Goal: Task Accomplishment & Management: Manage account settings

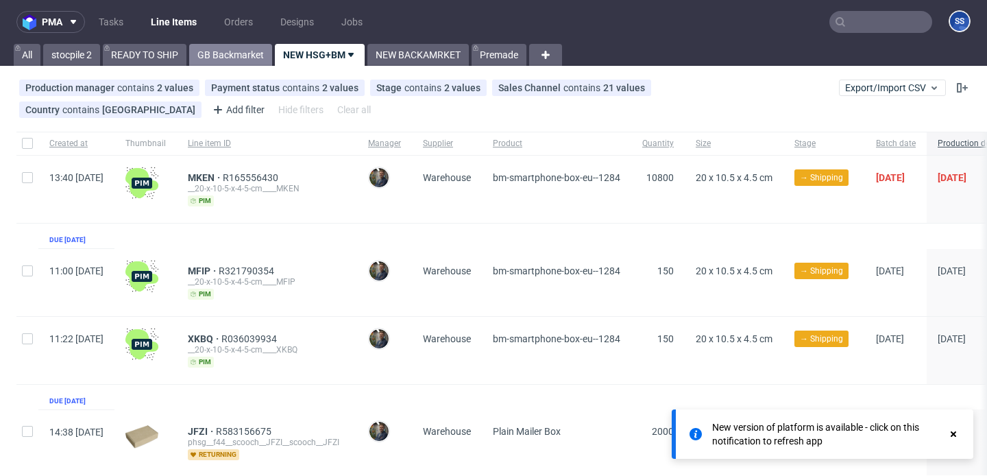
click at [217, 53] on link "GB Backmarket" at bounding box center [230, 55] width 83 height 22
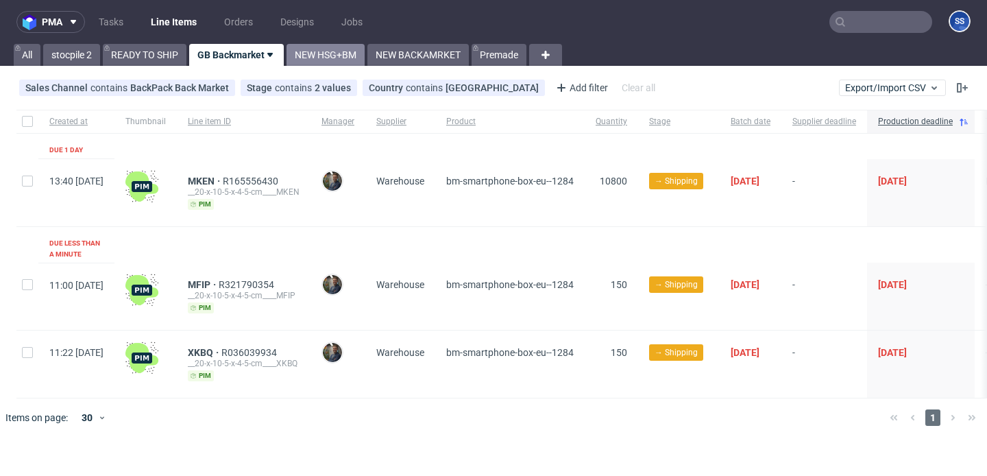
click at [331, 57] on link "NEW HSG+BM" at bounding box center [326, 55] width 78 height 22
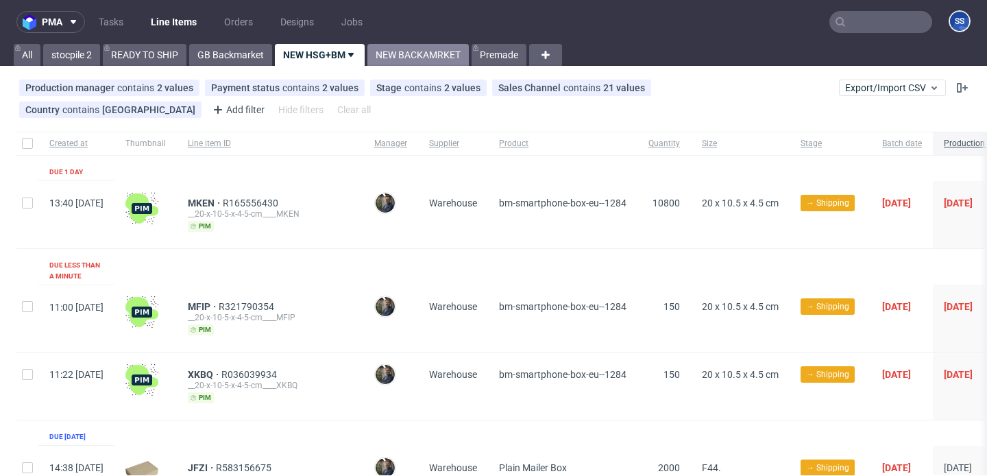
click at [407, 62] on link "NEW BACKAMRKET" at bounding box center [417, 55] width 101 height 22
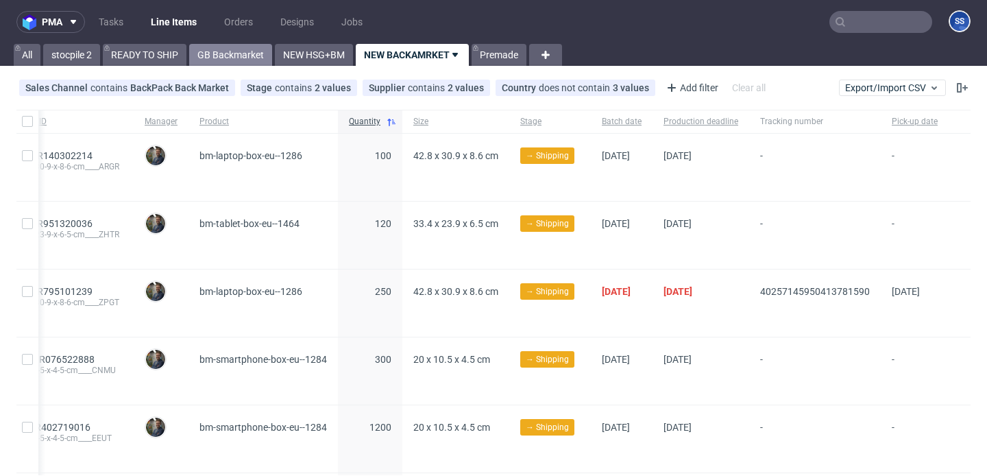
click at [227, 54] on link "GB Backmarket" at bounding box center [230, 55] width 83 height 22
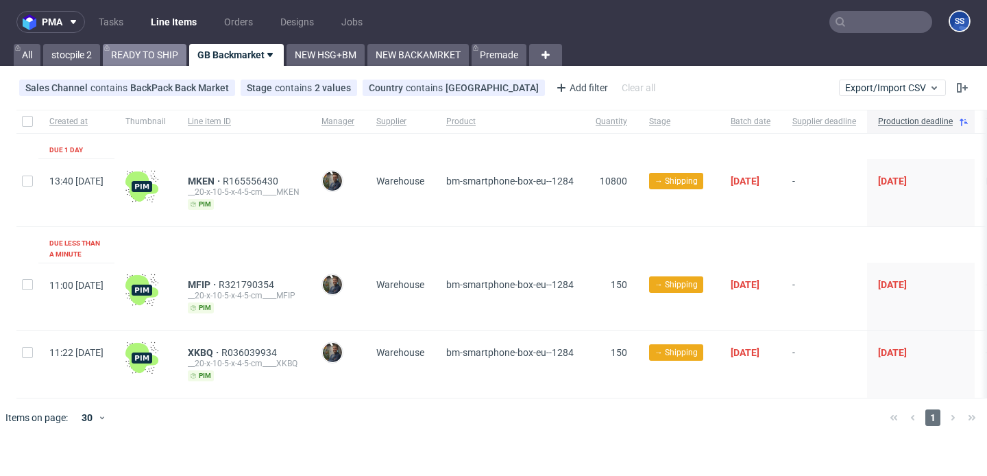
click at [168, 62] on link "READY TO SHIP" at bounding box center [145, 55] width 84 height 22
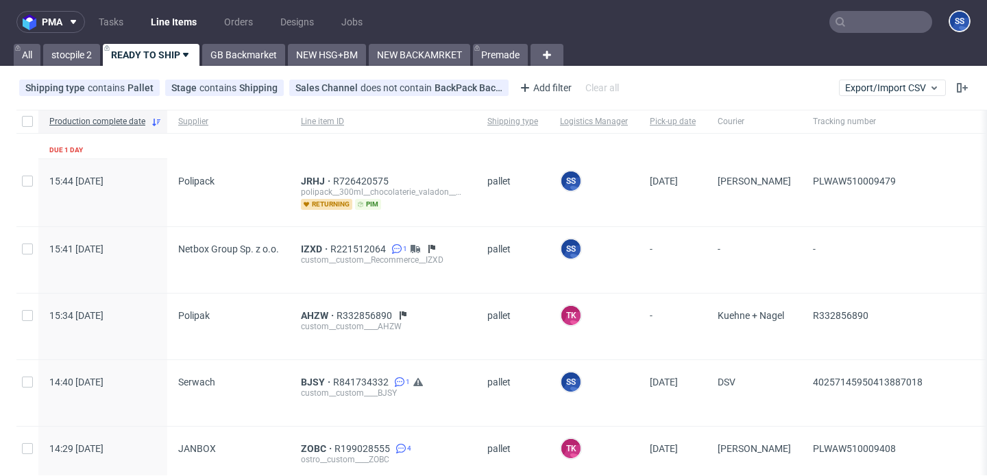
click at [173, 26] on link "Line Items" at bounding box center [174, 22] width 62 height 22
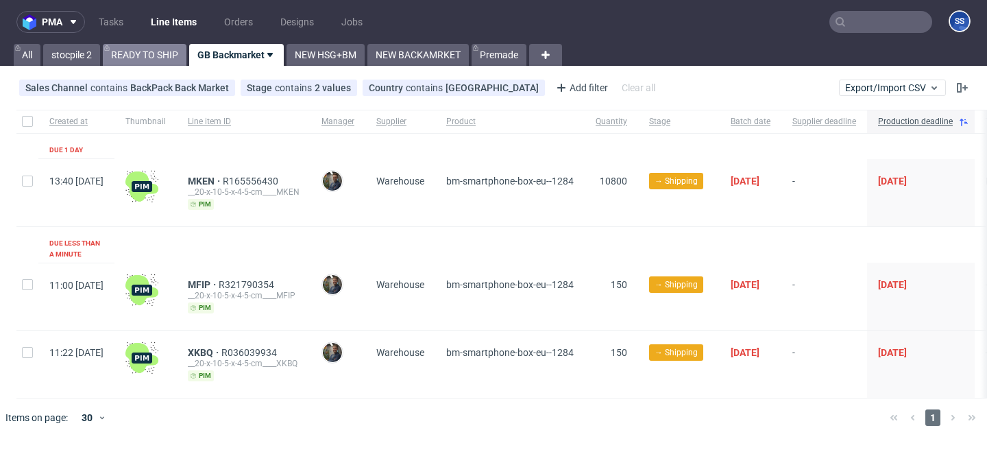
click at [167, 60] on link "READY TO SHIP" at bounding box center [145, 55] width 84 height 22
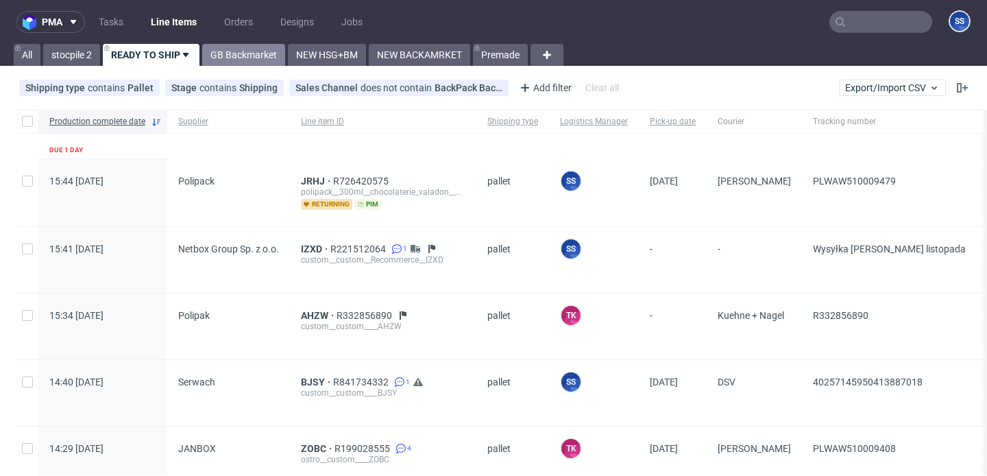
click at [263, 49] on link "GB Backmarket" at bounding box center [243, 55] width 83 height 22
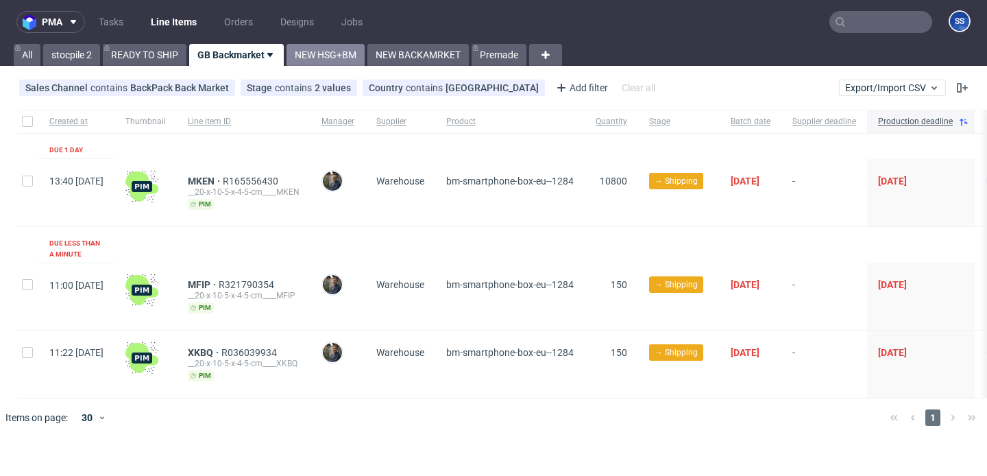
click at [316, 58] on link "NEW HSG+BM" at bounding box center [326, 55] width 78 height 22
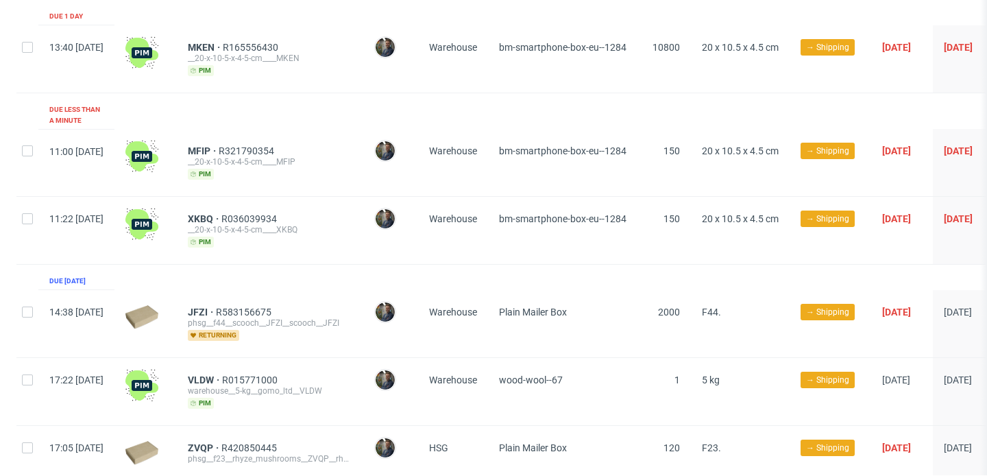
scroll to position [291, 0]
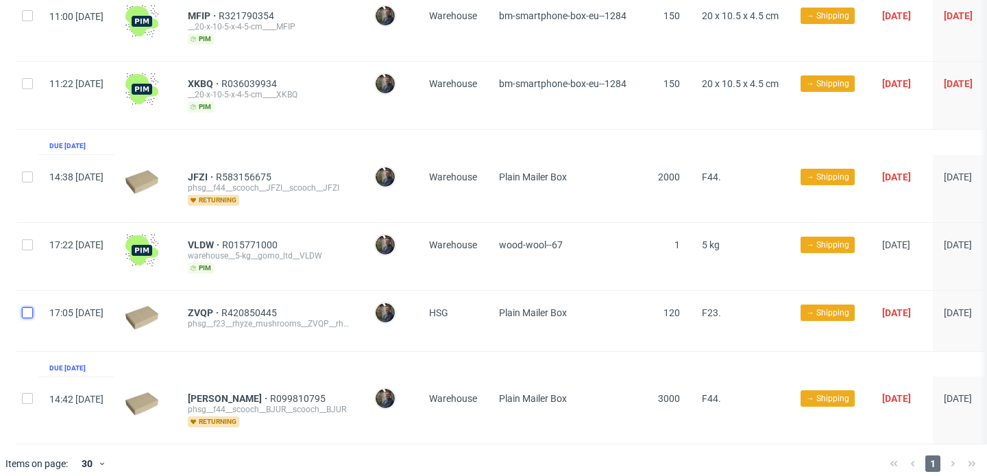
click at [30, 307] on input "checkbox" at bounding box center [27, 312] width 11 height 11
checkbox input "true"
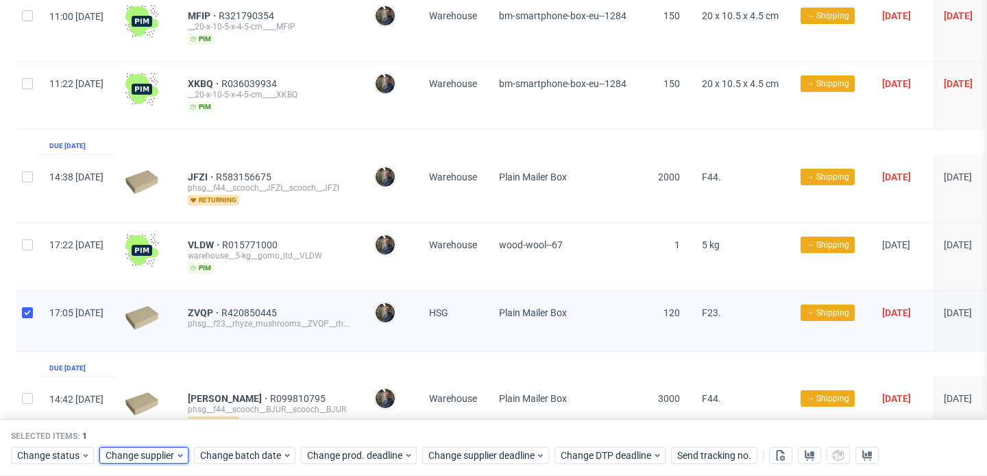
click at [167, 456] on span "Change supplier" at bounding box center [141, 456] width 70 height 14
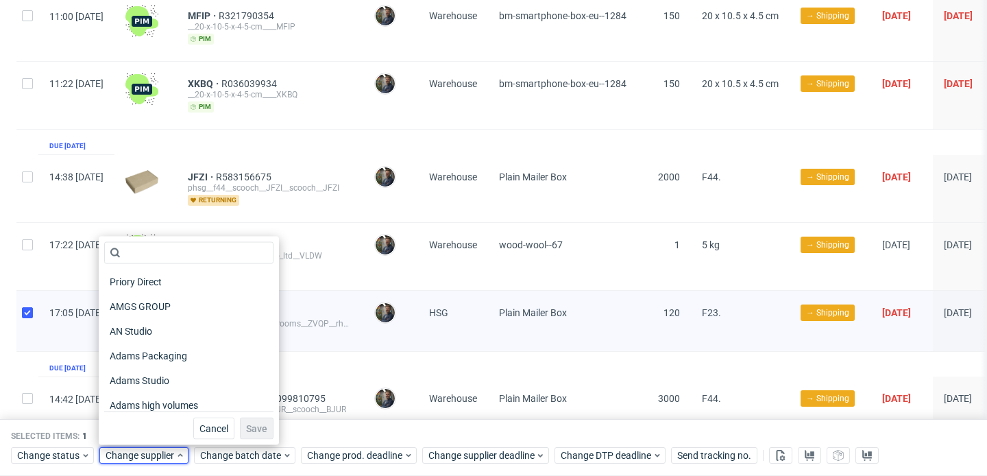
scroll to position [93, 0]
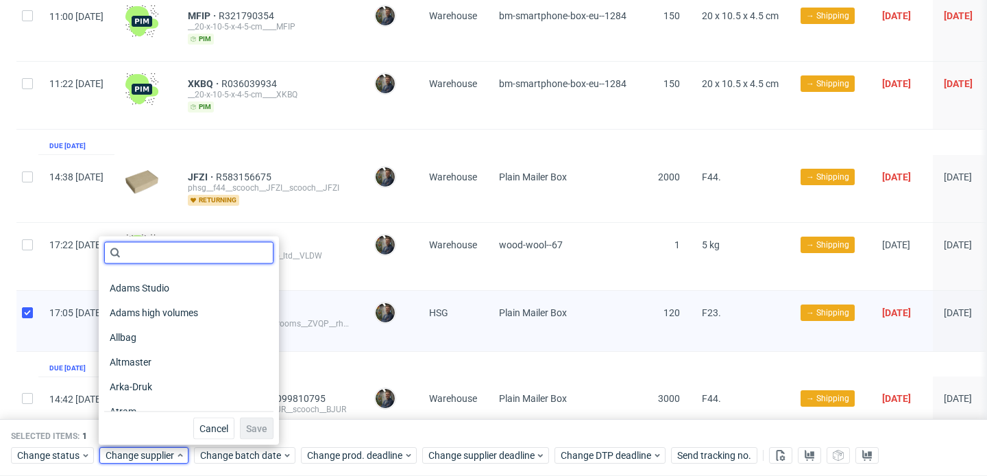
click at [156, 254] on input "text" at bounding box center [188, 253] width 169 height 22
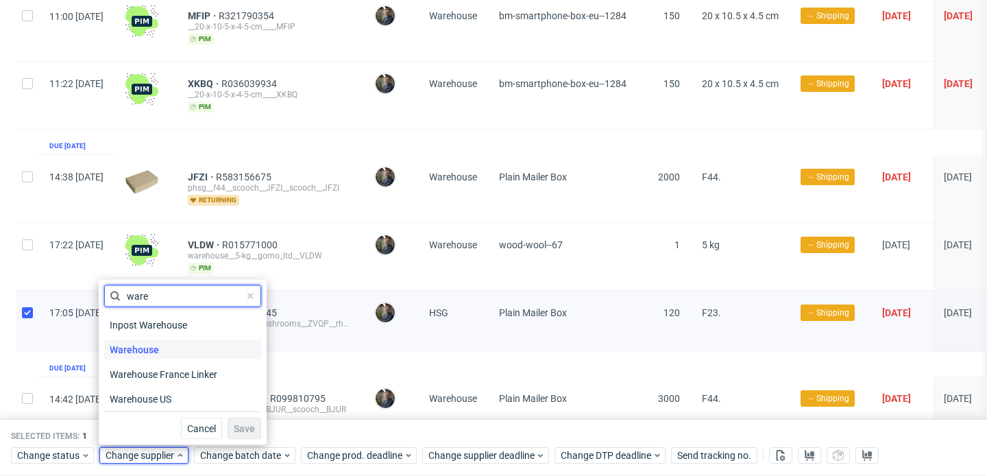
type input "ware"
click at [149, 348] on span "Warehouse" at bounding box center [134, 349] width 60 height 19
click at [234, 429] on span "Save" at bounding box center [244, 429] width 21 height 10
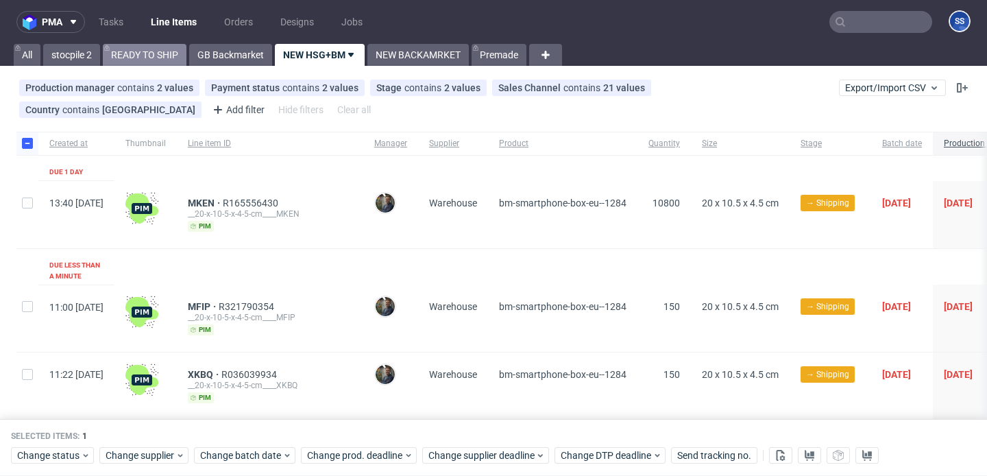
click at [178, 51] on link "READY TO SHIP" at bounding box center [145, 55] width 84 height 22
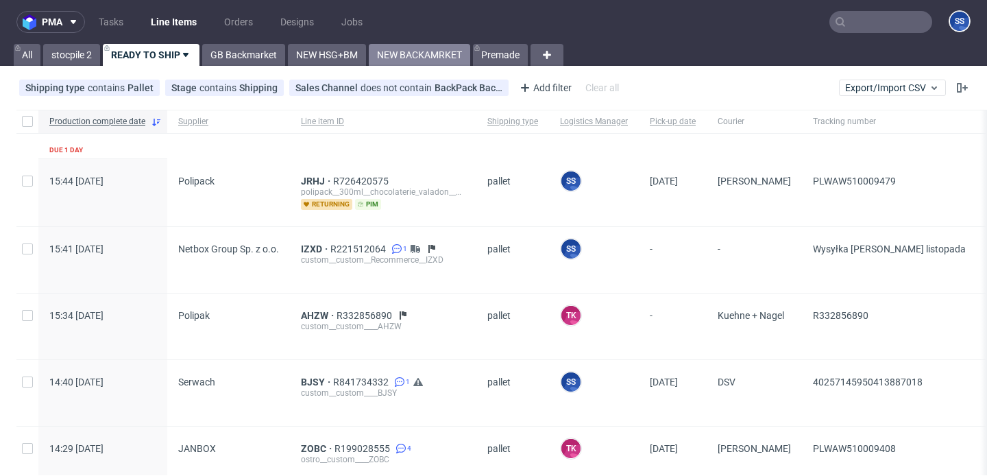
click at [396, 46] on link "NEW BACKAMRKET" at bounding box center [419, 55] width 101 height 22
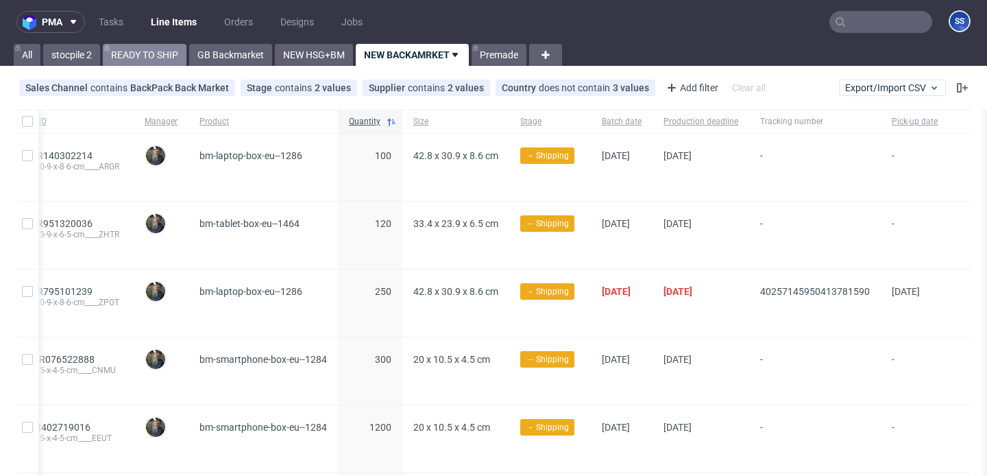
click at [138, 53] on link "READY TO SHIP" at bounding box center [145, 55] width 84 height 22
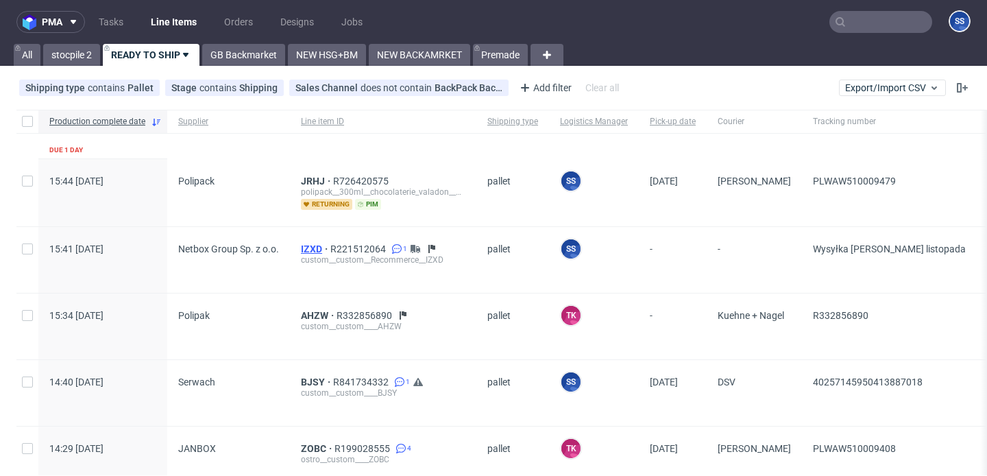
click at [313, 246] on span "IZXD" at bounding box center [315, 248] width 29 height 11
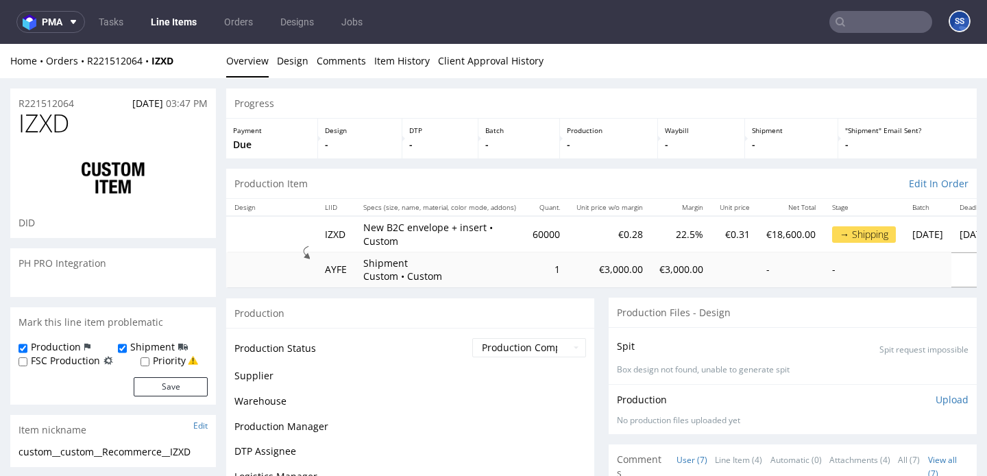
scroll to position [192, 0]
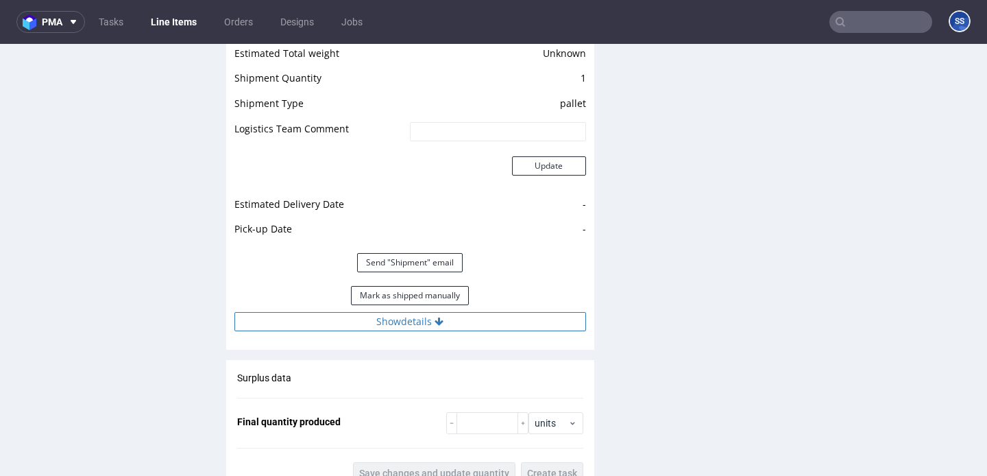
click at [409, 312] on button "Show details" at bounding box center [410, 321] width 352 height 19
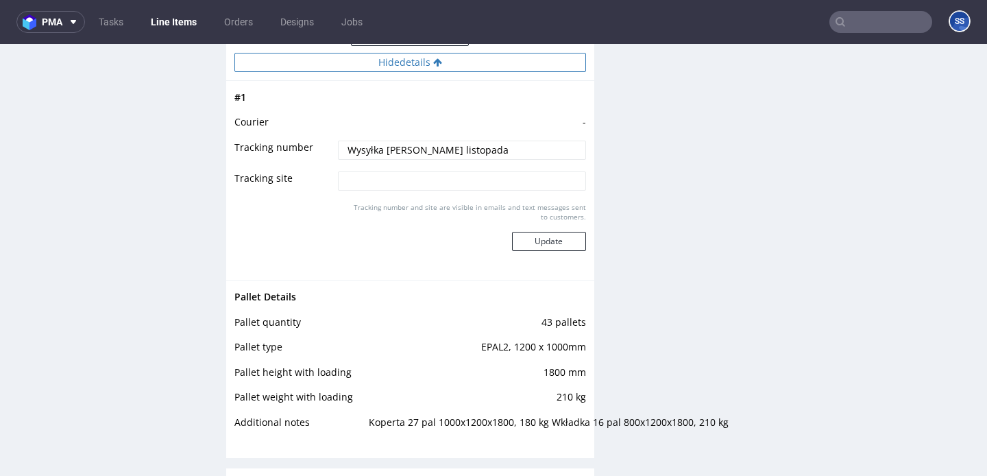
scroll to position [2290, 0]
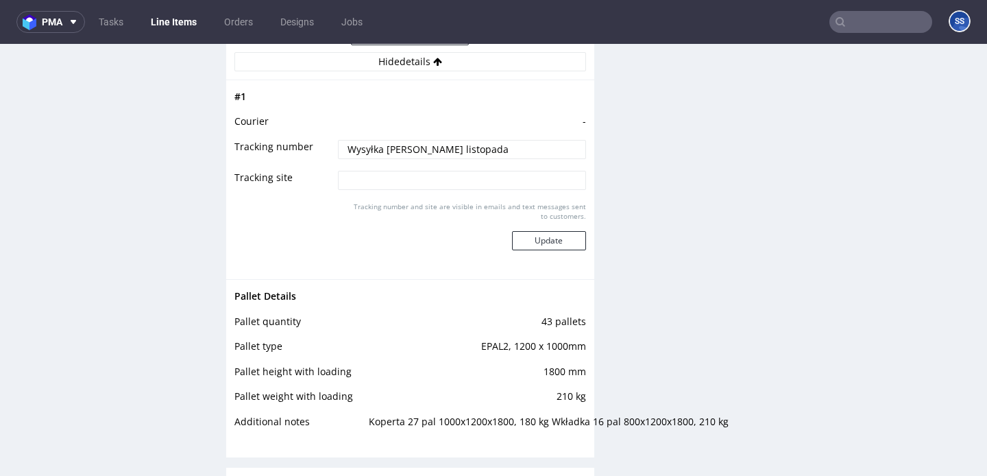
click at [156, 12] on link "Line Items" at bounding box center [174, 22] width 62 height 22
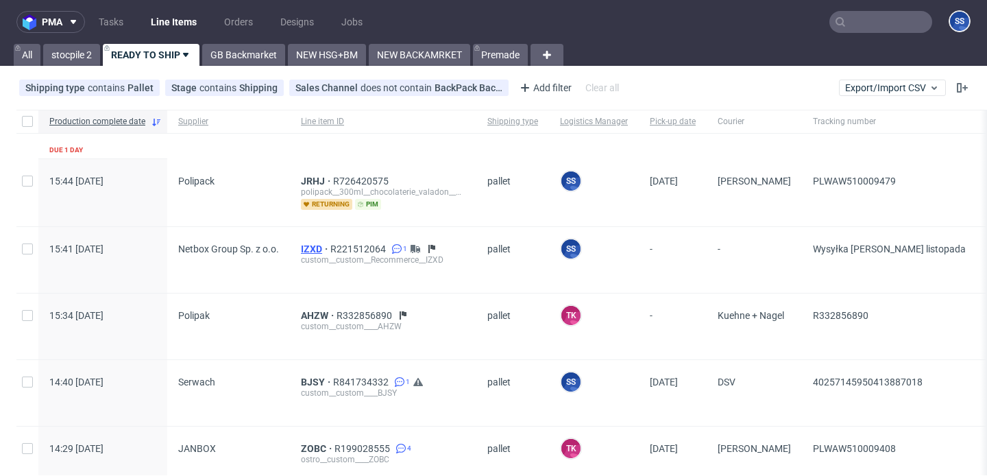
click at [301, 249] on span "IZXD" at bounding box center [315, 248] width 29 height 11
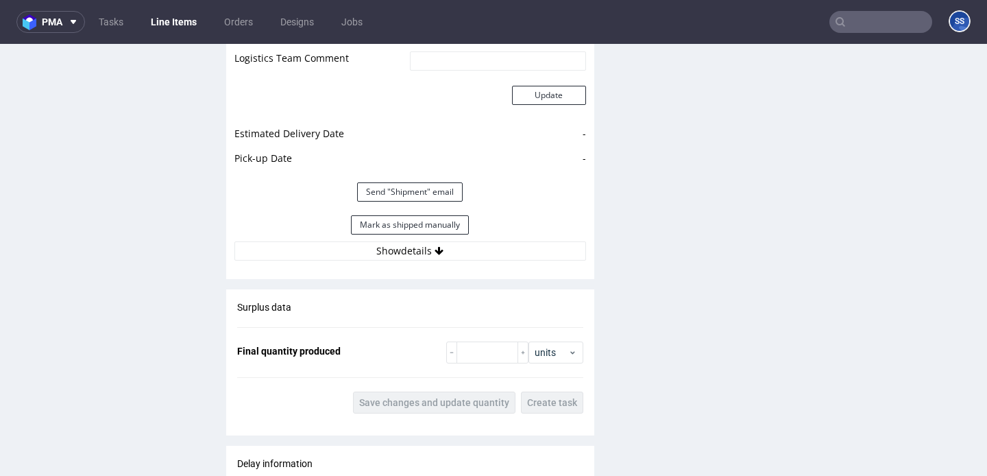
scroll to position [2144, 0]
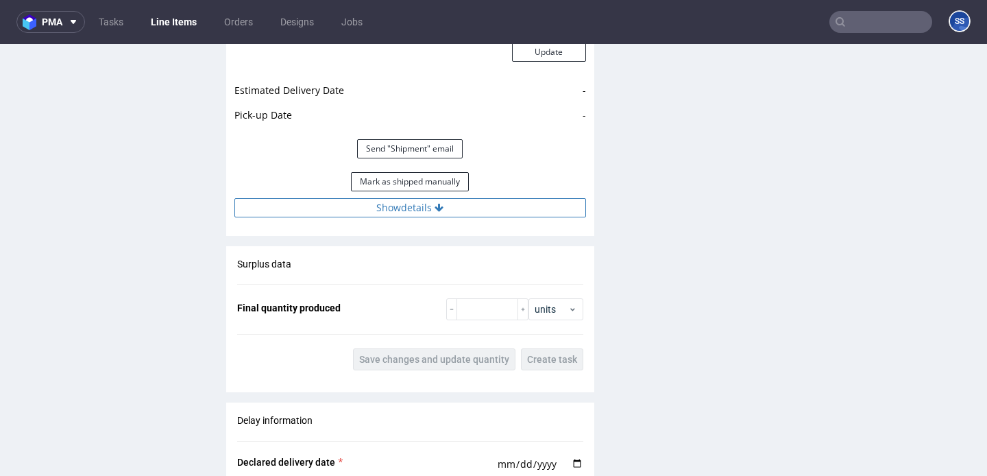
click at [442, 198] on button "Show details" at bounding box center [410, 207] width 352 height 19
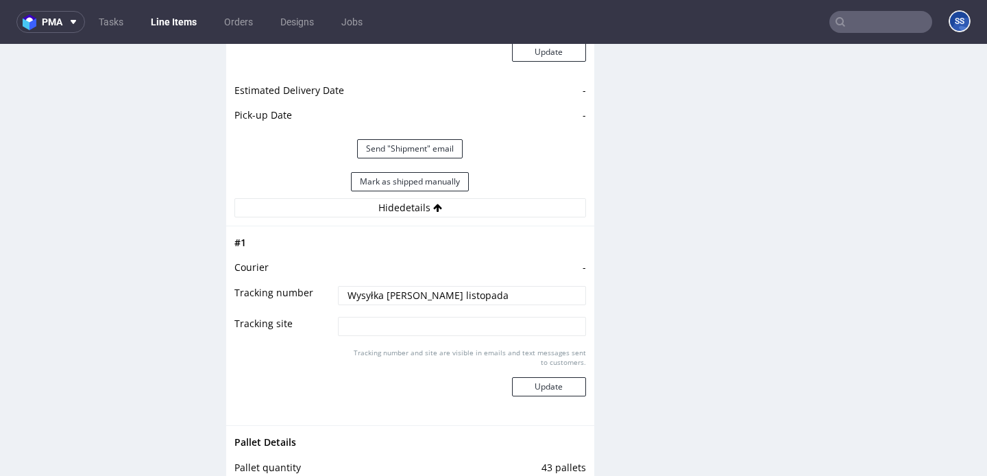
click at [397, 286] on input "Wysyłka początek listopada" at bounding box center [462, 295] width 248 height 19
click at [445, 286] on input "Wysyłka początek listopada" at bounding box center [462, 295] width 248 height 19
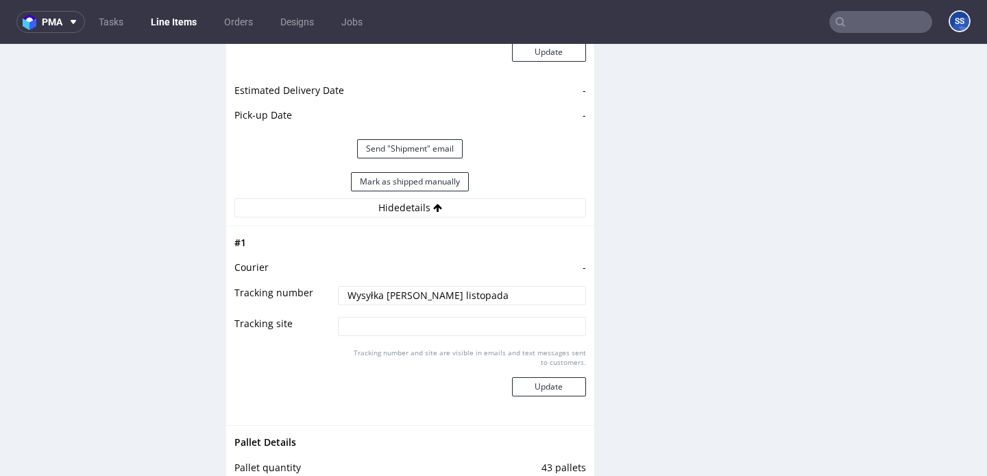
click at [445, 286] on input "Wysyłka początek listopada" at bounding box center [462, 295] width 248 height 19
drag, startPoint x: 481, startPoint y: 267, endPoint x: 378, endPoint y: 272, distance: 103.0
click at [378, 286] on input "Wysyłka początek listopada" at bounding box center [462, 295] width 248 height 19
click at [378, 286] on input "Wysyłka ostatni tydzień pa" at bounding box center [462, 295] width 248 height 19
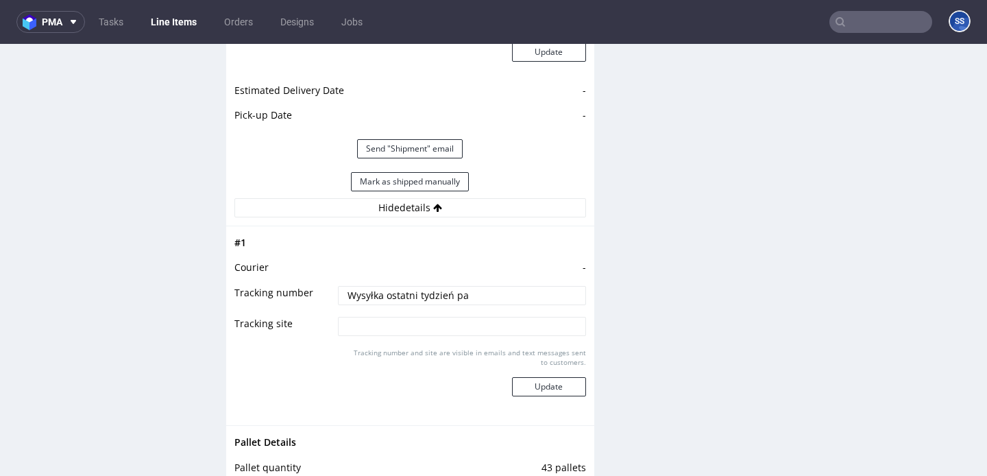
click at [477, 286] on input "Wysyłka ostatni tydzień pa" at bounding box center [462, 295] width 248 height 19
type input "Wysyłka ostatni tydzień października"
click at [543, 377] on button "Update" at bounding box center [549, 386] width 74 height 19
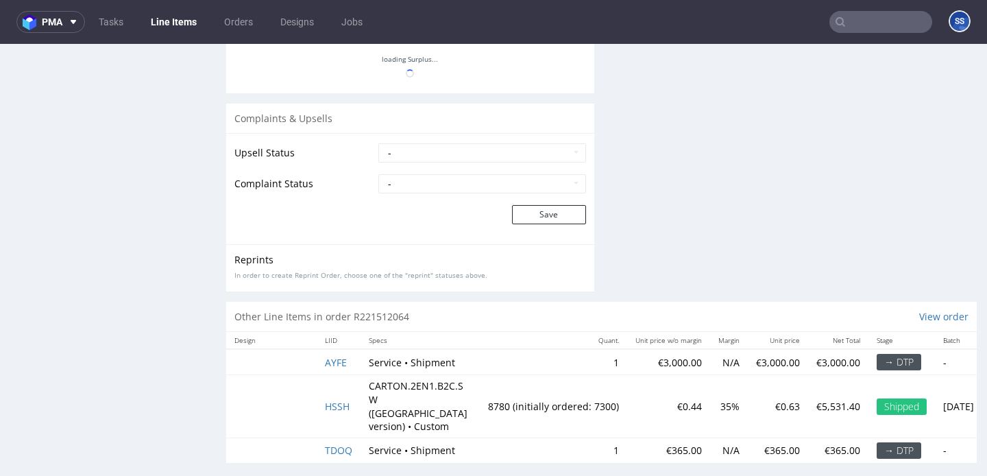
scroll to position [192, 0]
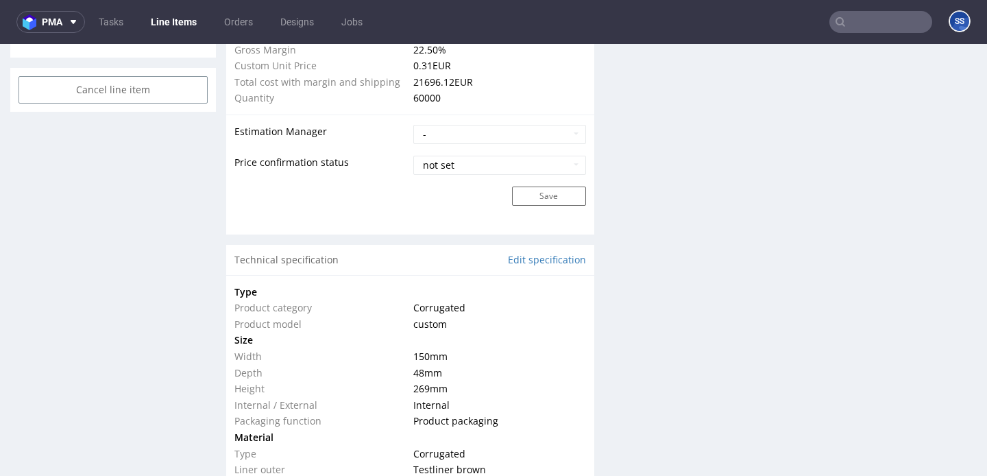
click at [183, 19] on link "Line Items" at bounding box center [174, 22] width 62 height 22
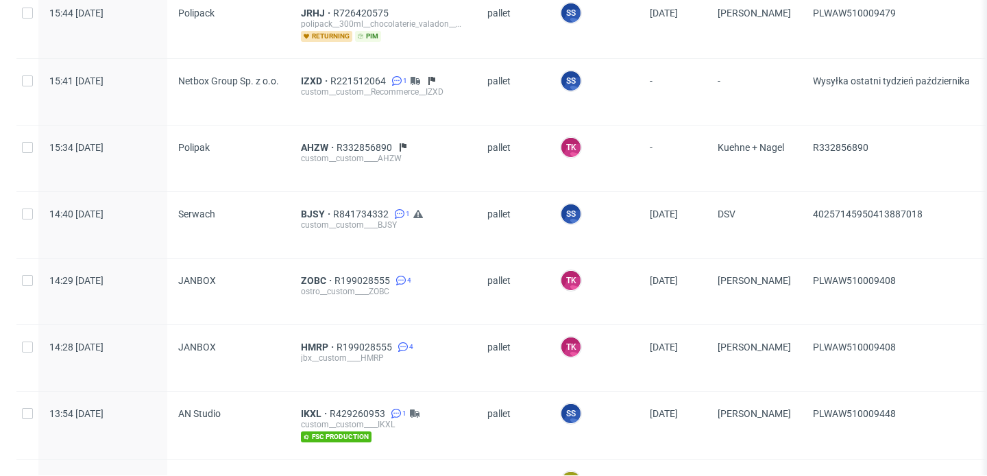
scroll to position [170, 0]
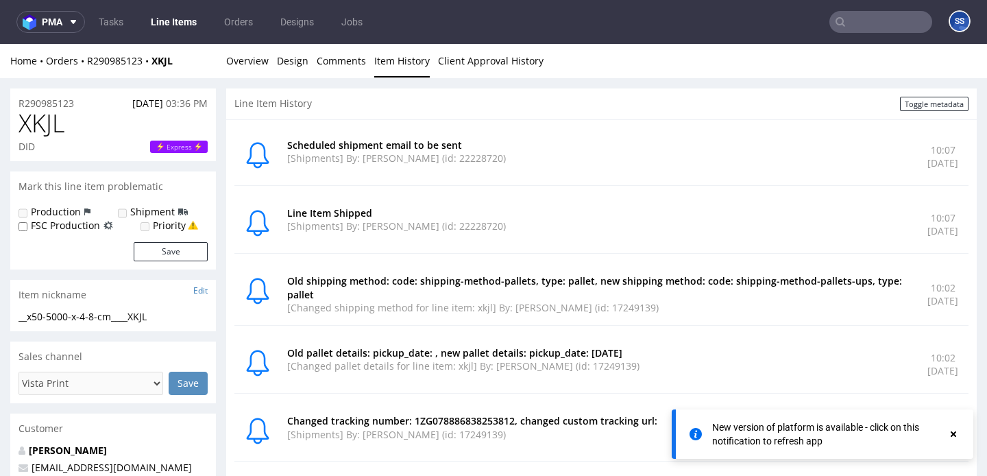
scroll to position [69, 0]
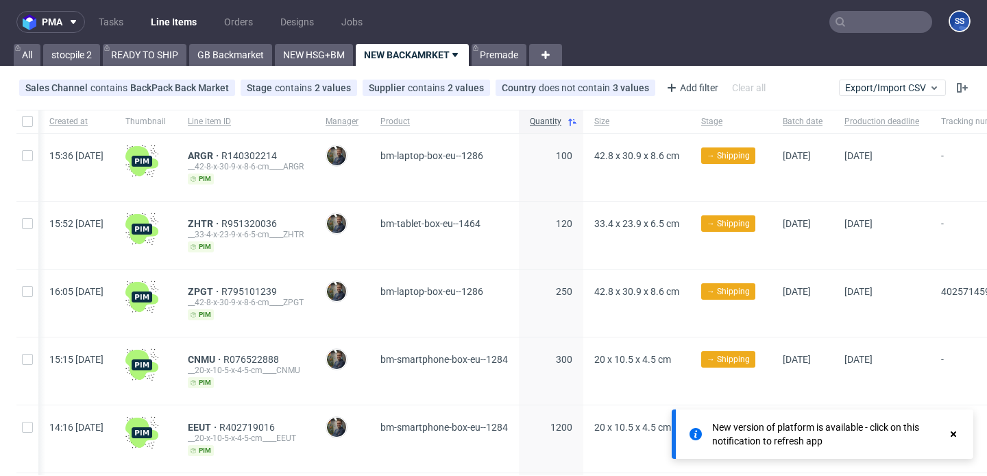
scroll to position [0, 244]
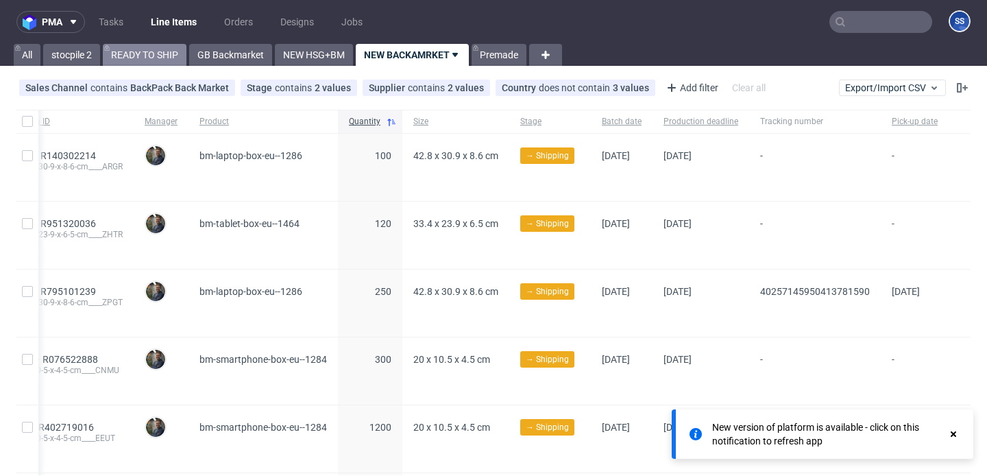
click at [150, 58] on link "READY TO SHIP" at bounding box center [145, 55] width 84 height 22
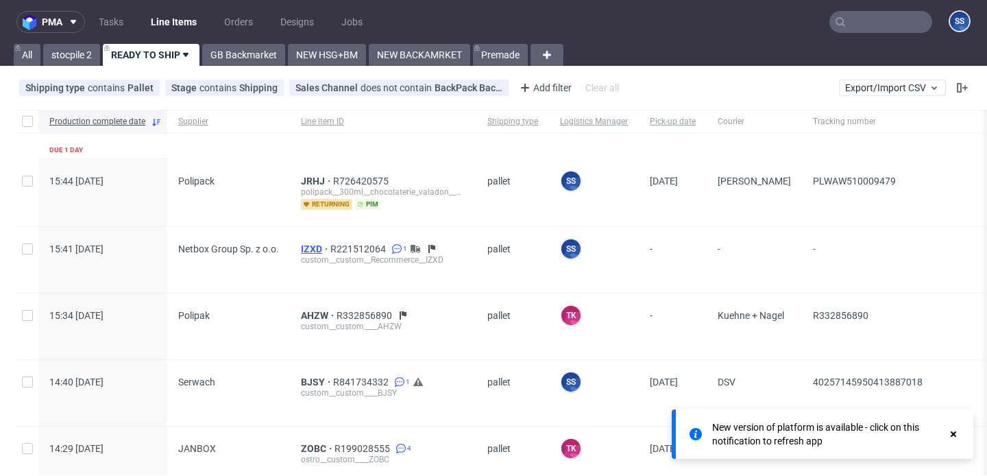
click at [301, 248] on span "IZXD" at bounding box center [315, 248] width 29 height 11
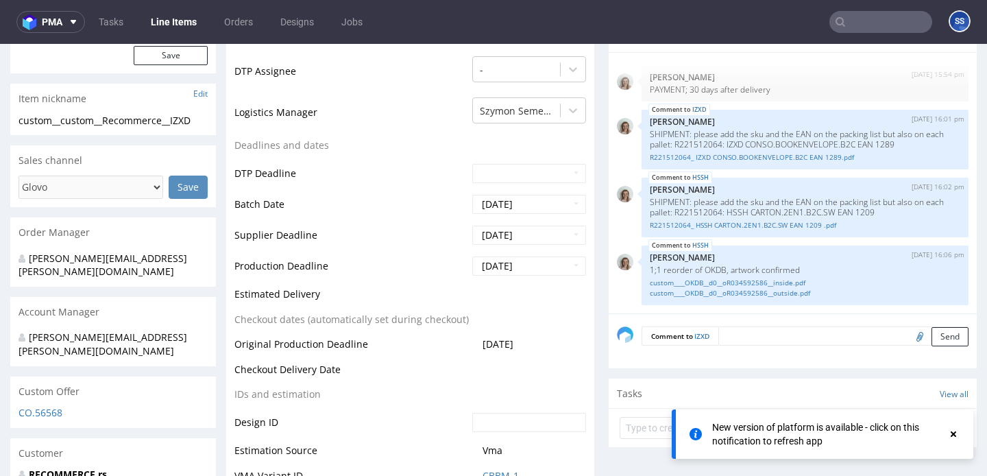
scroll to position [437, 0]
click at [956, 433] on icon at bounding box center [954, 434] width 12 height 11
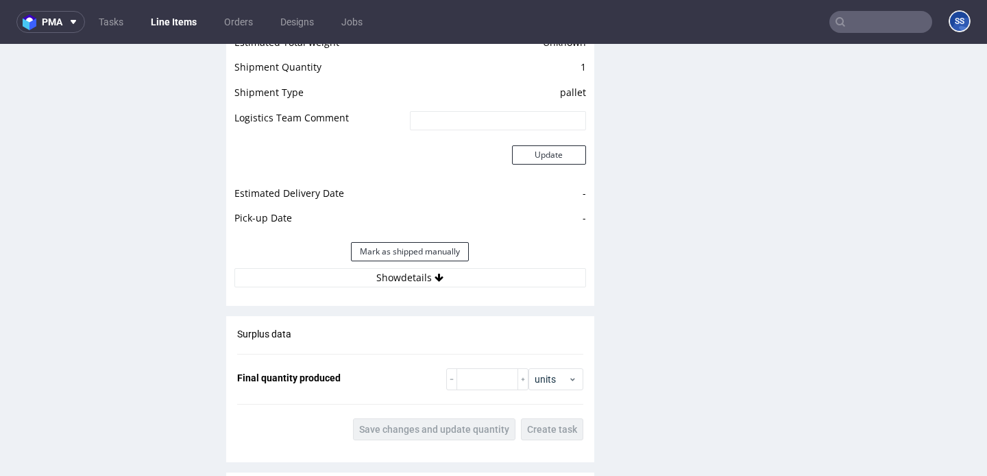
scroll to position [2094, 0]
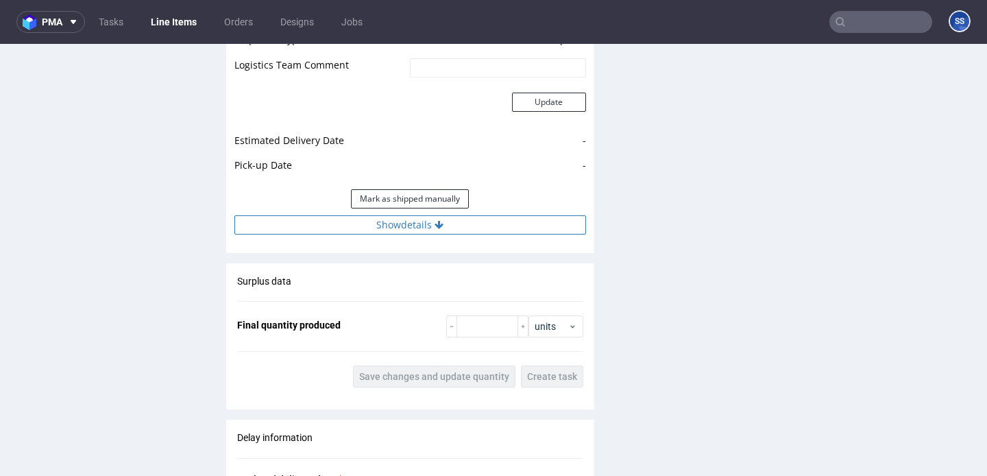
click at [464, 215] on button "Show details" at bounding box center [410, 224] width 352 height 19
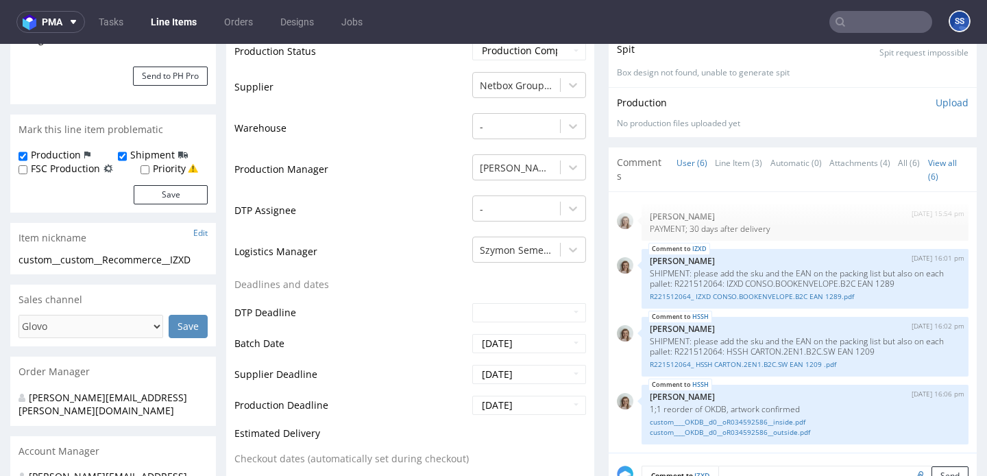
scroll to position [298, 0]
click at [720, 168] on link "Line Item (3)" at bounding box center [738, 161] width 47 height 29
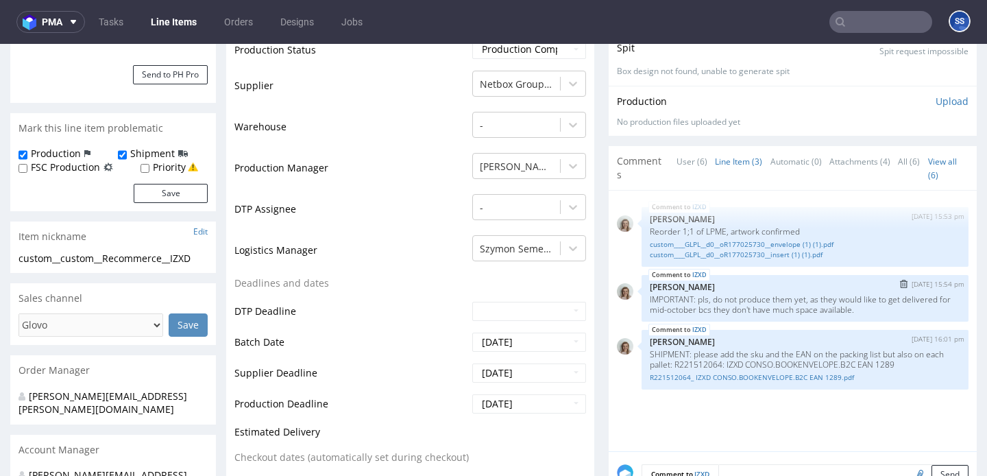
click at [873, 311] on p "IMPORTANT: pls, do not produce them yet, as they would like to get delivered fo…" at bounding box center [805, 304] width 311 height 21
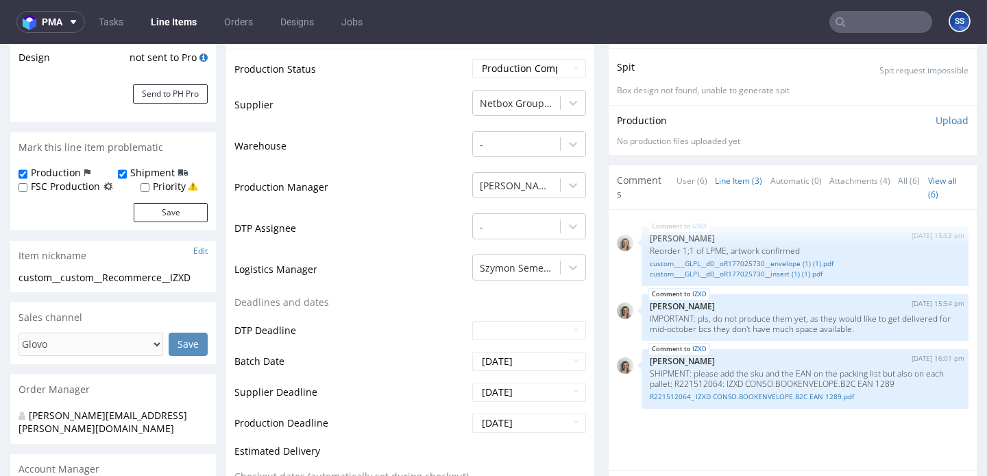
scroll to position [0, 0]
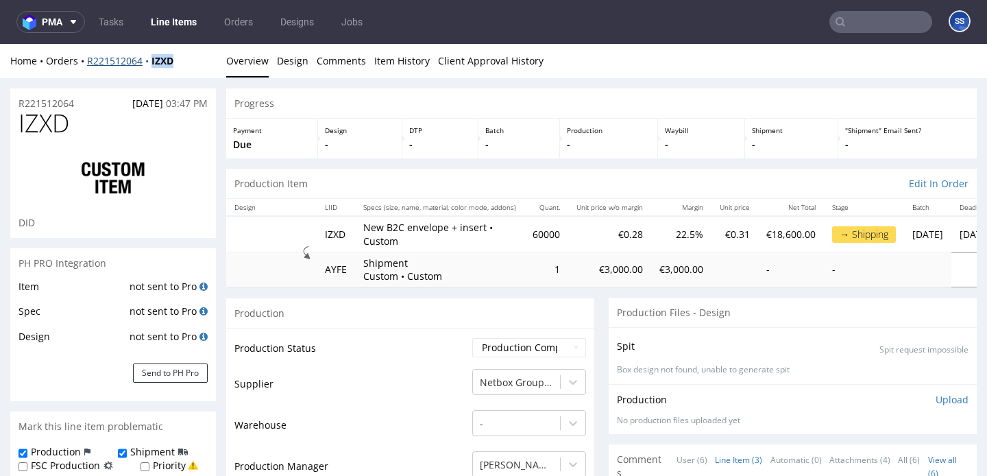
drag, startPoint x: 181, startPoint y: 57, endPoint x: 148, endPoint y: 60, distance: 33.1
click at [148, 60] on div "Home Orders R221512064 IZXD" at bounding box center [113, 61] width 206 height 14
copy strong "IZXD"
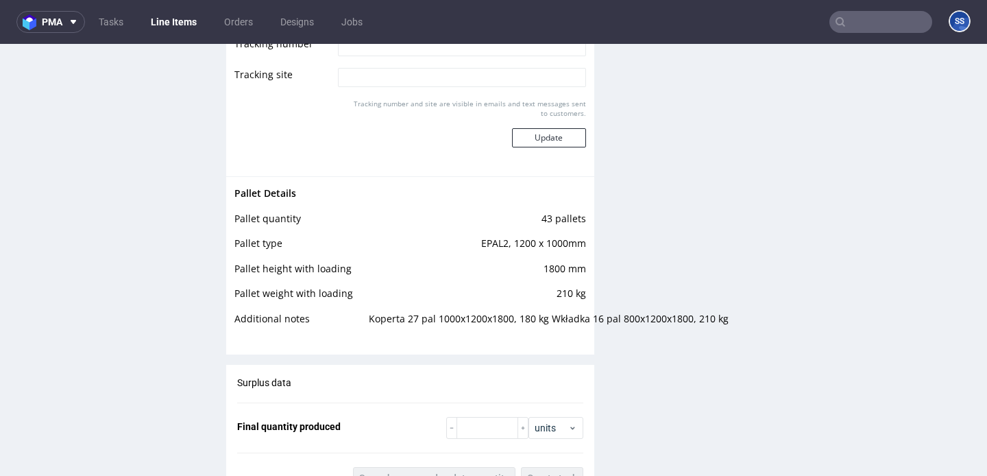
scroll to position [2361, 0]
click at [175, 29] on link "Line Items" at bounding box center [174, 22] width 62 height 22
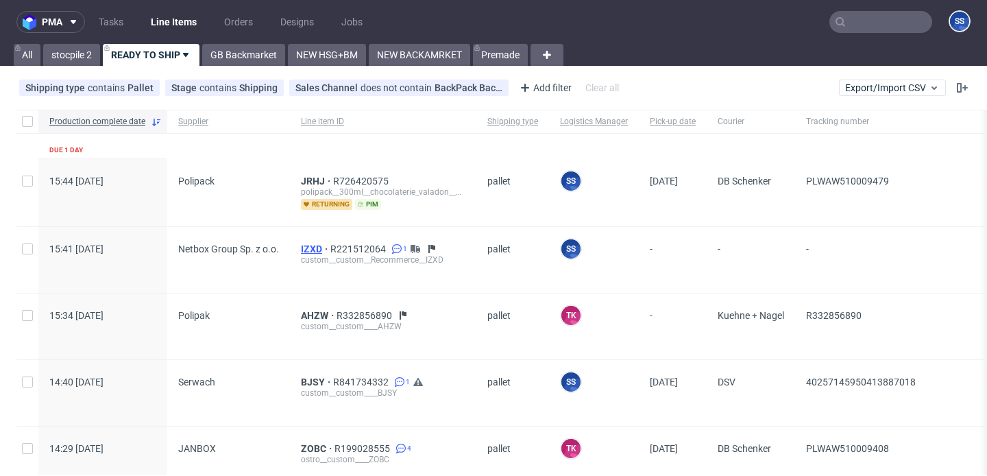
click at [309, 243] on span "IZXD" at bounding box center [315, 248] width 29 height 11
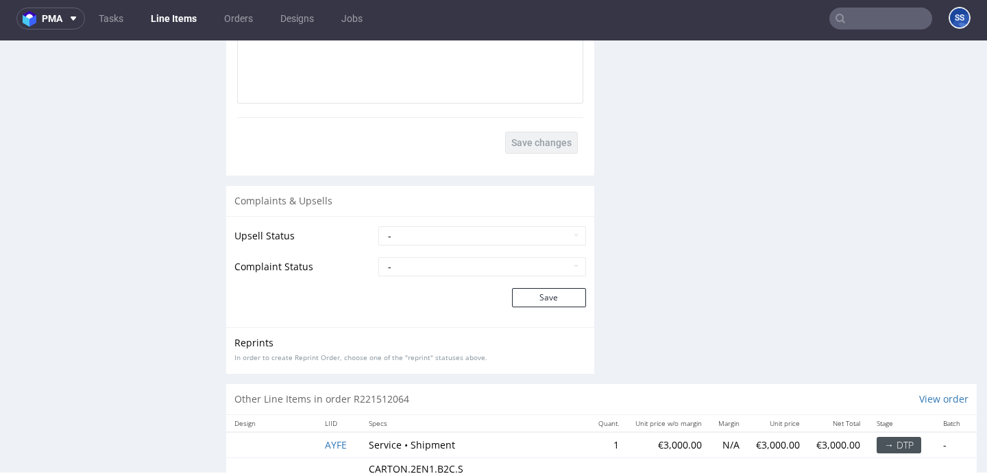
scroll to position [2721, 0]
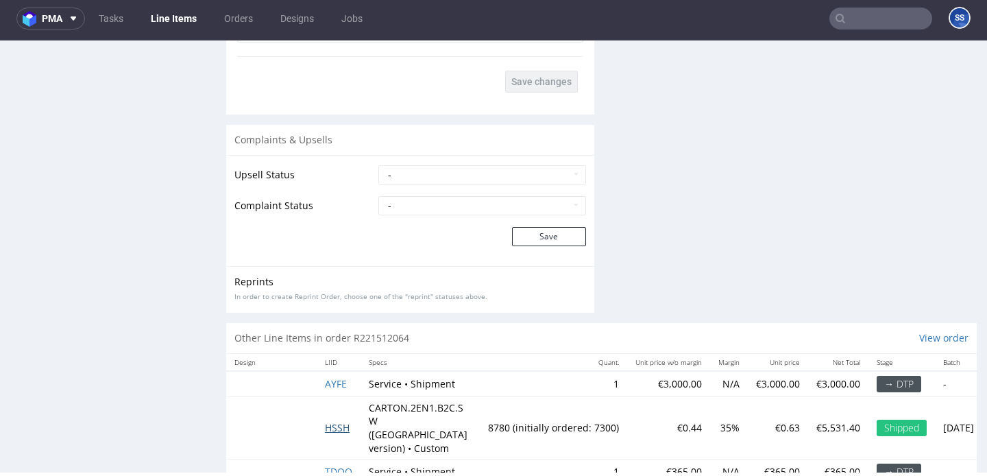
click at [339, 421] on span "HSSH" at bounding box center [337, 427] width 25 height 13
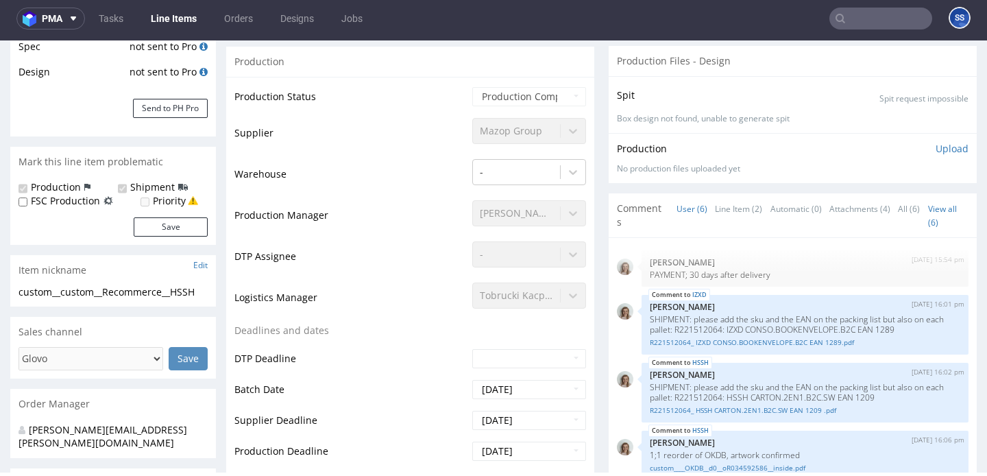
scroll to position [263, 0]
click at [734, 192] on link "Line Item (2)" at bounding box center [738, 206] width 47 height 29
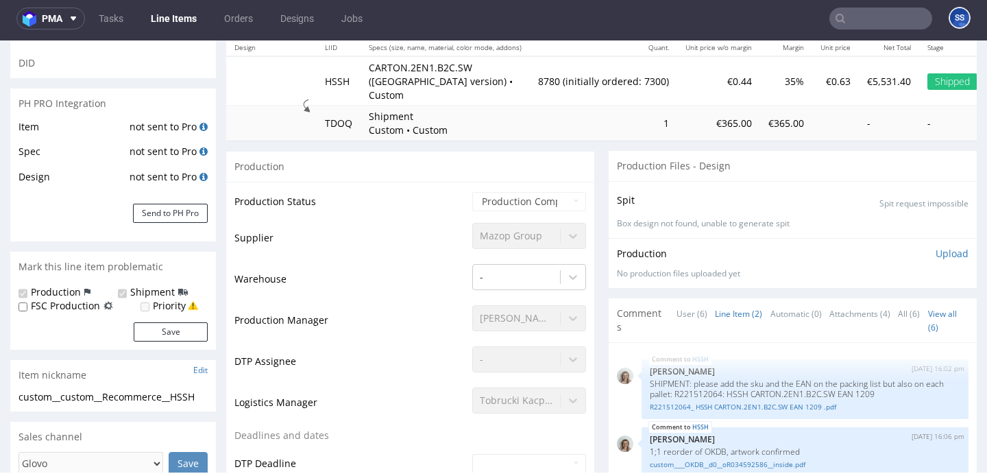
scroll to position [0, 0]
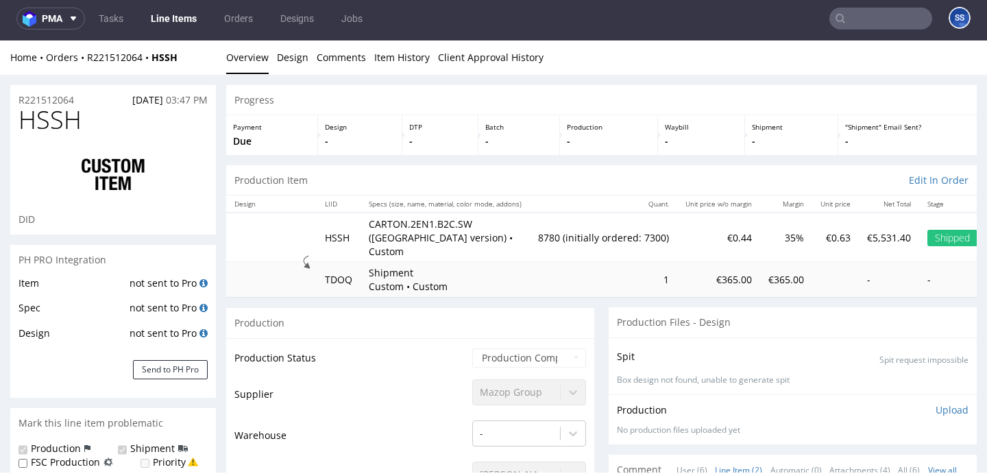
click at [165, 25] on link "Line Items" at bounding box center [174, 19] width 62 height 22
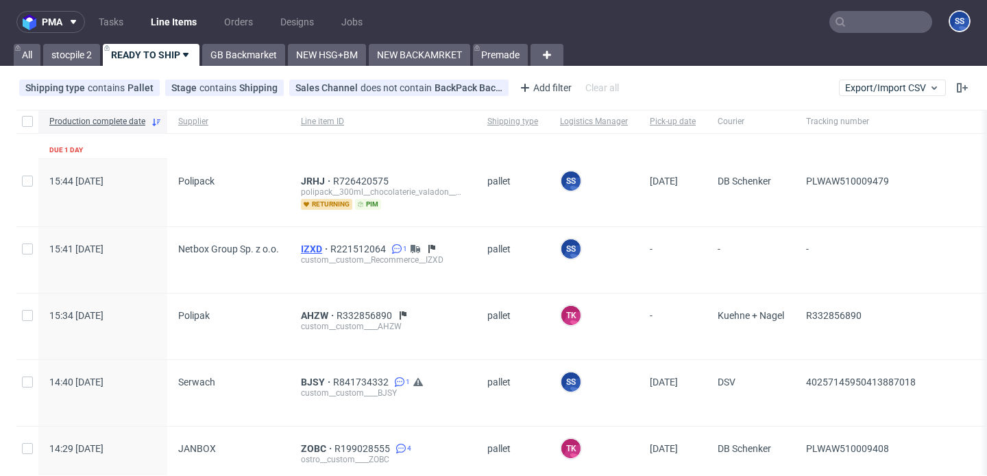
click at [306, 248] on span "IZXD" at bounding box center [315, 248] width 29 height 11
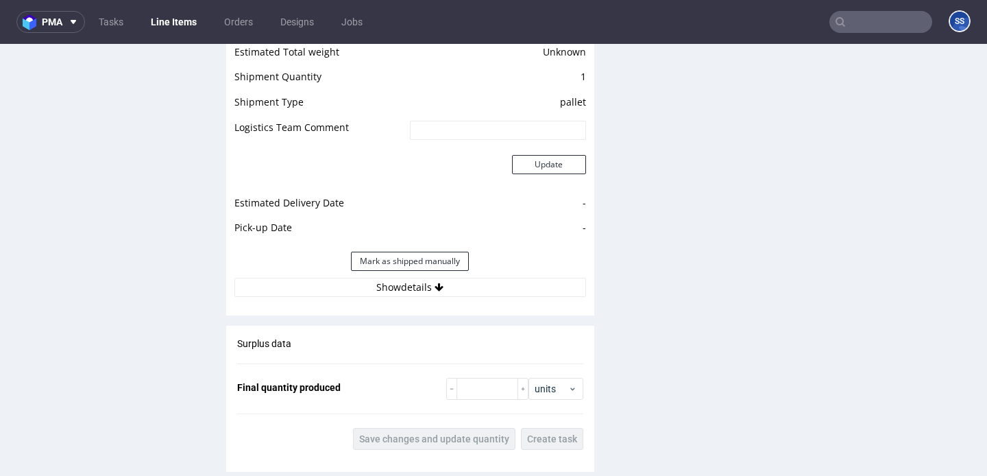
scroll to position [2032, 0]
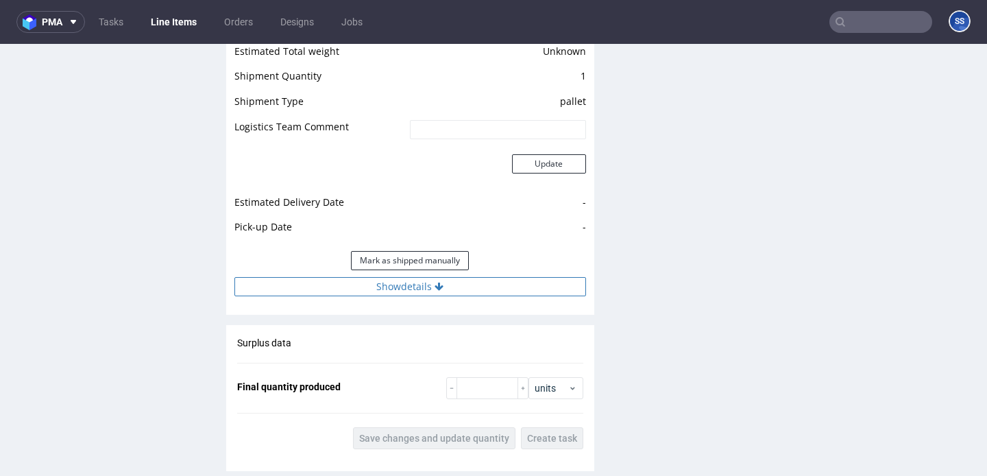
click at [413, 277] on button "Show details" at bounding box center [410, 286] width 352 height 19
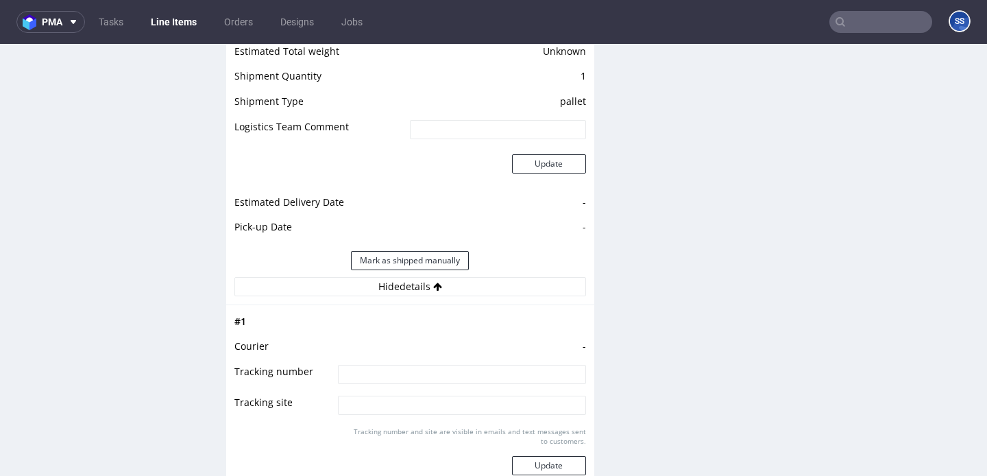
click at [391, 365] on input at bounding box center [462, 374] width 248 height 19
type input "wysyłka później"
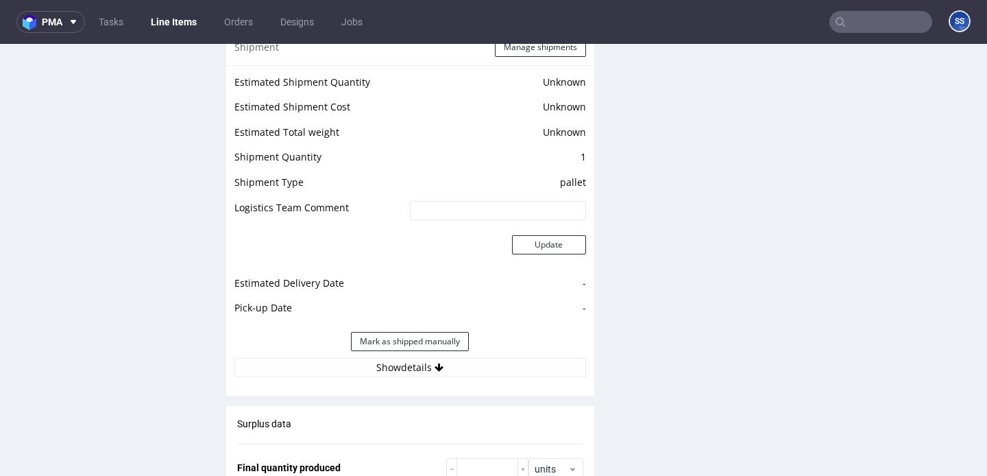
scroll to position [1956, 0]
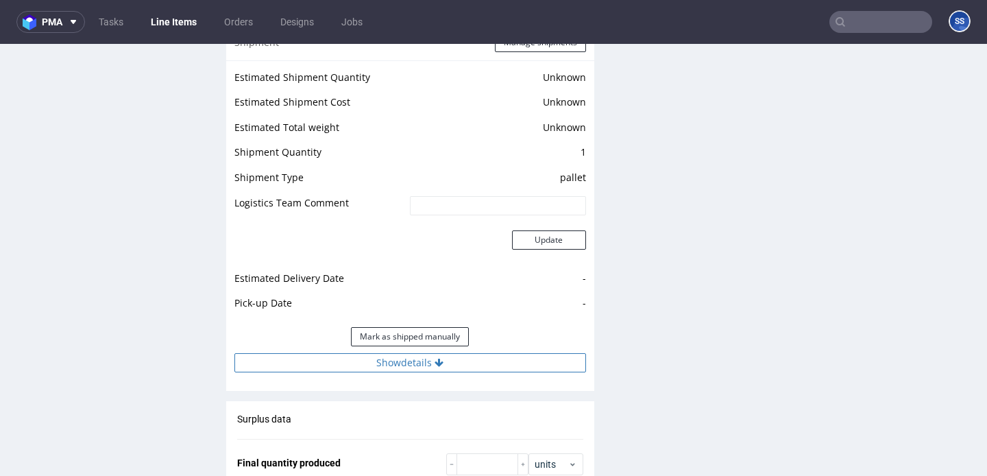
click at [420, 353] on button "Show details" at bounding box center [410, 362] width 352 height 19
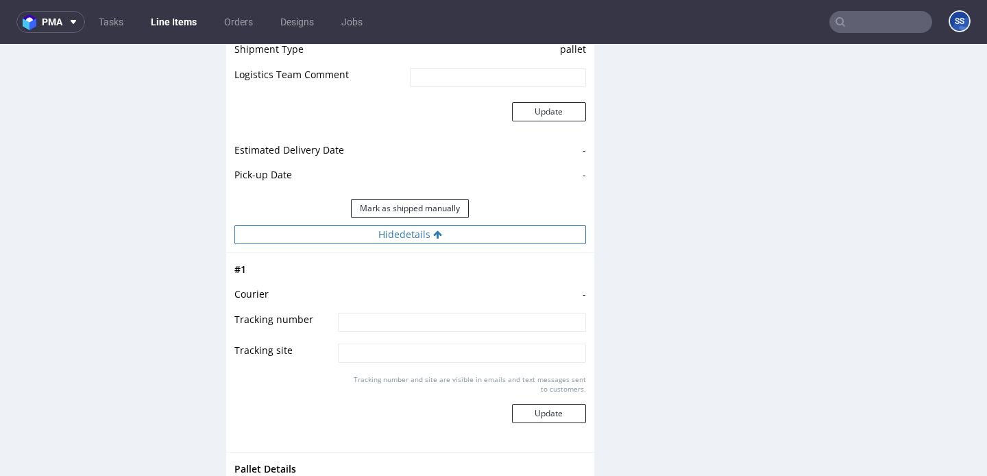
scroll to position [2094, 0]
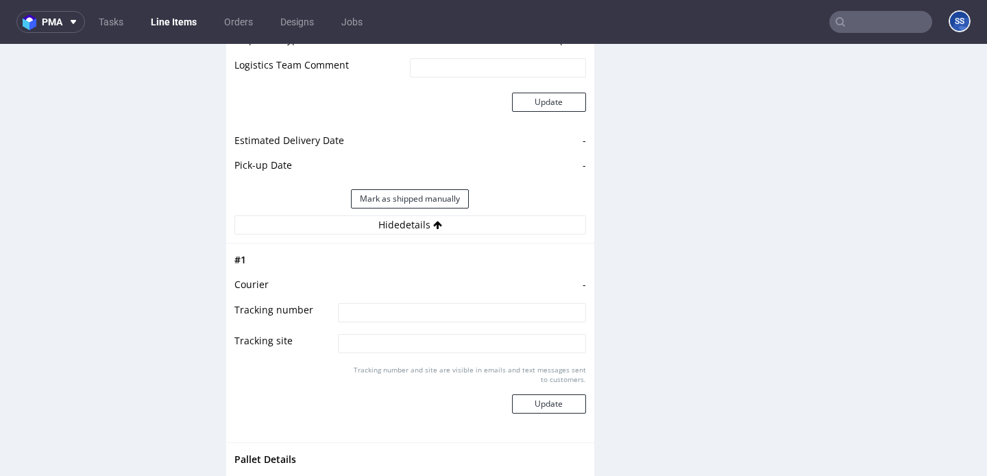
click at [373, 303] on input at bounding box center [462, 312] width 248 height 19
type input "Wysyłka [PERSON_NAME] listopada"
click at [522, 394] on button "Update" at bounding box center [549, 403] width 74 height 19
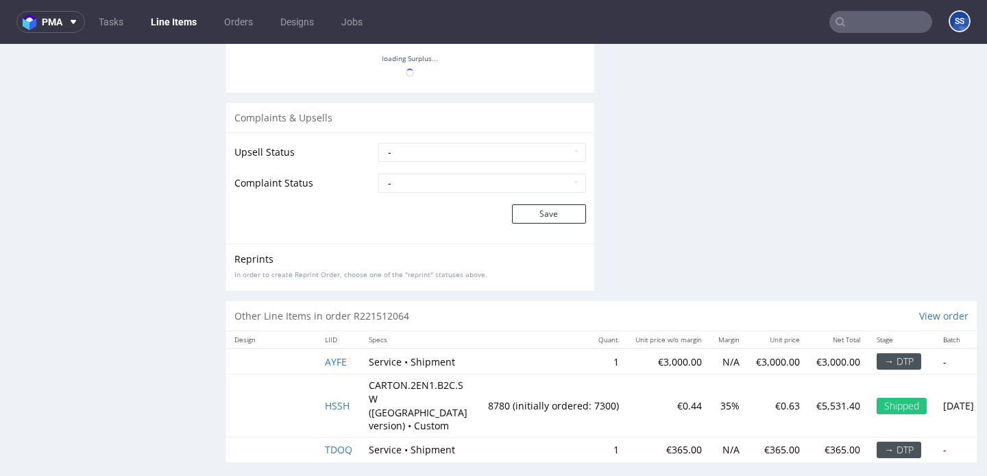
scroll to position [192, 0]
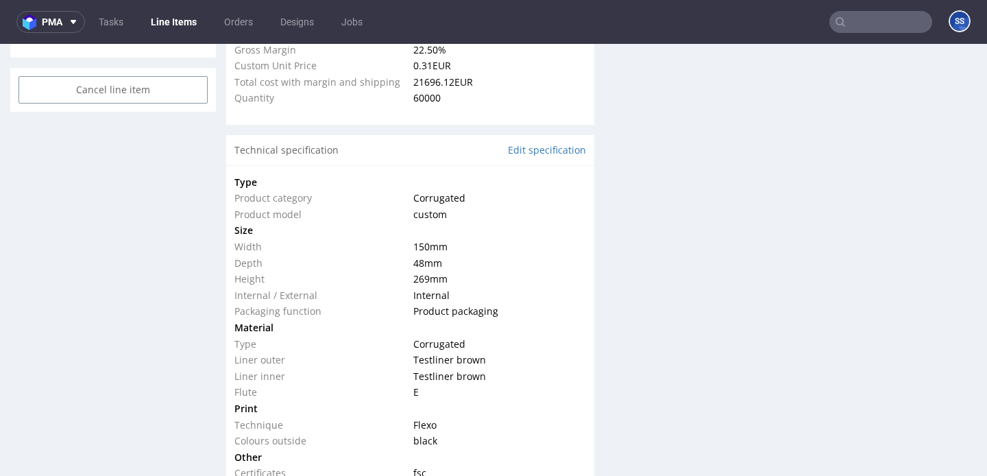
click at [166, 18] on link "Line Items" at bounding box center [174, 22] width 62 height 22
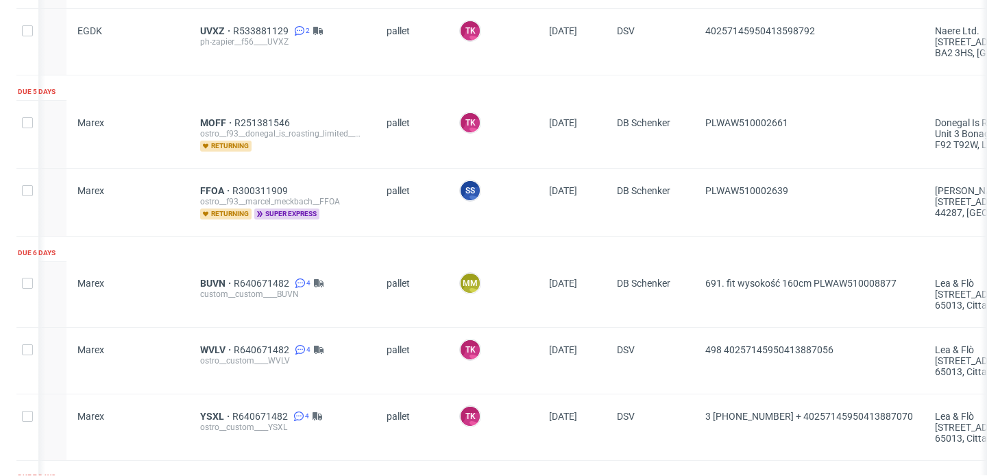
scroll to position [1177, 0]
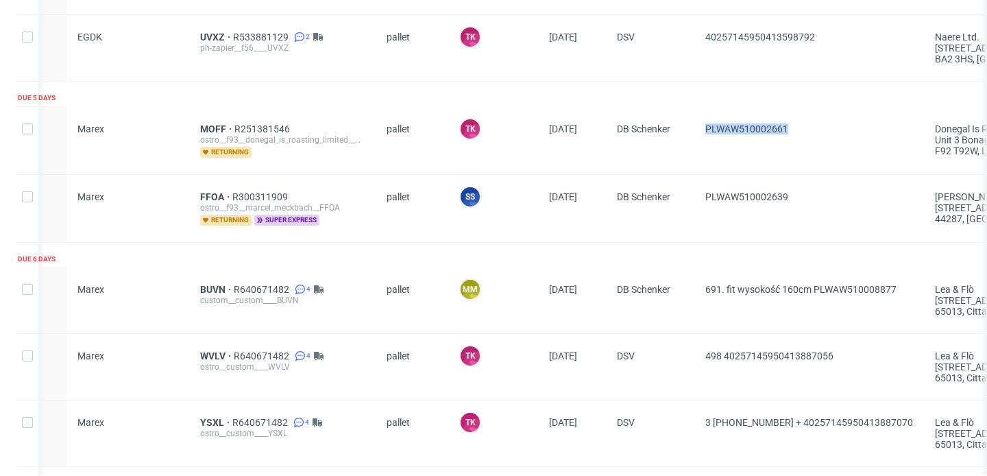
drag, startPoint x: 809, startPoint y: 123, endPoint x: 714, endPoint y: 112, distance: 95.9
click at [713, 112] on div "PLWAW510002661" at bounding box center [810, 140] width 230 height 67
copy span "PLWAW510002661"
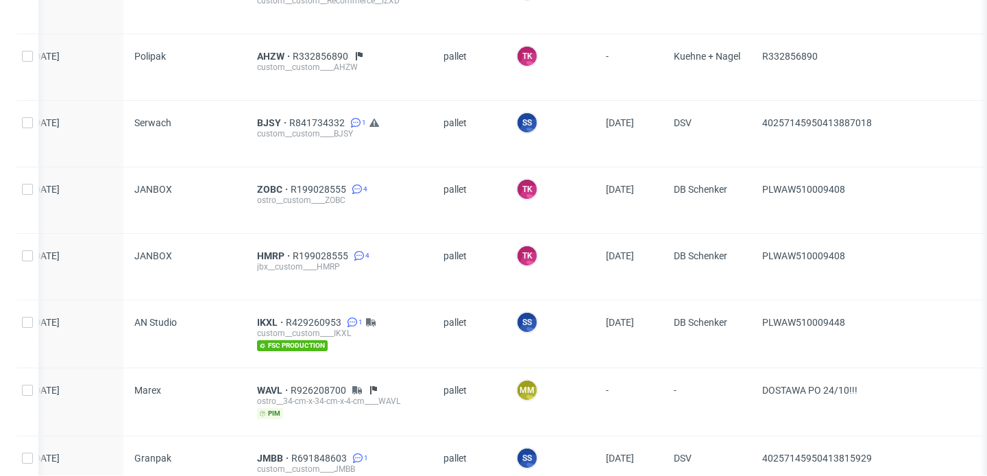
scroll to position [45, 0]
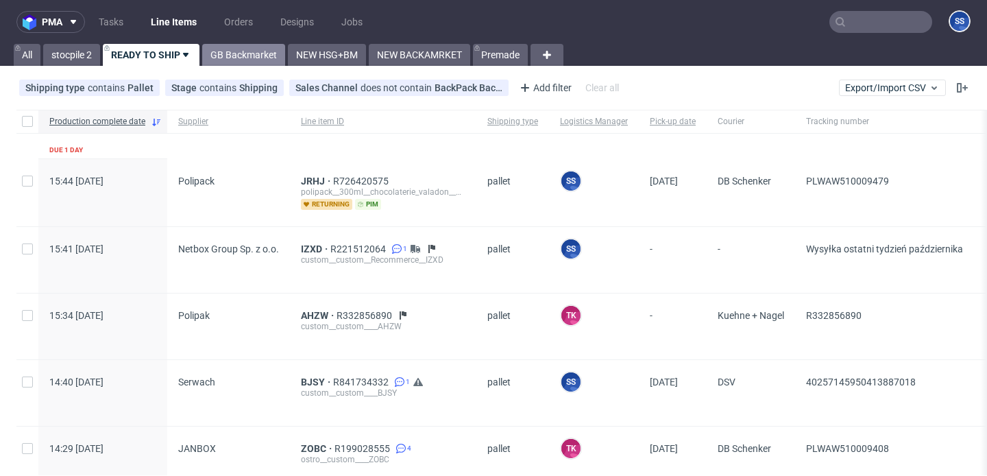
click at [256, 49] on link "GB Backmarket" at bounding box center [243, 55] width 83 height 22
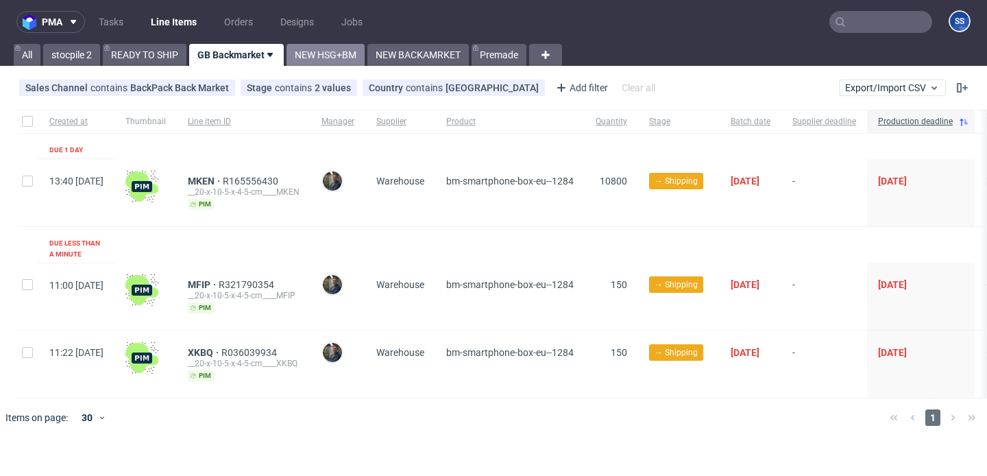
click at [318, 60] on link "NEW HSG+BM" at bounding box center [326, 55] width 78 height 22
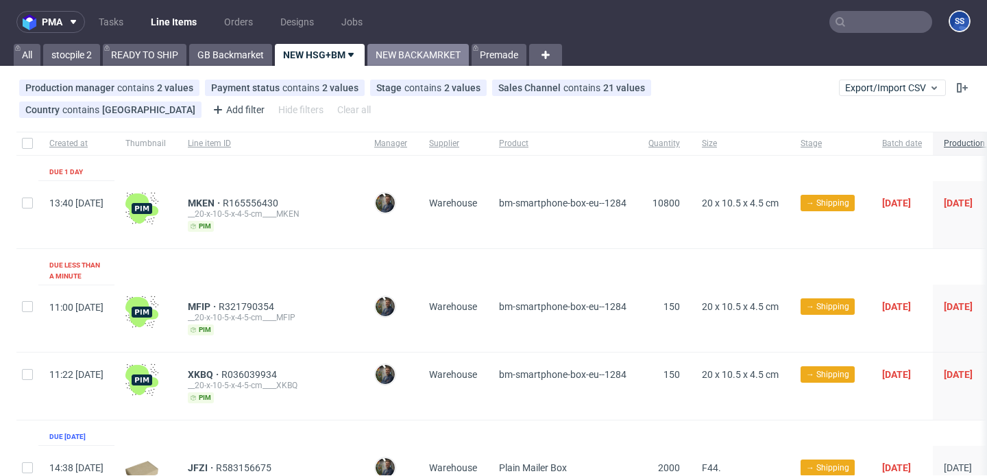
click at [376, 56] on link "NEW BACKAMRKET" at bounding box center [417, 55] width 101 height 22
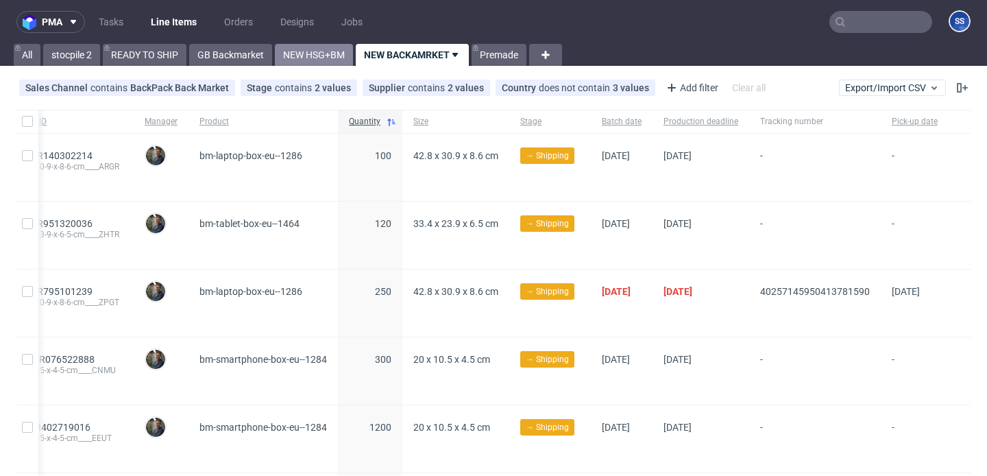
click at [313, 53] on link "NEW HSG+BM" at bounding box center [314, 55] width 78 height 22
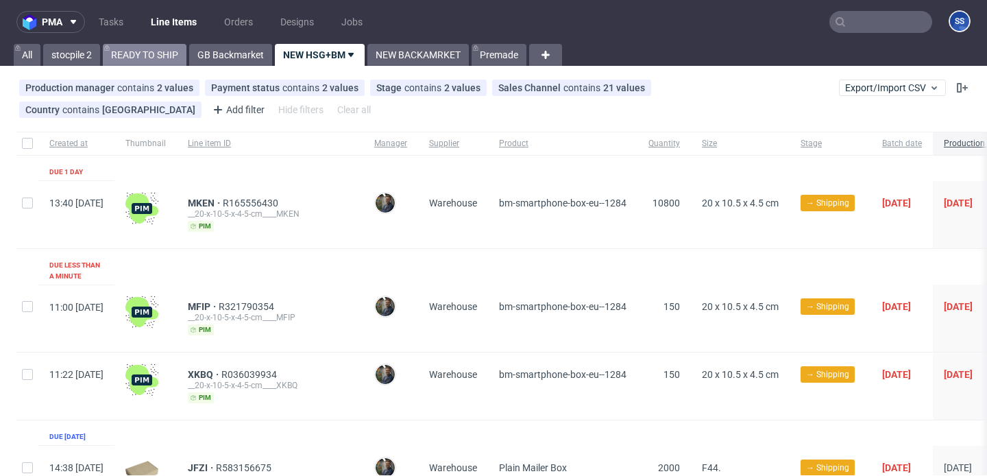
click at [162, 55] on link "READY TO SHIP" at bounding box center [145, 55] width 84 height 22
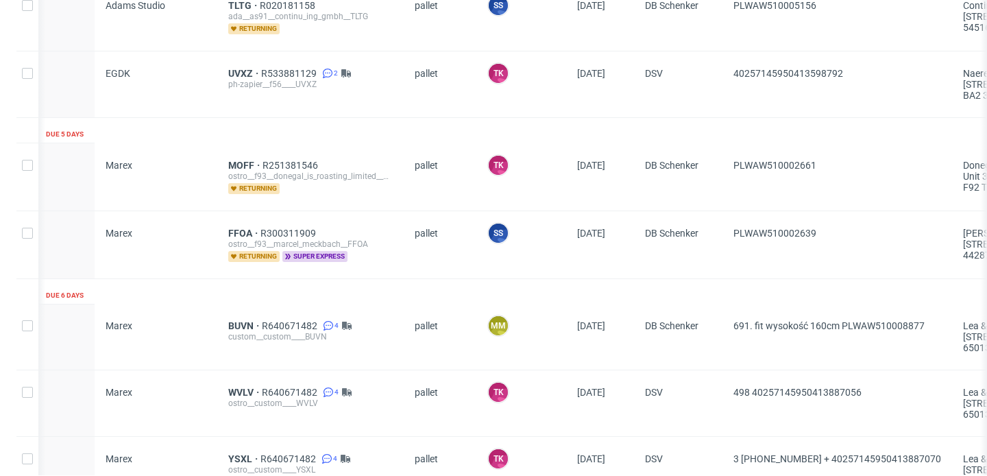
scroll to position [1137, 0]
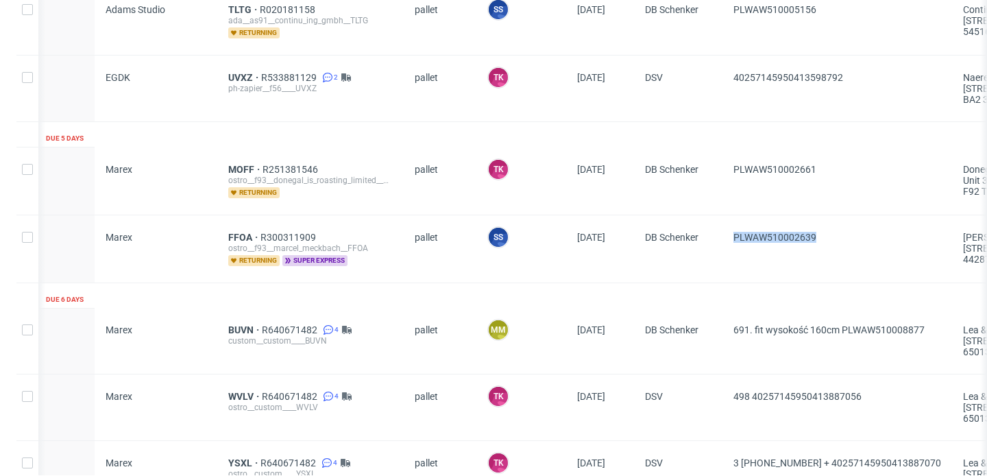
drag, startPoint x: 842, startPoint y: 247, endPoint x: 742, endPoint y: 227, distance: 102.1
click at [742, 227] on div "PLWAW510002639" at bounding box center [838, 248] width 230 height 67
copy span "PLWAW510002639"
click at [245, 232] on span "FFOA" at bounding box center [244, 237] width 32 height 11
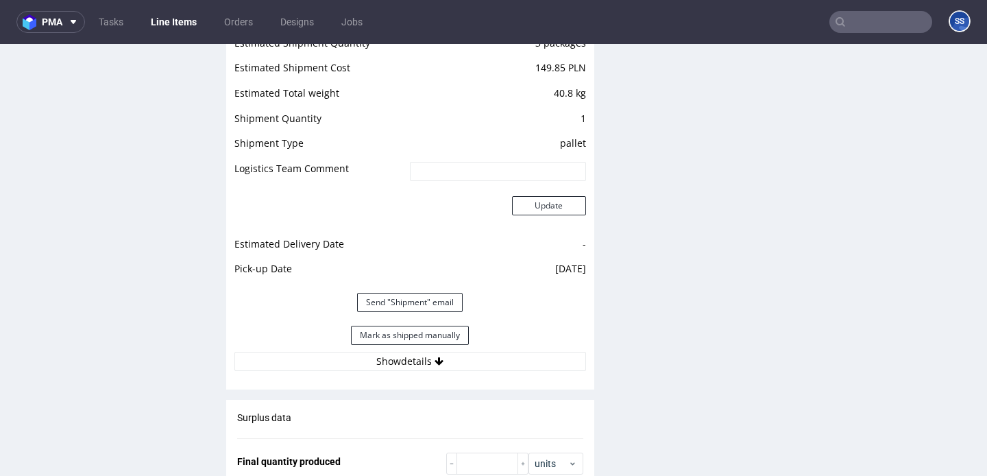
scroll to position [1441, 0]
click at [432, 338] on button "Mark as shipped manually" at bounding box center [410, 334] width 118 height 19
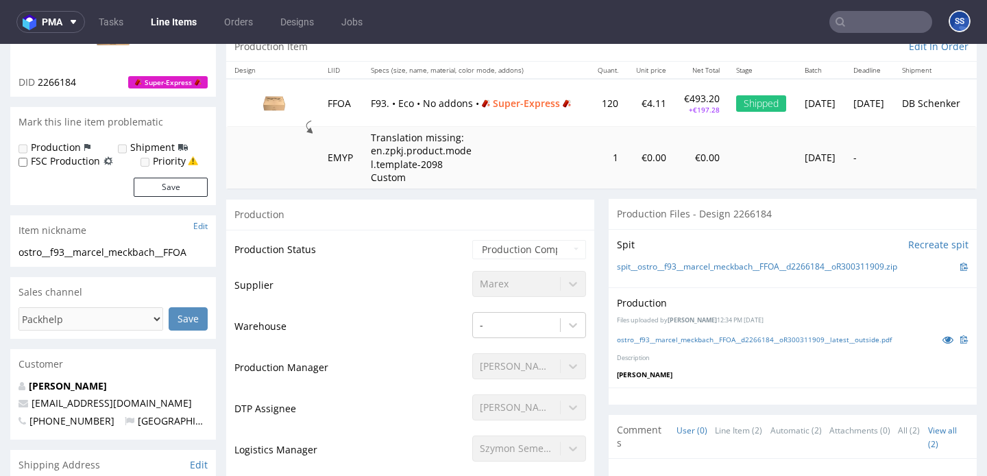
scroll to position [0, 0]
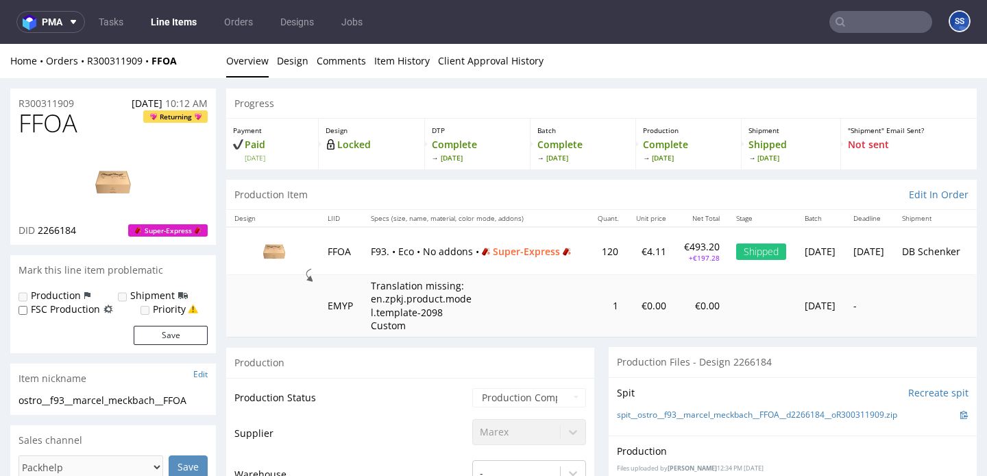
click at [178, 16] on link "Line Items" at bounding box center [174, 22] width 62 height 22
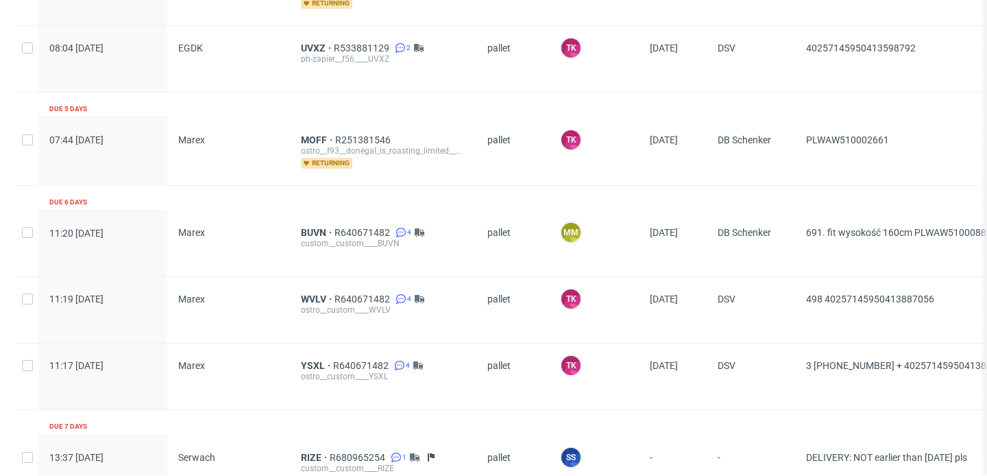
scroll to position [1169, 0]
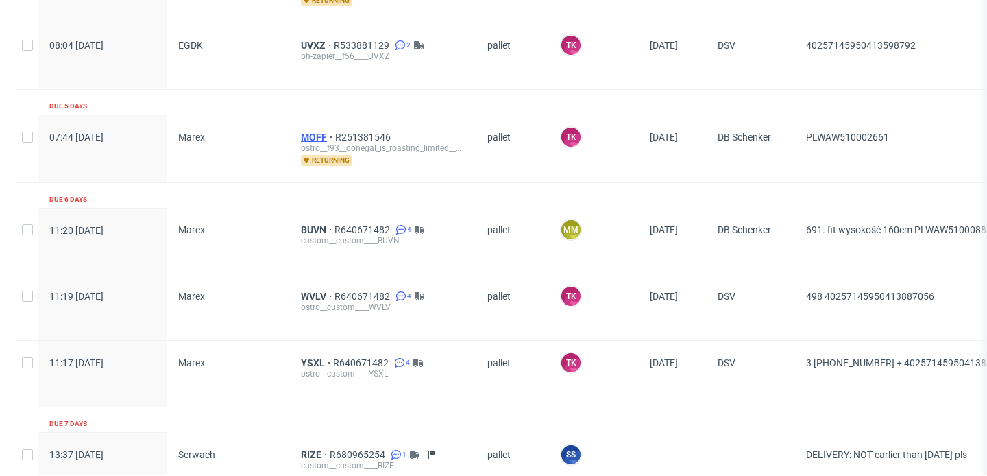
click at [306, 134] on span "MOFF" at bounding box center [318, 137] width 34 height 11
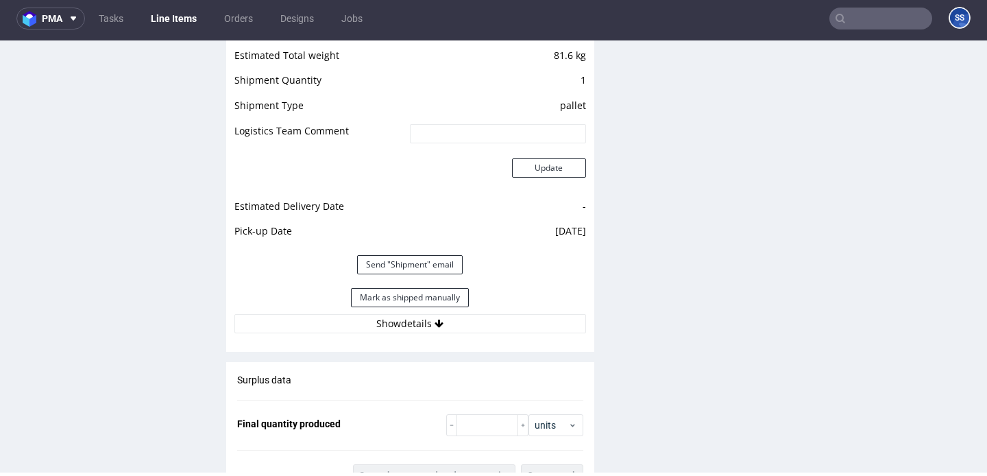
scroll to position [1459, 0]
click at [400, 298] on button "Mark as shipped manually" at bounding box center [410, 296] width 118 height 19
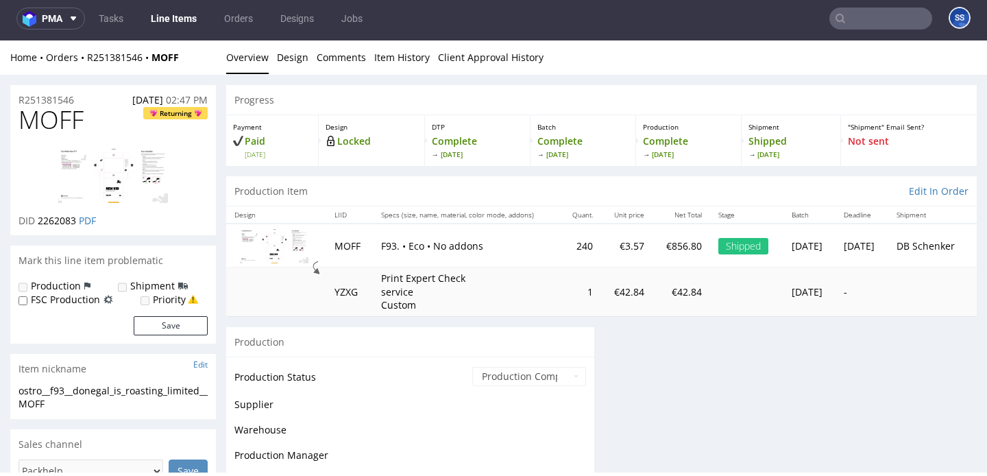
scroll to position [1063, 0]
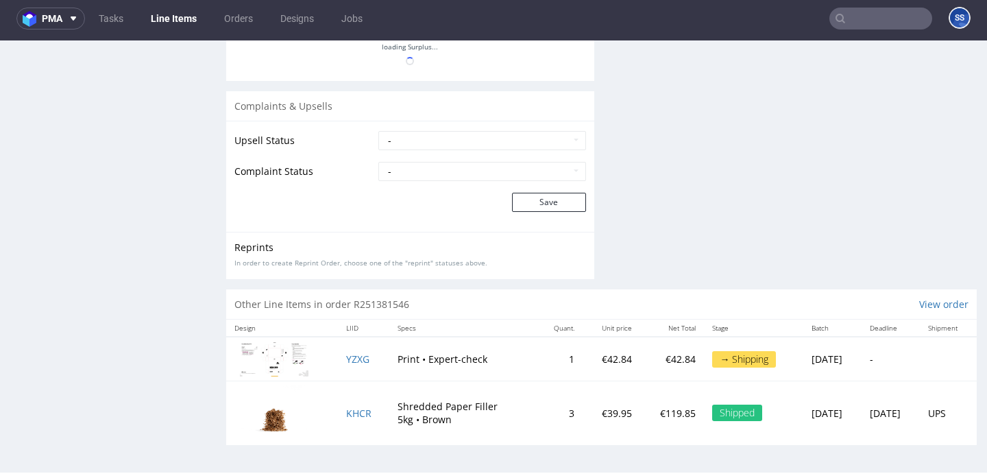
click at [162, 17] on link "Line Items" at bounding box center [174, 19] width 62 height 22
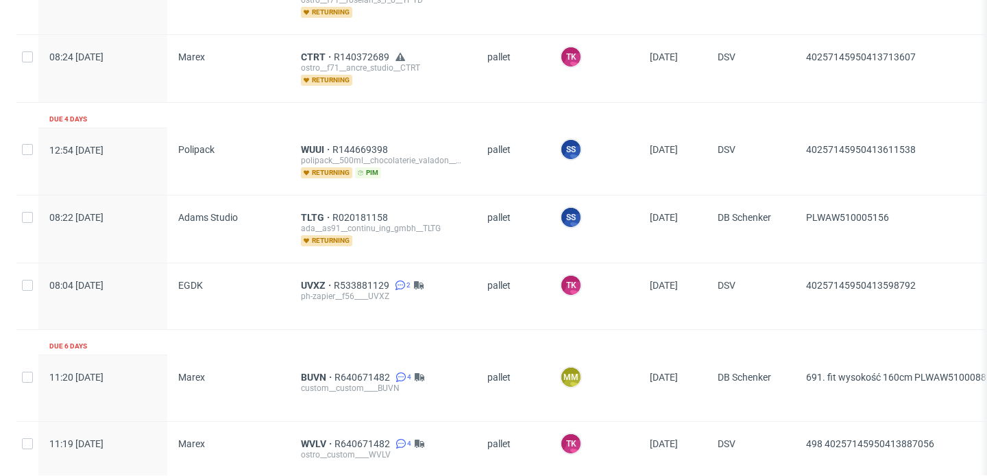
scroll to position [936, 0]
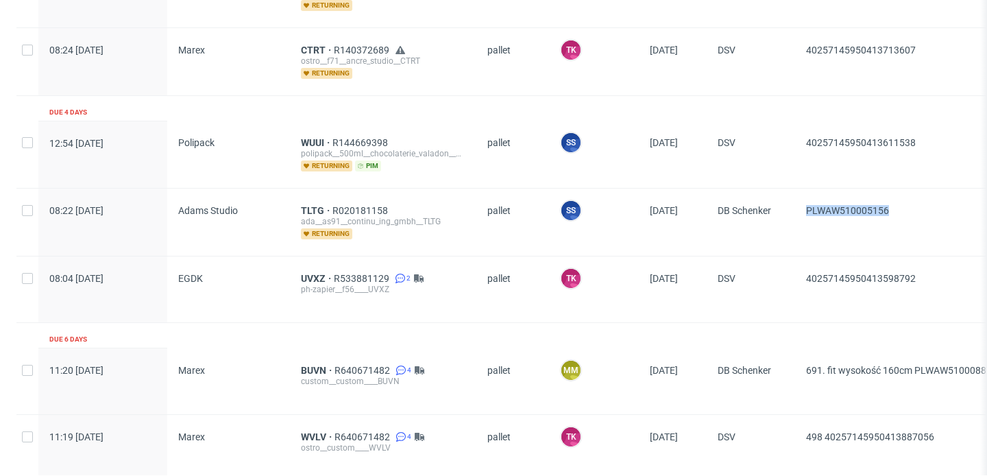
drag, startPoint x: 901, startPoint y: 212, endPoint x: 808, endPoint y: 213, distance: 93.2
click at [808, 213] on div "PLWAW510005156" at bounding box center [910, 222] width 230 height 67
copy span "PLWAW510005156"
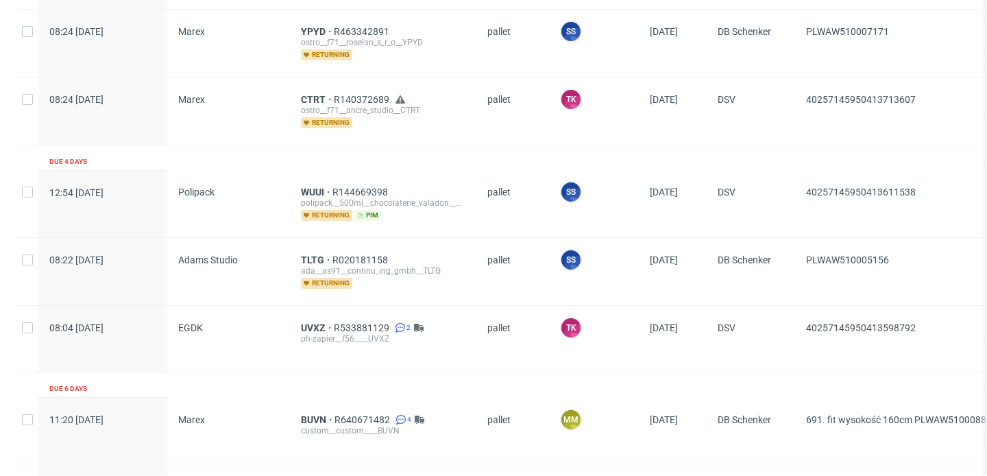
scroll to position [885, 0]
drag, startPoint x: 910, startPoint y: 254, endPoint x: 803, endPoint y: 248, distance: 107.9
click at [802, 248] on div "PLWAW510005156" at bounding box center [910, 272] width 230 height 67
copy span "PLWAW510005156"
click at [313, 258] on span "TLTG" at bounding box center [317, 261] width 32 height 11
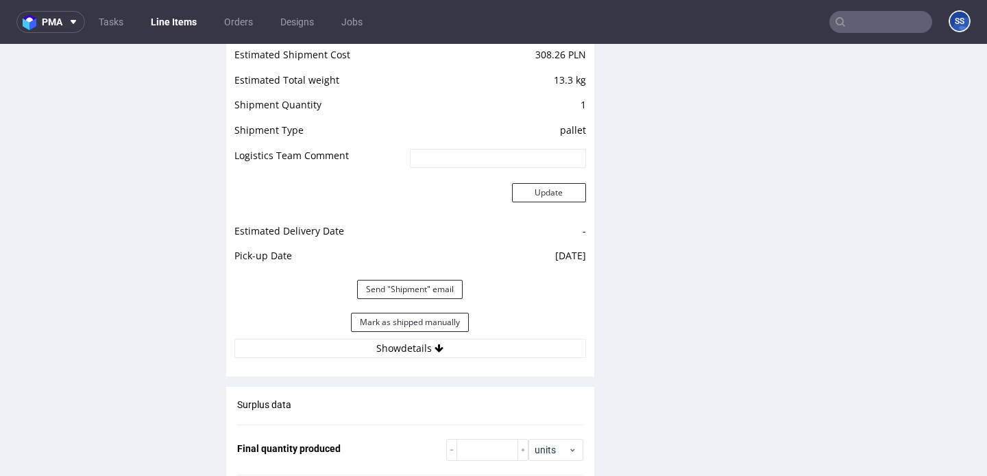
scroll to position [1506, 0]
click at [366, 319] on button "Mark as shipped manually" at bounding box center [410, 321] width 118 height 19
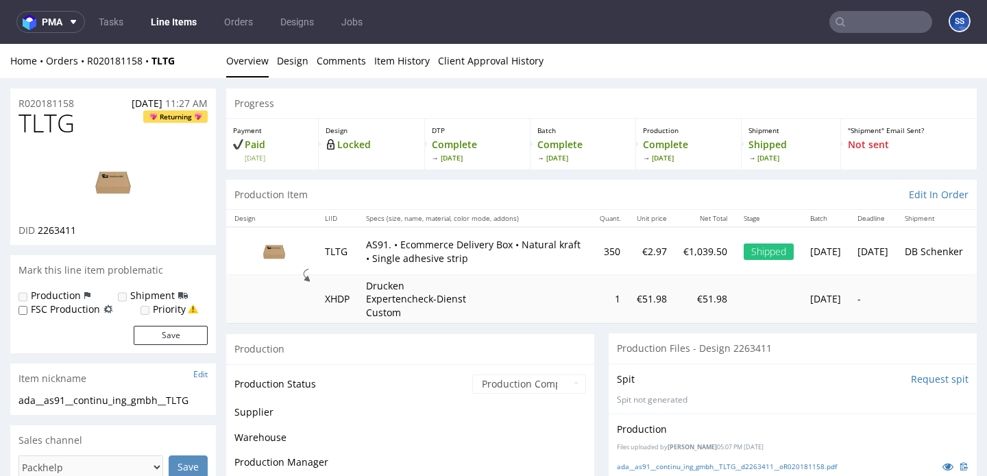
scroll to position [1067, 0]
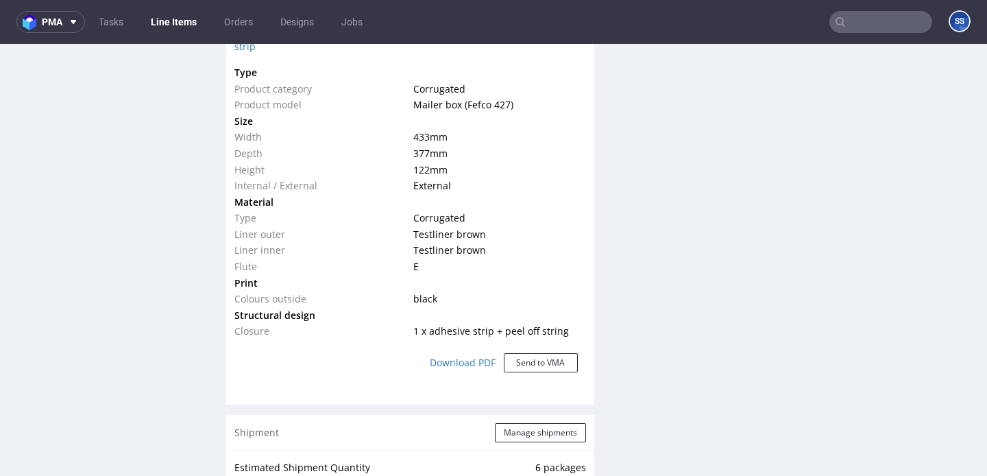
click at [172, 25] on link "Line Items" at bounding box center [174, 22] width 62 height 22
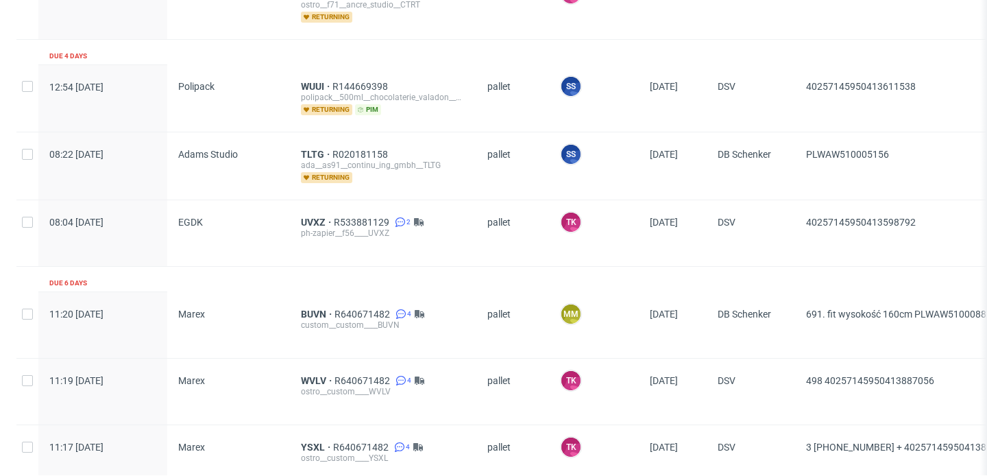
scroll to position [990, 0]
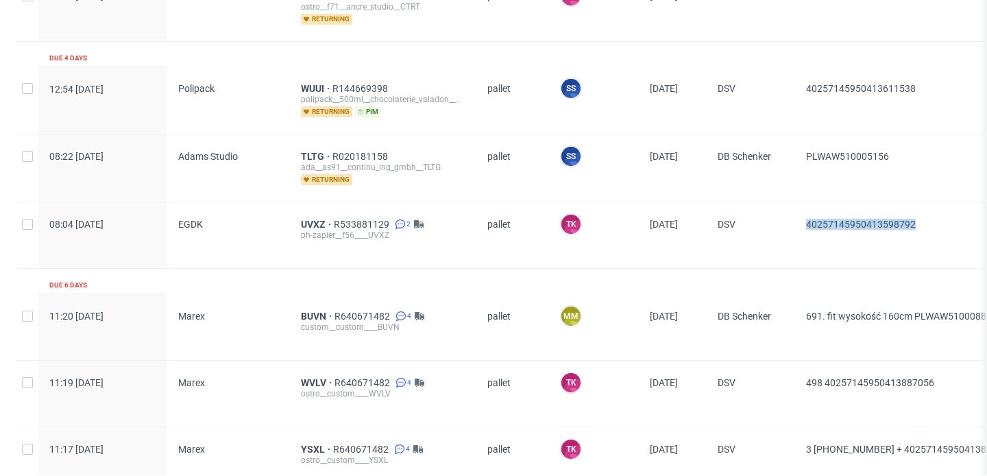
drag, startPoint x: 930, startPoint y: 221, endPoint x: 808, endPoint y: 220, distance: 122.7
click at [808, 220] on div "40257145950413598792" at bounding box center [910, 235] width 230 height 66
copy span "40257145950413598792"
click at [314, 219] on span "UVXZ" at bounding box center [317, 224] width 33 height 11
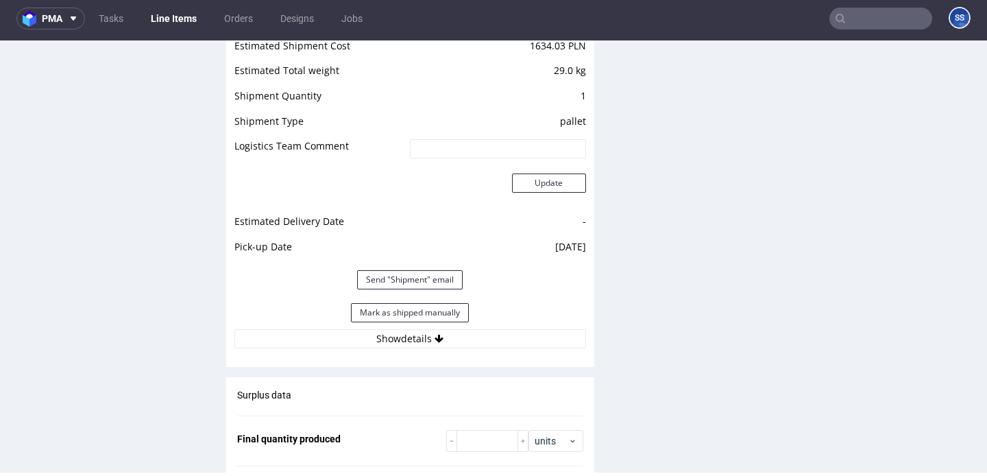
scroll to position [1763, 0]
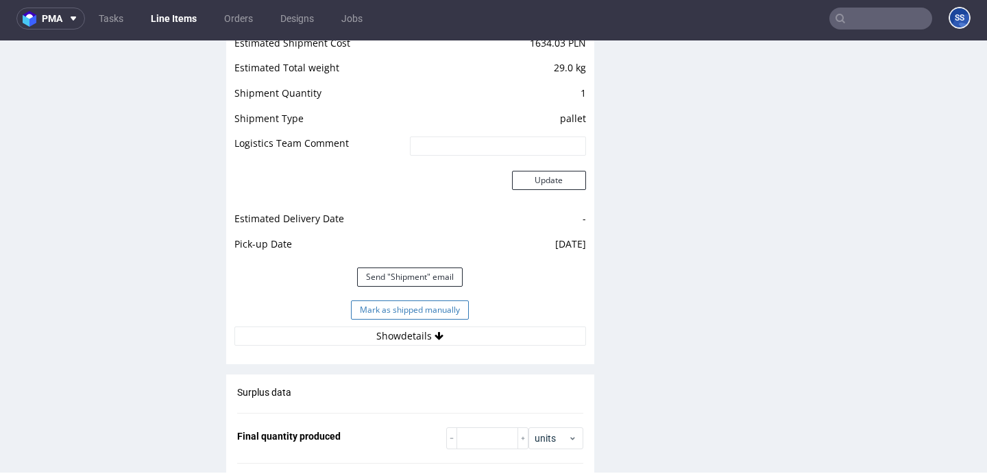
click at [418, 308] on button "Mark as shipped manually" at bounding box center [410, 309] width 118 height 19
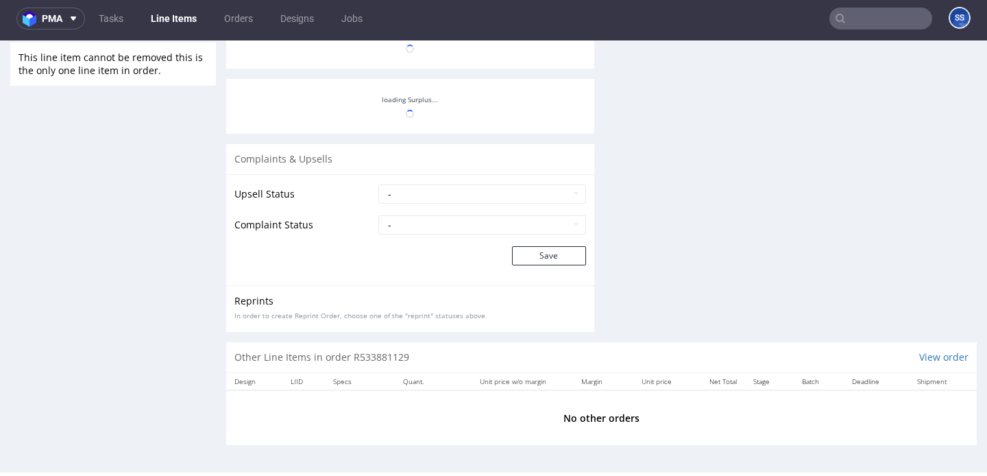
scroll to position [1169, 0]
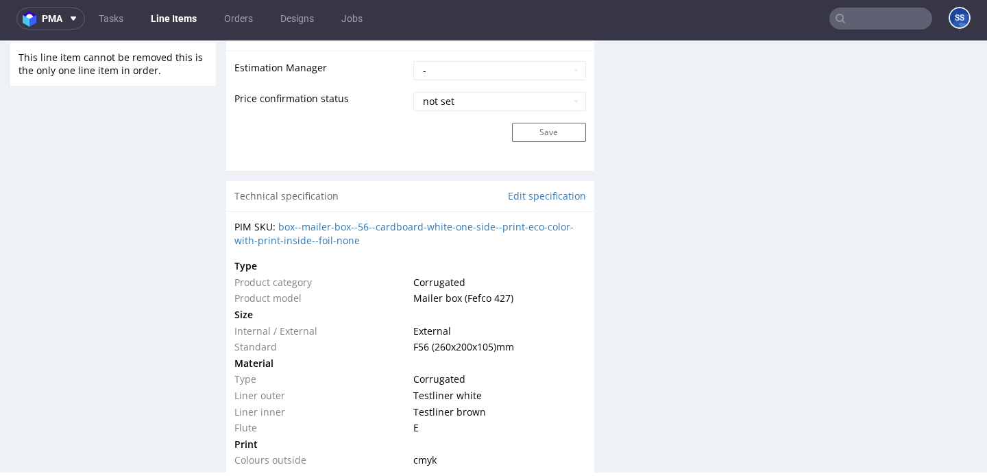
click at [193, 24] on link "Line Items" at bounding box center [174, 19] width 62 height 22
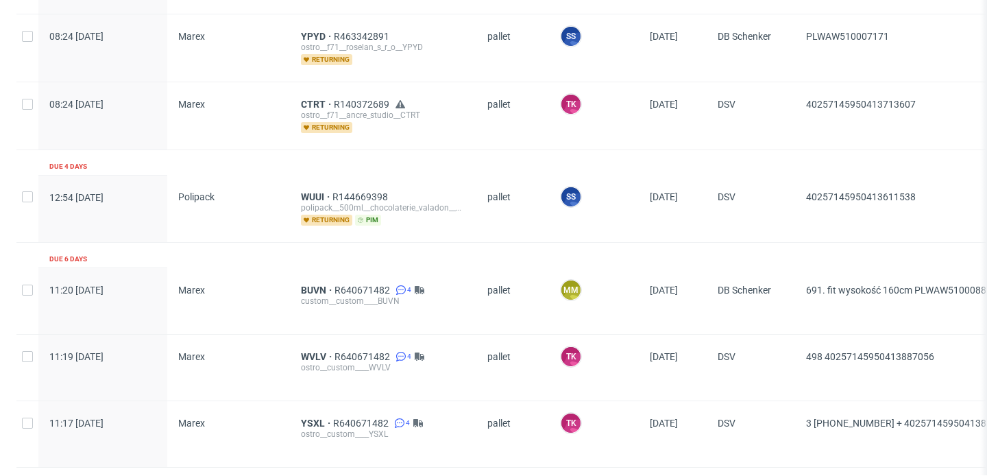
scroll to position [838, 0]
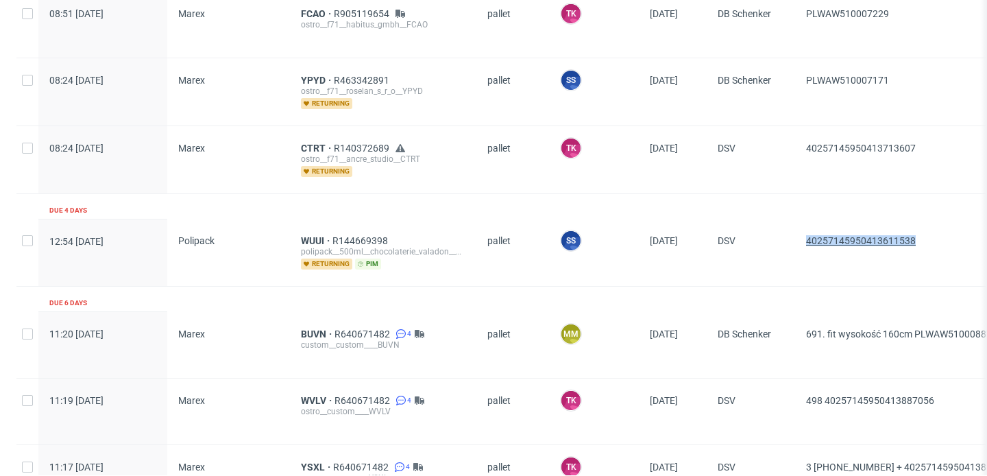
drag, startPoint x: 934, startPoint y: 236, endPoint x: 810, endPoint y: 232, distance: 123.5
click at [810, 235] on span "40257145950413611538" at bounding box center [910, 252] width 208 height 34
copy span "40257145950413611538"
click at [302, 235] on span "WUUI" at bounding box center [317, 240] width 32 height 11
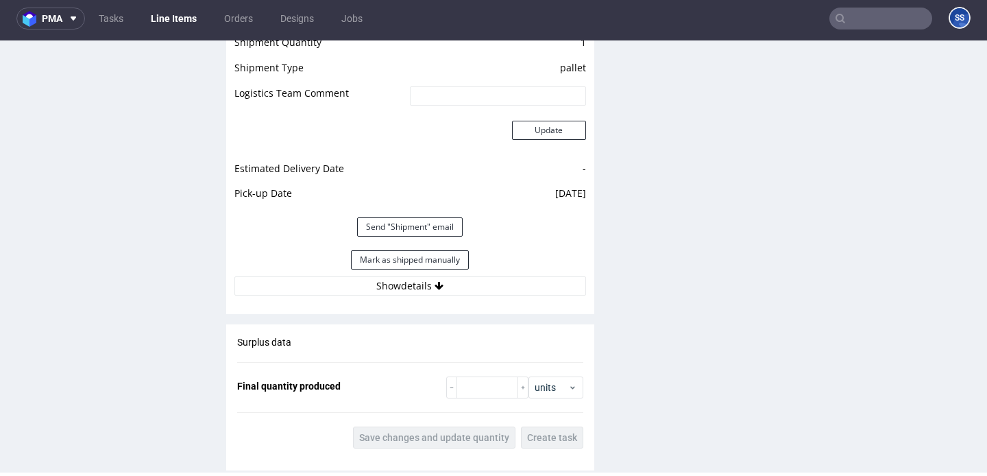
scroll to position [1482, 0]
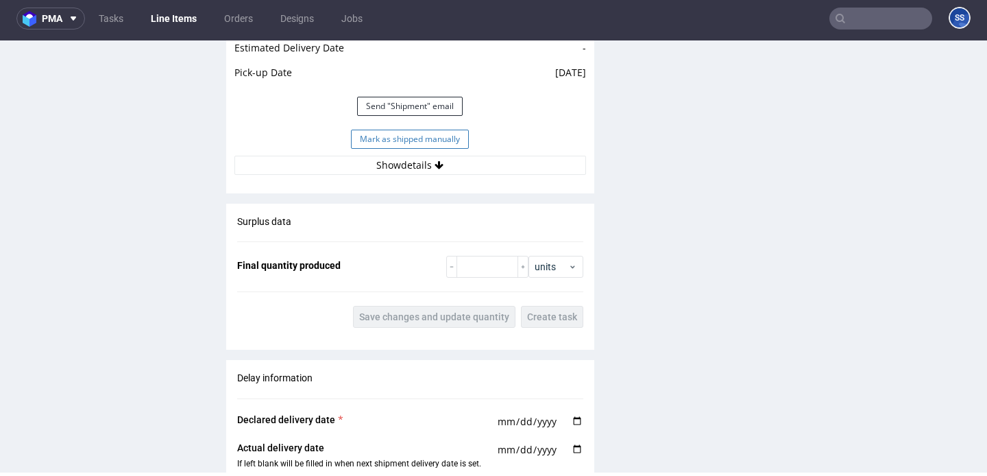
click at [363, 132] on button "Mark as shipped manually" at bounding box center [410, 139] width 118 height 19
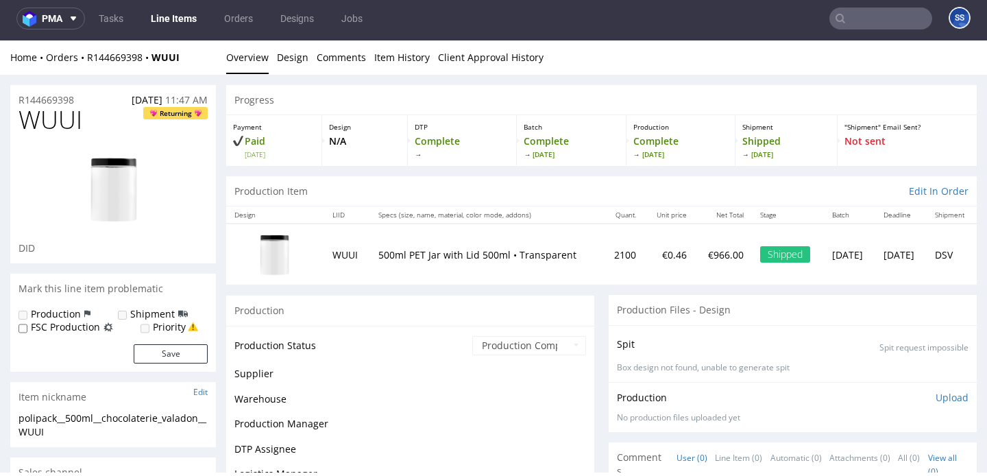
scroll to position [1179, 0]
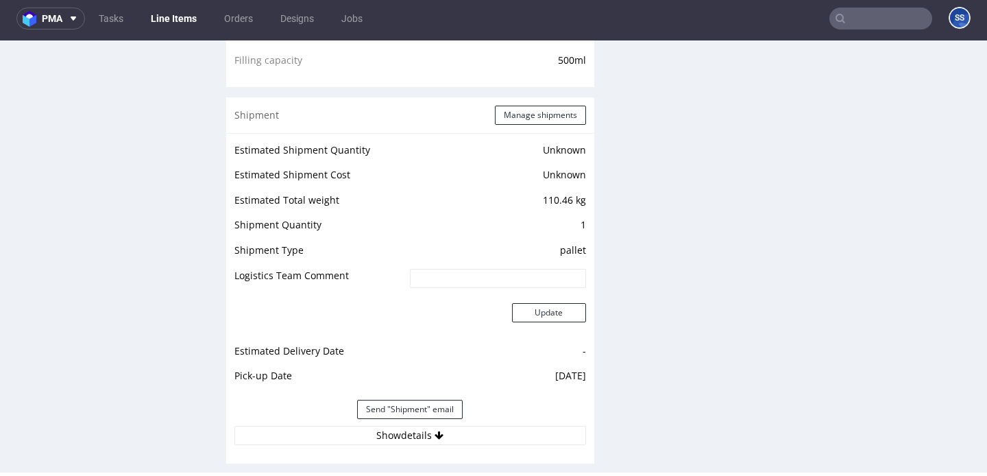
click at [182, 20] on link "Line Items" at bounding box center [174, 19] width 62 height 22
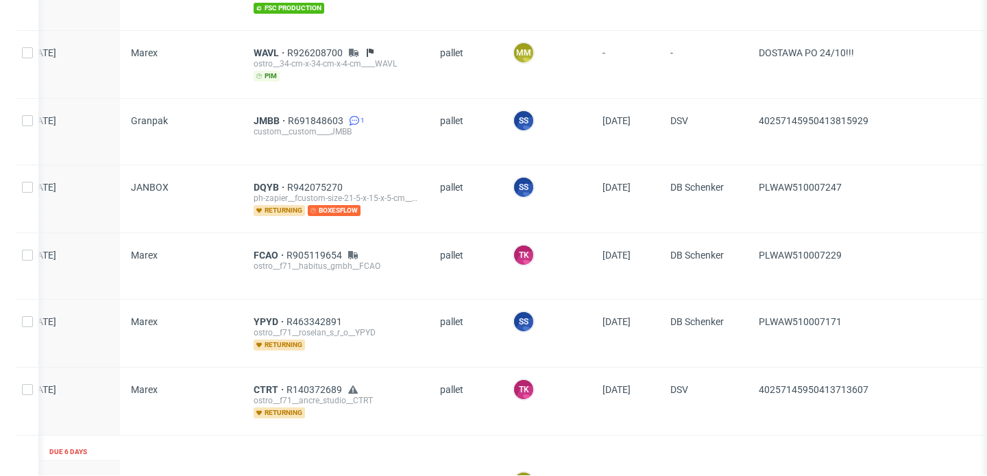
scroll to position [595, 0]
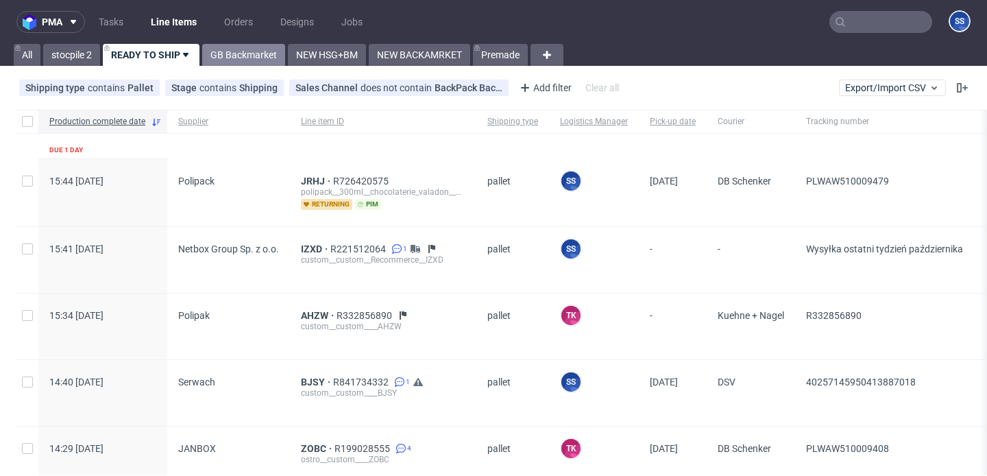
click at [246, 62] on link "GB Backmarket" at bounding box center [243, 55] width 83 height 22
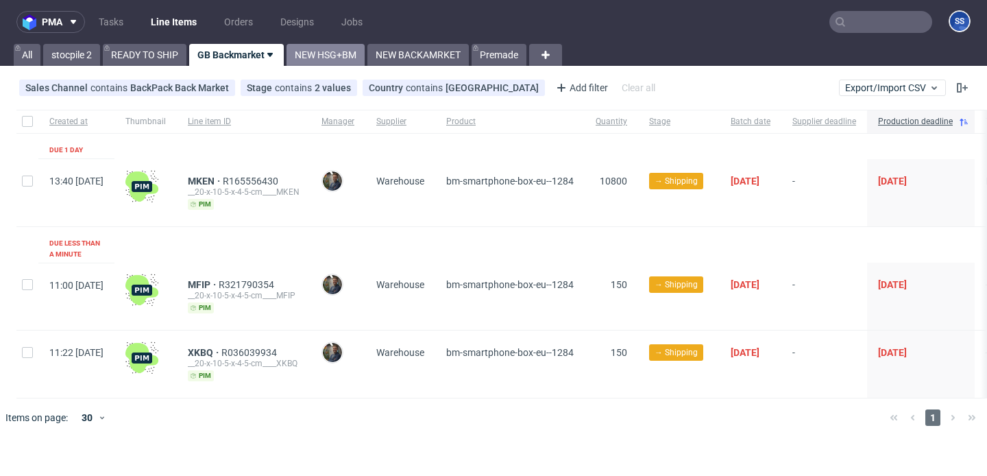
click at [340, 60] on link "NEW HSG+BM" at bounding box center [326, 55] width 78 height 22
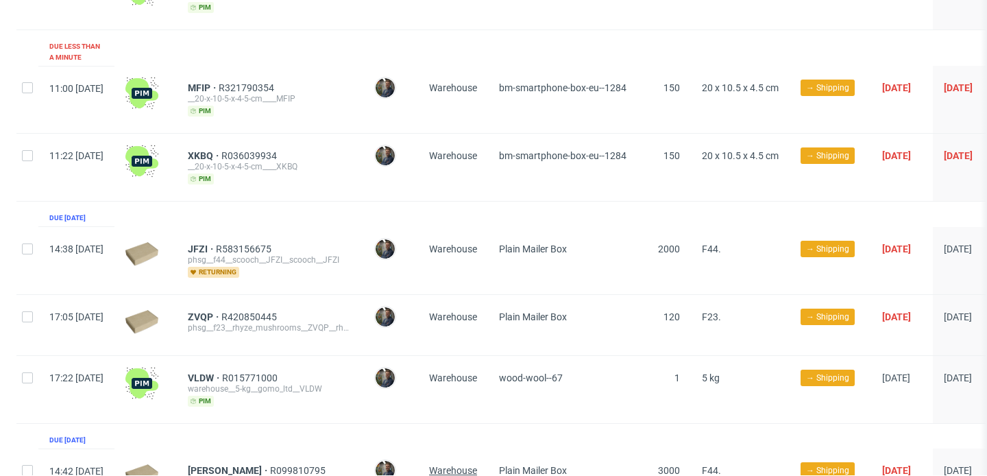
scroll to position [291, 0]
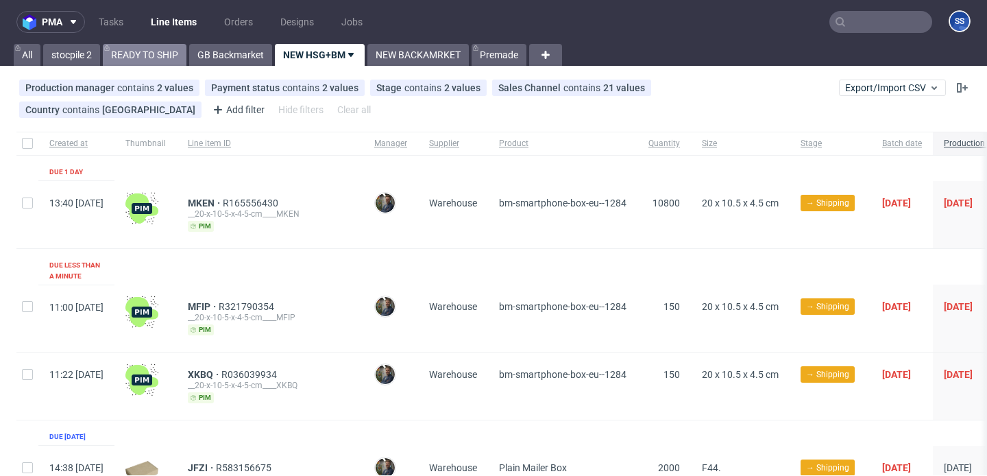
click at [165, 58] on link "READY TO SHIP" at bounding box center [145, 55] width 84 height 22
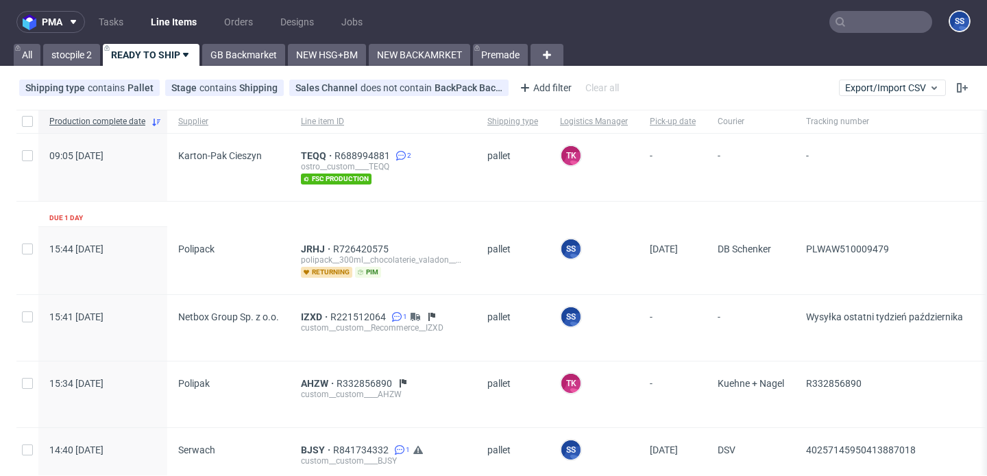
click at [246, 42] on nav "pma Tasks Line Items Orders Designs Jobs SS" at bounding box center [493, 22] width 987 height 44
click at [241, 52] on link "GB Backmarket" at bounding box center [243, 55] width 83 height 22
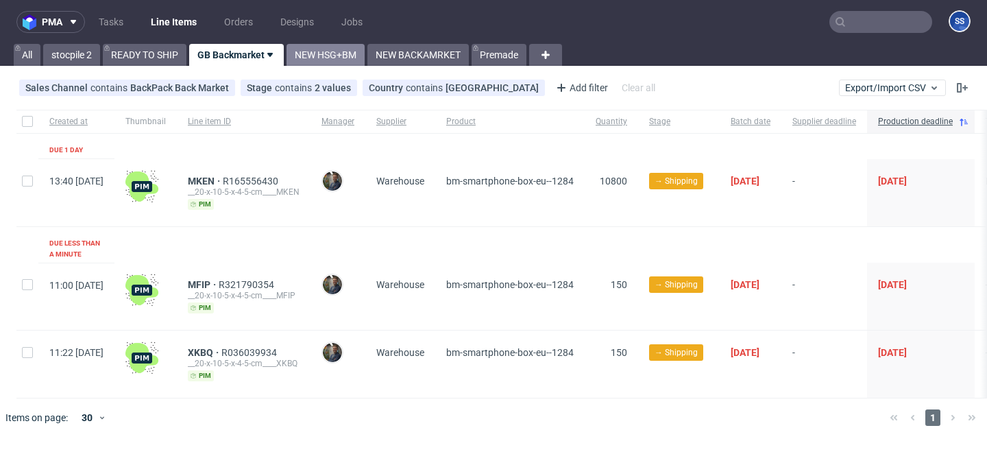
click at [340, 57] on link "NEW HSG+BM" at bounding box center [326, 55] width 78 height 22
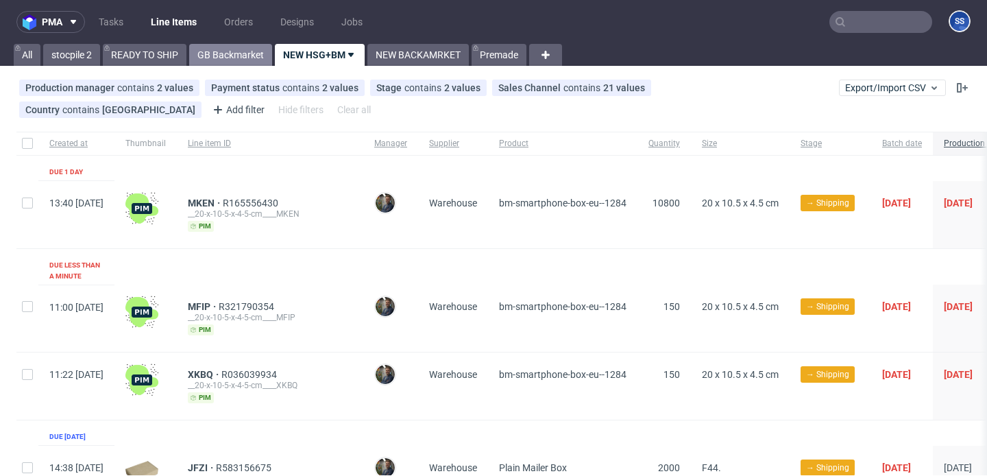
click at [224, 55] on link "GB Backmarket" at bounding box center [230, 55] width 83 height 22
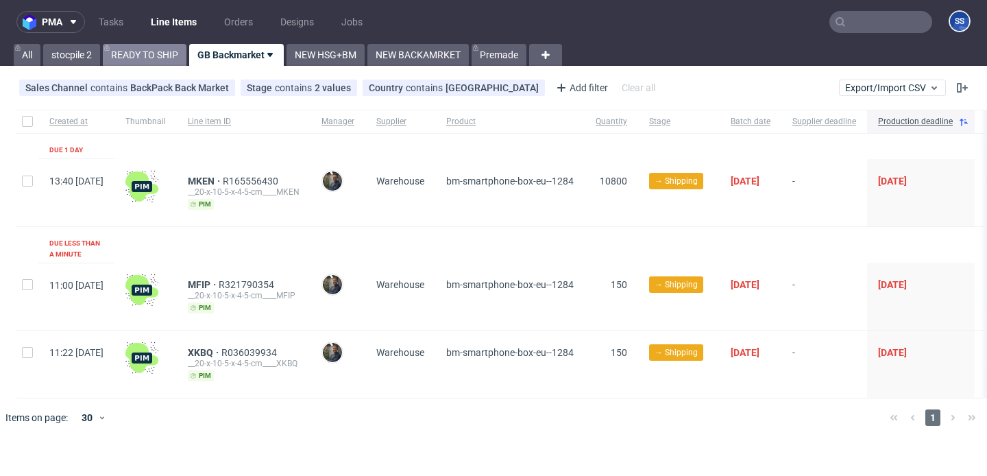
click at [160, 48] on link "READY TO SHIP" at bounding box center [145, 55] width 84 height 22
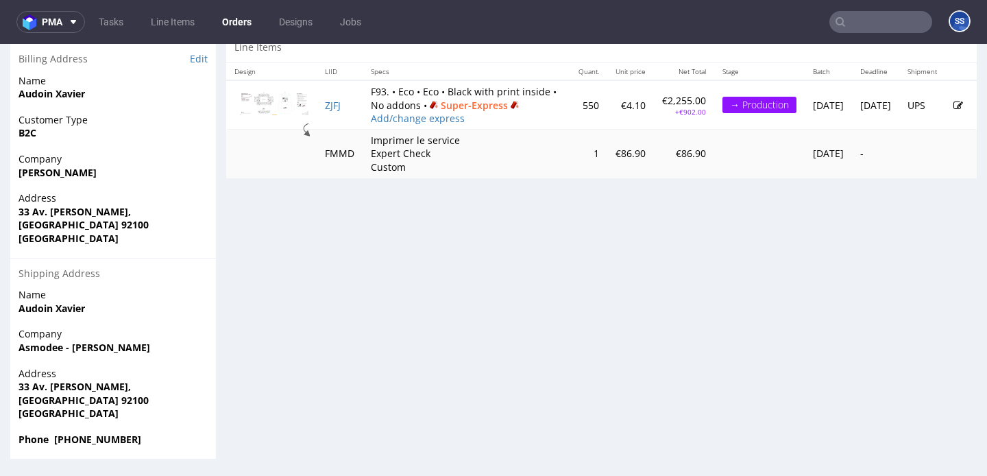
scroll to position [3, 0]
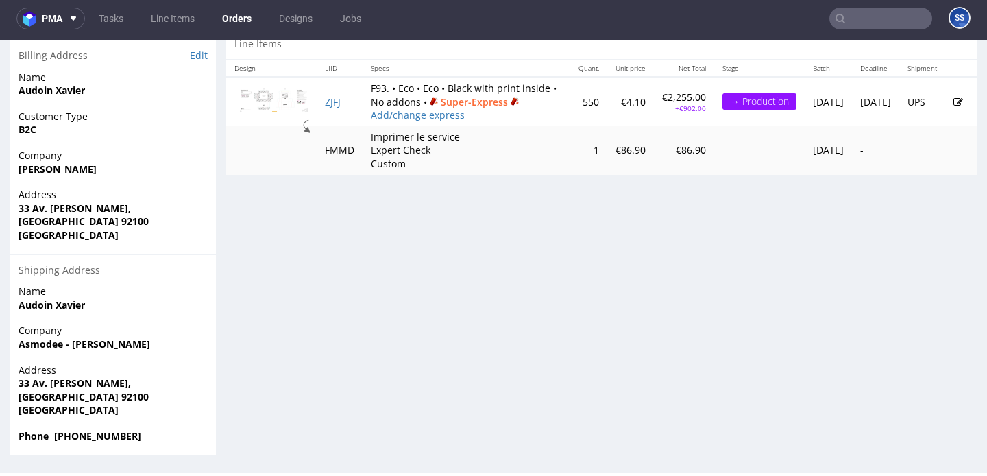
click at [347, 120] on td "ZJFJ" at bounding box center [340, 101] width 46 height 49
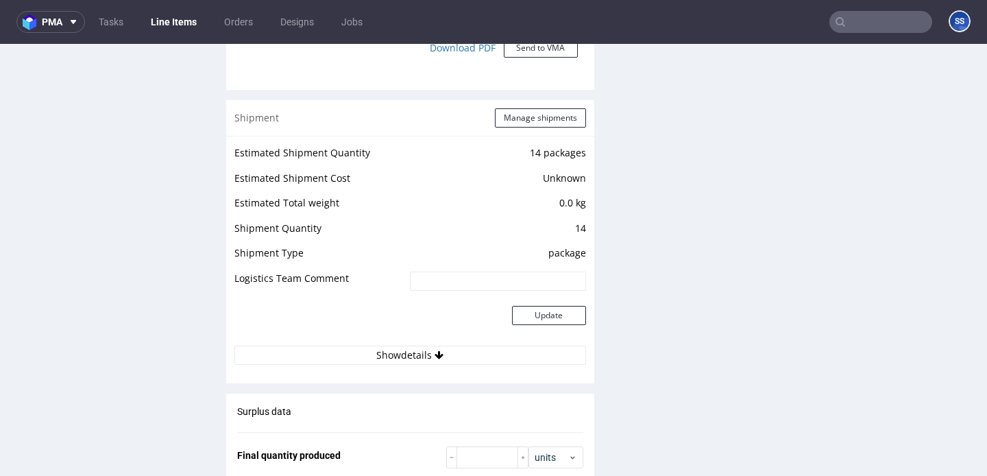
scroll to position [1422, 0]
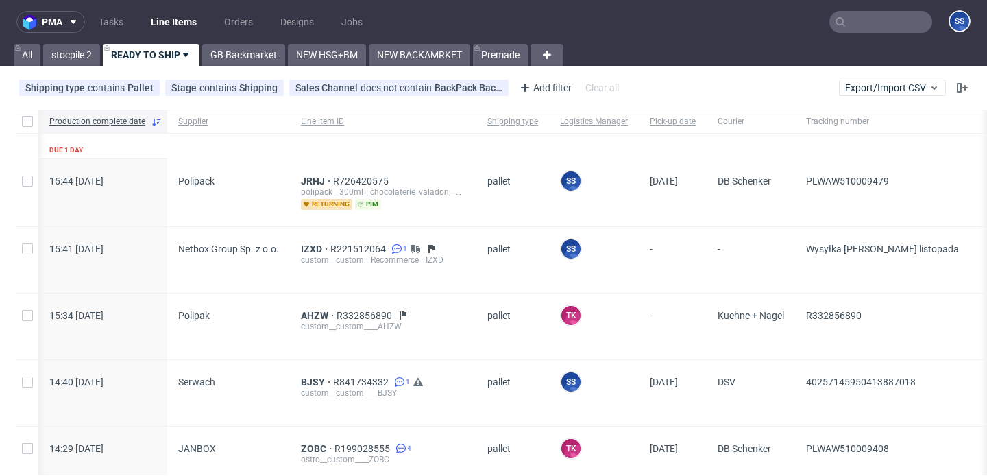
scroll to position [0, 101]
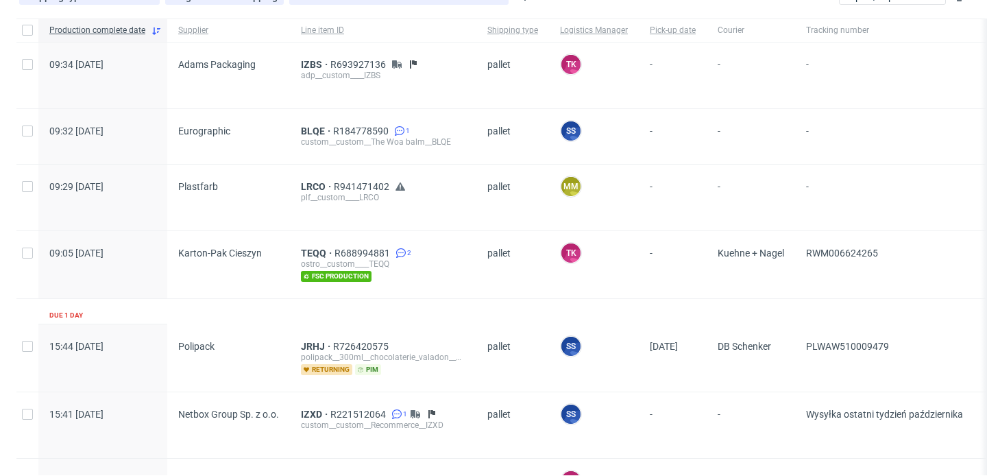
scroll to position [108, 0]
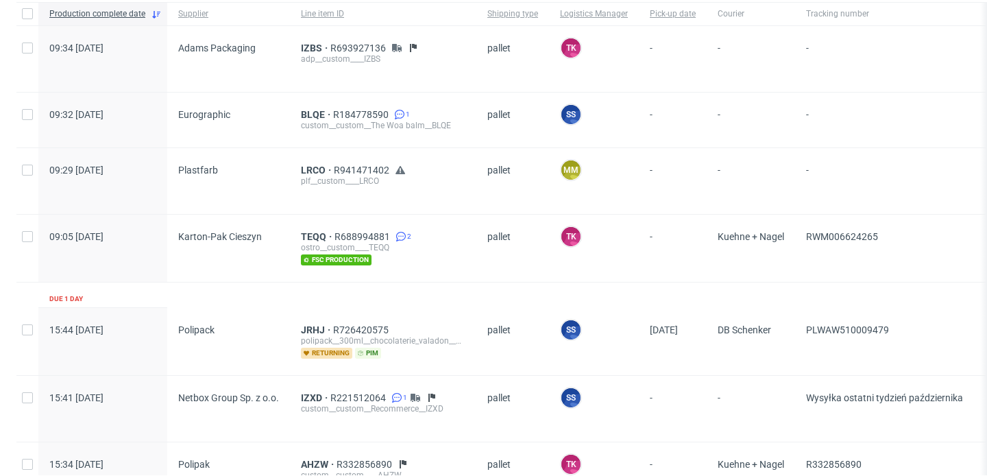
click at [311, 164] on div "LRCO R941471402 plf__custom____LRCO" at bounding box center [383, 181] width 186 height 66
click at [306, 166] on span "LRCO" at bounding box center [317, 170] width 33 height 11
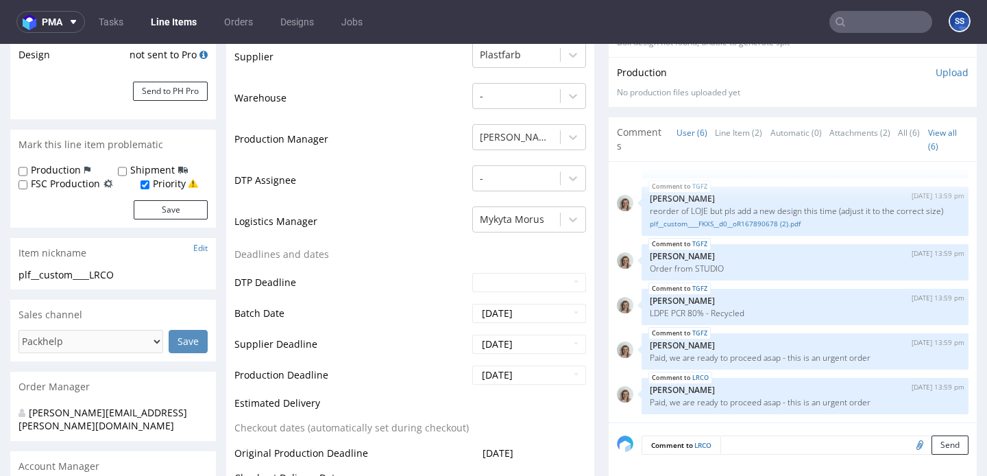
scroll to position [307, 0]
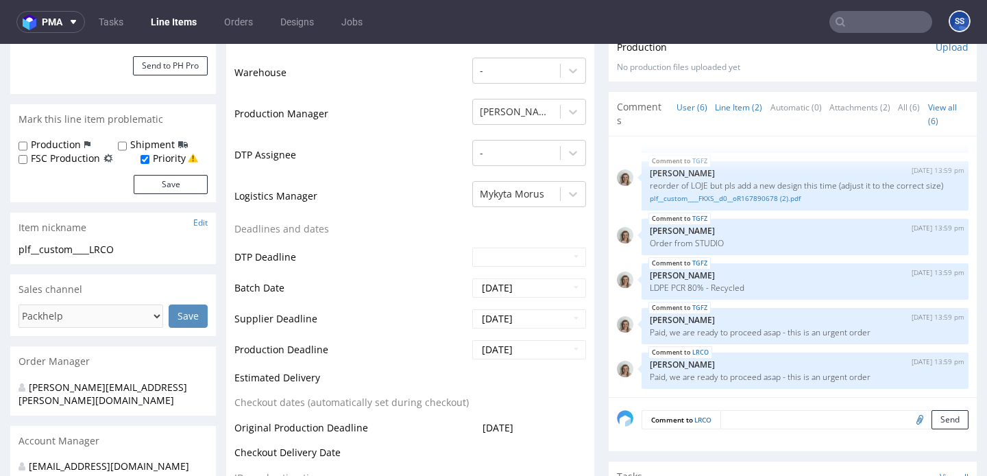
click at [715, 115] on link "Line Item (2)" at bounding box center [738, 107] width 47 height 29
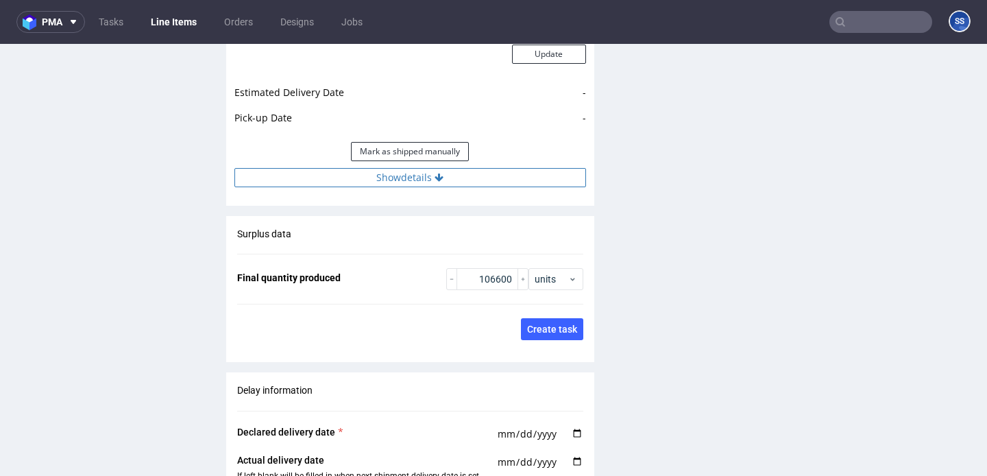
click at [482, 173] on button "Show details" at bounding box center [410, 177] width 352 height 19
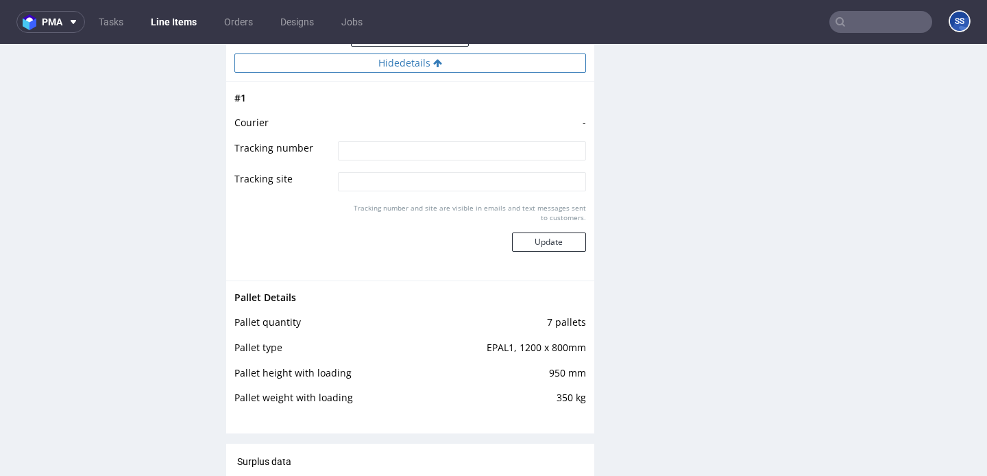
scroll to position [2123, 0]
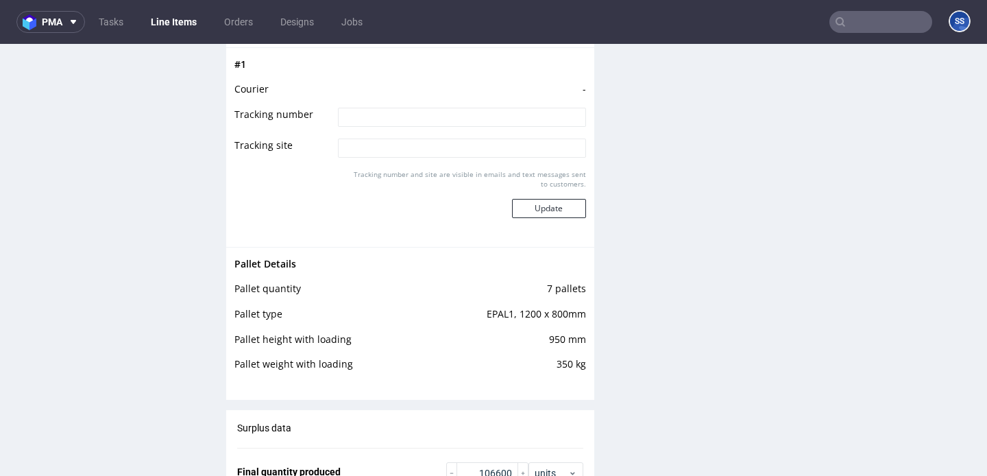
click at [174, 19] on link "Line Items" at bounding box center [174, 22] width 62 height 22
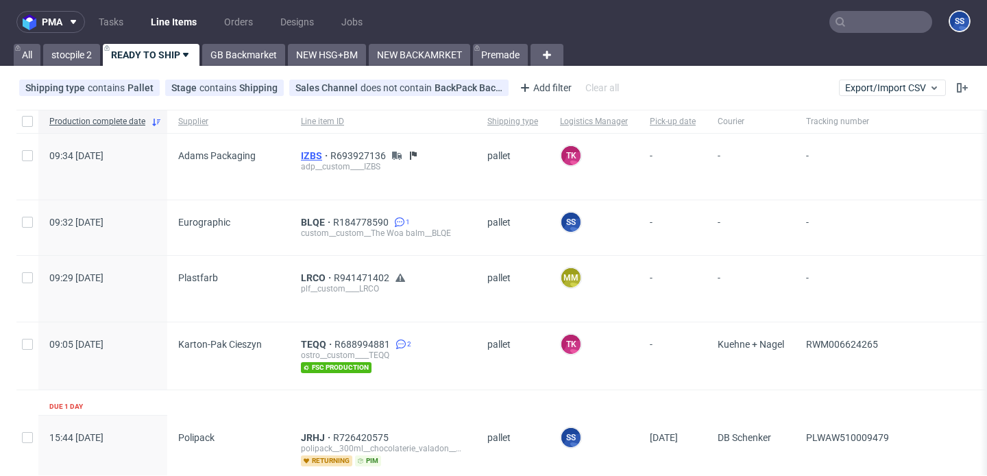
click at [307, 156] on span "IZBS" at bounding box center [315, 155] width 29 height 11
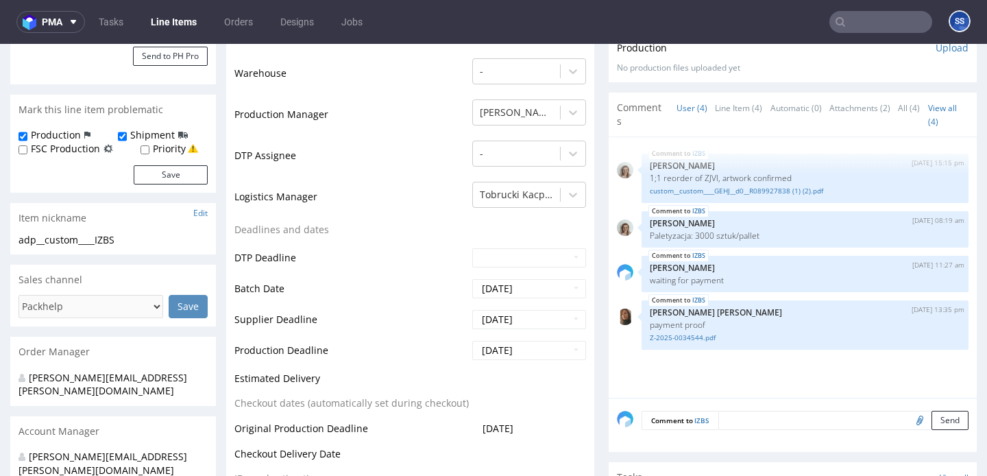
scroll to position [314, 0]
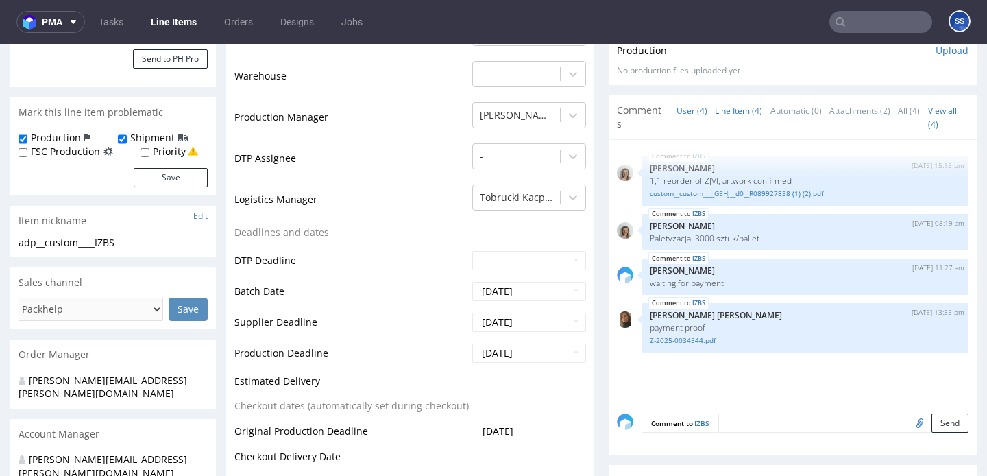
click at [715, 112] on link "Line Item (4)" at bounding box center [738, 110] width 47 height 29
click at [727, 108] on link "Line Item (4)" at bounding box center [738, 110] width 47 height 29
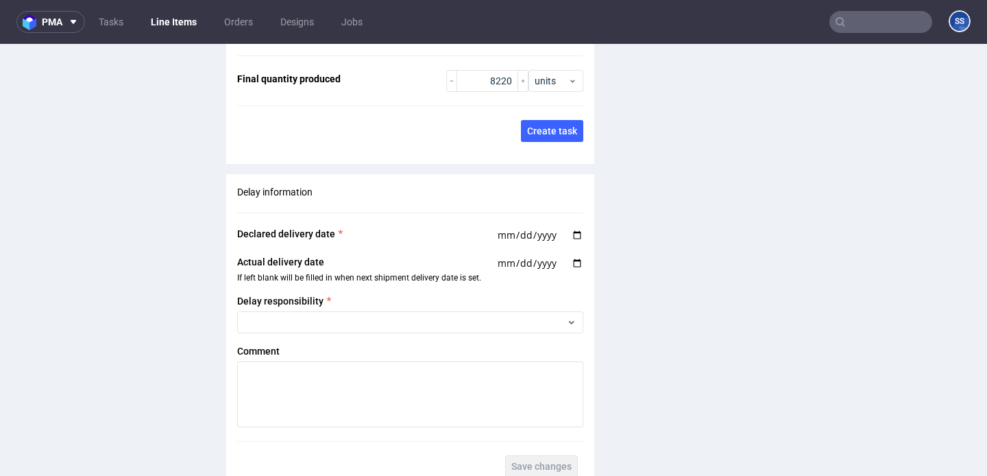
scroll to position [2426, 0]
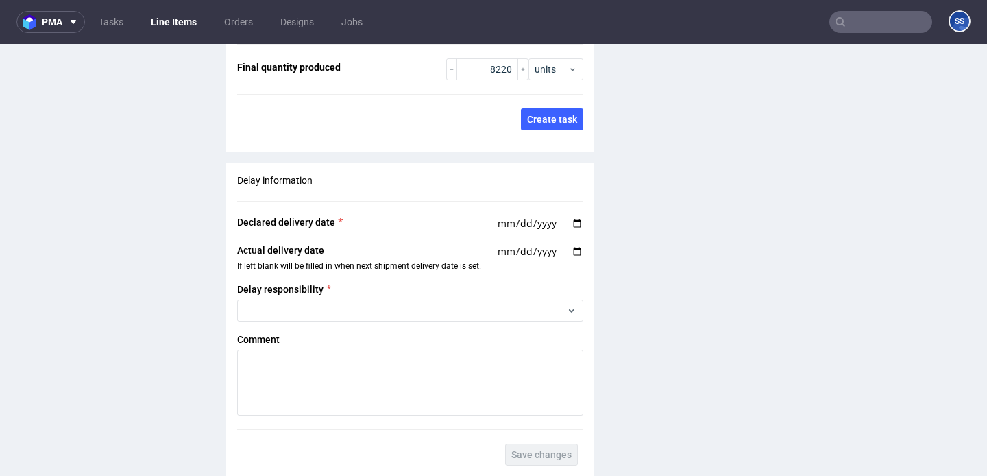
click at [176, 27] on link "Line Items" at bounding box center [174, 22] width 62 height 22
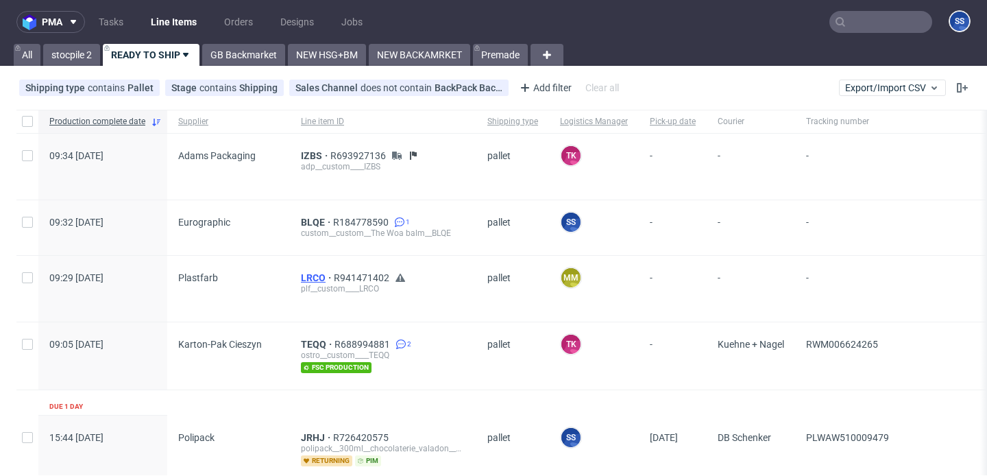
click at [304, 278] on span "LRCO" at bounding box center [317, 277] width 33 height 11
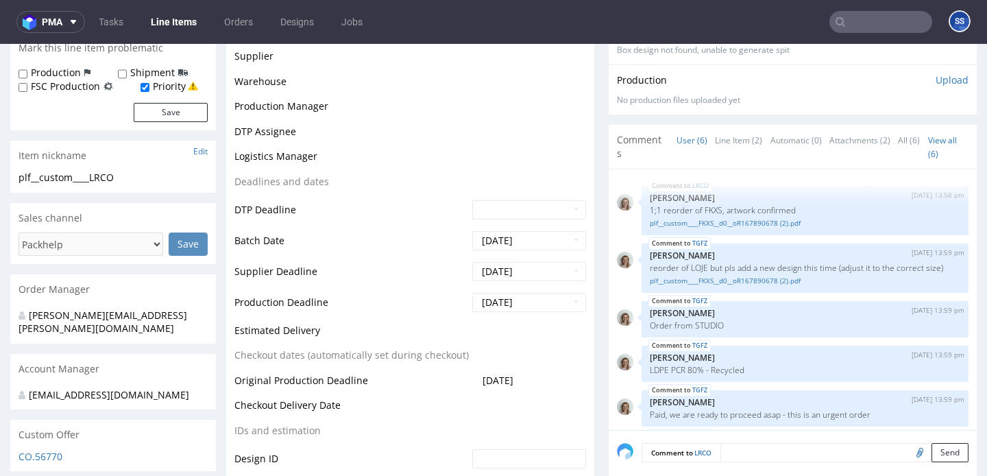
scroll to position [49, 0]
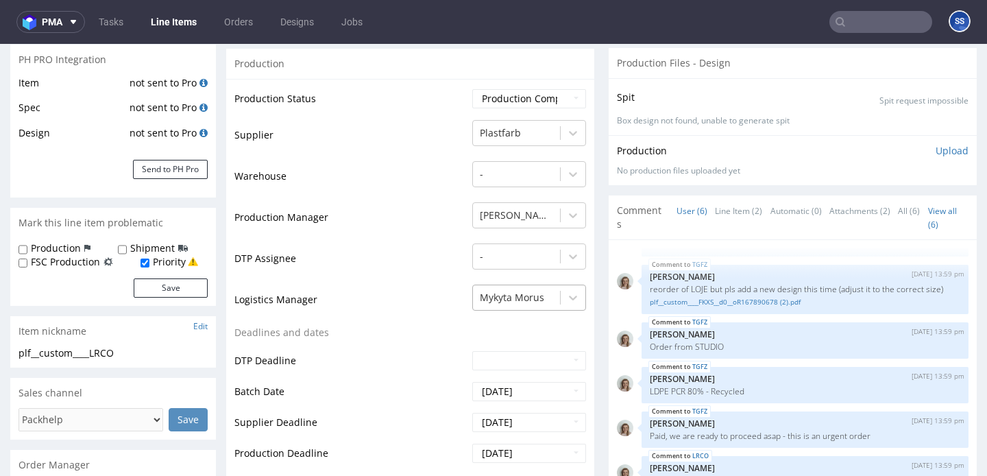
click at [513, 303] on div "Mykyta Morus" at bounding box center [529, 294] width 114 height 19
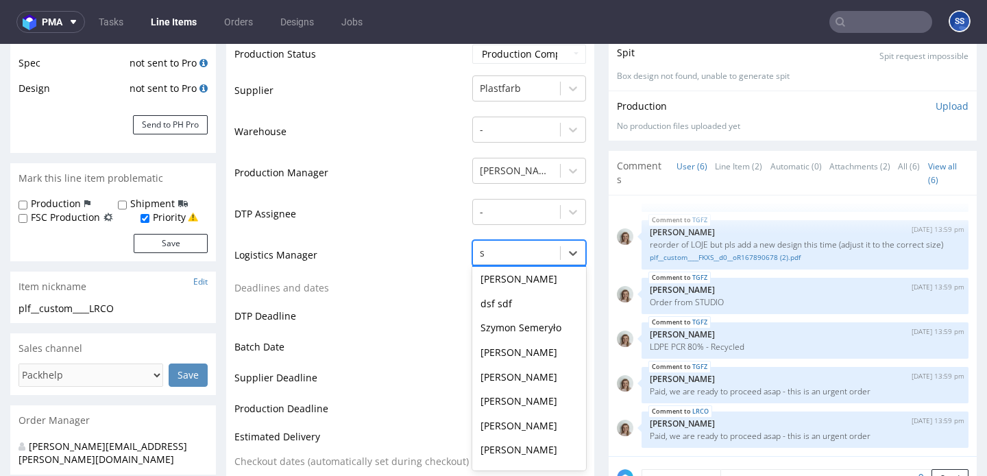
type input "sz"
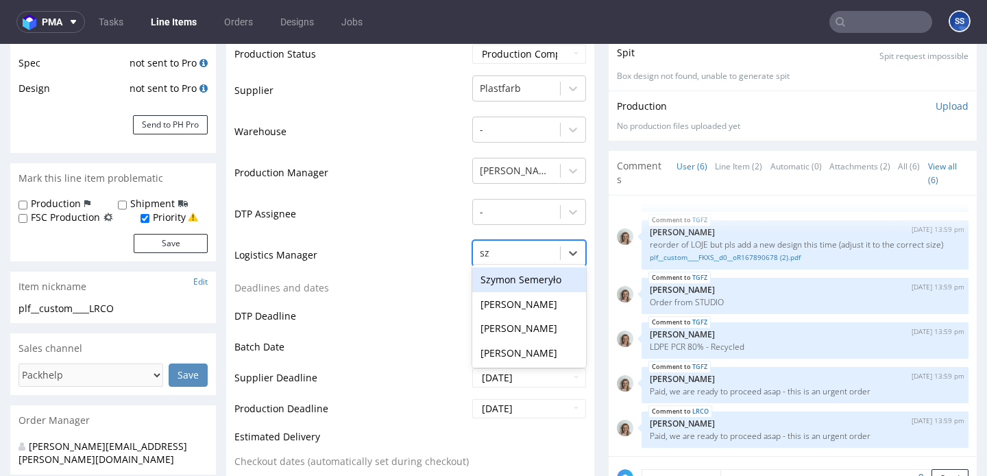
click at [503, 276] on div "Szymon Semeryło" at bounding box center [529, 279] width 114 height 25
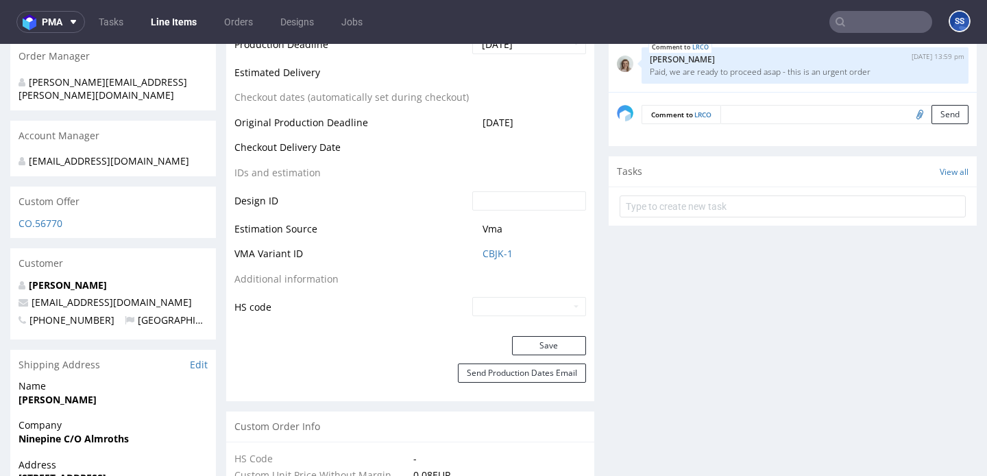
scroll to position [649, 0]
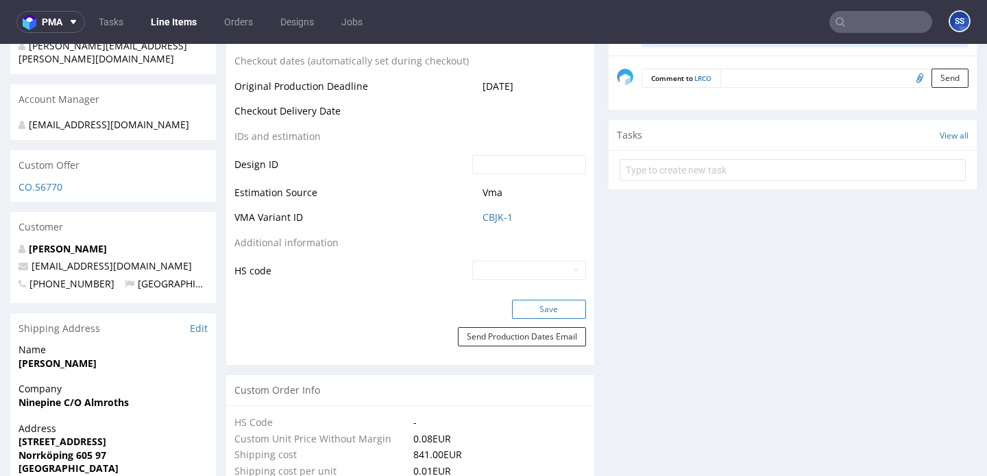
click at [535, 304] on button "Save" at bounding box center [549, 309] width 74 height 19
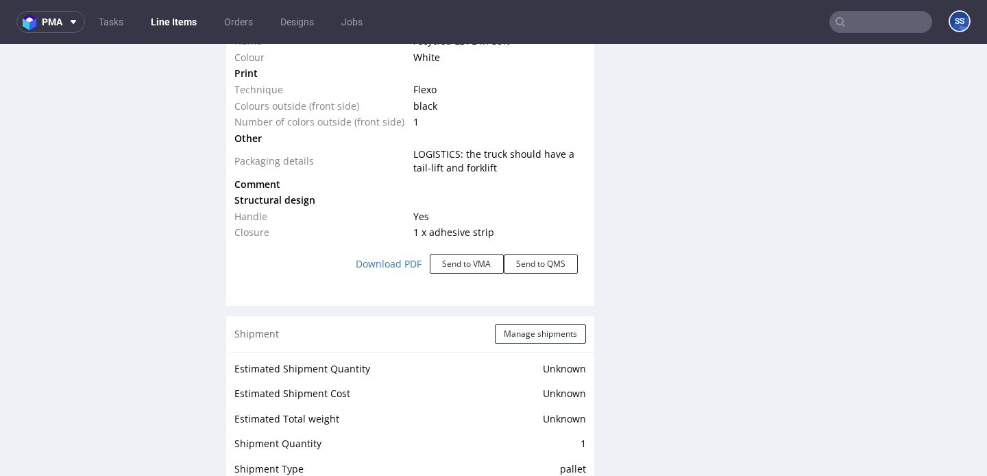
scroll to position [1533, 0]
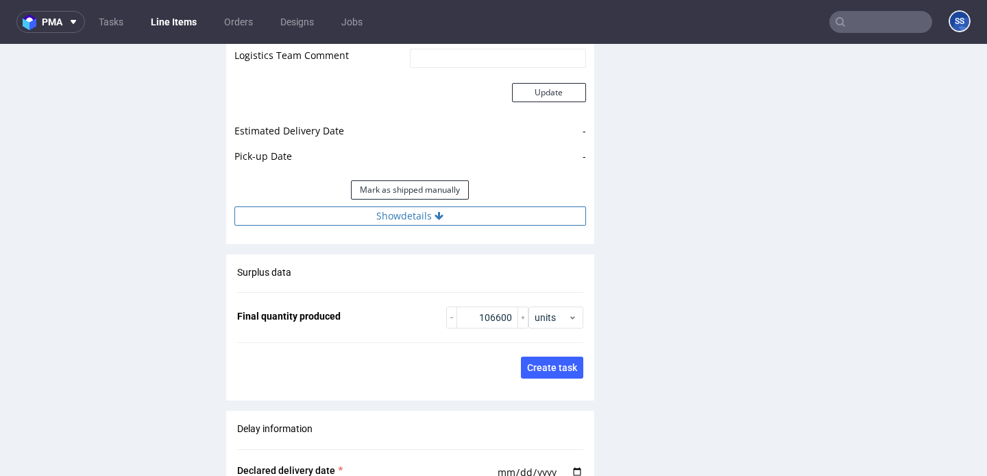
click at [492, 209] on button "Show details" at bounding box center [410, 215] width 352 height 19
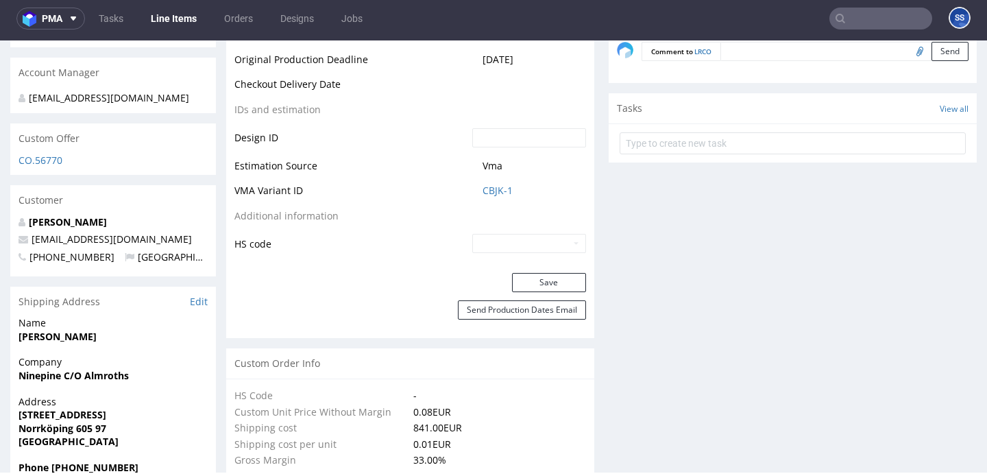
scroll to position [674, 0]
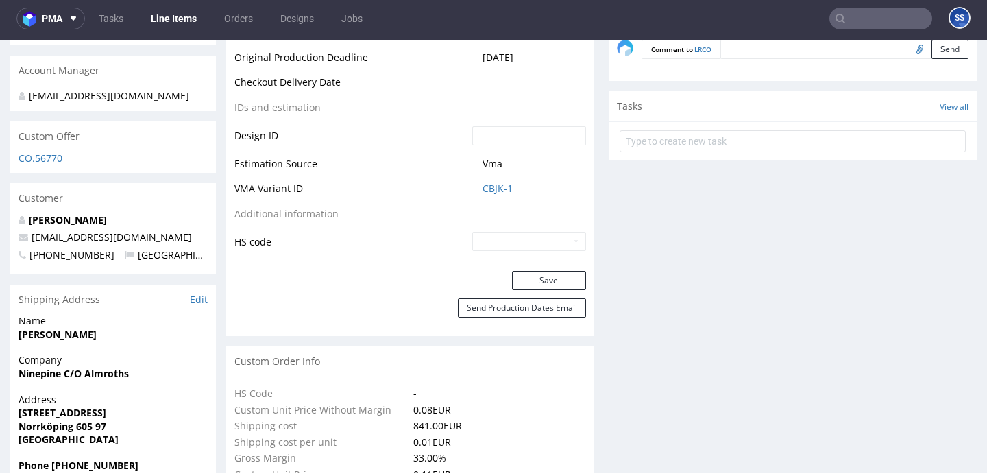
click at [72, 370] on strong "Ninepine C/O Almroths" at bounding box center [74, 373] width 110 height 13
copy strong "Ninepine C/O Almroths"
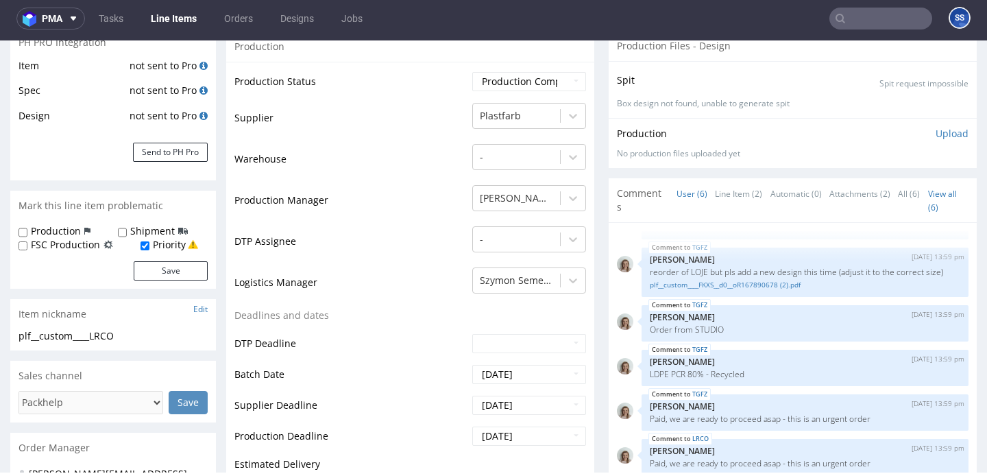
scroll to position [219, 0]
click at [723, 191] on link "Line Item (2)" at bounding box center [738, 192] width 47 height 29
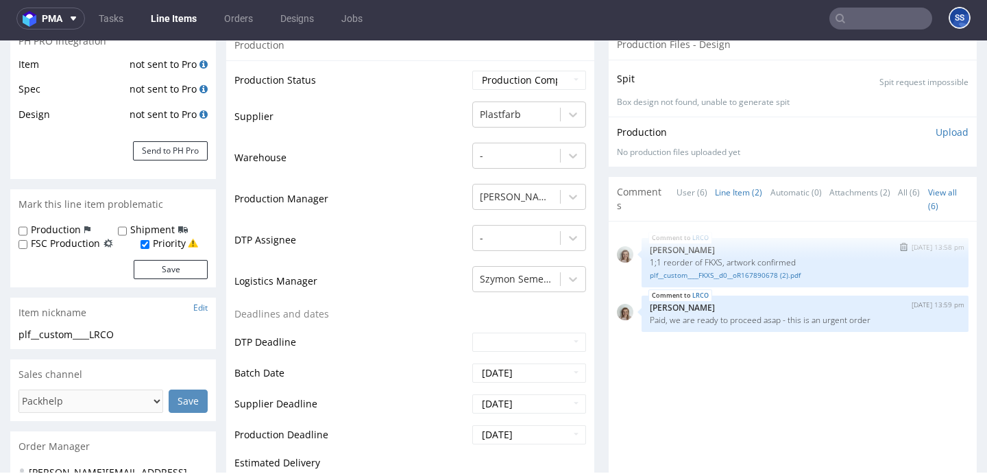
click at [705, 258] on p "1;1 reorder of FKXS, artwork confirmed" at bounding box center [805, 262] width 311 height 10
copy p "FKXS"
click at [178, 21] on link "Line Items" at bounding box center [174, 19] width 62 height 22
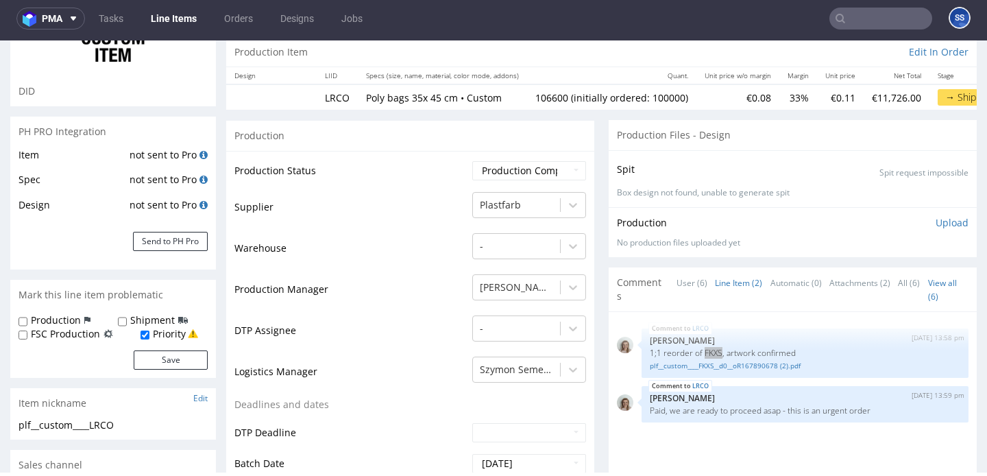
scroll to position [0, 0]
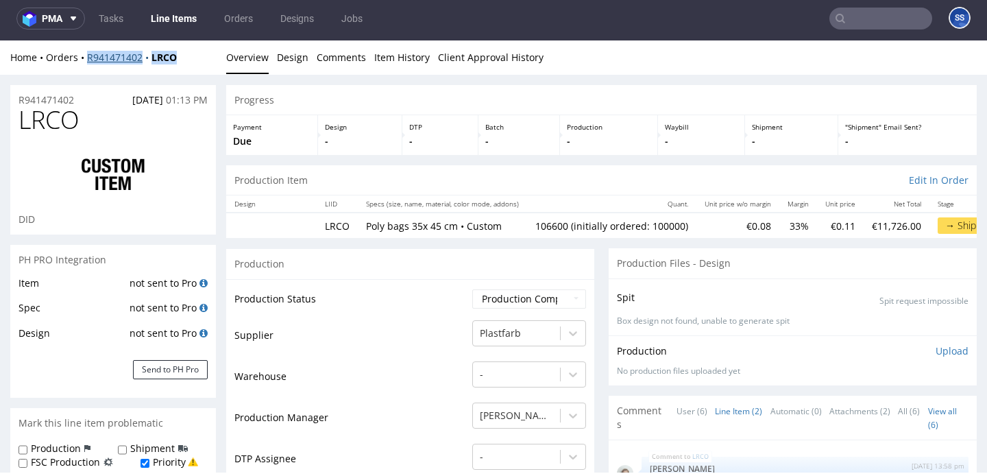
drag, startPoint x: 188, startPoint y: 56, endPoint x: 87, endPoint y: 57, distance: 100.8
click at [87, 57] on div "Home Orders R941471402 LRCO" at bounding box center [113, 58] width 206 height 14
copy div "R941471402 LRCO"
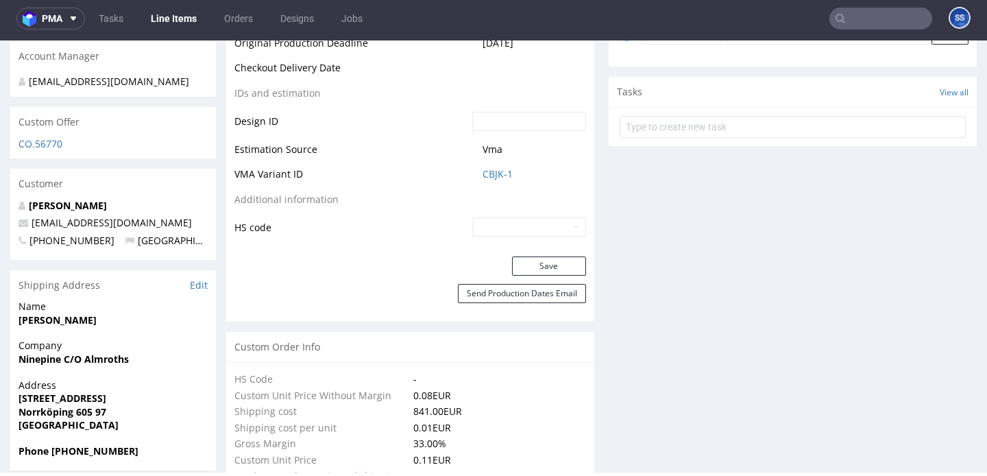
scroll to position [688, 0]
drag, startPoint x: 127, startPoint y: 220, endPoint x: 30, endPoint y: 226, distance: 96.8
click at [30, 226] on p "[EMAIL_ADDRESS][DOMAIN_NAME]" at bounding box center [113, 224] width 189 height 14
copy link "[EMAIL_ADDRESS][DOMAIN_NAME]"
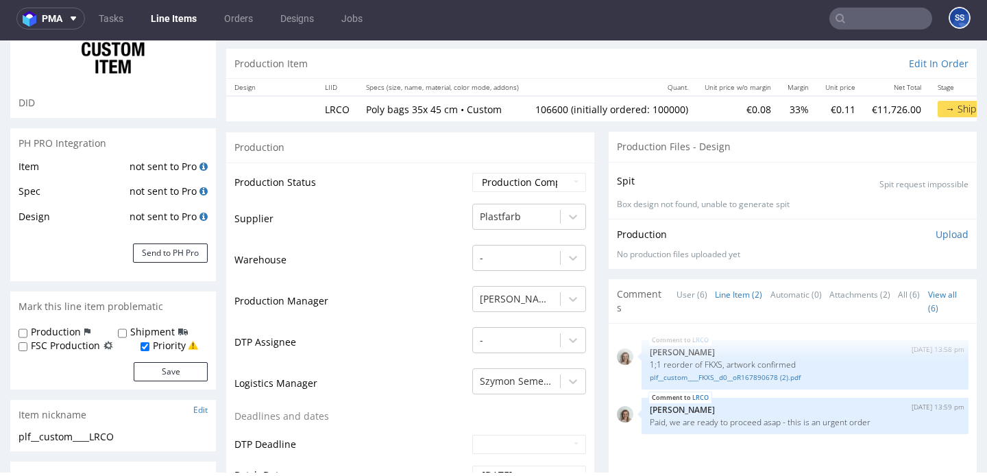
scroll to position [0, 0]
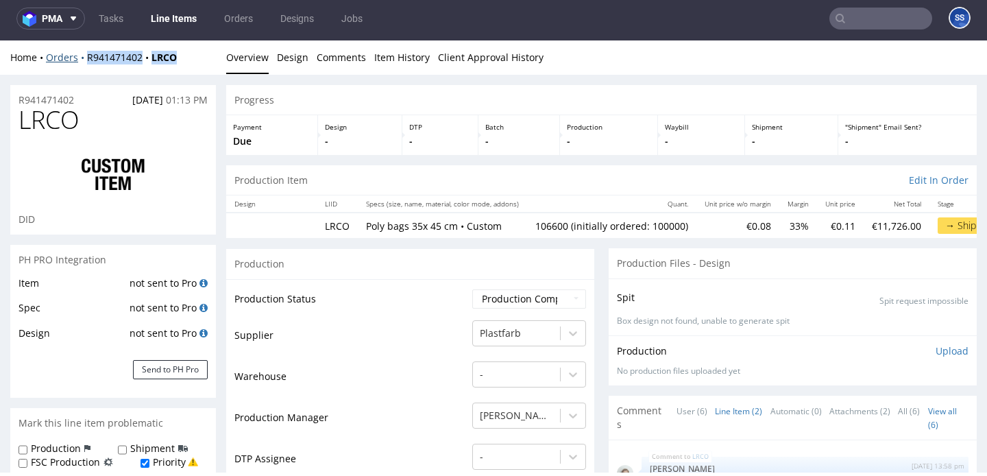
drag, startPoint x: 190, startPoint y: 53, endPoint x: 85, endPoint y: 54, distance: 104.9
click at [85, 54] on div "Home Orders R941471402 LRCO" at bounding box center [113, 58] width 206 height 14
copy div "R941471402 LRCO"
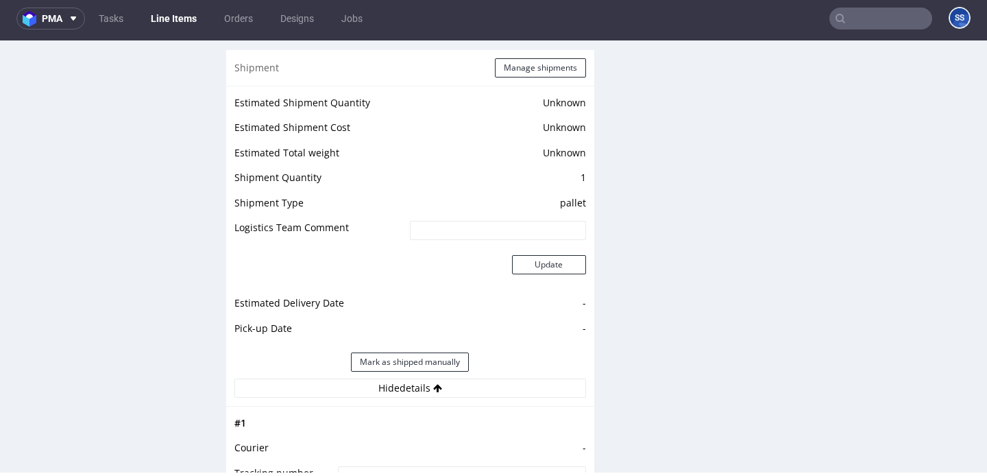
scroll to position [1750, 0]
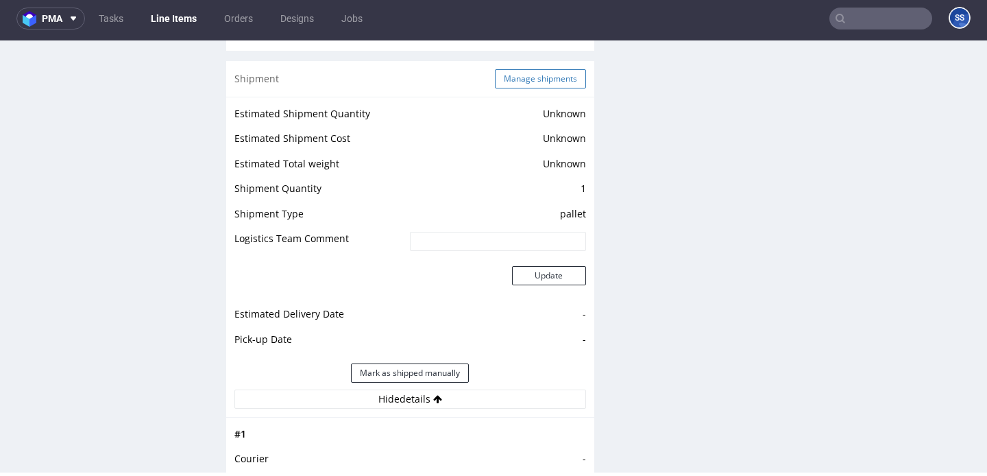
click at [530, 80] on button "Manage shipments" at bounding box center [540, 78] width 91 height 19
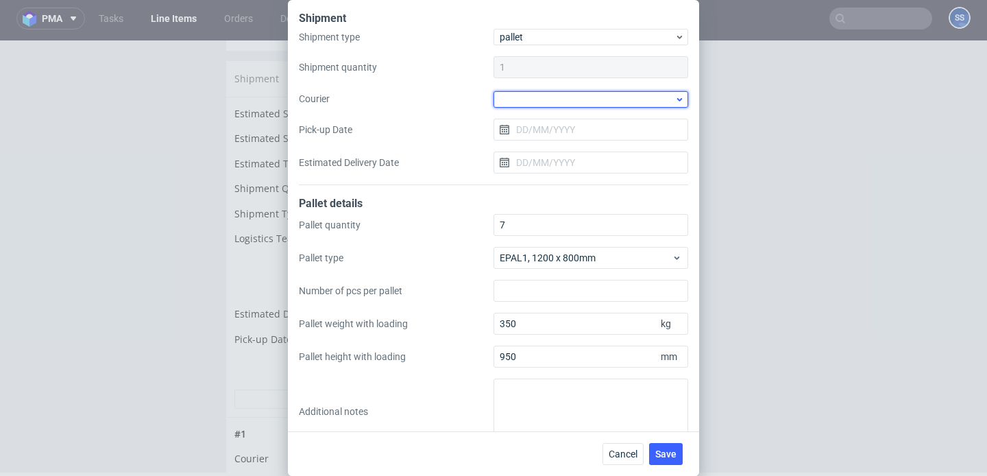
click at [536, 99] on div at bounding box center [591, 99] width 195 height 16
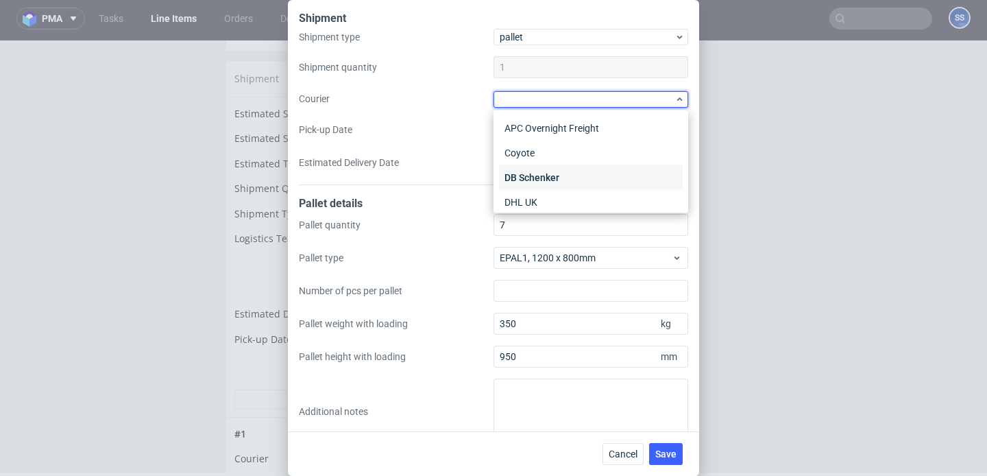
click at [545, 165] on div "DB Schenker" at bounding box center [591, 177] width 184 height 25
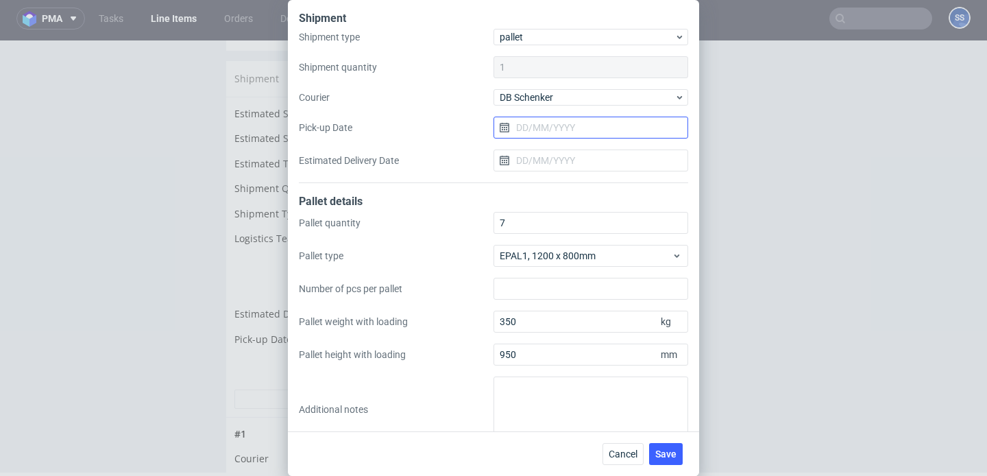
click at [551, 124] on input "Pick-up Date" at bounding box center [591, 128] width 195 height 22
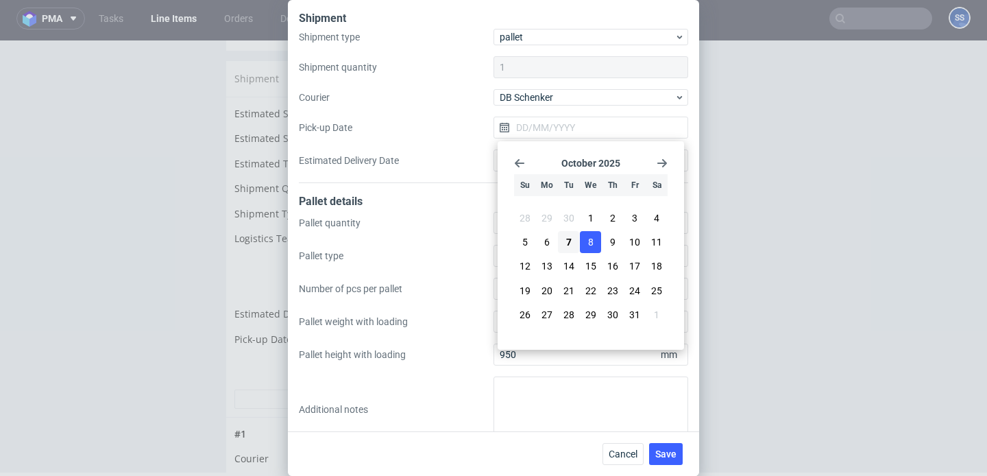
click at [586, 243] on button "8" at bounding box center [590, 242] width 21 height 22
type input "[DATE]"
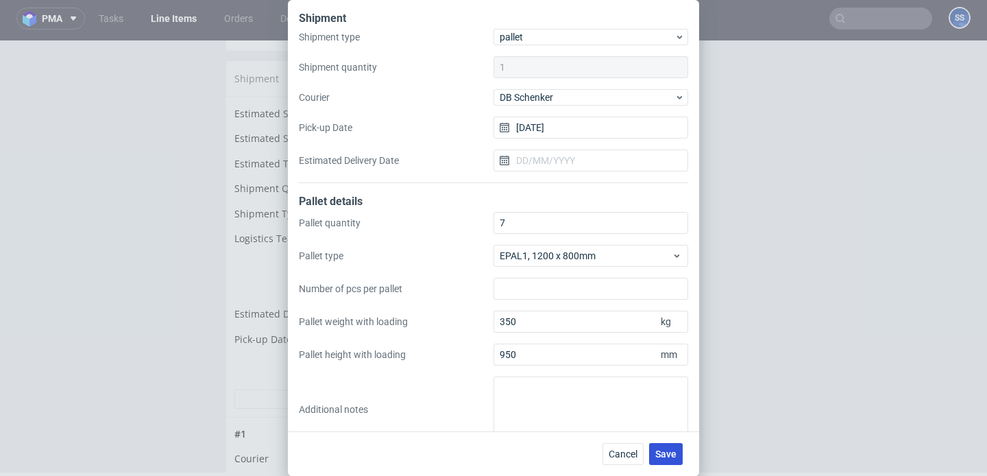
click at [661, 451] on span "Save" at bounding box center [665, 454] width 21 height 10
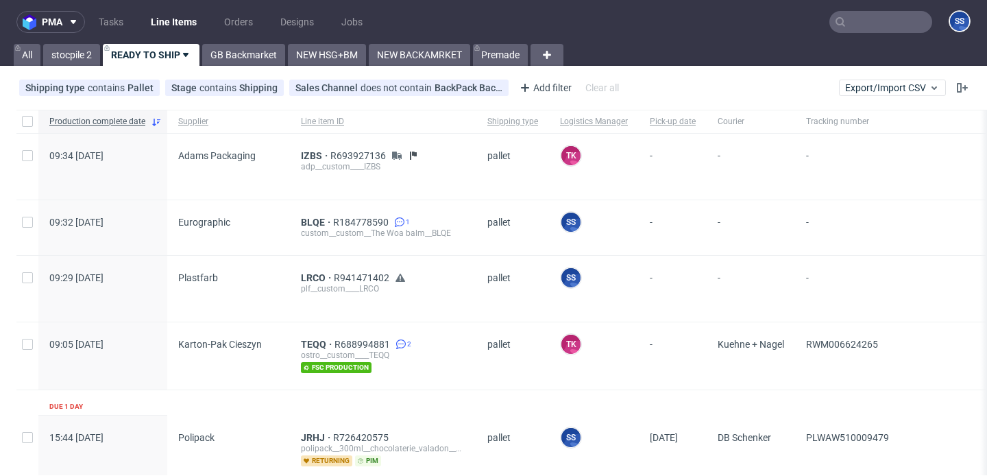
click at [857, 21] on input "text" at bounding box center [881, 22] width 103 height 22
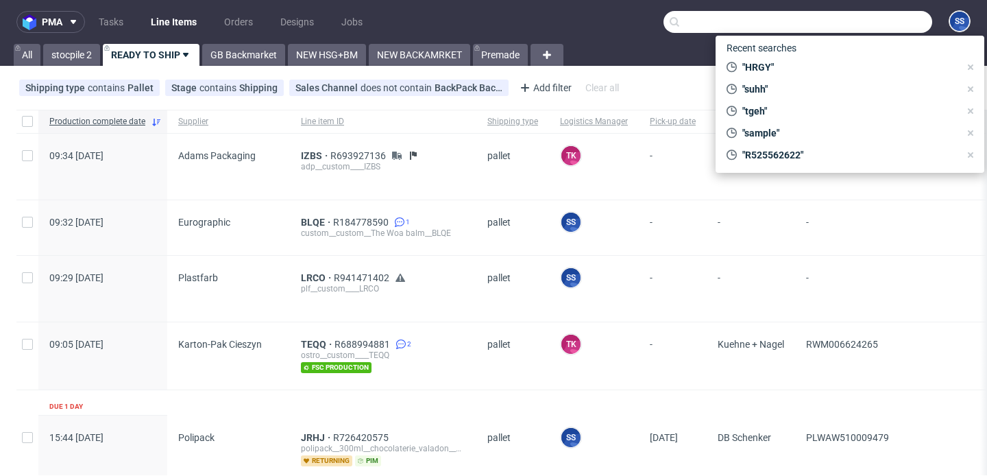
paste input "FKXS"
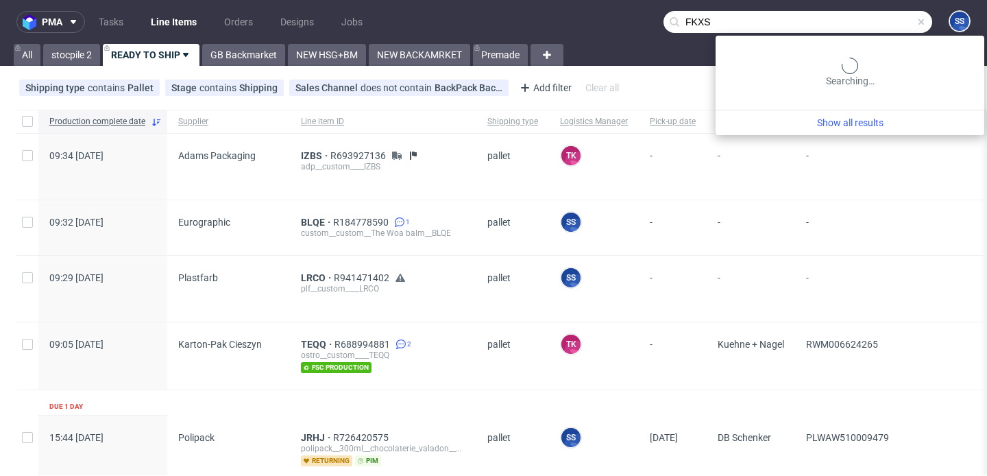
type input "FKXS"
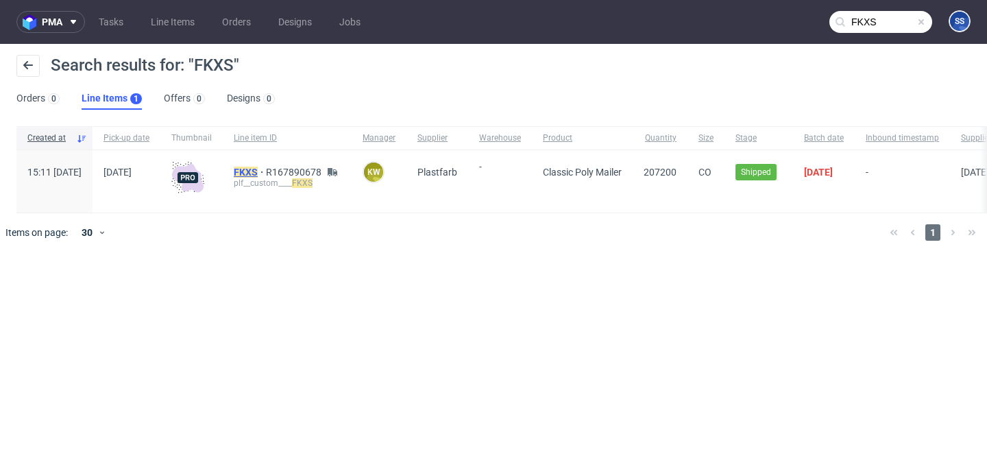
click at [258, 169] on mark "FKXS" at bounding box center [246, 172] width 24 height 11
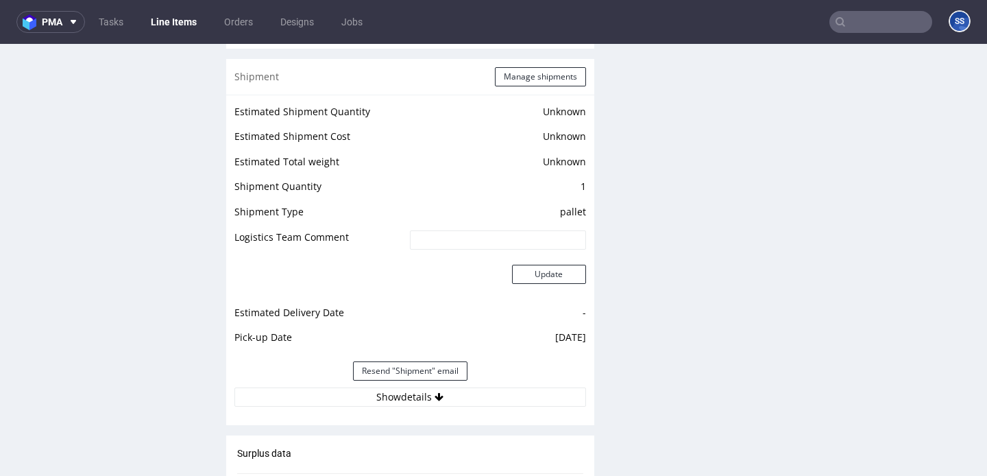
scroll to position [1813, 0]
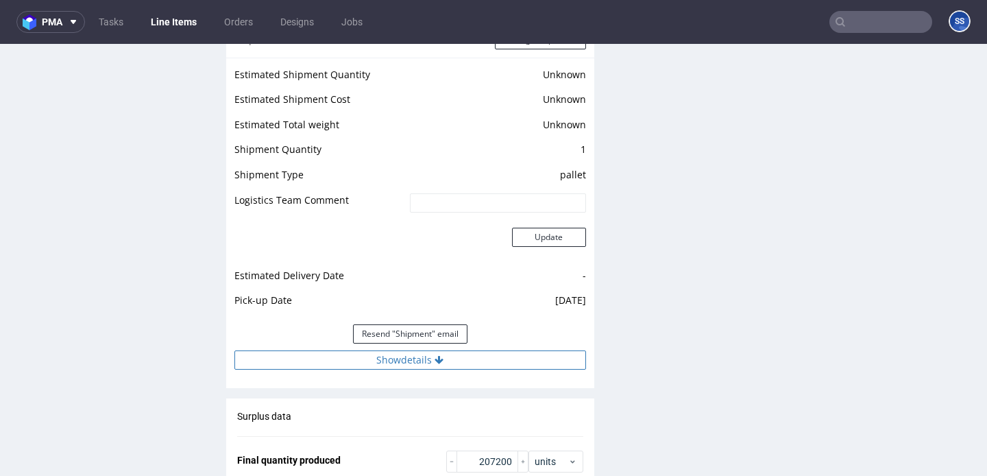
click at [426, 369] on button "Show details" at bounding box center [410, 359] width 352 height 19
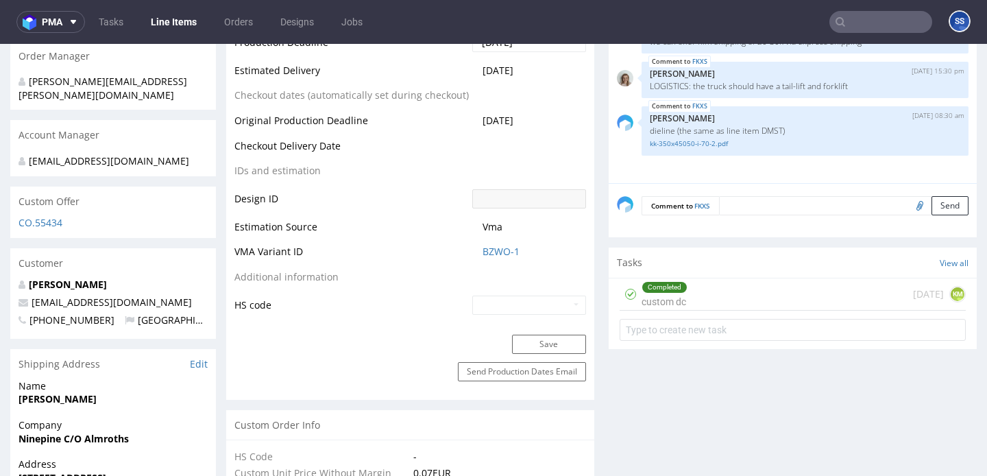
scroll to position [635, 0]
click at [40, 403] on strong "[PERSON_NAME]" at bounding box center [58, 399] width 78 height 13
copy strong "[PERSON_NAME]"
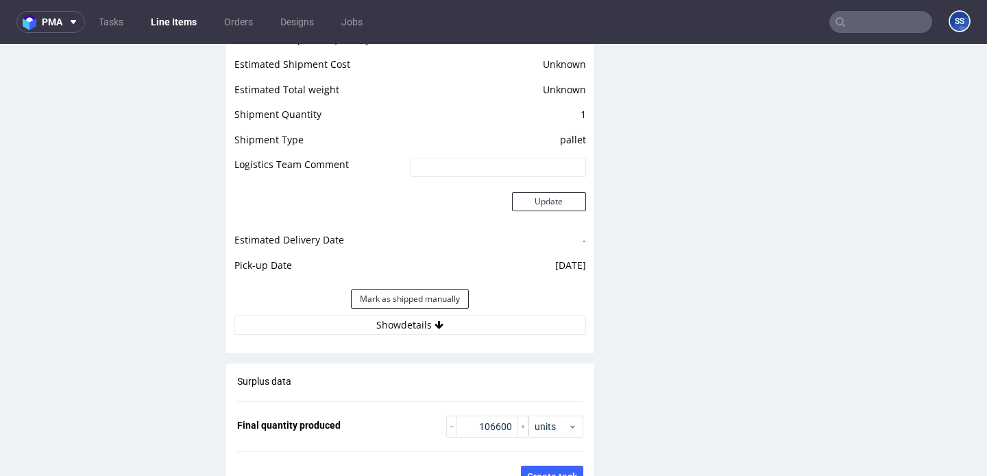
scroll to position [1840, 0]
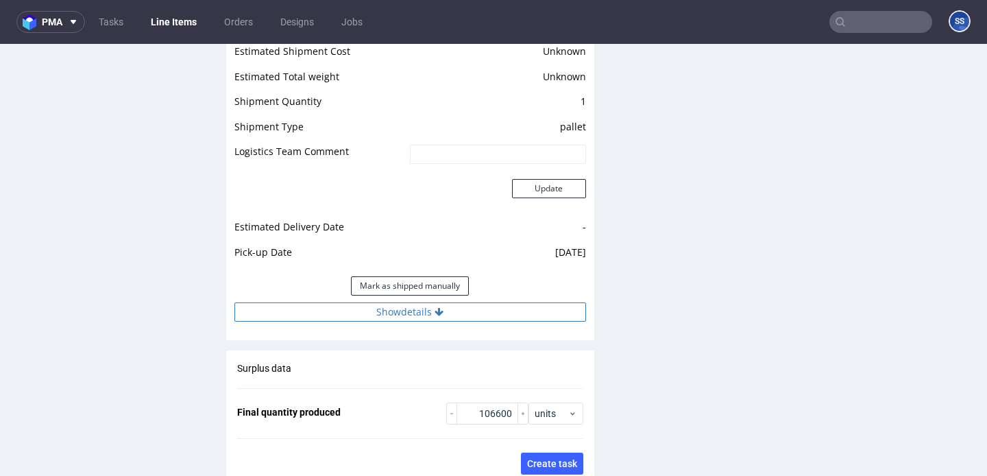
click at [506, 317] on button "Show details" at bounding box center [410, 311] width 352 height 19
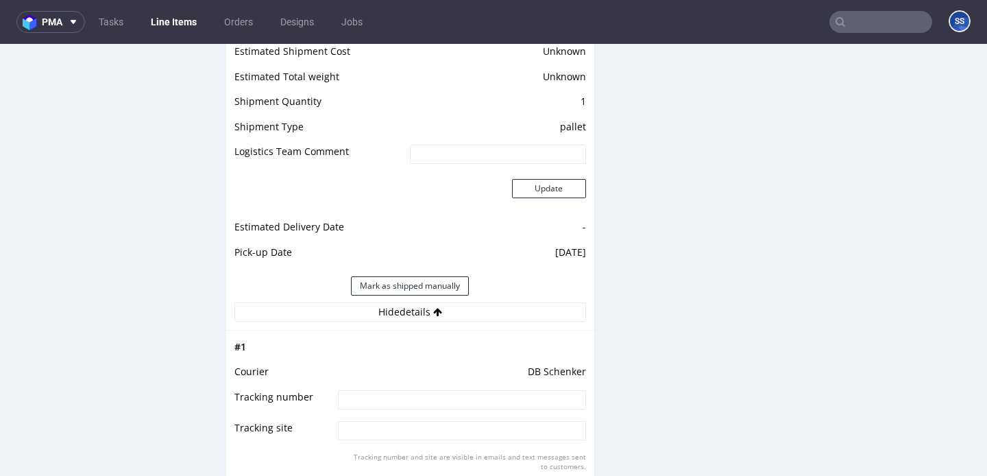
click at [418, 391] on input at bounding box center [462, 399] width 248 height 19
paste input "PLWAW510010576"
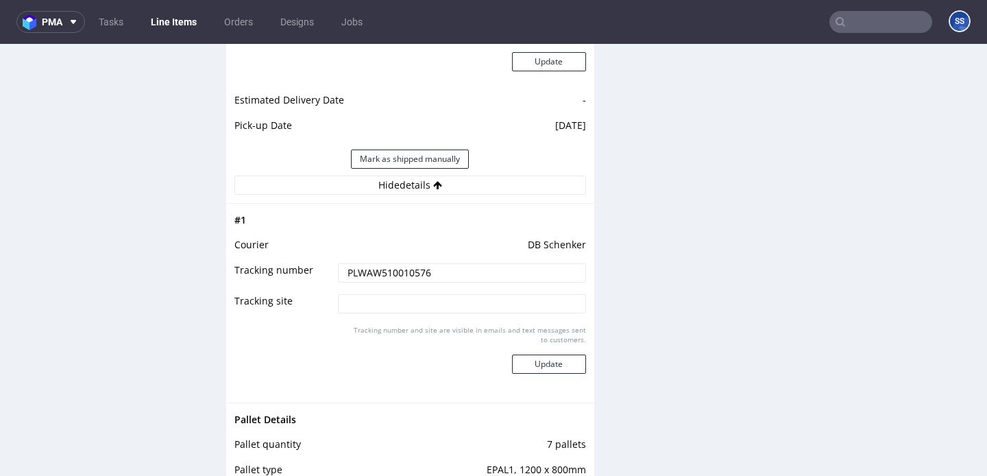
scroll to position [2057, 0]
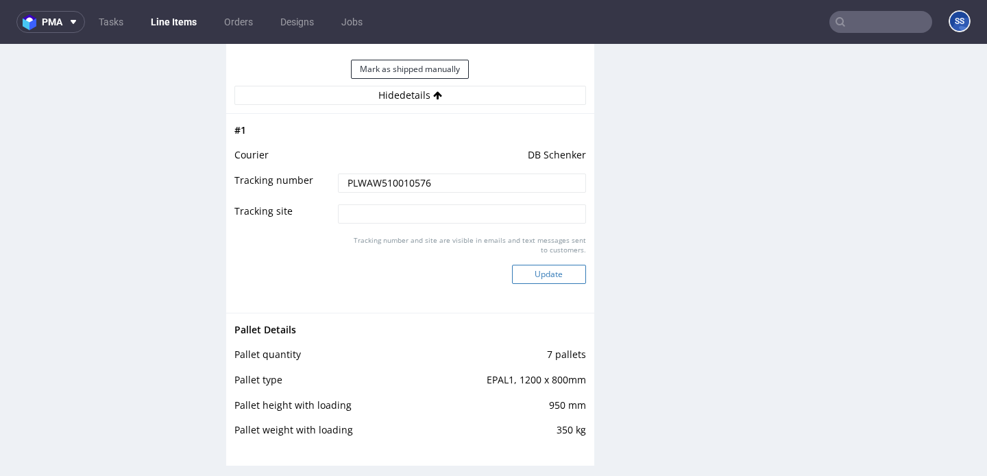
type input "PLWAW510010576"
click at [559, 273] on button "Update" at bounding box center [549, 274] width 74 height 19
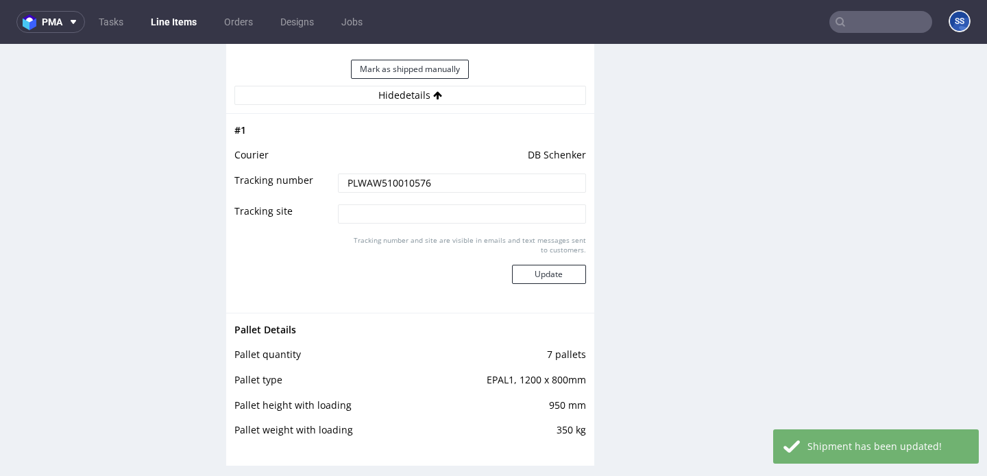
click at [174, 18] on link "Line Items" at bounding box center [174, 22] width 62 height 22
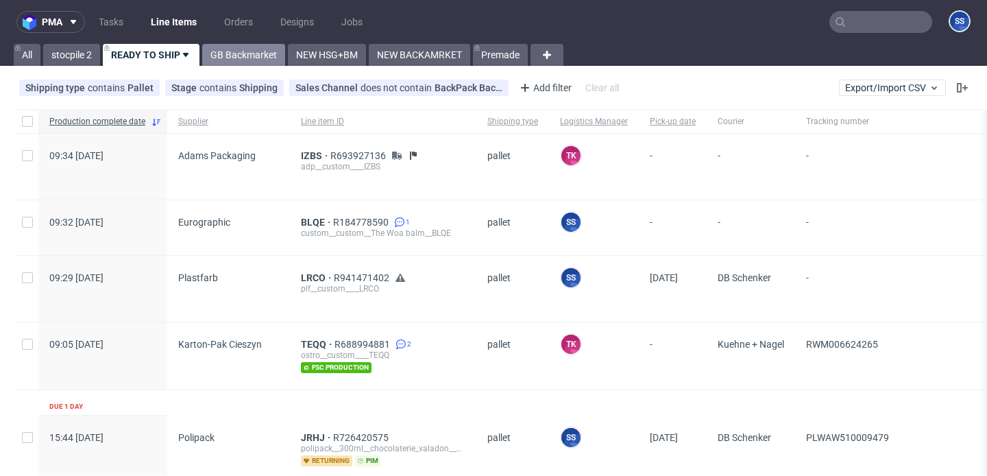
click at [253, 45] on link "GB Backmarket" at bounding box center [243, 55] width 83 height 22
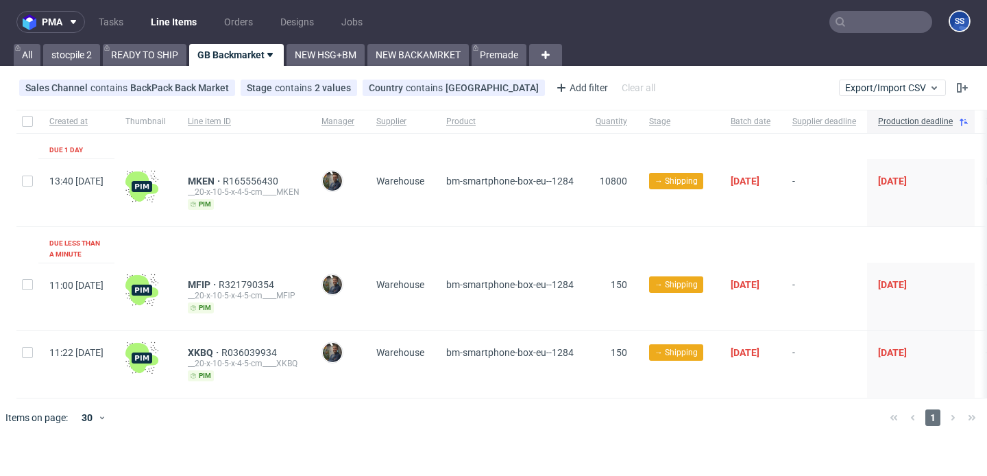
click at [16, 273] on div at bounding box center [27, 296] width 22 height 67
checkbox input "true"
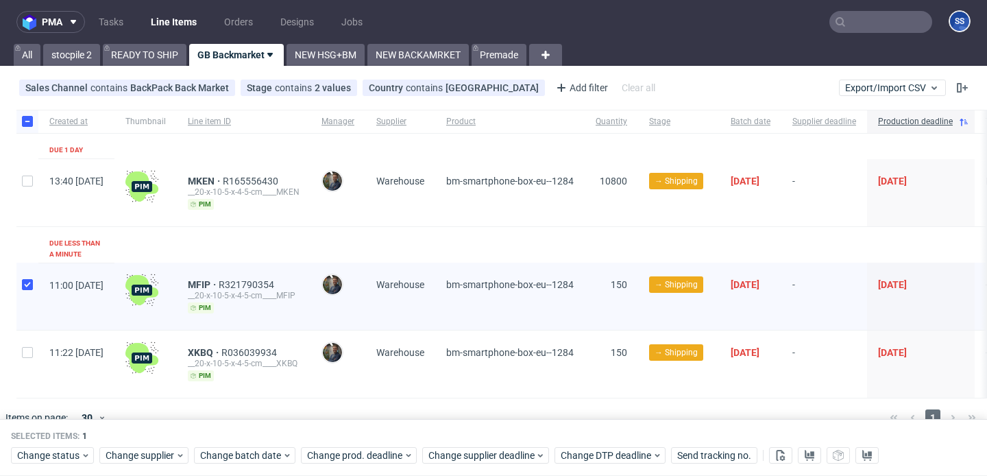
click at [32, 330] on div at bounding box center [27, 363] width 22 height 67
checkbox input "true"
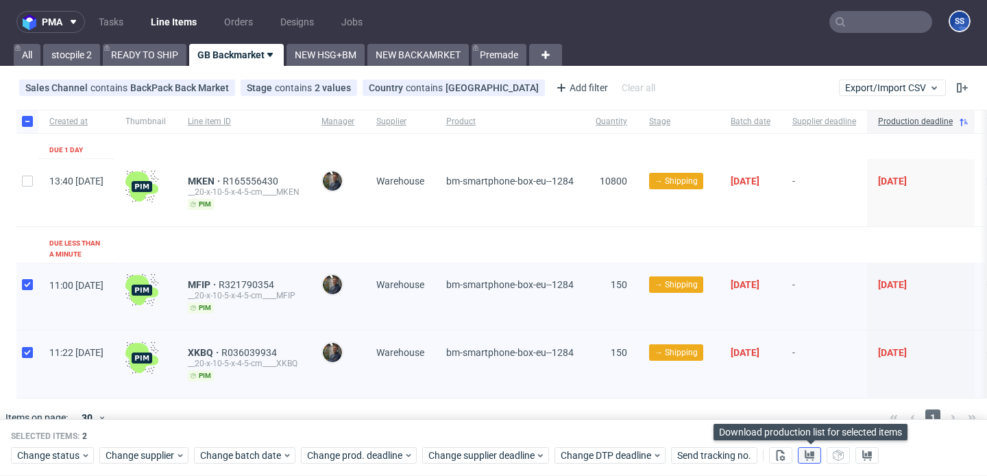
click at [812, 457] on use at bounding box center [810, 455] width 10 height 11
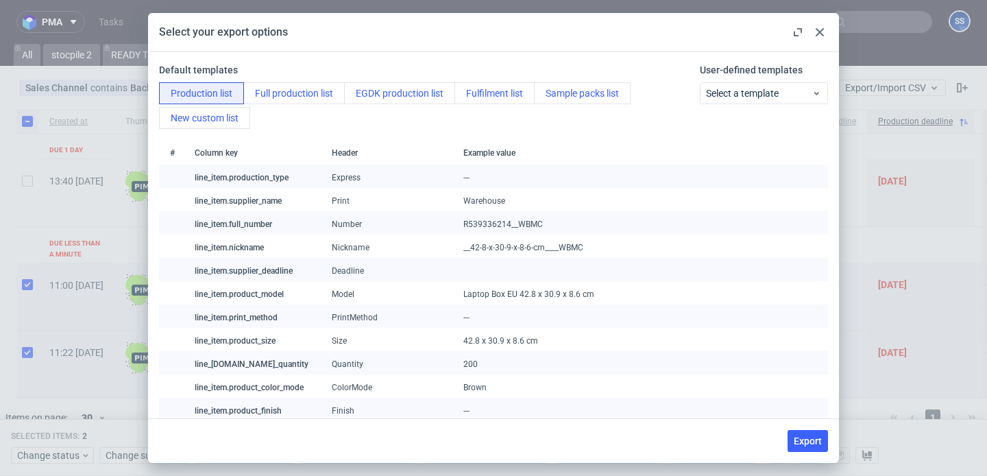
click at [826, 36] on div at bounding box center [820, 32] width 16 height 16
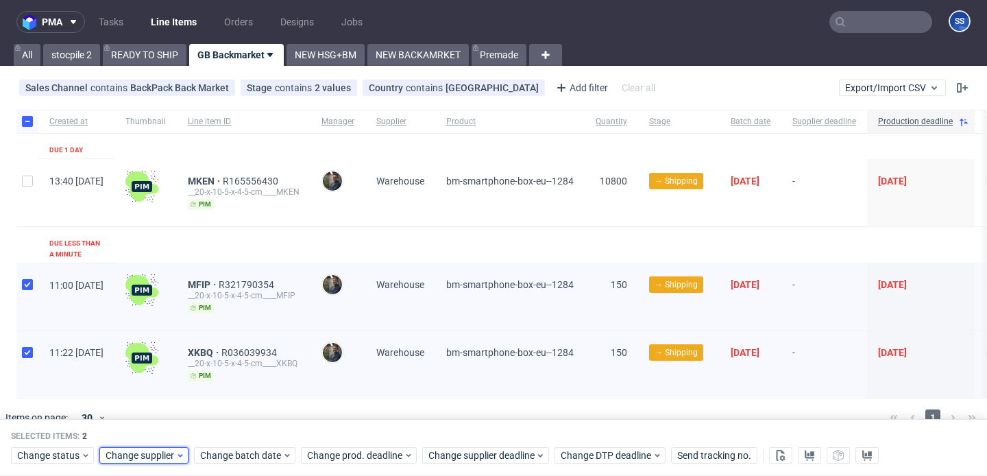
click at [133, 451] on span "Change supplier" at bounding box center [141, 456] width 70 height 14
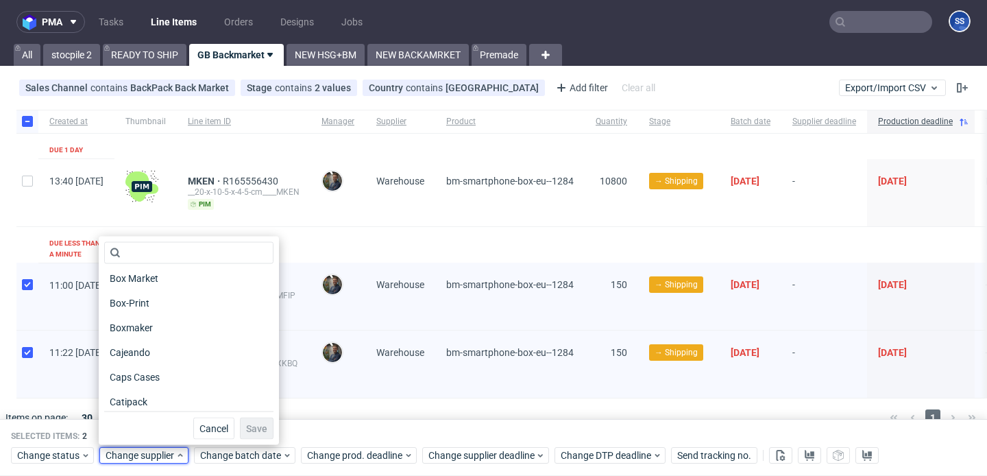
scroll to position [437, 0]
click at [169, 315] on div "Caps Cases" at bounding box center [188, 313] width 169 height 19
click at [271, 429] on button "Save" at bounding box center [257, 429] width 34 height 22
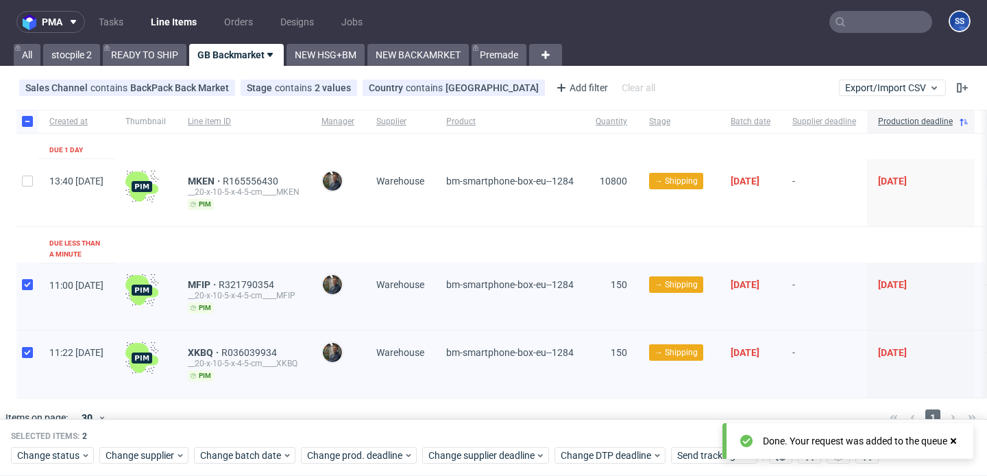
click at [291, 426] on div "Selected items: 2 Change status Change supplier Change batch date Change prod. …" at bounding box center [493, 448] width 987 height 57
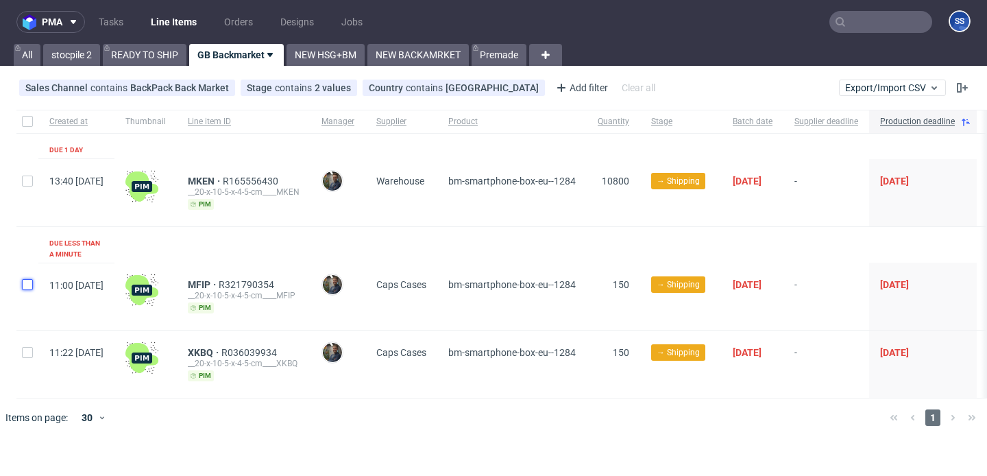
click at [22, 279] on input "checkbox" at bounding box center [27, 284] width 11 height 11
checkbox input "true"
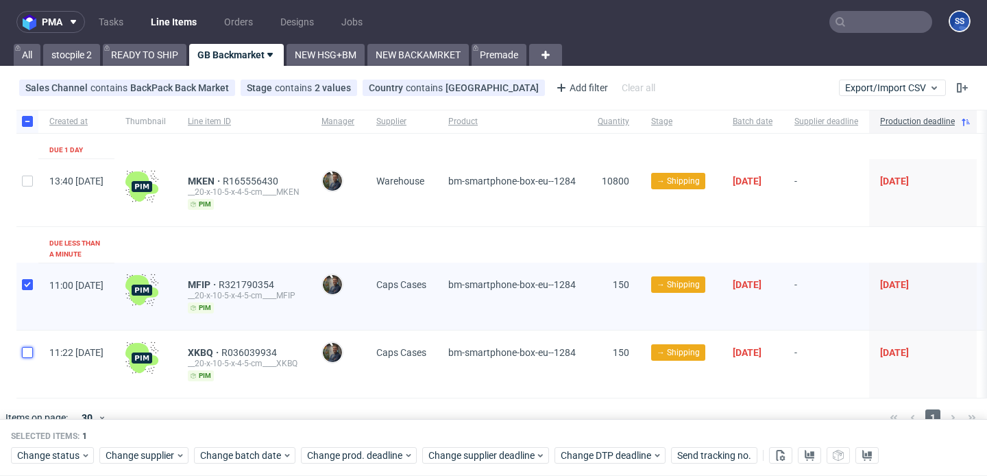
click at [32, 347] on input "checkbox" at bounding box center [27, 352] width 11 height 11
checkbox input "true"
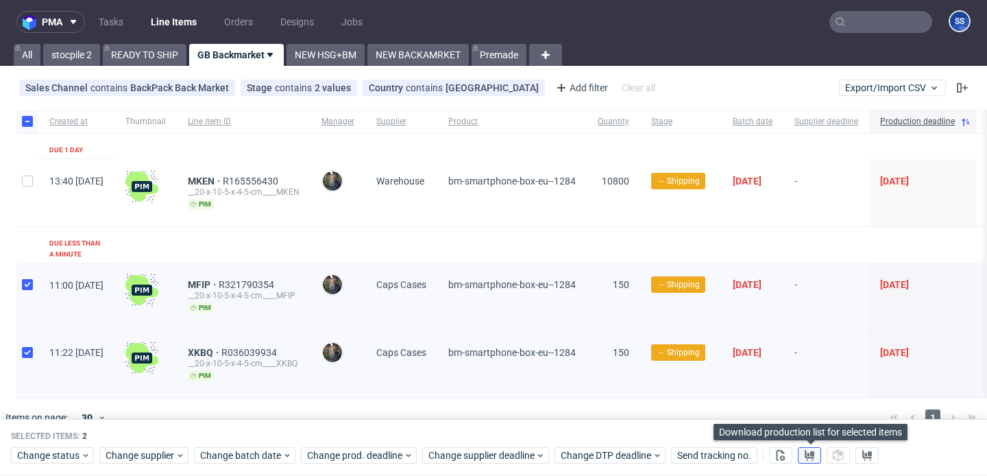
click at [807, 451] on use at bounding box center [810, 455] width 10 height 11
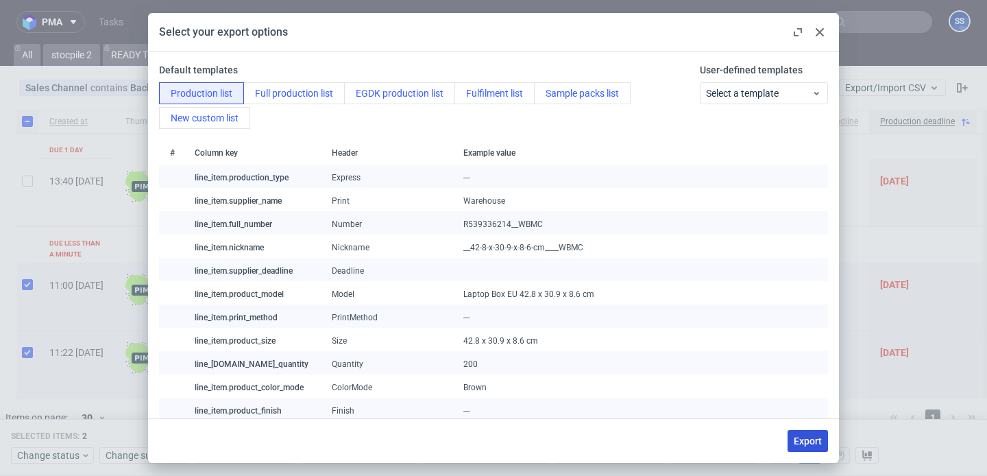
click at [808, 446] on span "Export" at bounding box center [808, 441] width 28 height 10
checkbox input "false"
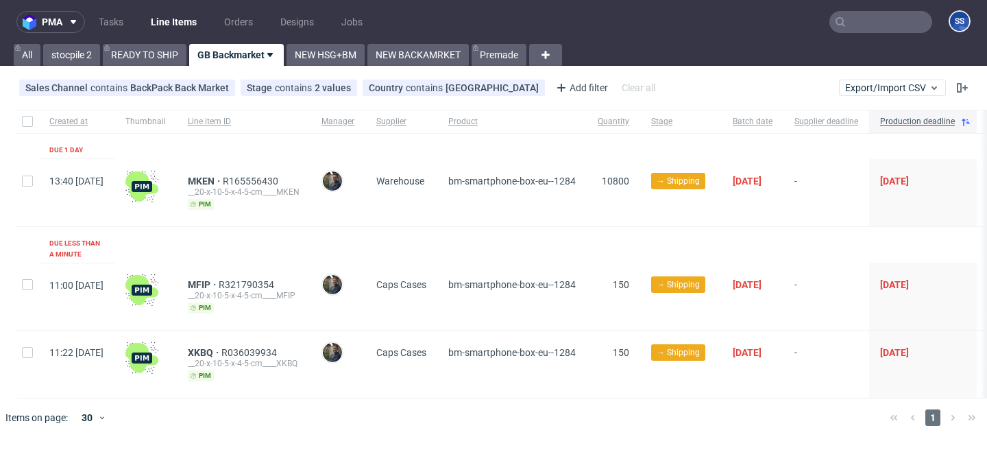
click at [246, 53] on link "GB Backmarket" at bounding box center [236, 55] width 95 height 22
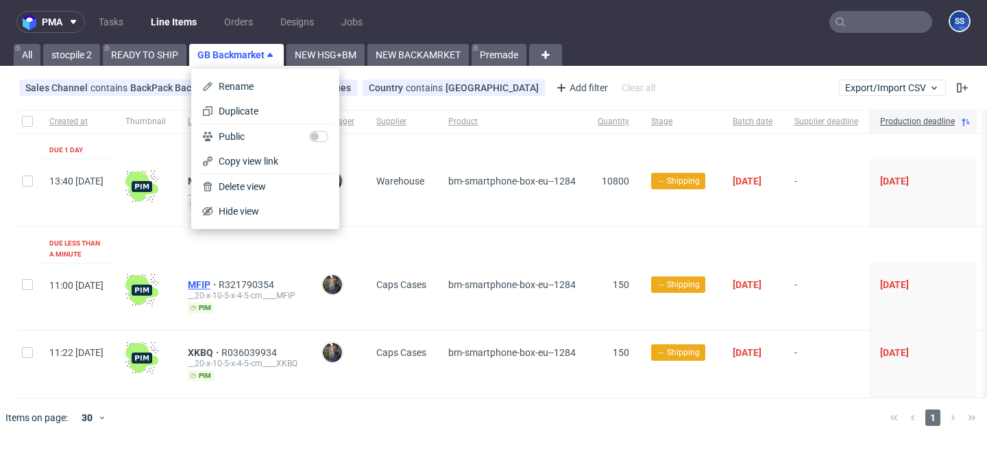
click at [219, 279] on span "MFIP" at bounding box center [203, 284] width 31 height 11
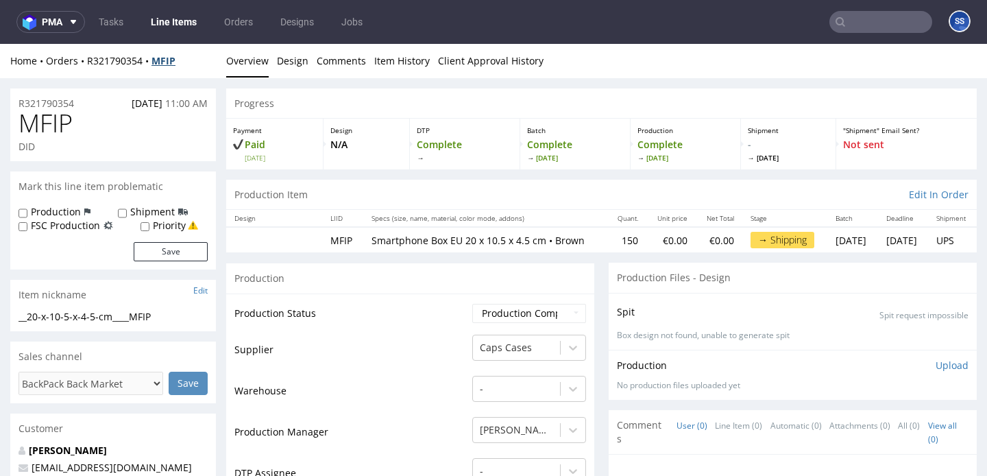
drag, startPoint x: 182, startPoint y: 64, endPoint x: 154, endPoint y: 66, distance: 28.1
click at [154, 66] on div "Home Orders R321790354 MFIP" at bounding box center [113, 61] width 206 height 14
drag, startPoint x: 182, startPoint y: 64, endPoint x: 154, endPoint y: 65, distance: 28.1
click at [154, 65] on div "Home Orders R321790354 MFIP" at bounding box center [113, 61] width 206 height 14
copy strong "MFIP"
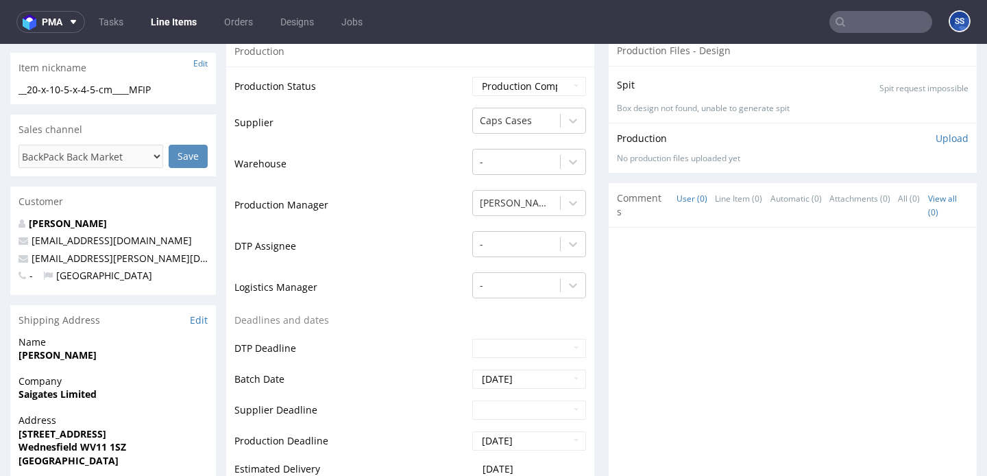
scroll to position [298, 0]
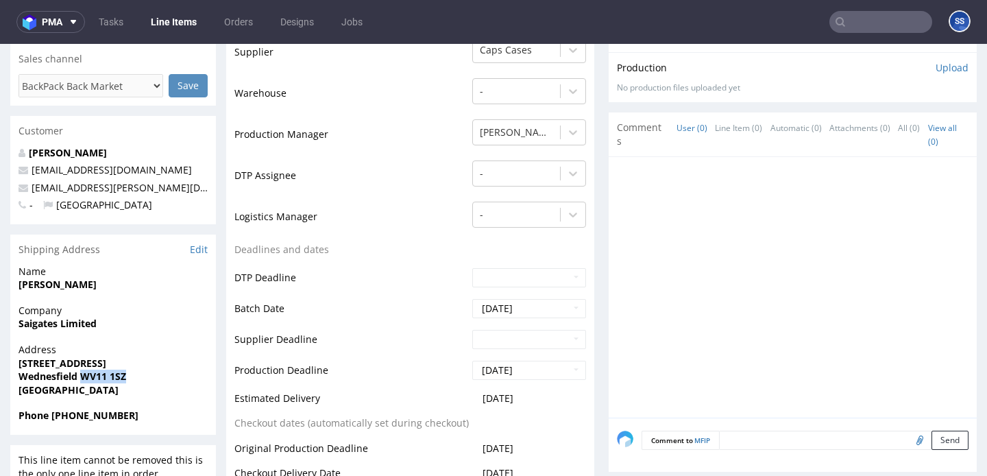
drag, startPoint x: 80, startPoint y: 375, endPoint x: 131, endPoint y: 376, distance: 51.4
click at [131, 376] on span "Wednesfield WV11 1SZ" at bounding box center [113, 377] width 189 height 14
copy strong "WV11 1SZ"
click at [56, 319] on strong "Saigates Limited" at bounding box center [58, 323] width 78 height 13
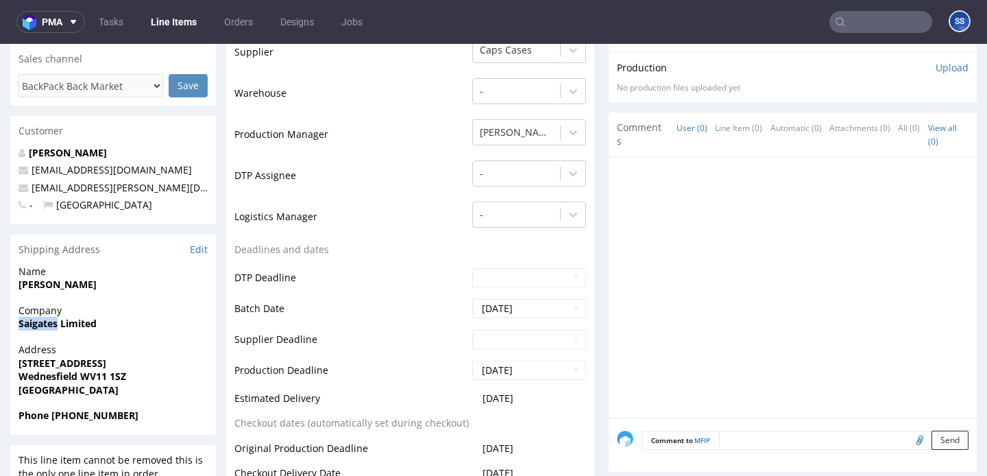
click at [56, 319] on strong "Saigates Limited" at bounding box center [58, 323] width 78 height 13
copy strong "Saigates Limited"
click at [50, 359] on strong "[STREET_ADDRESS]" at bounding box center [63, 363] width 88 height 13
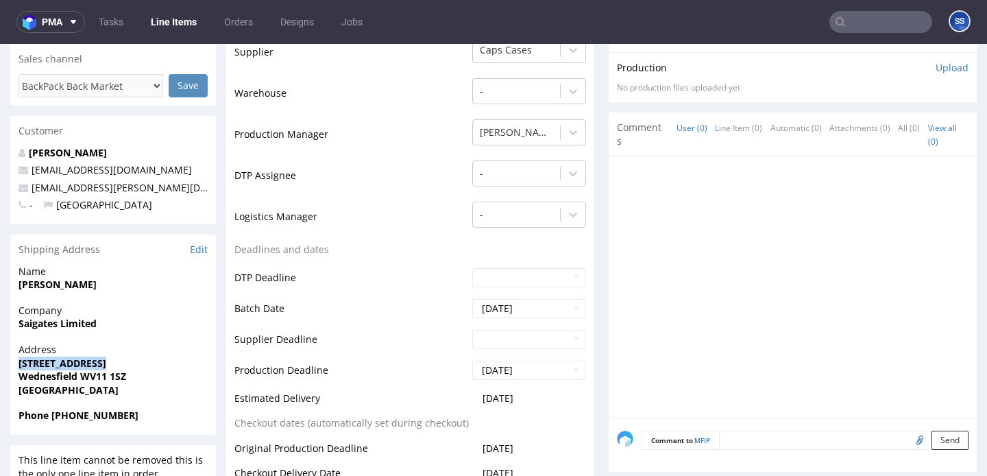
copy strong "[STREET_ADDRESS]"
click at [54, 377] on strong "Wednesfield WV11 1SZ" at bounding box center [73, 376] width 108 height 13
copy strong "Wednesfield"
click at [41, 278] on span "[PERSON_NAME]" at bounding box center [113, 285] width 189 height 14
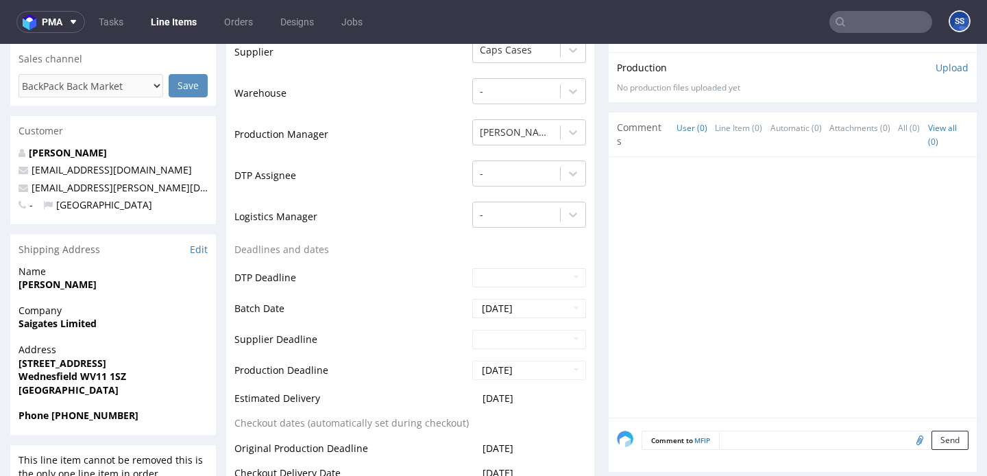
click at [41, 278] on span "[PERSON_NAME]" at bounding box center [113, 285] width 189 height 14
copy strong "[PERSON_NAME]"
drag, startPoint x: 49, startPoint y: 415, endPoint x: 172, endPoint y: 415, distance: 123.4
click at [172, 415] on span "Phone [PHONE_NUMBER]" at bounding box center [113, 416] width 189 height 14
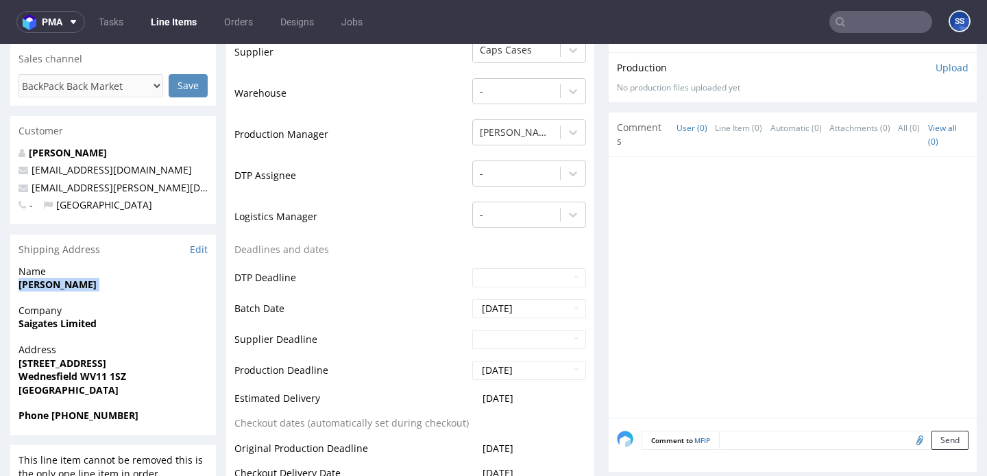
copy strong "+44 07401 885548"
drag, startPoint x: 149, startPoint y: 185, endPoint x: 29, endPoint y: 189, distance: 120.1
click at [29, 189] on p "[EMAIL_ADDRESS][PERSON_NAME][DOMAIN_NAME]" at bounding box center [113, 188] width 189 height 14
copy link "[EMAIL_ADDRESS][PERSON_NAME][DOMAIN_NAME]"
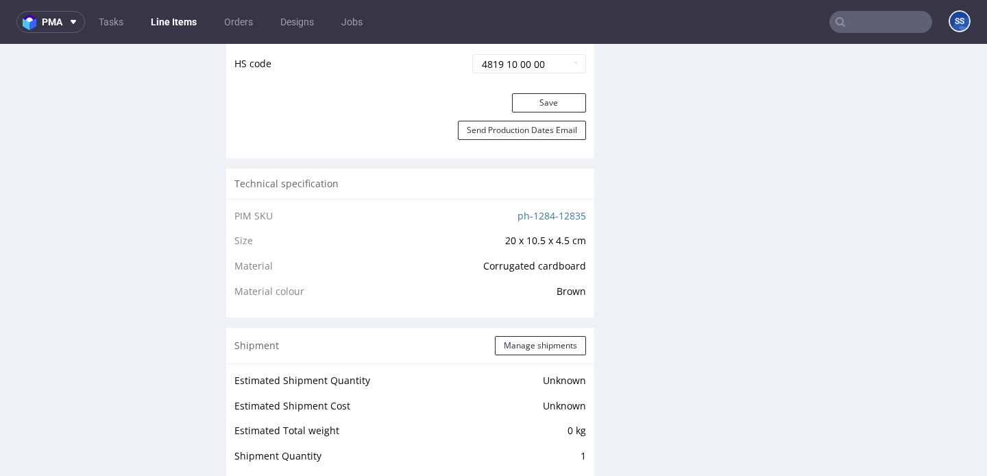
scroll to position [832, 0]
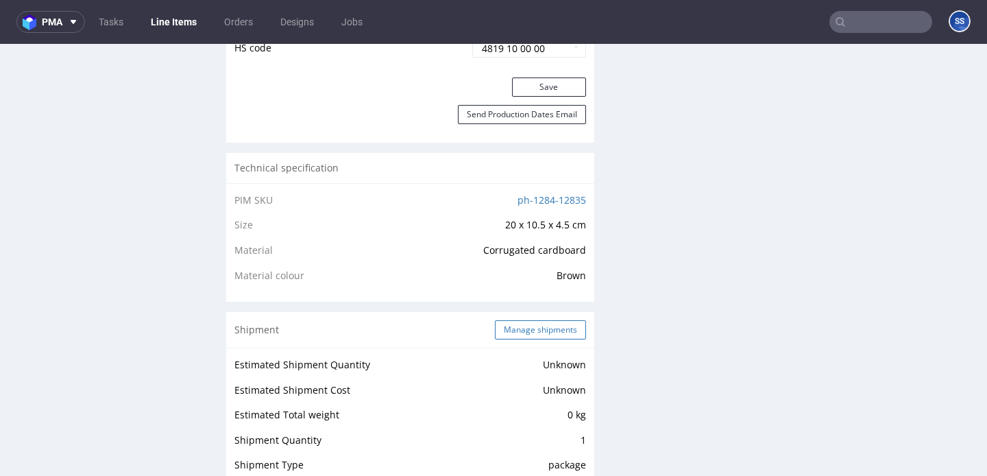
click at [525, 339] on button "Manage shipments" at bounding box center [540, 329] width 91 height 19
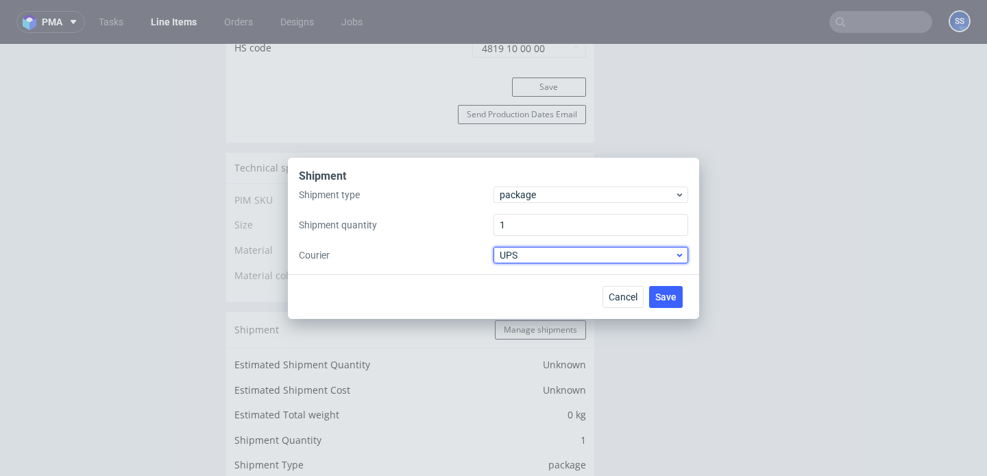
click at [524, 255] on span "UPS" at bounding box center [587, 255] width 175 height 14
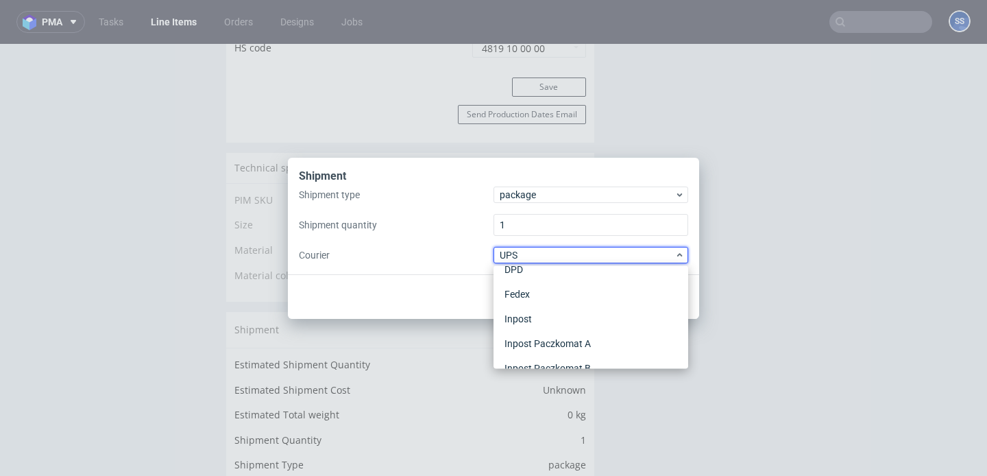
scroll to position [0, 0]
click at [553, 277] on div "APC Overnight" at bounding box center [591, 284] width 184 height 25
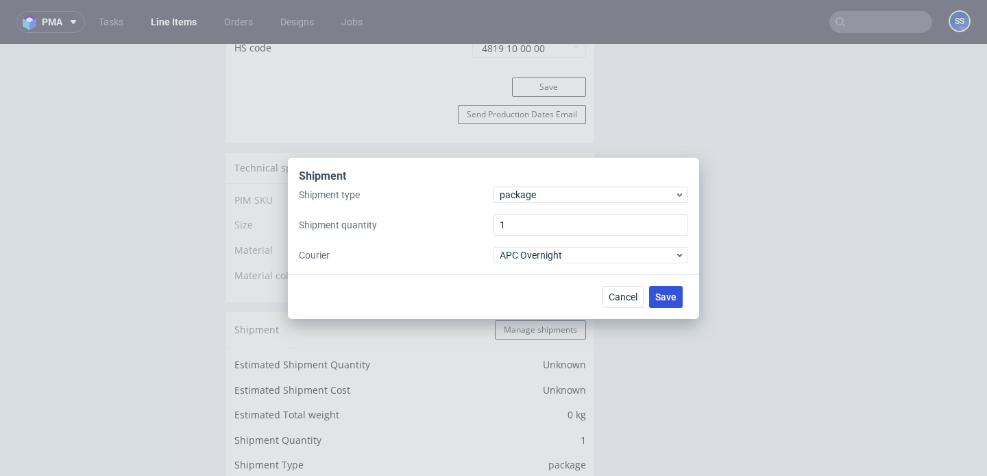
click at [675, 300] on span "Save" at bounding box center [665, 297] width 21 height 10
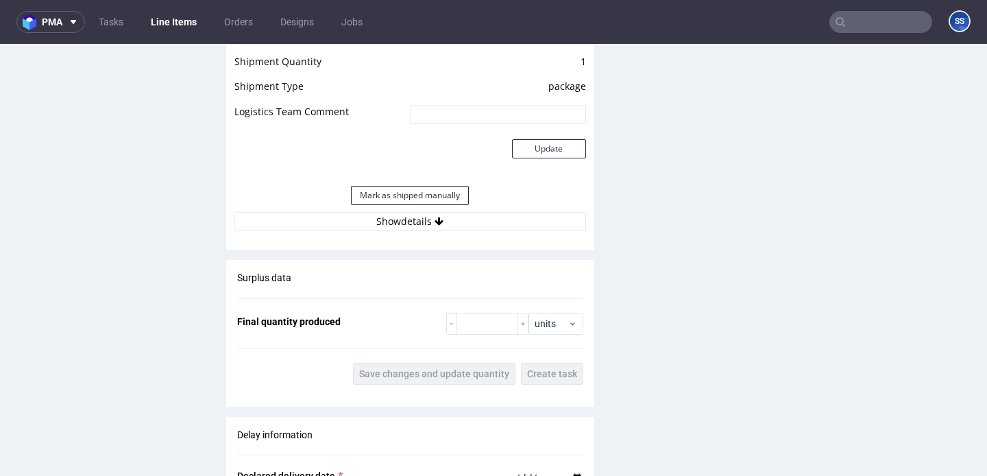
scroll to position [1229, 0]
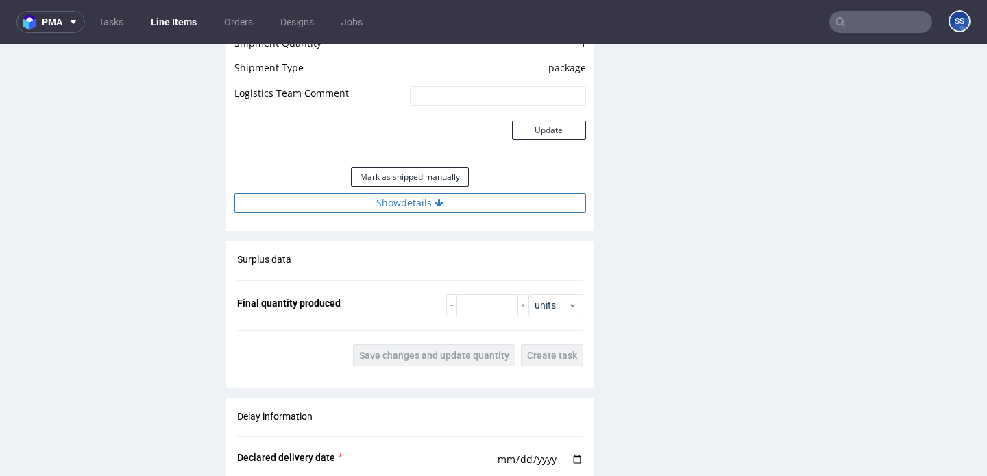
click at [455, 213] on button "Show details" at bounding box center [410, 202] width 352 height 19
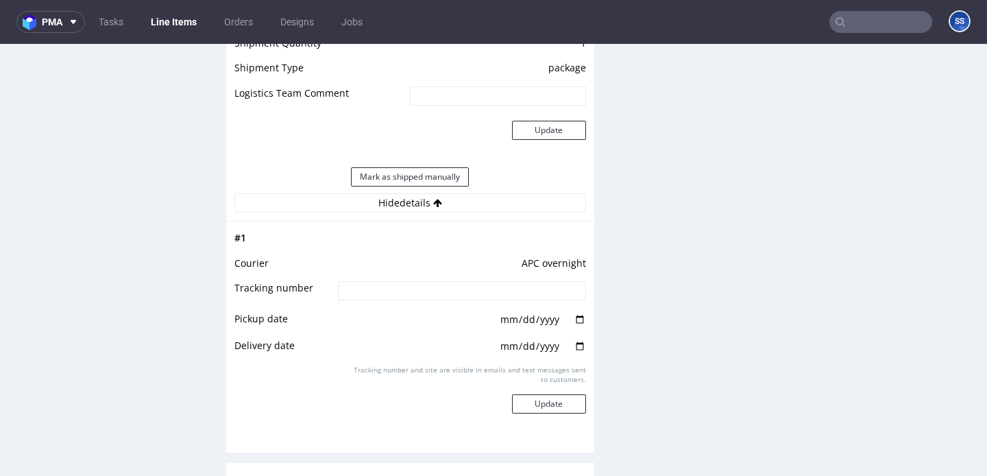
click at [443, 300] on input at bounding box center [462, 290] width 248 height 19
paste input "2025100702920420000056"
type input "2025100702920420000056"
click at [560, 413] on button "Update" at bounding box center [549, 403] width 74 height 19
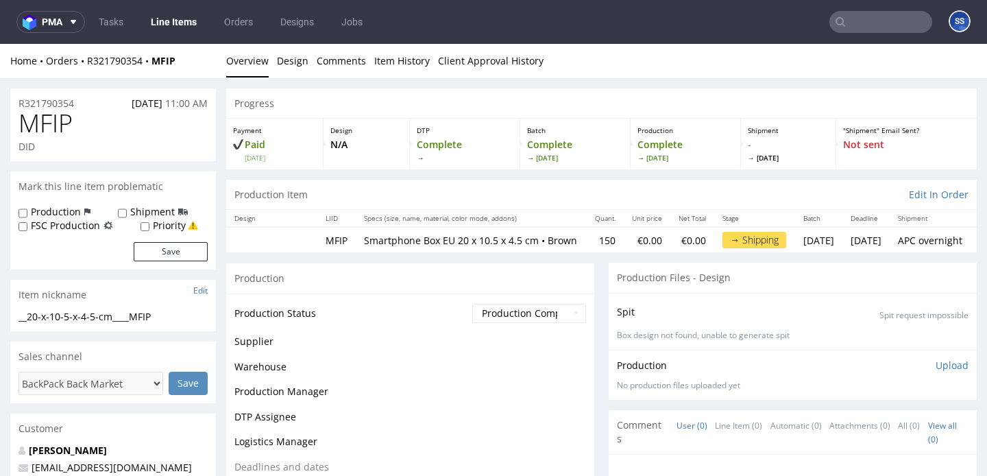
scroll to position [1048, 0]
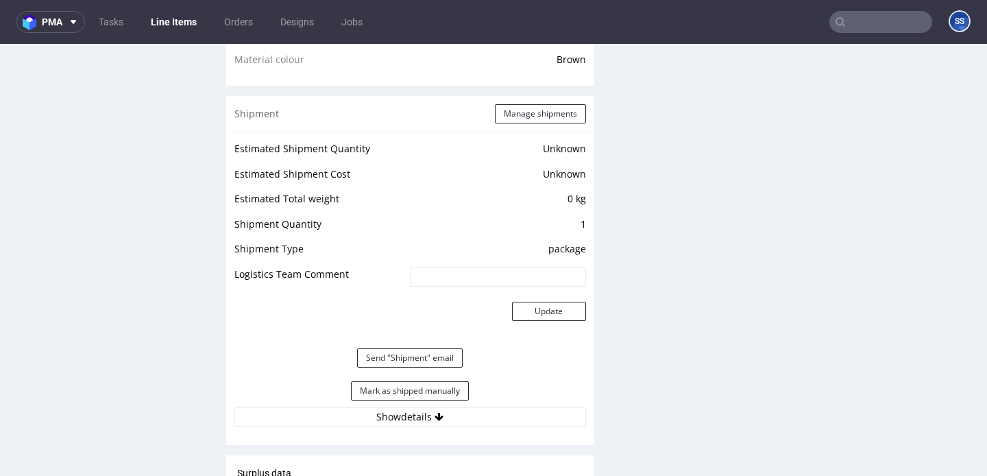
click at [185, 19] on link "Line Items" at bounding box center [174, 22] width 62 height 22
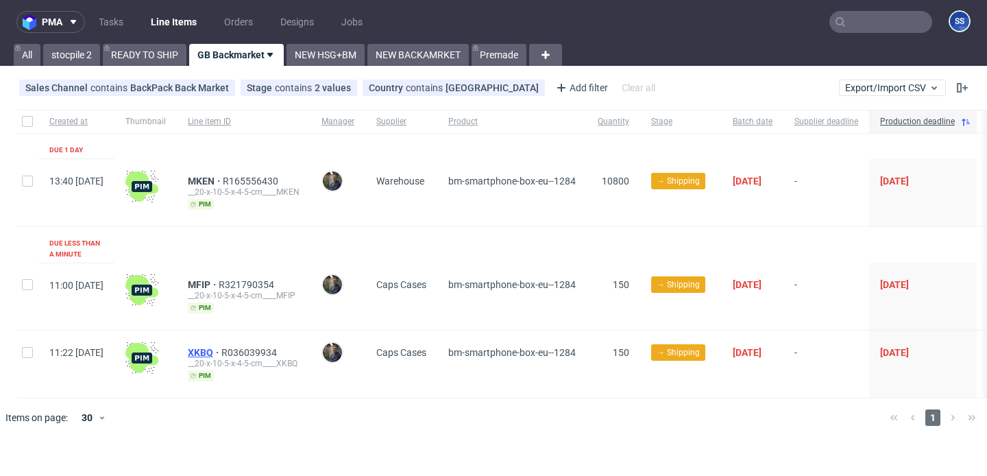
click at [221, 347] on span "XKBQ" at bounding box center [205, 352] width 34 height 11
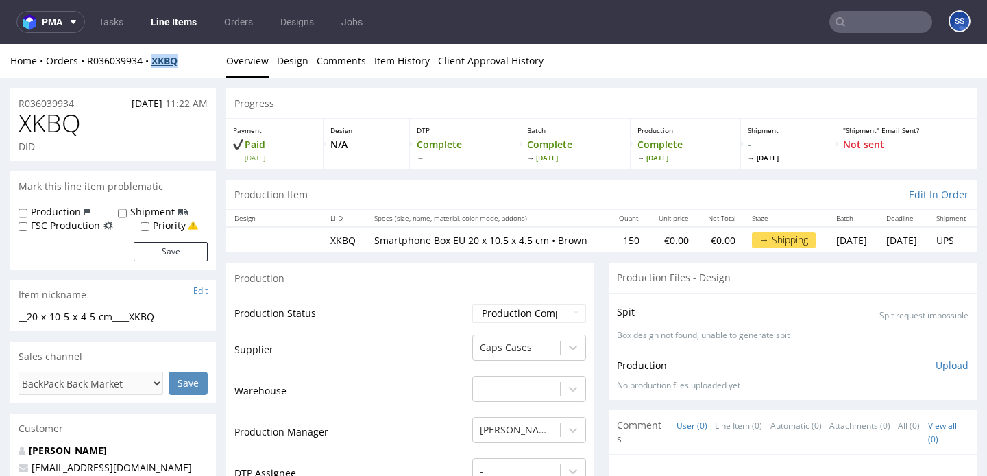
drag, startPoint x: 185, startPoint y: 69, endPoint x: 158, endPoint y: 61, distance: 28.0
click at [158, 61] on div "Home Orders R036039934 XKBQ Overview Design Comments Item History Client Approv…" at bounding box center [493, 61] width 987 height 34
copy strong "XKBQ"
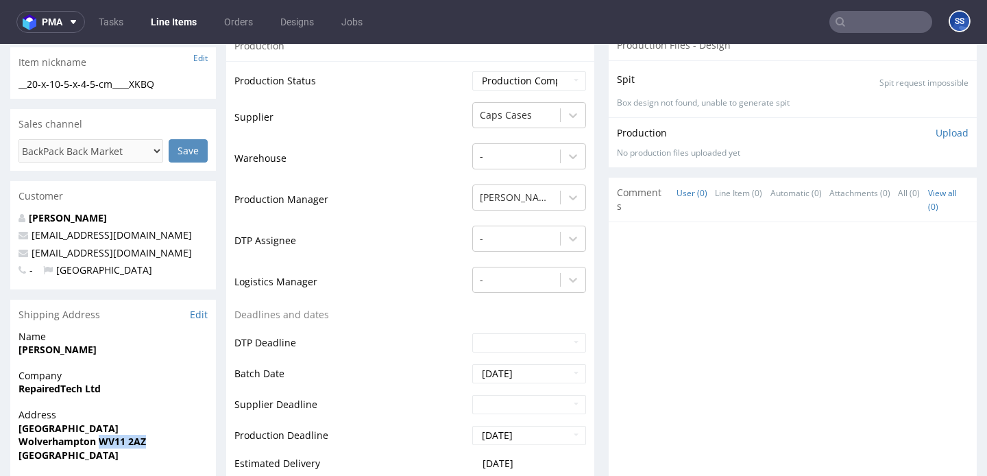
drag, startPoint x: 97, startPoint y: 442, endPoint x: 157, endPoint y: 444, distance: 59.7
click at [157, 444] on span "Wolverhampton WV11 2AZ" at bounding box center [113, 442] width 189 height 14
copy strong "WV11 2AZ"
click at [52, 384] on strong "RepairedTech Ltd" at bounding box center [60, 388] width 82 height 13
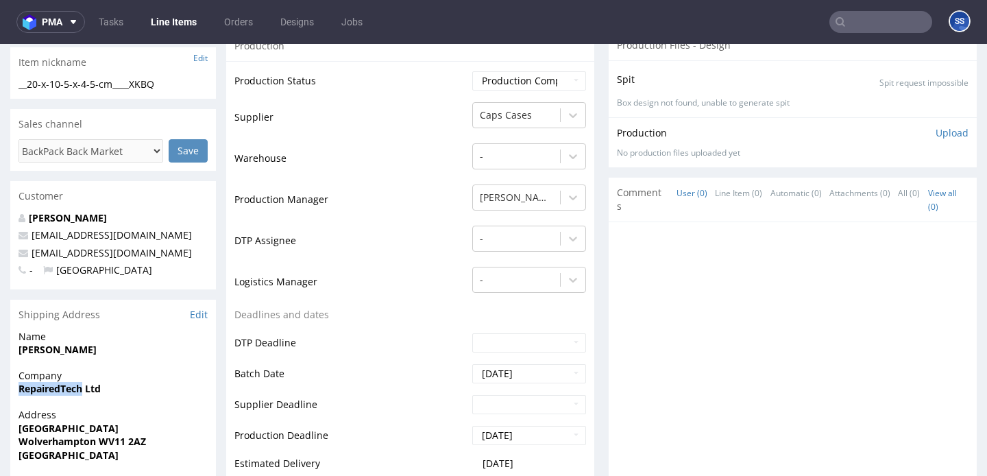
click at [52, 384] on strong "RepairedTech Ltd" at bounding box center [60, 388] width 82 height 13
click at [58, 386] on strong "RepairedTech Ltd" at bounding box center [60, 388] width 82 height 13
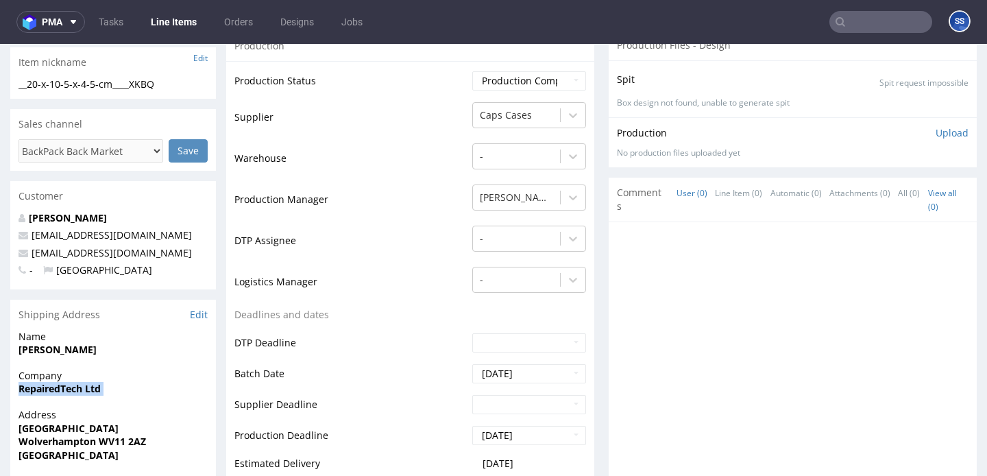
copy strong "RepairedTech Ltd"
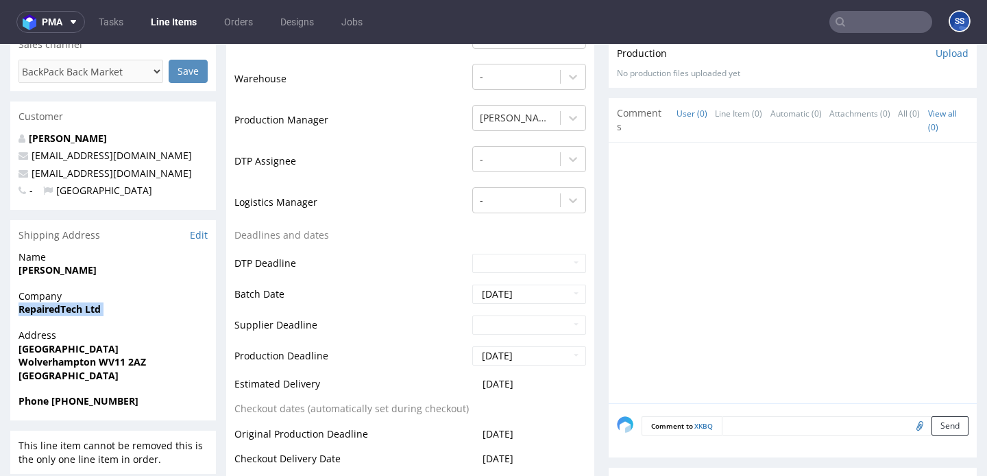
click at [63, 343] on strong "Bognop Road, Essington" at bounding box center [69, 348] width 100 height 13
copy strong "Bognop Road, Essington"
click at [39, 365] on strong "Wolverhampton WV11 2AZ" at bounding box center [83, 361] width 128 height 13
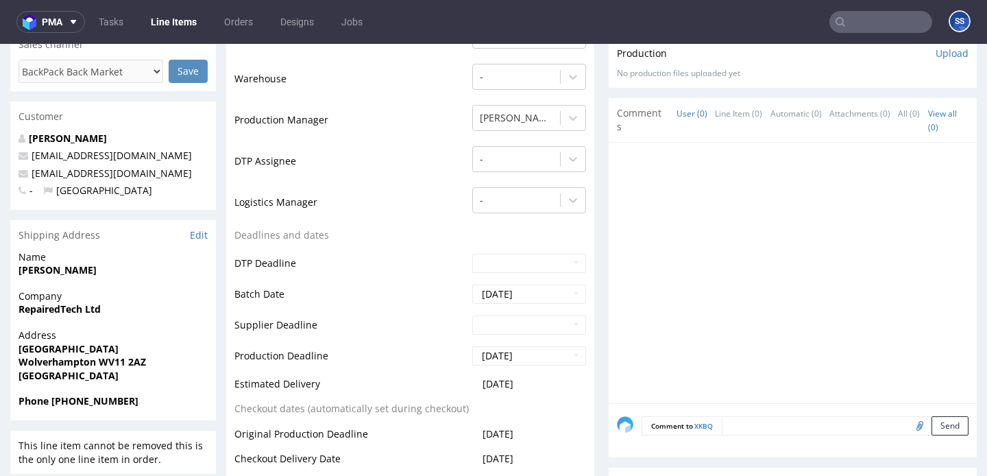
click at [39, 365] on strong "Wolverhampton WV11 2AZ" at bounding box center [83, 361] width 128 height 13
copy strong "Wolverhampton"
click at [60, 265] on strong "Matt Locklin" at bounding box center [58, 269] width 78 height 13
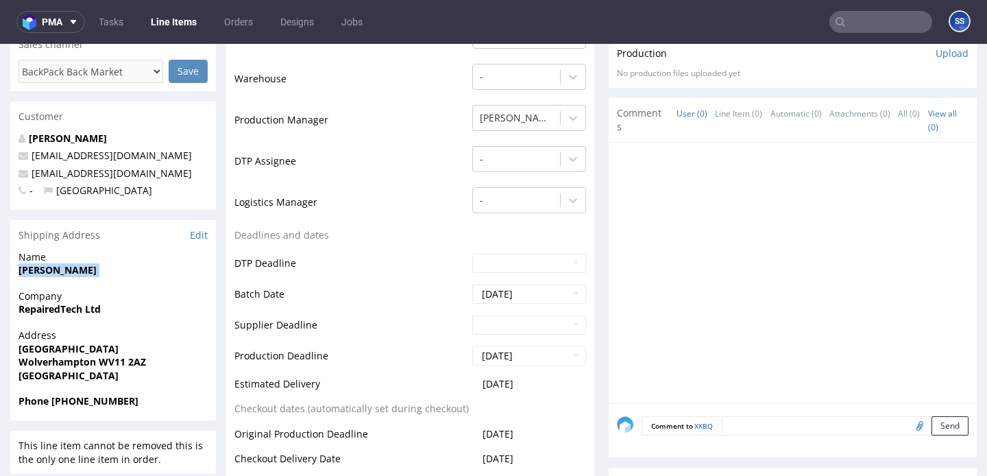
copy strong "Matt Locklin"
drag, startPoint x: 51, startPoint y: 401, endPoint x: 152, endPoint y: 403, distance: 100.8
click at [152, 403] on span "Phone +44 07487787434" at bounding box center [113, 401] width 189 height 14
copy strong "+44 07487787434"
drag, startPoint x: 154, startPoint y: 171, endPoint x: 26, endPoint y: 172, distance: 128.2
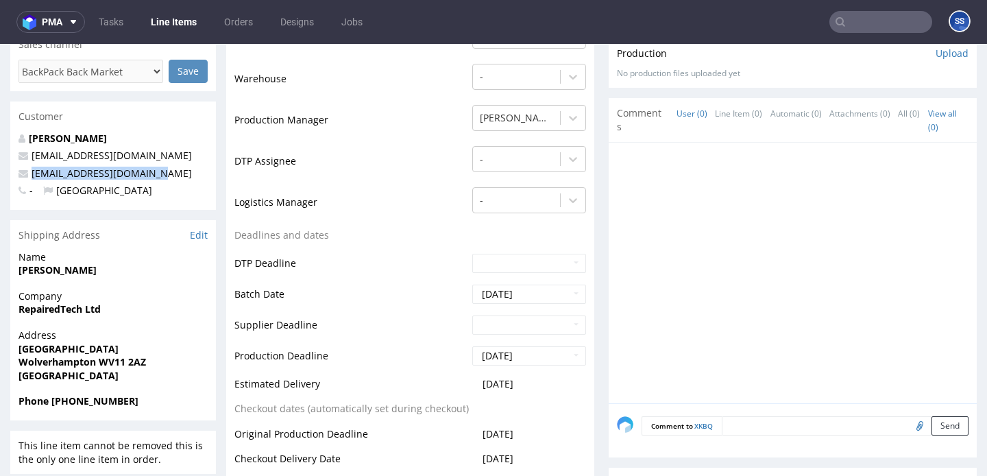
click at [26, 172] on p "sales@repairedtech.co.uk" at bounding box center [113, 174] width 189 height 14
copy span "sales@repairedtech.co.uk"
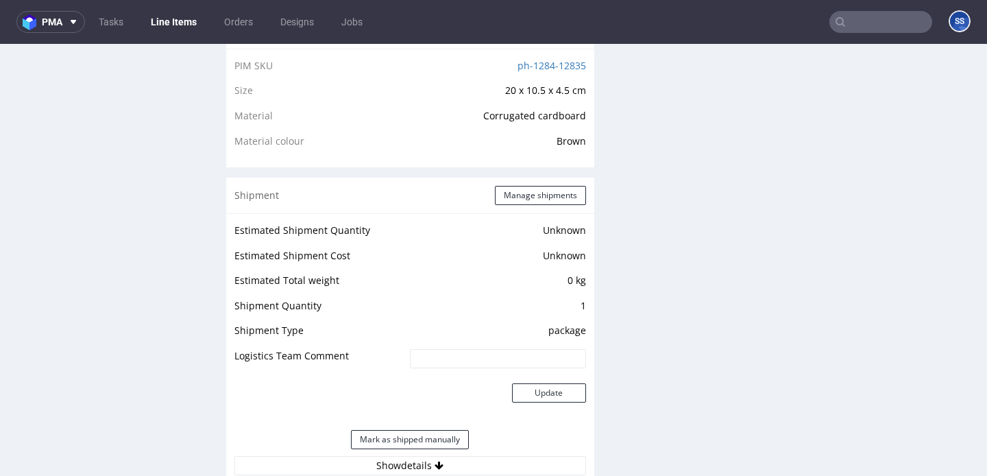
scroll to position [975, 0]
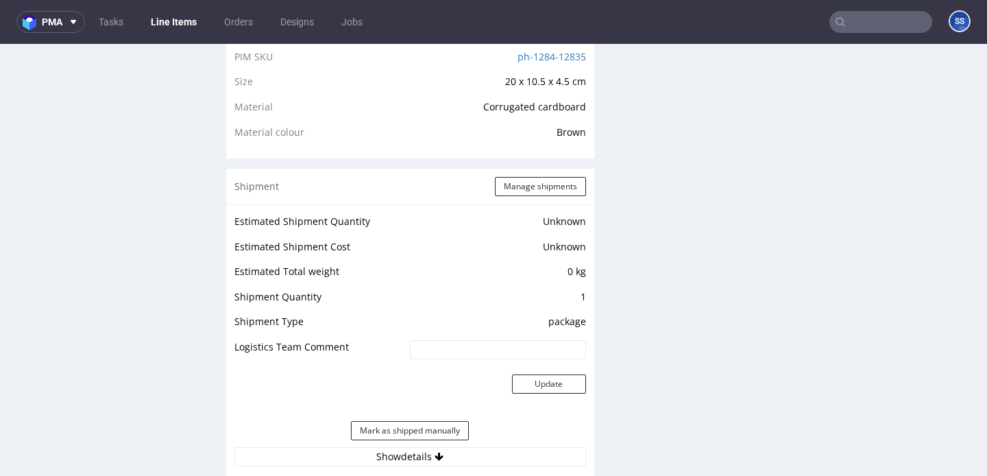
click at [506, 204] on div "Shipment Manage shipments" at bounding box center [410, 187] width 368 height 36
click at [509, 196] on button "Manage shipments" at bounding box center [540, 186] width 91 height 19
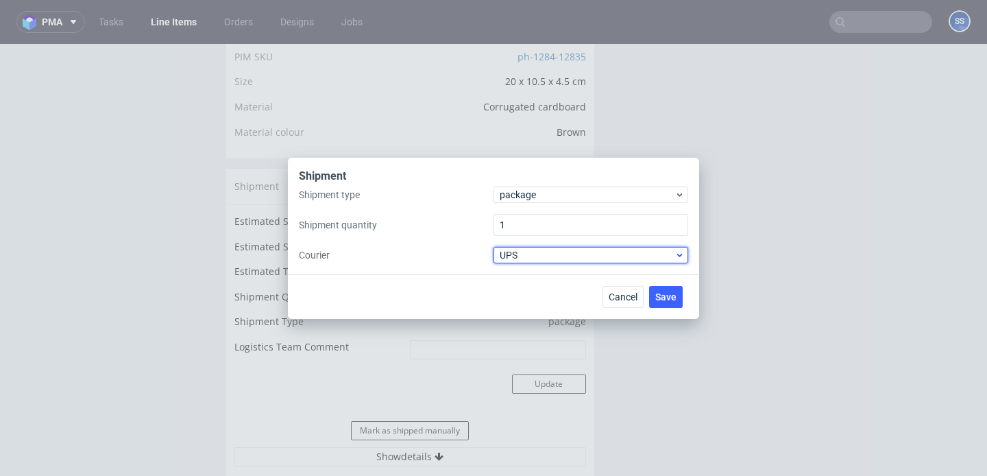
click at [543, 263] on div "UPS" at bounding box center [591, 255] width 195 height 16
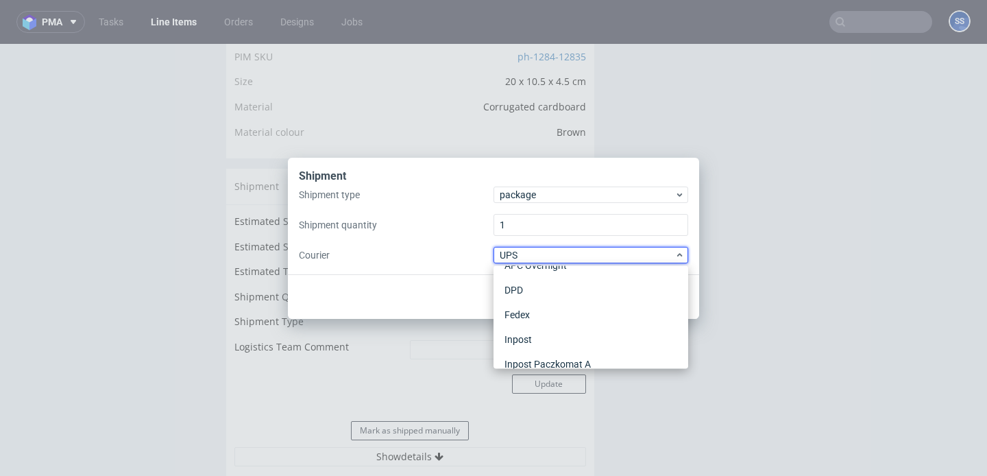
scroll to position [0, 0]
click at [547, 278] on div "APC Overnight" at bounding box center [591, 284] width 184 height 25
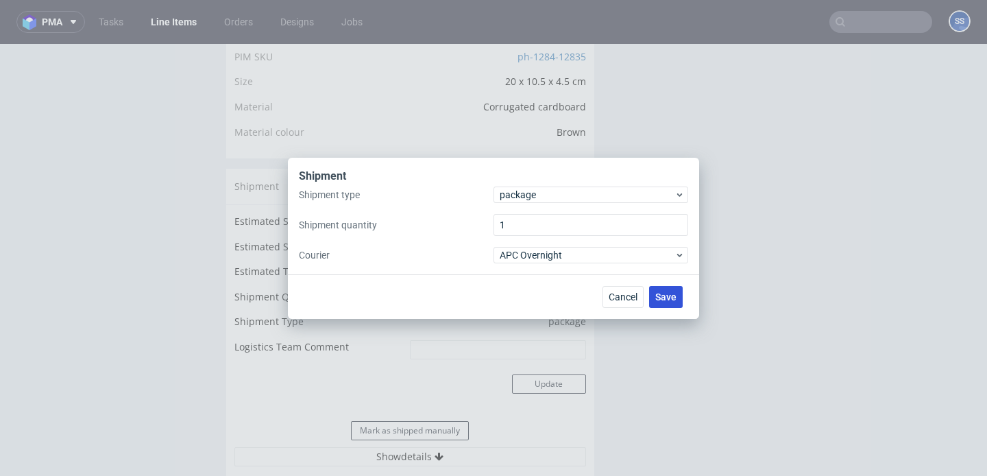
click at [668, 295] on span "Save" at bounding box center [665, 297] width 21 height 10
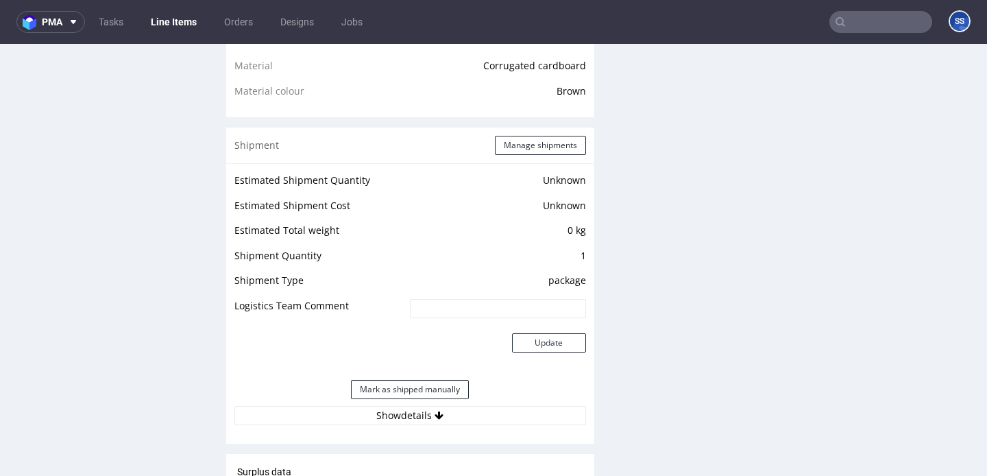
scroll to position [1103, 0]
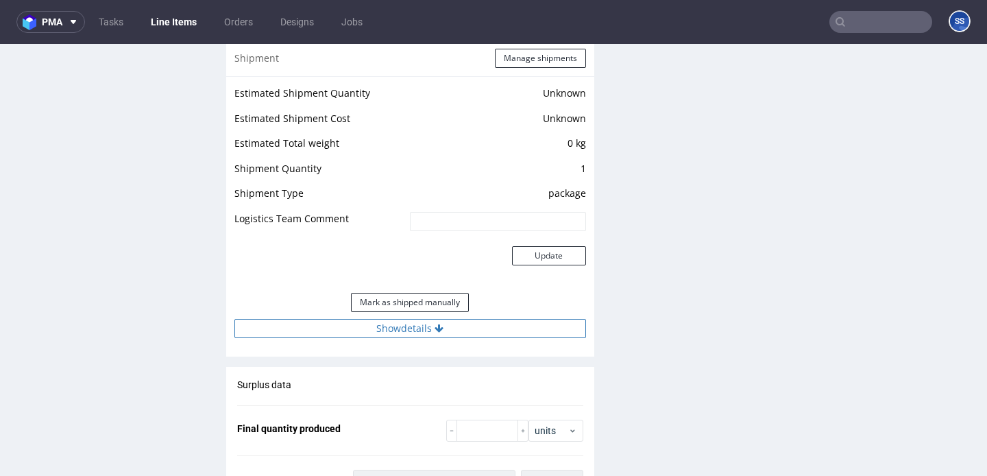
click at [453, 335] on button "Show details" at bounding box center [410, 328] width 352 height 19
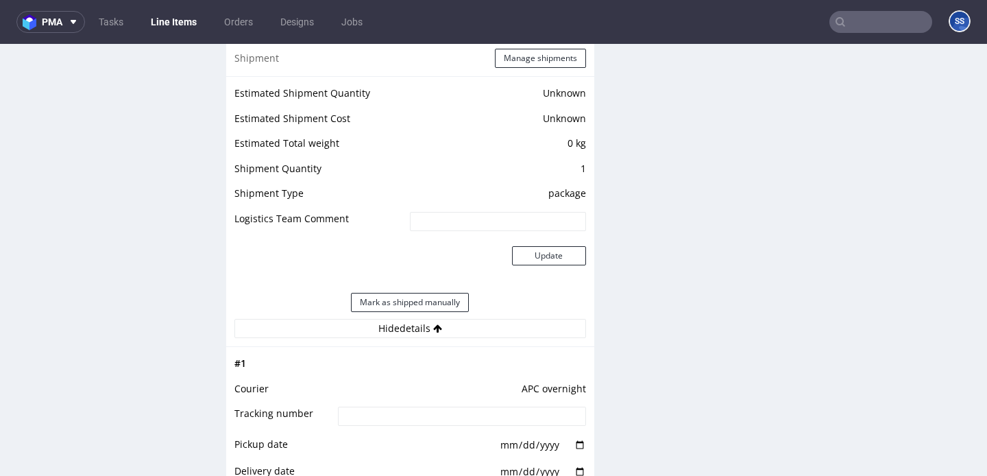
click at [481, 426] on input at bounding box center [462, 416] width 248 height 19
paste input "2025100702920420000057"
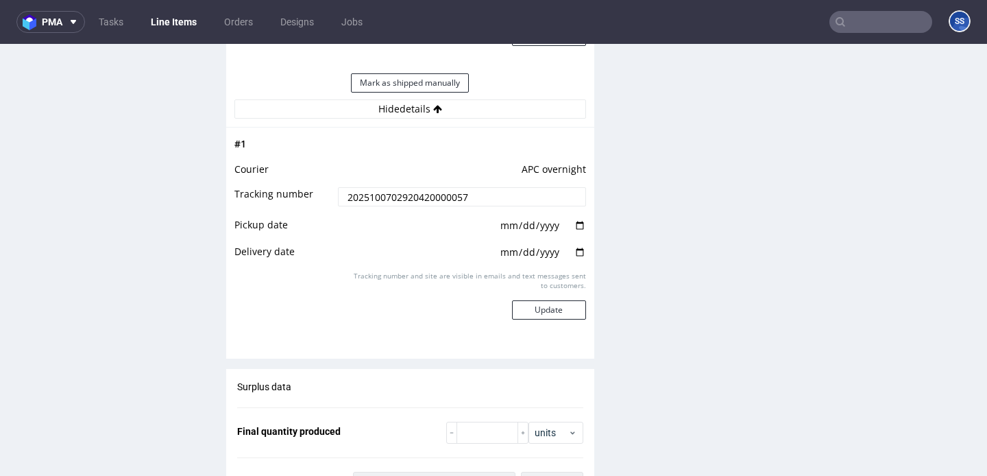
scroll to position [1325, 0]
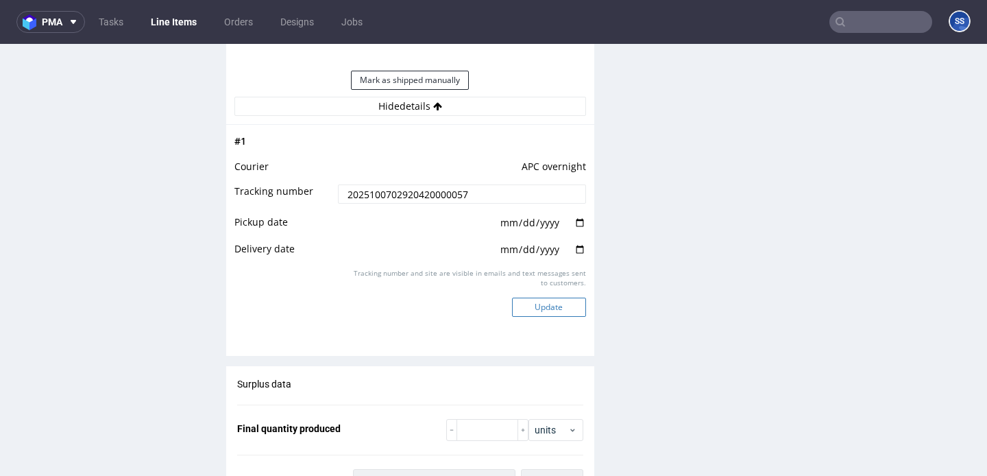
type input "2025100702920420000057"
click at [537, 317] on button "Update" at bounding box center [549, 307] width 74 height 19
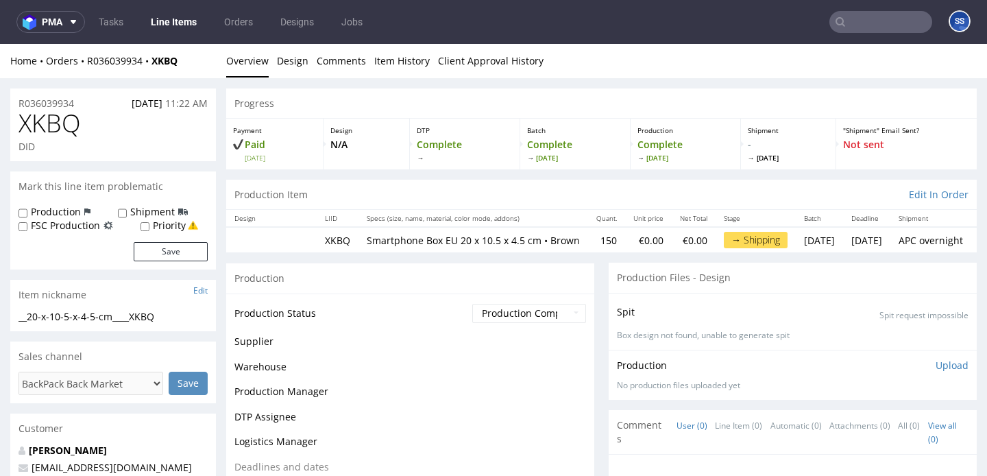
scroll to position [1048, 0]
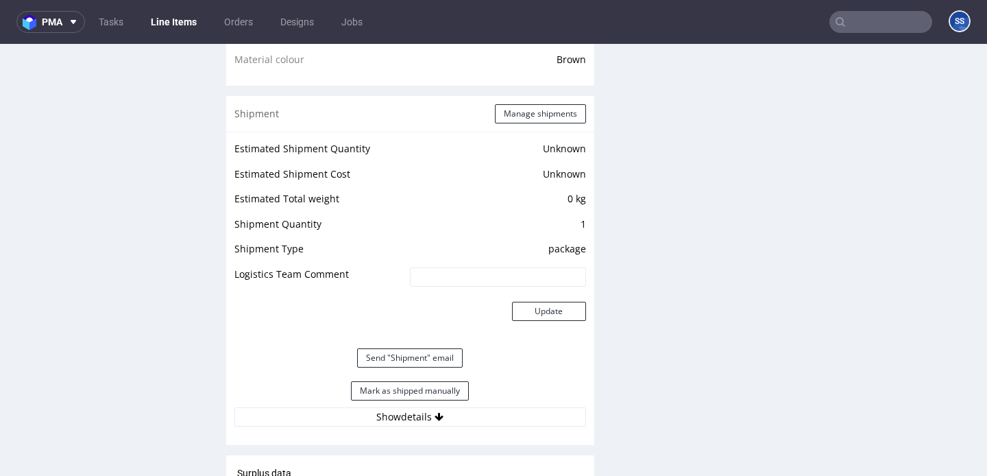
click at [164, 27] on link "Line Items" at bounding box center [174, 22] width 62 height 22
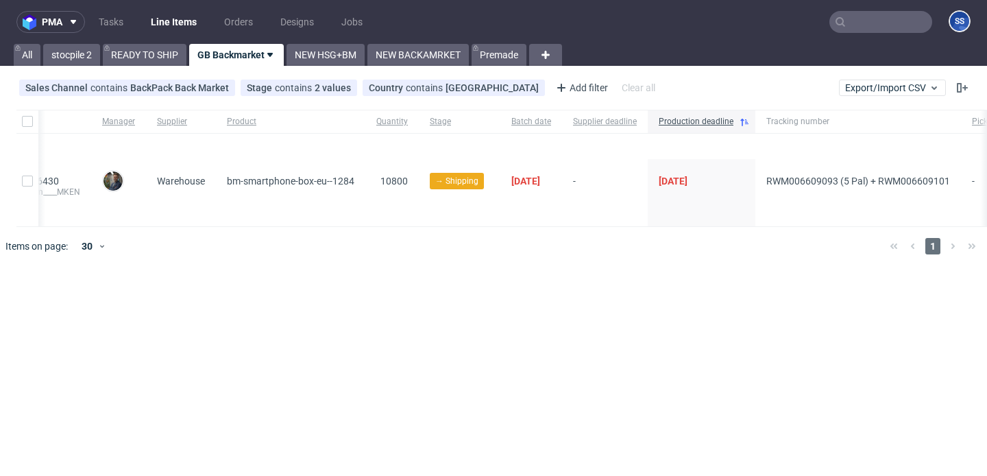
scroll to position [0, 342]
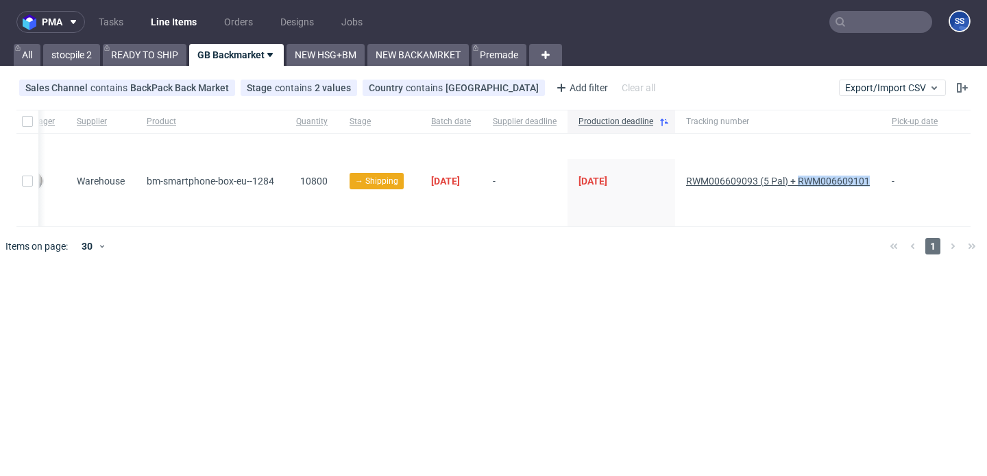
drag, startPoint x: 880, startPoint y: 182, endPoint x: 801, endPoint y: 183, distance: 78.2
click at [801, 183] on div "RWM006609093 (5 Pal) + RWM006609101" at bounding box center [778, 192] width 206 height 67
copy span "RWM006609101"
drag, startPoint x: 677, startPoint y: 178, endPoint x: 758, endPoint y: 182, distance: 80.3
click at [758, 182] on div "RWM006609093 (5 Pal) + RWM006609101" at bounding box center [778, 192] width 206 height 67
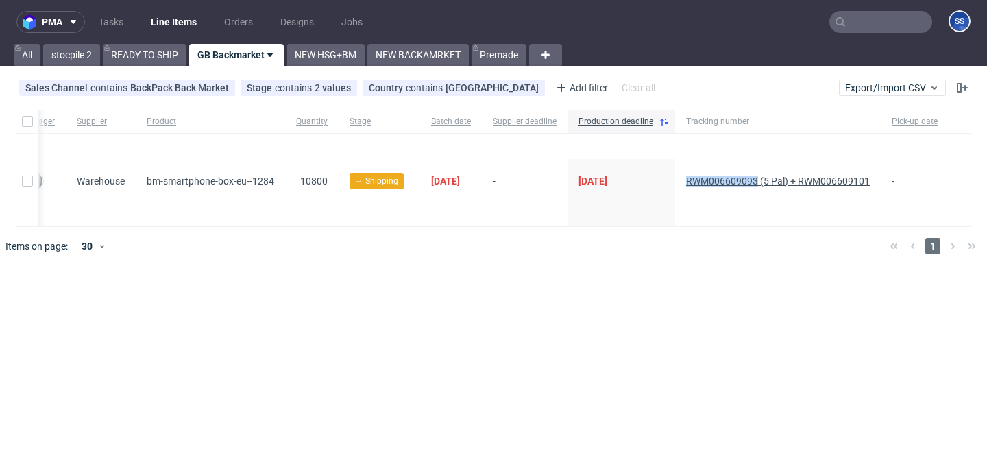
copy span "RWM006609093"
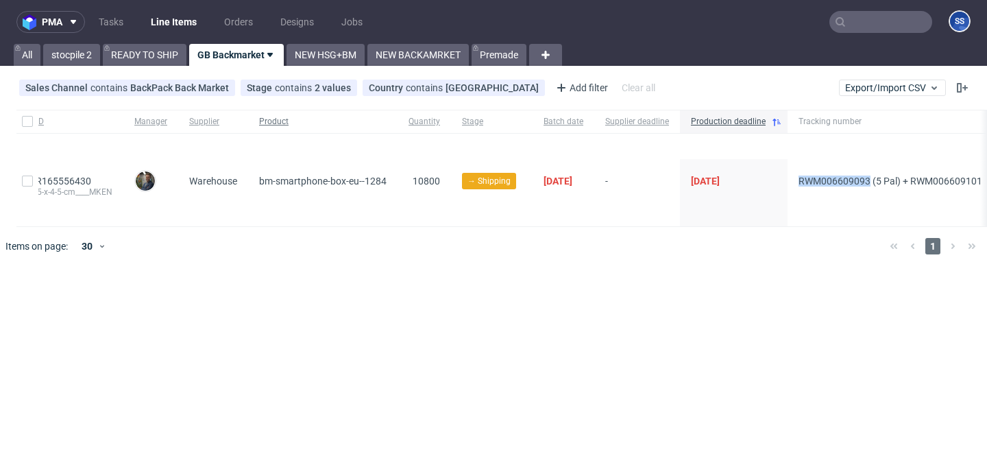
scroll to position [0, 0]
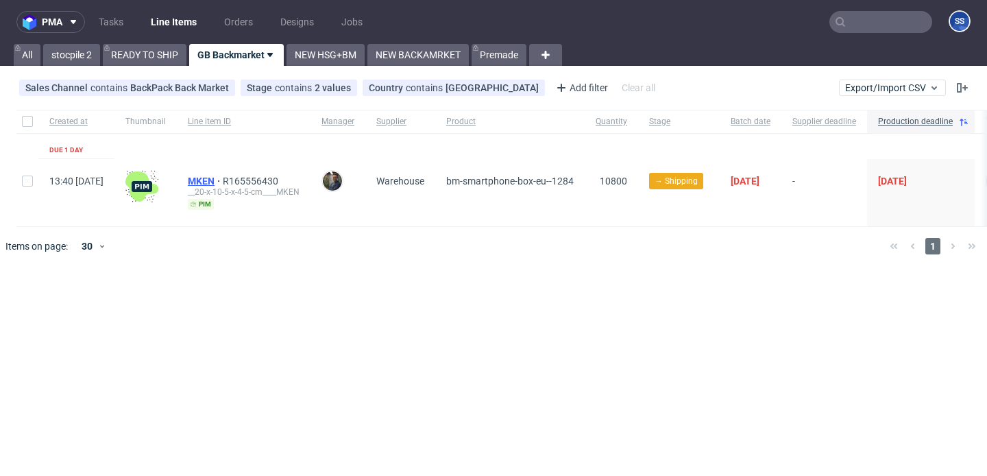
click at [223, 183] on span "MKEN" at bounding box center [205, 181] width 35 height 11
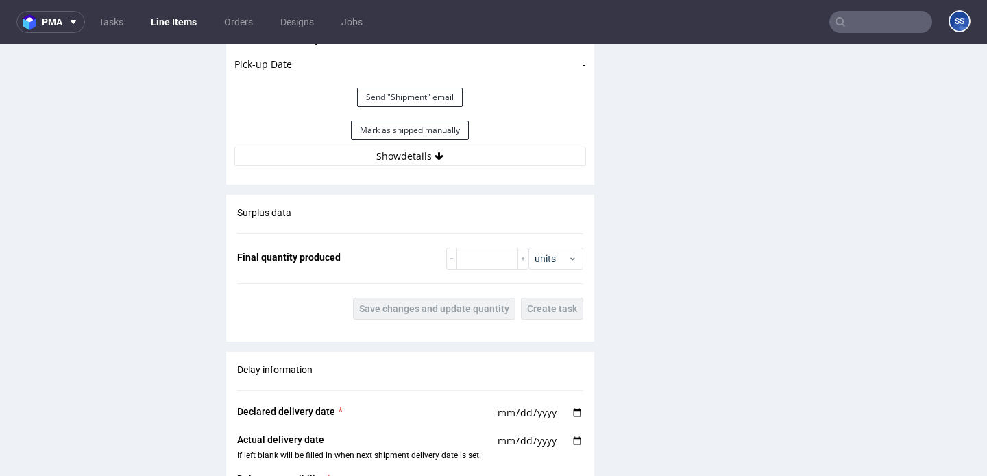
scroll to position [1368, 0]
click at [475, 161] on button "Show details" at bounding box center [410, 156] width 352 height 19
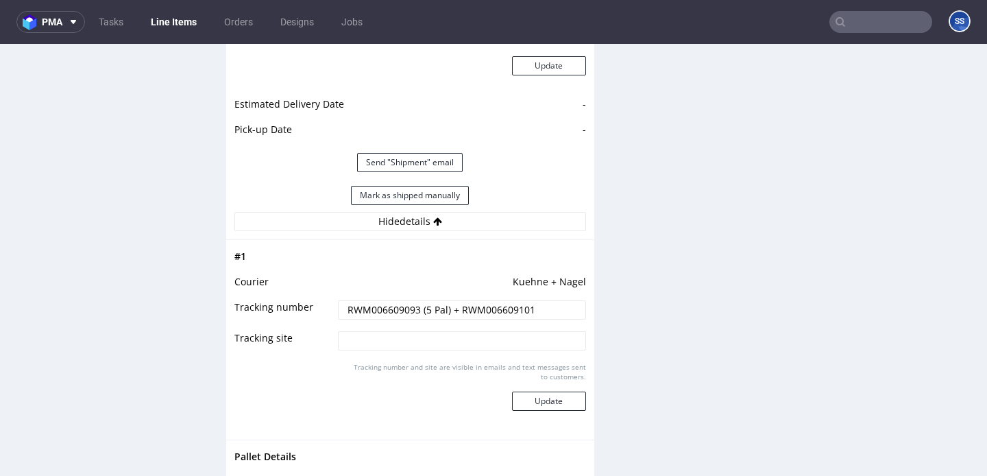
scroll to position [1302, 0]
click at [442, 195] on button "Mark as shipped manually" at bounding box center [410, 196] width 118 height 19
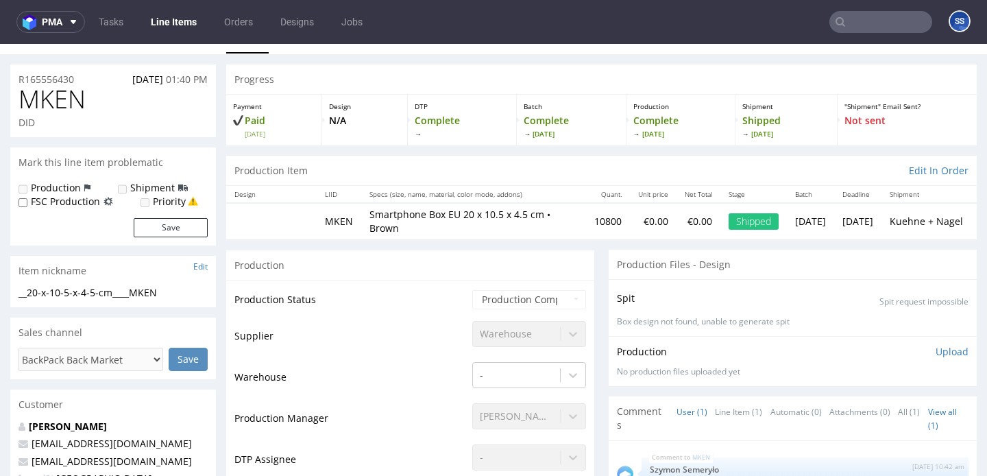
scroll to position [0, 0]
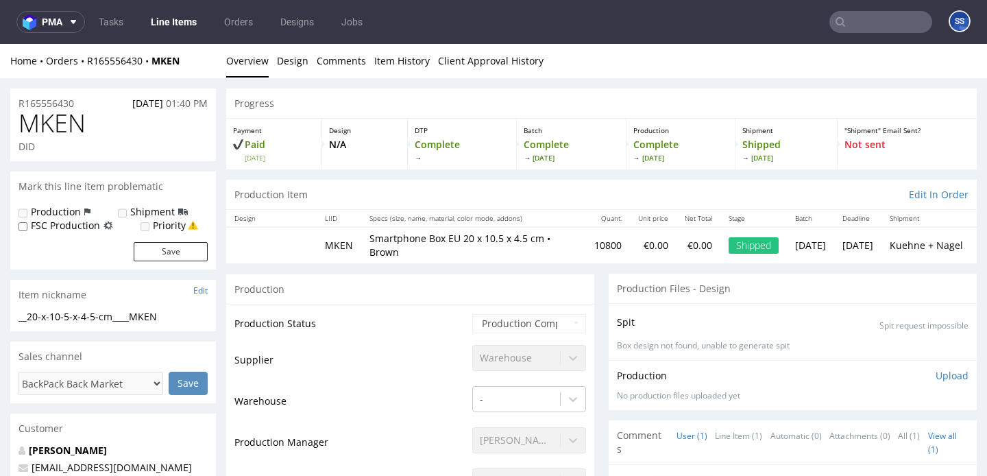
click at [176, 19] on link "Line Items" at bounding box center [174, 22] width 62 height 22
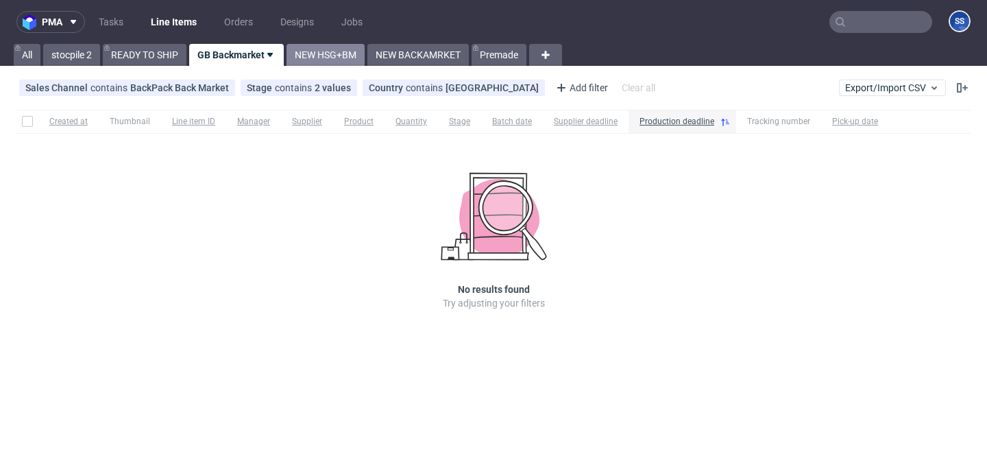
click at [337, 57] on link "NEW HSG+BM" at bounding box center [326, 55] width 78 height 22
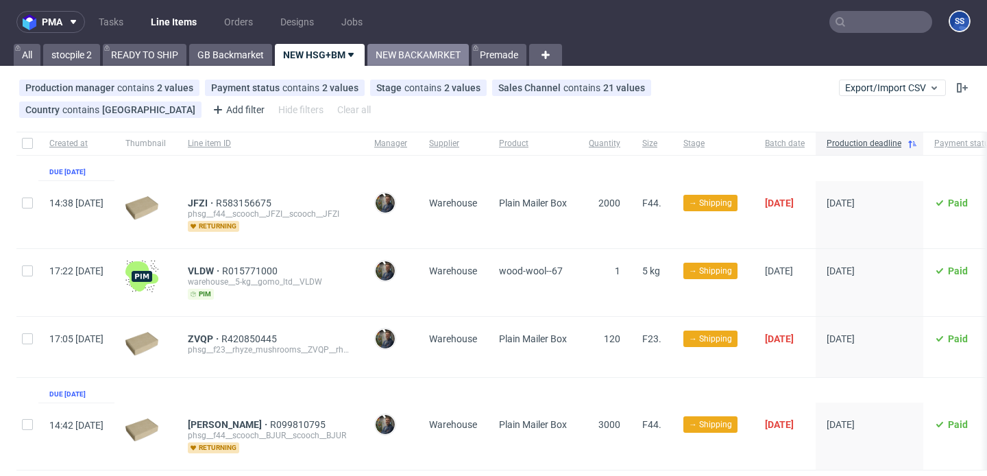
click at [402, 49] on link "NEW BACKAMRKET" at bounding box center [417, 55] width 101 height 22
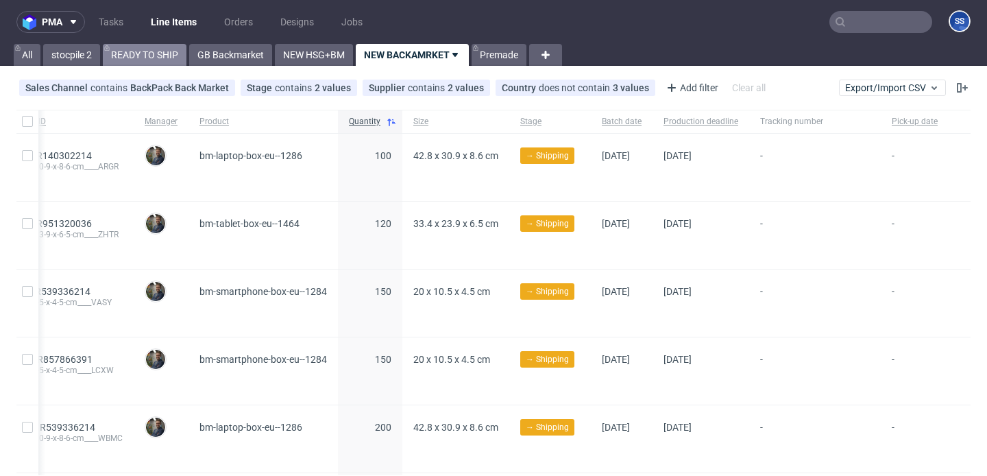
click at [168, 55] on link "READY TO SHIP" at bounding box center [145, 55] width 84 height 22
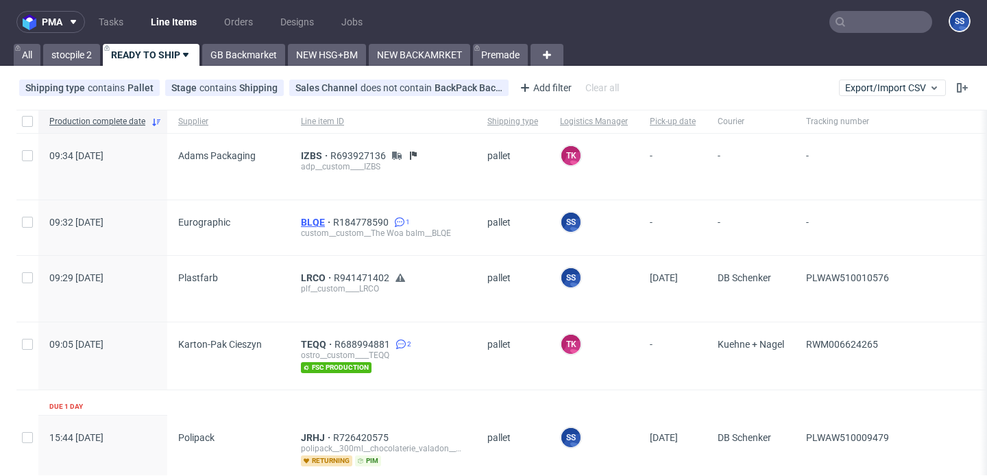
click at [315, 218] on span "BLQE" at bounding box center [317, 222] width 32 height 11
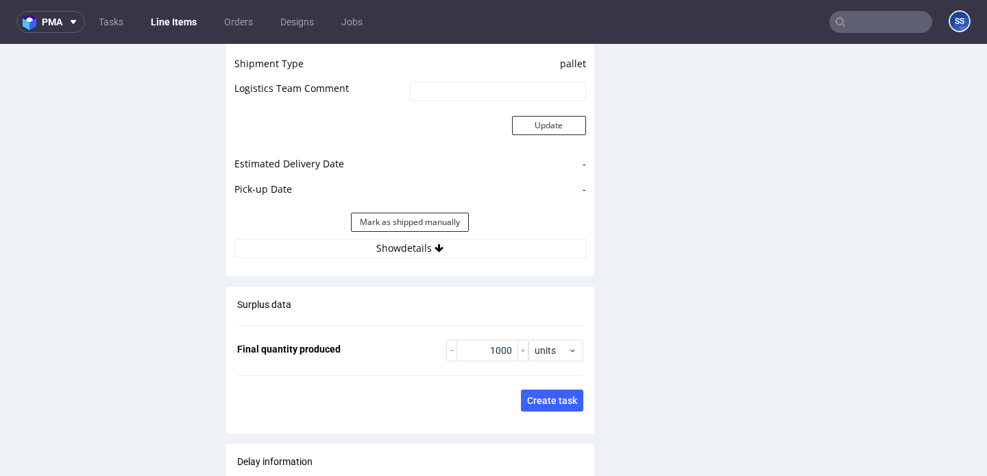
scroll to position [1959, 0]
click at [400, 237] on button "Show details" at bounding box center [410, 246] width 352 height 19
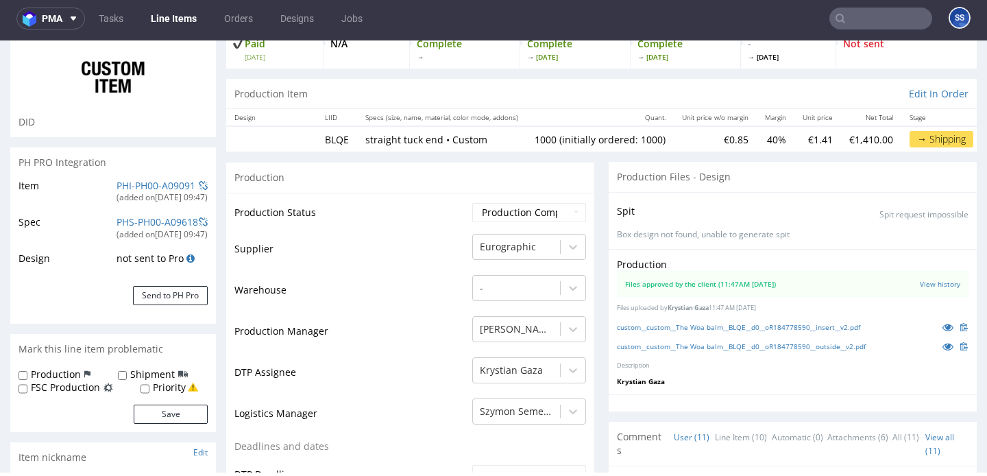
scroll to position [0, 0]
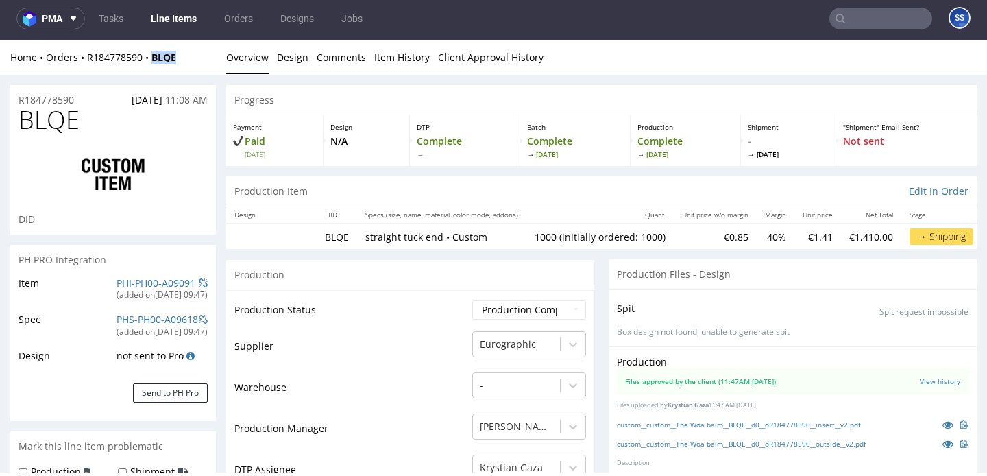
drag, startPoint x: 190, startPoint y: 59, endPoint x: 254, endPoint y: 191, distance: 146.9
click at [154, 60] on div "Home Orders R184778590 BLQE" at bounding box center [113, 58] width 206 height 14
copy strong "BLQE"
click at [172, 17] on link "Line Items" at bounding box center [174, 19] width 62 height 22
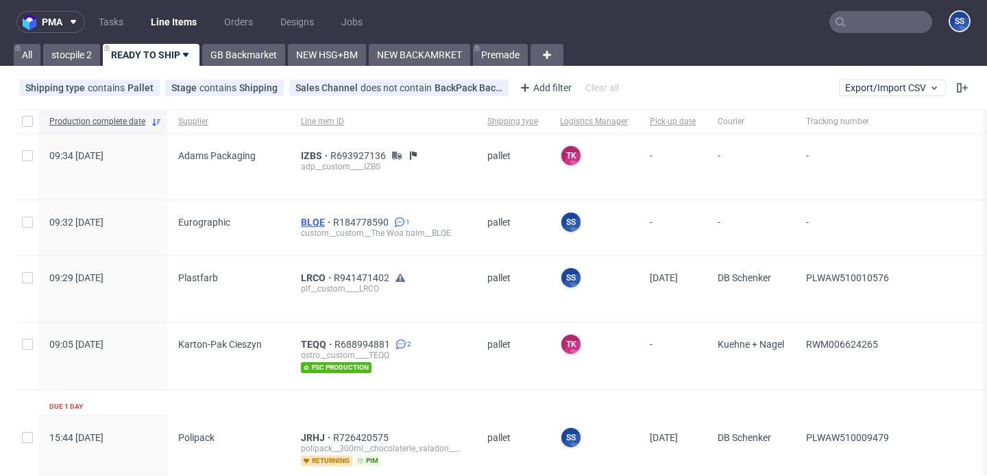
click at [311, 221] on span "BLQE" at bounding box center [317, 222] width 32 height 11
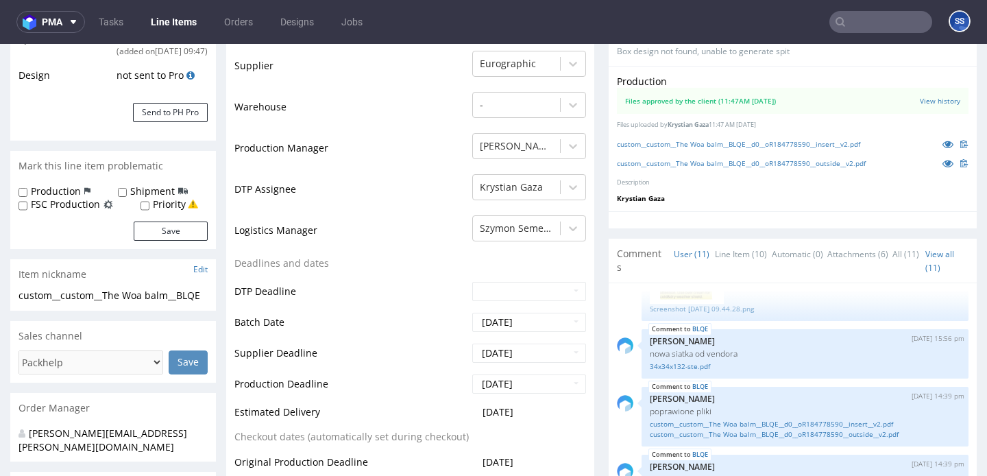
scroll to position [104, 0]
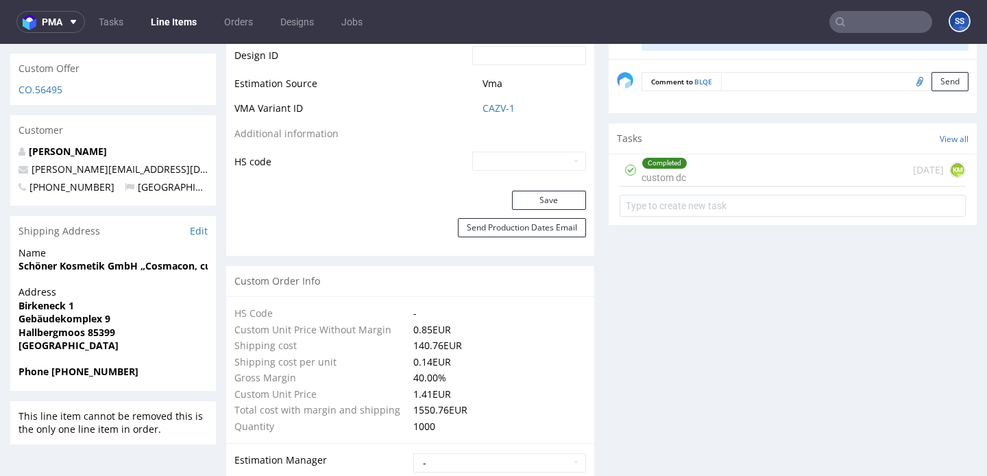
click at [81, 268] on strong "Schöner Kosmetik GmbH „Cosmacon, customer 580"" at bounding box center [144, 265] width 251 height 13
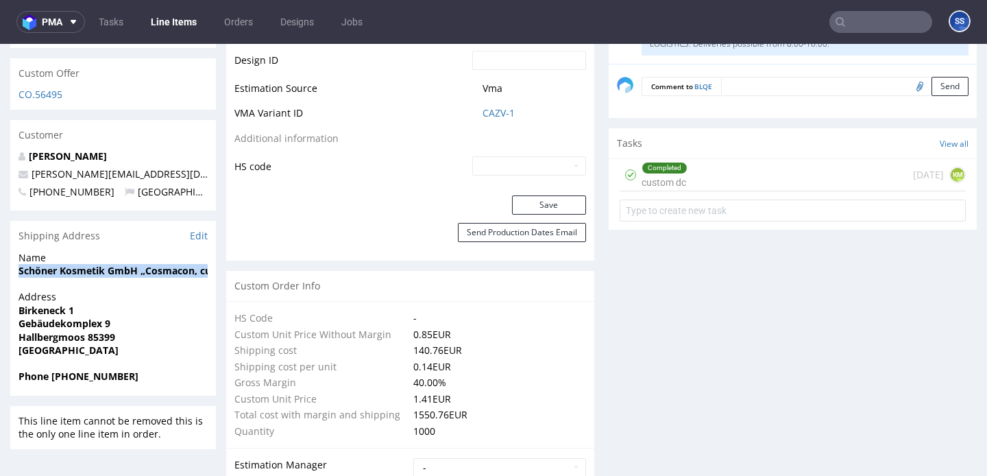
copy strong "Schöner Kosmetik GmbH „Cosmacon, customer 580""
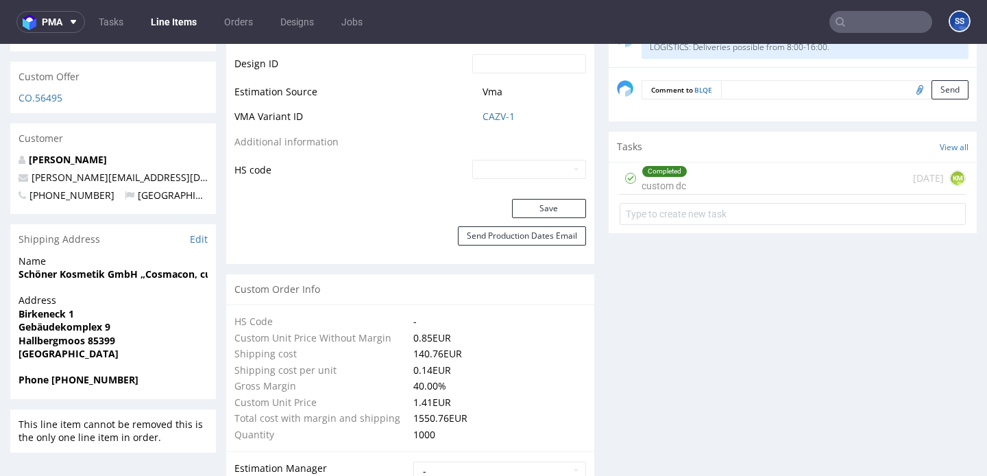
click at [52, 311] on strong "Birkeneck 1" at bounding box center [47, 313] width 56 height 13
copy strong "Birkeneck 1"
drag, startPoint x: 96, startPoint y: 325, endPoint x: 14, endPoint y: 324, distance: 81.6
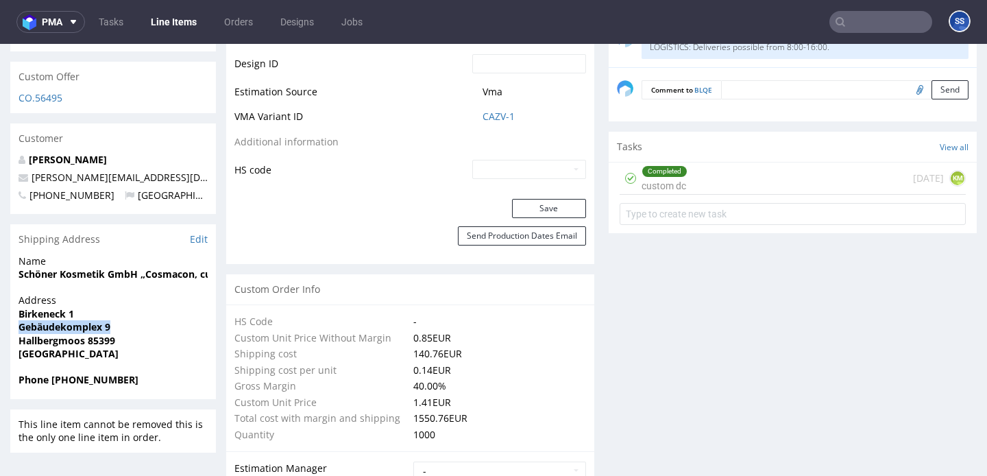
click at [14, 324] on div "Address [STREET_ADDRESS]" at bounding box center [113, 333] width 206 height 80
copy strong "Gebäudekomplex 9"
click at [95, 341] on strong "Hallbergmoos 85399" at bounding box center [67, 340] width 97 height 13
copy strong "85399"
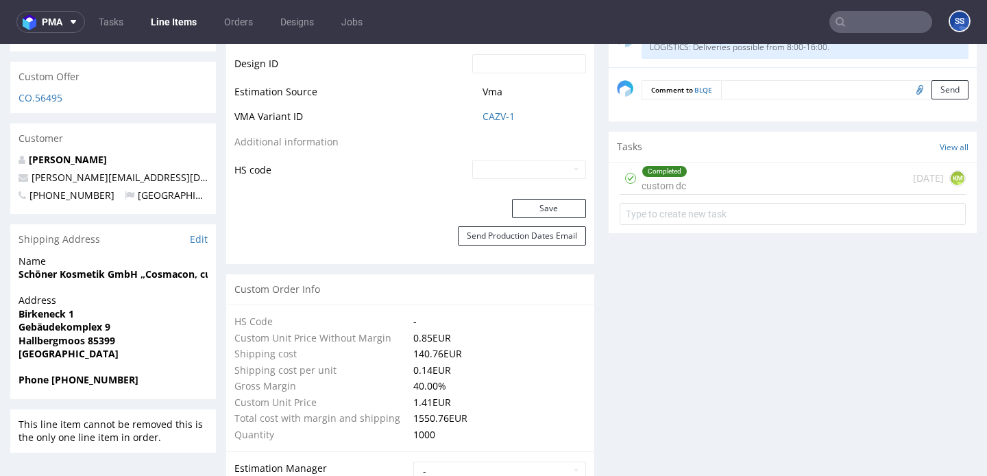
click at [57, 337] on strong "Hallbergmoos 85399" at bounding box center [67, 340] width 97 height 13
copy strong "Hallbergmoos"
drag, startPoint x: 105, startPoint y: 177, endPoint x: 29, endPoint y: 178, distance: 75.4
click at [29, 178] on p "[PERSON_NAME][EMAIL_ADDRESS][DOMAIN_NAME]" at bounding box center [113, 178] width 189 height 14
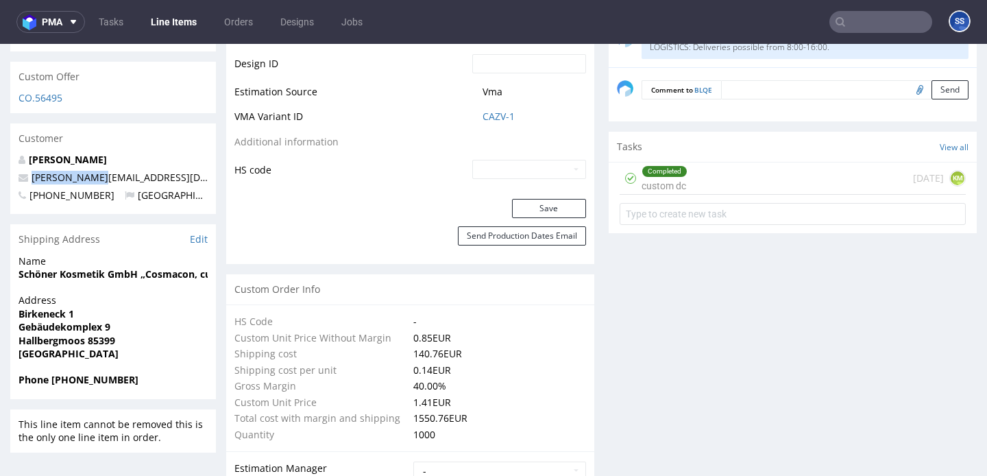
copy link "[PERSON_NAME][EMAIL_ADDRESS][DOMAIN_NAME]"
drag, startPoint x: 53, startPoint y: 378, endPoint x: 326, endPoint y: 188, distance: 333.0
click at [151, 376] on span "Phone [PHONE_NUMBER]" at bounding box center [113, 380] width 189 height 14
copy strong "[PHONE_NUMBER]"
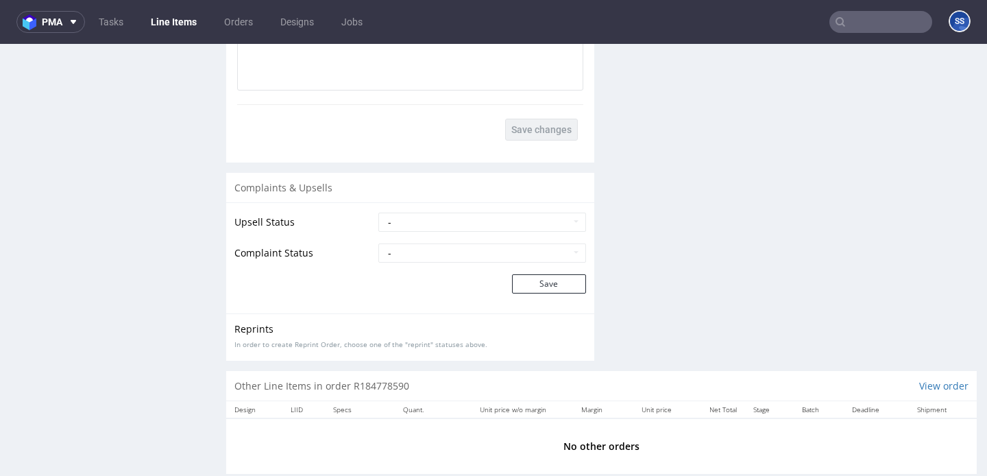
scroll to position [3, 0]
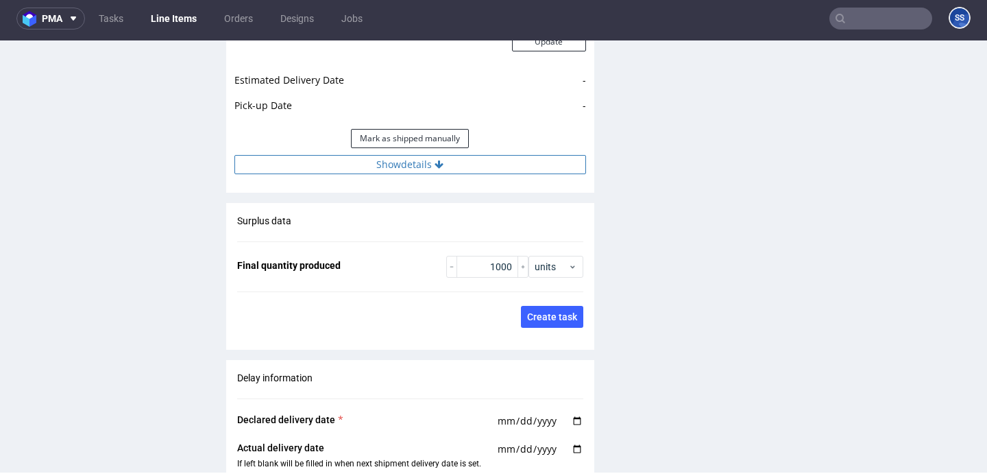
click at [399, 155] on button "Show details" at bounding box center [410, 164] width 352 height 19
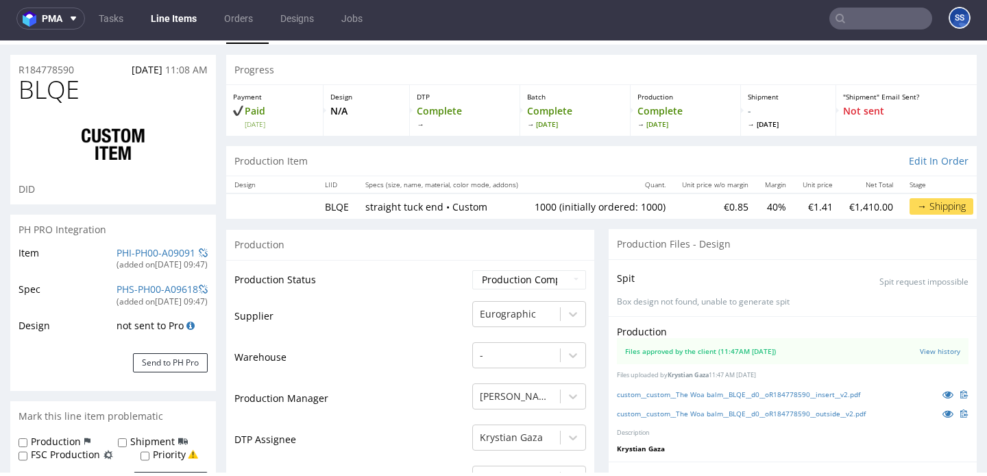
scroll to position [0, 0]
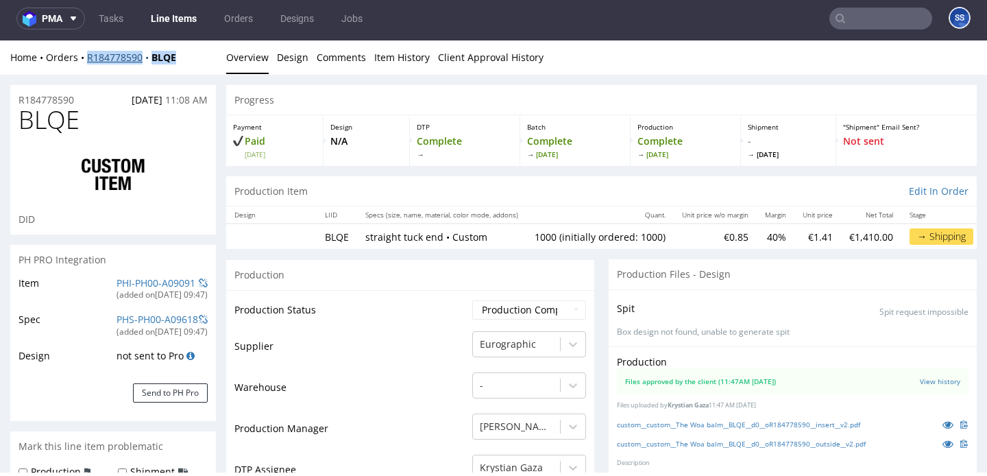
drag, startPoint x: 160, startPoint y: 58, endPoint x: 117, endPoint y: 51, distance: 43.7
click at [86, 61] on div "Home Orders R184778590 BLQE" at bounding box center [113, 58] width 206 height 14
copy div "R184778590 BLQE"
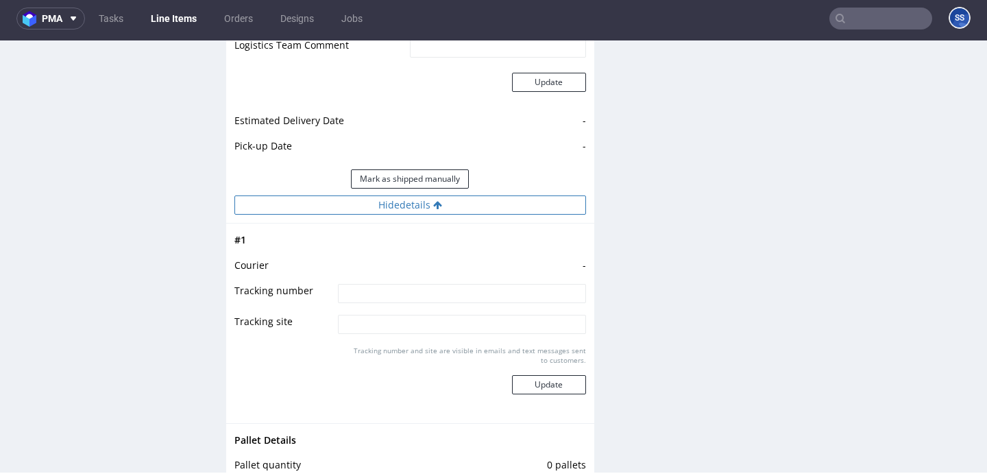
scroll to position [1993, 0]
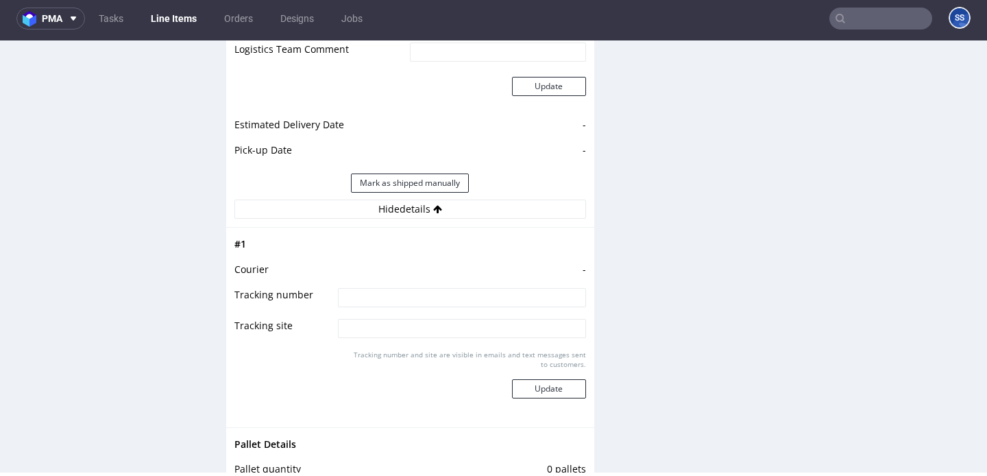
click at [388, 288] on input at bounding box center [462, 297] width 248 height 19
paste input "1Z5A15806892008787"
paste input "1Z5A15806892487993"
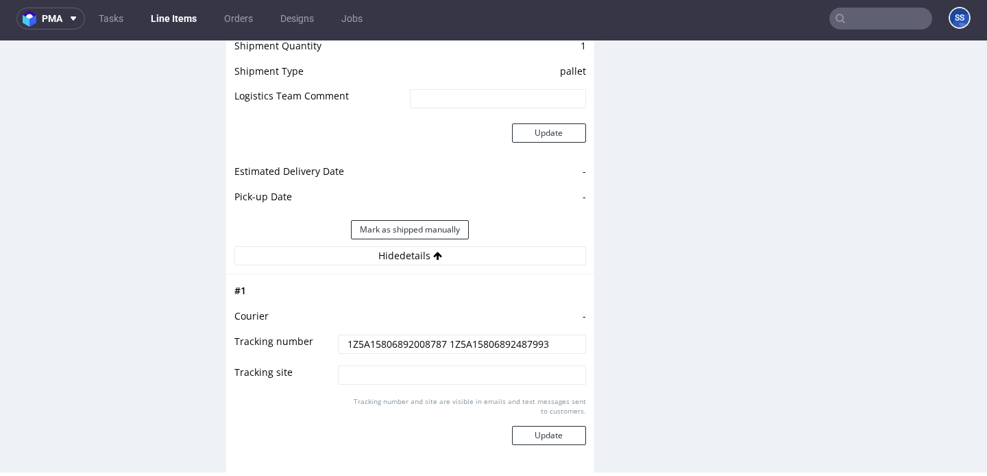
scroll to position [1957, 0]
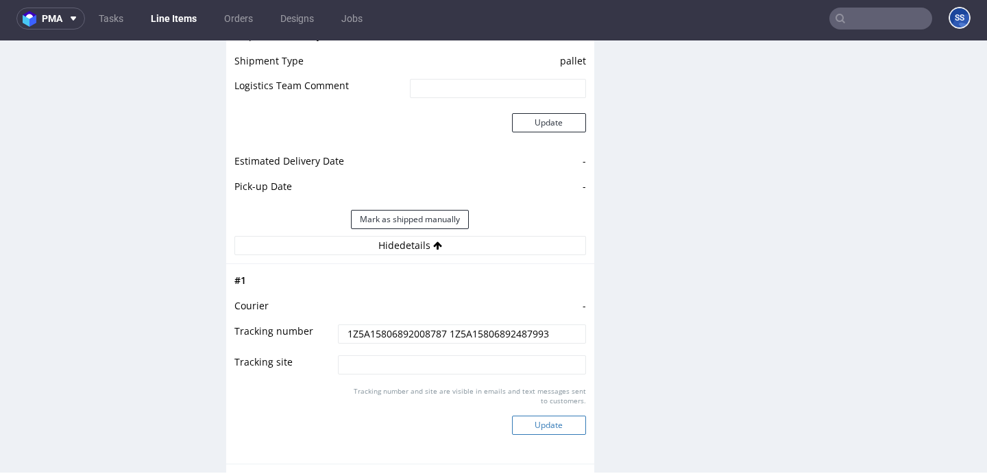
type input "1Z5A15806892008787 1Z5A15806892487993"
click at [540, 415] on button "Update" at bounding box center [549, 424] width 74 height 19
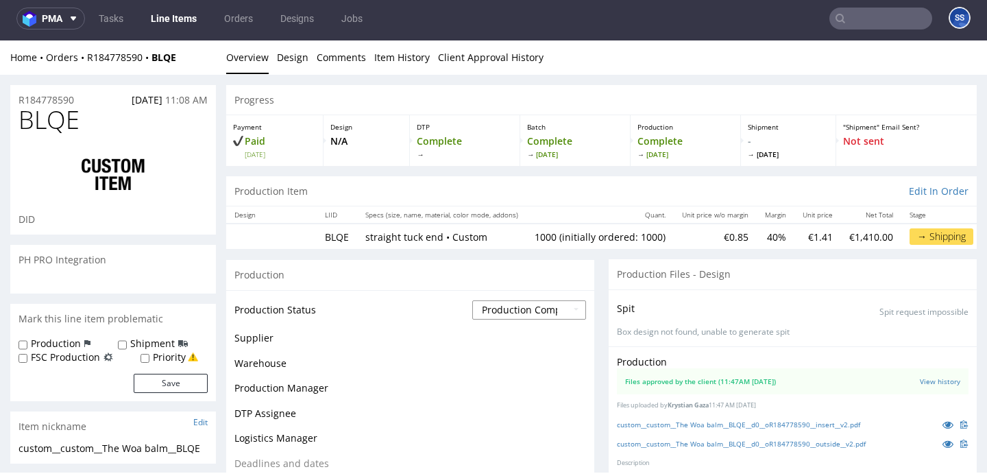
scroll to position [354, 0]
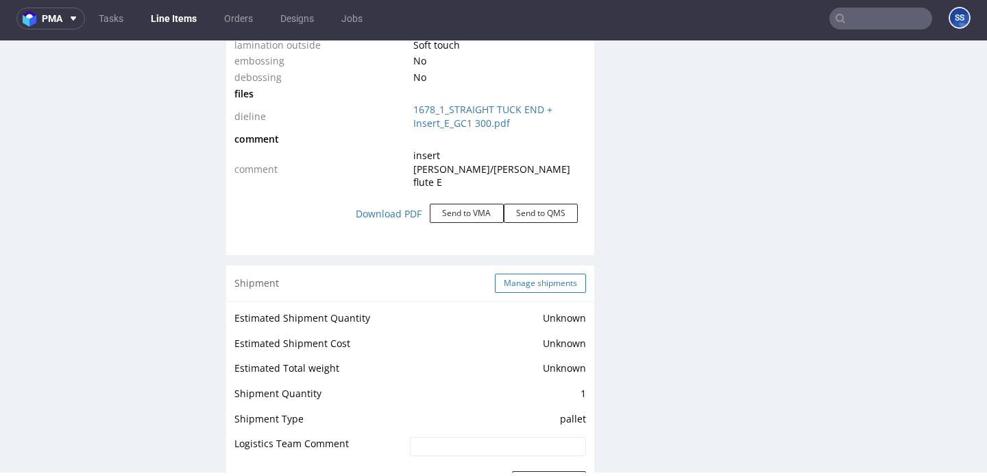
click at [533, 274] on button "Manage shipments" at bounding box center [540, 283] width 91 height 19
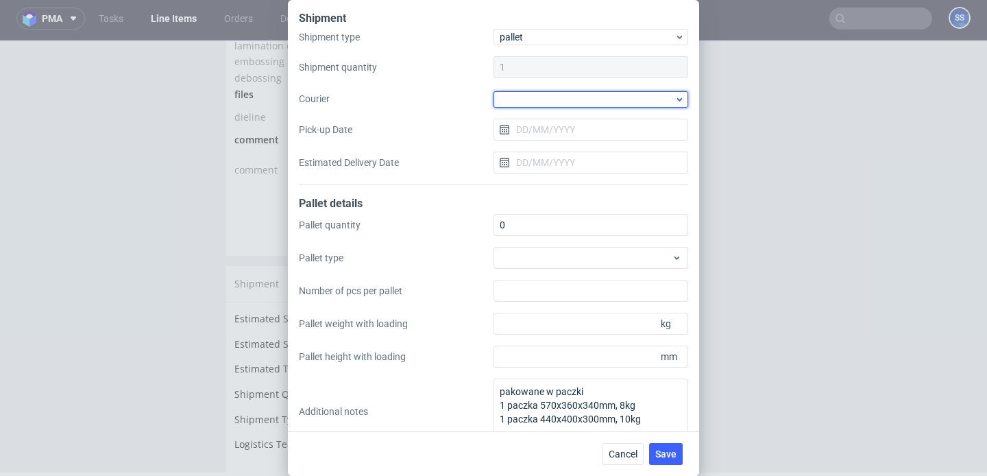
click at [542, 91] on div at bounding box center [591, 99] width 195 height 16
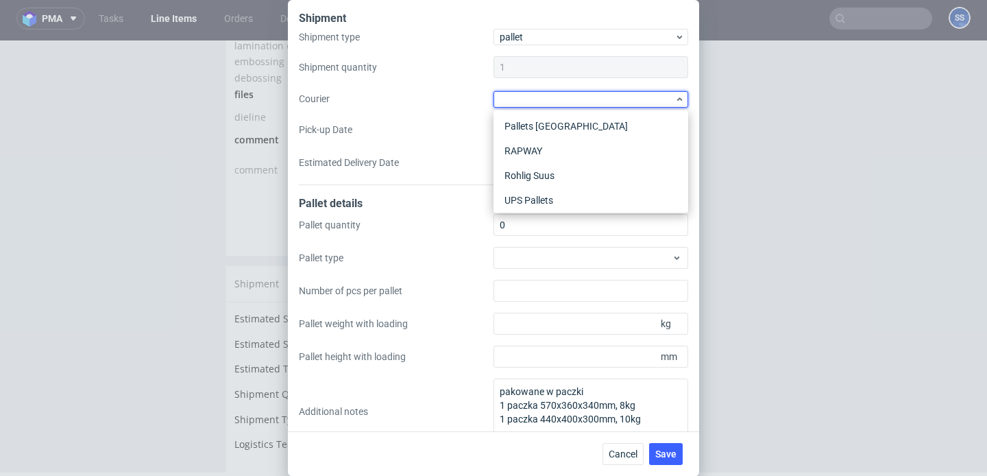
scroll to position [229, 0]
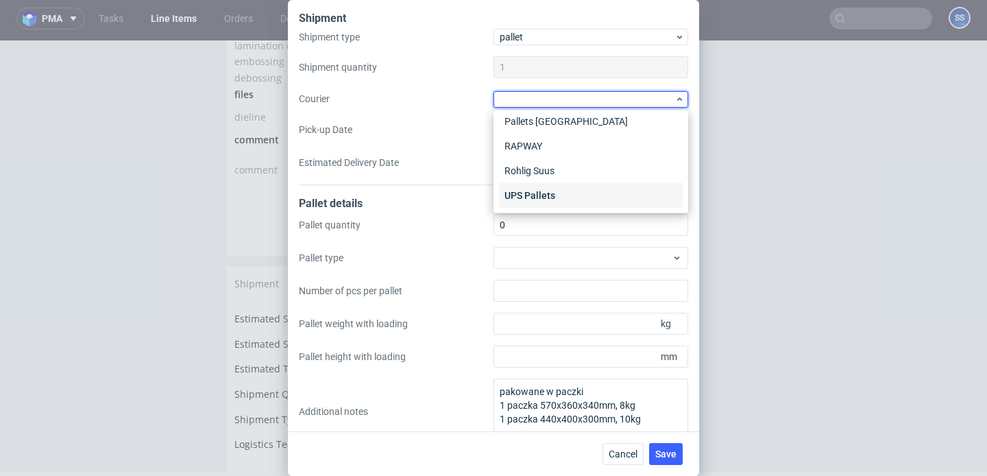
click at [556, 192] on div "UPS Pallets" at bounding box center [591, 195] width 184 height 25
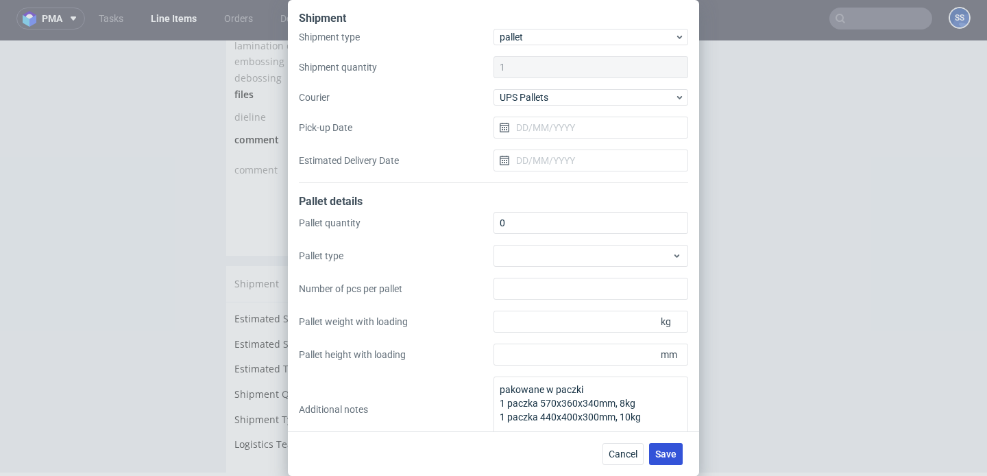
click at [670, 450] on span "Save" at bounding box center [665, 454] width 21 height 10
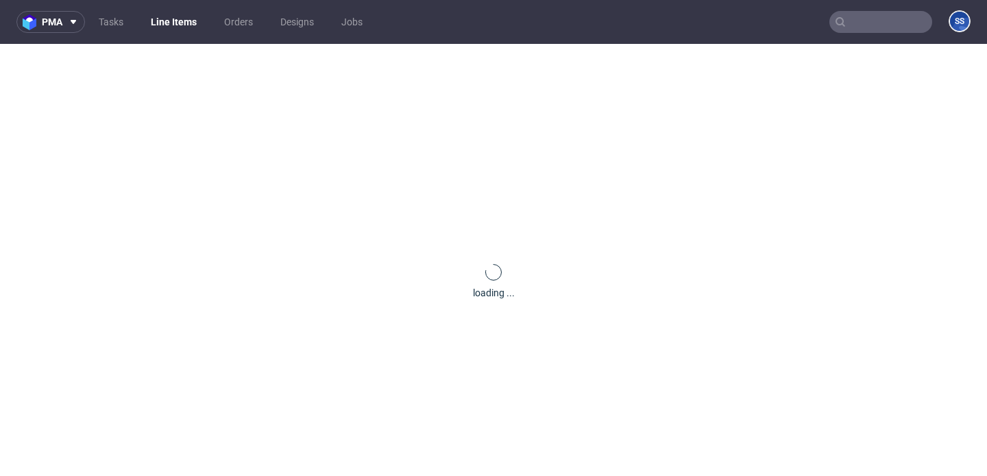
click at [179, 23] on link "Line Items" at bounding box center [174, 22] width 62 height 22
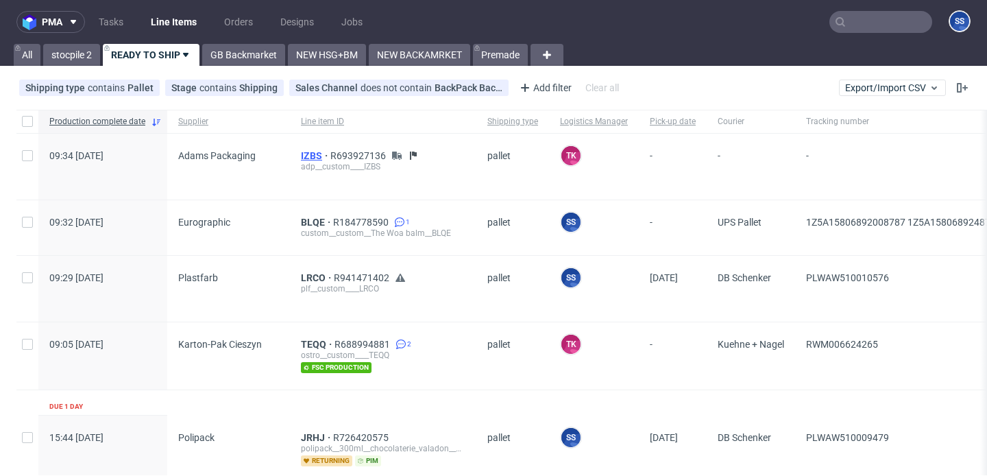
click at [315, 154] on span "IZBS" at bounding box center [315, 155] width 29 height 11
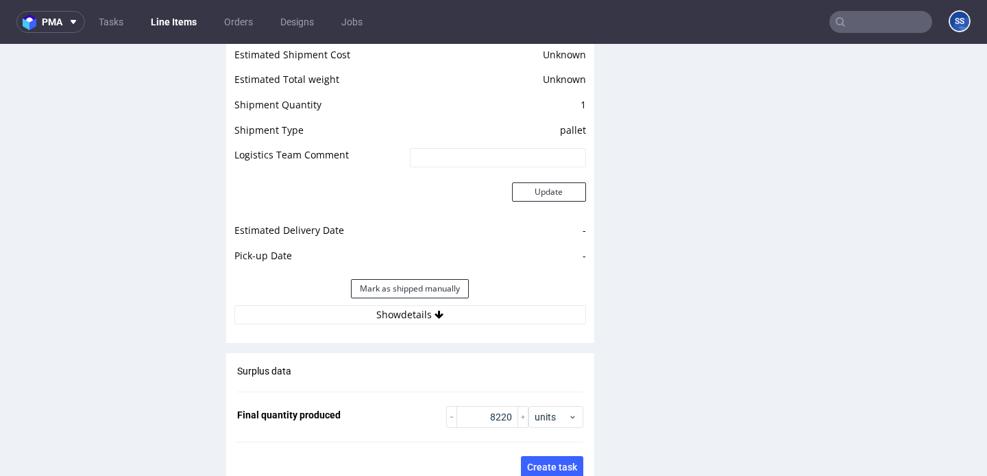
scroll to position [2134, 0]
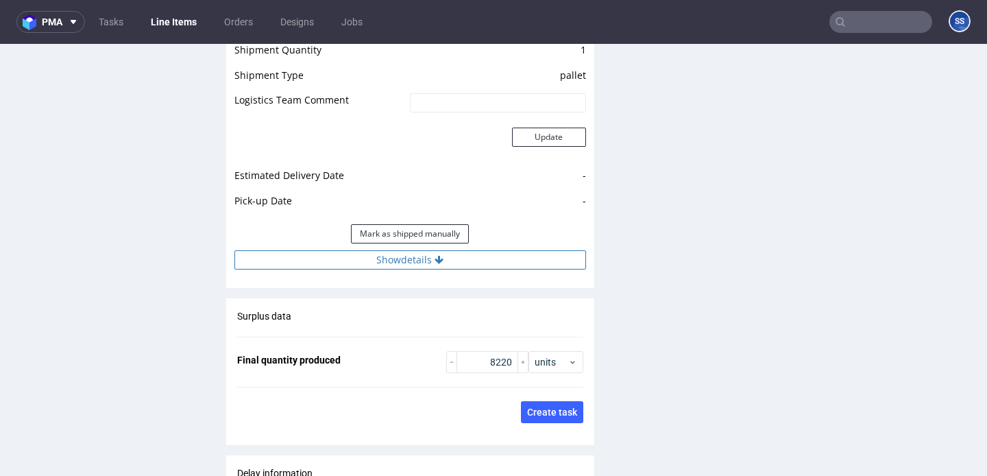
click at [420, 250] on button "Show details" at bounding box center [410, 259] width 352 height 19
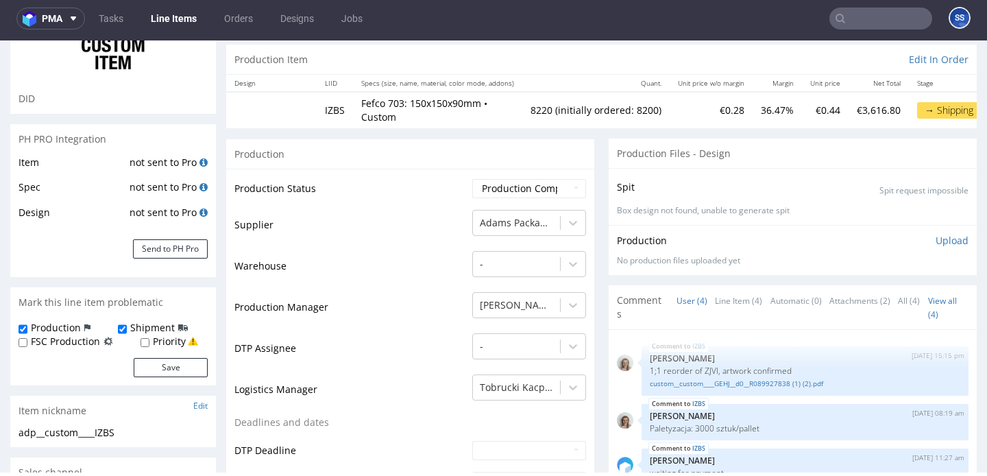
scroll to position [0, 0]
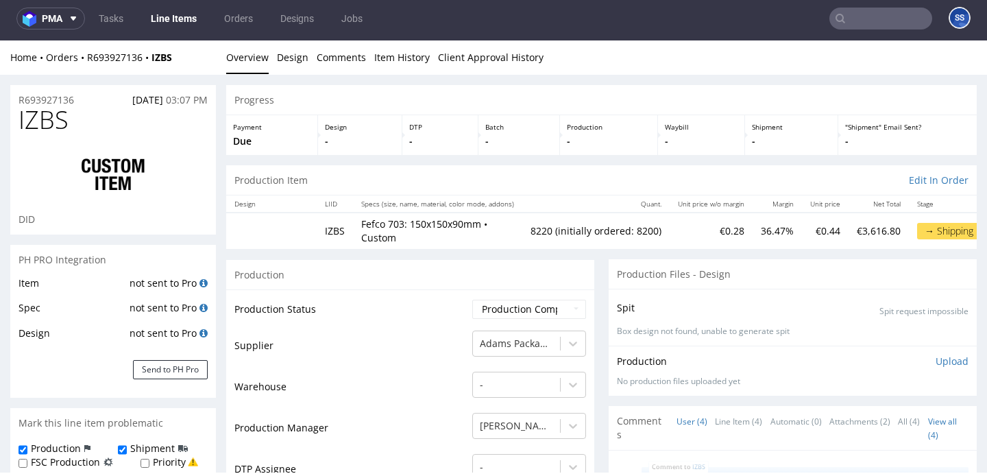
click at [178, 8] on link "Line Items" at bounding box center [174, 19] width 62 height 22
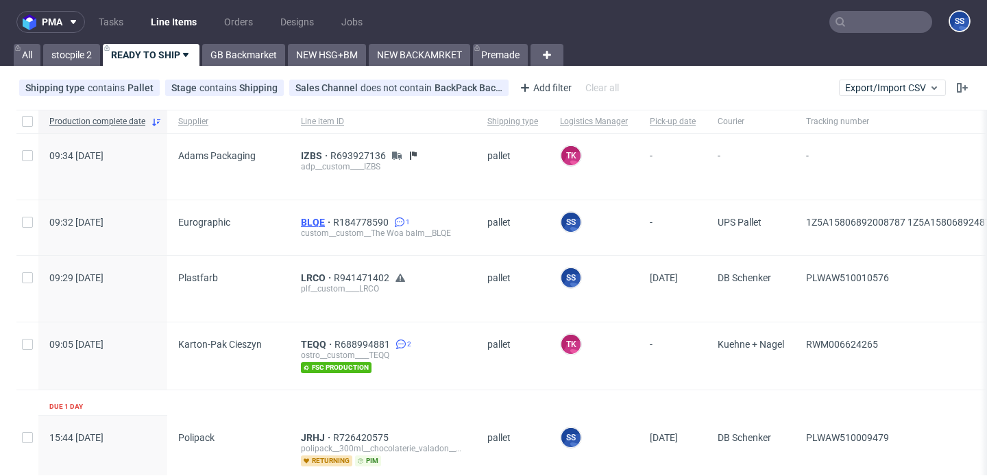
click at [303, 219] on span "BLQE" at bounding box center [317, 222] width 32 height 11
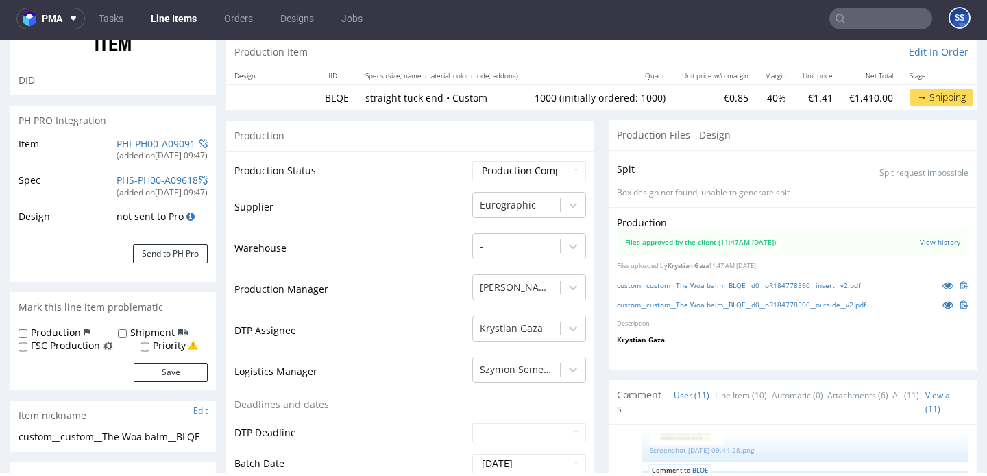
scroll to position [138, 0]
click at [177, 25] on link "Line Items" at bounding box center [174, 19] width 62 height 22
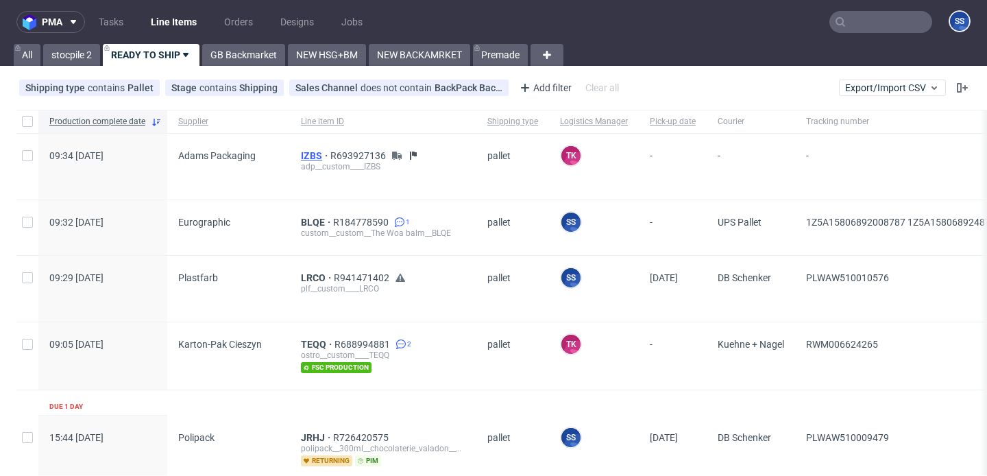
click at [317, 152] on span "IZBS" at bounding box center [315, 155] width 29 height 11
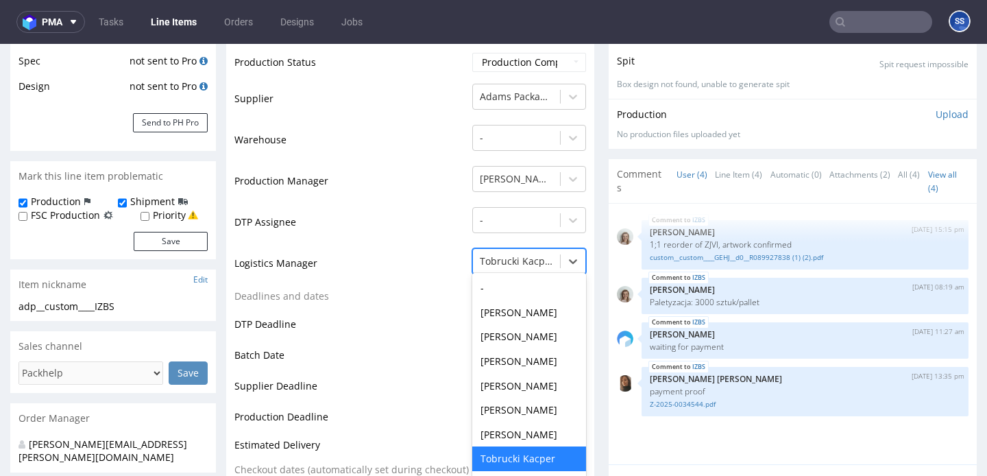
click at [522, 267] on div "[PERSON_NAME] selected, 8 of 21. 21 results available. Use Up and Down to choos…" at bounding box center [529, 257] width 114 height 19
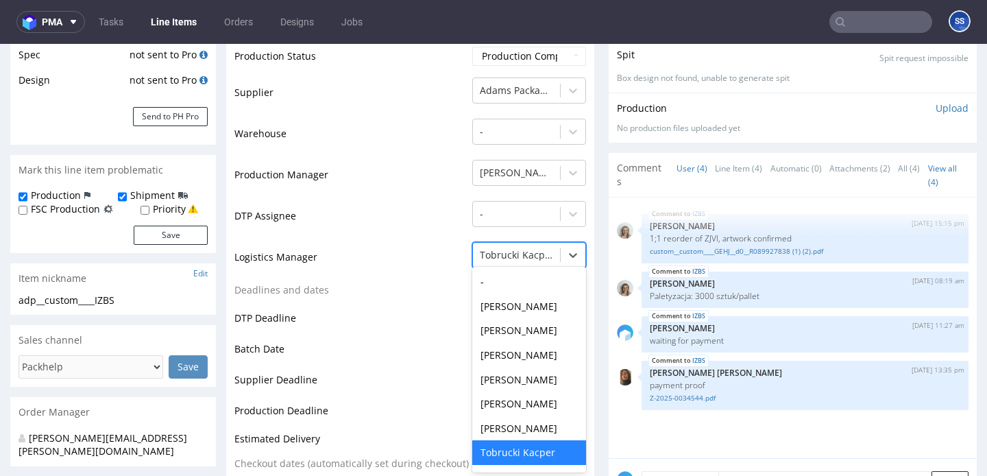
scroll to position [1, 0]
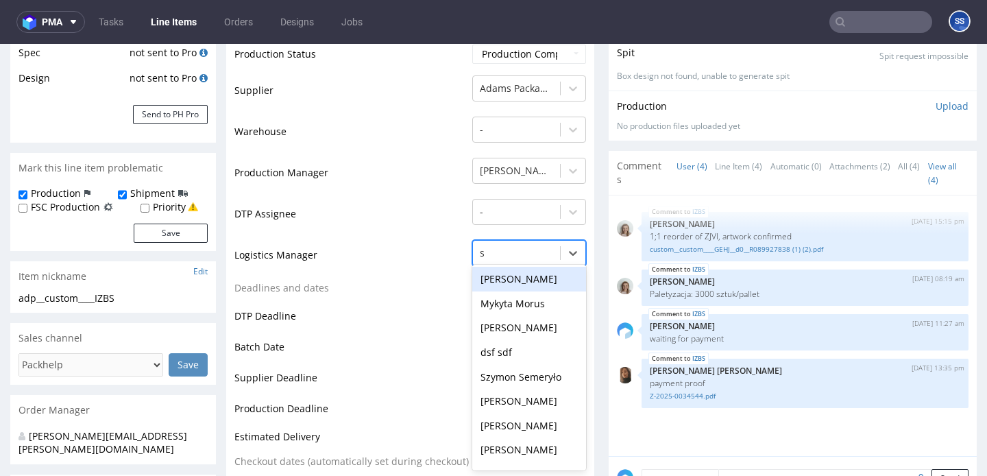
type input "sz"
click at [518, 280] on div "Szymon Semeryło" at bounding box center [529, 279] width 114 height 25
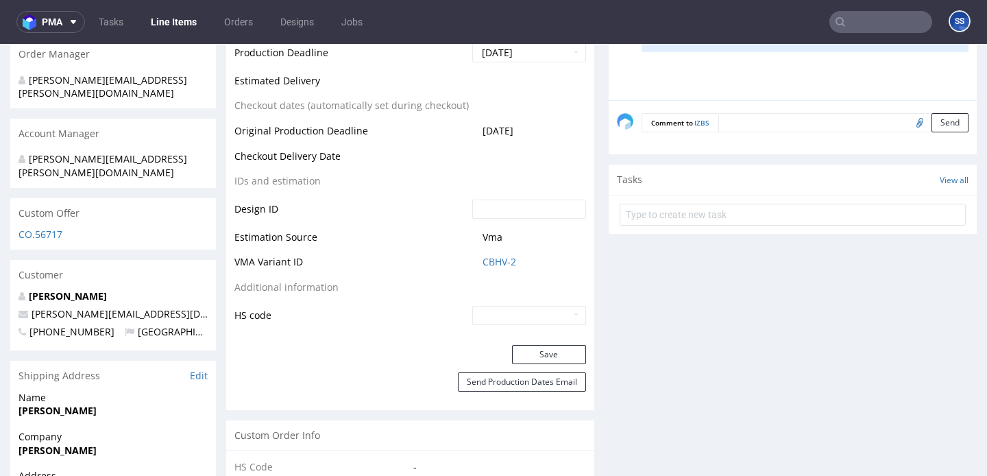
scroll to position [618, 0]
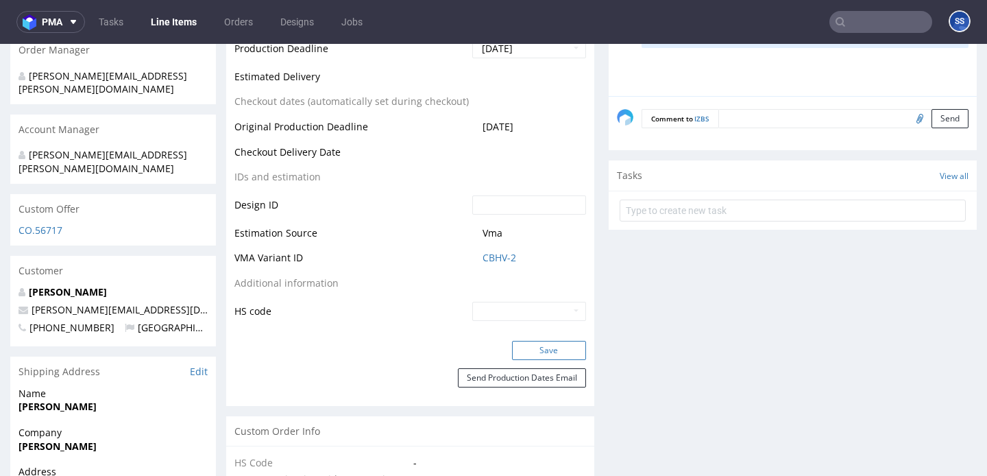
click at [546, 346] on button "Save" at bounding box center [549, 350] width 74 height 19
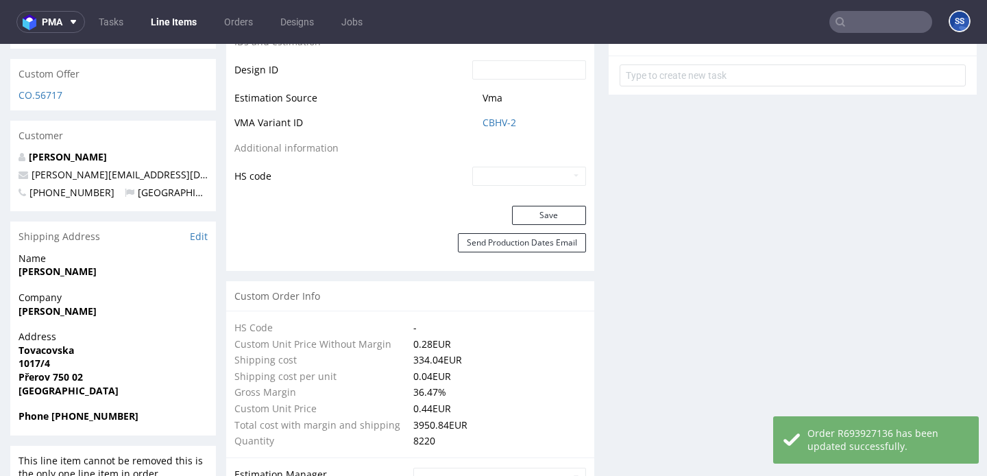
scroll to position [757, 0]
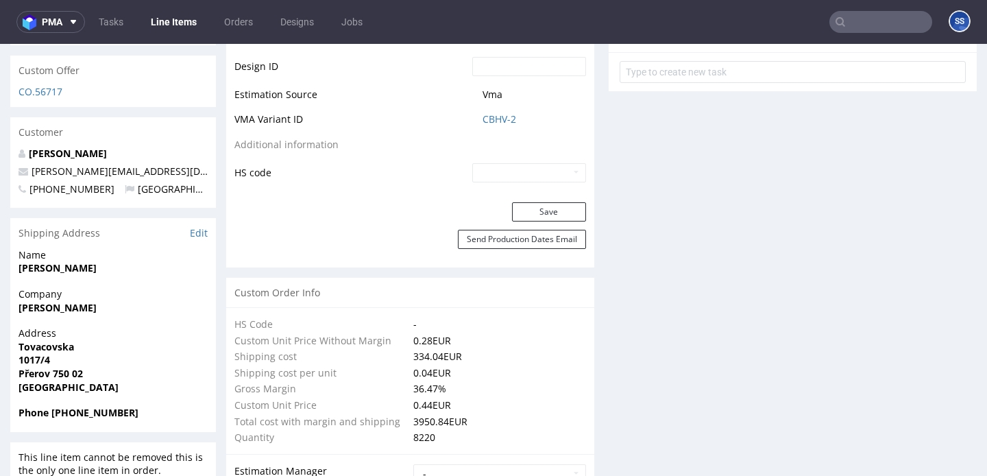
click at [190, 21] on link "Line Items" at bounding box center [174, 22] width 62 height 22
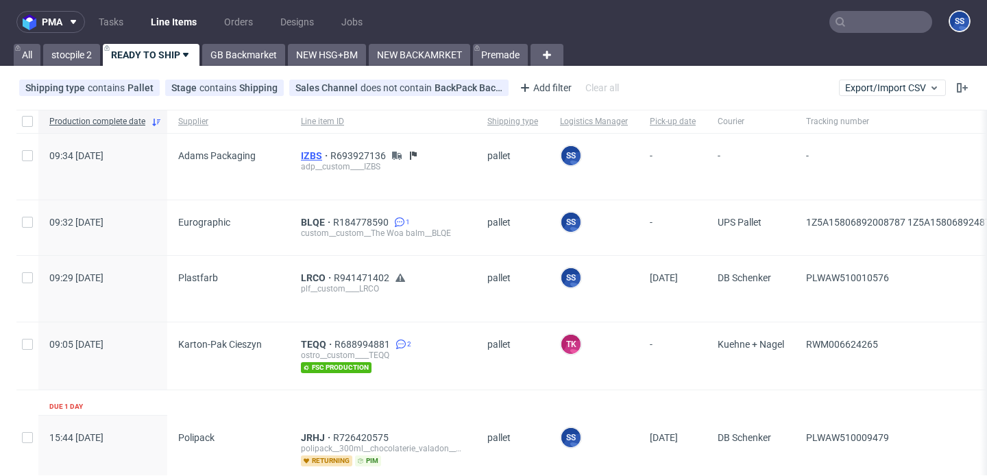
click at [301, 154] on span "IZBS" at bounding box center [315, 155] width 29 height 11
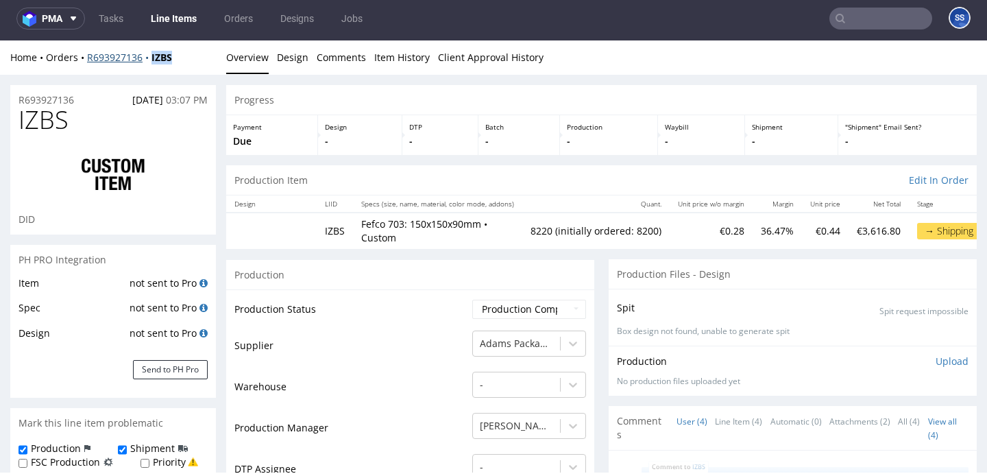
drag, startPoint x: 168, startPoint y: 59, endPoint x: 152, endPoint y: 61, distance: 15.9
click at [152, 61] on div "Home Orders R693927136 IZBS" at bounding box center [113, 58] width 206 height 14
copy strong "IZBS"
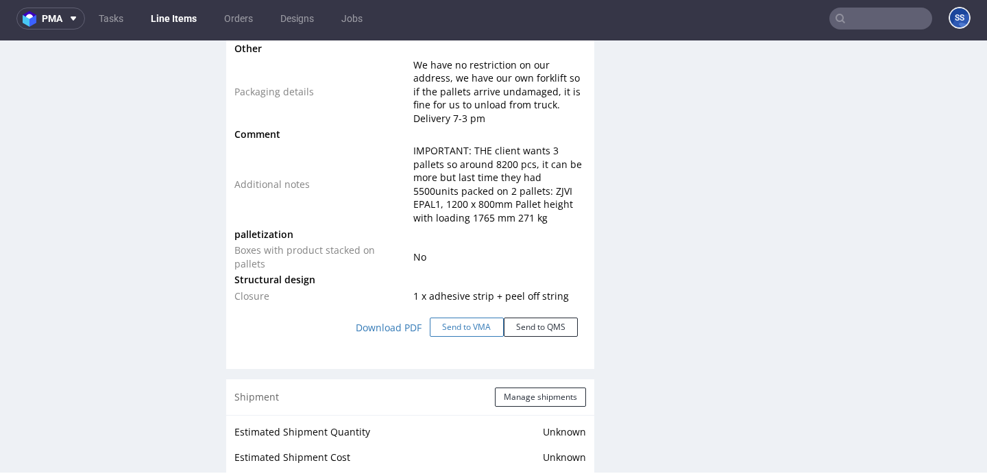
scroll to position [1667, 0]
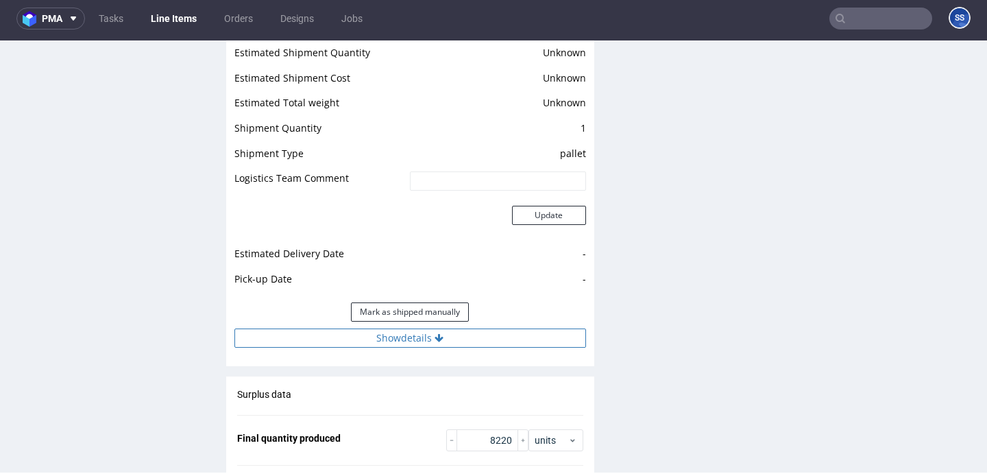
click at [436, 330] on button "Show details" at bounding box center [410, 337] width 352 height 19
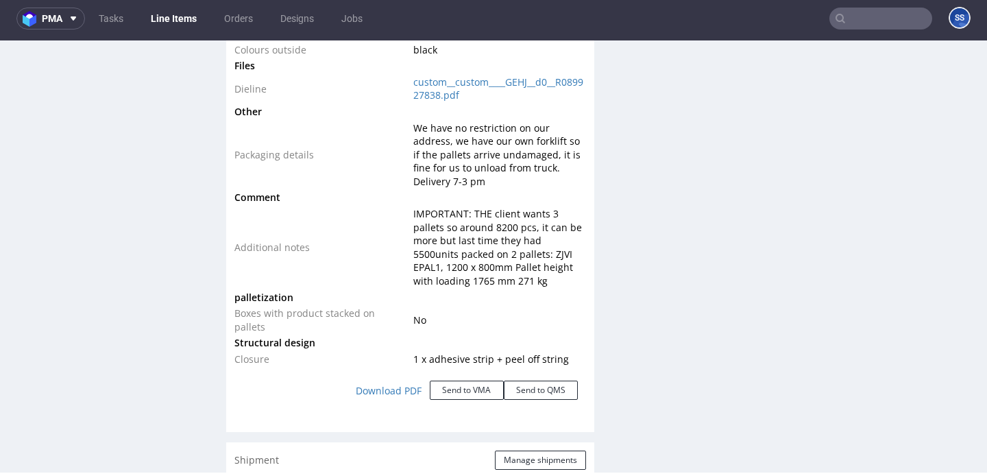
scroll to position [1608, 0]
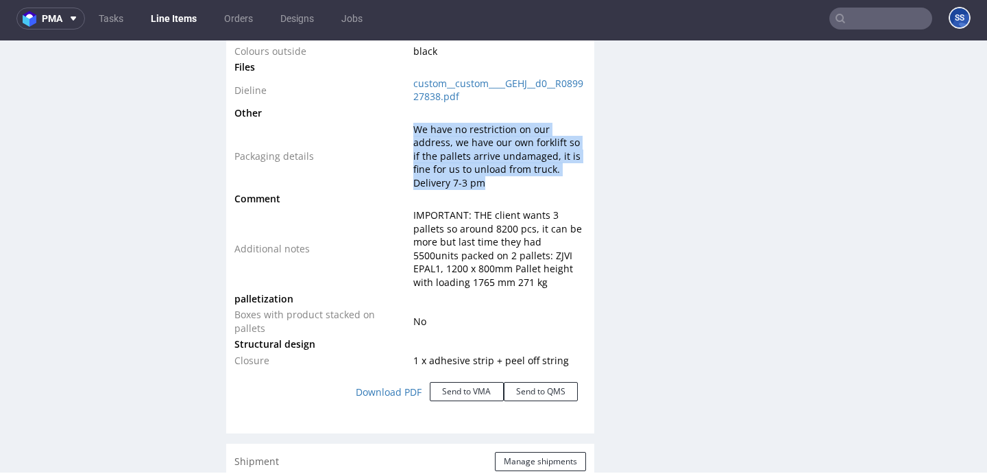
drag, startPoint x: 450, startPoint y: 188, endPoint x: 413, endPoint y: 124, distance: 74.1
click at [413, 125] on td "We have no restriction on our address, we have our own forklift so if the palle…" at bounding box center [498, 156] width 176 height 70
copy span "We have no restriction on our address, we have our own forklift so if the palle…"
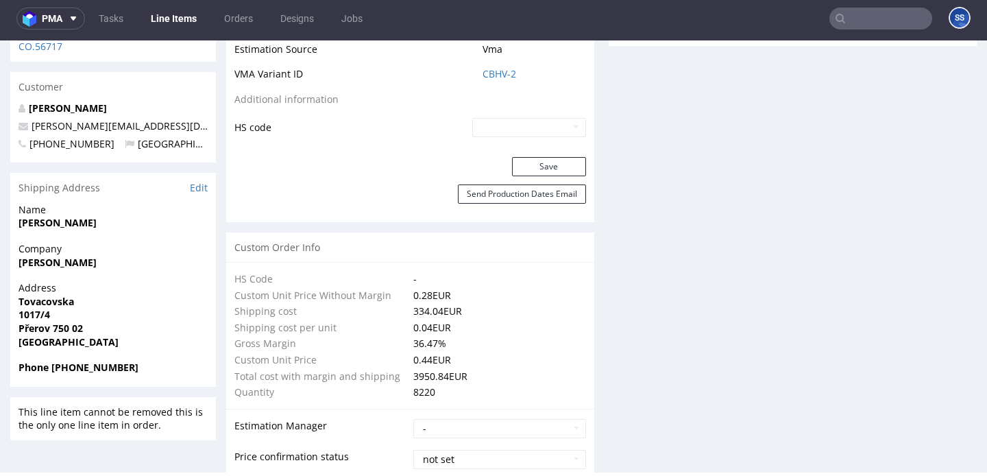
scroll to position [825, 0]
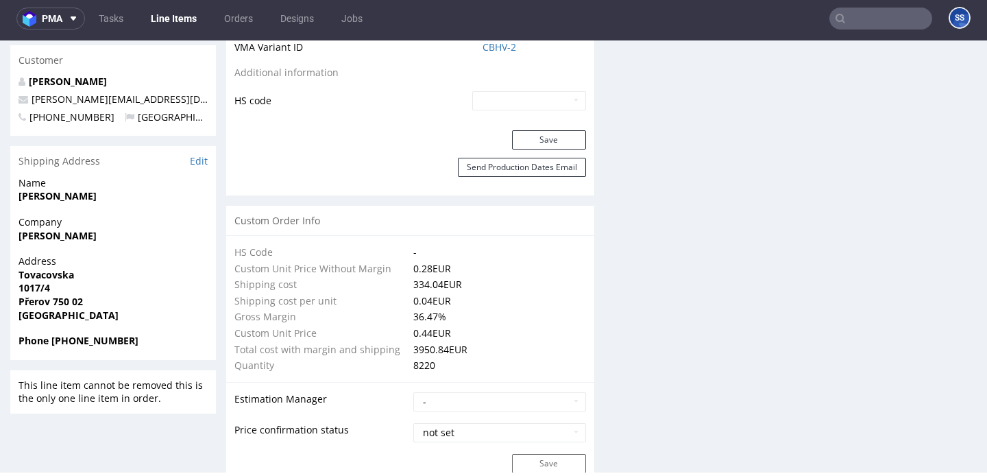
click at [187, 14] on link "Line Items" at bounding box center [174, 19] width 62 height 22
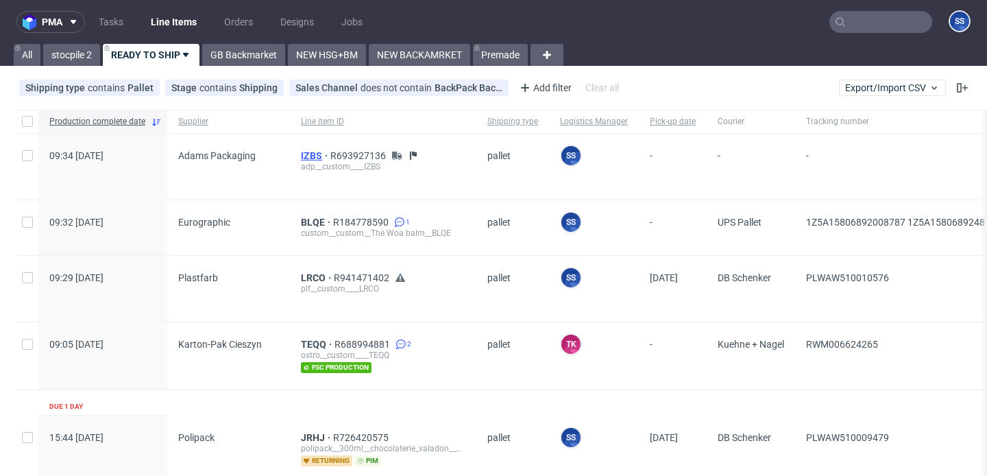
click at [302, 152] on span "IZBS" at bounding box center [315, 155] width 29 height 11
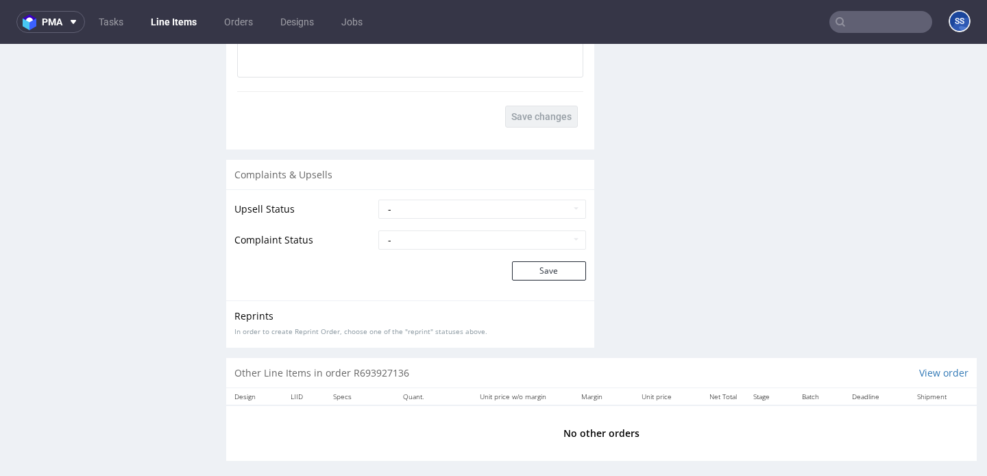
scroll to position [3, 0]
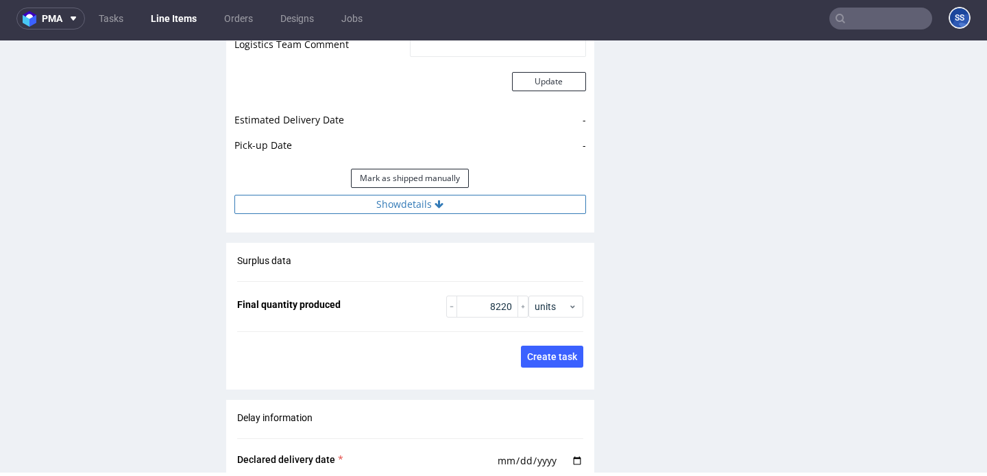
click at [385, 195] on button "Show details" at bounding box center [410, 204] width 352 height 19
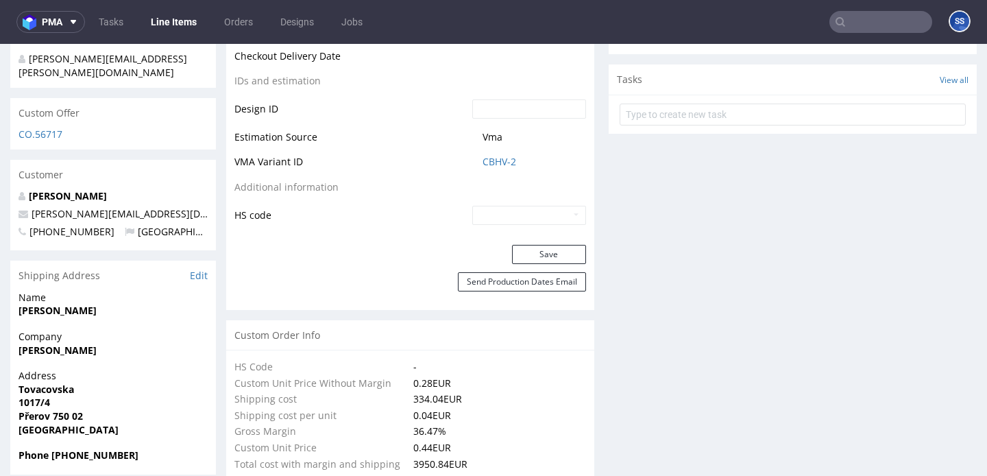
scroll to position [727, 0]
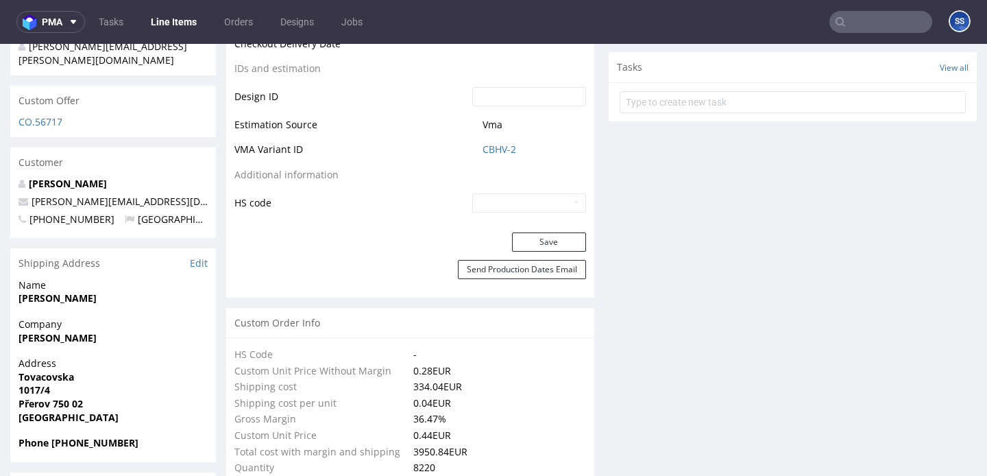
click at [44, 331] on strong "[PERSON_NAME]" at bounding box center [58, 337] width 78 height 13
click at [44, 331] on strong "Tomas Liska" at bounding box center [58, 337] width 78 height 13
copy strong "Tomas Liska"
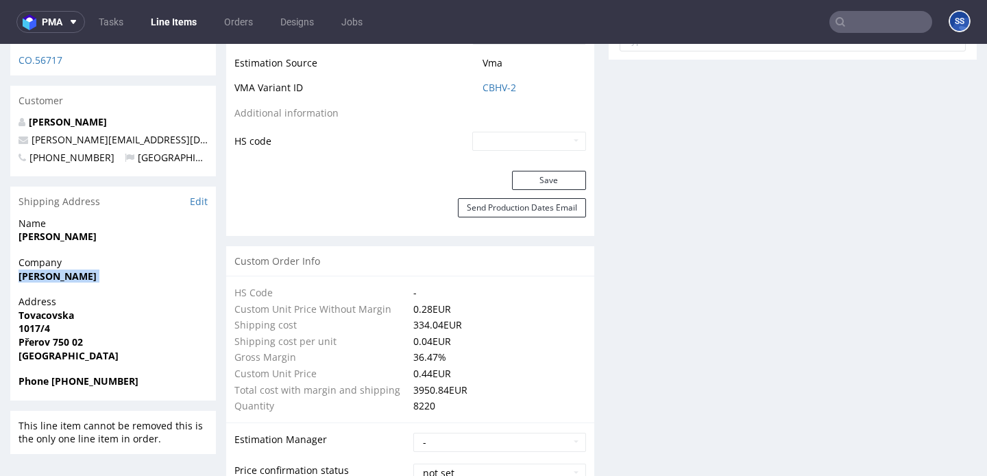
scroll to position [0, 0]
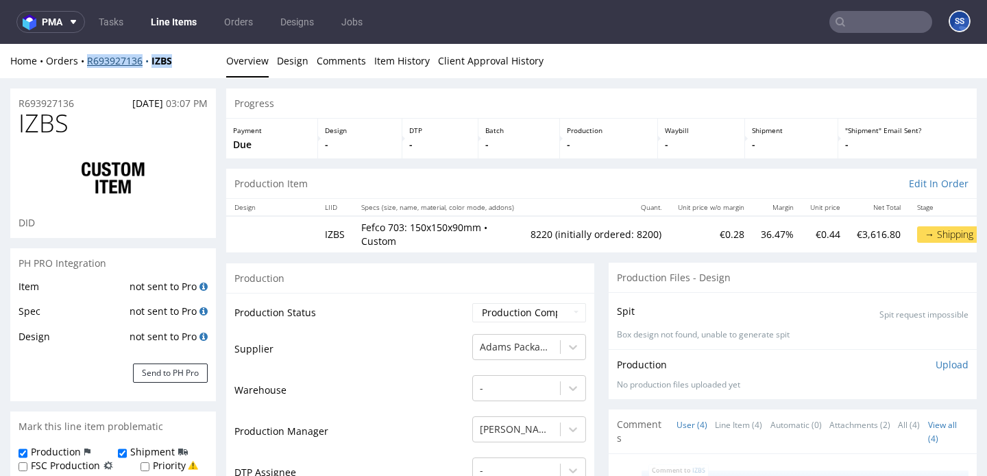
drag, startPoint x: 182, startPoint y: 62, endPoint x: 88, endPoint y: 60, distance: 94.6
click at [88, 60] on div "Home Orders R693927136 IZBS" at bounding box center [113, 61] width 206 height 14
copy div "R693927136 IZBS"
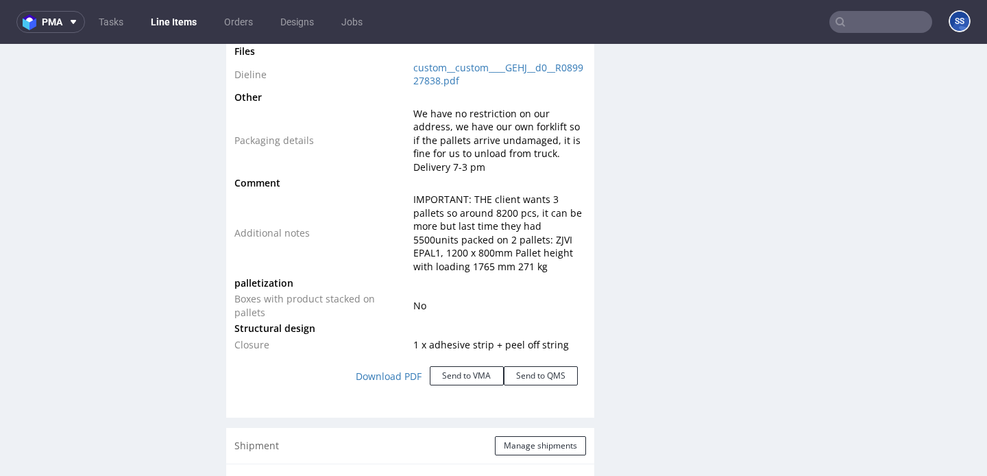
scroll to position [1624, 0]
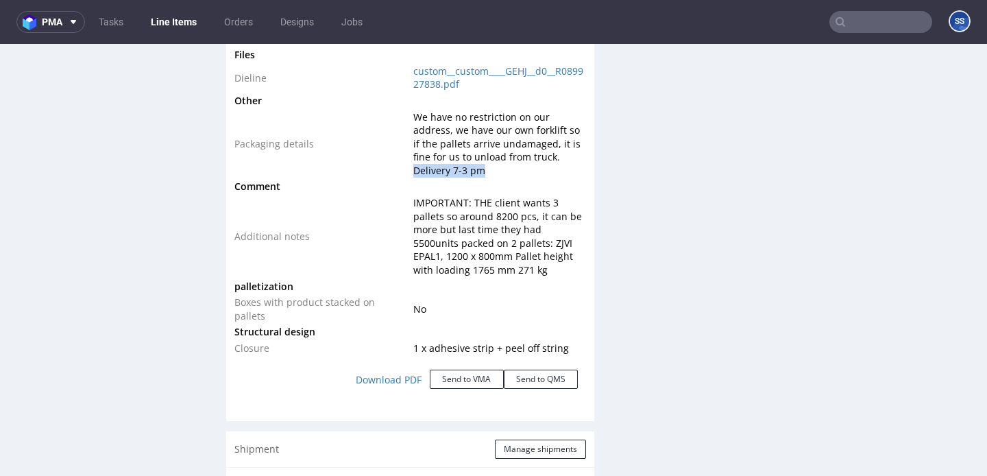
drag, startPoint x: 431, startPoint y: 171, endPoint x: 537, endPoint y: 159, distance: 107.0
click at [537, 159] on td "We have no restriction on our address, we have our own forklift so if the palle…" at bounding box center [498, 144] width 176 height 70
copy span "Delivery 7-3 pm"
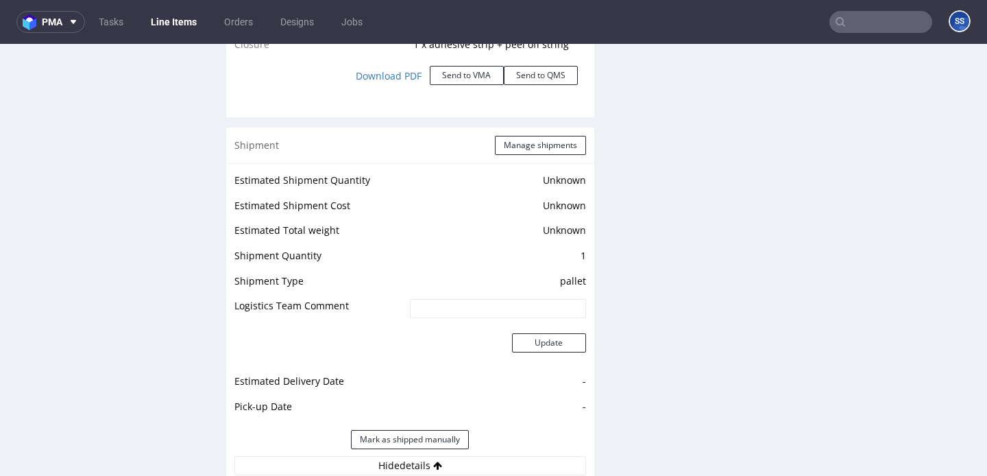
scroll to position [1953, 0]
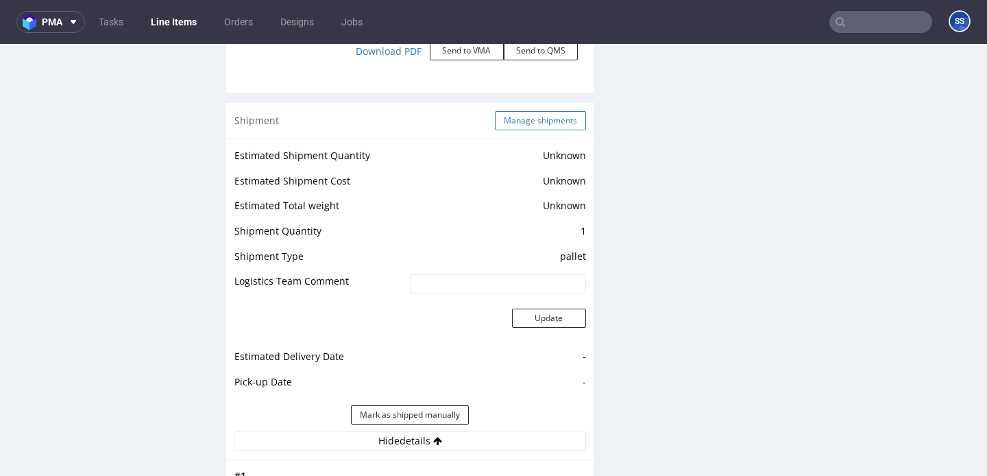
click at [505, 115] on button "Manage shipments" at bounding box center [540, 120] width 91 height 19
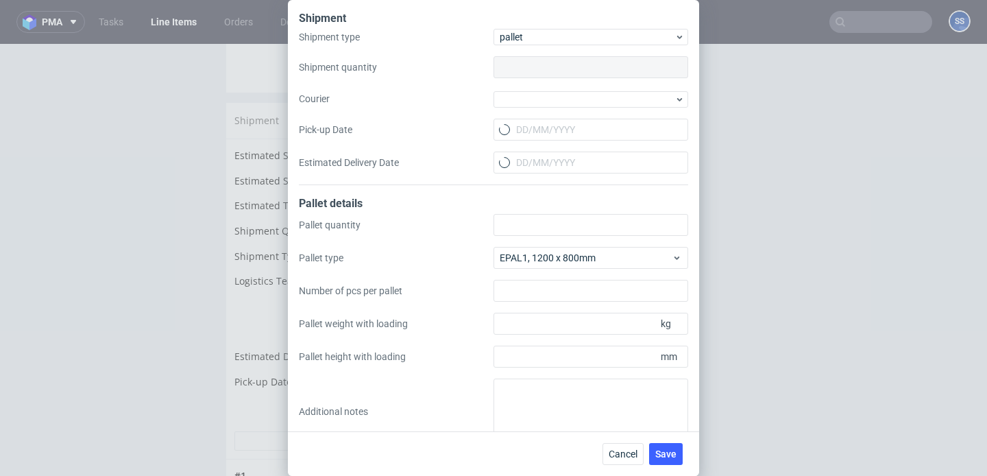
type input "1"
type input "3"
type input "265"
type input "1800"
click at [535, 97] on div at bounding box center [591, 99] width 195 height 16
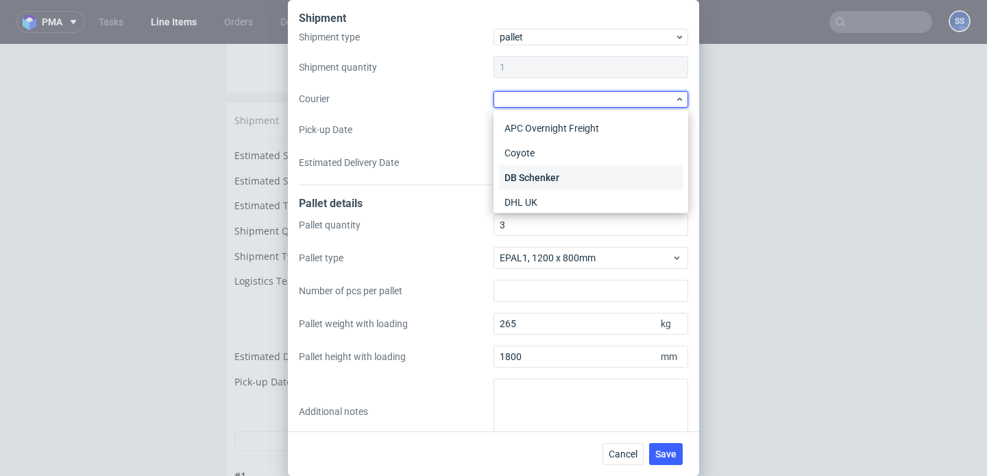
click at [543, 170] on div "DB Schenker" at bounding box center [591, 177] width 184 height 25
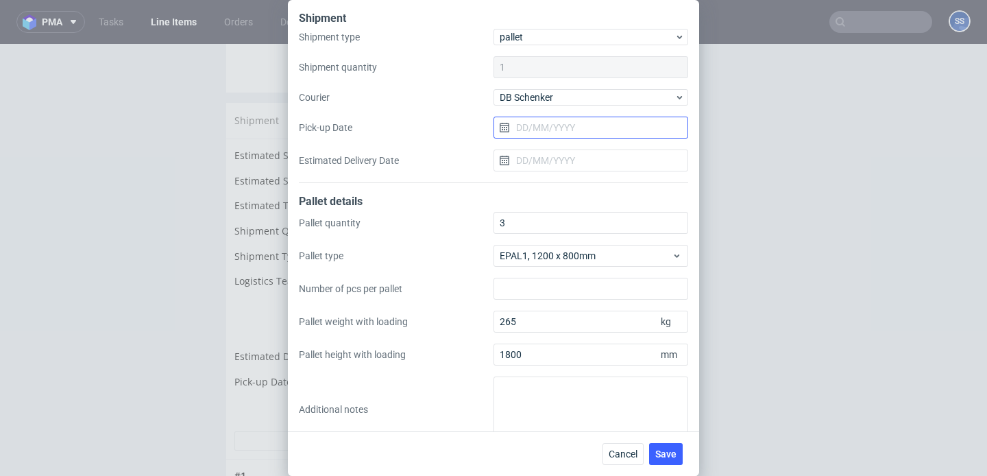
click at [539, 125] on input "Pick-up Date" at bounding box center [591, 128] width 195 height 22
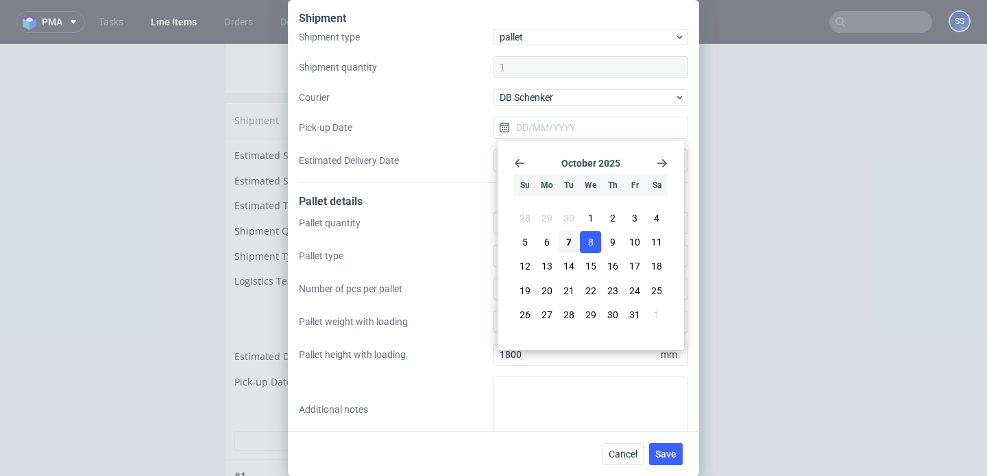
click at [585, 247] on button "8" at bounding box center [590, 242] width 21 height 22
type input "08/10/2025"
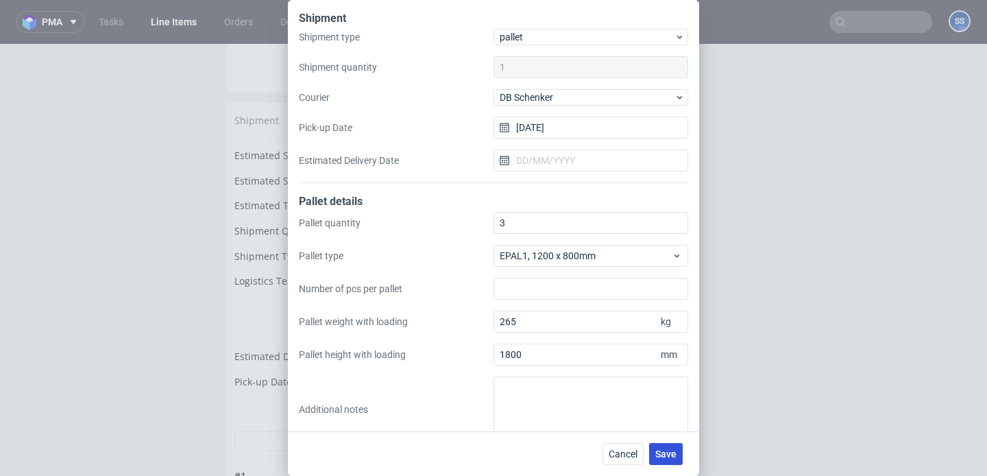
click at [673, 457] on span "Save" at bounding box center [665, 454] width 21 height 10
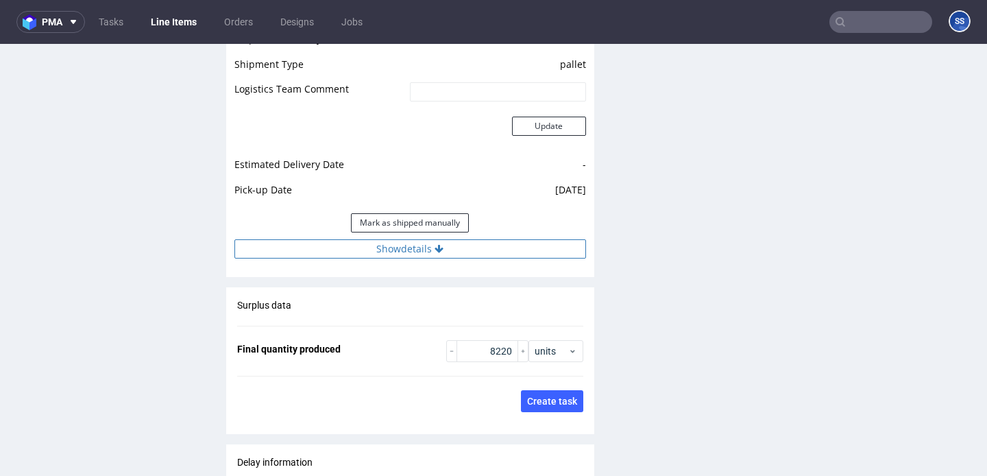
click at [442, 239] on button "Show details" at bounding box center [410, 248] width 352 height 19
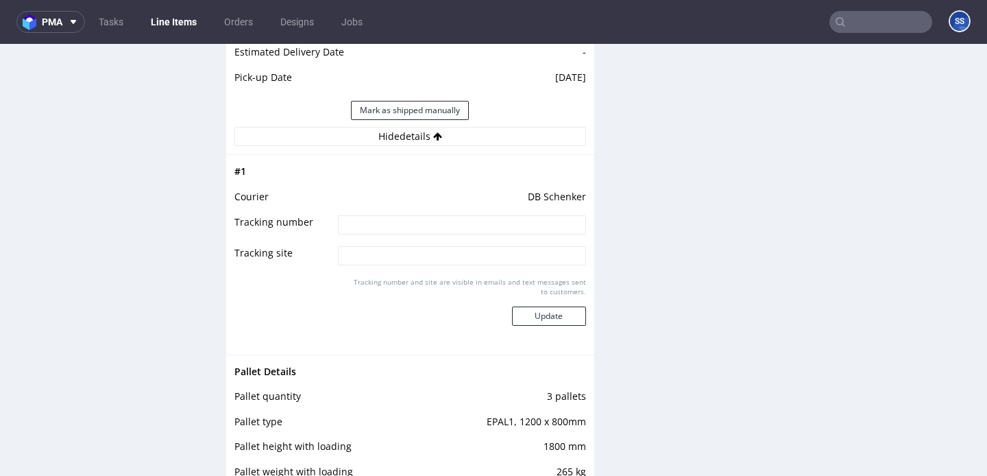
scroll to position [2259, 0]
click at [434, 215] on input at bounding box center [462, 222] width 248 height 19
paste input "PLWAW510010764"
type input "PLWAW510010764"
click at [551, 304] on button "Update" at bounding box center [549, 313] width 74 height 19
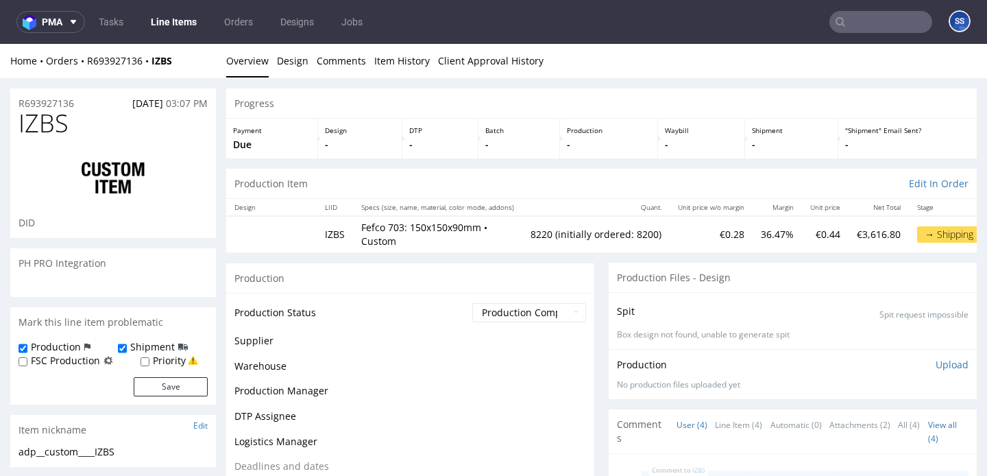
scroll to position [1810, 0]
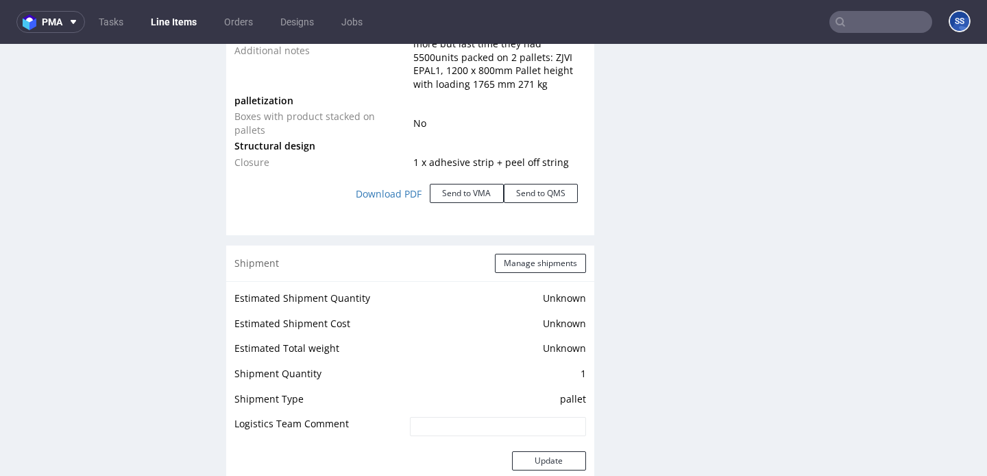
click at [168, 24] on link "Line Items" at bounding box center [174, 22] width 62 height 22
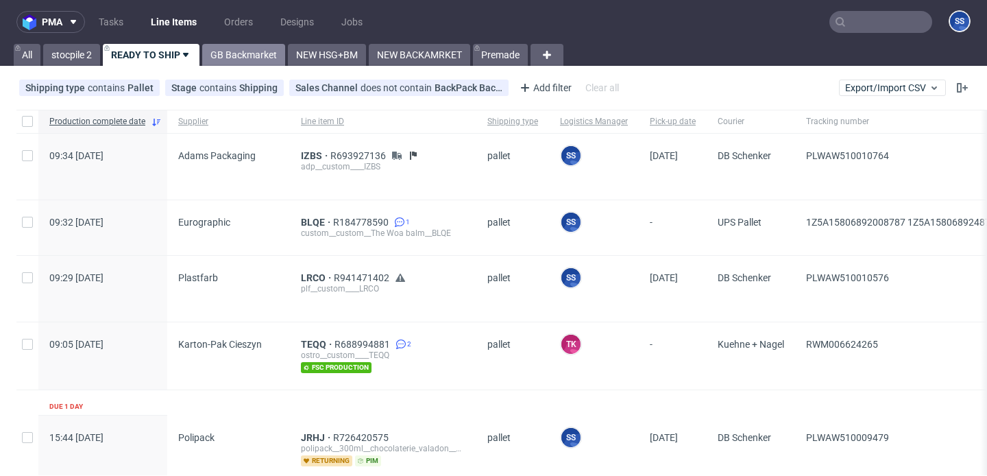
click at [236, 50] on link "GB Backmarket" at bounding box center [243, 55] width 83 height 22
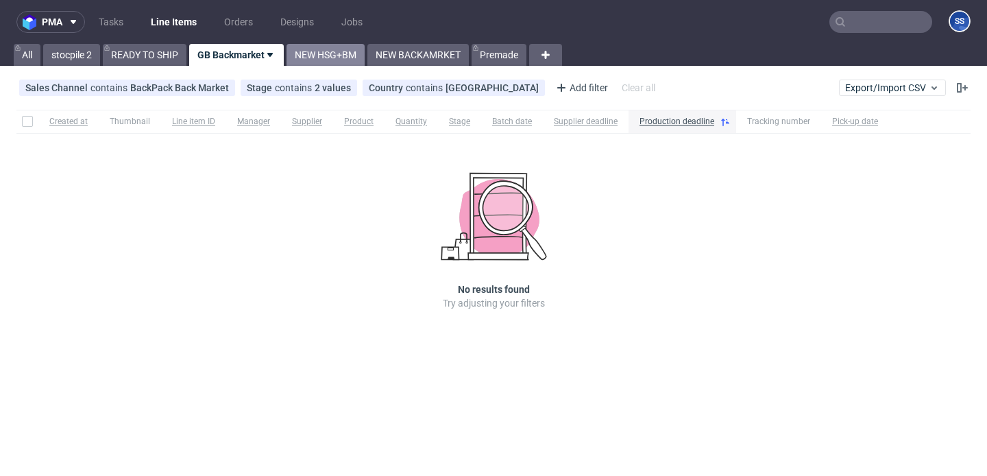
click at [315, 58] on link "NEW HSG+BM" at bounding box center [326, 55] width 78 height 22
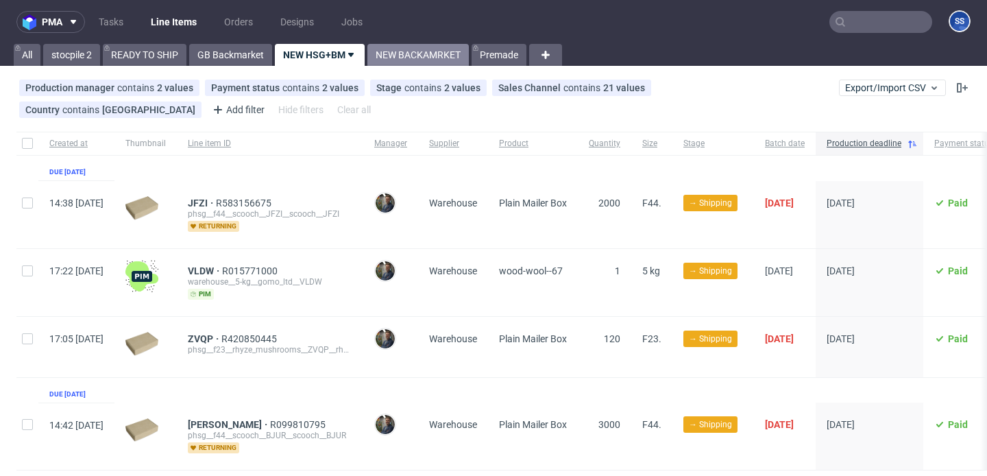
click at [405, 58] on link "NEW BACKAMRKET" at bounding box center [417, 55] width 101 height 22
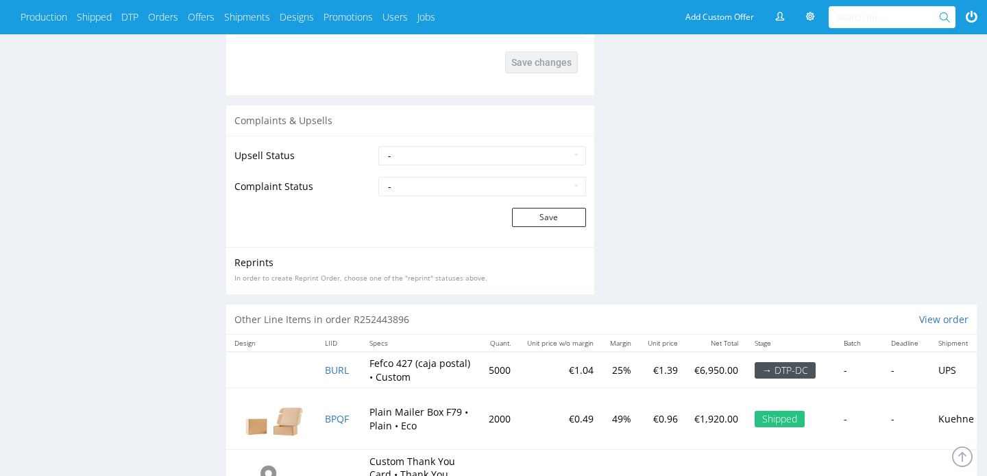
scroll to position [1892, 0]
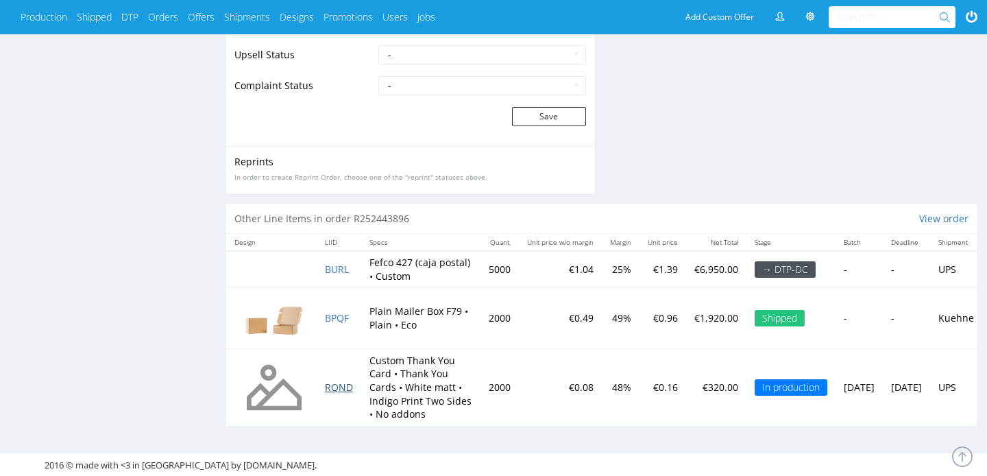
click at [344, 389] on span "RQND" at bounding box center [339, 387] width 28 height 13
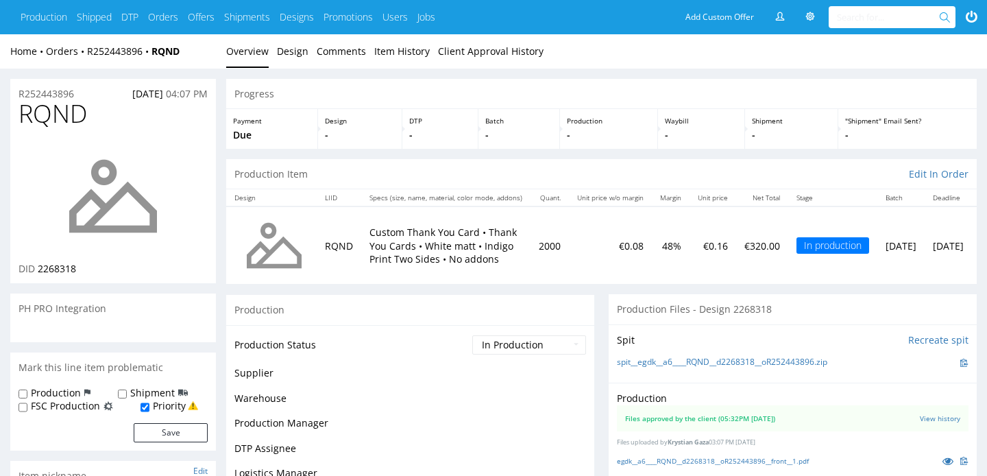
scroll to position [232, 0]
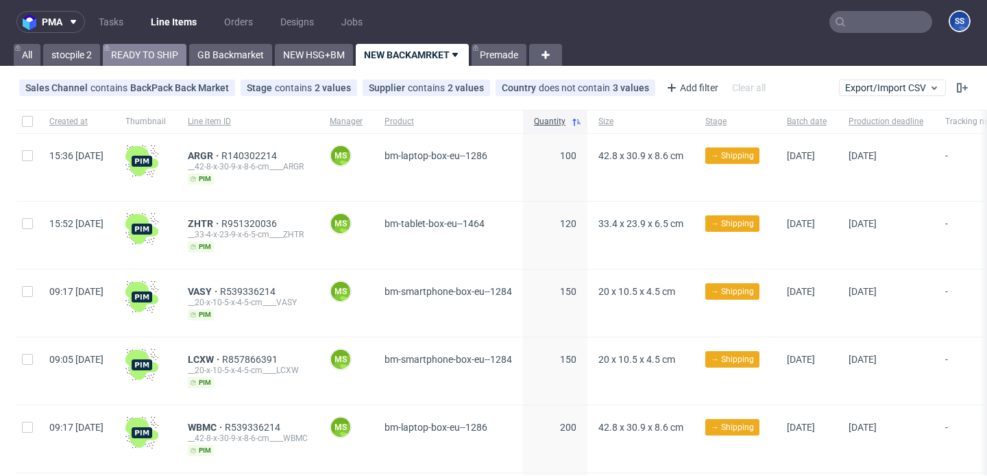
click at [135, 57] on link "READY TO SHIP" at bounding box center [145, 55] width 84 height 22
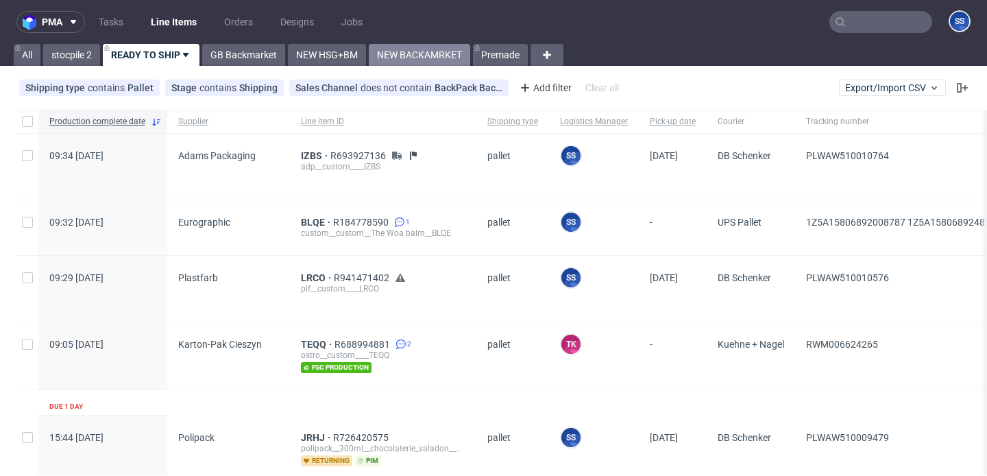
click at [398, 49] on link "NEW BACKAMRKET" at bounding box center [419, 55] width 101 height 22
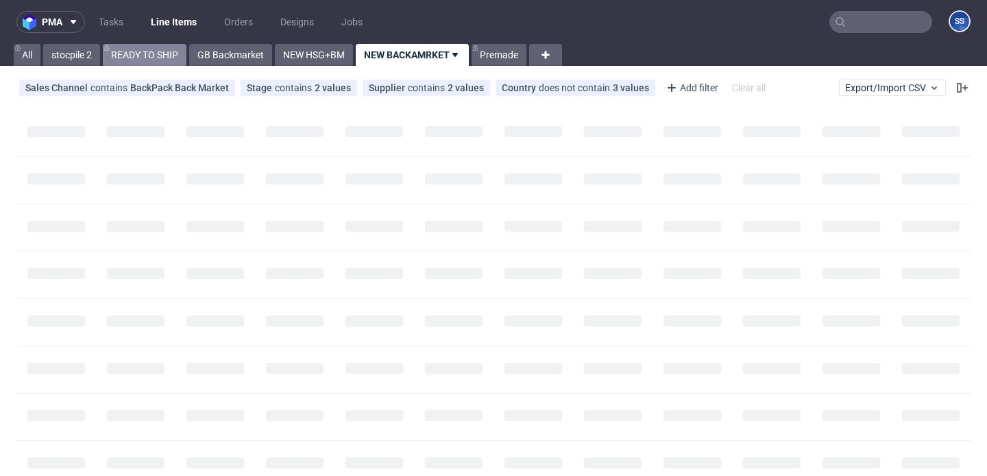
click at [154, 52] on link "READY TO SHIP" at bounding box center [145, 55] width 84 height 22
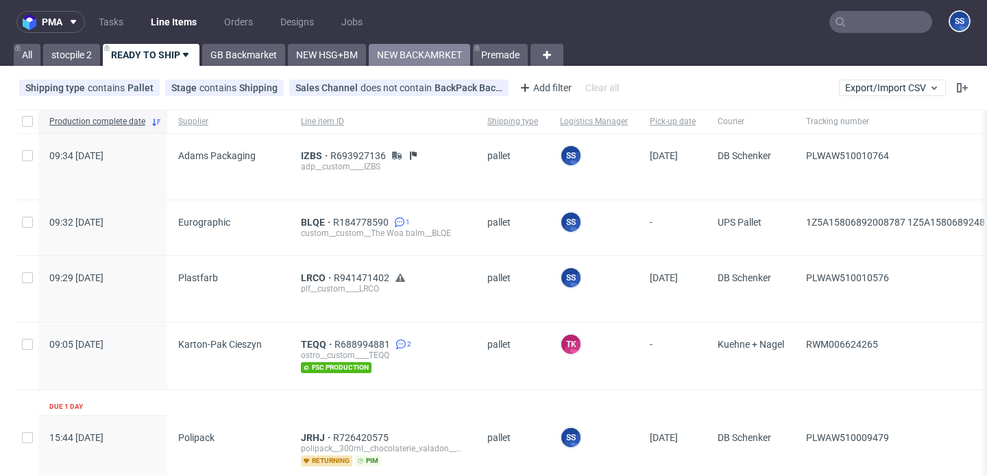
click at [446, 56] on link "NEW BACKAMRKET" at bounding box center [419, 55] width 101 height 22
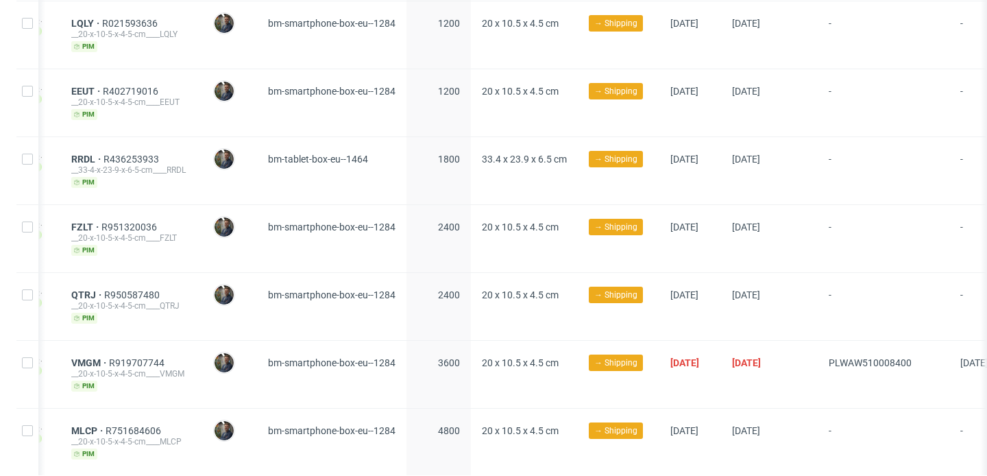
scroll to position [677, 0]
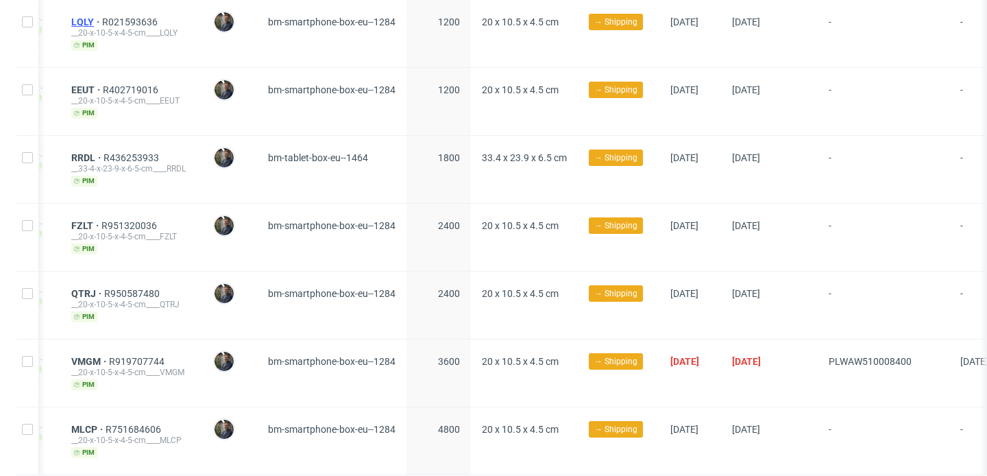
click at [102, 20] on span "LQLY" at bounding box center [86, 21] width 31 height 11
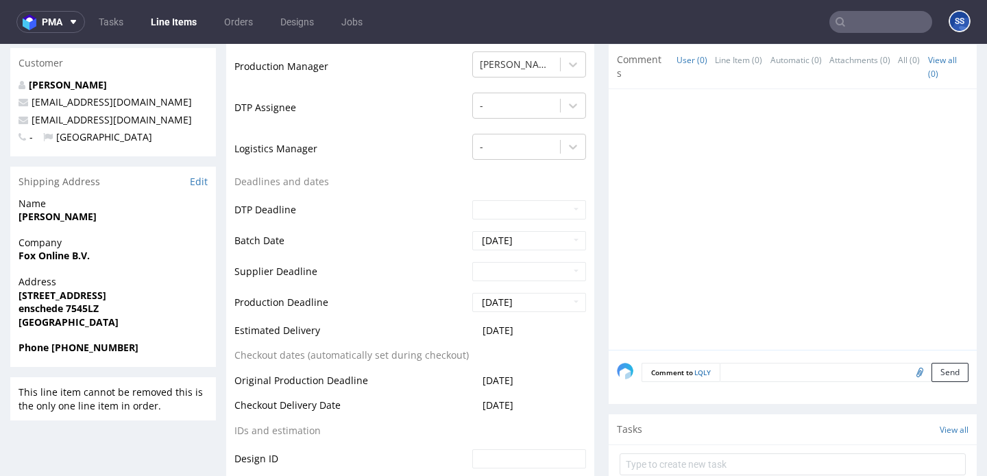
scroll to position [368, 0]
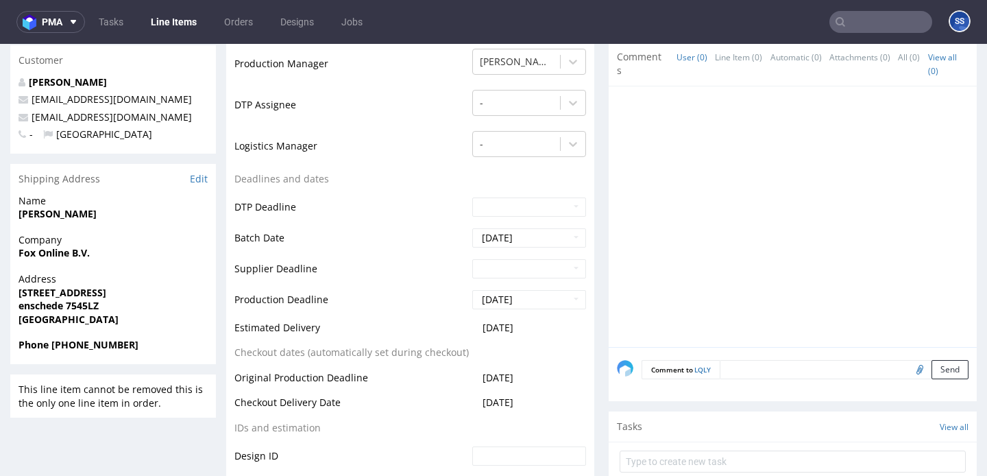
click at [62, 249] on strong "Fox Online B.V." at bounding box center [54, 252] width 71 height 13
copy strong "Fox Online B.V."
click at [83, 284] on span "Address" at bounding box center [113, 279] width 189 height 14
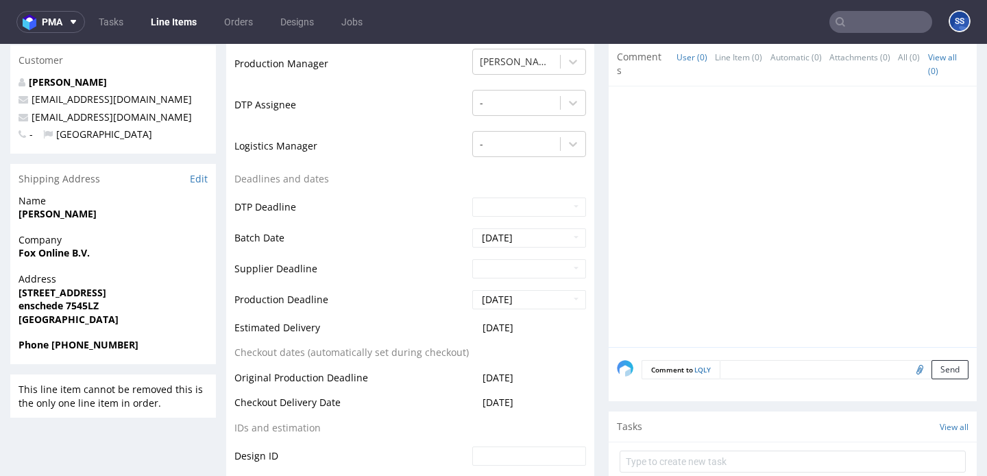
click at [80, 285] on span "Address" at bounding box center [113, 279] width 189 height 14
click at [61, 292] on strong "[STREET_ADDRESS]" at bounding box center [63, 292] width 88 height 13
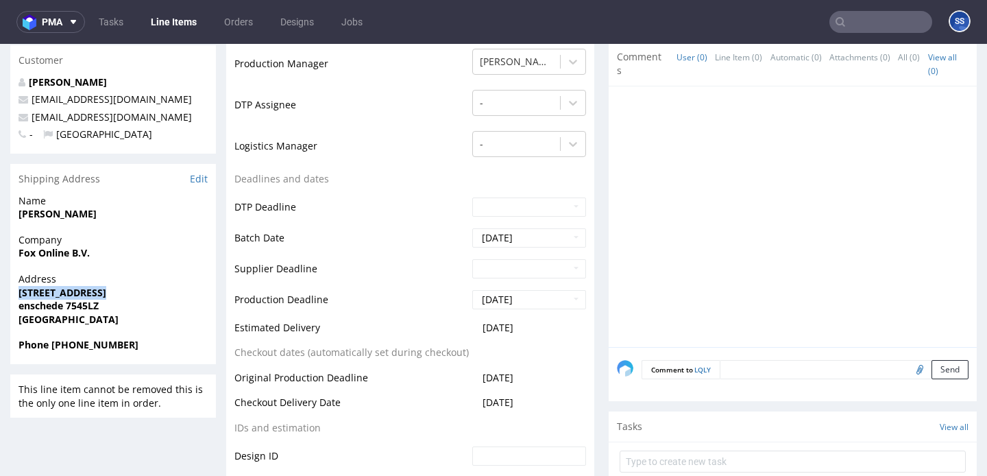
click at [61, 292] on strong "[STREET_ADDRESS]" at bounding box center [63, 292] width 88 height 13
copy strong "[STREET_ADDRESS]"
click at [40, 304] on strong "enschede 7545LZ" at bounding box center [59, 306] width 80 height 13
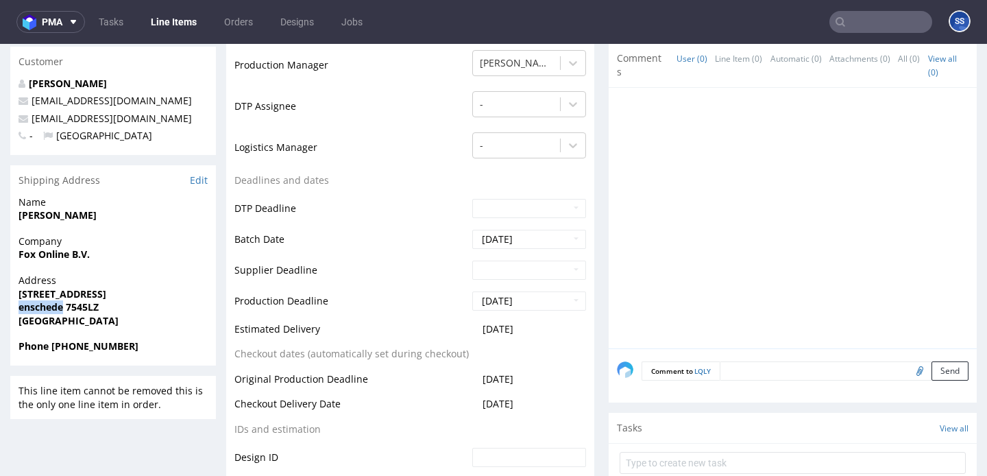
copy strong "enschede"
click at [77, 309] on strong "enschede 7545LZ" at bounding box center [59, 306] width 80 height 13
copy strong "7545LZ"
click at [38, 215] on strong "[PERSON_NAME]" at bounding box center [58, 214] width 78 height 13
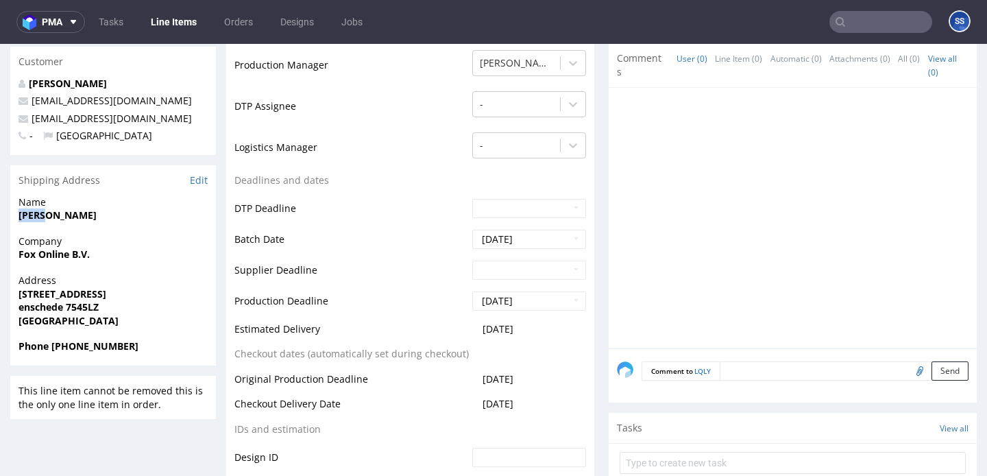
click at [38, 215] on strong "[PERSON_NAME]" at bounding box center [58, 214] width 78 height 13
copy strong "[PERSON_NAME]"
drag, startPoint x: 160, startPoint y: 115, endPoint x: 32, endPoint y: 119, distance: 127.6
click at [32, 119] on p "[EMAIL_ADDRESS][DOMAIN_NAME]" at bounding box center [113, 119] width 189 height 14
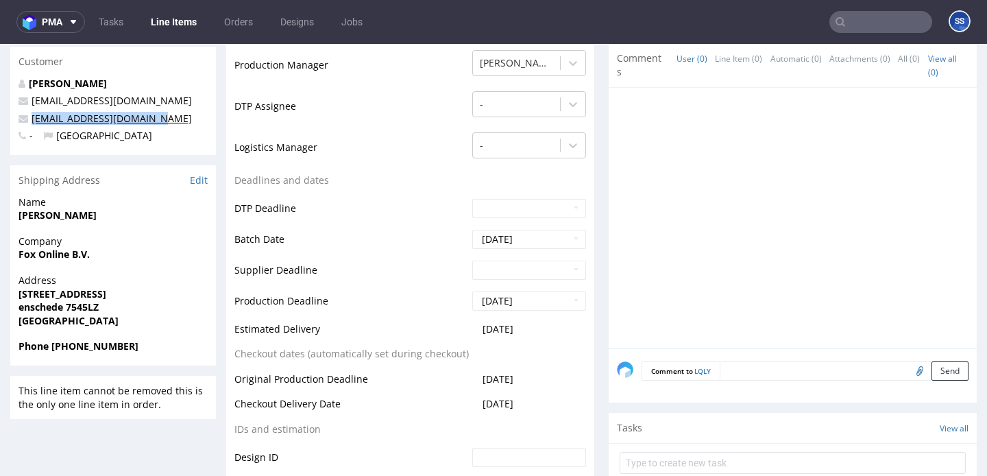
copy link "[EMAIL_ADDRESS][DOMAIN_NAME]"
drag, startPoint x: 71, startPoint y: 348, endPoint x: 186, endPoint y: 342, distance: 116.0
click at [182, 343] on span "Phone [PHONE_NUMBER]" at bounding box center [113, 346] width 189 height 14
copy strong "6 35250535"
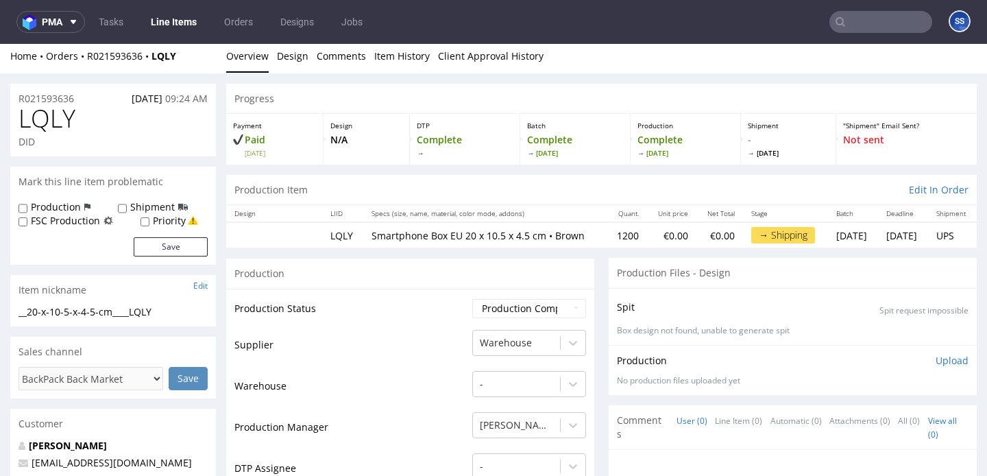
scroll to position [0, 0]
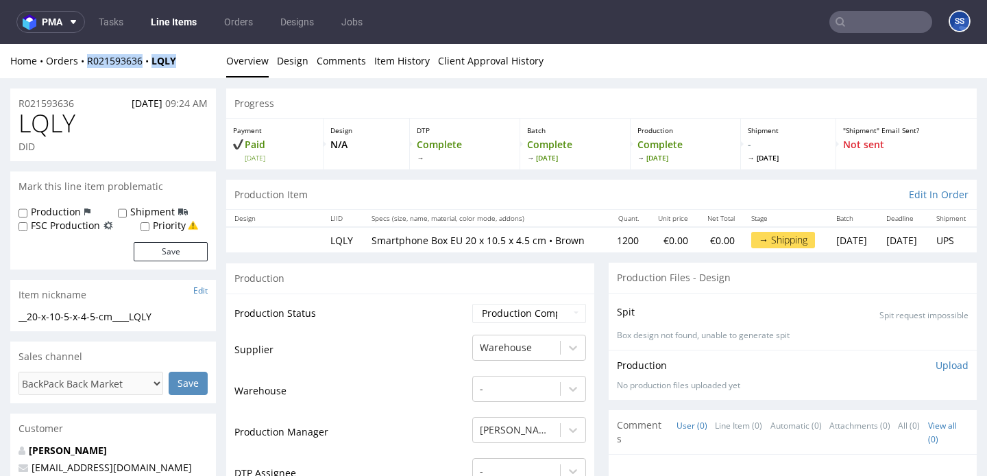
drag, startPoint x: 177, startPoint y: 60, endPoint x: 147, endPoint y: 45, distance: 32.8
click at [81, 62] on div "Home Orders R021593636 LQLY" at bounding box center [113, 61] width 206 height 14
copy div "R021593636 LQLY"
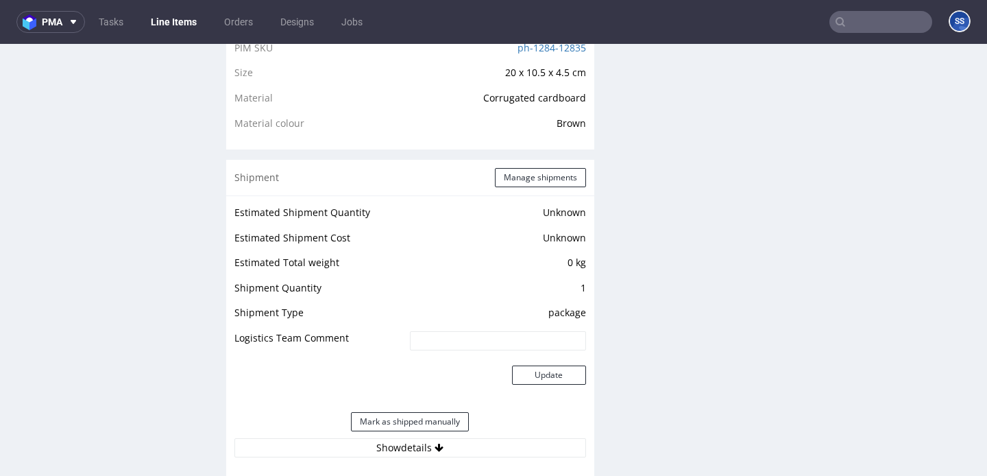
scroll to position [998, 0]
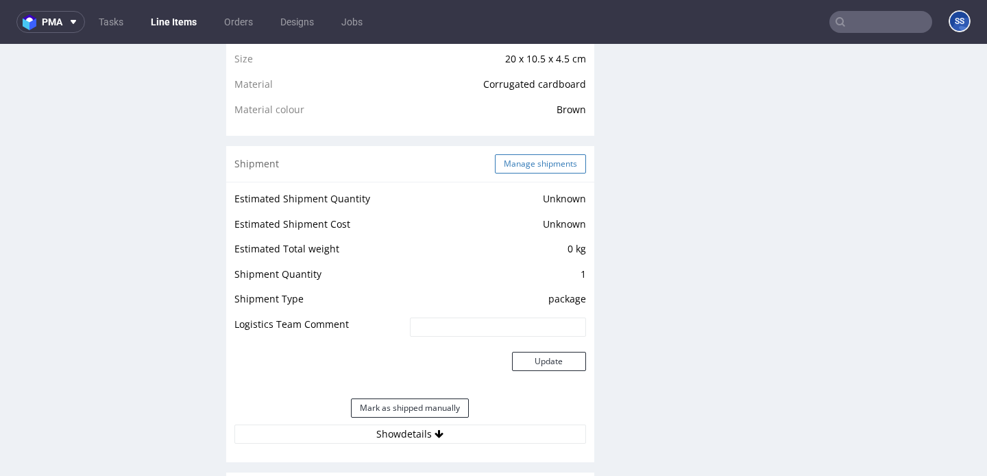
click at [527, 173] on button "Manage shipments" at bounding box center [540, 163] width 91 height 19
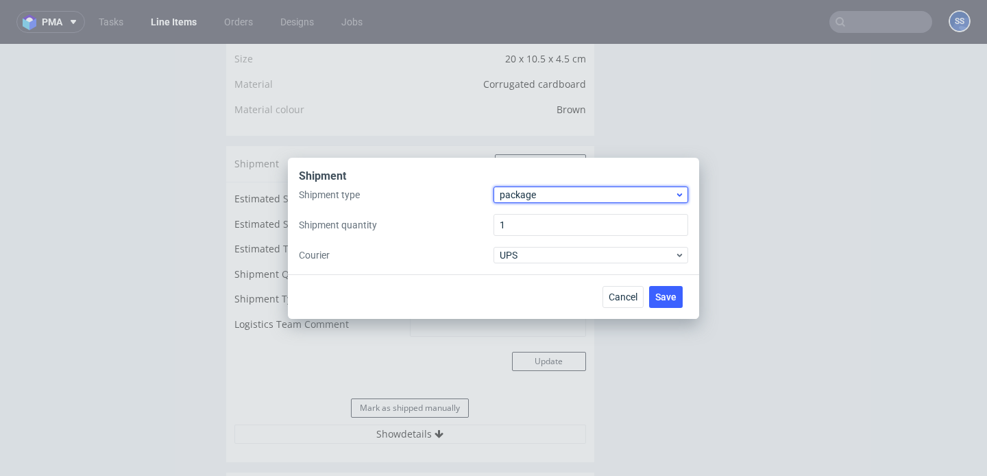
click at [532, 199] on span "package" at bounding box center [587, 195] width 175 height 14
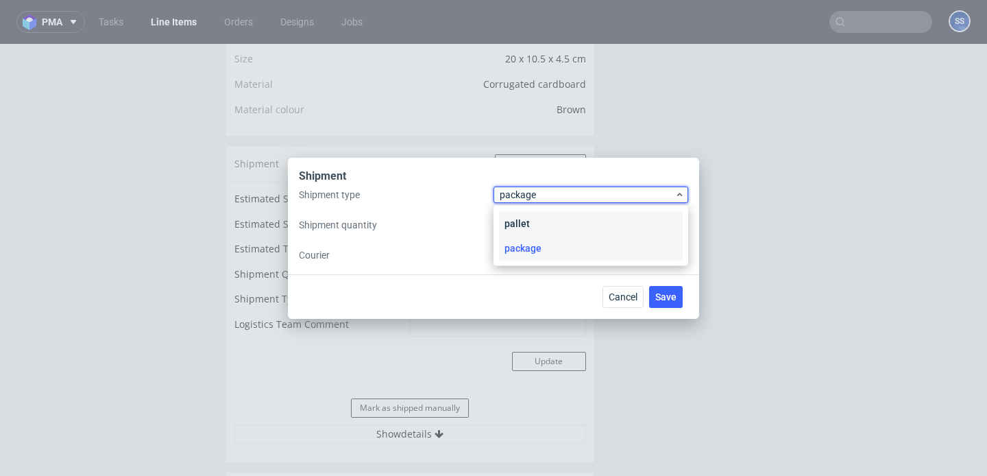
click at [519, 224] on div "pallet" at bounding box center [591, 223] width 184 height 25
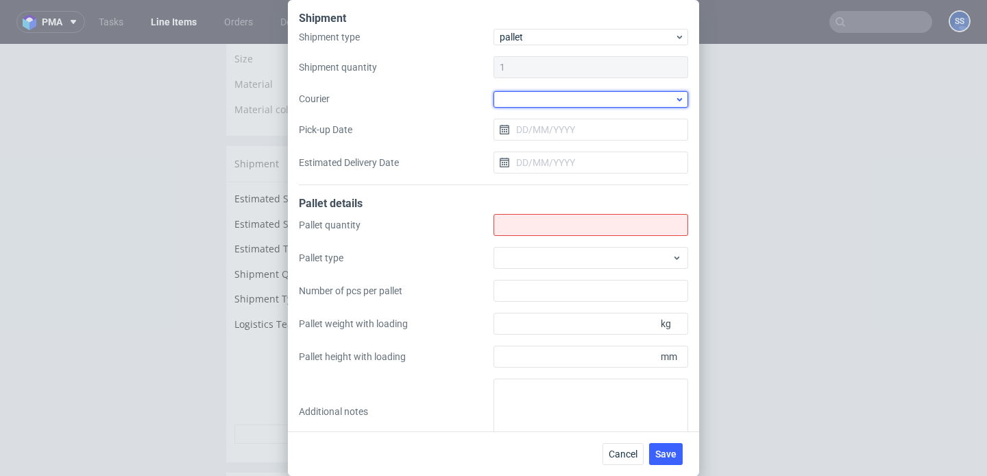
click at [521, 100] on div at bounding box center [591, 99] width 195 height 16
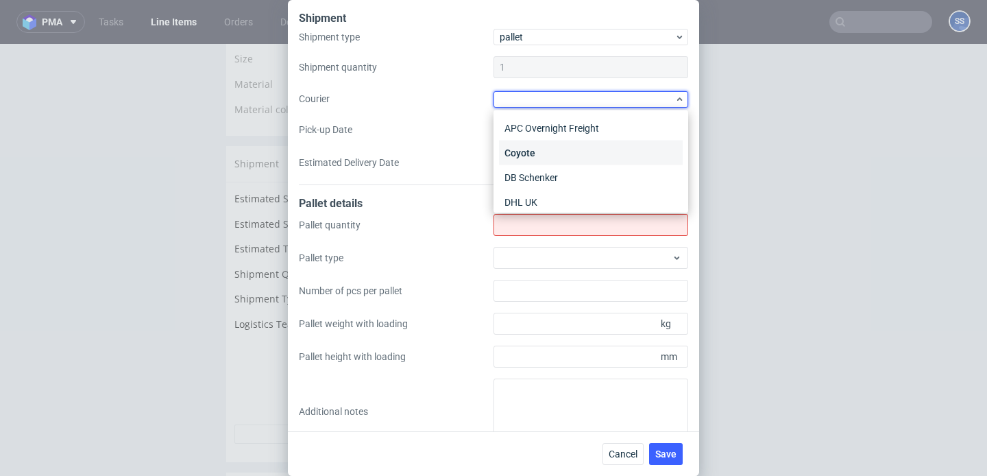
scroll to position [75, 0]
click at [539, 154] on div "DSV" at bounding box center [591, 151] width 184 height 25
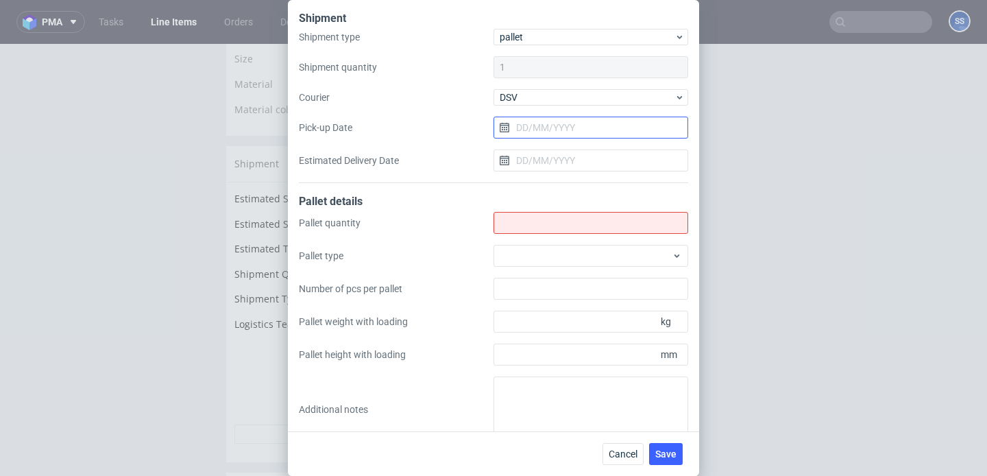
click at [531, 123] on input "Pick-up Date" at bounding box center [591, 128] width 195 height 22
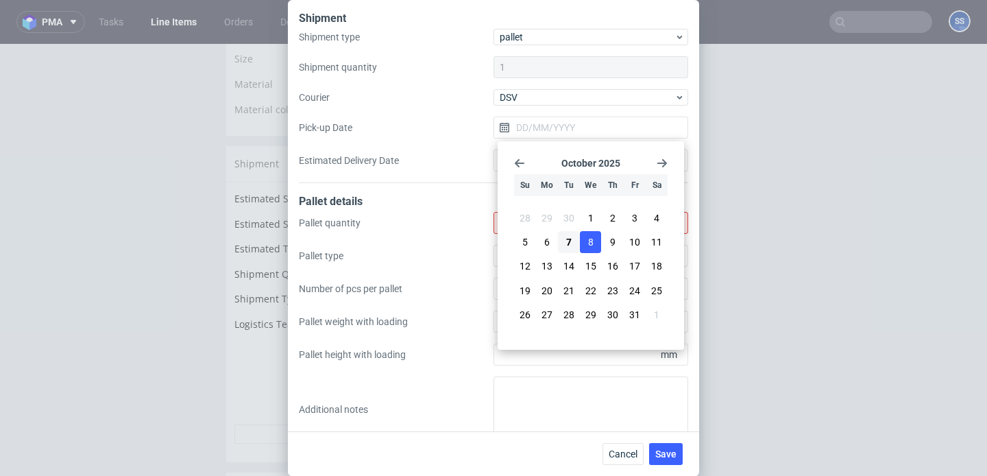
click at [587, 239] on button "8" at bounding box center [590, 242] width 21 height 22
type input "[DATE]"
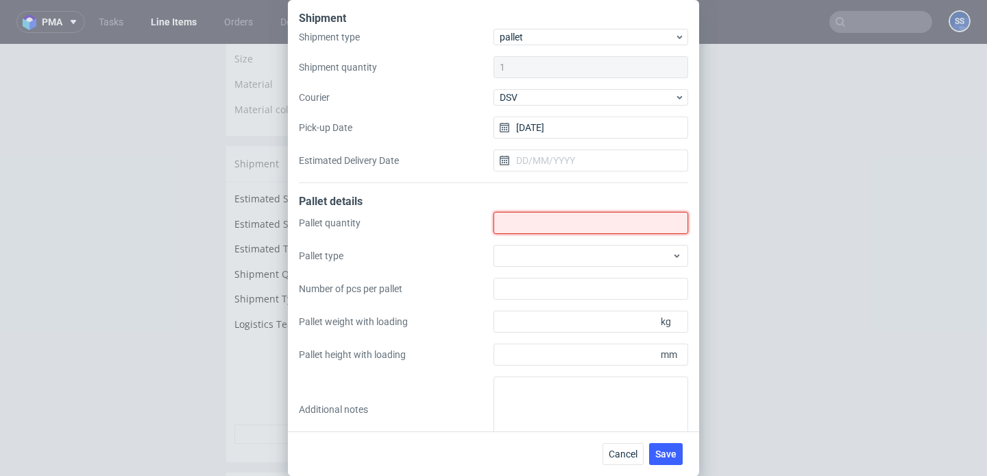
click at [566, 230] on input "Shipment type" at bounding box center [591, 223] width 195 height 22
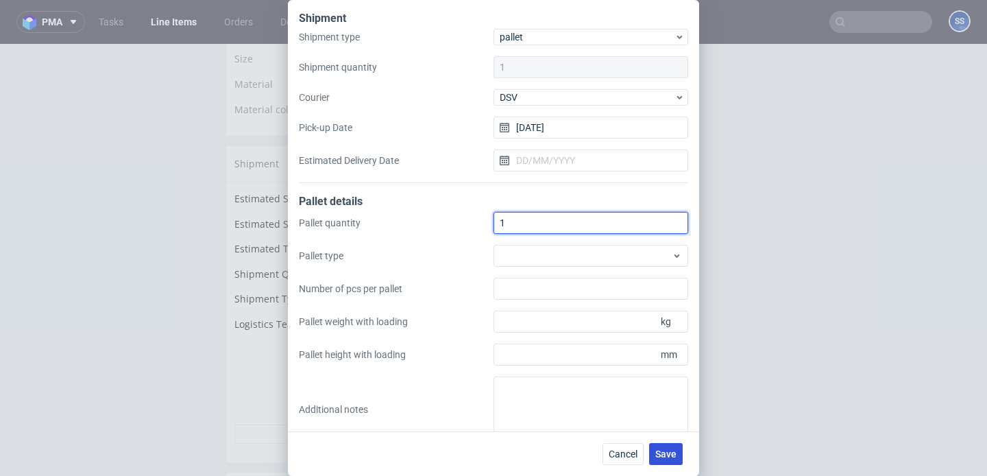
type input "1"
click at [680, 448] on button "Save" at bounding box center [666, 454] width 34 height 22
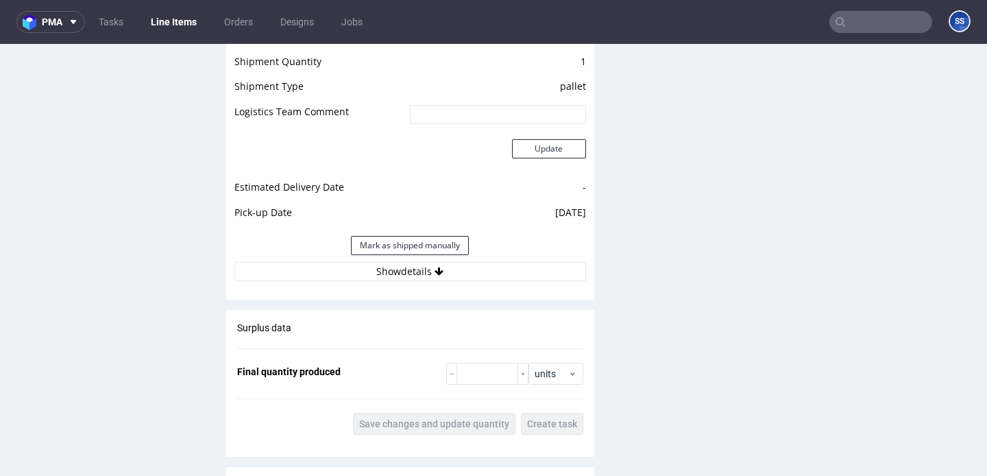
scroll to position [1227, 0]
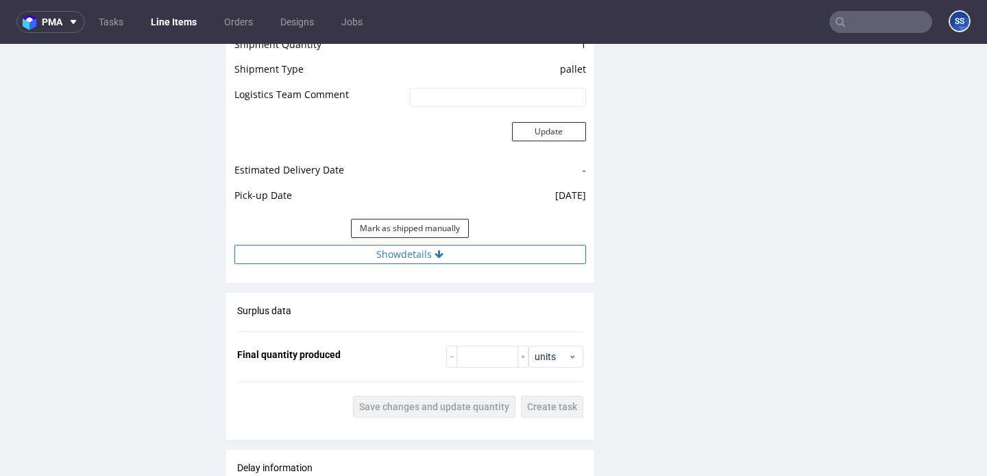
click at [467, 264] on button "Show details" at bounding box center [410, 254] width 352 height 19
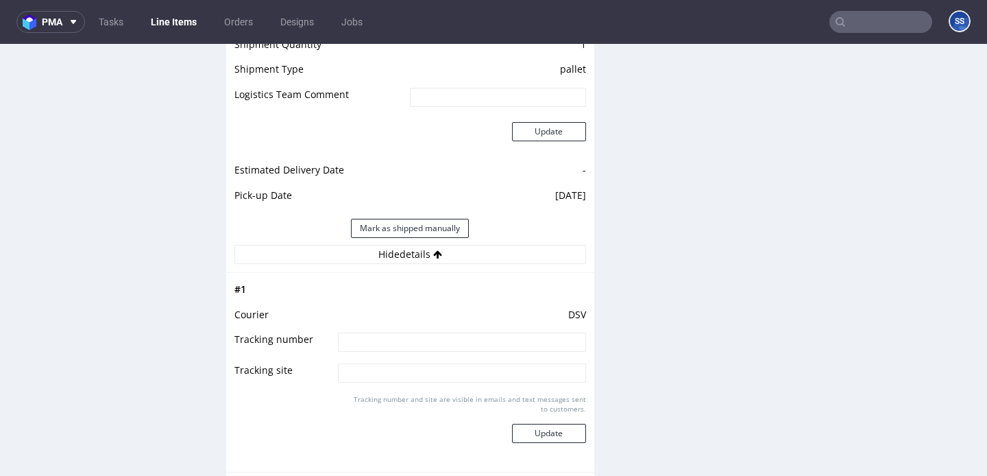
click at [440, 347] on input at bounding box center [462, 342] width 248 height 19
paste input "40257145950414034312"
type input "40257145950414034312"
click at [566, 443] on button "Update" at bounding box center [549, 433] width 74 height 19
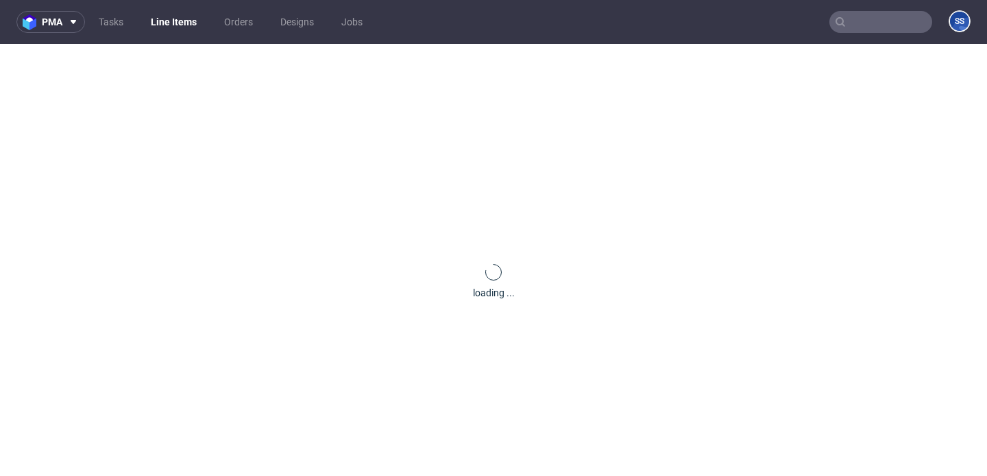
scroll to position [1048, 0]
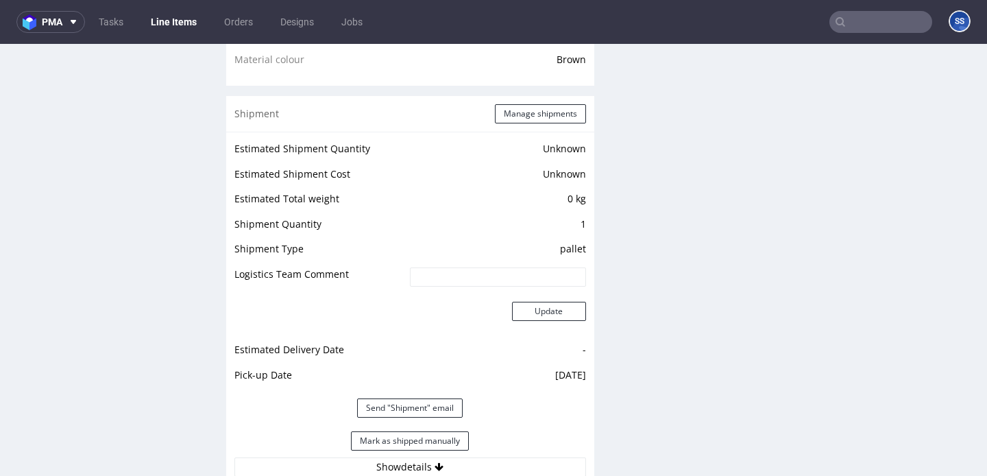
click at [186, 26] on link "Line Items" at bounding box center [174, 22] width 62 height 22
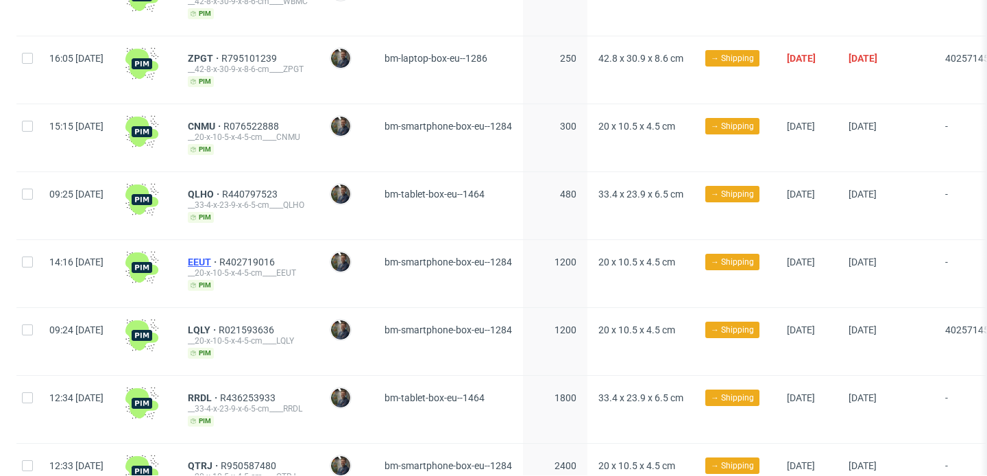
click at [219, 259] on span "EEUT" at bounding box center [204, 261] width 32 height 11
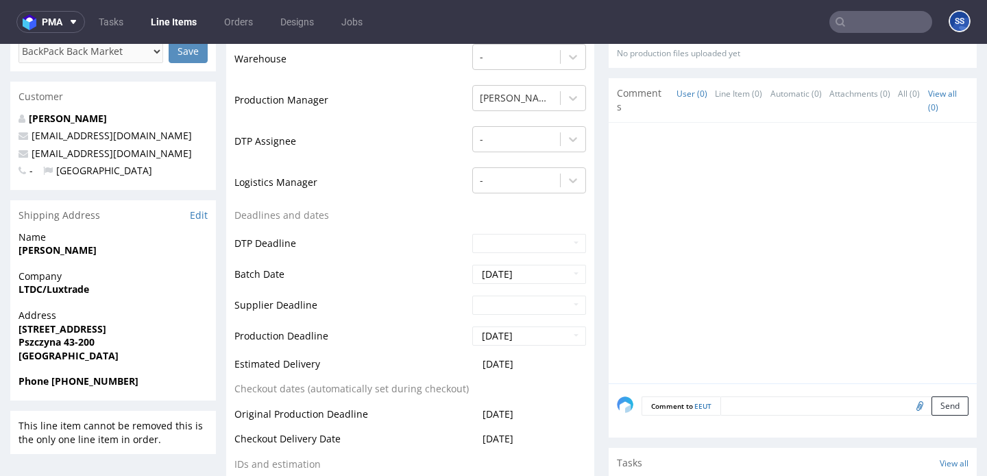
scroll to position [333, 0]
click at [73, 289] on strong "LTDC/Luxtrade" at bounding box center [54, 288] width 71 height 13
copy strong "LTDC/Luxtrade"
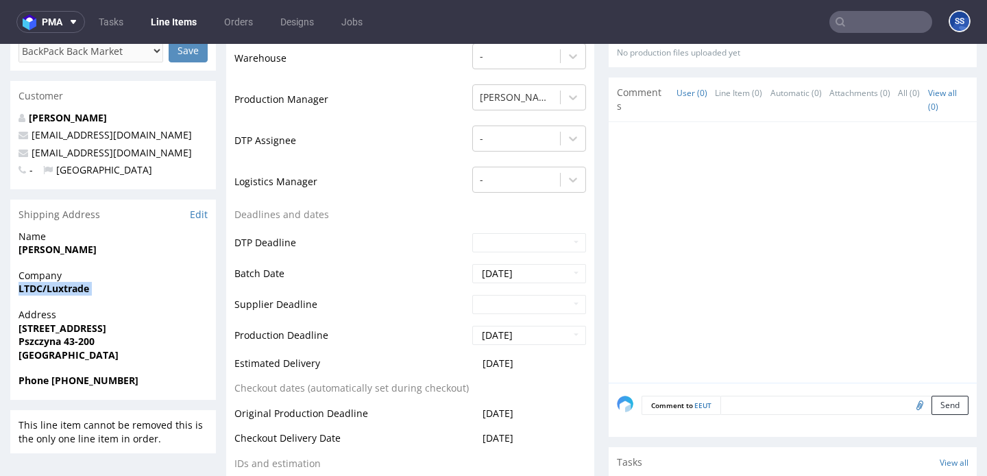
scroll to position [0, 0]
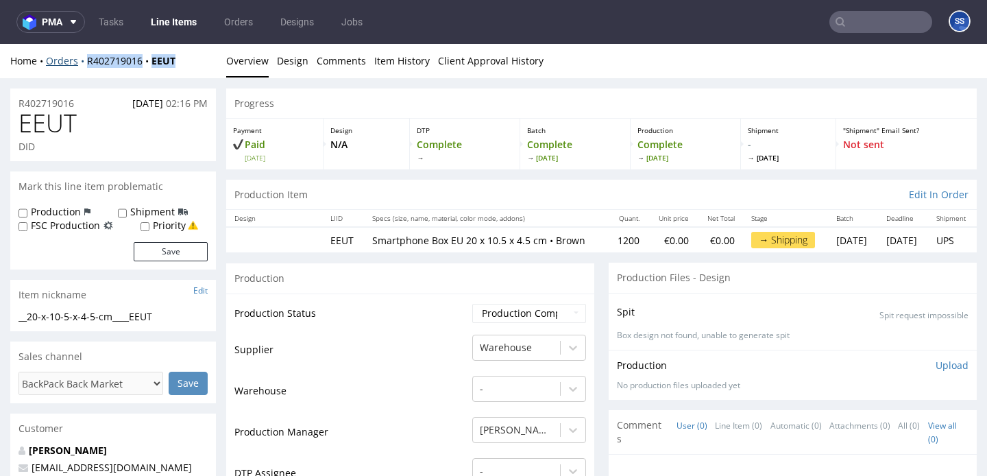
drag, startPoint x: 186, startPoint y: 60, endPoint x: 79, endPoint y: 58, distance: 107.0
click at [79, 58] on div "Home Orders R402719016 EEUT" at bounding box center [113, 61] width 206 height 14
copy div "R402719016 EEUT"
drag, startPoint x: 185, startPoint y: 69, endPoint x: 189, endPoint y: 61, distance: 8.6
click at [188, 64] on div "Home Orders R402719016 EEUT Overview Design Comments Item History Client Approv…" at bounding box center [493, 61] width 987 height 34
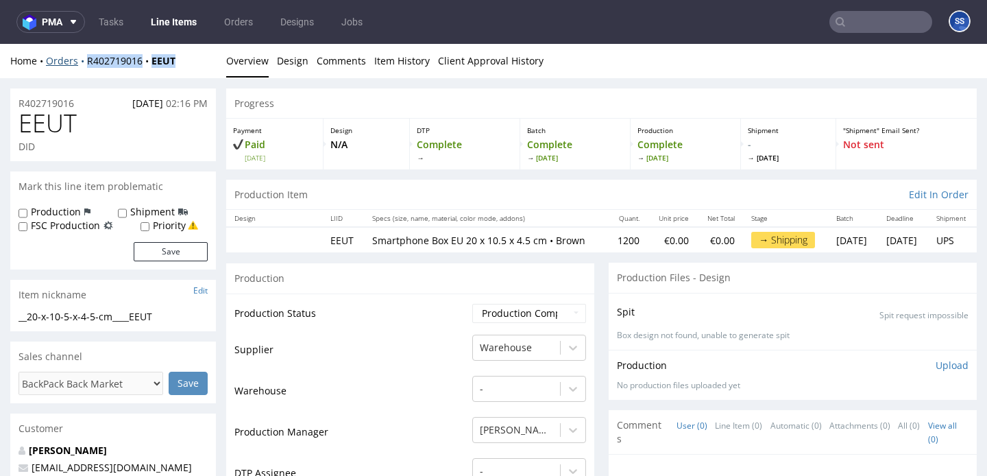
drag, startPoint x: 189, startPoint y: 61, endPoint x: 85, endPoint y: 58, distance: 104.2
click at [84, 58] on div "Home Orders R402719016 EEUT" at bounding box center [113, 61] width 206 height 14
copy div "R402719016 EEUT"
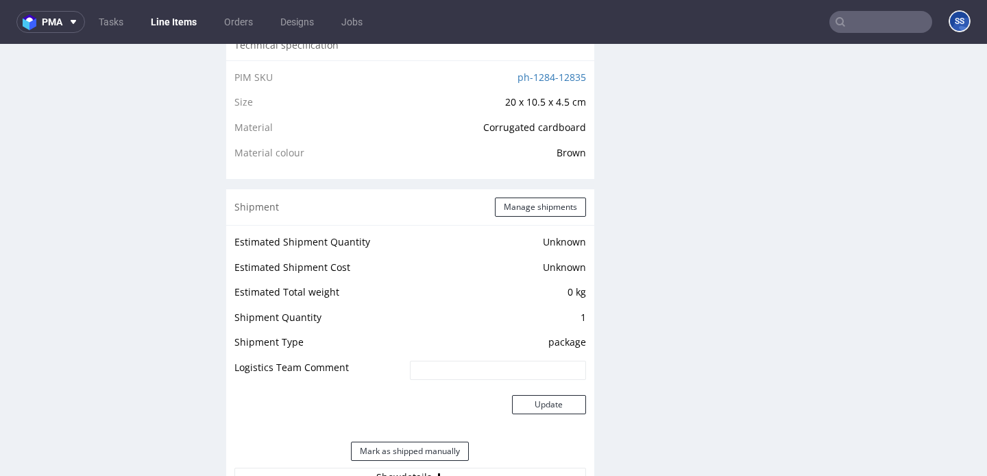
scroll to position [948, 0]
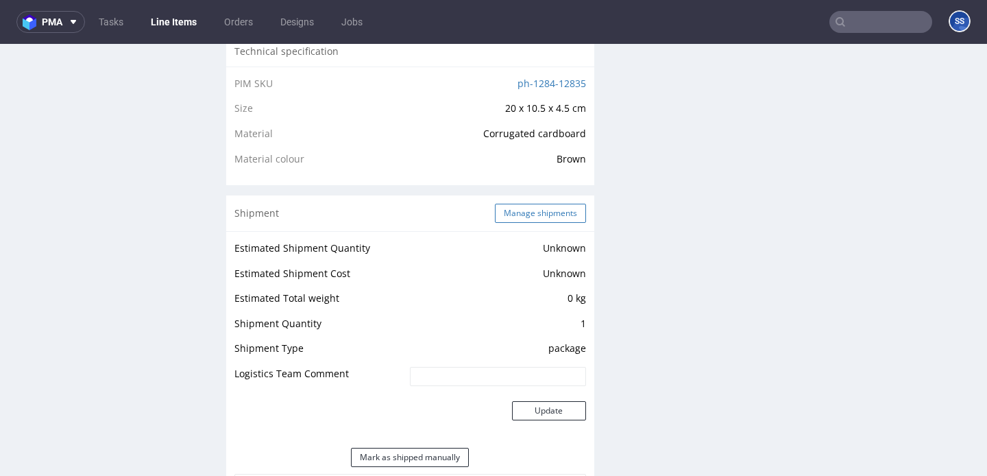
click at [553, 223] on button "Manage shipments" at bounding box center [540, 213] width 91 height 19
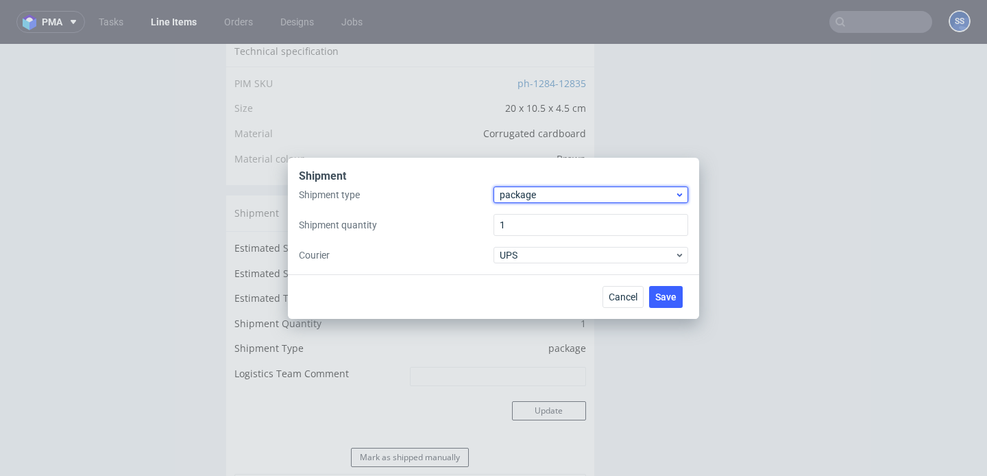
click at [546, 188] on span "package" at bounding box center [587, 195] width 175 height 14
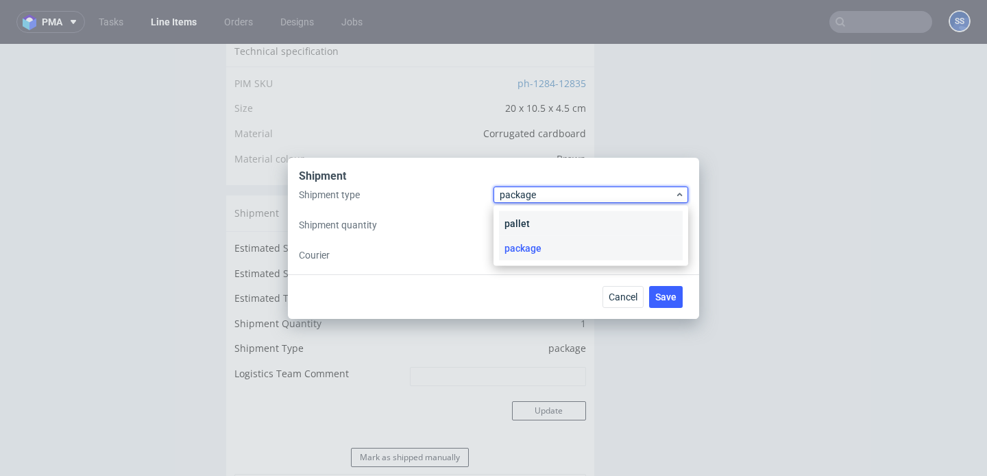
click at [550, 225] on div "pallet" at bounding box center [591, 223] width 184 height 25
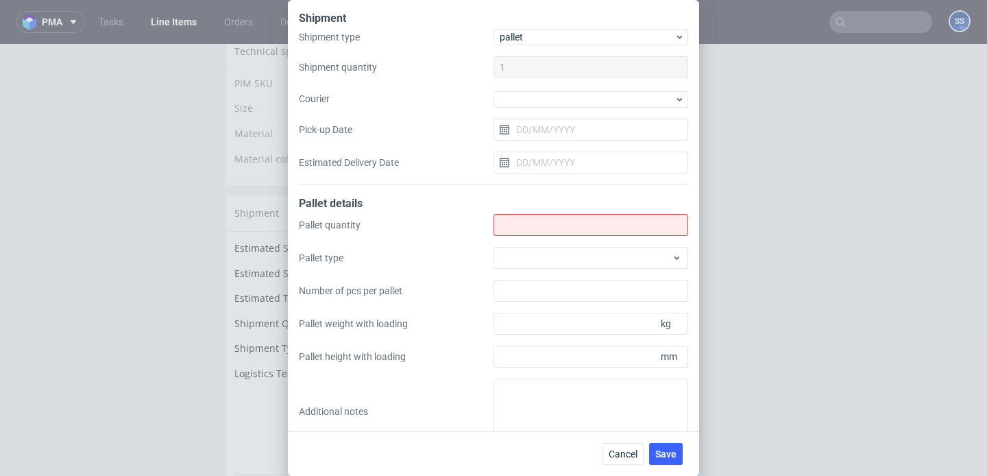
click at [527, 113] on div "Shipment type pallet Shipment quantity 1 Courier Pick-up Date Estimated Deliver…" at bounding box center [493, 107] width 389 height 156
click at [527, 104] on div at bounding box center [591, 99] width 195 height 16
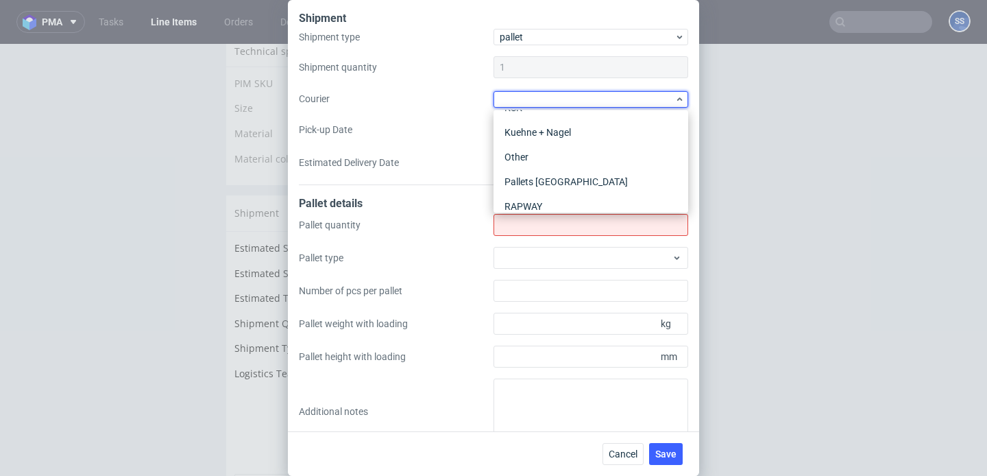
scroll to position [181, 0]
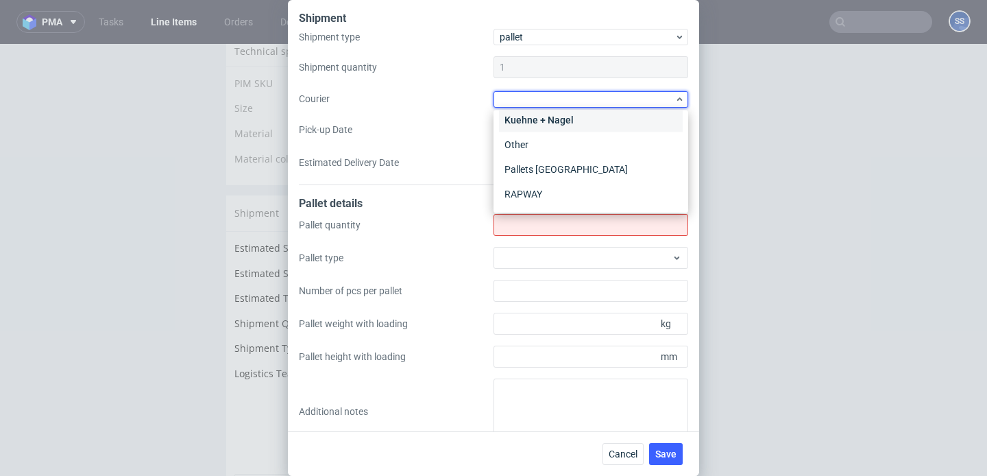
click at [555, 126] on div "Kuehne + Nagel" at bounding box center [591, 120] width 184 height 25
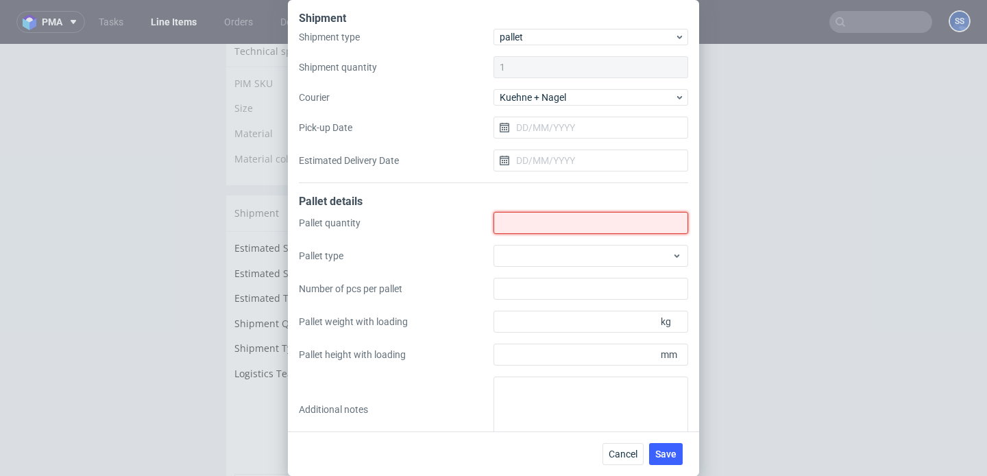
click at [525, 221] on input "Shipment type" at bounding box center [591, 223] width 195 height 22
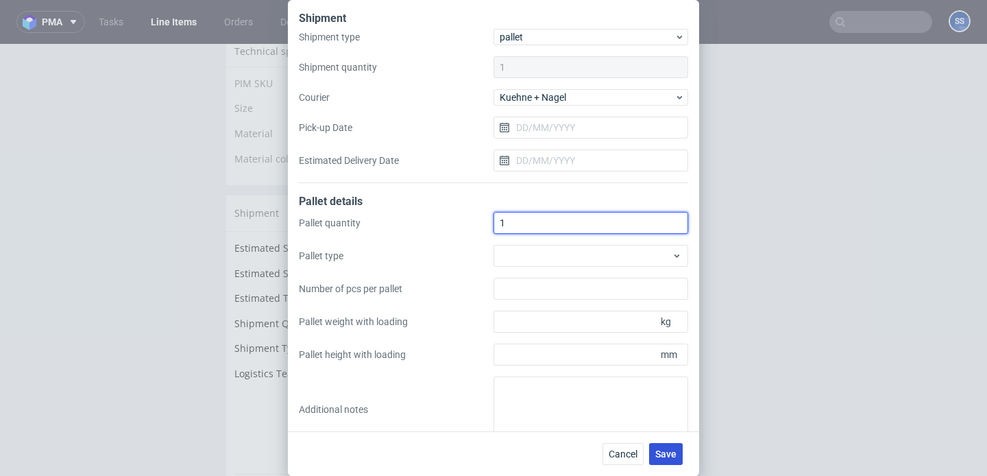
type input "1"
click at [666, 444] on button "Save" at bounding box center [666, 454] width 34 height 22
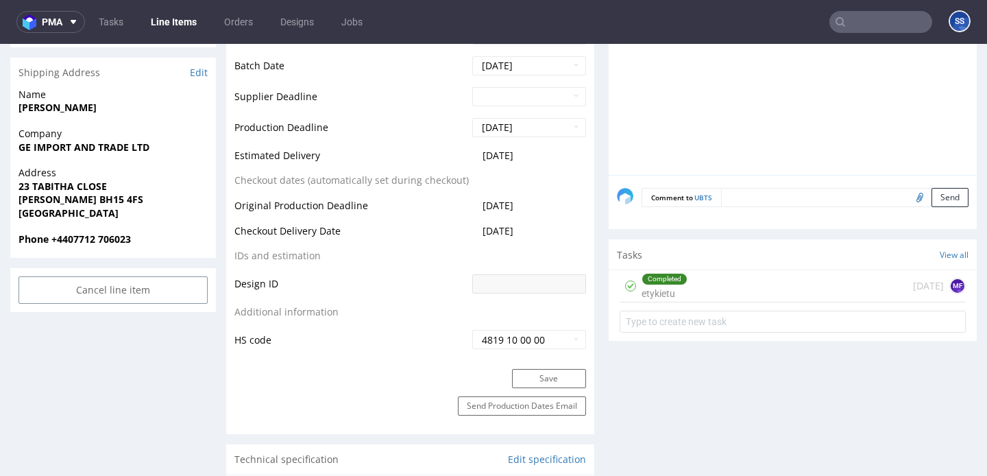
scroll to position [581, 0]
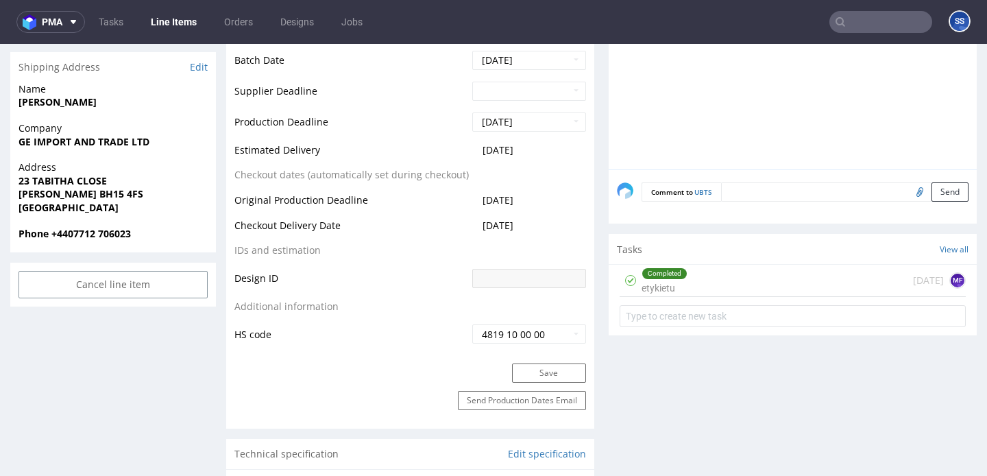
click at [697, 276] on div "Completed etykietu [DATE] MF" at bounding box center [793, 281] width 346 height 32
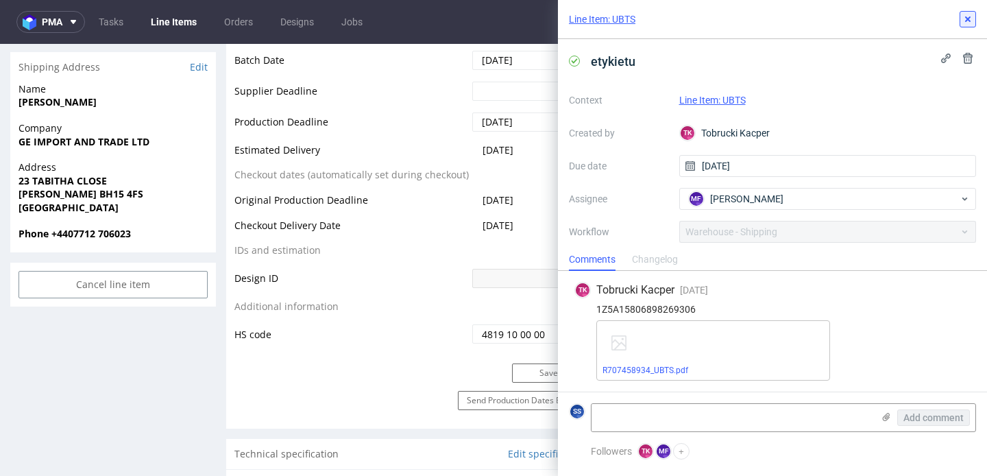
click at [975, 23] on button at bounding box center [968, 19] width 16 height 16
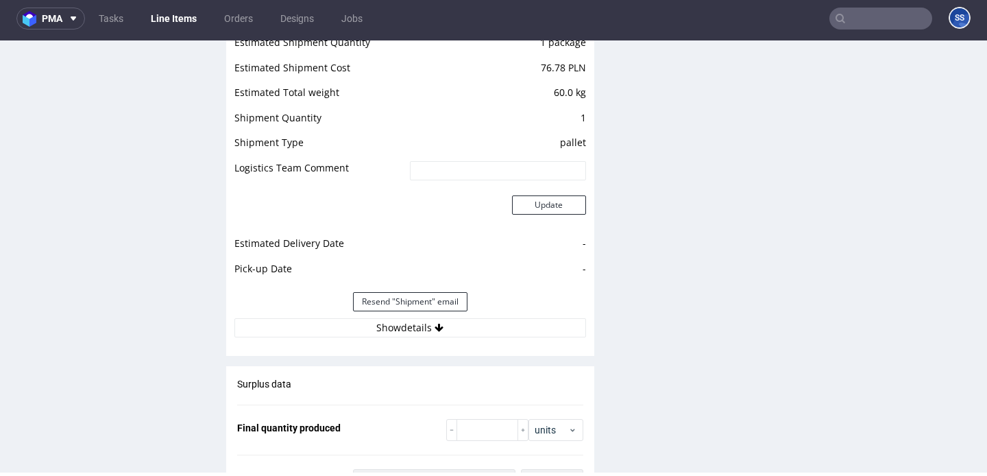
scroll to position [1357, 0]
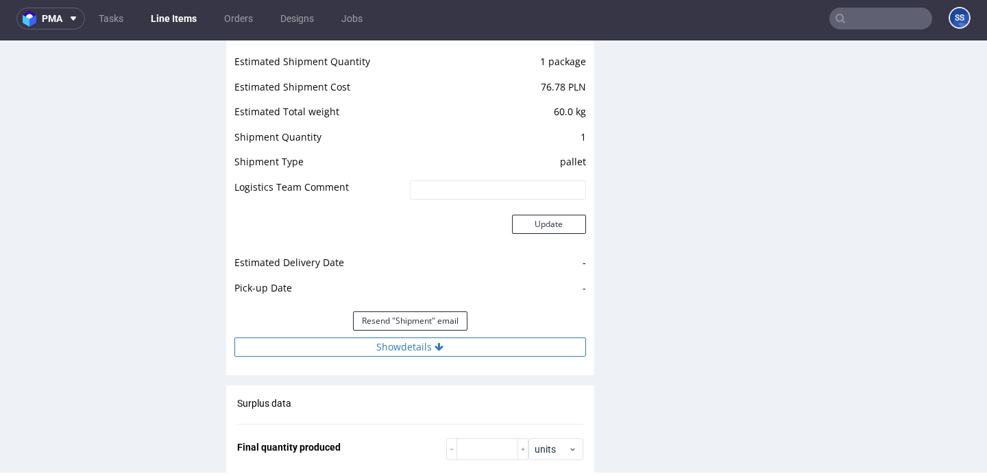
click at [506, 354] on button "Show details" at bounding box center [410, 346] width 352 height 19
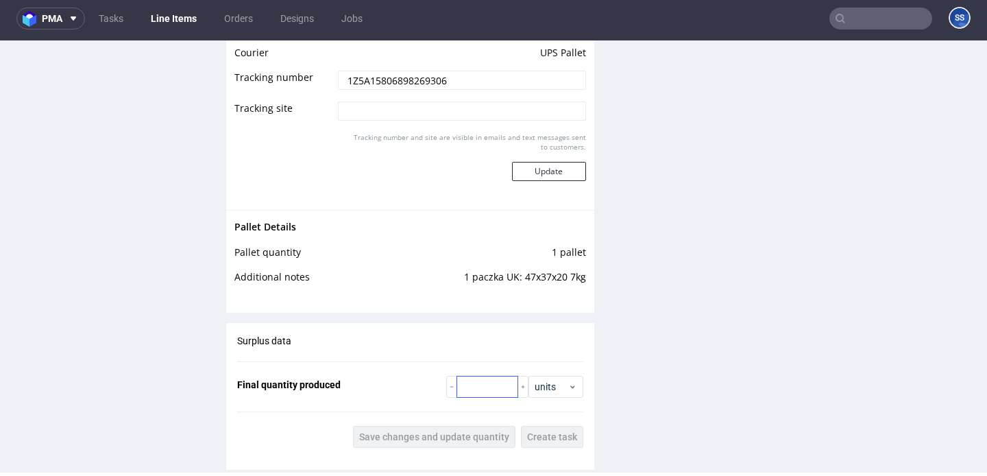
scroll to position [1685, 0]
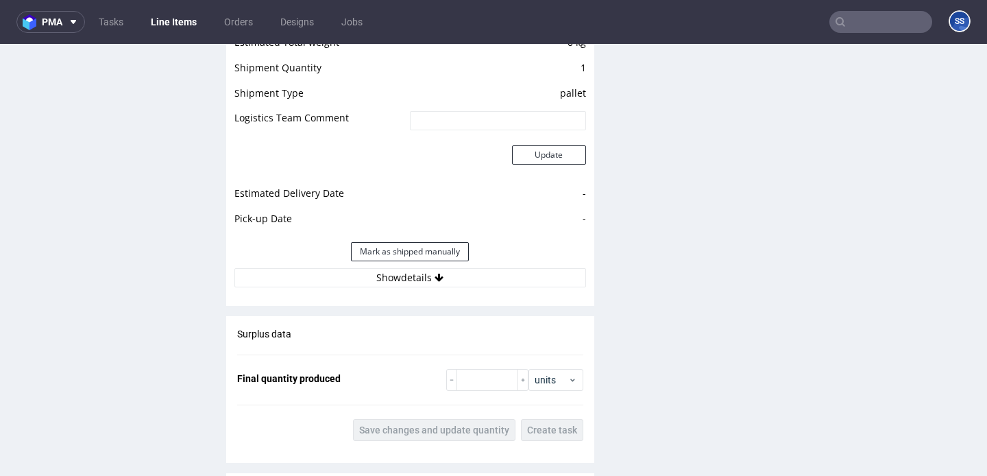
scroll to position [1228, 0]
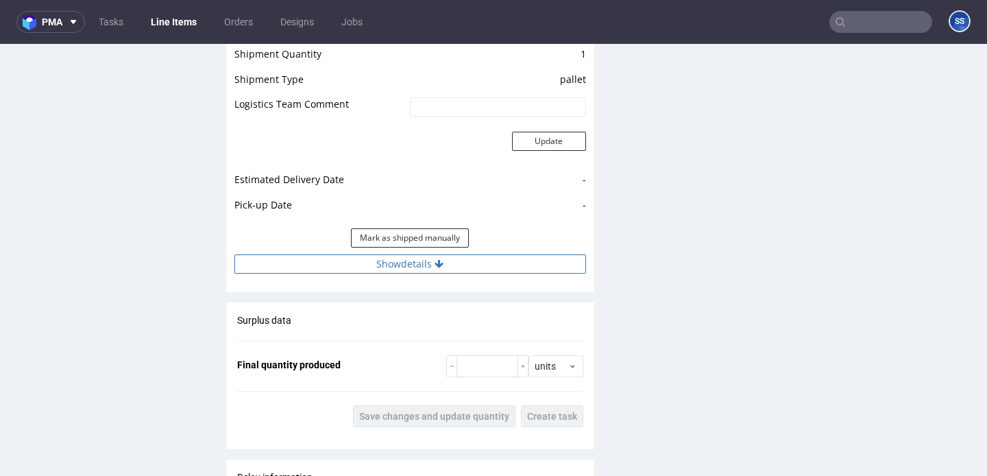
click at [435, 269] on icon at bounding box center [439, 264] width 9 height 10
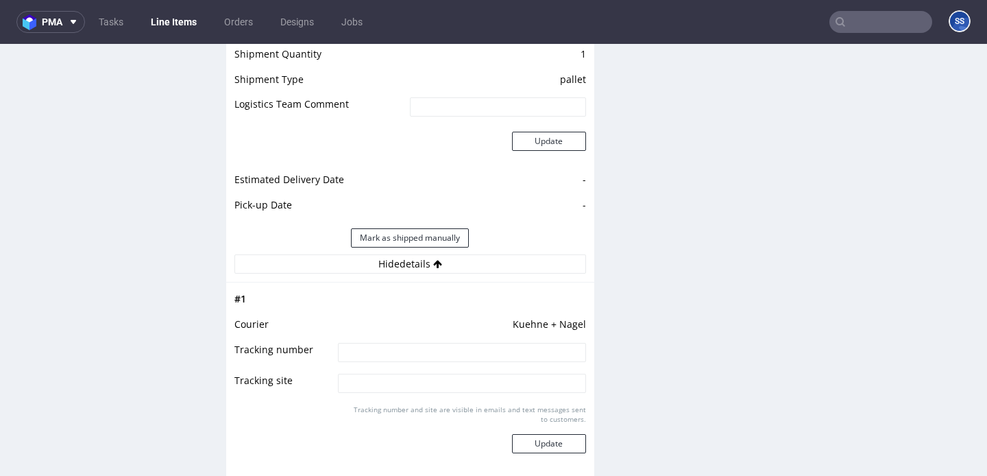
click at [438, 346] on input at bounding box center [462, 352] width 248 height 19
paste input "RWM006626468"
type input "RWM006626468"
click at [562, 448] on button "Update" at bounding box center [549, 443] width 74 height 19
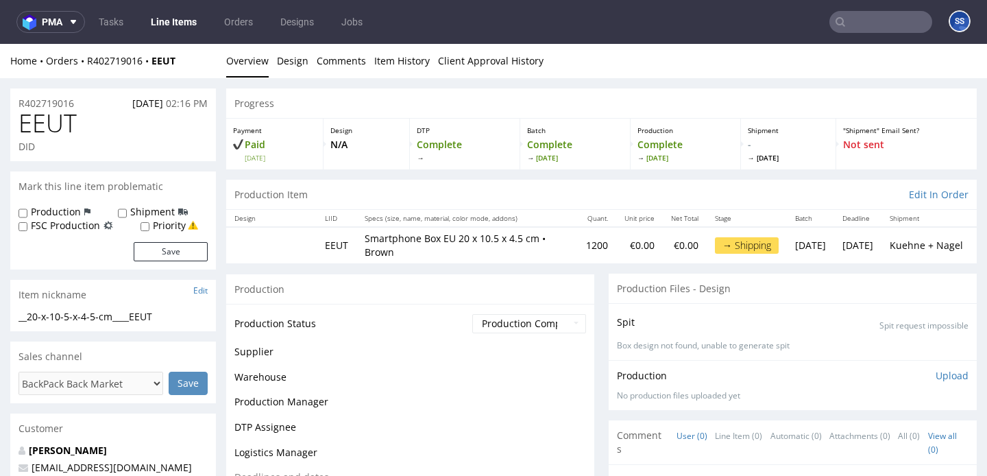
scroll to position [1048, 0]
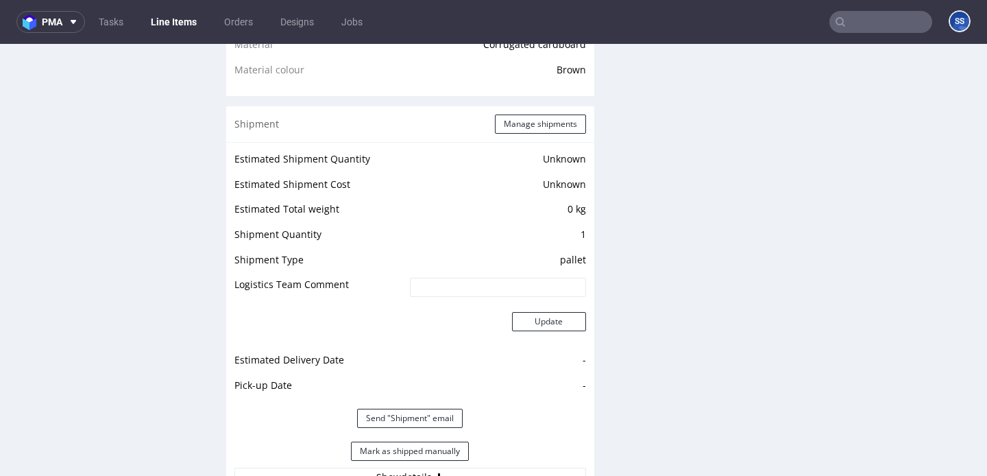
click at [173, 15] on link "Line Items" at bounding box center [174, 22] width 62 height 22
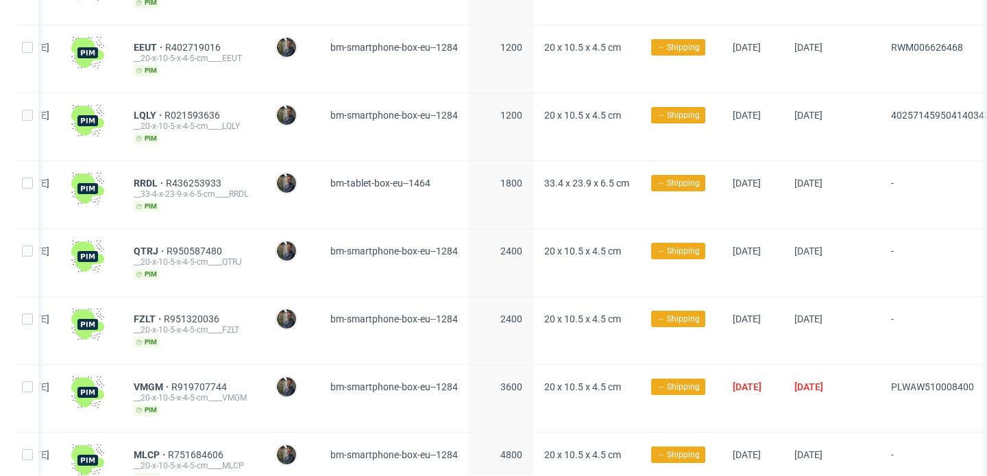
scroll to position [653, 0]
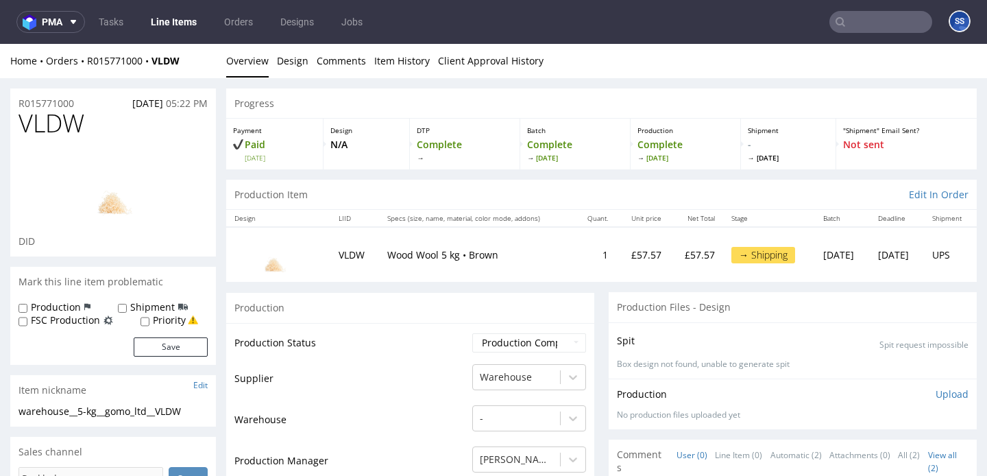
click at [838, 17] on input "text" at bounding box center [881, 22] width 103 height 22
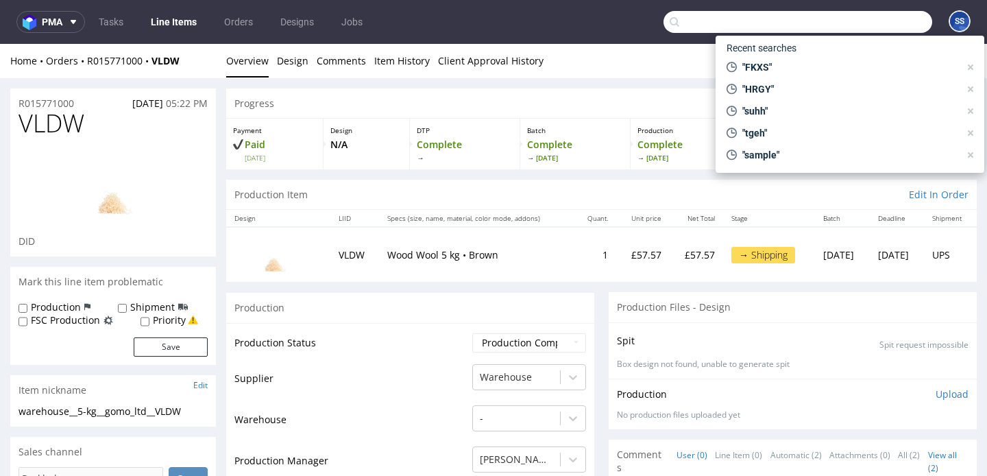
paste input "BPQF"
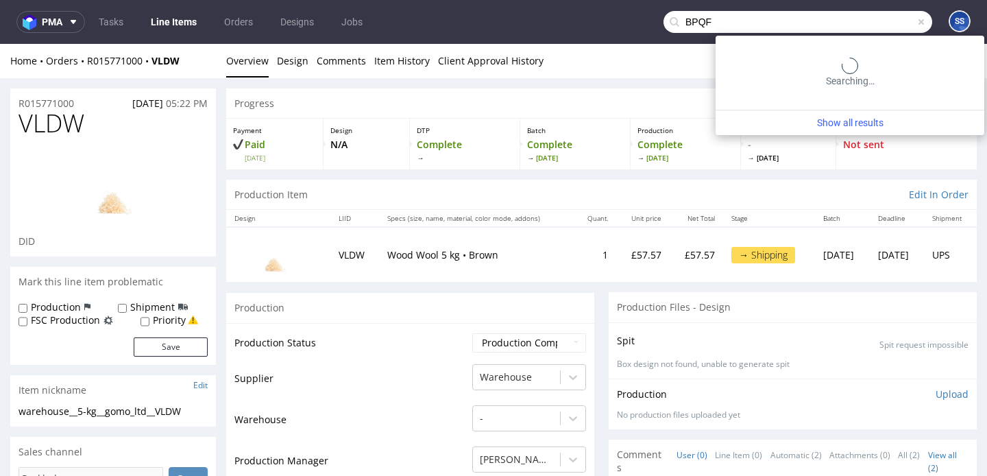
type input "BPQF"
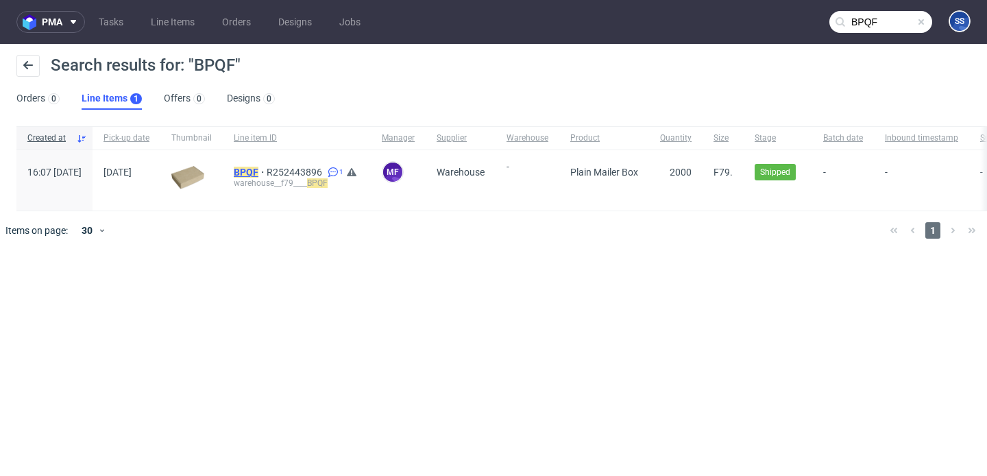
click at [258, 171] on mark "BPQF" at bounding box center [246, 172] width 25 height 11
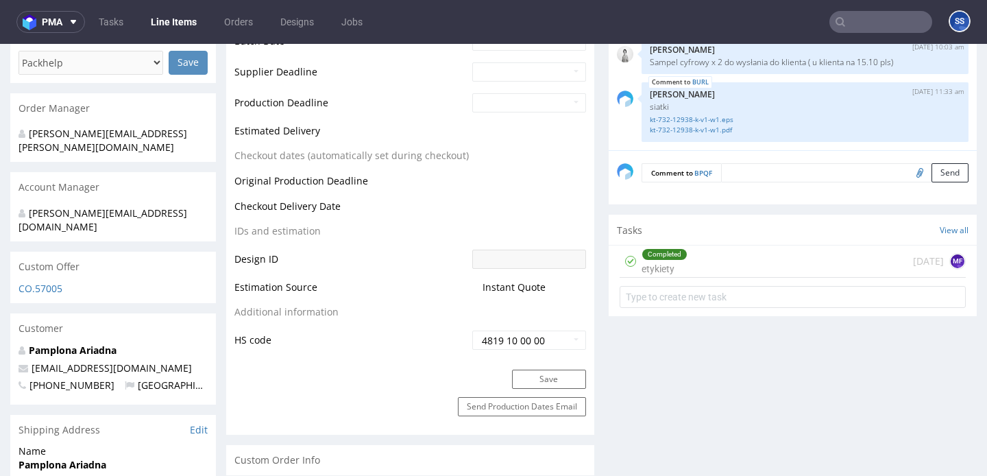
scroll to position [602, 0]
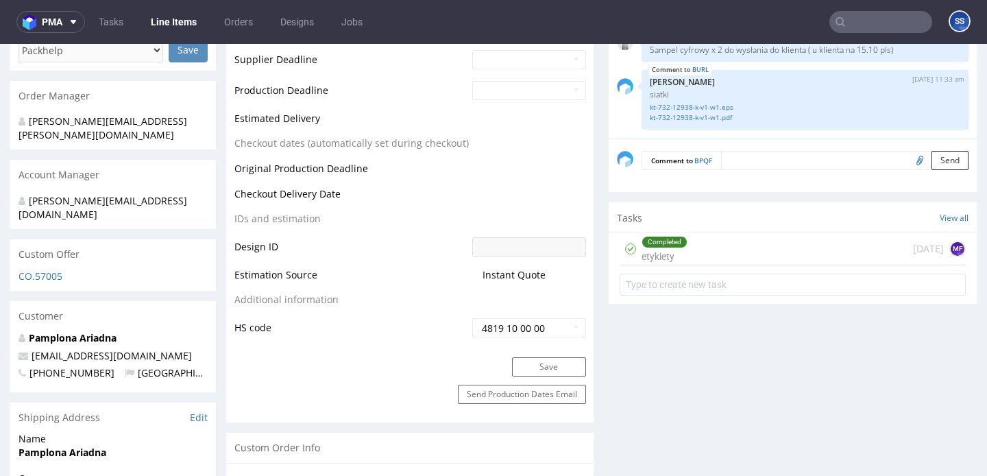
click at [788, 248] on div "Completed etykiety 5 days ago MF" at bounding box center [793, 249] width 346 height 32
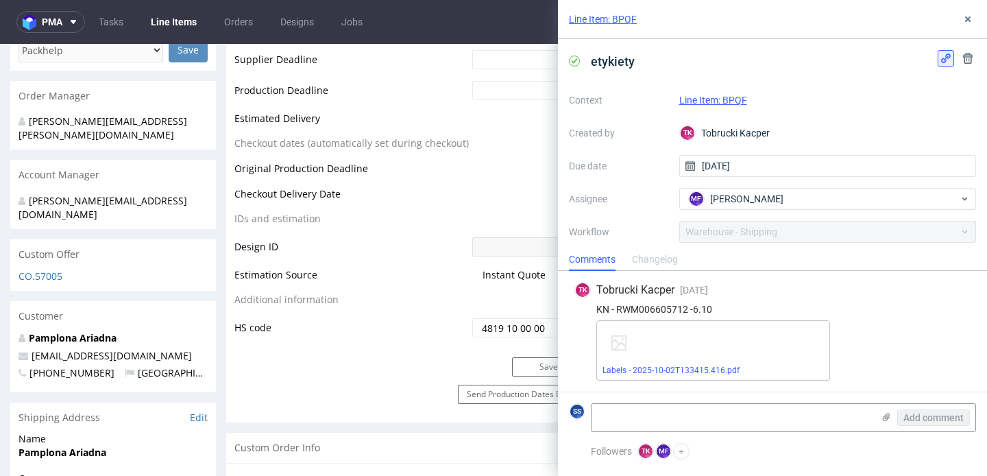
scroll to position [1, 0]
click at [961, 26] on button at bounding box center [968, 19] width 16 height 16
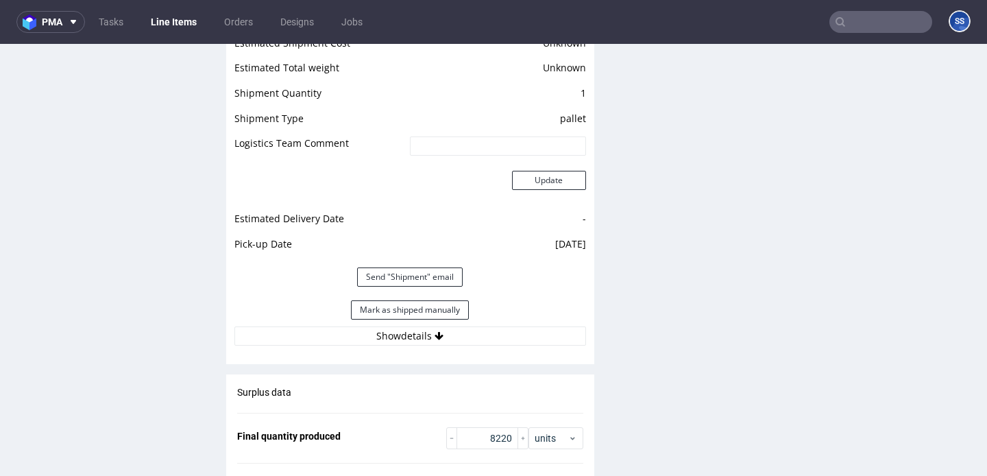
scroll to position [2099, 0]
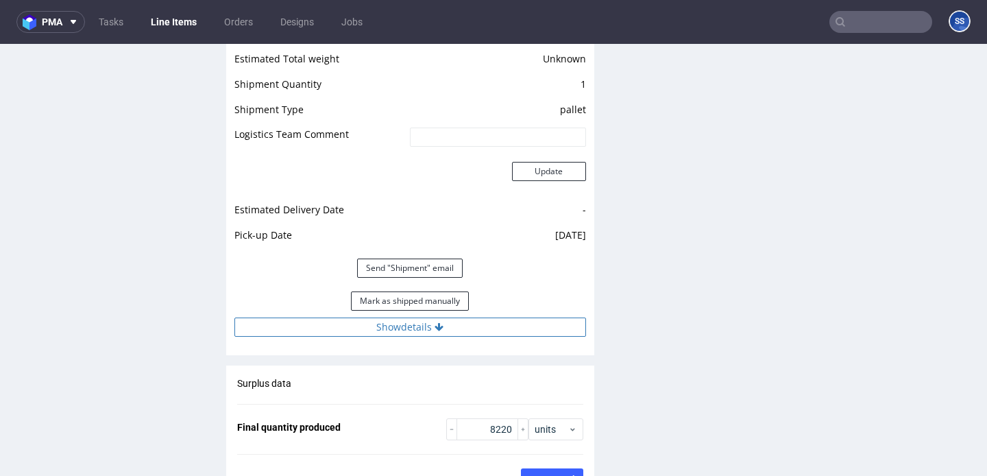
click at [474, 317] on button "Show details" at bounding box center [410, 326] width 352 height 19
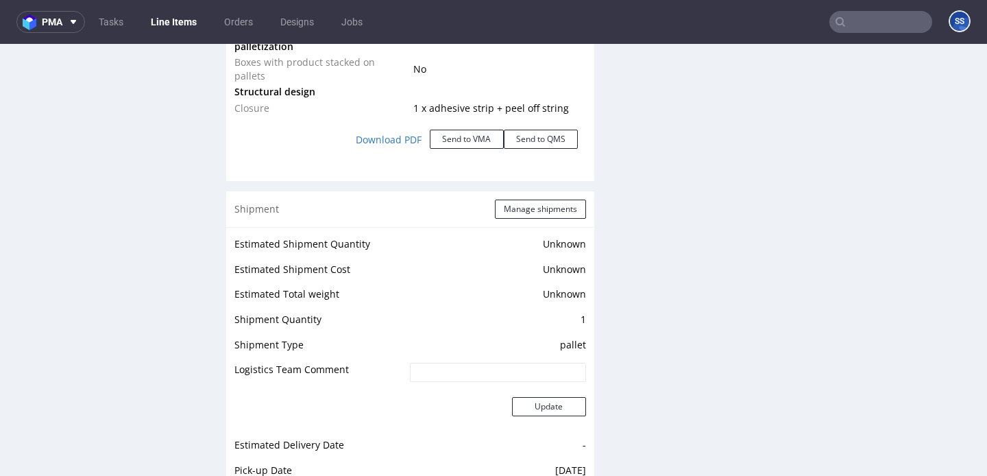
scroll to position [1858, 0]
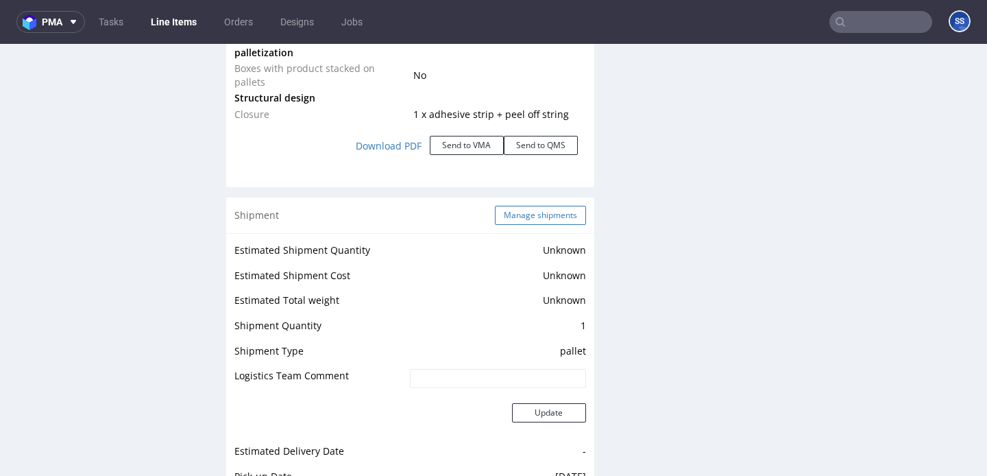
click at [518, 206] on button "Manage shipments" at bounding box center [540, 215] width 91 height 19
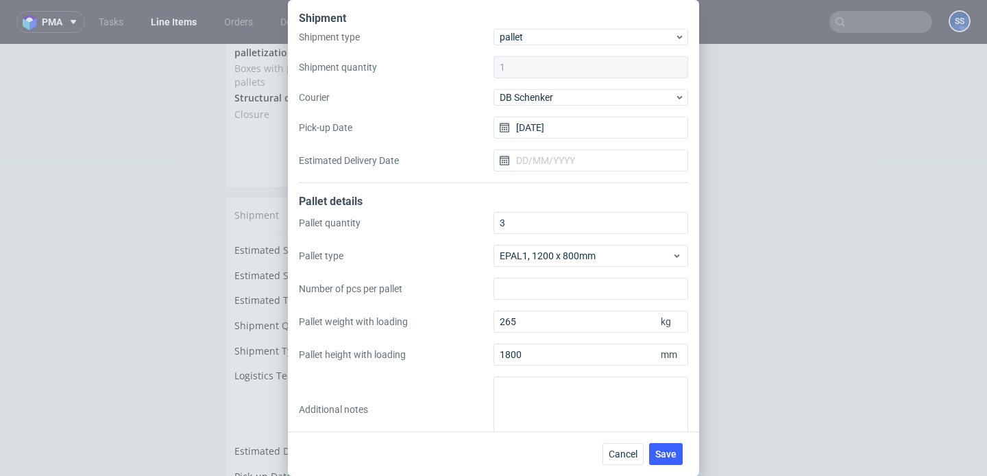
click at [772, 194] on div "Shipment Shipment type pallet Shipment quantity 1 Courier [PERSON_NAME] Pick-up…" at bounding box center [493, 238] width 987 height 476
click at [619, 458] on span "Cancel" at bounding box center [623, 454] width 29 height 10
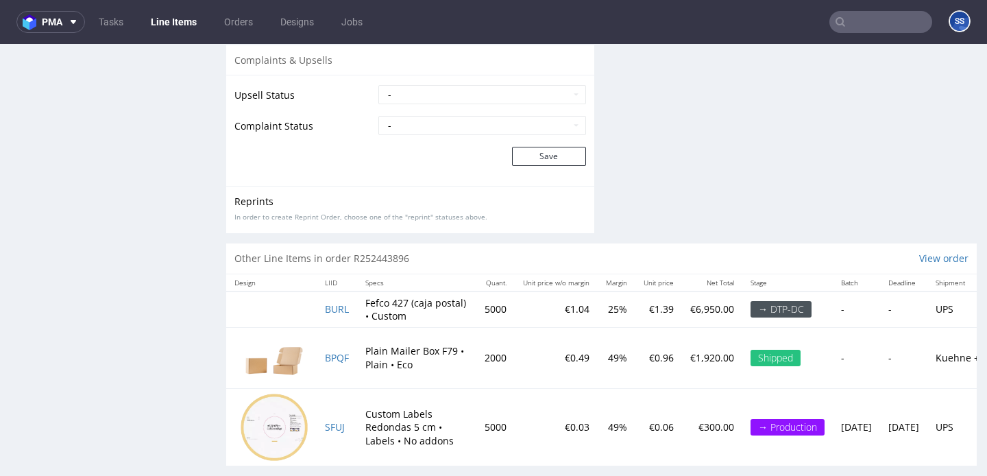
scroll to position [2320, 0]
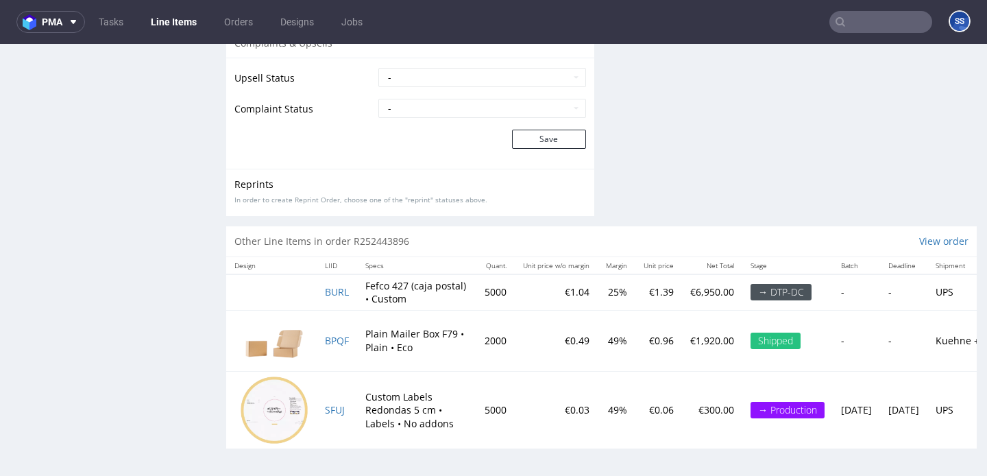
click at [338, 415] on td "SFUJ" at bounding box center [337, 410] width 40 height 77
click at [337, 413] on span "SFUJ" at bounding box center [335, 409] width 20 height 13
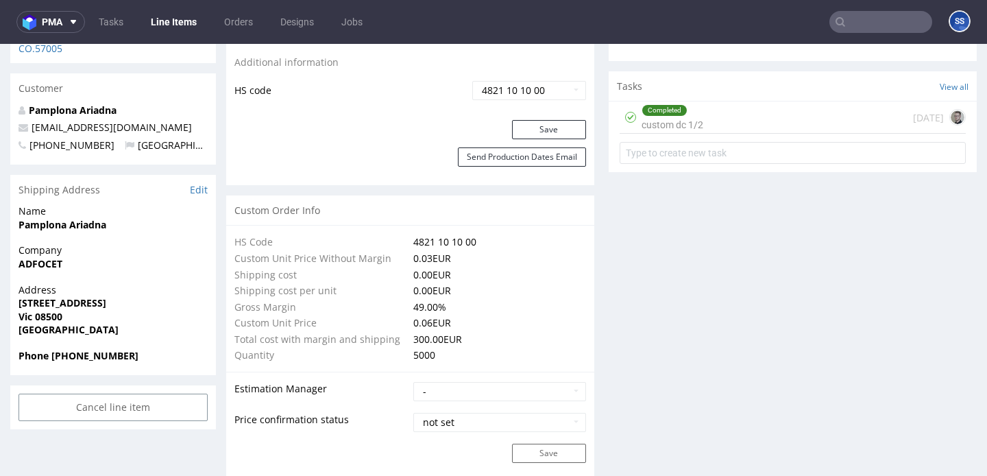
scroll to position [856, 0]
click at [185, 14] on link "Line Items" at bounding box center [174, 22] width 62 height 22
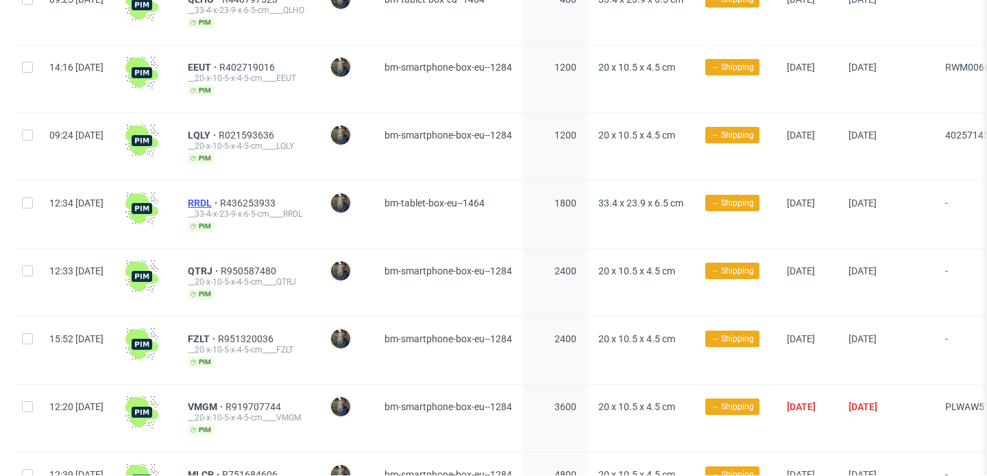
click at [220, 197] on span "RRDL" at bounding box center [204, 202] width 32 height 11
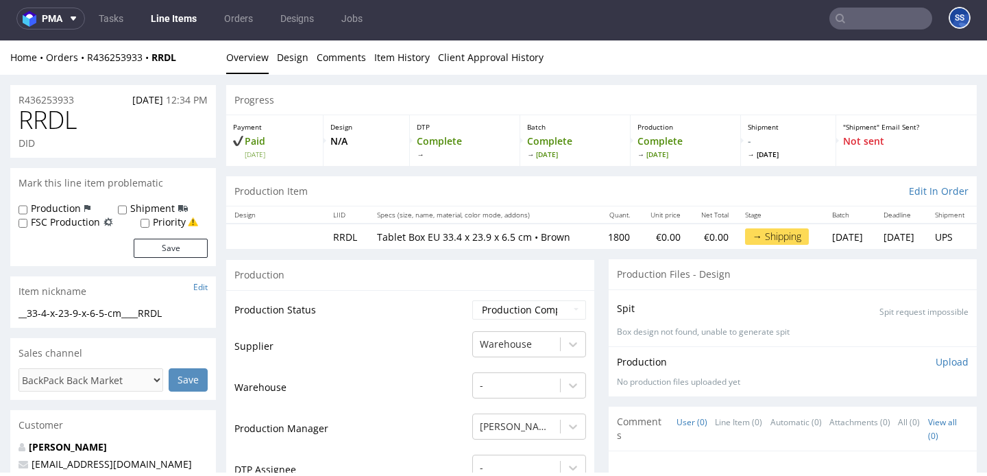
click at [158, 10] on link "Line Items" at bounding box center [174, 19] width 62 height 22
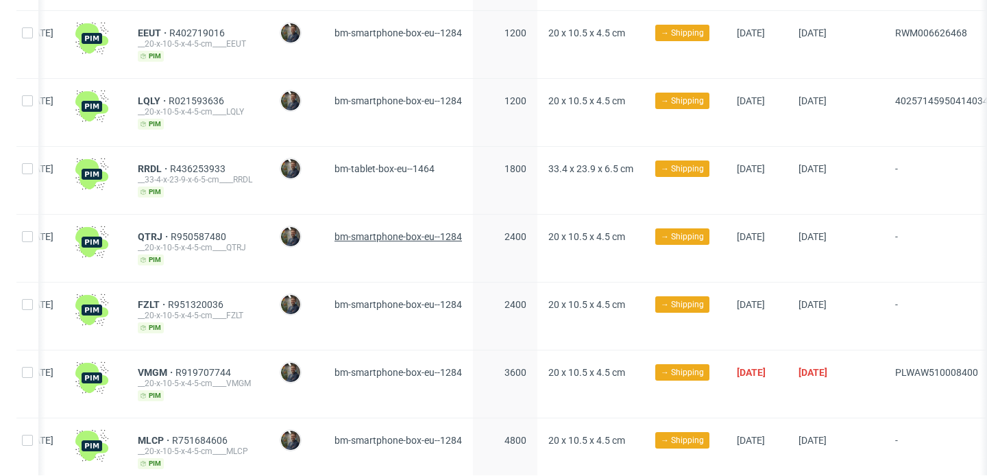
scroll to position [0, 47]
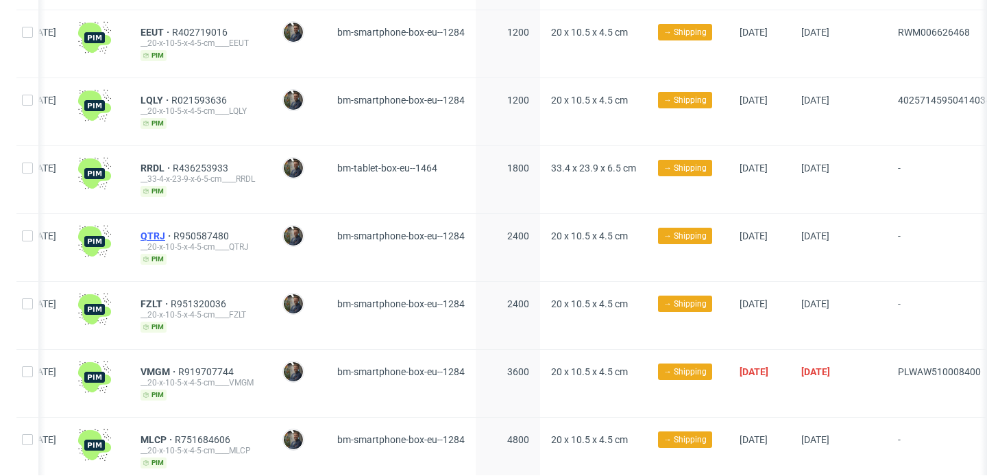
click at [173, 230] on span "QTRJ" at bounding box center [157, 235] width 33 height 11
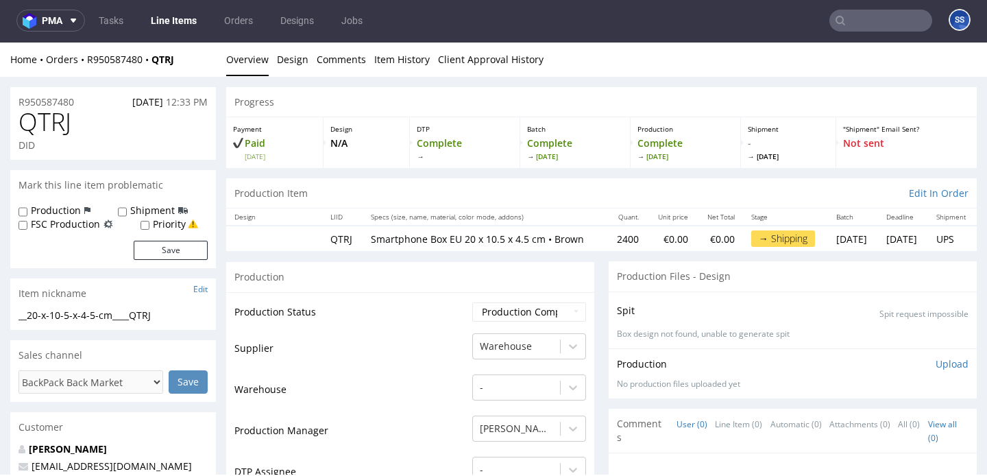
click at [178, 21] on link "Line Items" at bounding box center [174, 21] width 62 height 22
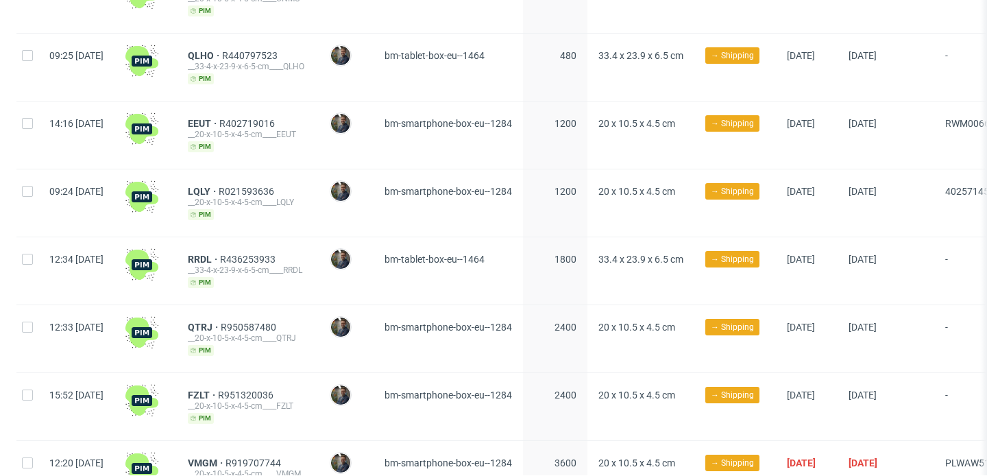
scroll to position [583, 0]
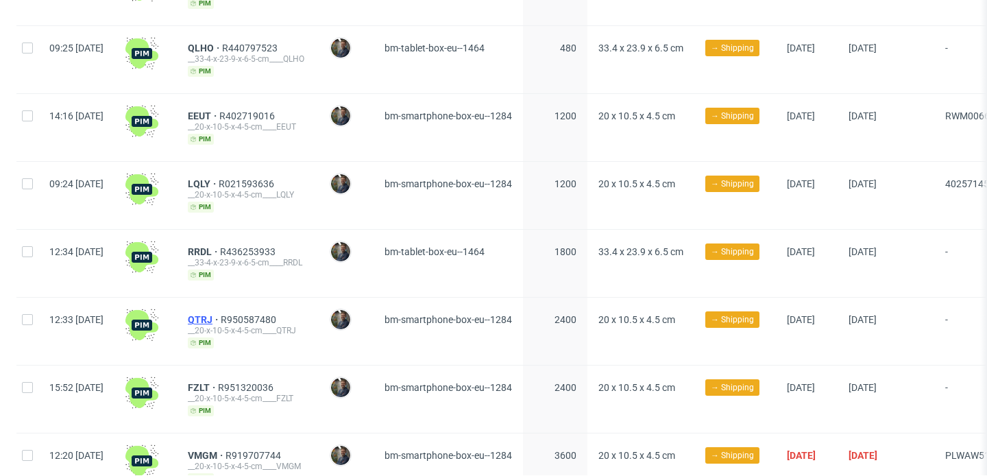
click at [221, 314] on span "QTRJ" at bounding box center [204, 319] width 33 height 11
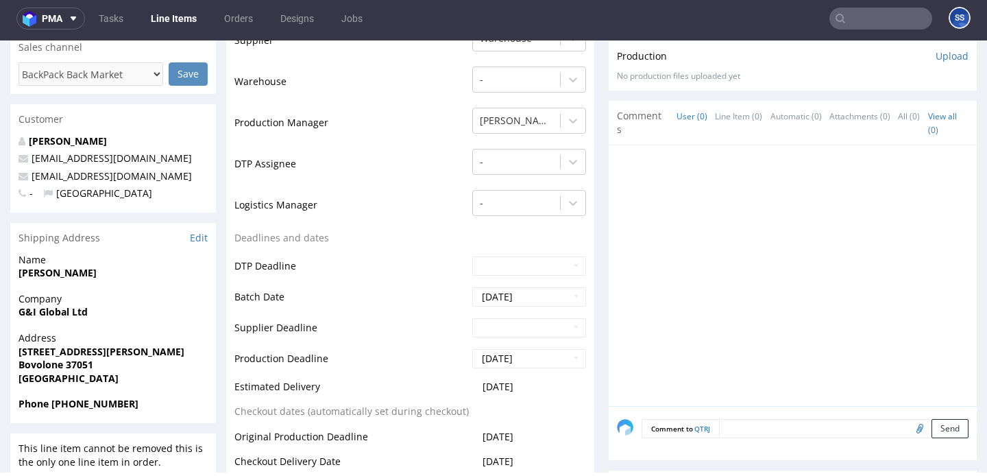
scroll to position [325, 0]
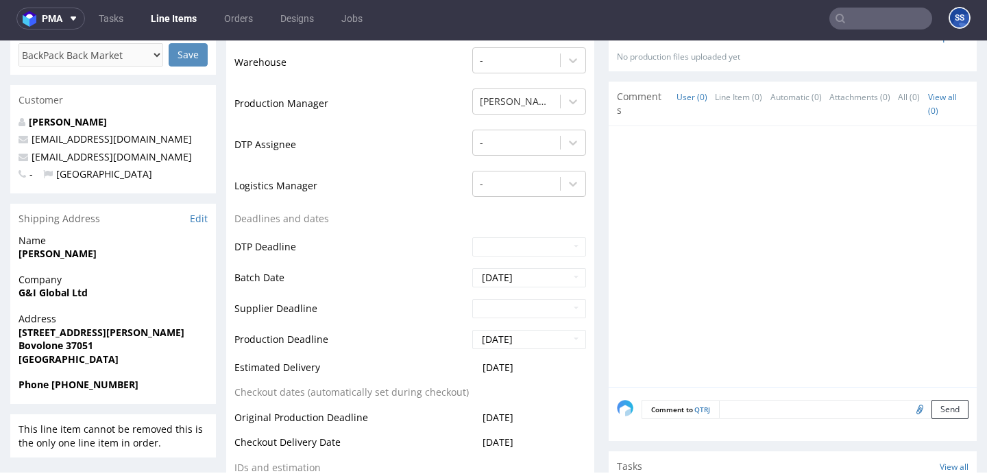
click at [73, 288] on strong "G&I Global Ltd" at bounding box center [53, 292] width 69 height 13
copy strong "G&I Global Ltd"
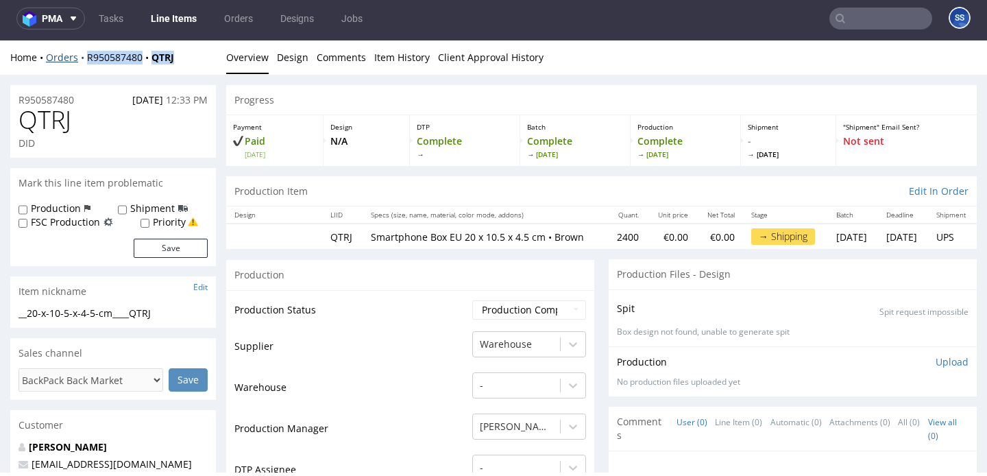
drag, startPoint x: 186, startPoint y: 54, endPoint x: 86, endPoint y: 56, distance: 100.1
click at [86, 56] on div "Home Orders R950587480 QTRJ" at bounding box center [113, 58] width 206 height 14
copy div "R950587480 QTRJ"
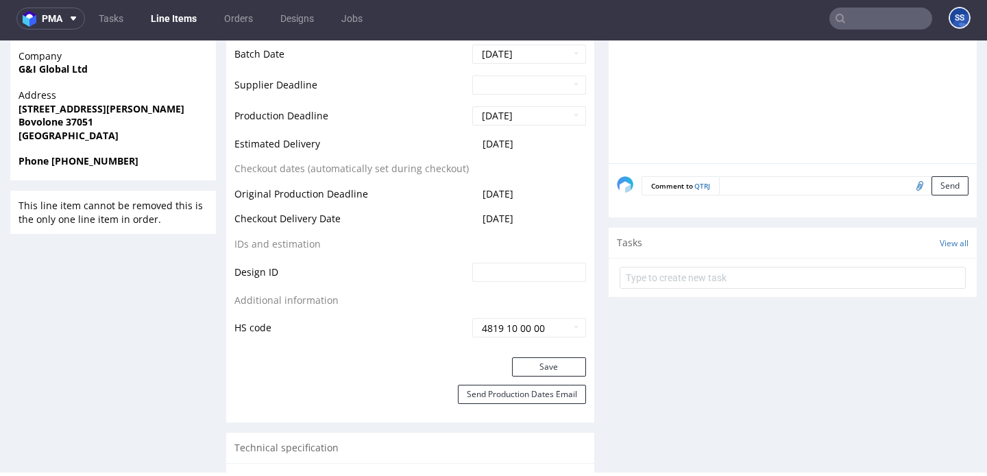
scroll to position [1163, 0]
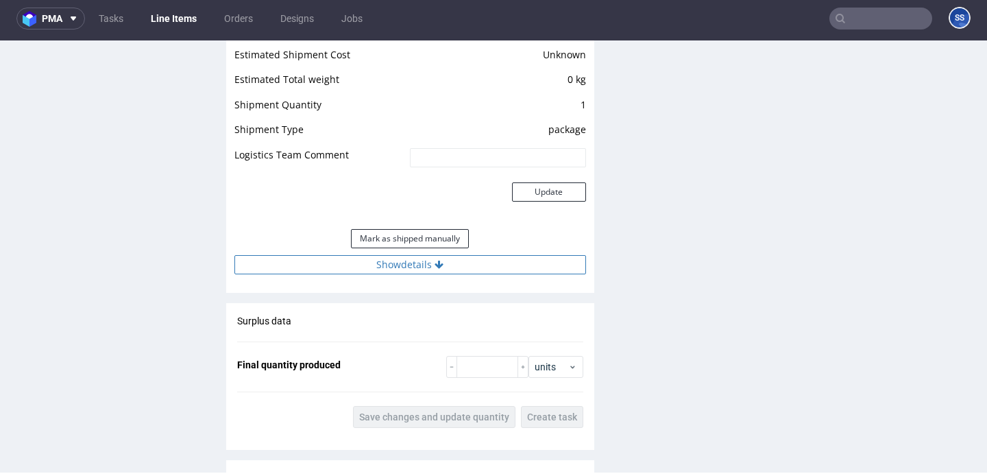
click at [380, 274] on button "Show details" at bounding box center [410, 264] width 352 height 19
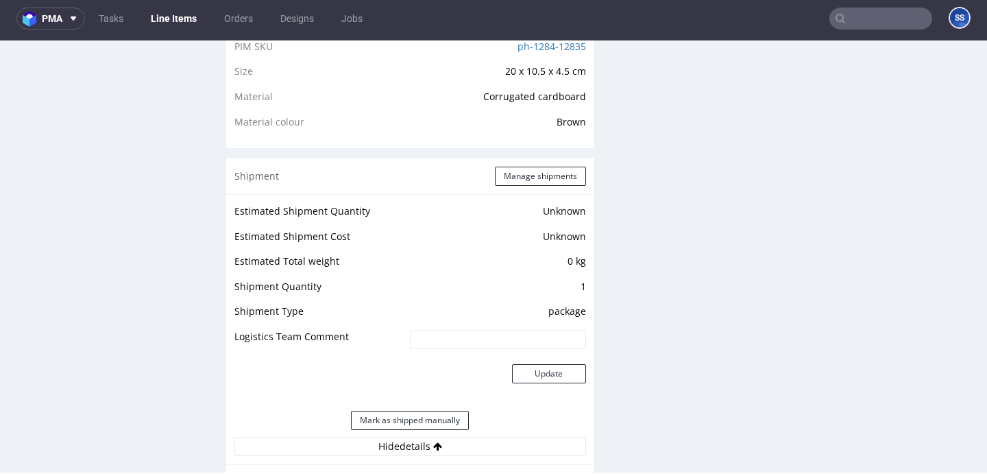
scroll to position [980, 0]
click at [534, 184] on button "Manage shipments" at bounding box center [540, 178] width 91 height 19
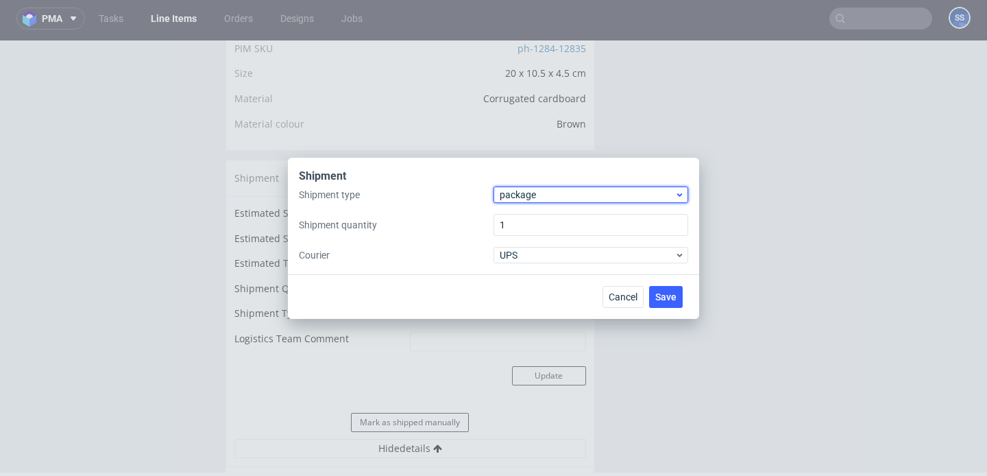
click at [555, 193] on span "package" at bounding box center [587, 195] width 175 height 14
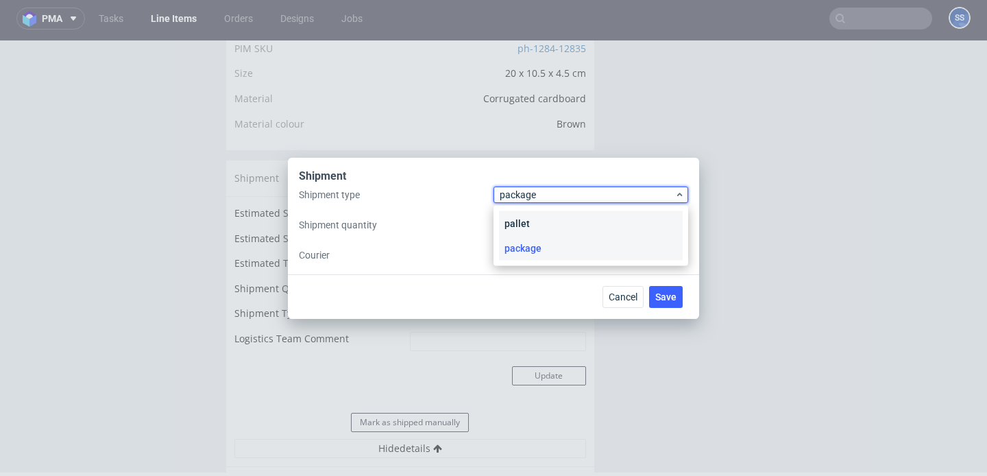
click at [546, 214] on div "pallet" at bounding box center [591, 223] width 184 height 25
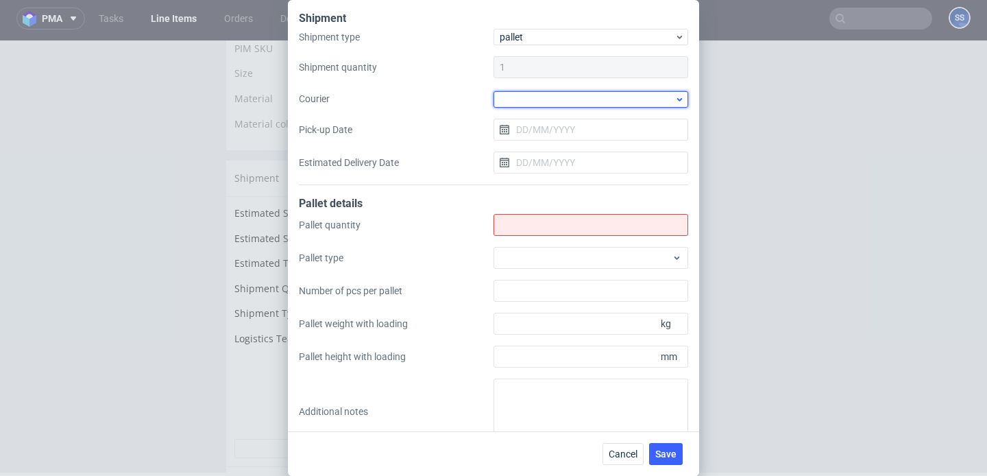
click at [528, 95] on div at bounding box center [591, 99] width 195 height 16
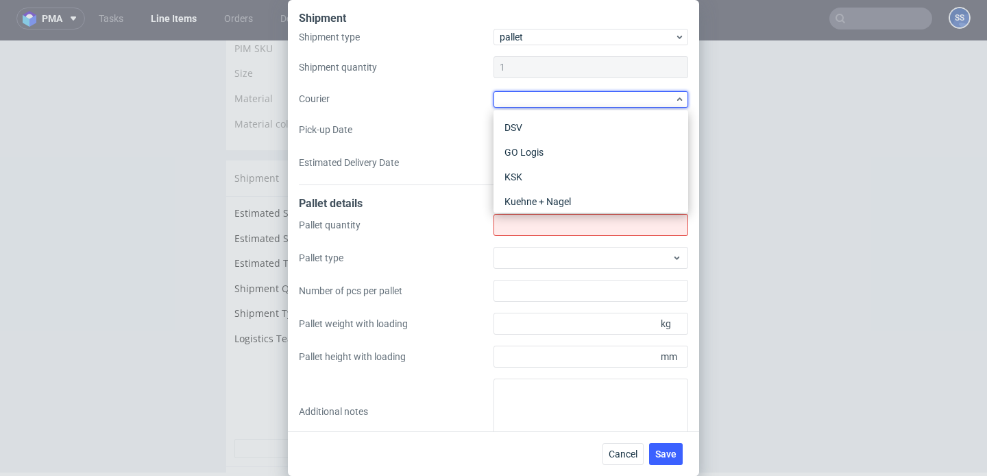
scroll to position [118, 0]
click at [556, 180] on div "Kuehne + Nagel" at bounding box center [591, 183] width 184 height 25
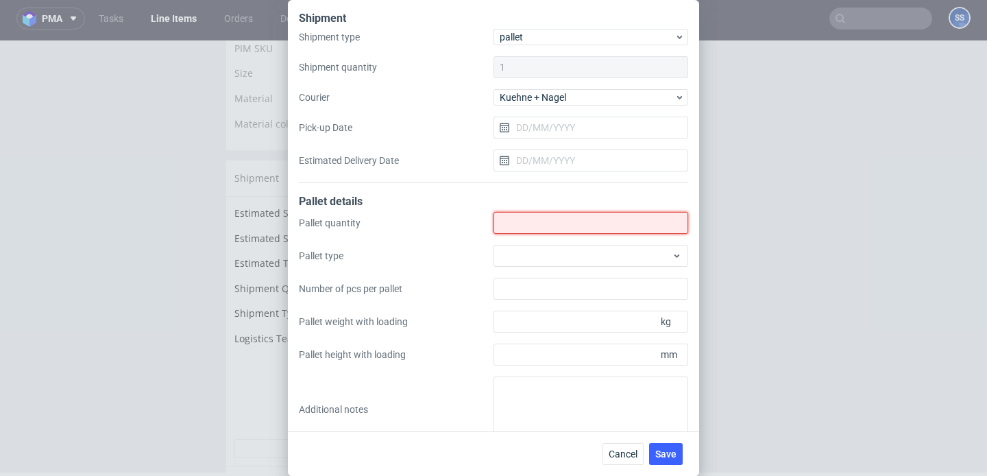
click at [551, 224] on input "Shipment type" at bounding box center [591, 223] width 195 height 22
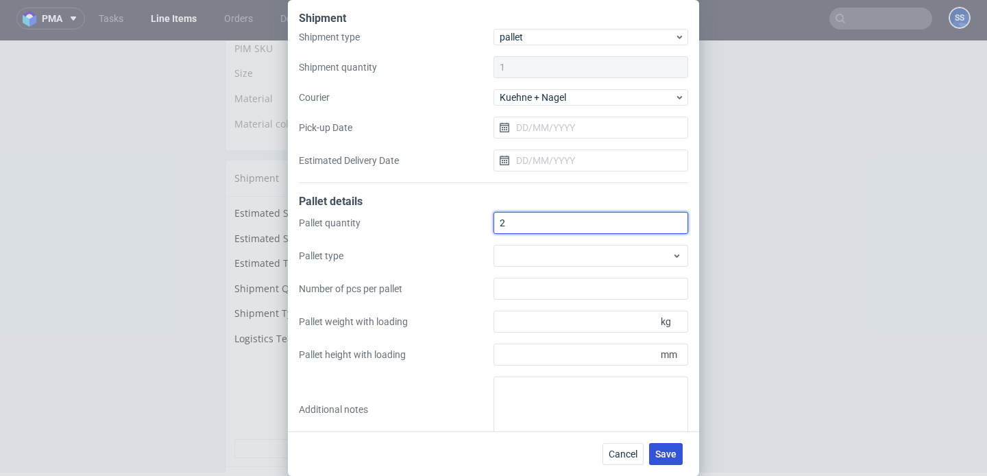
type input "2"
click at [658, 451] on span "Save" at bounding box center [665, 454] width 21 height 10
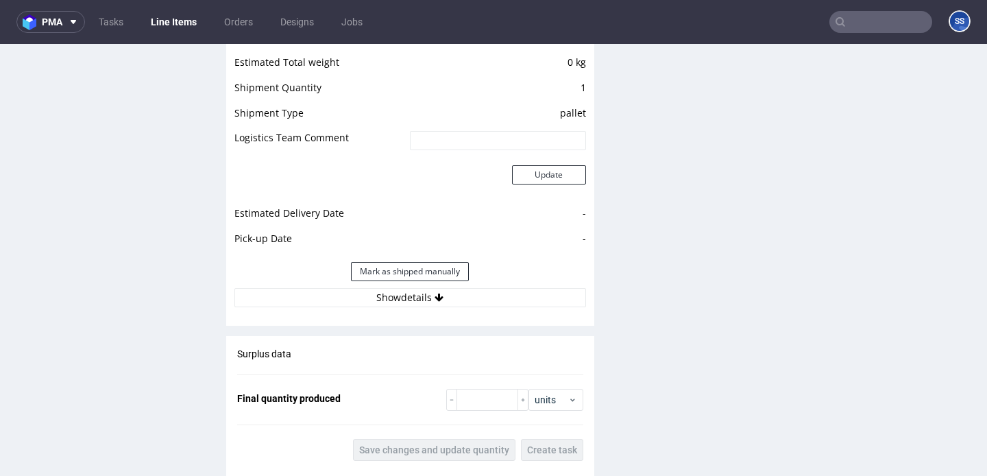
scroll to position [1217, 0]
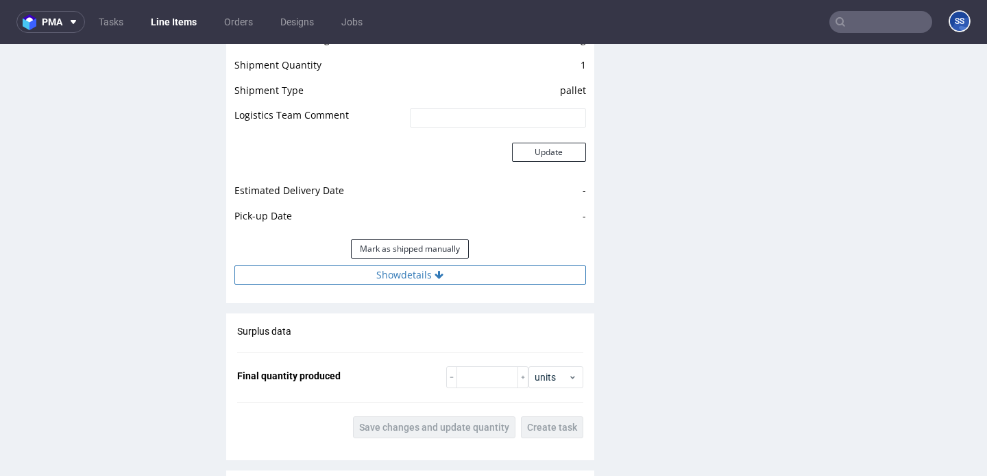
click at [466, 278] on button "Show details" at bounding box center [410, 274] width 352 height 19
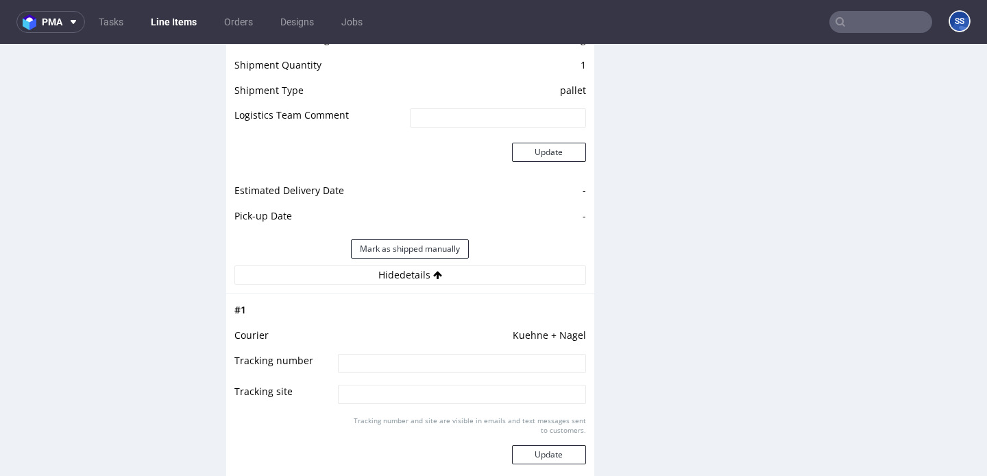
click at [420, 352] on td at bounding box center [460, 367] width 251 height 31
click at [415, 360] on input at bounding box center [462, 363] width 248 height 19
paste input "RWM006626756"
type input "RWM006626756"
click at [554, 452] on button "Update" at bounding box center [549, 454] width 74 height 19
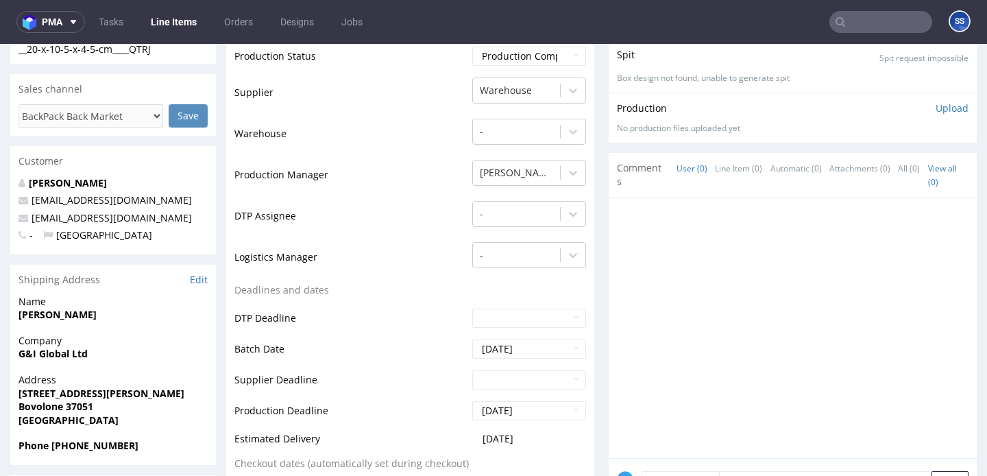
scroll to position [0, 0]
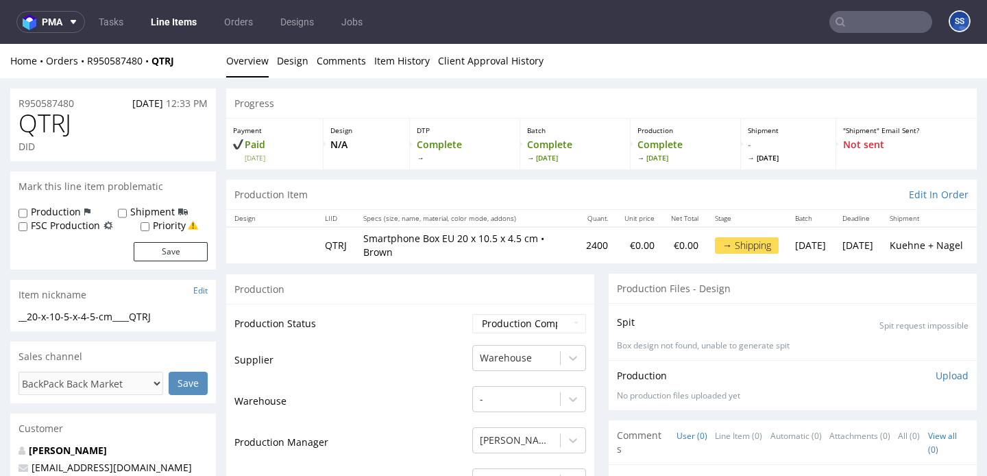
click at [195, 25] on link "Line Items" at bounding box center [174, 22] width 62 height 22
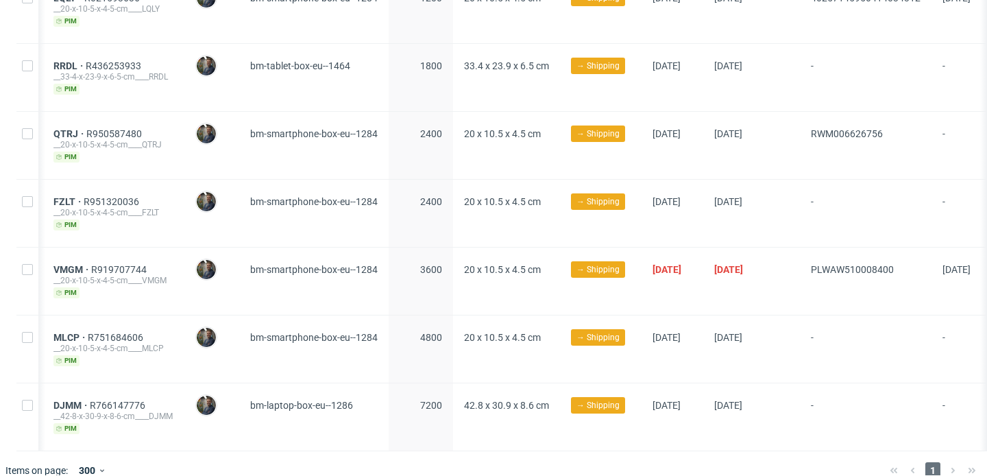
scroll to position [0, 131]
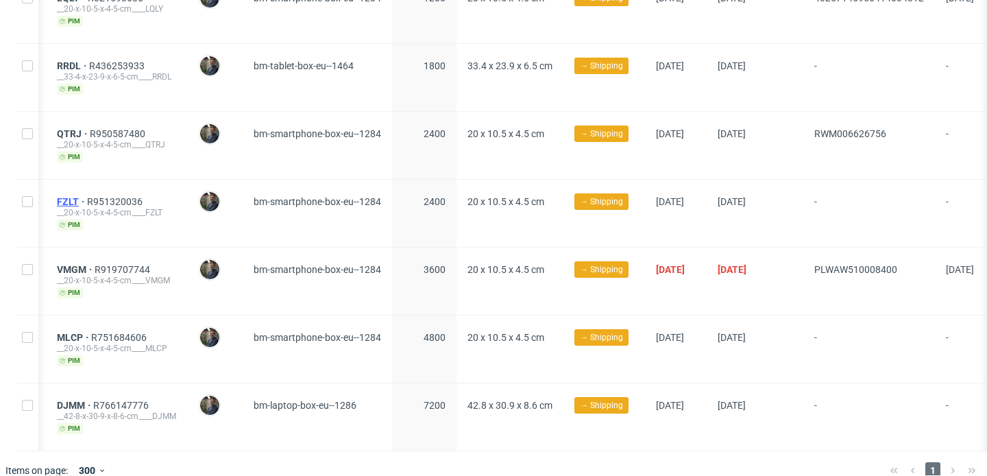
click at [87, 196] on span "FZLT" at bounding box center [72, 201] width 30 height 11
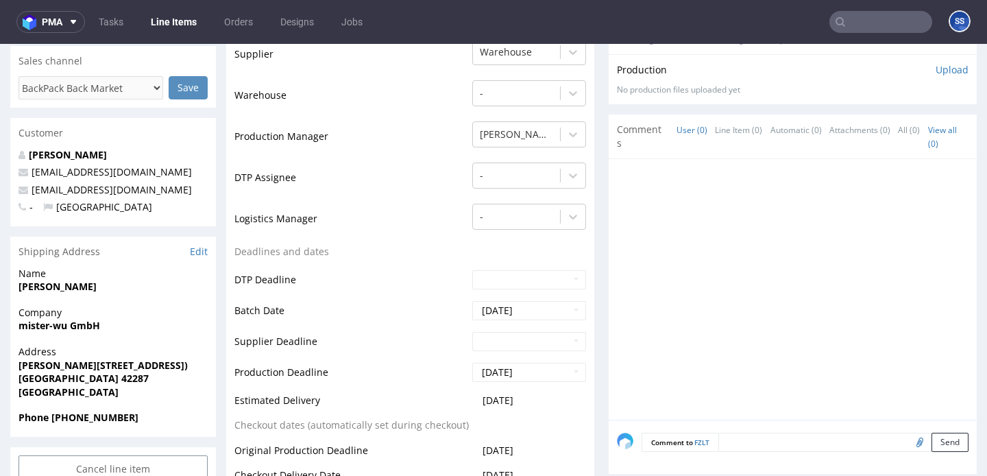
scroll to position [298, 0]
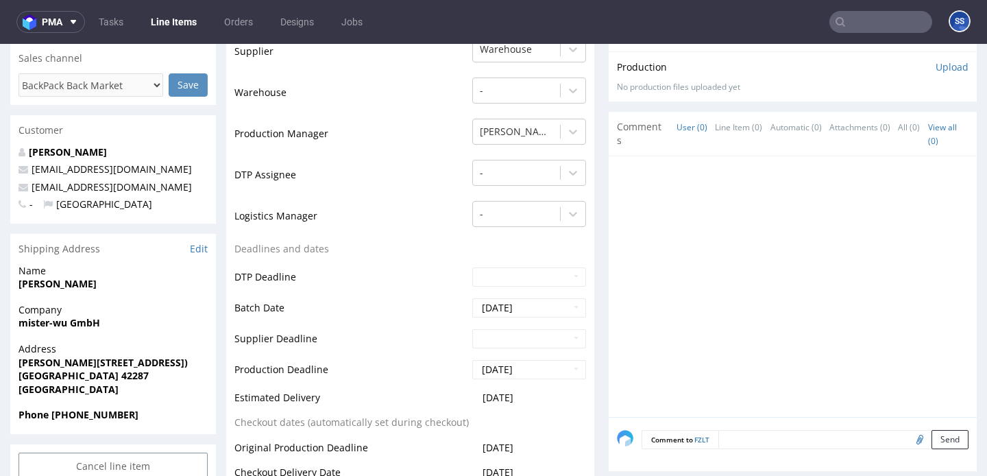
click at [42, 326] on strong "mister-wu GmbH" at bounding box center [60, 322] width 82 height 13
copy strong "mister-wu GmbH"
click at [56, 282] on strong "Guangte Wu" at bounding box center [58, 283] width 78 height 13
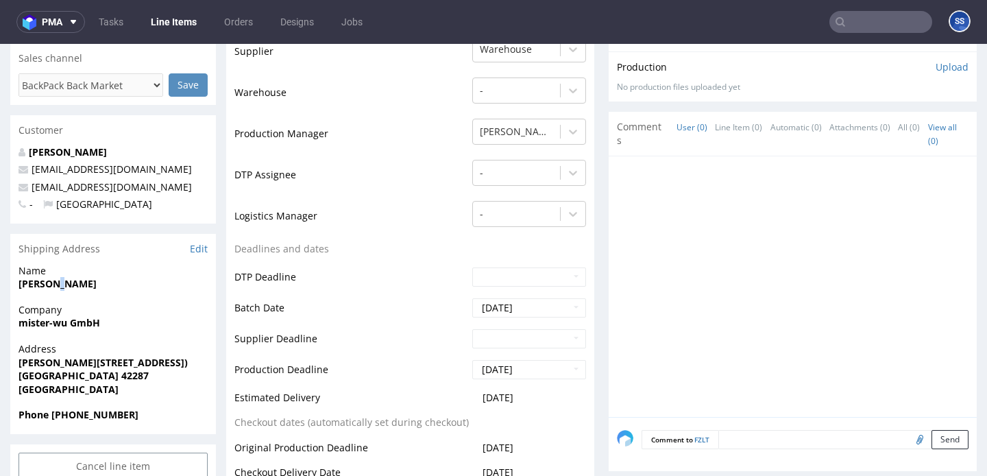
click at [56, 282] on strong "Guangte Wu" at bounding box center [58, 283] width 78 height 13
copy strong "Guangte Wu"
click at [89, 374] on strong "Wuppertal 42287" at bounding box center [84, 375] width 130 height 13
drag, startPoint x: 89, startPoint y: 374, endPoint x: 173, endPoint y: 320, distance: 99.7
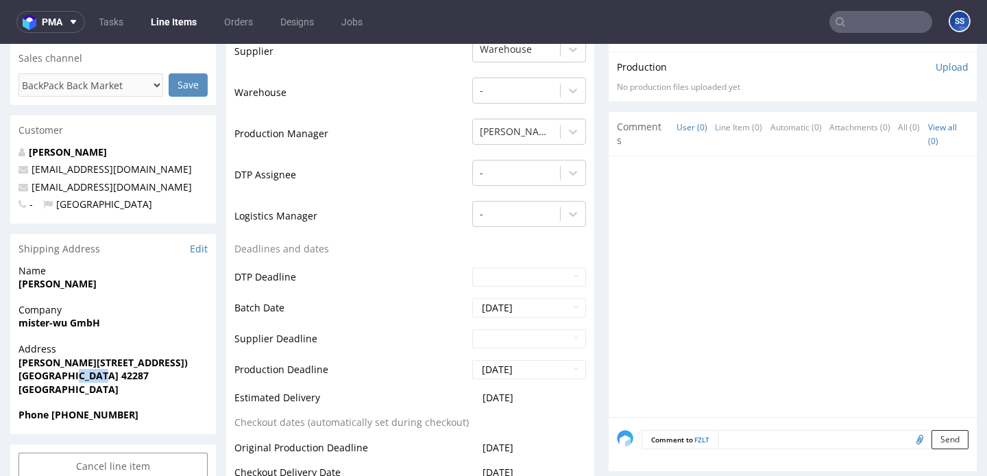
click at [90, 374] on strong "Wuppertal 42287" at bounding box center [84, 375] width 130 height 13
copy strong "42287"
drag, startPoint x: 49, startPoint y: 361, endPoint x: 199, endPoint y: 361, distance: 150.1
click at [189, 365] on div "Address Heinz-Fangmanstraße 6 (Halle 3) Wuppertal 42287 Germany" at bounding box center [113, 375] width 206 height 66
copy strong "Heinz-Fangmanstraße 6 (Halle 3)"
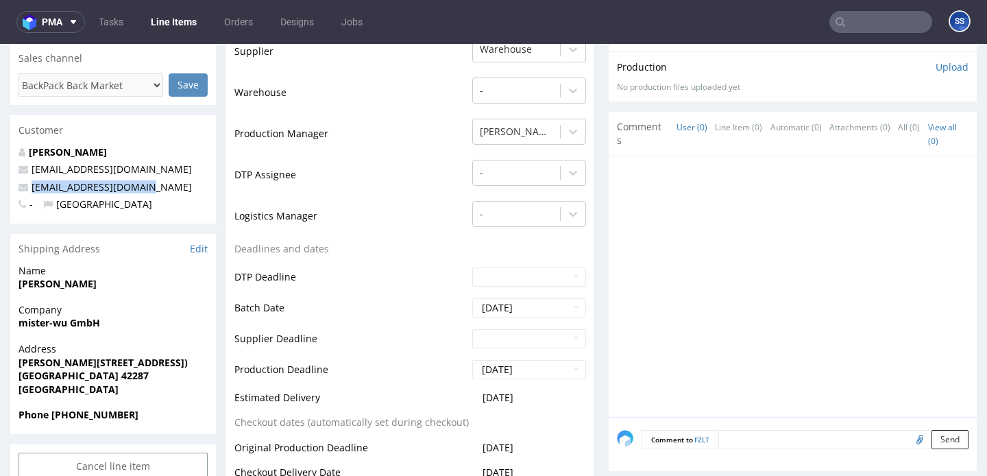
drag, startPoint x: 149, startPoint y: 185, endPoint x: 121, endPoint y: 118, distance: 72.8
click at [23, 179] on div "Guangte Wu whitelabel@packhelp.com rechnung@mister-wu.com - Germany" at bounding box center [113, 184] width 206 height 78
copy span "rechnung@mister-wu.com"
drag, startPoint x: 53, startPoint y: 415, endPoint x: 186, endPoint y: 405, distance: 134.0
click at [186, 405] on section "Shipping Address Edit Name Guangte Wu Company mister-wu GmbH Address Heinz-Fang…" at bounding box center [113, 334] width 206 height 200
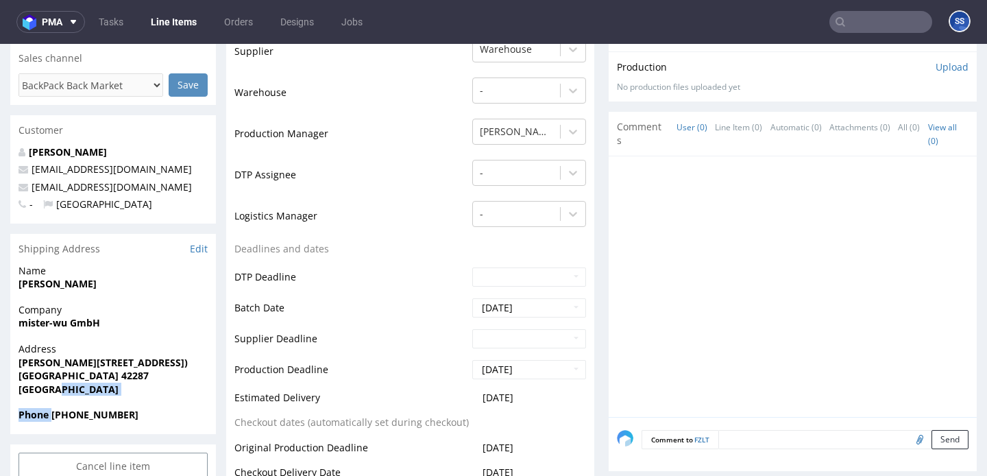
drag, startPoint x: 154, startPoint y: 412, endPoint x: 52, endPoint y: 415, distance: 101.5
click at [52, 415] on span "Phone +49 162 6978352" at bounding box center [113, 415] width 189 height 14
copy strong "+49 162 6978352"
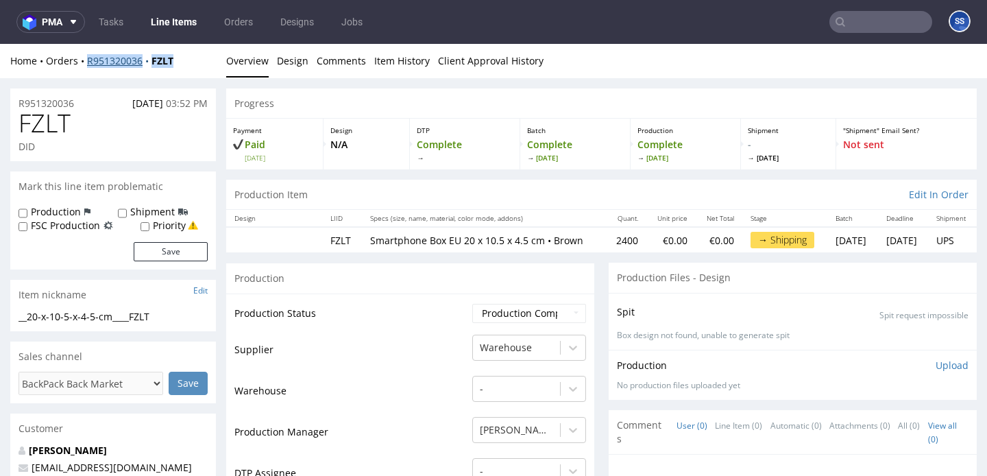
drag, startPoint x: 184, startPoint y: 64, endPoint x: 88, endPoint y: 64, distance: 95.3
click at [86, 64] on div "Home Orders R951320036 FZLT" at bounding box center [113, 61] width 206 height 14
copy div "R951320036 FZLT"
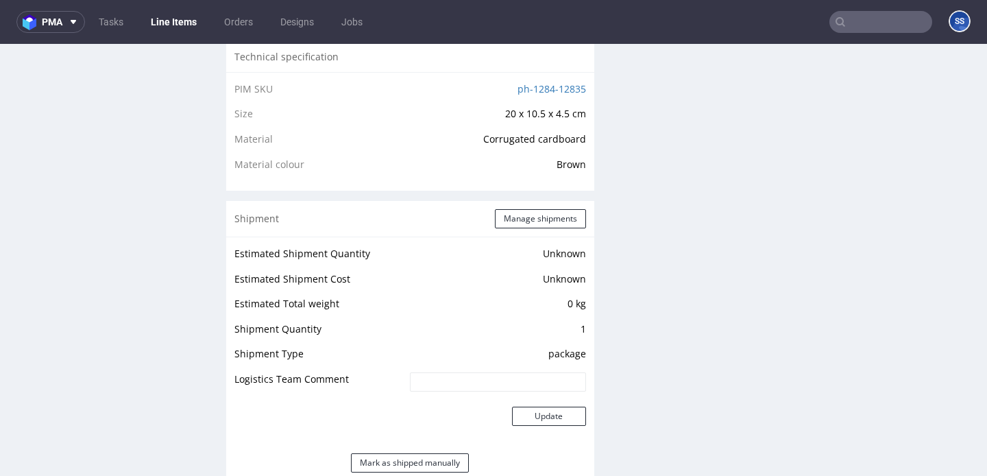
scroll to position [945, 0]
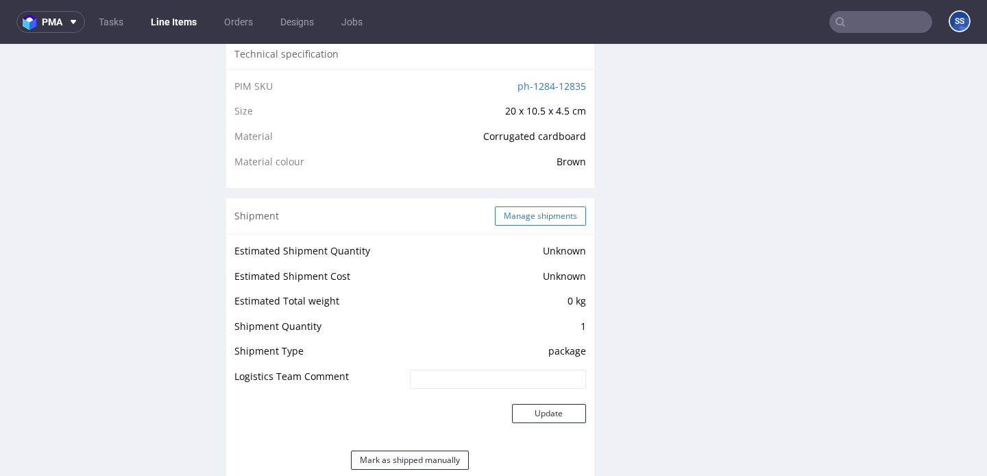
click at [505, 226] on button "Manage shipments" at bounding box center [540, 215] width 91 height 19
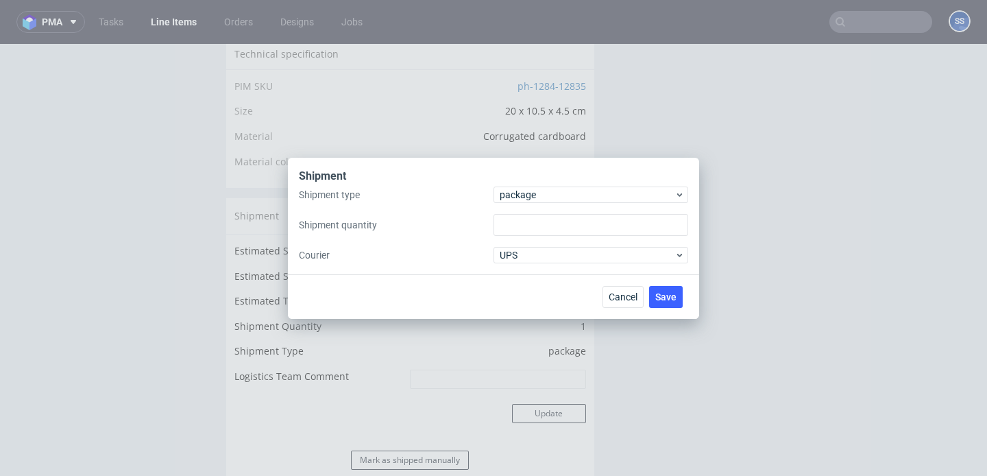
type input "1"
click at [522, 199] on span "package" at bounding box center [587, 195] width 175 height 14
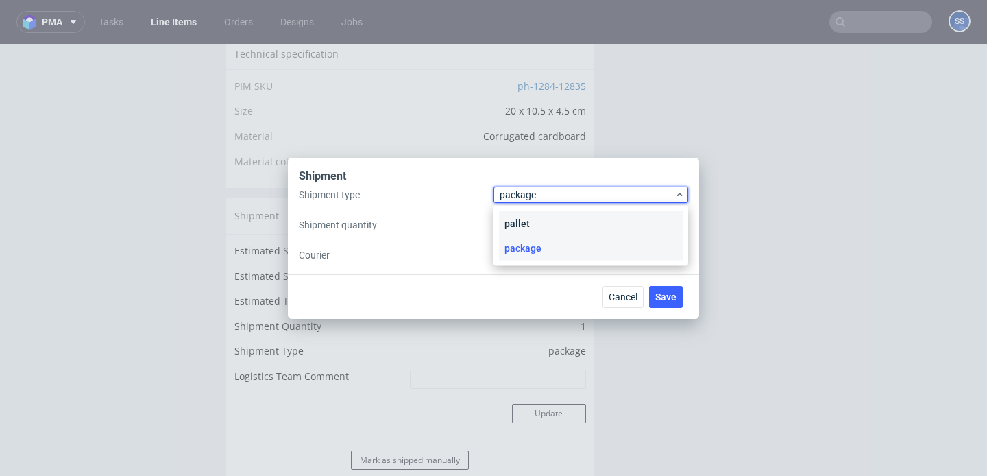
click at [527, 218] on div "pallet" at bounding box center [591, 223] width 184 height 25
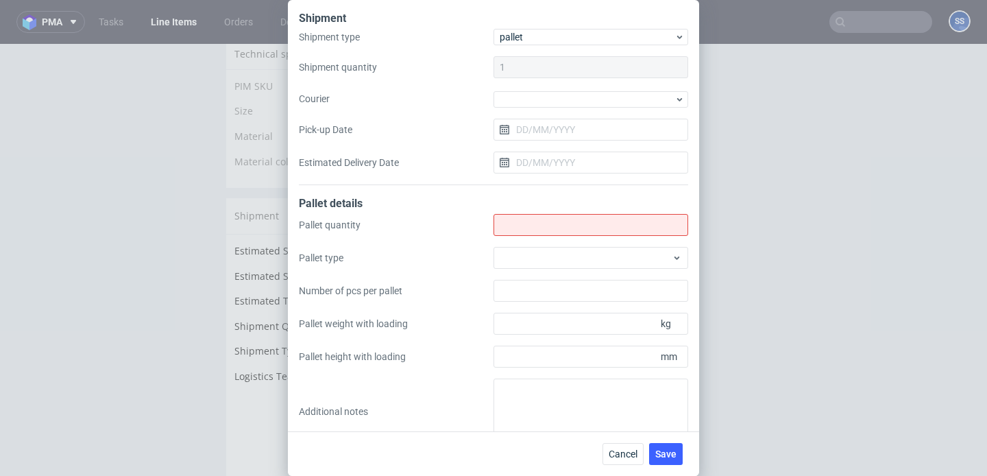
click at [524, 108] on div "Shipment type pallet Shipment quantity 1 Courier Pick-up Date Estimated Deliver…" at bounding box center [493, 107] width 389 height 156
click at [523, 101] on div at bounding box center [591, 99] width 195 height 16
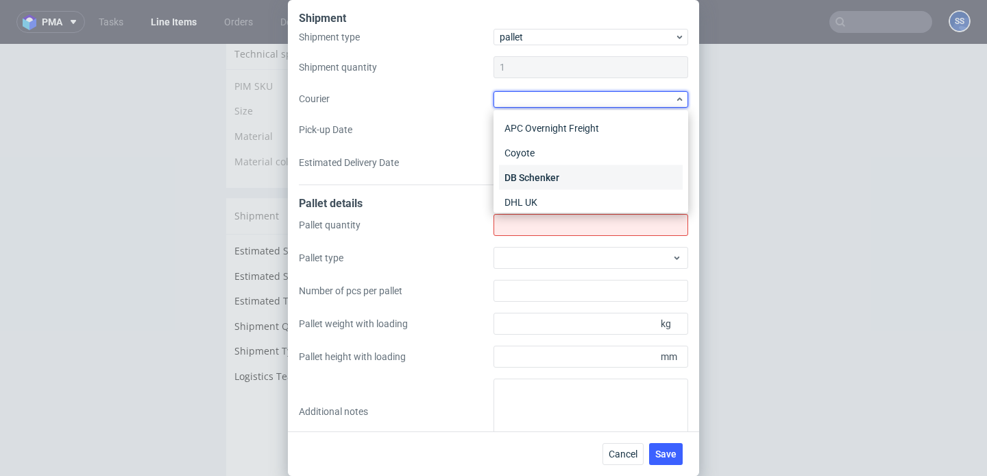
click at [542, 171] on div "DB Schenker" at bounding box center [591, 177] width 184 height 25
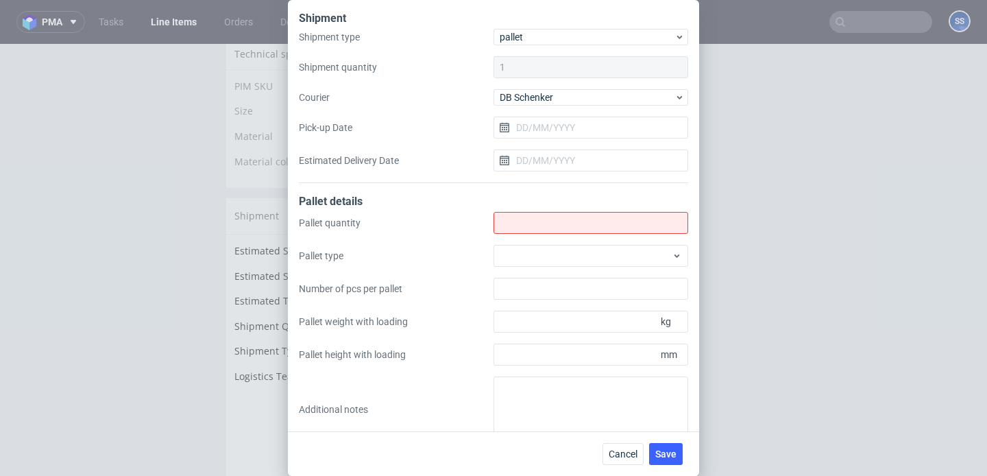
scroll to position [22, 0]
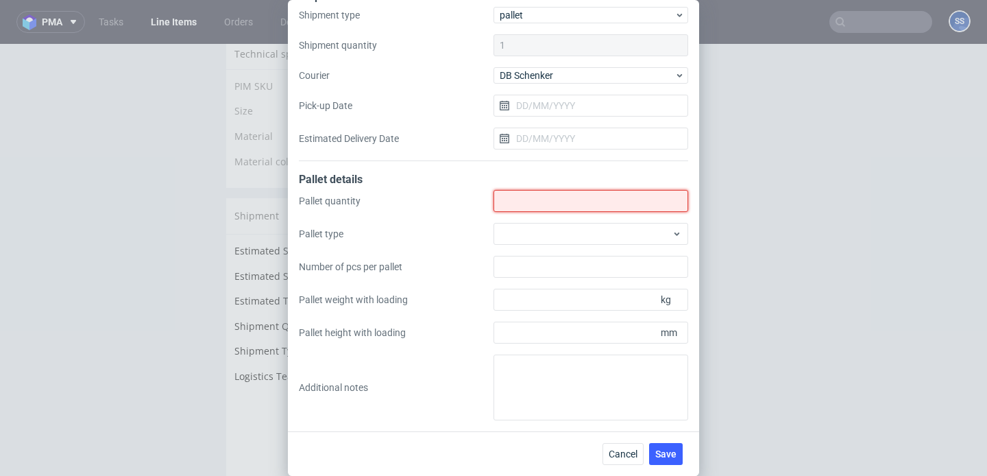
click at [518, 197] on input "Shipment type" at bounding box center [591, 201] width 195 height 22
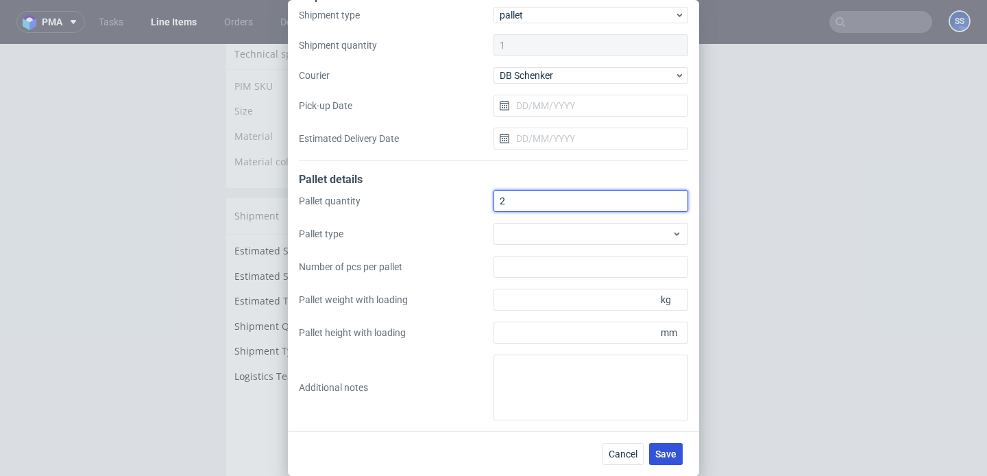
type input "2"
click at [660, 449] on span "Save" at bounding box center [665, 454] width 21 height 10
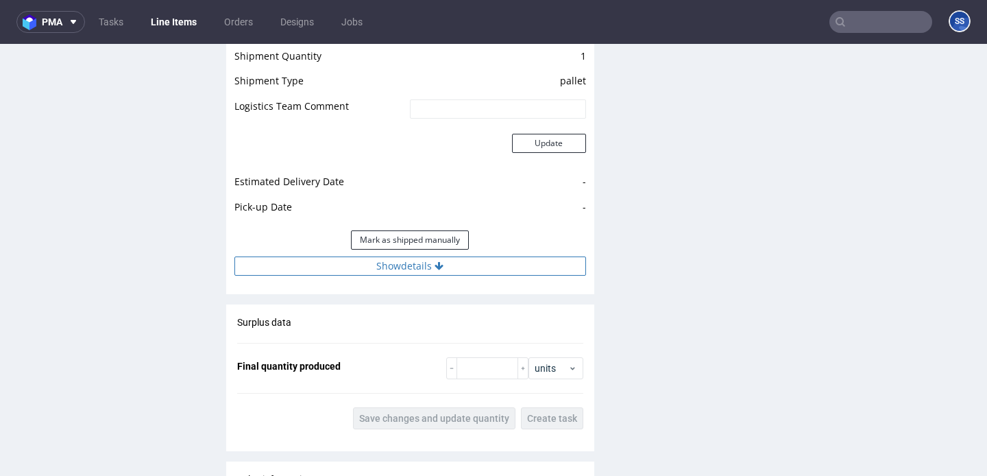
scroll to position [1179, 0]
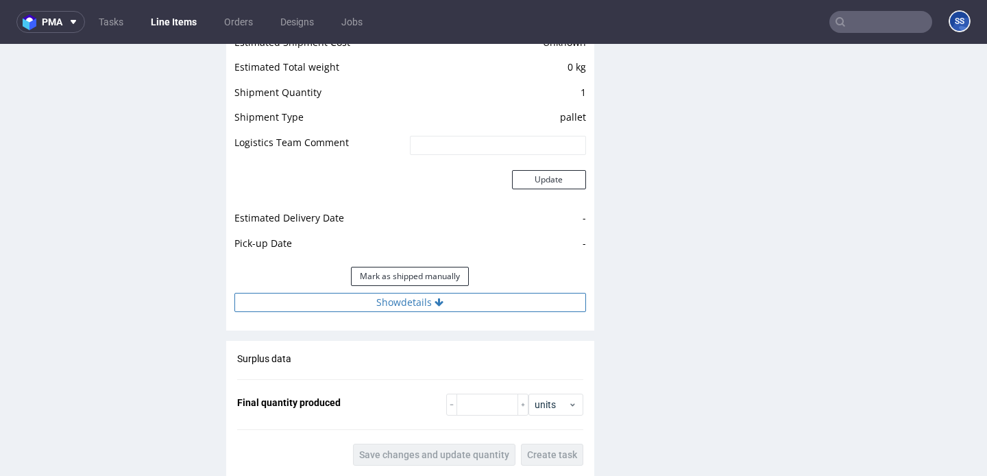
click at [454, 312] on button "Show details" at bounding box center [410, 302] width 352 height 19
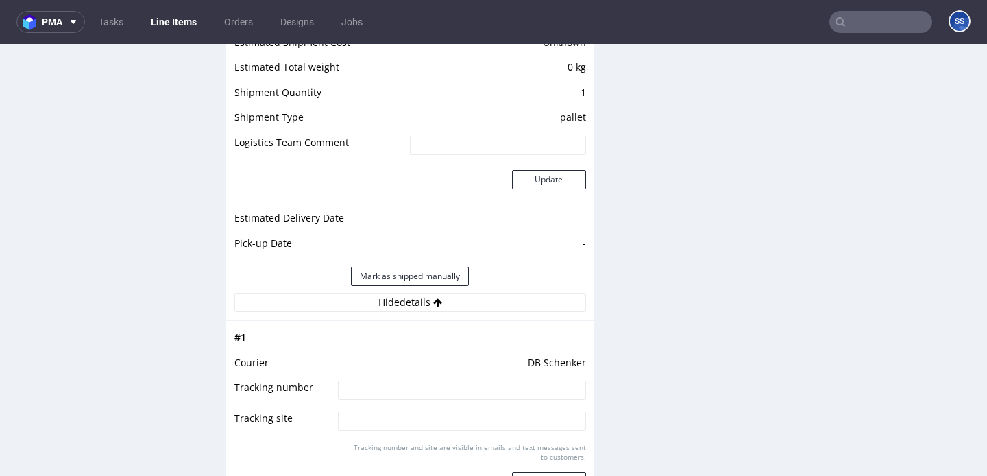
click at [440, 380] on td "DB Schenker" at bounding box center [460, 366] width 251 height 25
click at [427, 396] on input at bounding box center [462, 390] width 248 height 19
paste input "PLWAW510011026"
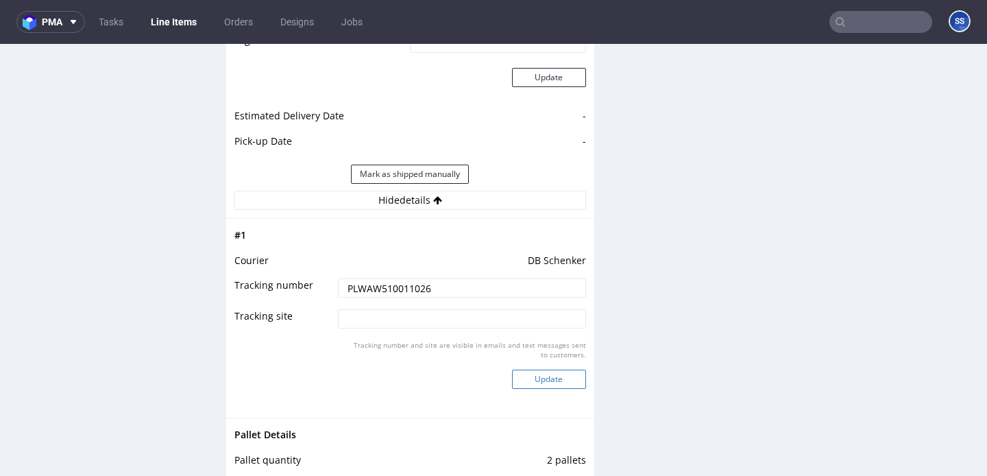
scroll to position [1302, 0]
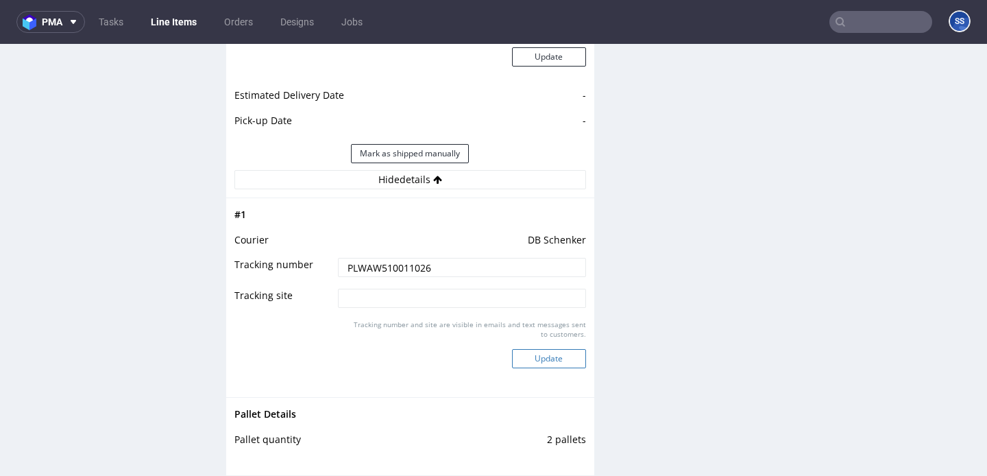
type input "PLWAW510011026"
click at [546, 368] on button "Update" at bounding box center [549, 358] width 74 height 19
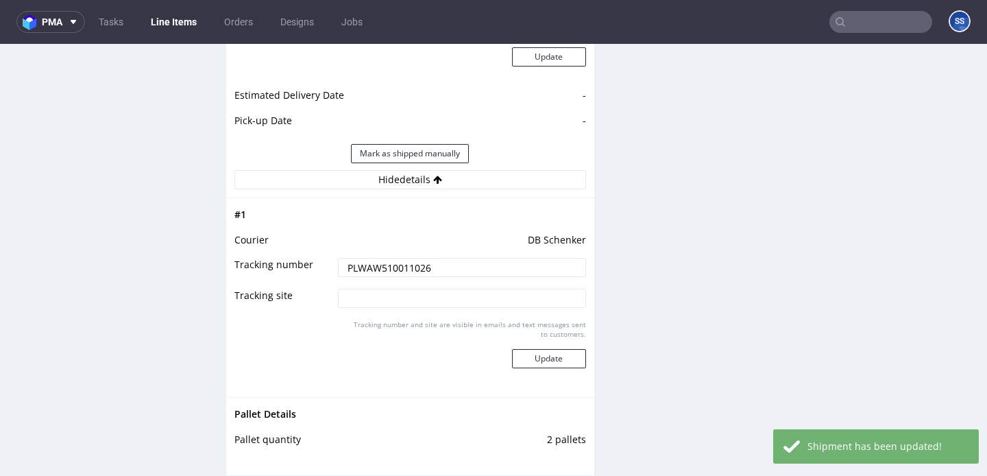
click at [185, 23] on link "Line Items" at bounding box center [174, 22] width 62 height 22
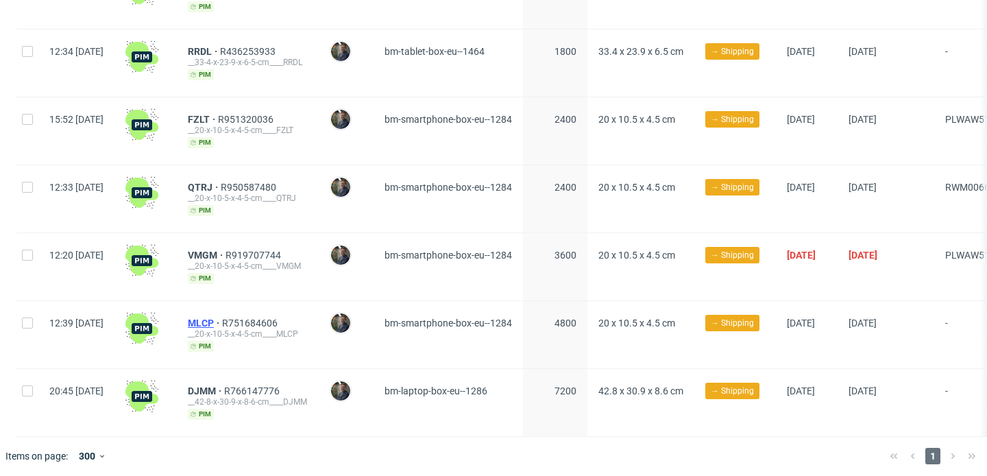
click at [222, 317] on span "MLCP" at bounding box center [205, 322] width 34 height 11
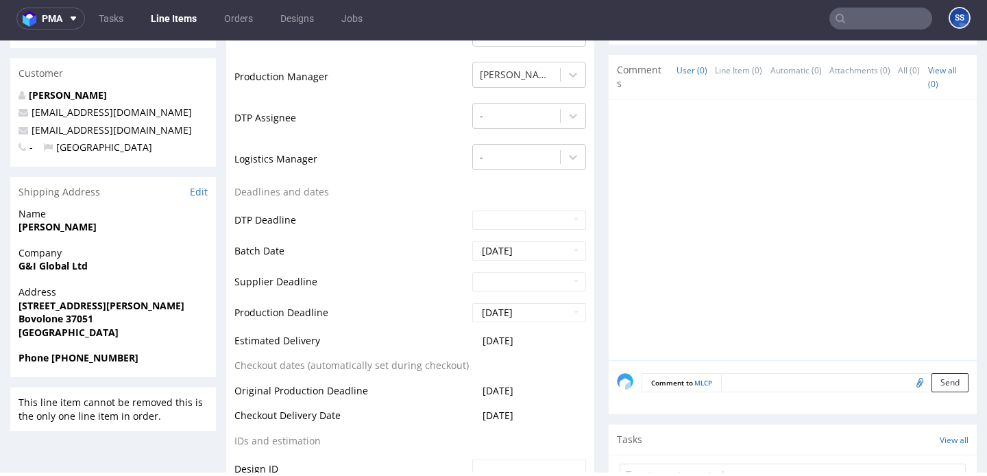
scroll to position [385, 0]
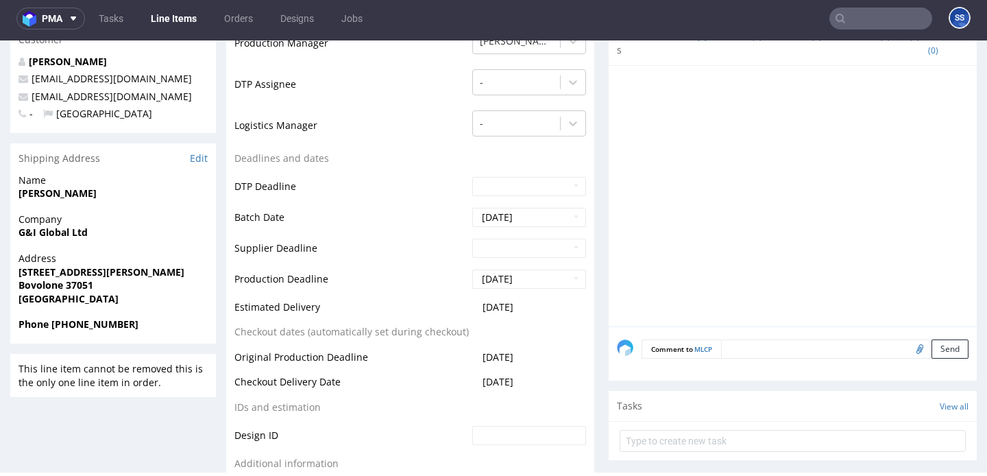
click at [58, 232] on strong "G&I Global Ltd" at bounding box center [53, 232] width 69 height 13
copy strong "G&I Global Ltd"
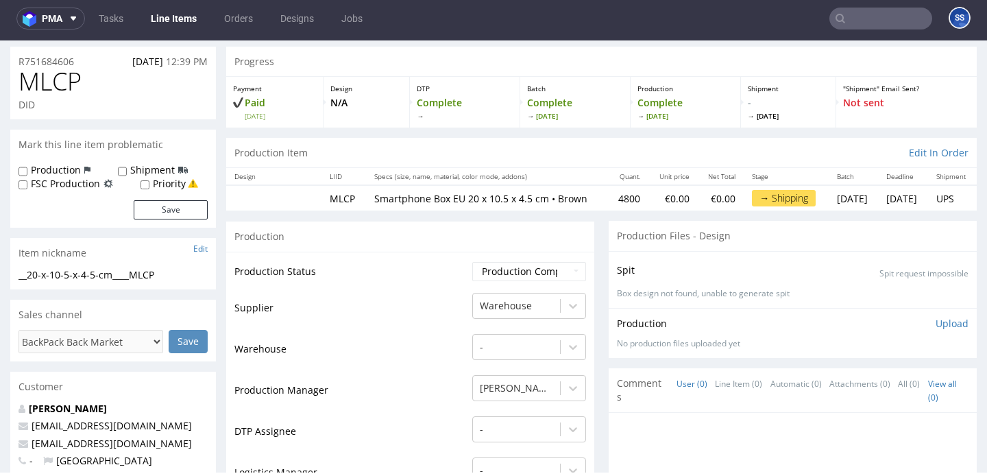
scroll to position [0, 0]
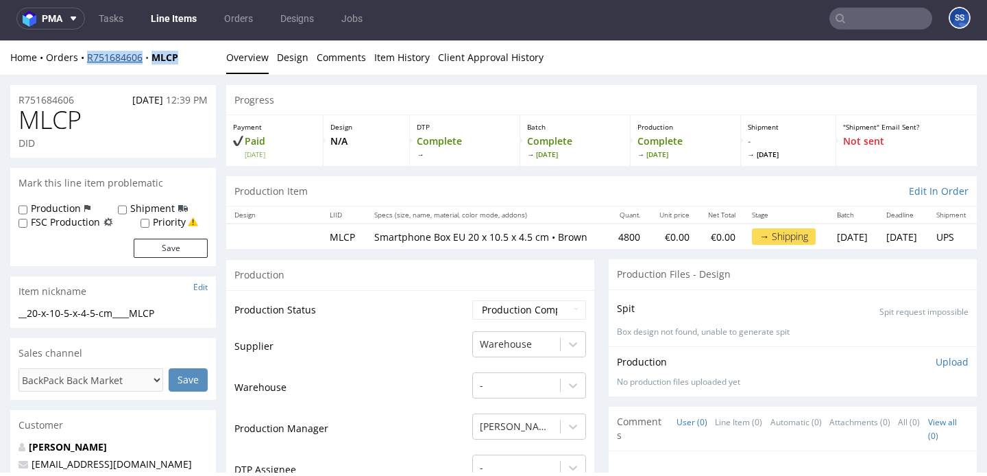
drag, startPoint x: 110, startPoint y: 56, endPoint x: 89, endPoint y: 56, distance: 20.6
click at [89, 56] on div "Home Orders R751684606 MLCP" at bounding box center [113, 58] width 206 height 14
copy div "R751684606 MLCP"
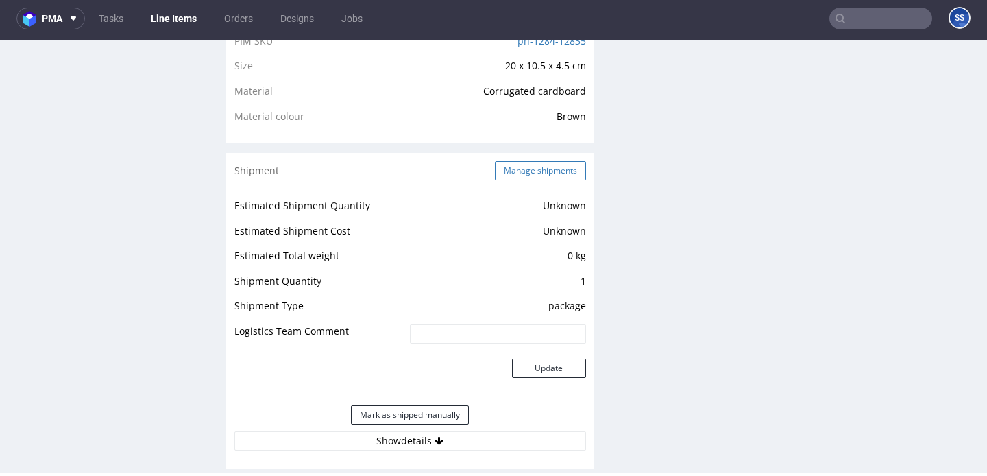
scroll to position [987, 0]
click at [505, 181] on button "Manage shipments" at bounding box center [540, 171] width 91 height 19
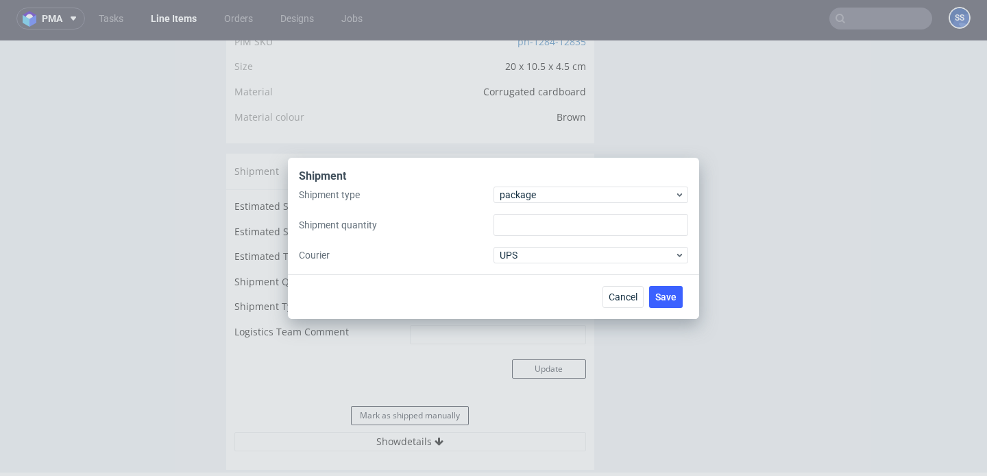
type input "1"
click at [535, 203] on div "Shipment type package Shipment quantity 1 Courier UPS" at bounding box center [493, 224] width 389 height 77
click at [545, 192] on span "package" at bounding box center [587, 195] width 175 height 14
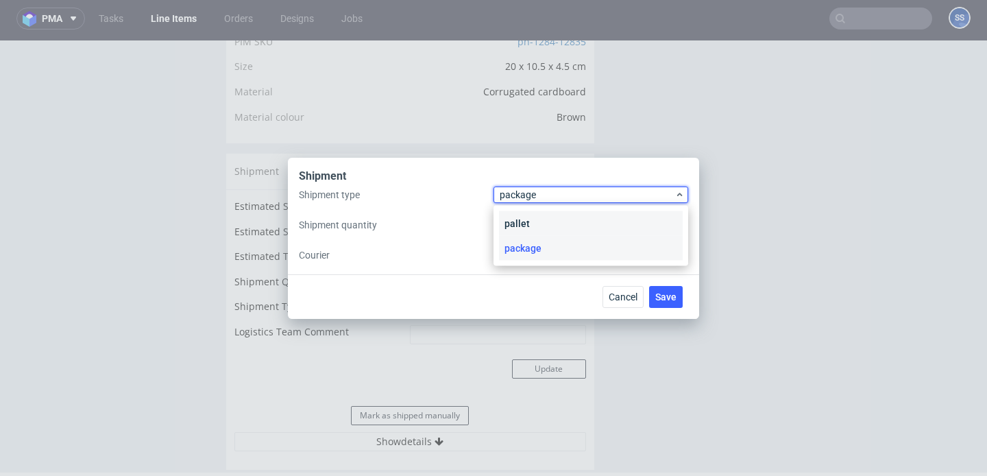
click at [540, 216] on div "pallet" at bounding box center [591, 223] width 184 height 25
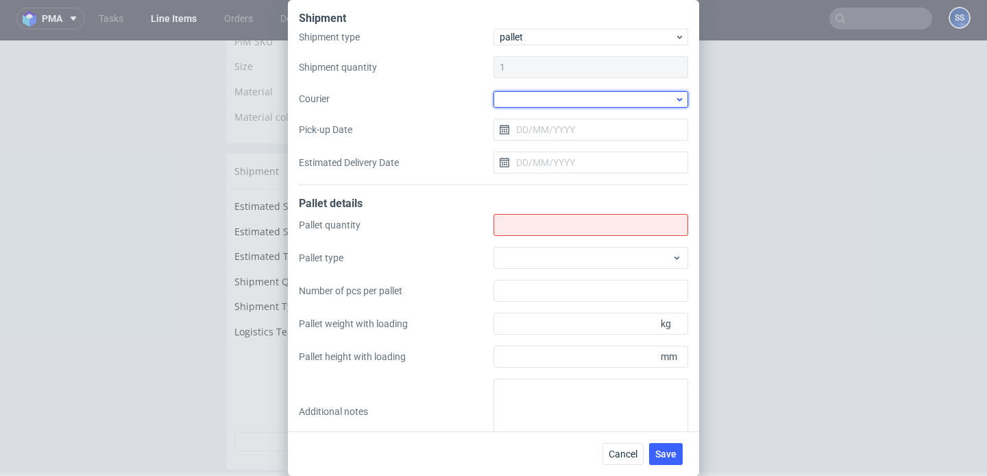
click at [527, 103] on div at bounding box center [591, 99] width 195 height 16
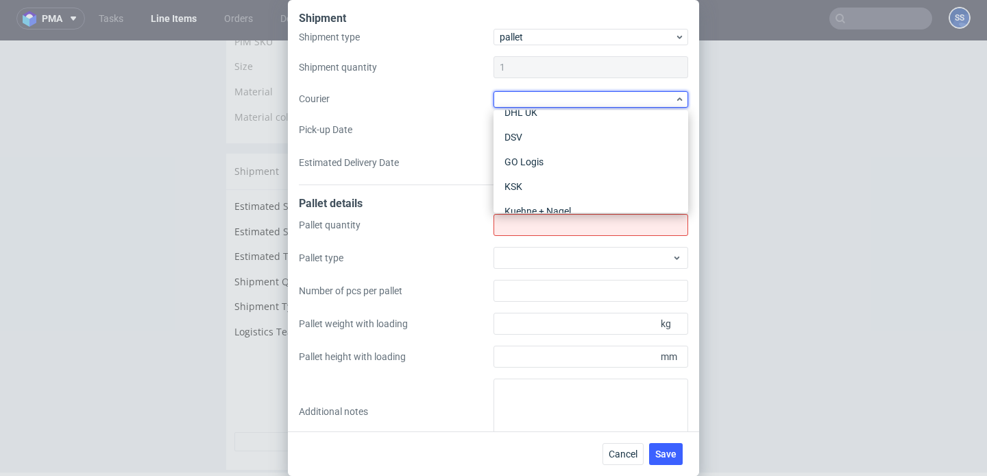
scroll to position [108, 0]
click at [542, 186] on div "Kuehne + Nagel" at bounding box center [591, 193] width 184 height 25
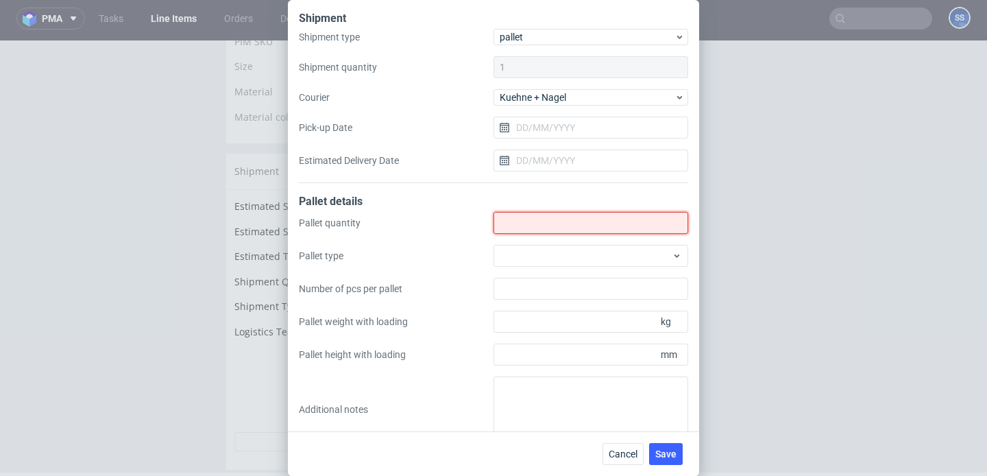
click at [528, 221] on input "Shipment type" at bounding box center [591, 223] width 195 height 22
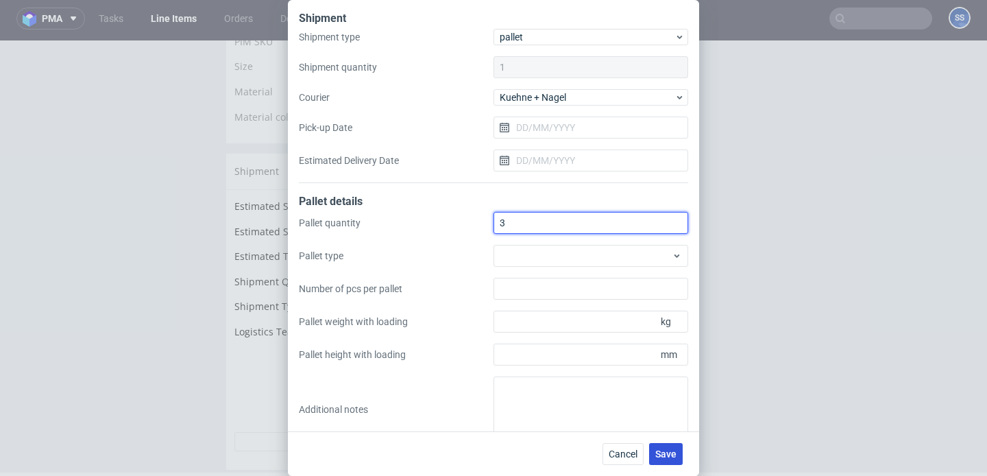
type input "3"
click at [671, 455] on span "Save" at bounding box center [665, 454] width 21 height 10
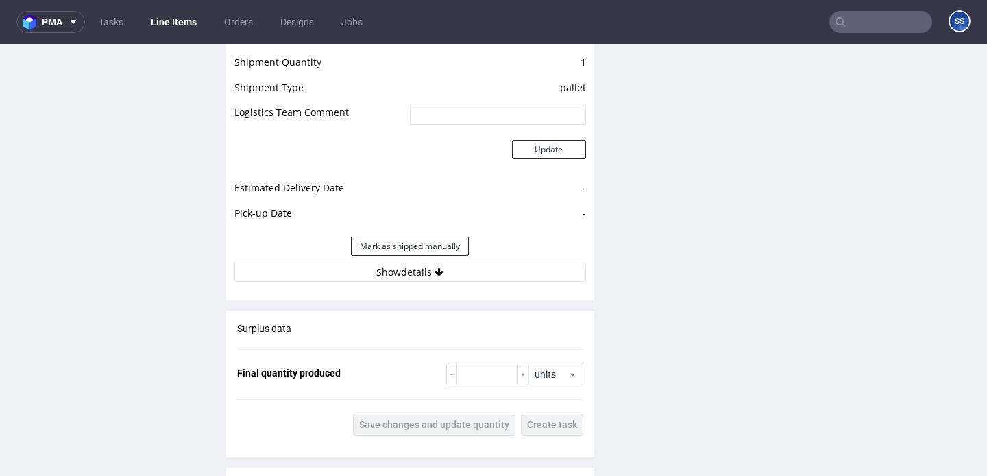
scroll to position [1224, 0]
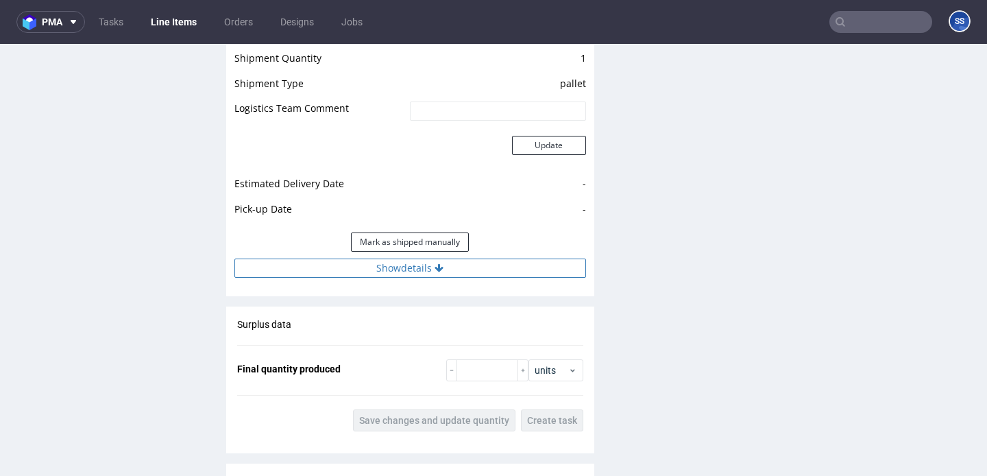
click at [467, 270] on button "Show details" at bounding box center [410, 267] width 352 height 19
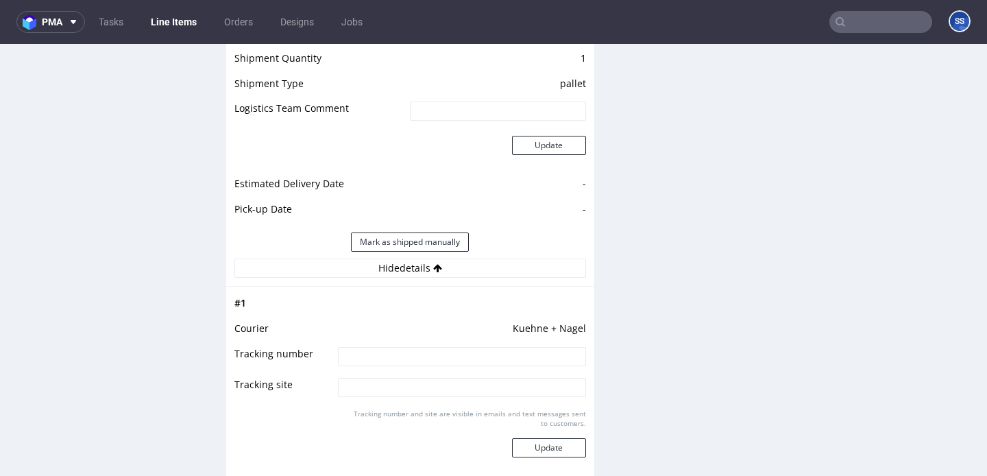
click at [437, 358] on input at bounding box center [462, 356] width 248 height 19
paste input "RWM006627060"
type input "RWM006627060"
click at [548, 450] on button "Update" at bounding box center [549, 447] width 74 height 19
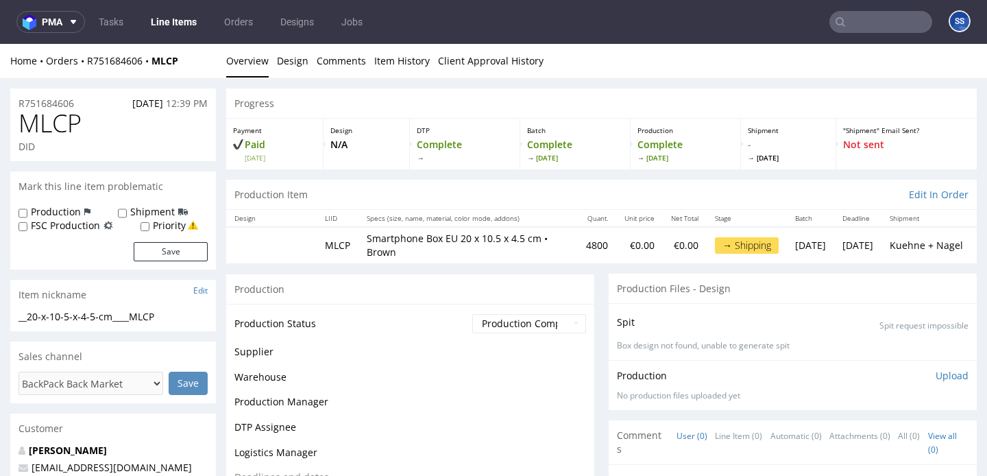
scroll to position [1048, 0]
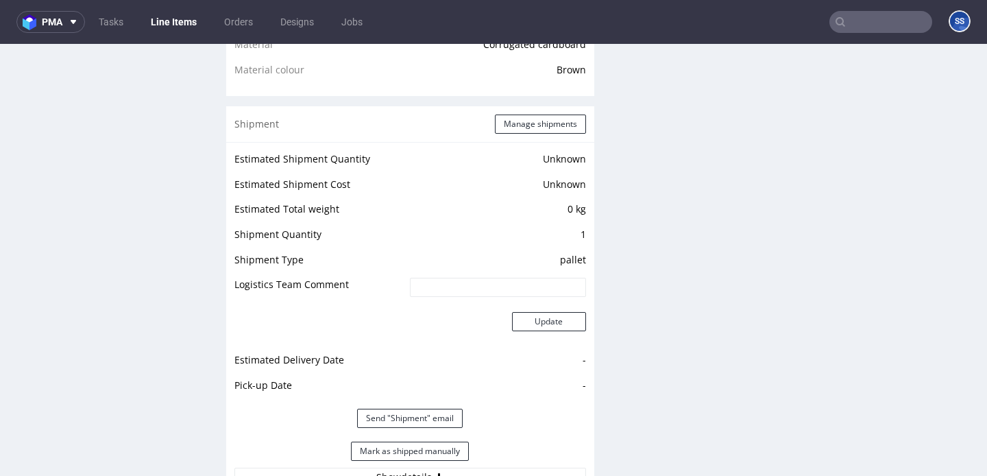
click at [167, 24] on link "Line Items" at bounding box center [174, 22] width 62 height 22
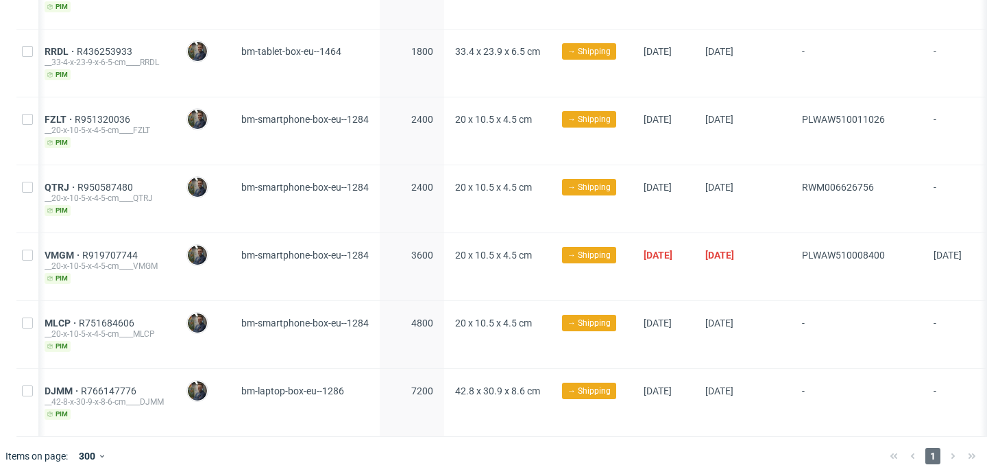
scroll to position [0, 248]
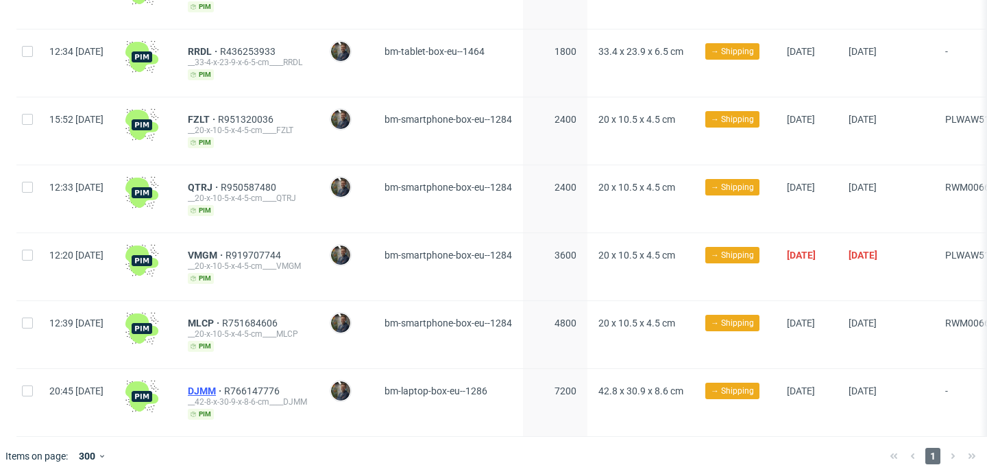
click at [224, 385] on span "DJMM" at bounding box center [206, 390] width 36 height 11
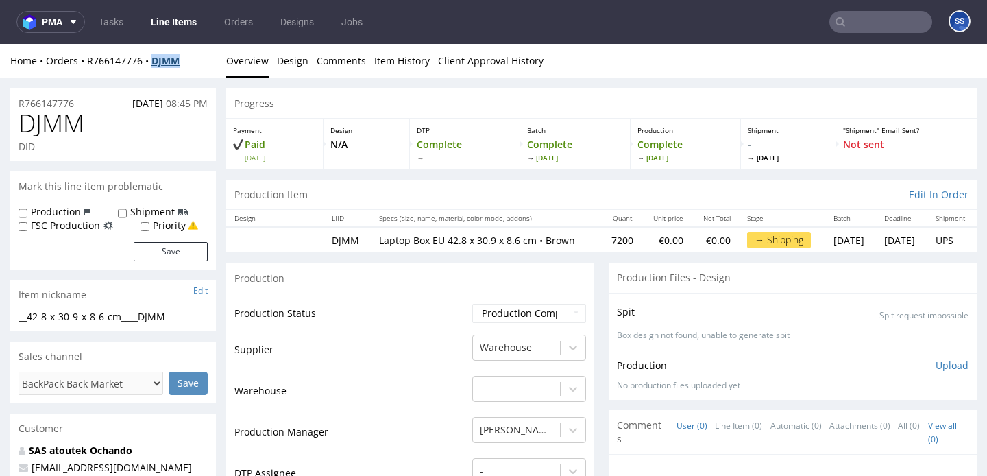
drag, startPoint x: 189, startPoint y: 60, endPoint x: 155, endPoint y: 59, distance: 33.6
click at [155, 59] on div "Home Orders R766147776 DJMM" at bounding box center [113, 61] width 206 height 14
click at [202, 60] on div "Home Orders R766147776 DJMM" at bounding box center [113, 61] width 206 height 14
drag, startPoint x: 176, startPoint y: 64, endPoint x: 86, endPoint y: 63, distance: 90.5
click at [86, 63] on div "Home Orders R766147776 DJMM" at bounding box center [113, 61] width 206 height 14
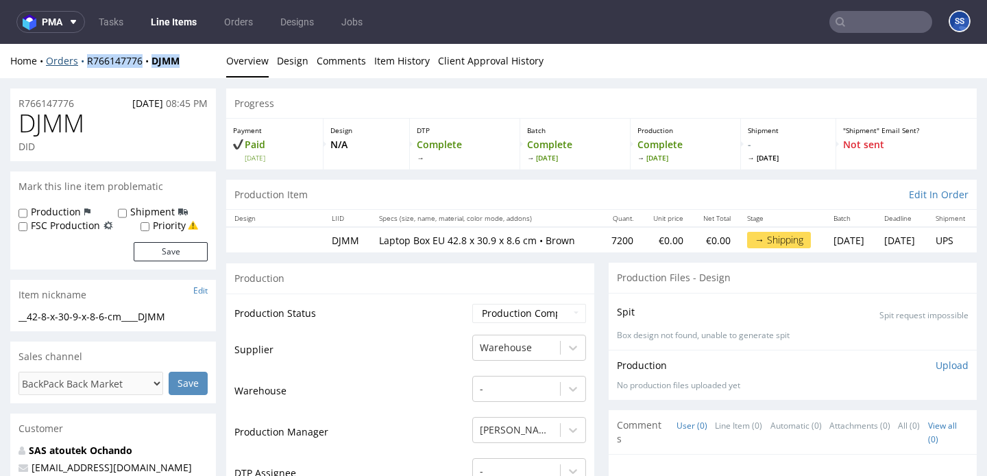
copy div "R766147776 DJMM"
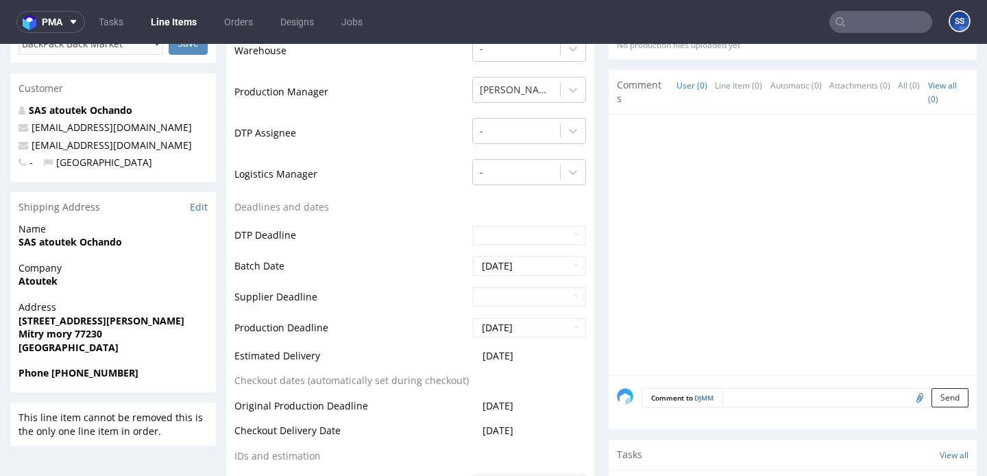
scroll to position [351, 0]
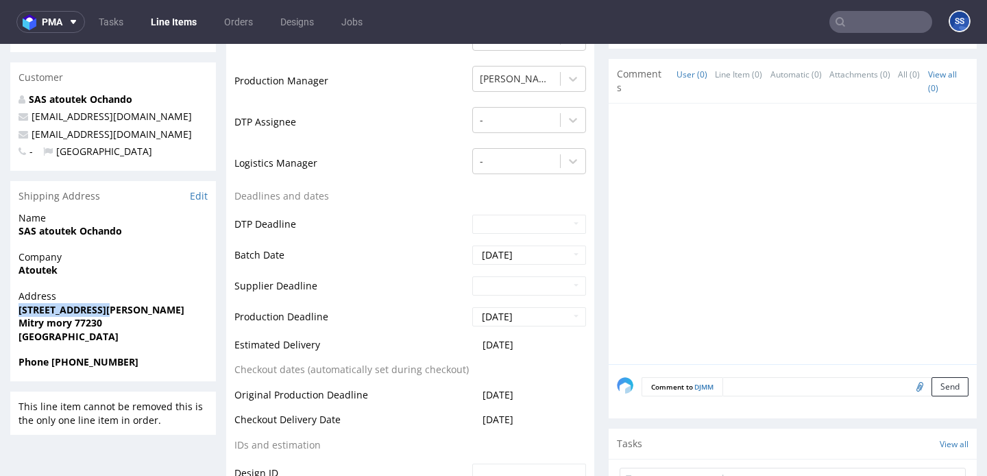
drag, startPoint x: 108, startPoint y: 313, endPoint x: 14, endPoint y: 308, distance: 94.1
click at [14, 308] on div "Address 1 rue René cassin Mitry mory 77230 France" at bounding box center [113, 322] width 206 height 66
copy strong "1 rue René cassin"
click at [36, 267] on strong "Atoutek" at bounding box center [38, 269] width 39 height 13
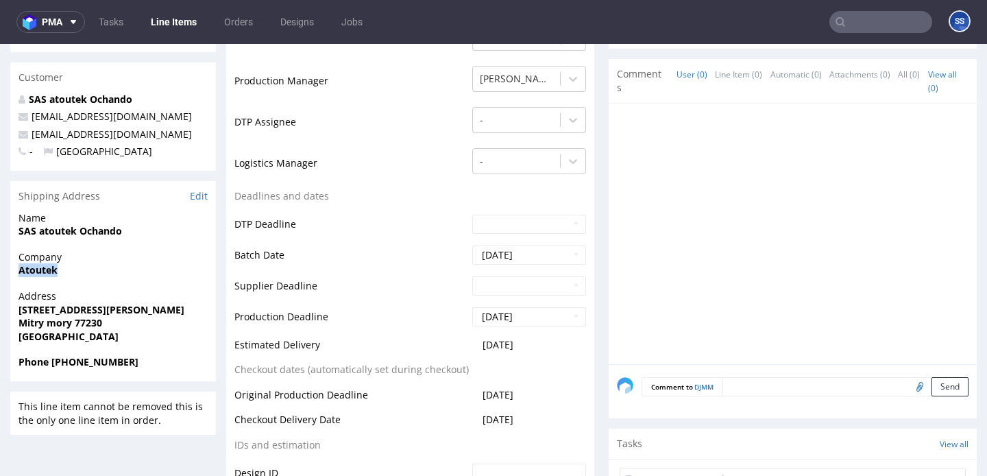
copy strong "Atoutek"
drag, startPoint x: 95, startPoint y: 320, endPoint x: 17, endPoint y: 314, distance: 77.7
click at [17, 314] on div "Address 1 rue René cassin Mitry mory 77230 France" at bounding box center [113, 322] width 206 height 66
copy p "1 rue René cassin Mitry mory 77230"
click at [106, 339] on span "France" at bounding box center [113, 337] width 189 height 14
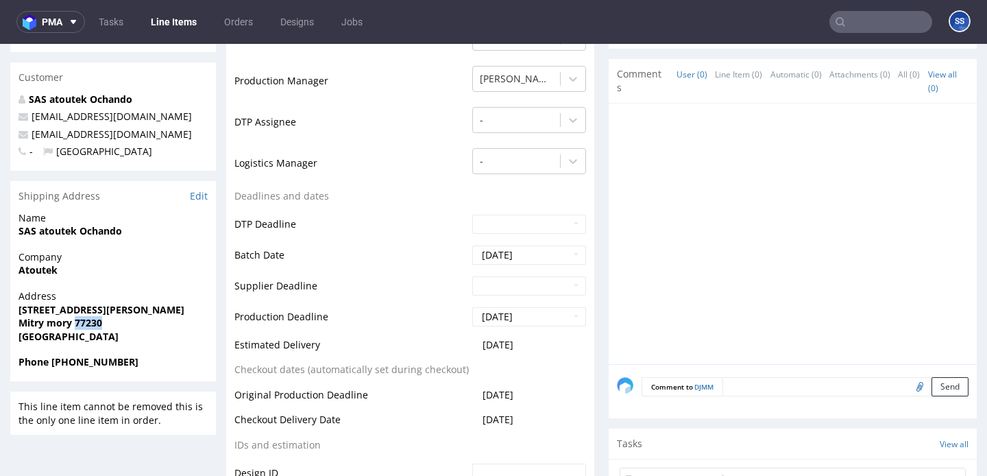
drag, startPoint x: 107, startPoint y: 324, endPoint x: 73, endPoint y: 324, distance: 34.3
click at [73, 324] on span "Mitry mory 77230" at bounding box center [113, 323] width 189 height 14
copy strong "77230"
click at [169, 23] on link "Line Items" at bounding box center [174, 22] width 62 height 22
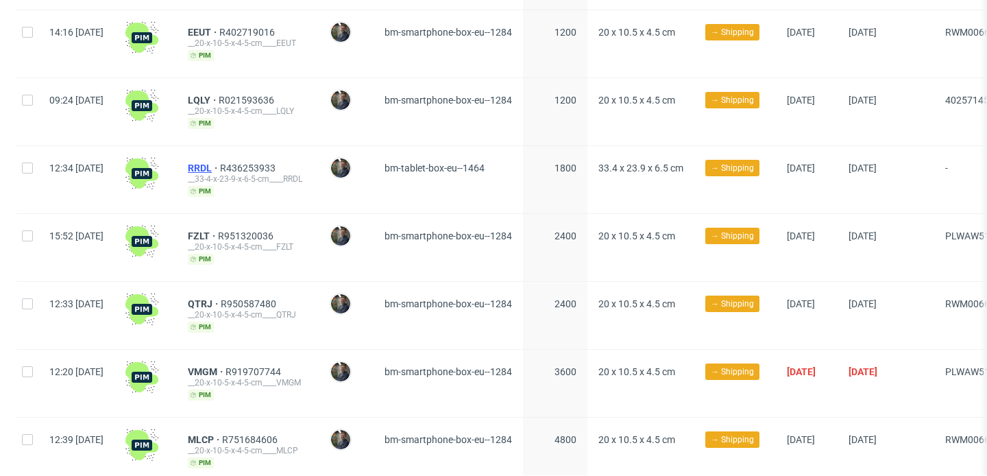
click at [220, 162] on span "RRDL" at bounding box center [204, 167] width 32 height 11
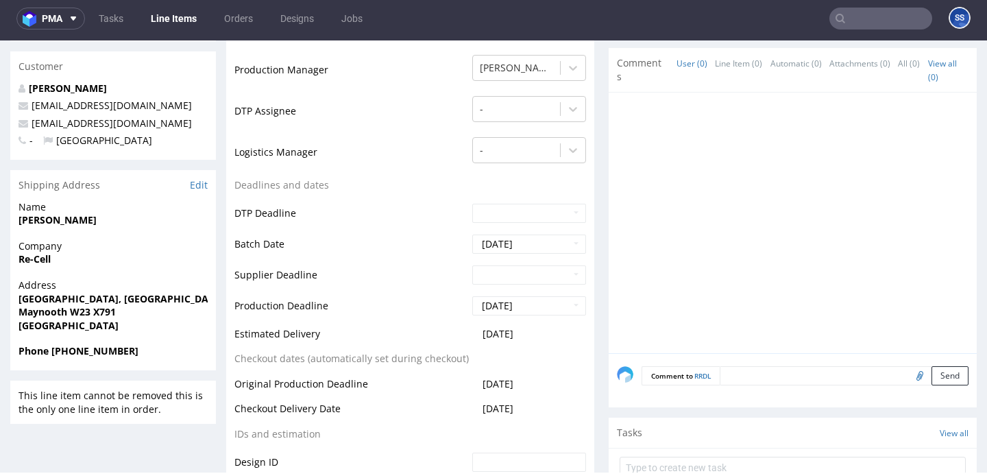
scroll to position [353, 0]
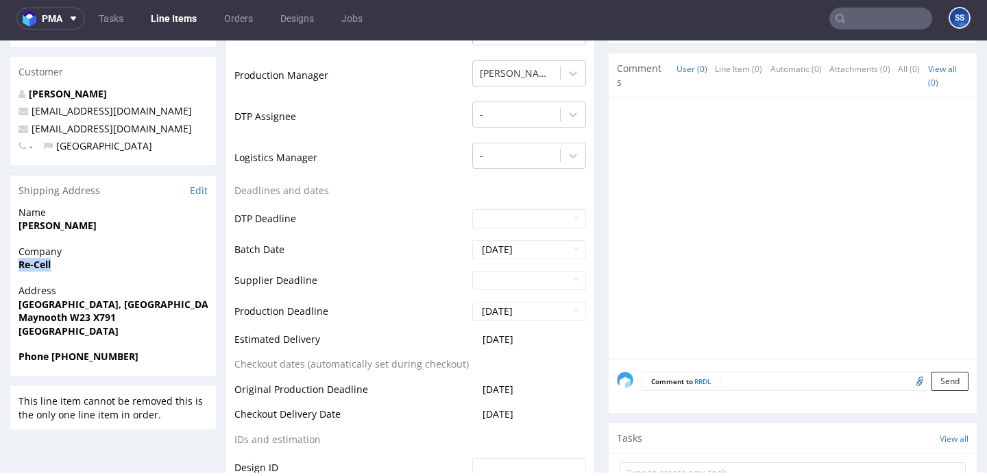
drag, startPoint x: 56, startPoint y: 263, endPoint x: 1, endPoint y: 263, distance: 54.8
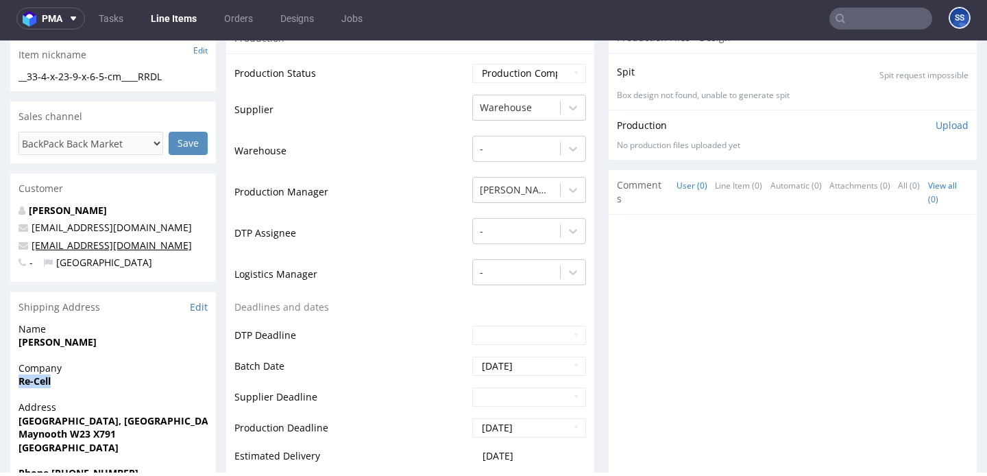
scroll to position [234, 0]
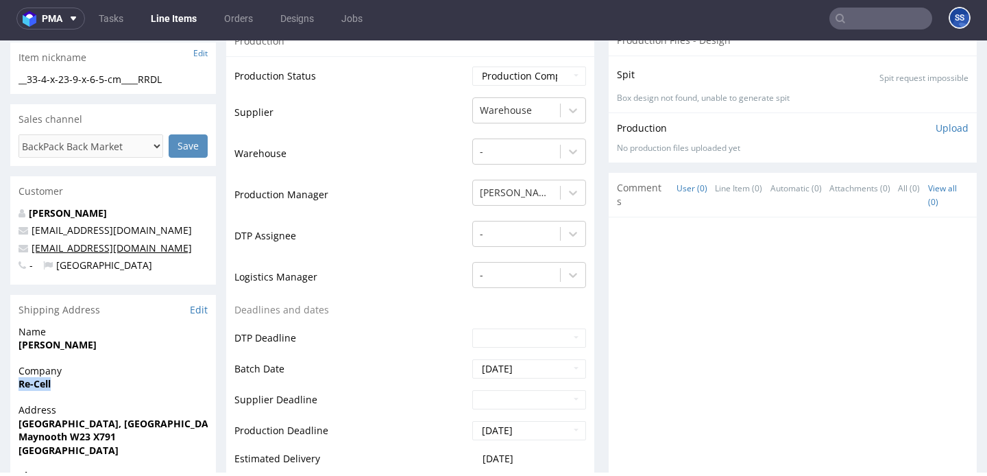
click at [85, 248] on link "[EMAIL_ADDRESS][DOMAIN_NAME]" at bounding box center [112, 247] width 160 height 13
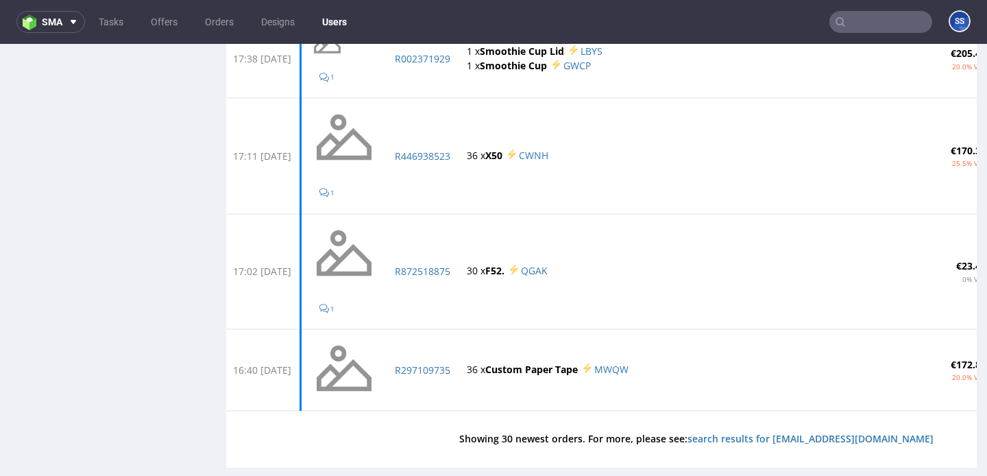
scroll to position [1901, 0]
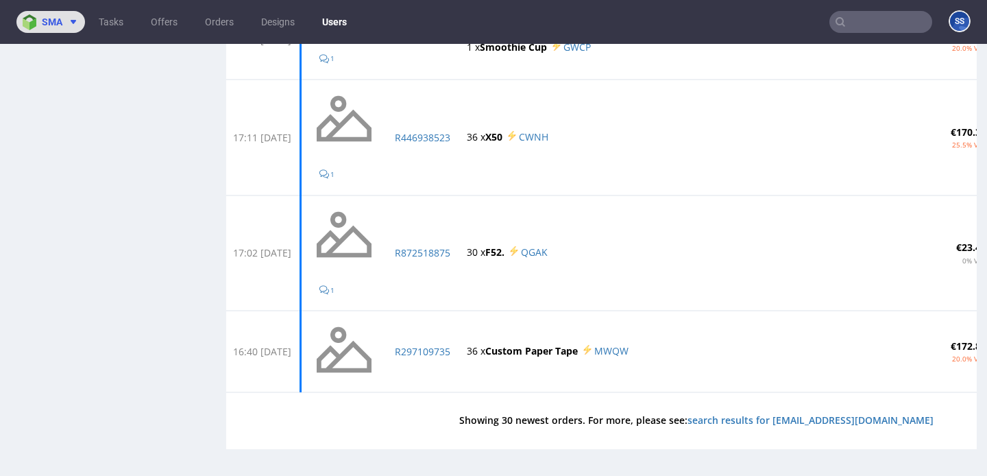
click at [71, 23] on icon at bounding box center [73, 21] width 11 height 11
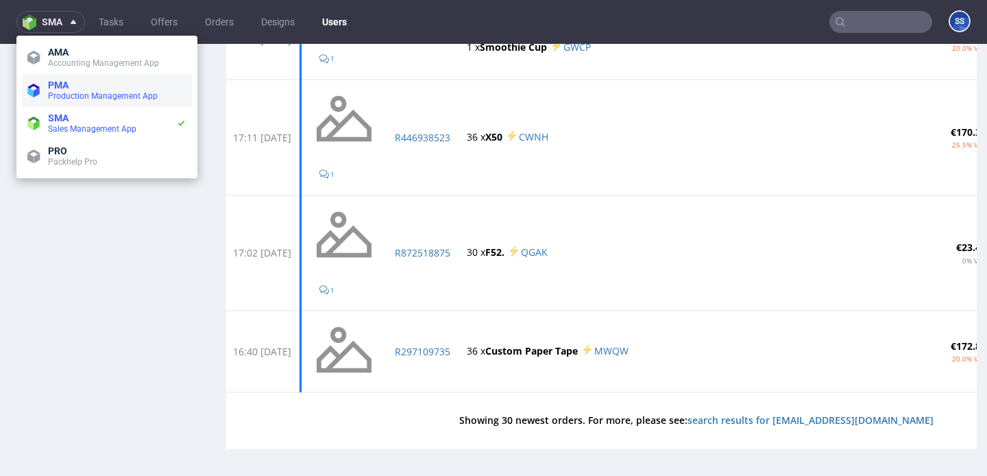
click at [73, 91] on span "Production Management App" at bounding box center [103, 96] width 110 height 10
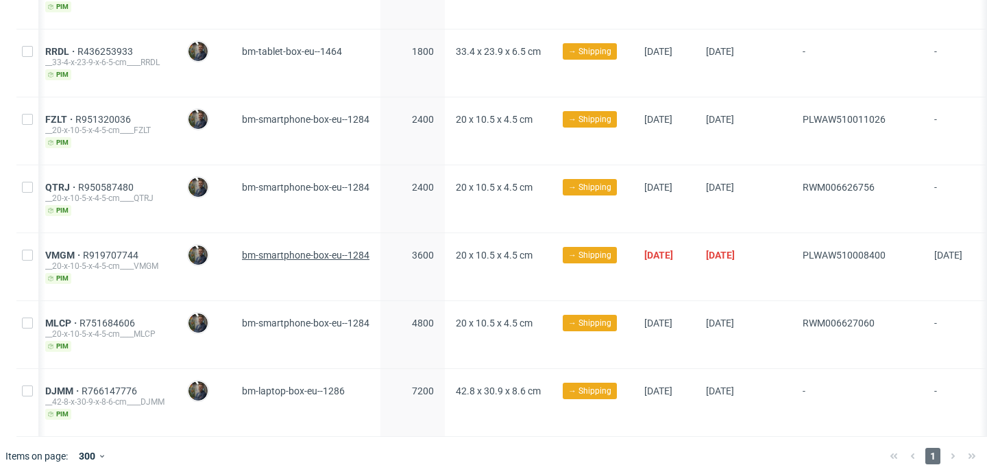
scroll to position [0, 149]
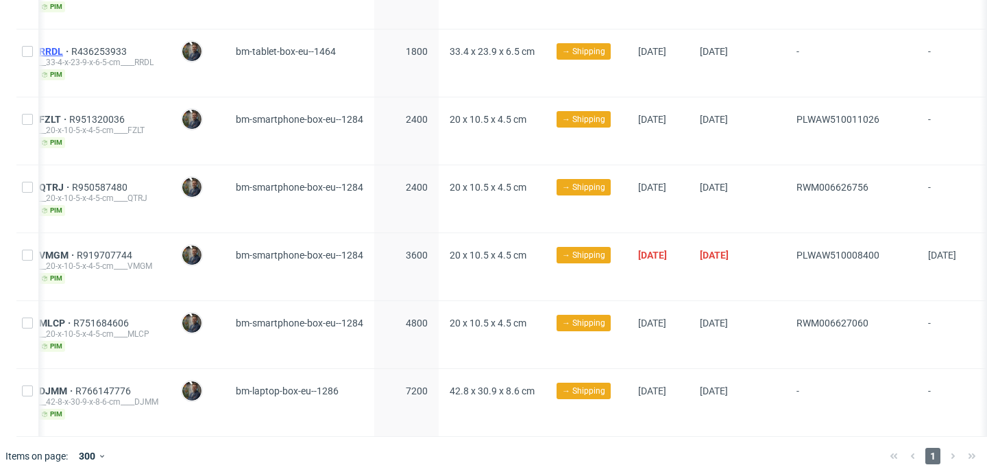
click at [71, 46] on span "RRDL" at bounding box center [55, 51] width 32 height 11
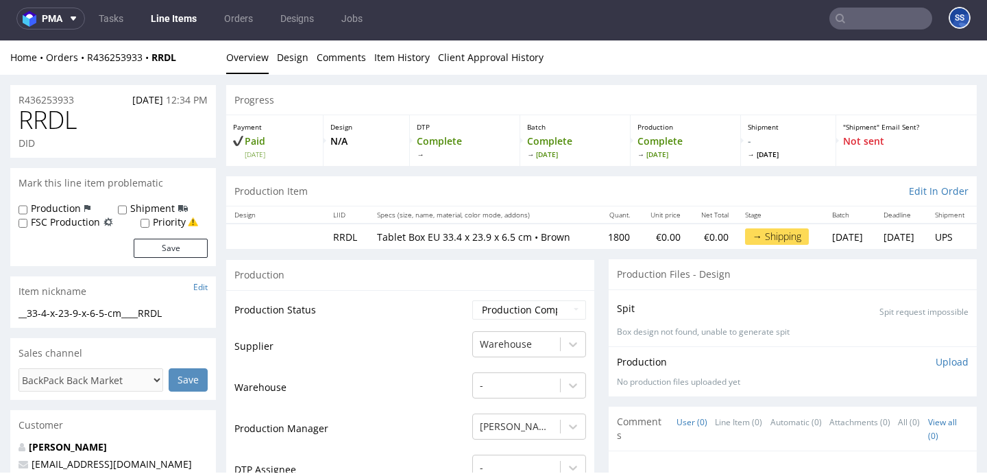
click at [160, 22] on link "Line Items" at bounding box center [174, 19] width 62 height 22
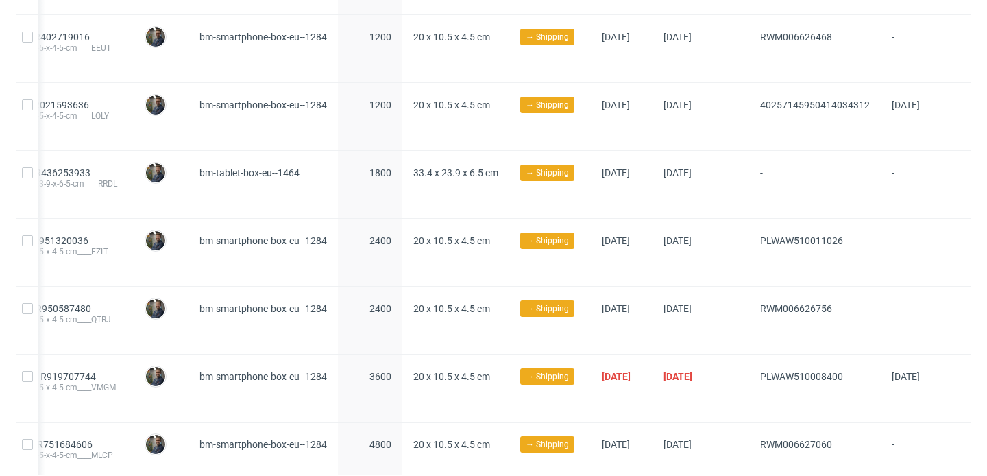
scroll to position [656, 0]
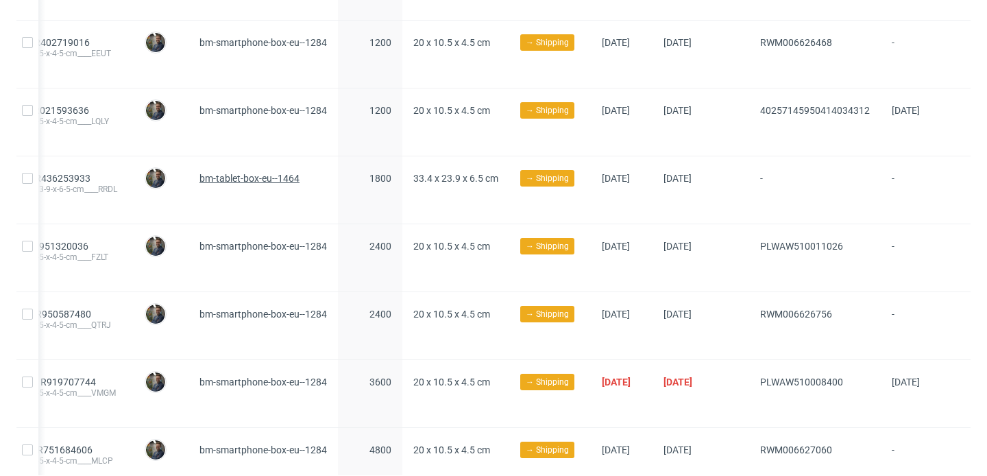
click at [251, 173] on span "bm-tablet-box-eu--1464" at bounding box center [250, 178] width 100 height 11
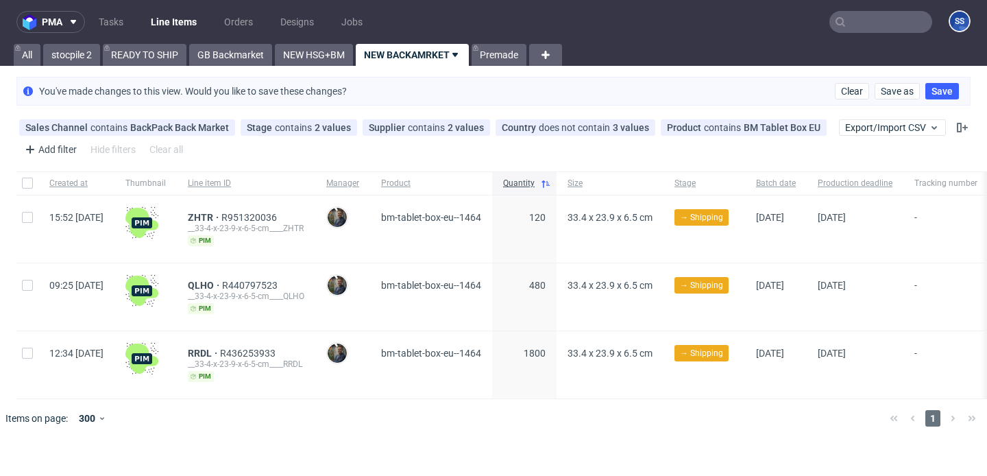
click at [234, 346] on div "RRDL R436253933 __33-4-x-23-9-x-6-5-cm____RRDL pim" at bounding box center [246, 364] width 138 height 67
click at [220, 349] on span "RRDL" at bounding box center [204, 353] width 32 height 11
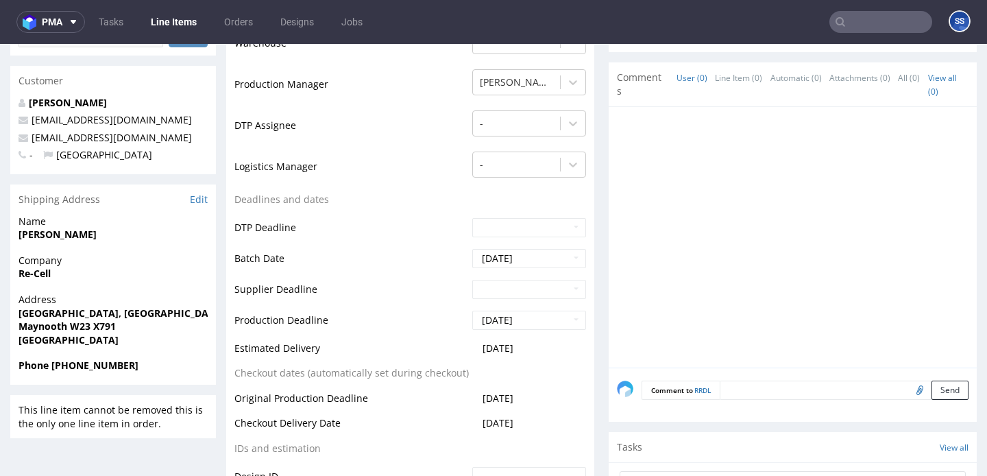
scroll to position [349, 0]
drag, startPoint x: 117, startPoint y: 325, endPoint x: 34, endPoint y: 318, distance: 83.9
click at [35, 318] on span "Maynooth W23 X791" at bounding box center [113, 325] width 189 height 14
click at [43, 276] on strong "Re-Cell" at bounding box center [35, 271] width 32 height 13
click at [44, 275] on strong "Re-Cell" at bounding box center [35, 271] width 32 height 13
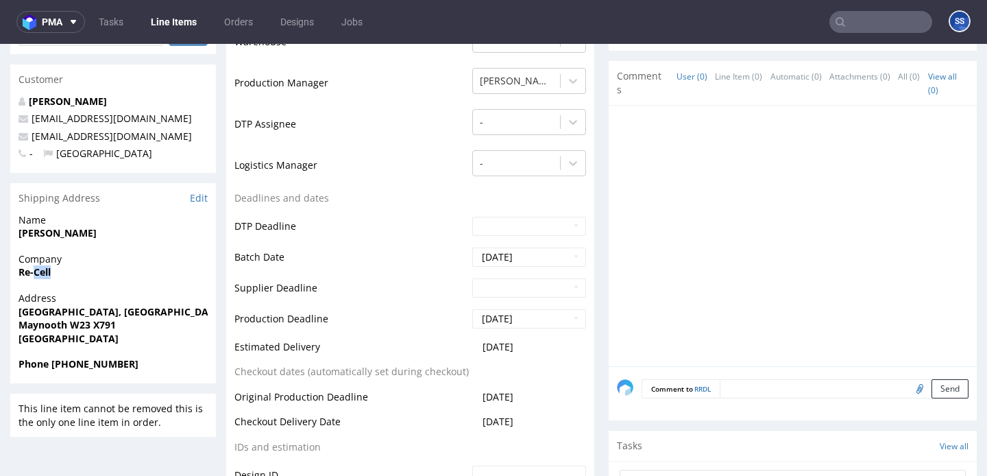
click at [44, 275] on strong "Re-Cell" at bounding box center [35, 271] width 32 height 13
copy strong "Re-Cell"
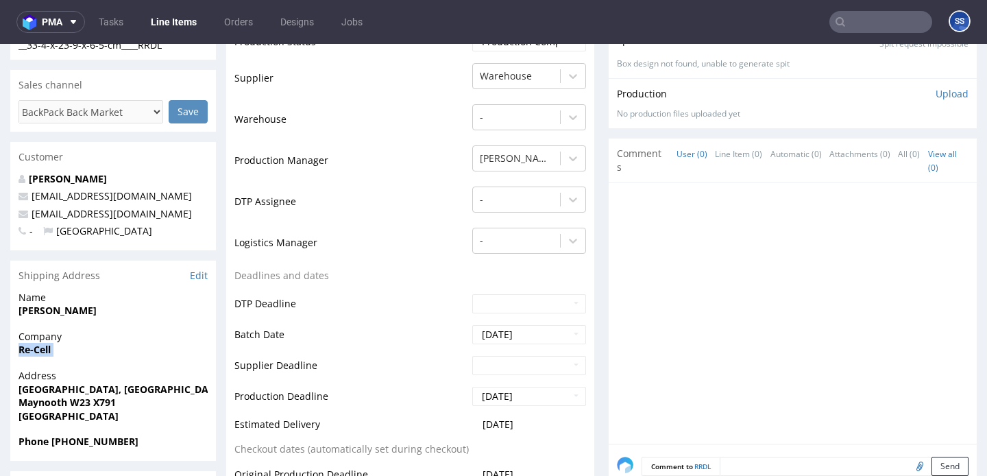
scroll to position [268, 0]
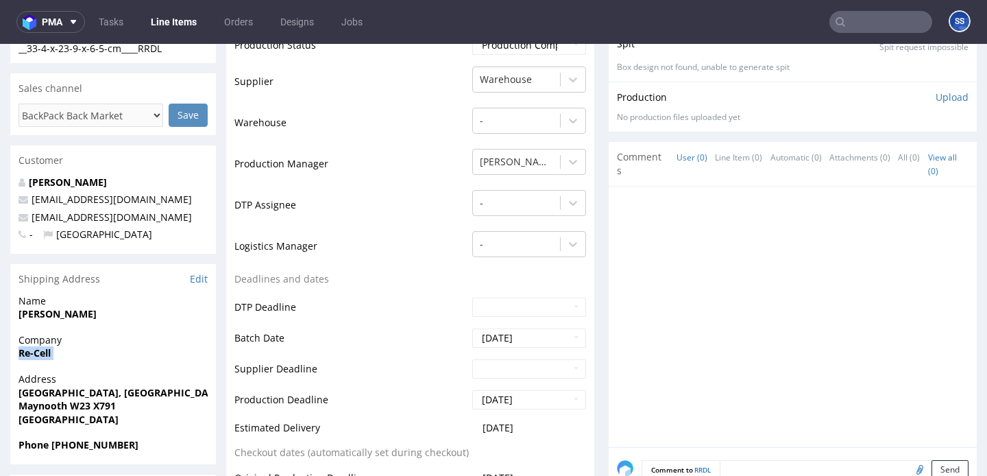
drag, startPoint x: 73, startPoint y: 352, endPoint x: 67, endPoint y: 353, distance: 6.9
click at [73, 352] on span "Re-Cell" at bounding box center [113, 353] width 189 height 14
drag, startPoint x: 43, startPoint y: 352, endPoint x: 200, endPoint y: 192, distance: 225.0
copy strong "Re-Cell"
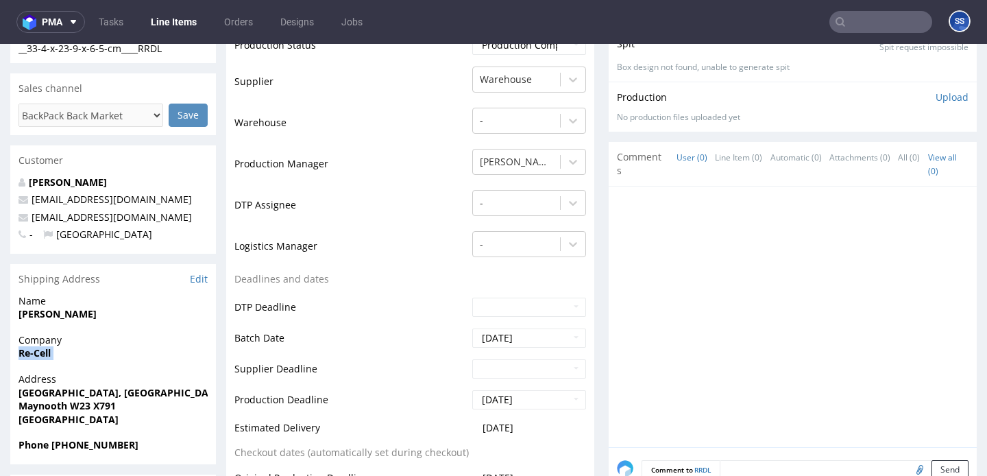
click at [166, 21] on link "Line Items" at bounding box center [174, 22] width 62 height 22
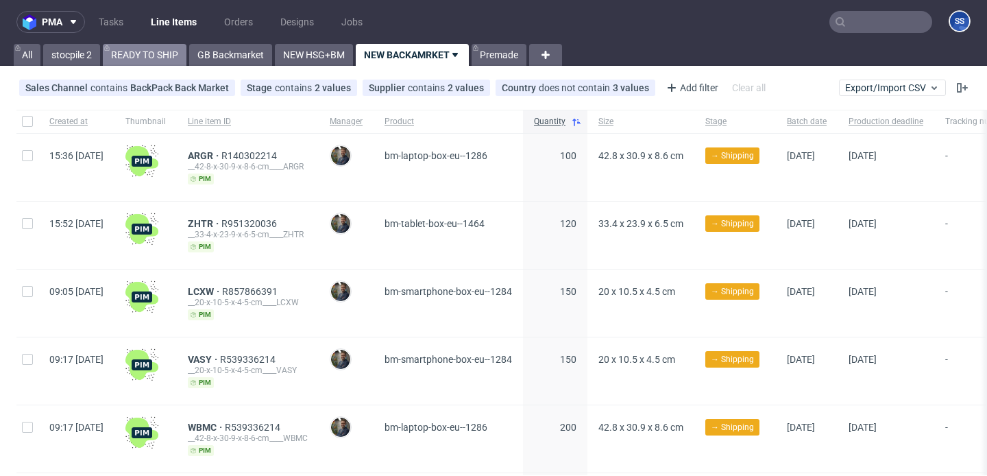
click at [149, 56] on link "READY TO SHIP" at bounding box center [145, 55] width 84 height 22
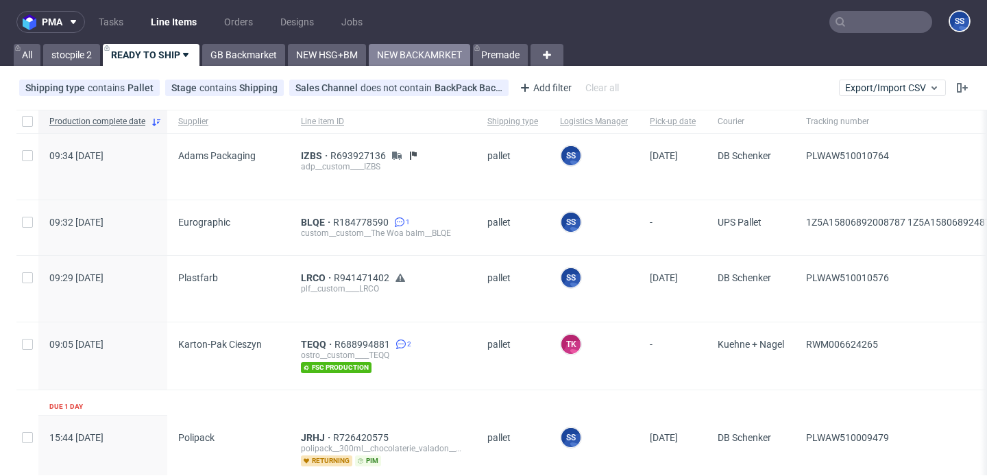
click at [398, 57] on link "NEW BACKAMRKET" at bounding box center [419, 55] width 101 height 22
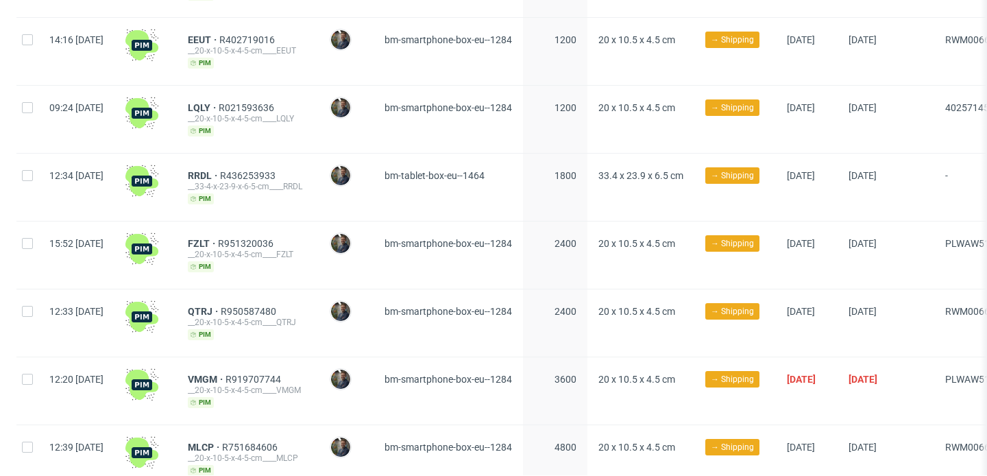
scroll to position [783, 0]
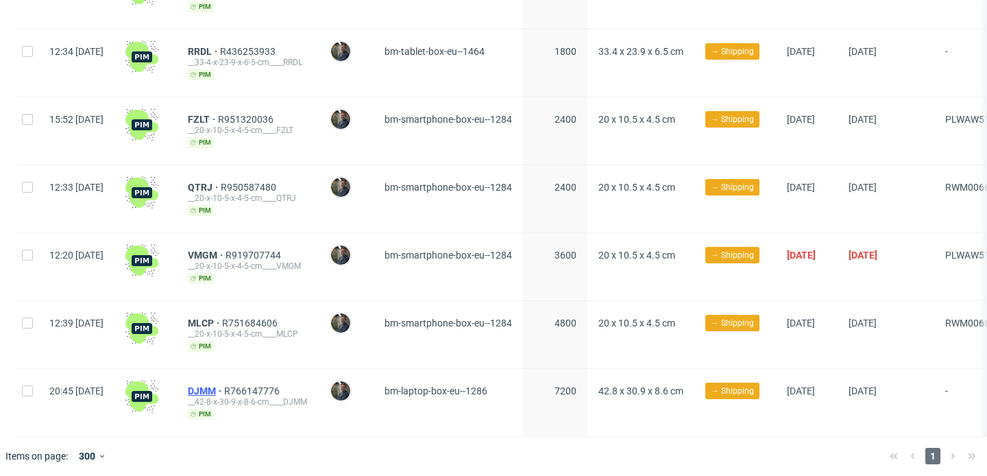
click at [224, 385] on span "DJMM" at bounding box center [206, 390] width 36 height 11
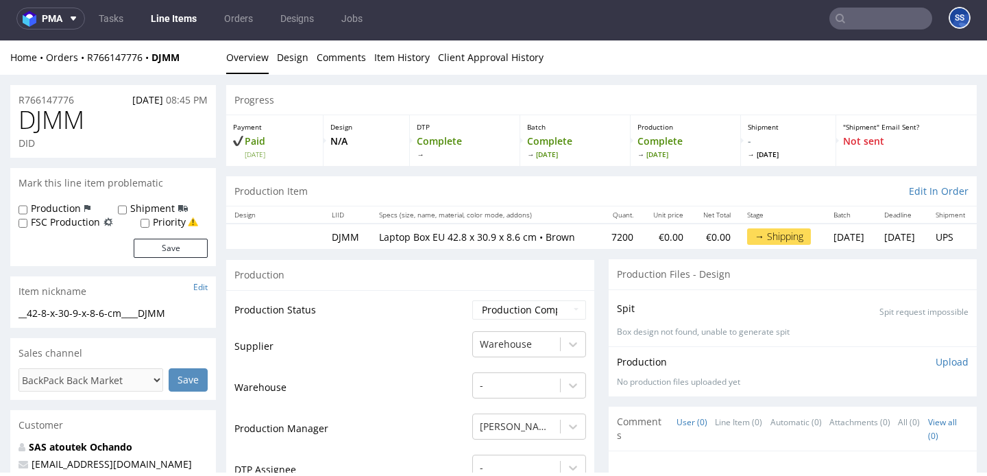
click at [173, 14] on link "Line Items" at bounding box center [174, 19] width 62 height 22
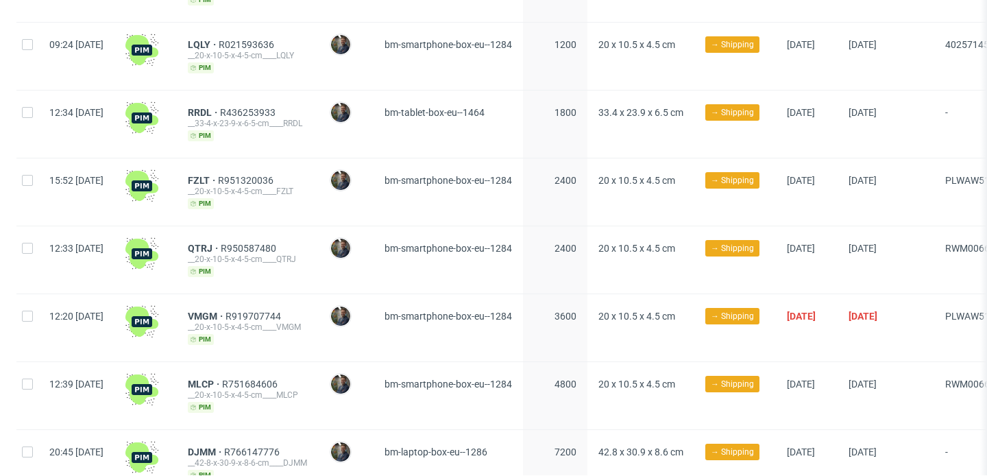
scroll to position [721, 0]
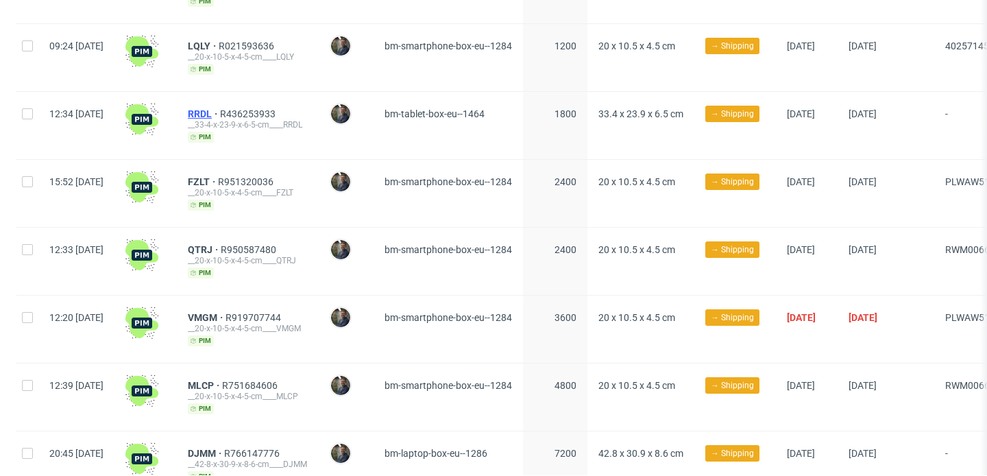
click at [220, 108] on span "RRDL" at bounding box center [204, 113] width 32 height 11
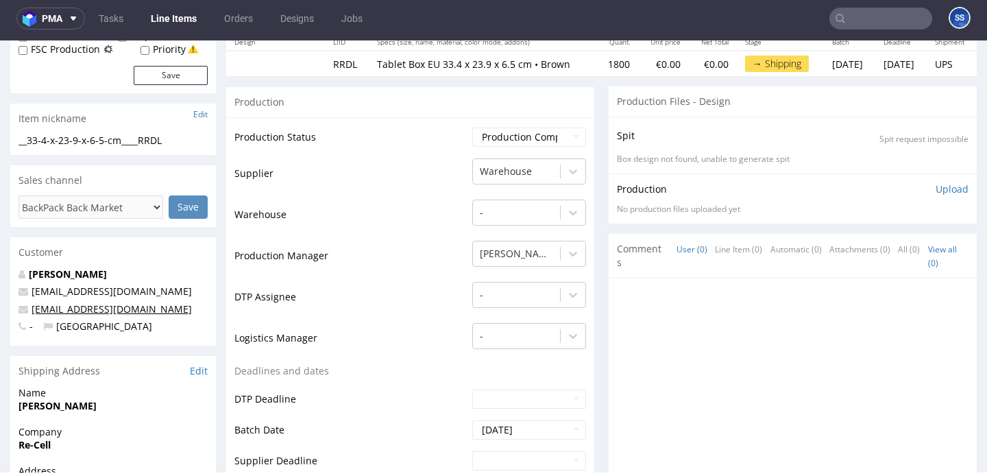
scroll to position [174, 0]
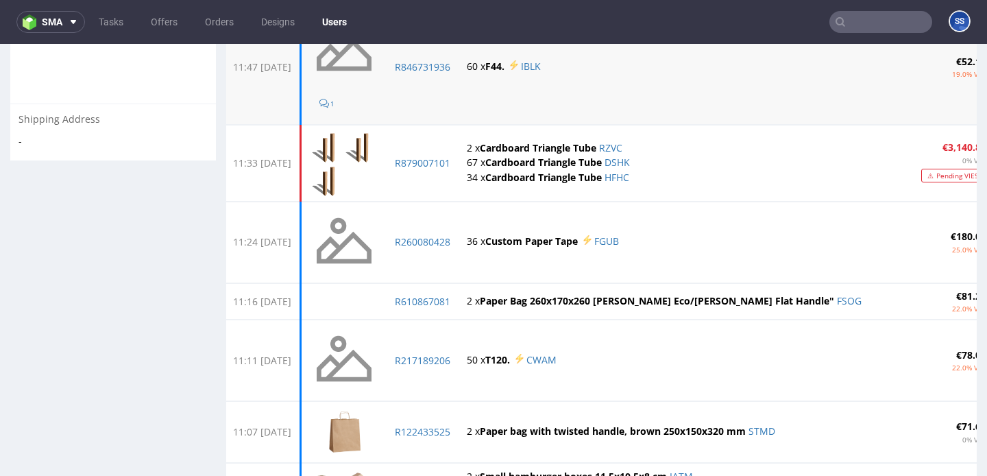
scroll to position [244, 0]
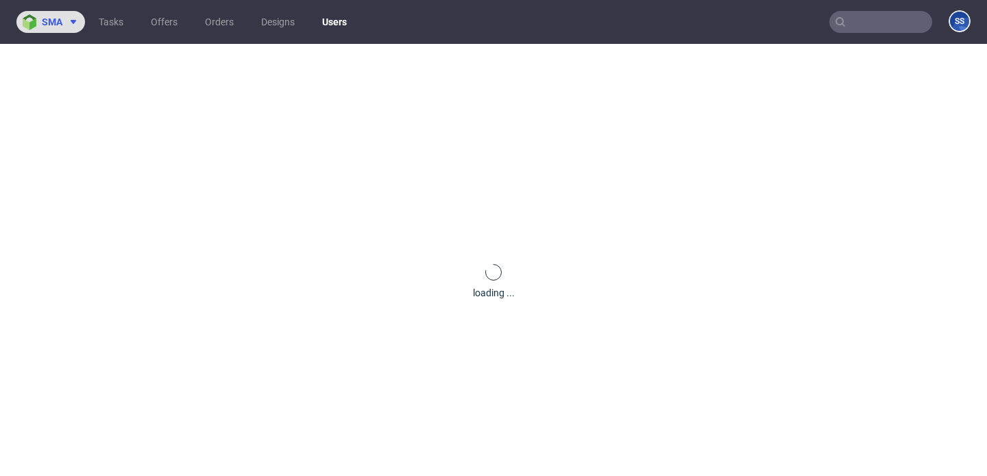
click at [69, 25] on icon at bounding box center [73, 21] width 11 height 11
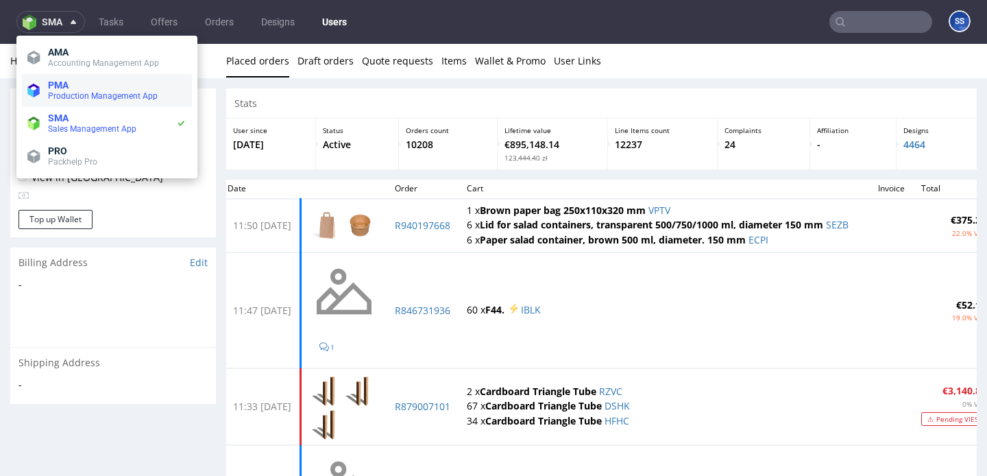
click at [104, 85] on span "PMA" at bounding box center [117, 85] width 138 height 11
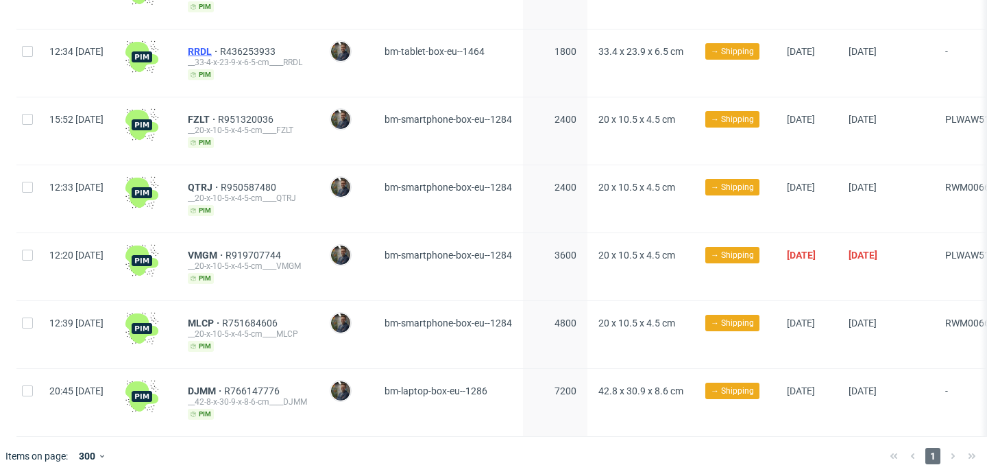
scroll to position [0, 3]
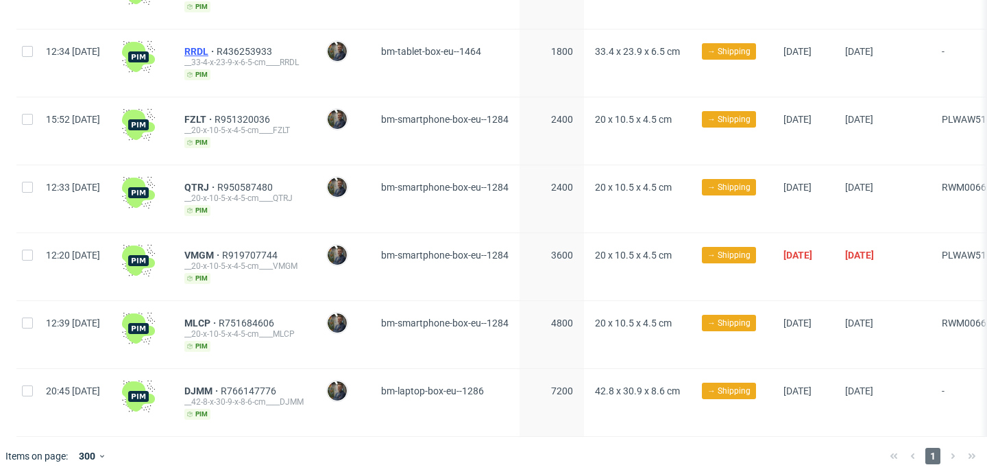
click at [217, 46] on span "RRDL" at bounding box center [200, 51] width 32 height 11
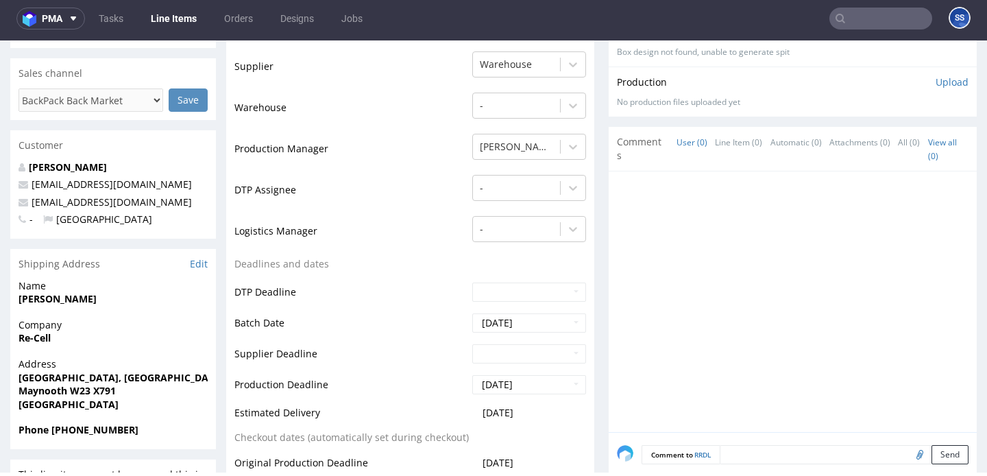
scroll to position [285, 0]
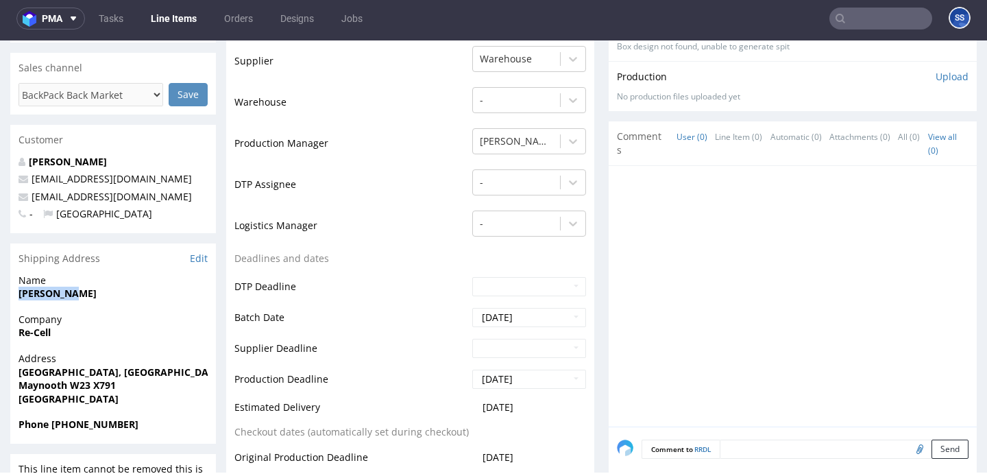
drag, startPoint x: 82, startPoint y: 294, endPoint x: 4, endPoint y: 294, distance: 77.5
copy strong "Sean Gavin"
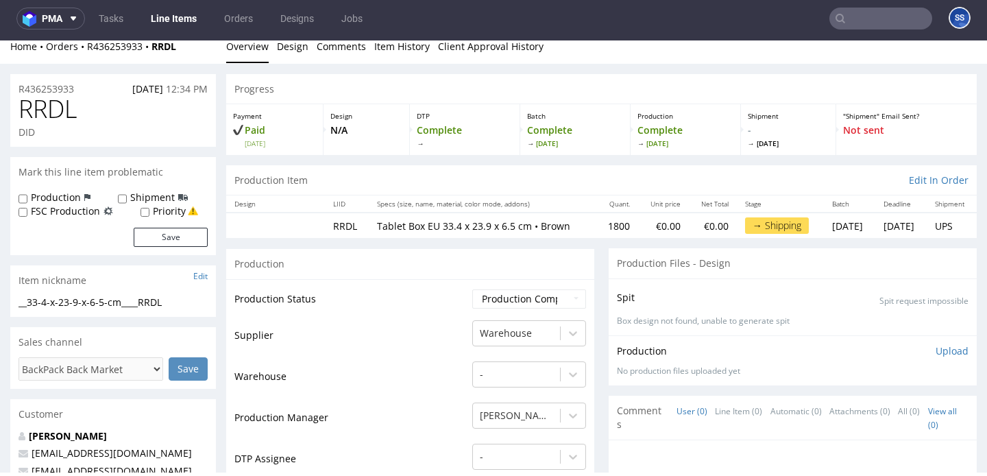
scroll to position [0, 0]
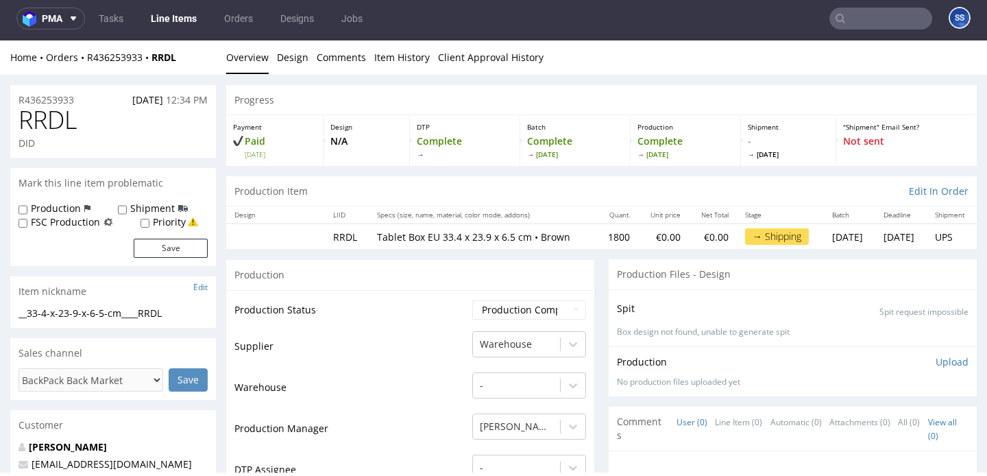
click at [882, 26] on input "text" at bounding box center [881, 19] width 103 height 22
paste input "Sean Gavin"
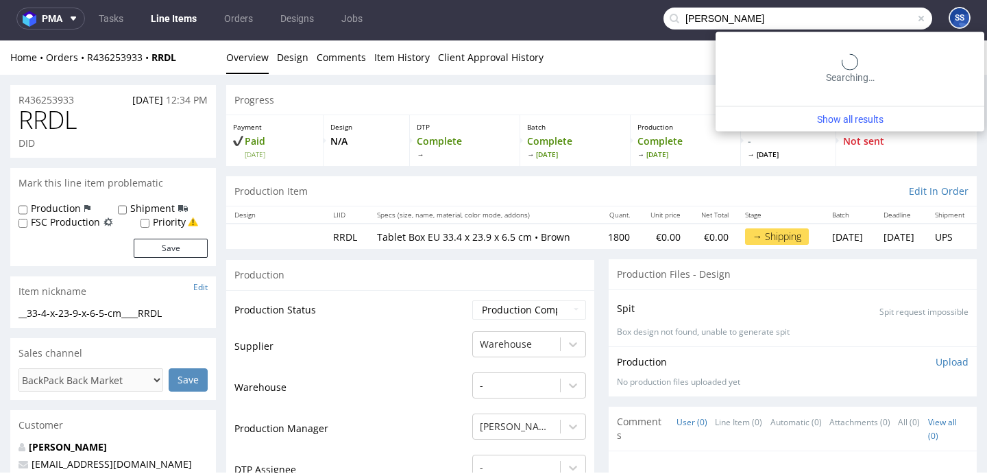
type input "Sean Gavin"
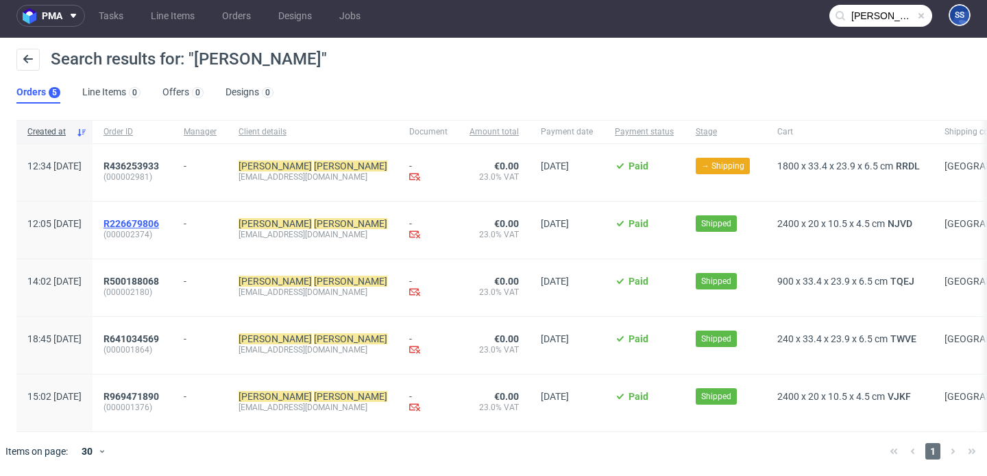
click at [159, 220] on span "R226679806" at bounding box center [132, 223] width 56 height 11
click at [945, 167] on span "Ireland" at bounding box center [991, 165] width 93 height 11
click at [116, 17] on link "Tasks" at bounding box center [111, 16] width 41 height 22
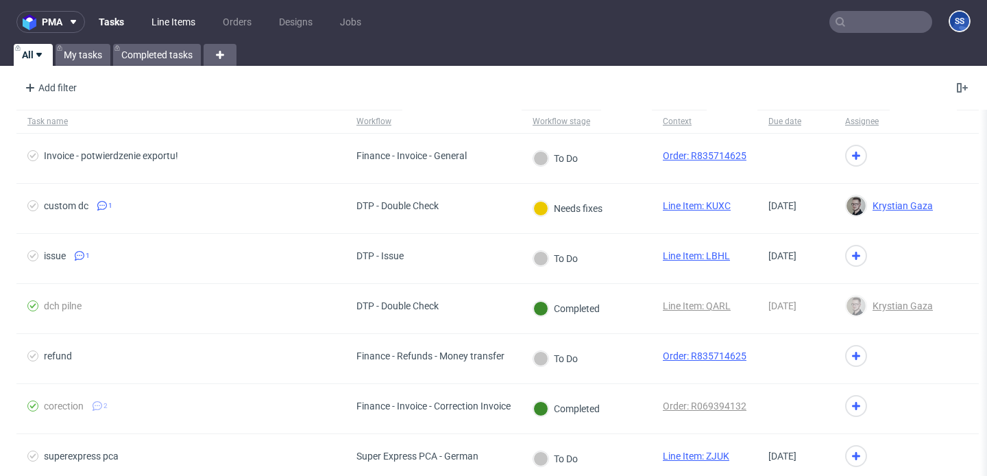
click at [160, 20] on link "Line Items" at bounding box center [173, 22] width 60 height 22
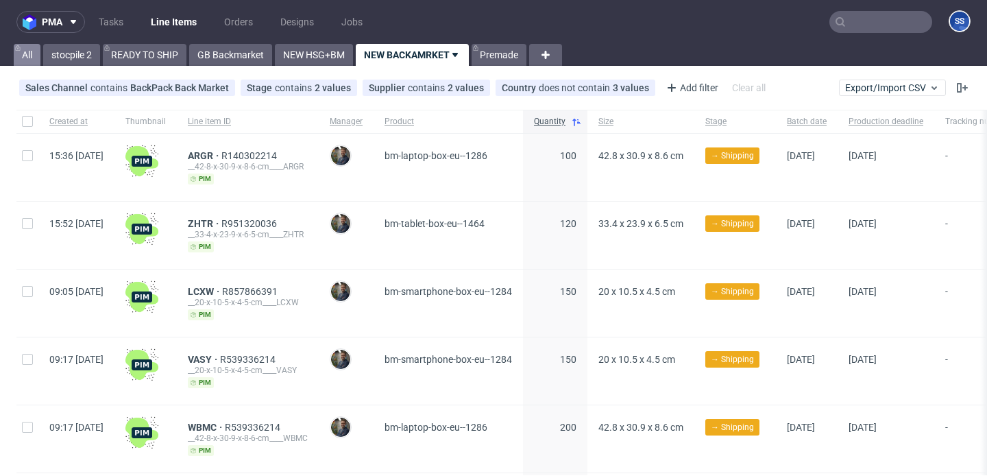
click at [38, 55] on link "All" at bounding box center [27, 55] width 27 height 22
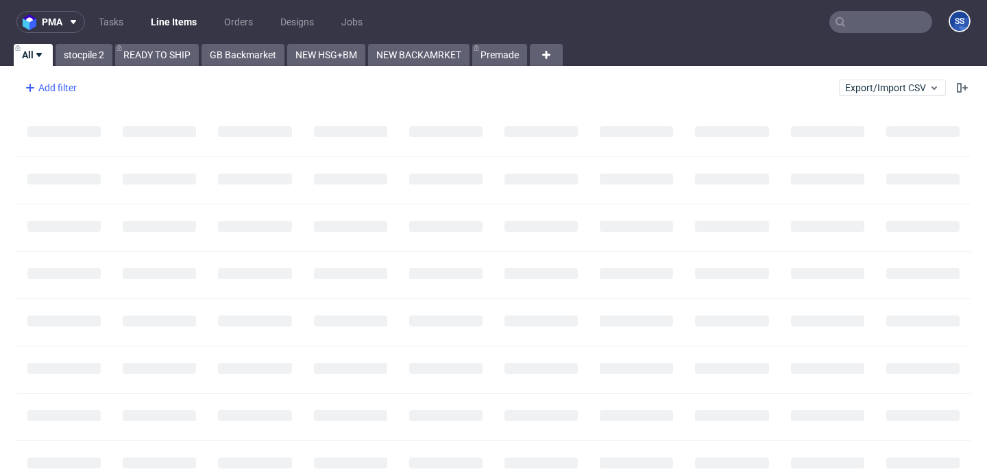
click at [74, 89] on div "Add filter" at bounding box center [49, 88] width 60 height 22
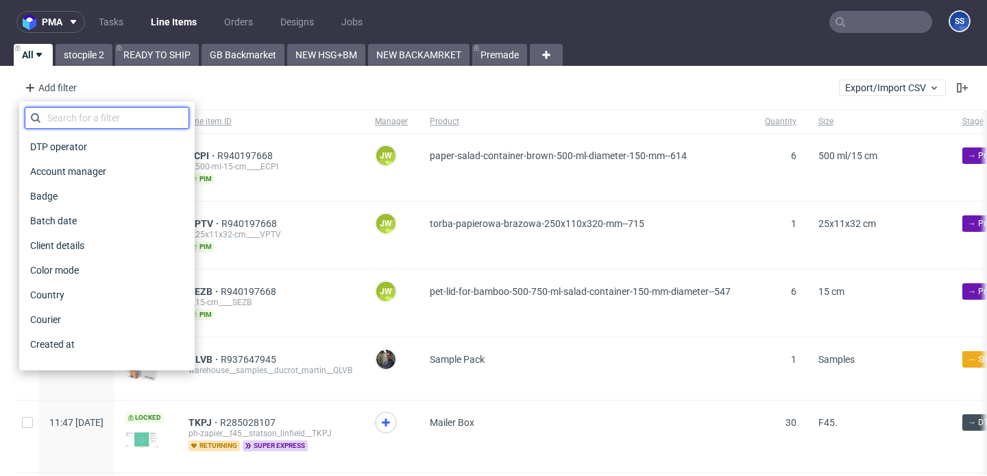
click at [109, 117] on input "text" at bounding box center [107, 118] width 165 height 22
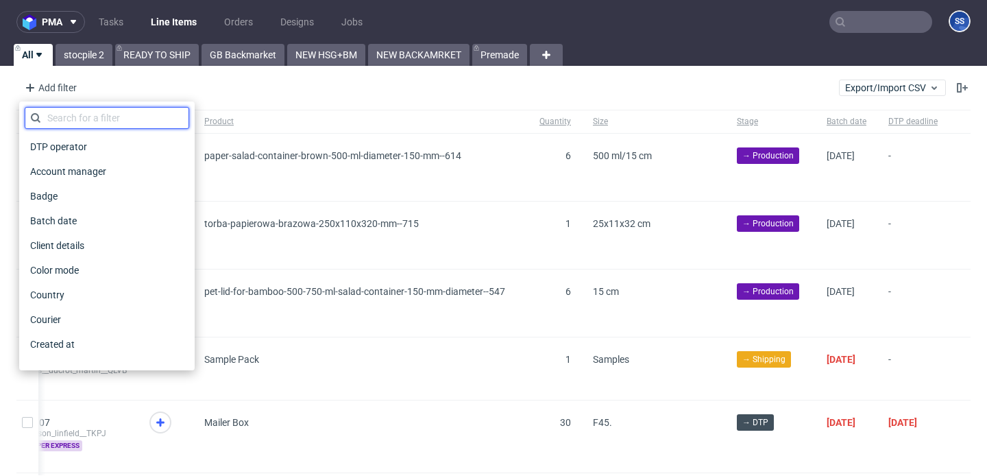
scroll to position [0, 283]
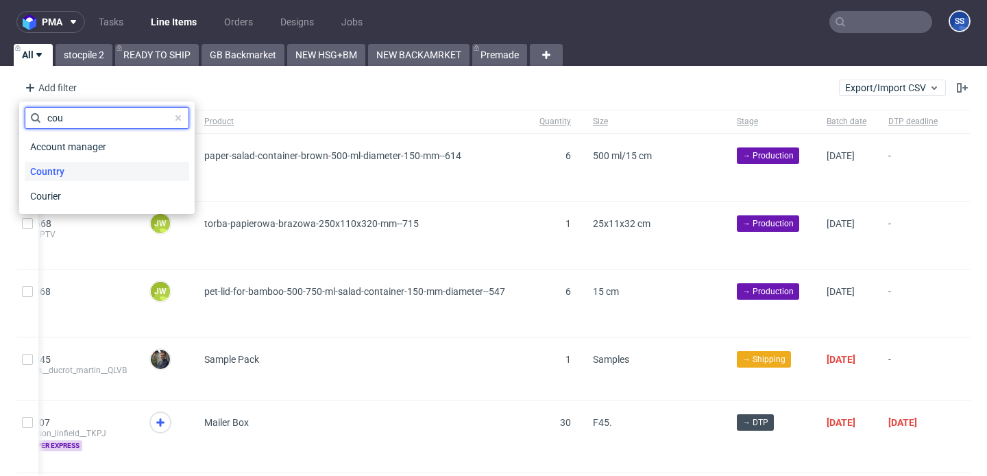
type input "cou"
click at [64, 171] on span "Country" at bounding box center [47, 171] width 45 height 19
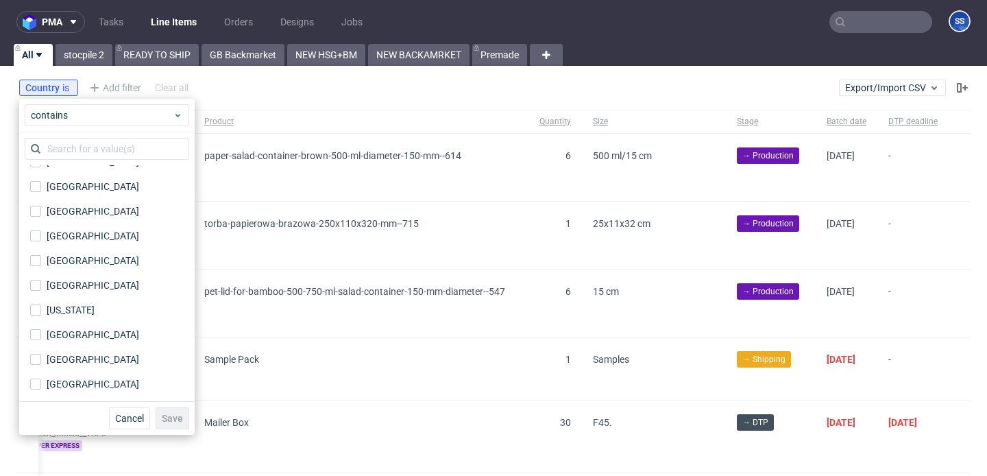
scroll to position [1874, 0]
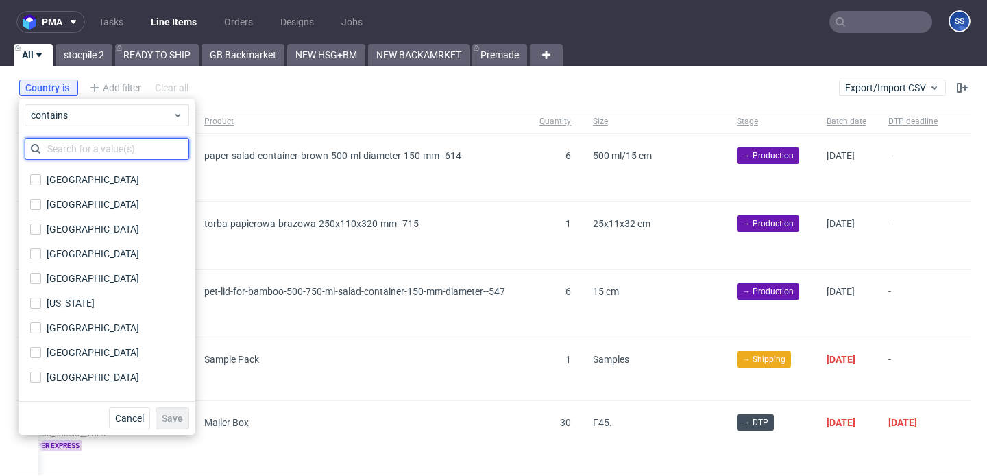
click at [86, 154] on input "text" at bounding box center [107, 149] width 165 height 22
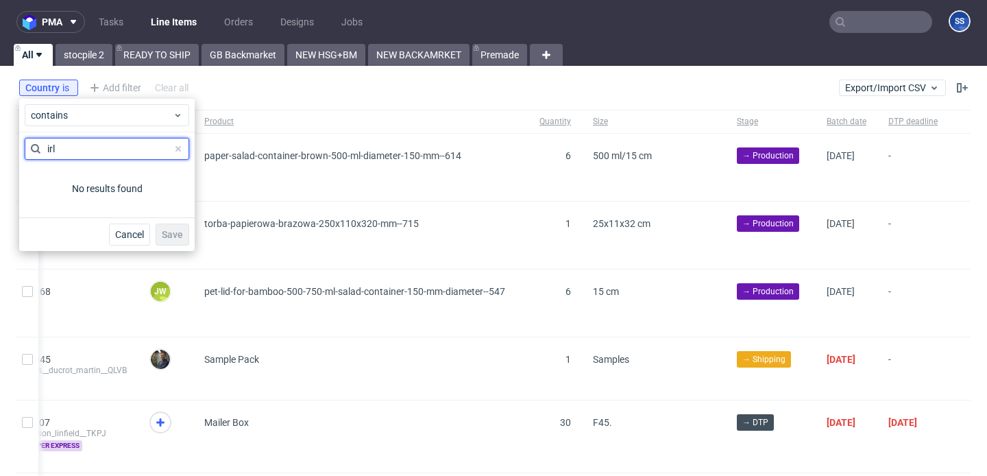
scroll to position [0, 0]
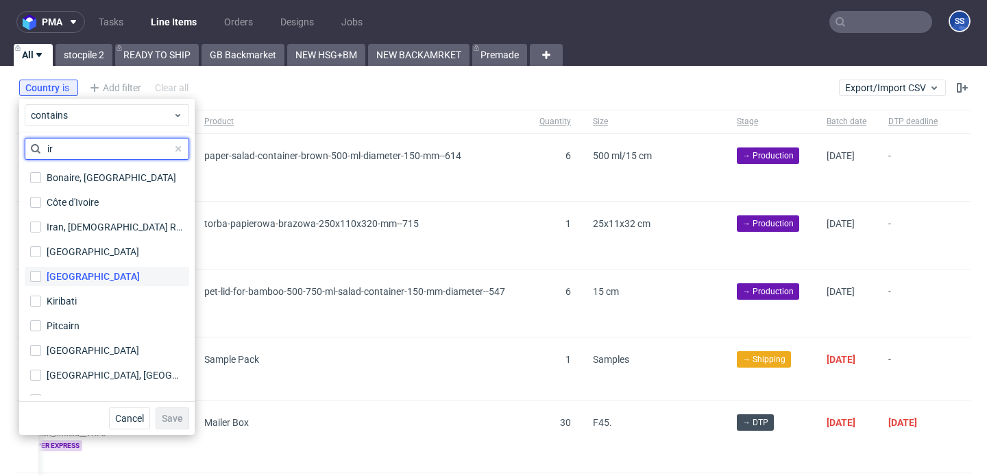
type input "ir"
click at [76, 276] on label "Ireland" at bounding box center [107, 276] width 165 height 19
click at [41, 276] on input "Ireland" at bounding box center [35, 276] width 11 height 11
checkbox input "true"
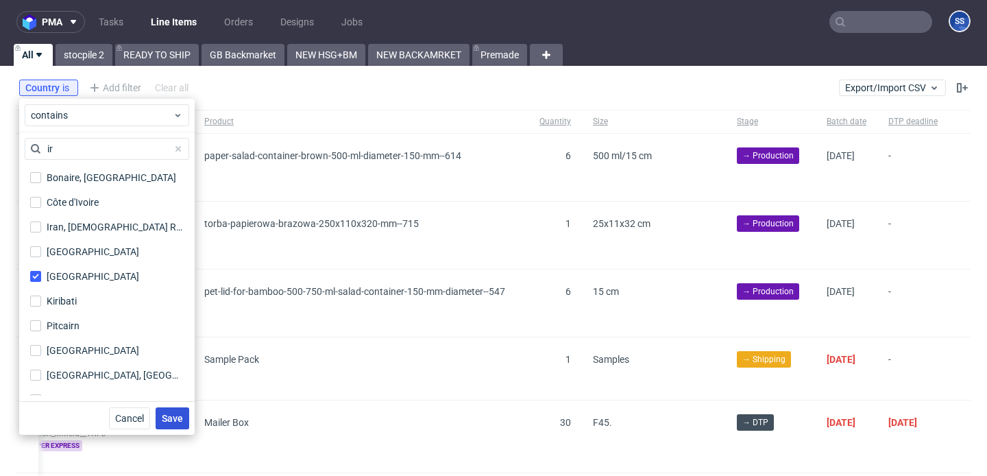
click at [172, 415] on span "Save" at bounding box center [172, 418] width 21 height 10
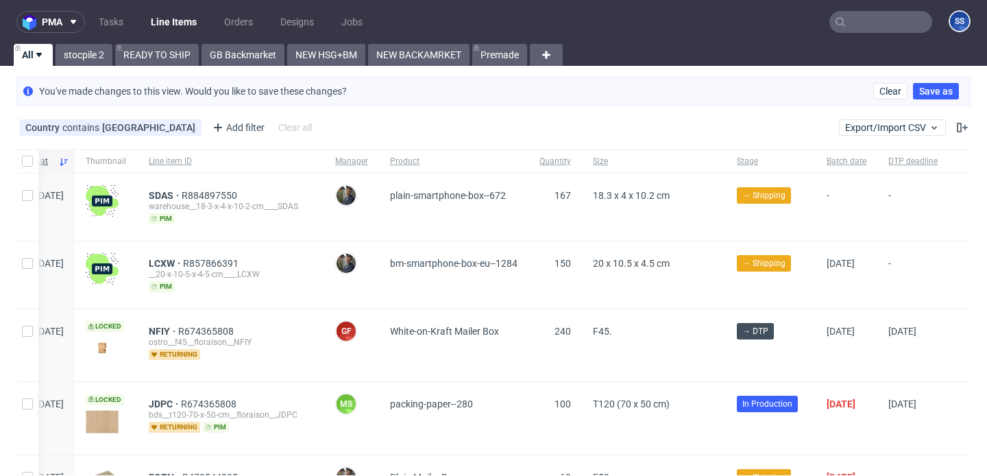
scroll to position [0, 105]
click at [207, 122] on div "Add filter" at bounding box center [237, 128] width 60 height 22
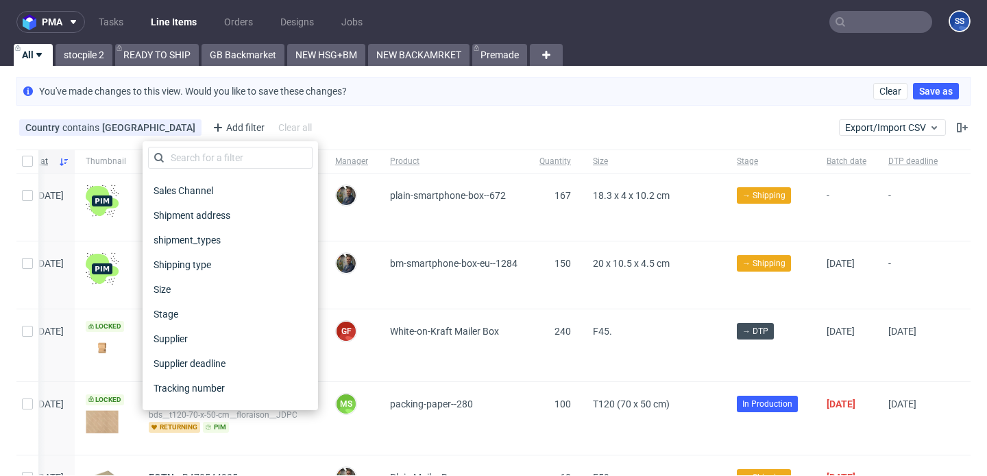
scroll to position [985, 0]
click at [197, 256] on span "Shipping type" at bounding box center [183, 262] width 71 height 19
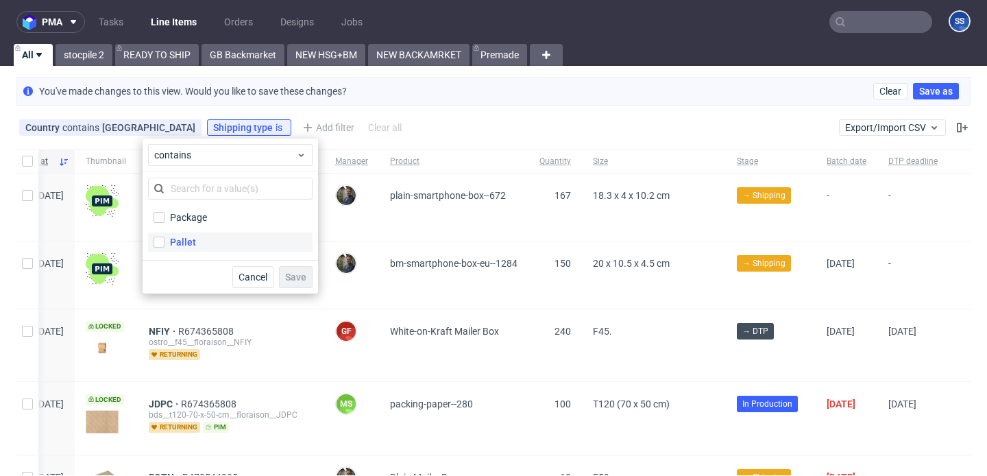
click at [168, 239] on label "Pallet" at bounding box center [230, 241] width 165 height 19
click at [165, 239] on input "Pallet" at bounding box center [159, 242] width 11 height 11
checkbox input "true"
click at [285, 272] on button "Save" at bounding box center [296, 277] width 34 height 22
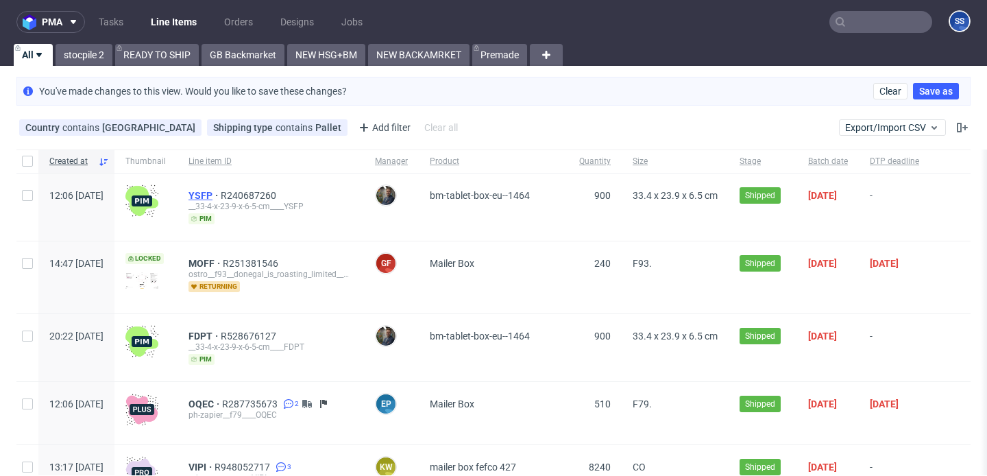
click at [221, 192] on span "YSFP" at bounding box center [205, 195] width 32 height 11
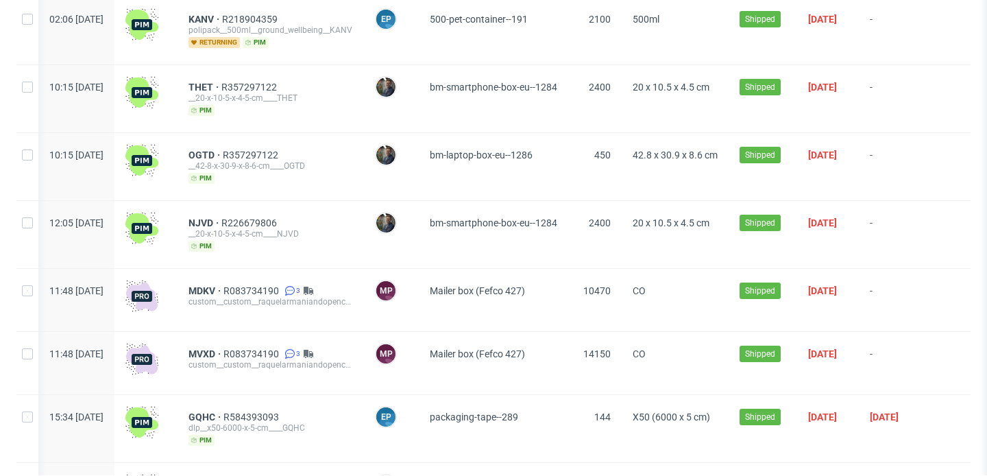
scroll to position [596, 0]
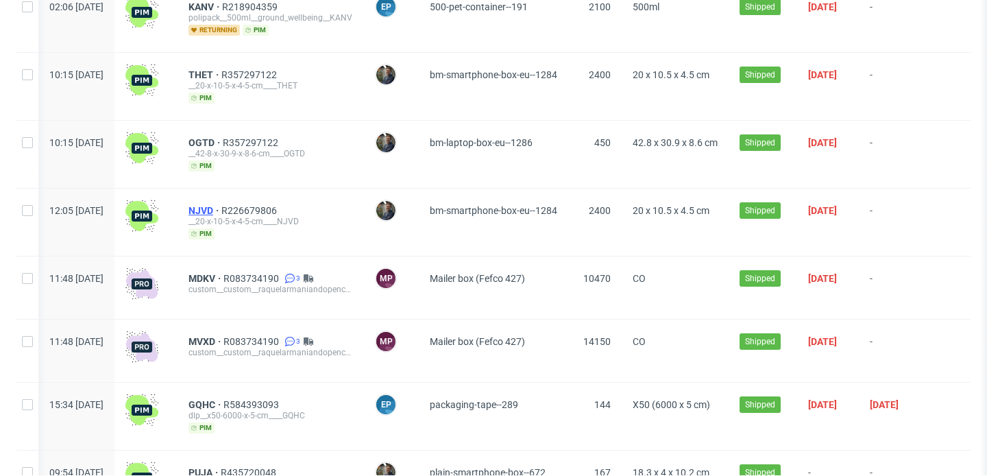
click at [221, 205] on span "NJVD" at bounding box center [205, 210] width 33 height 11
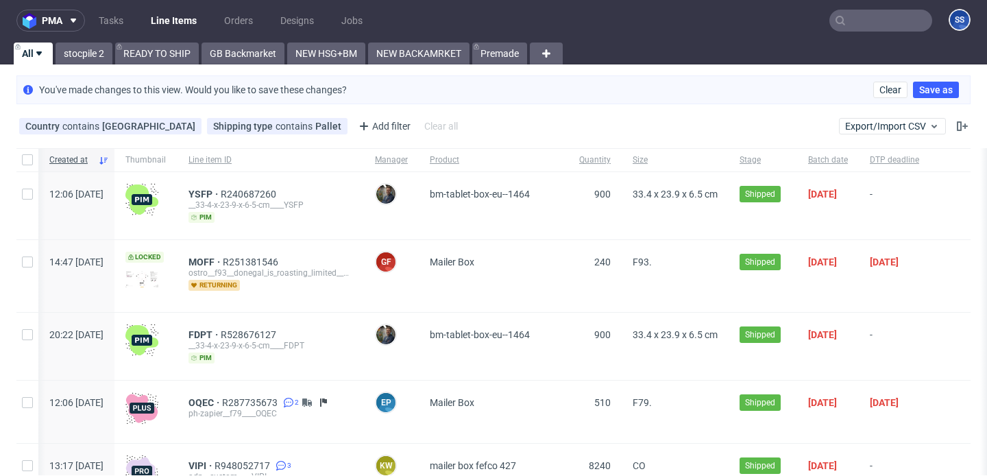
scroll to position [2, 0]
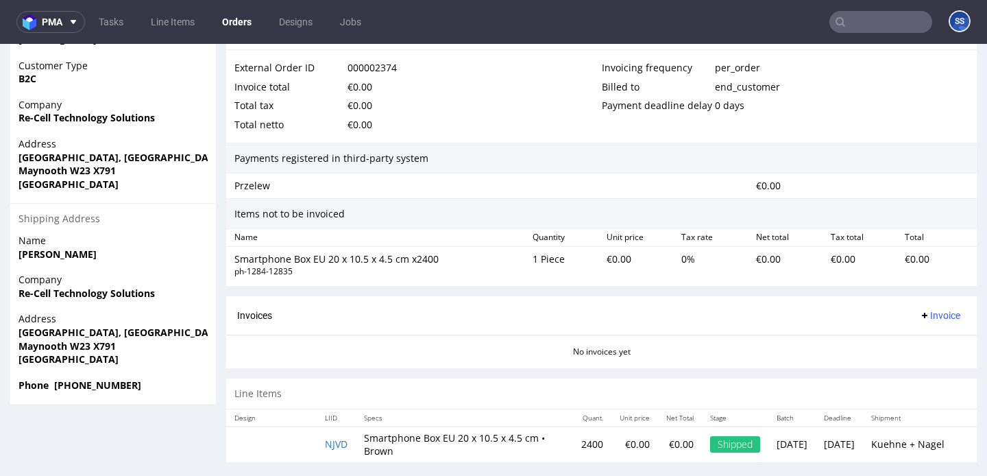
scroll to position [3, 0]
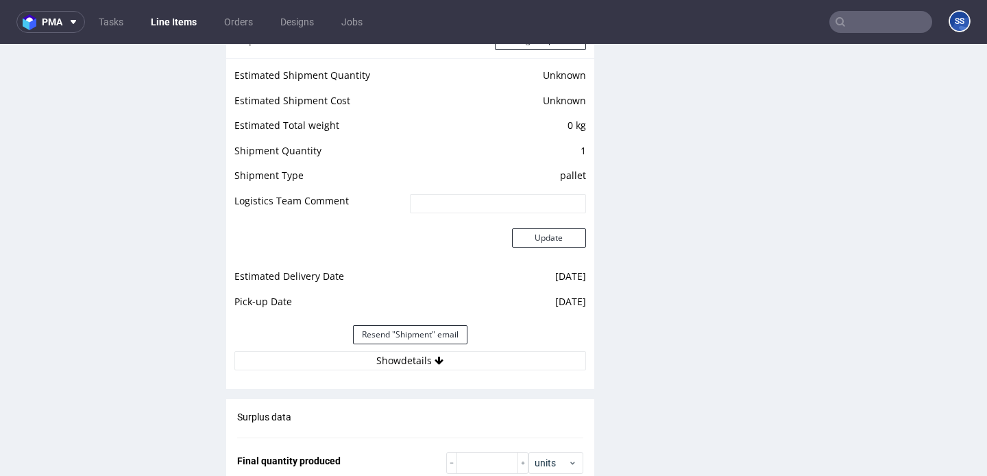
scroll to position [1126, 0]
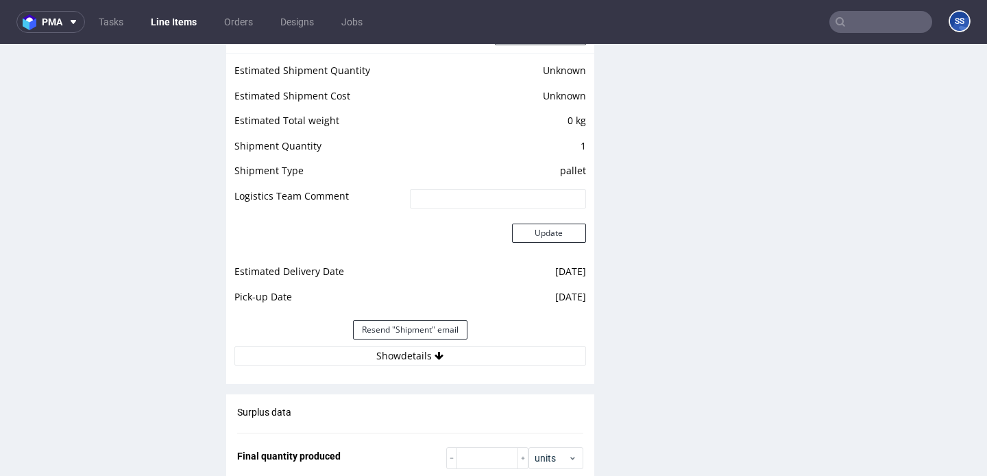
click at [399, 374] on div "Estimated Shipment Quantity Unknown Estimated Shipment Cost Unknown Estimated T…" at bounding box center [410, 213] width 368 height 320
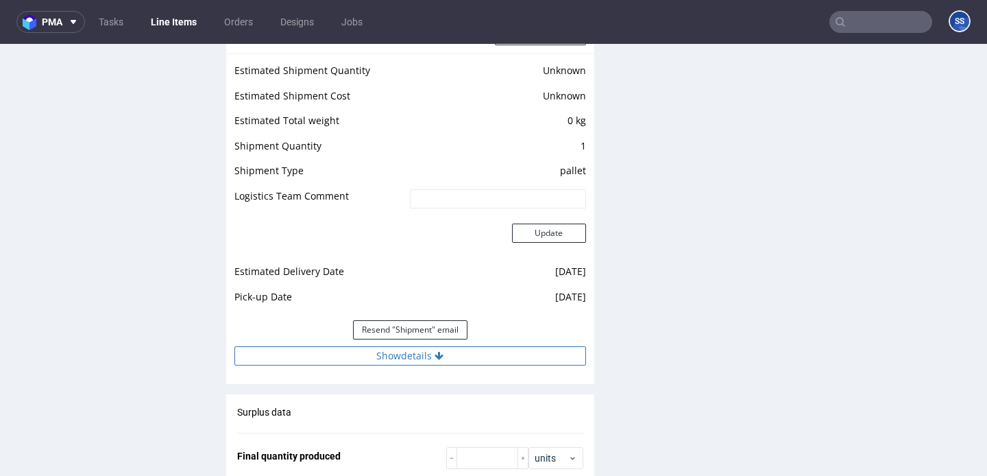
click at [398, 365] on button "Show details" at bounding box center [410, 355] width 352 height 19
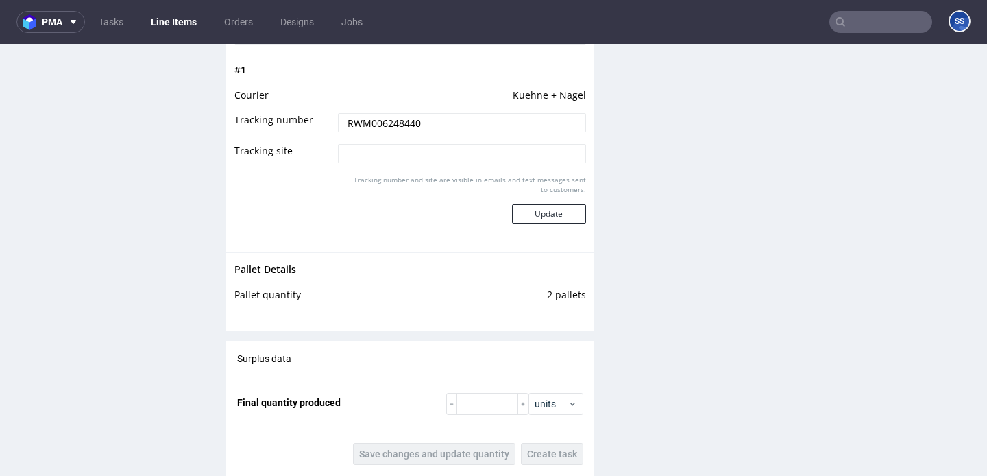
scroll to position [1443, 0]
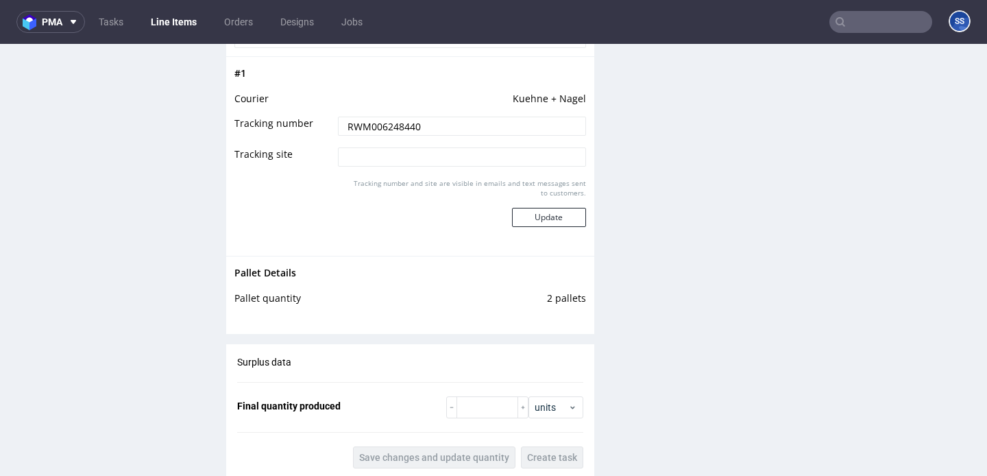
click at [381, 130] on input "RWM006248440" at bounding box center [462, 126] width 248 height 19
click at [165, 28] on link "Line Items" at bounding box center [174, 22] width 62 height 22
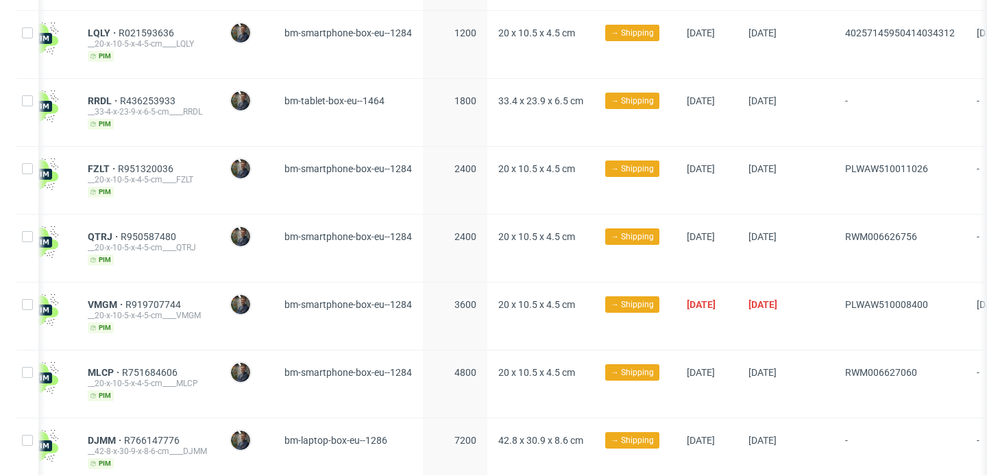
scroll to position [726, 0]
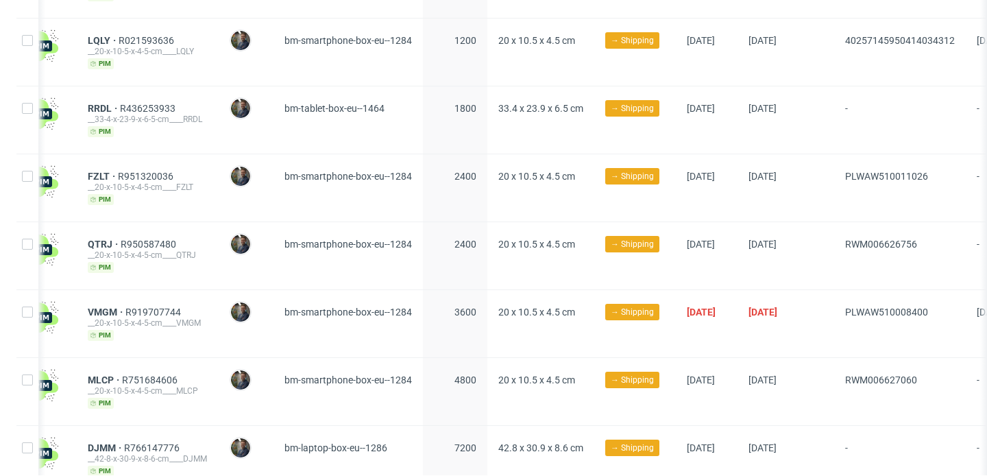
click at [135, 98] on div "RRDL R436253933 __33-4-x-23-9-x-6-5-cm____RRDL pim" at bounding box center [148, 119] width 142 height 67
click at [120, 103] on span "RRDL" at bounding box center [104, 108] width 32 height 11
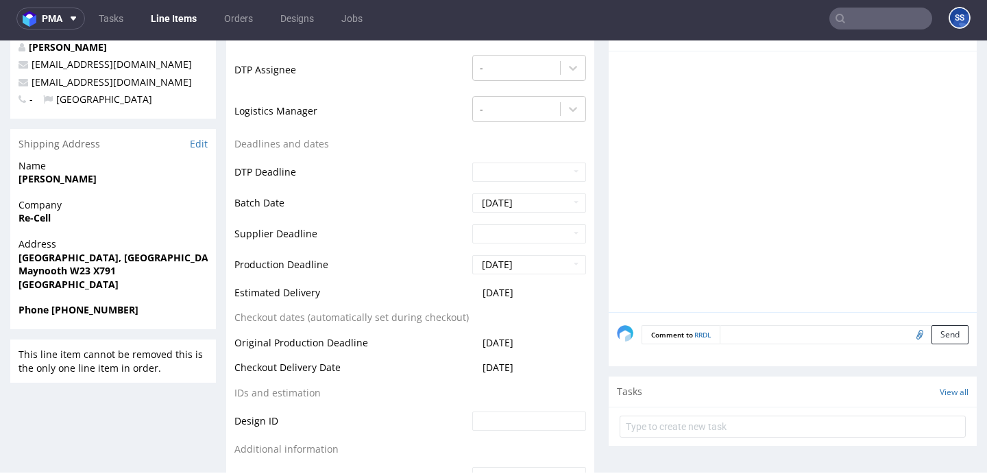
scroll to position [403, 0]
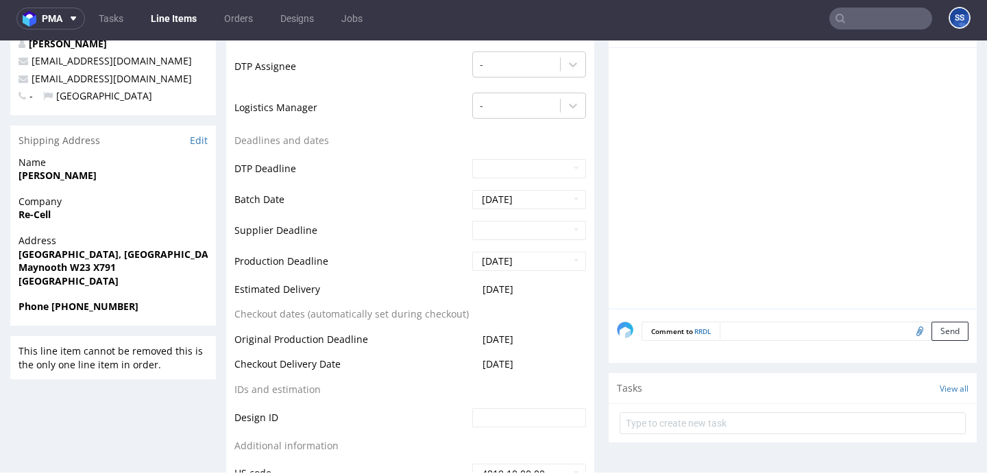
click at [190, 20] on link "Line Items" at bounding box center [174, 19] width 62 height 22
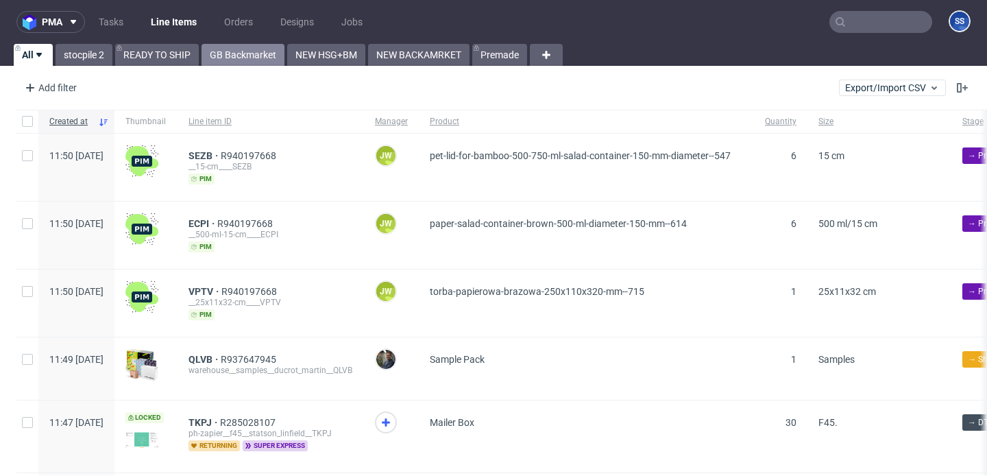
click at [214, 49] on link "GB Backmarket" at bounding box center [243, 55] width 83 height 22
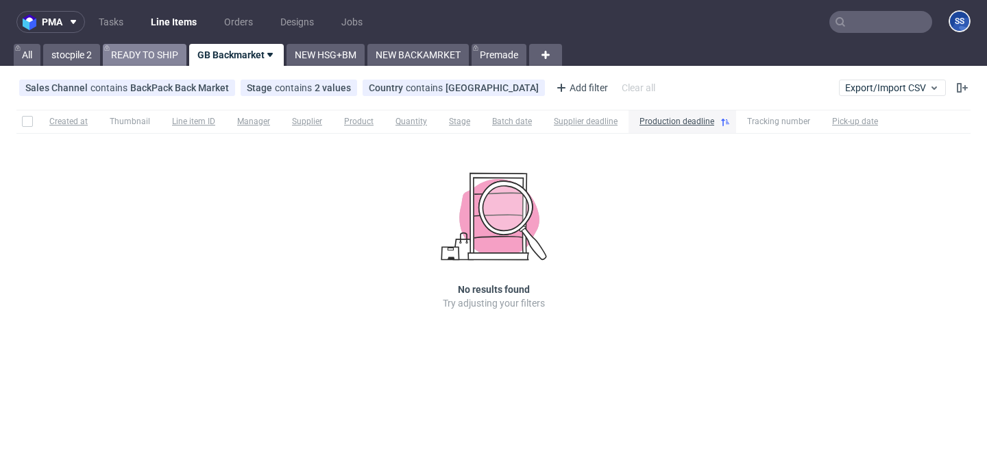
click at [162, 54] on link "READY TO SHIP" at bounding box center [145, 55] width 84 height 22
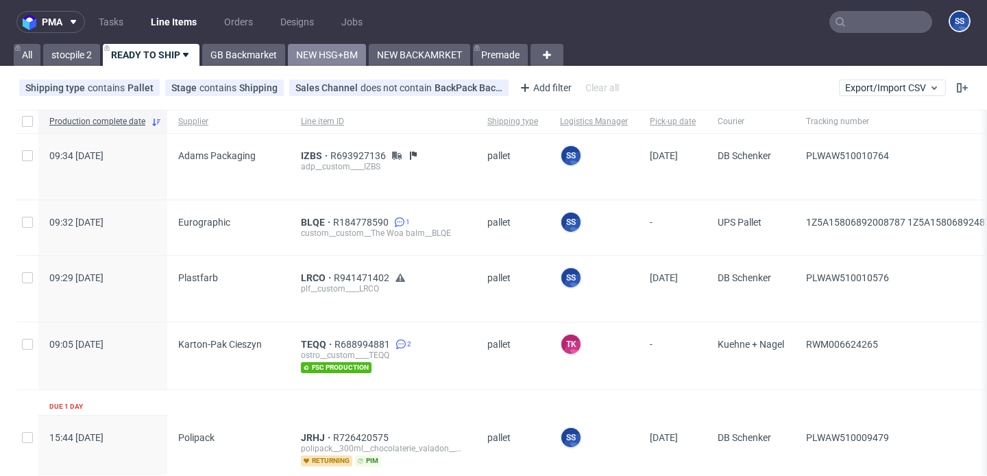
click at [330, 57] on link "NEW HSG+BM" at bounding box center [327, 55] width 78 height 22
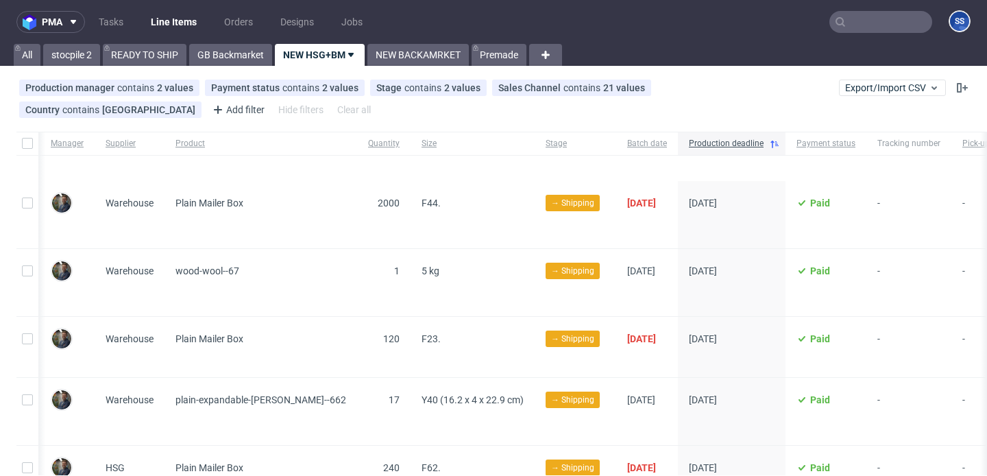
scroll to position [0, 424]
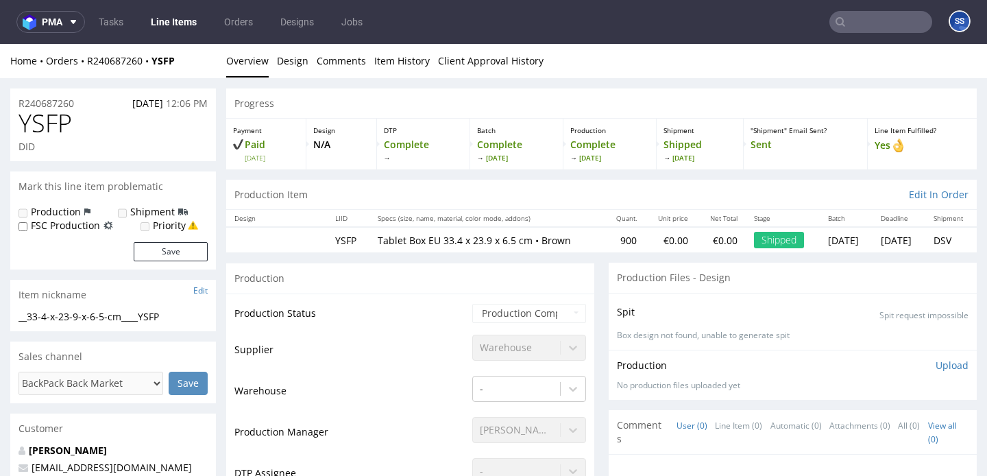
click at [171, 21] on link "Line Items" at bounding box center [174, 22] width 62 height 22
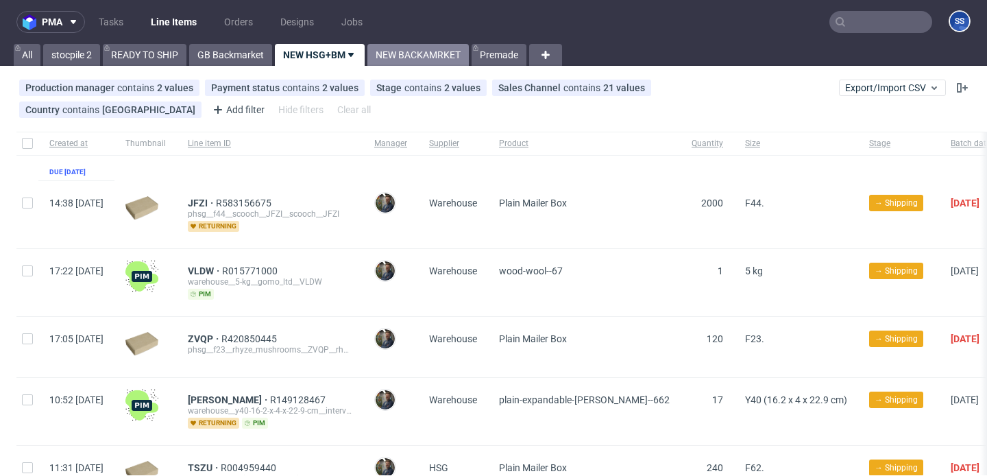
click at [398, 57] on link "NEW BACKAMRKET" at bounding box center [417, 55] width 101 height 22
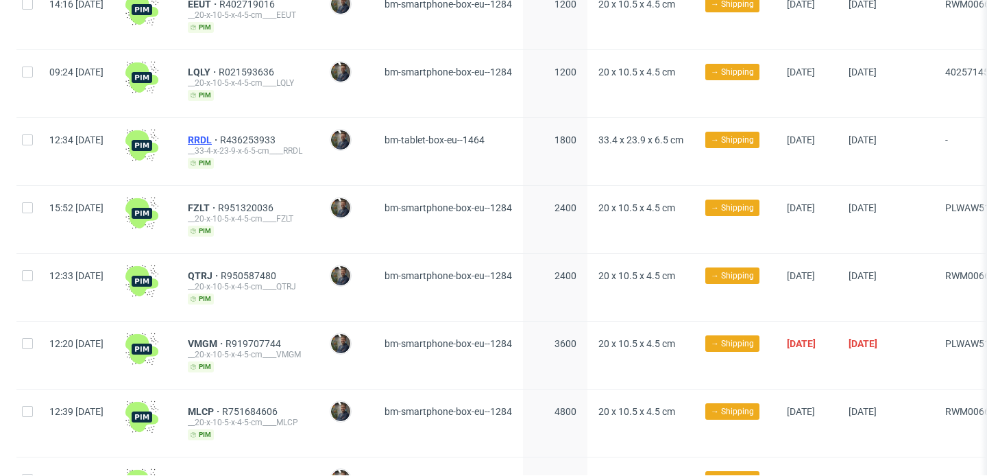
click at [220, 134] on span "RRDL" at bounding box center [204, 139] width 32 height 11
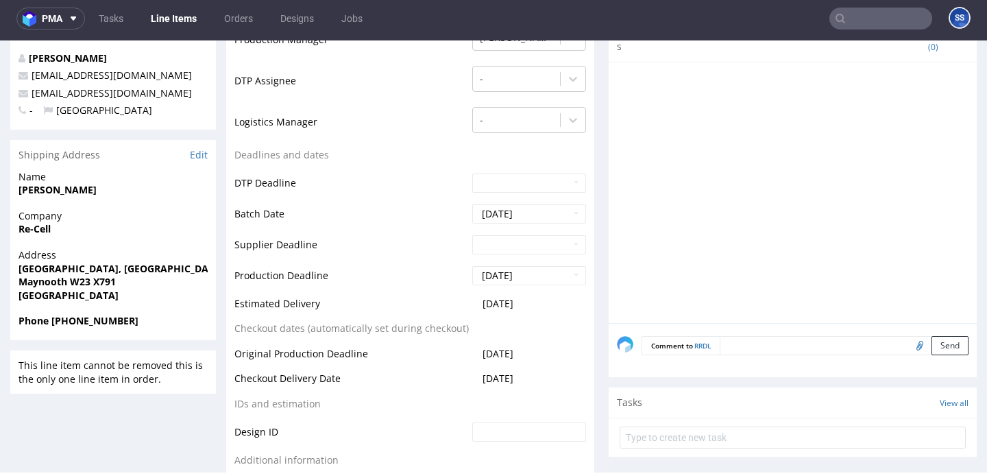
scroll to position [402, 0]
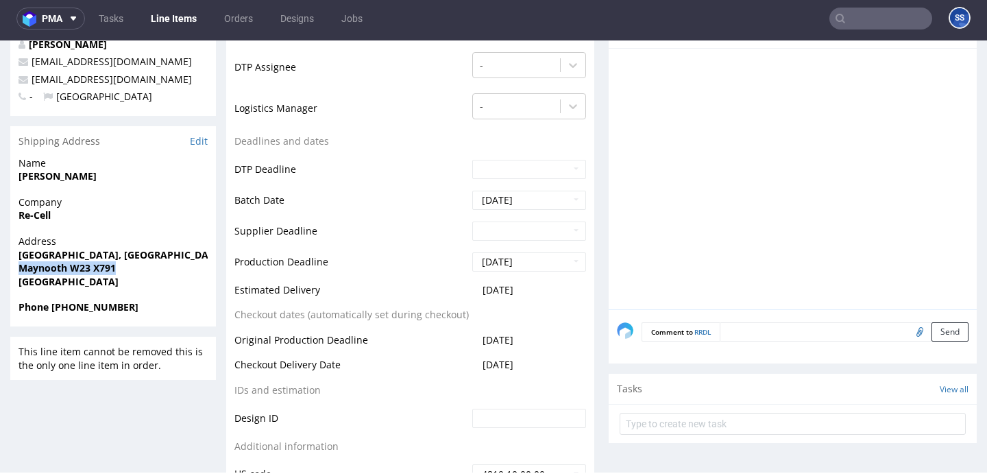
drag, startPoint x: 123, startPoint y: 266, endPoint x: 14, endPoint y: 267, distance: 109.7
click at [14, 267] on div "Address [STREET_ADDRESS]" at bounding box center [113, 267] width 206 height 66
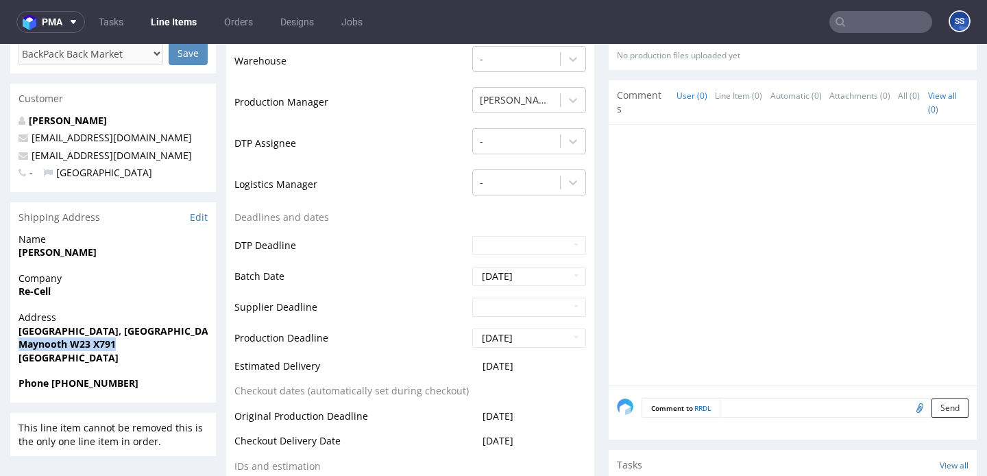
scroll to position [348, 0]
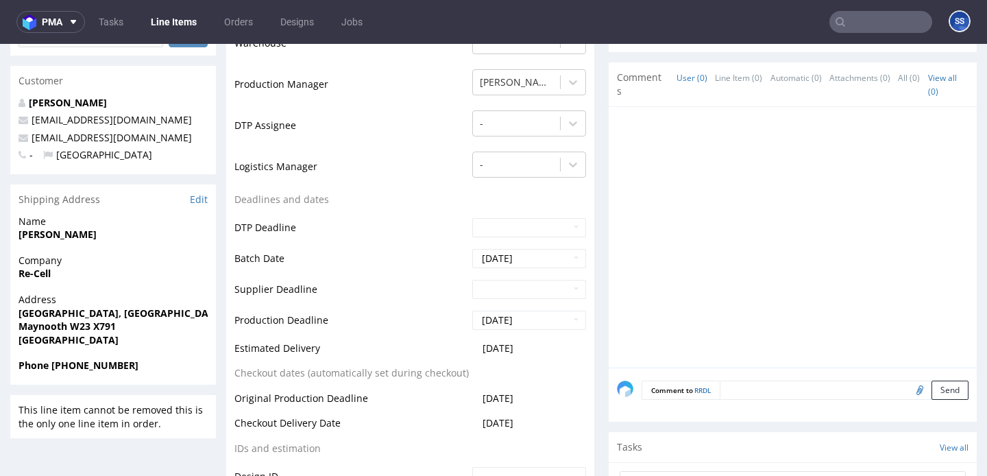
click at [41, 275] on strong "Re-Cell" at bounding box center [35, 273] width 32 height 13
copy strong "Cell"
click at [30, 272] on strong "Re-Cell" at bounding box center [35, 273] width 32 height 13
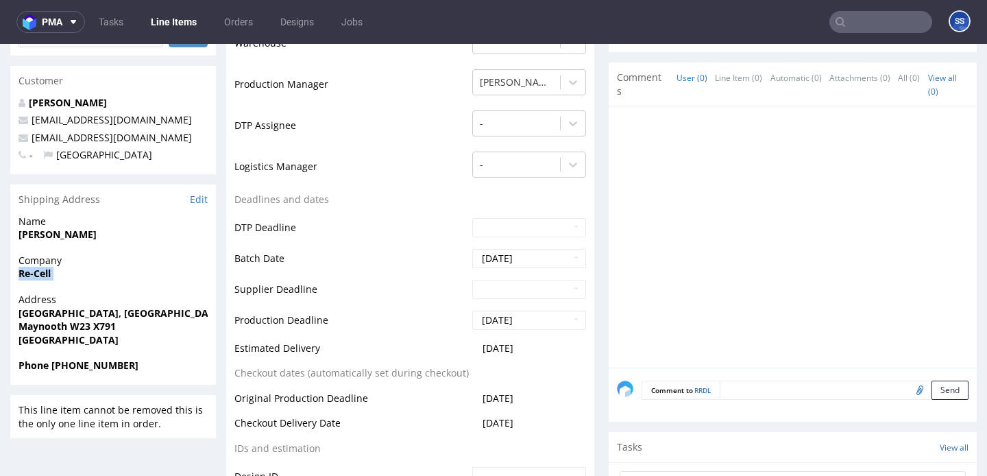
click at [30, 272] on strong "Re-Cell" at bounding box center [35, 273] width 32 height 13
copy strong "Re-Cell"
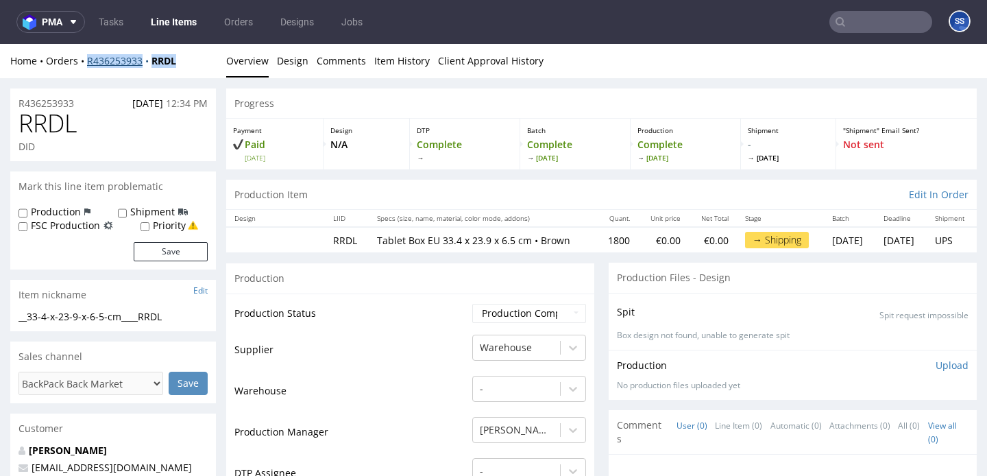
drag, startPoint x: 198, startPoint y: 60, endPoint x: 87, endPoint y: 64, distance: 111.1
click at [87, 64] on div "Home Orders R436253933 RRDL" at bounding box center [113, 61] width 206 height 14
copy div "R436253933 RRDL"
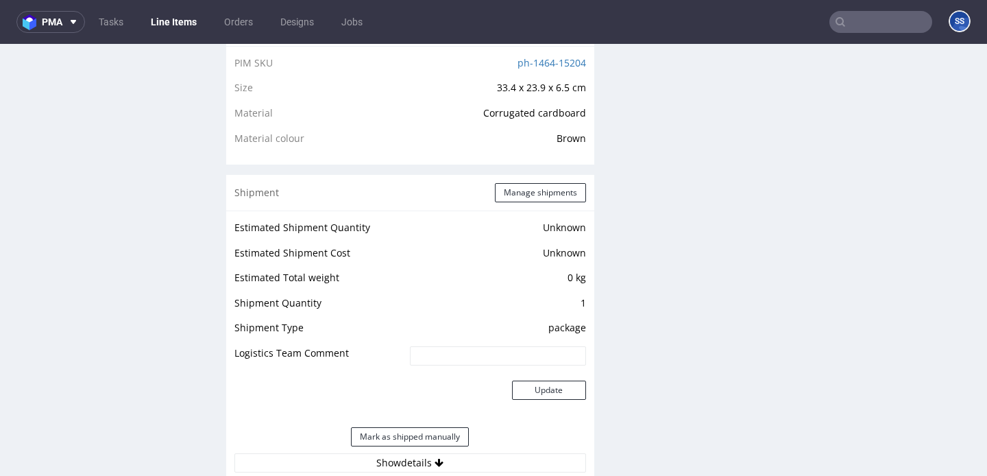
scroll to position [978, 0]
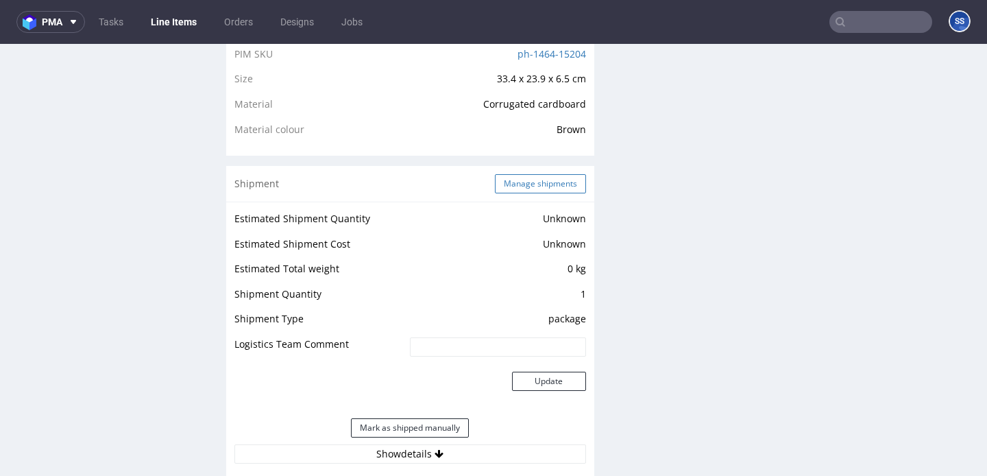
click at [527, 189] on button "Manage shipments" at bounding box center [540, 183] width 91 height 19
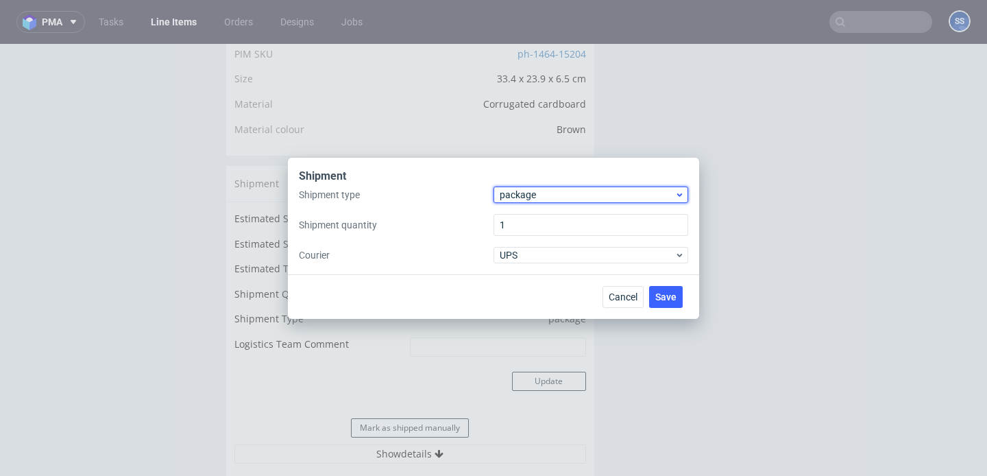
click at [551, 202] on div "package" at bounding box center [591, 194] width 195 height 16
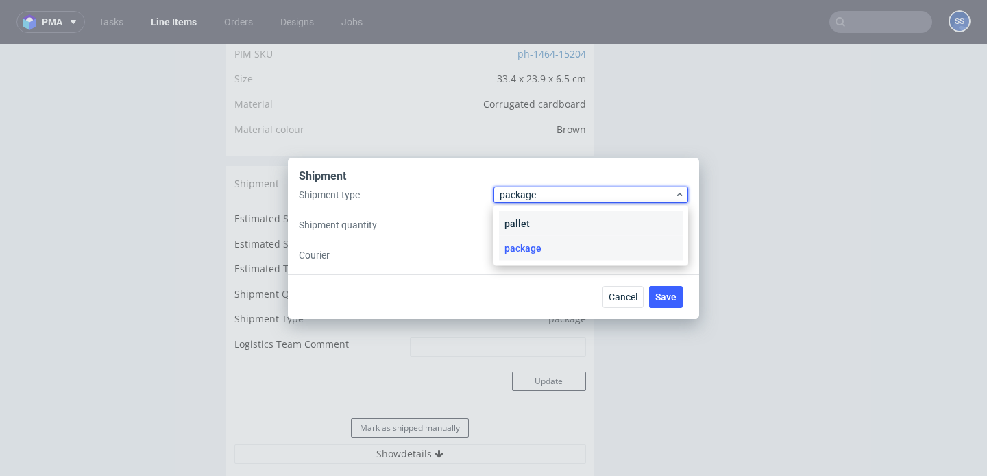
click at [540, 218] on div "pallet" at bounding box center [591, 223] width 184 height 25
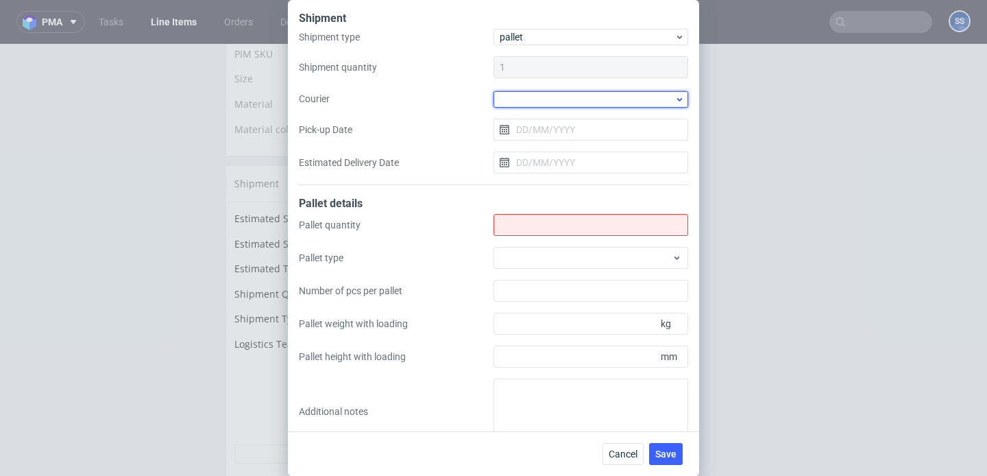
click at [527, 106] on div at bounding box center [591, 99] width 195 height 16
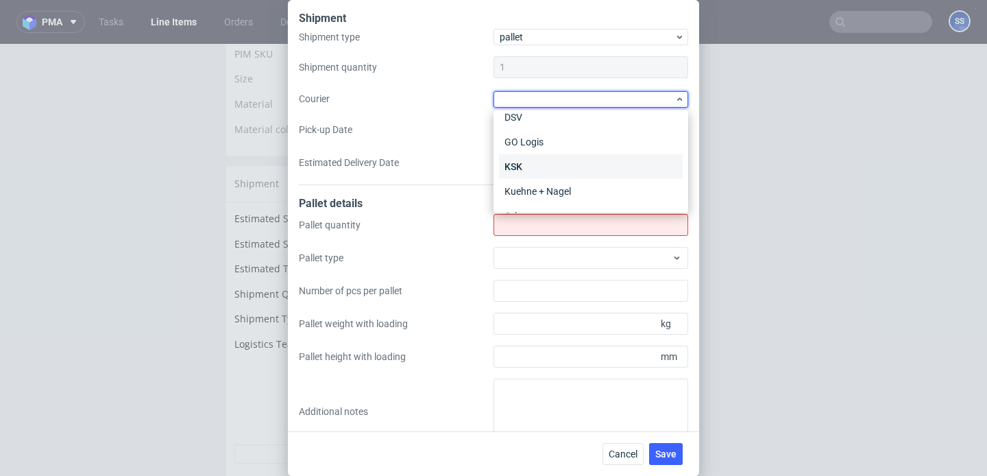
scroll to position [110, 0]
click at [544, 183] on div "Kuehne + Nagel" at bounding box center [591, 190] width 184 height 25
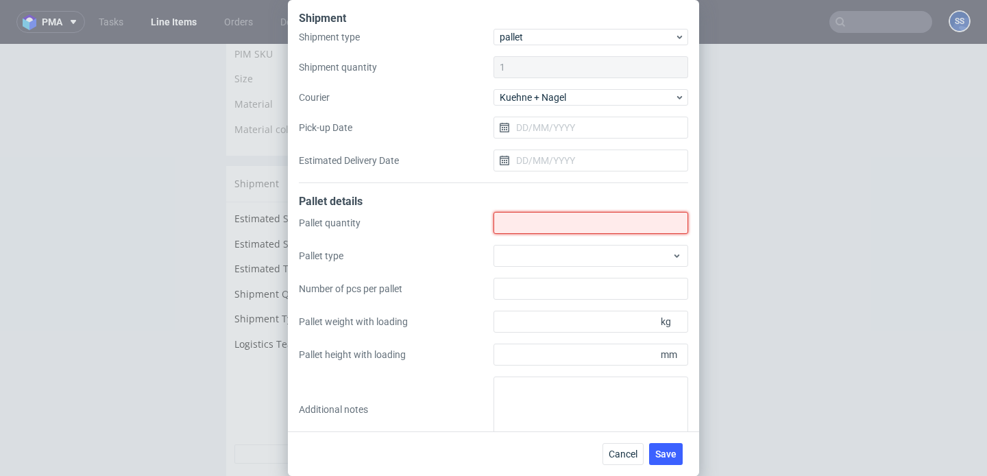
click at [538, 223] on input "Shipment type" at bounding box center [591, 223] width 195 height 22
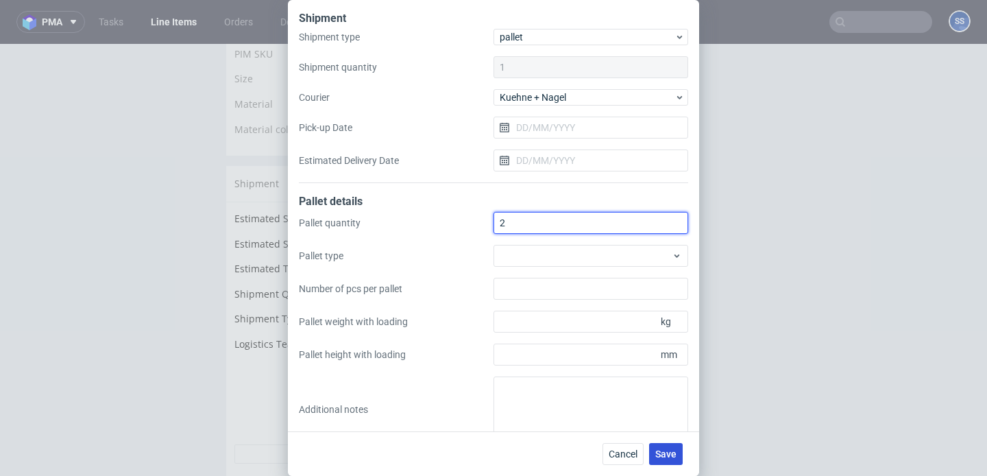
type input "2"
click at [658, 449] on span "Save" at bounding box center [665, 454] width 21 height 10
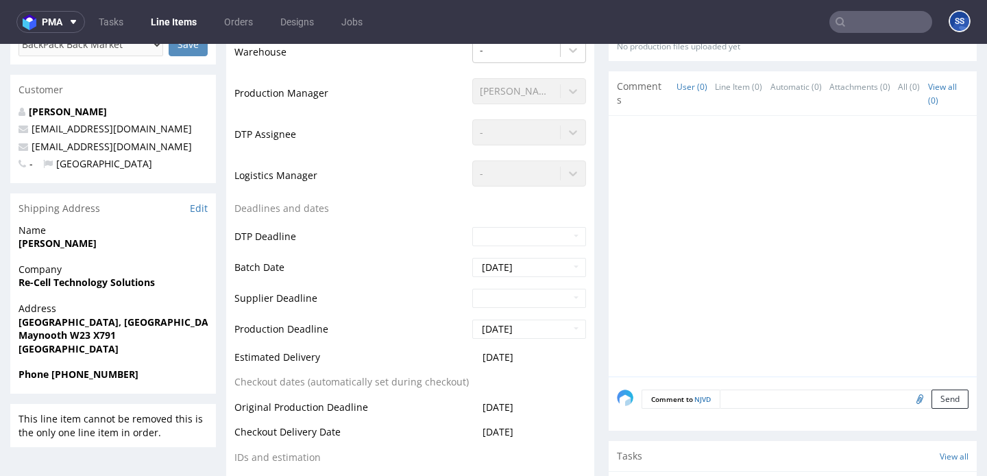
scroll to position [343, 0]
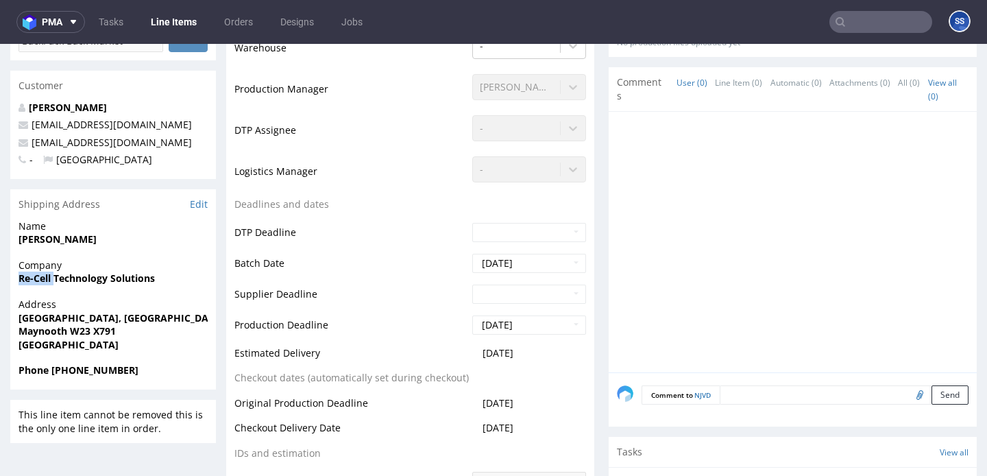
drag, startPoint x: 17, startPoint y: 278, endPoint x: 204, endPoint y: 200, distance: 202.8
click at [56, 279] on div "Company Re-Cell Technology Solutions" at bounding box center [113, 277] width 206 height 39
copy strong "Re-Cell"
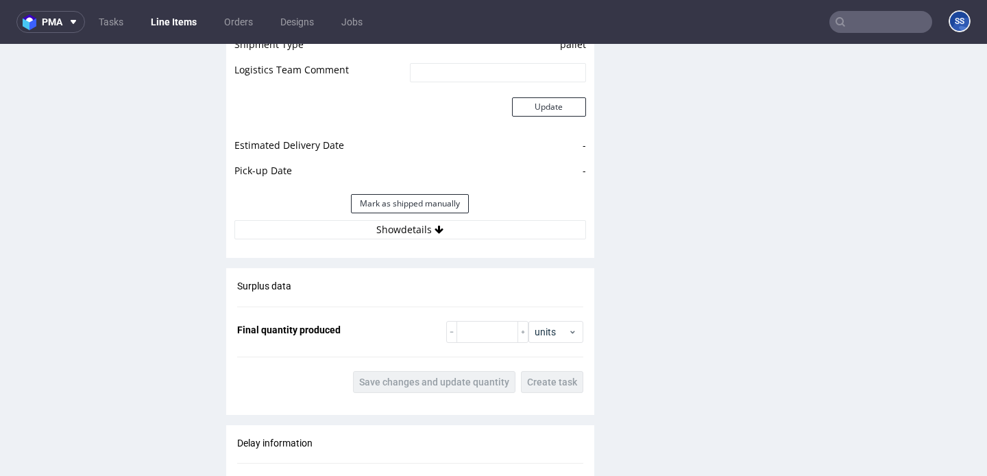
scroll to position [1222, 0]
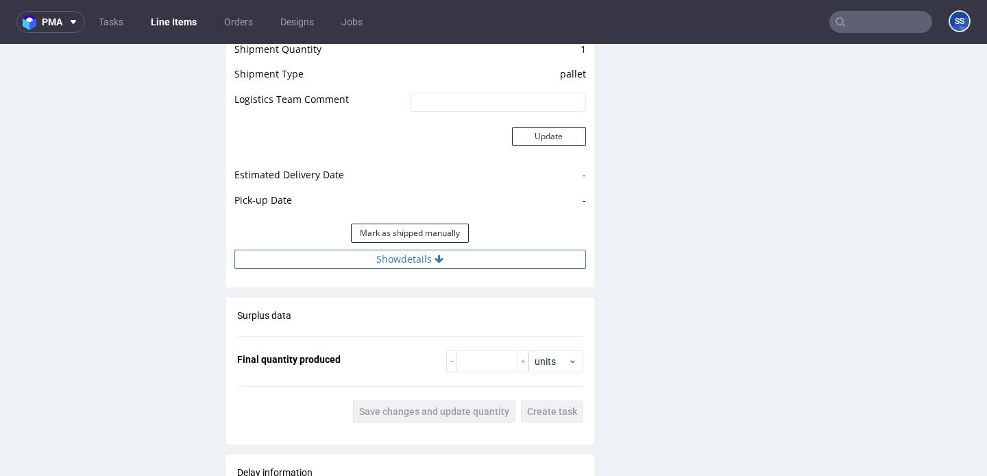
click at [459, 263] on button "Show details" at bounding box center [410, 259] width 352 height 19
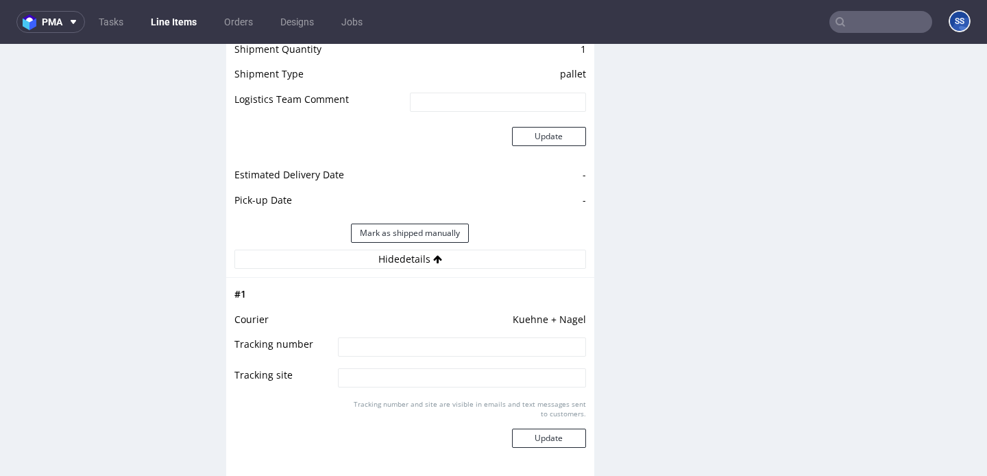
click at [428, 357] on input at bounding box center [462, 346] width 248 height 19
paste input "RWM006627643"
type input "RWM006627643"
click at [540, 442] on button "Update" at bounding box center [549, 438] width 74 height 19
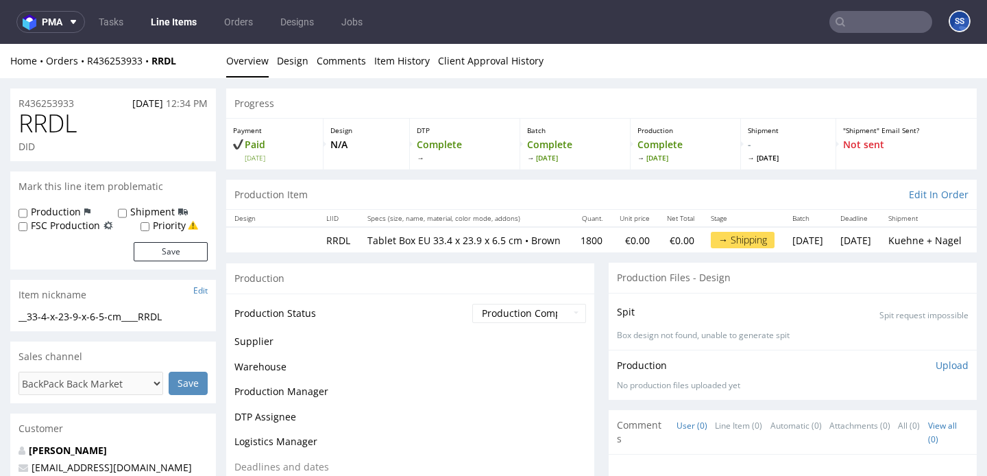
scroll to position [1048, 0]
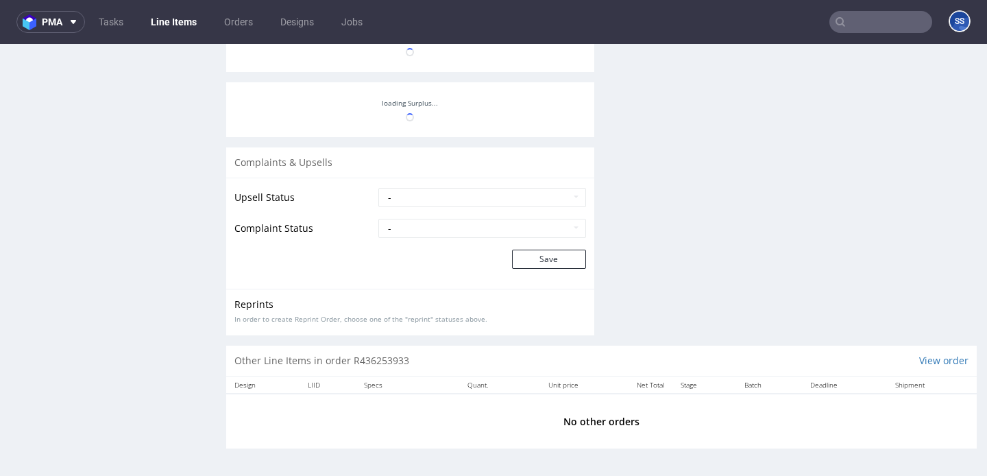
click at [177, 21] on link "Line Items" at bounding box center [174, 22] width 62 height 22
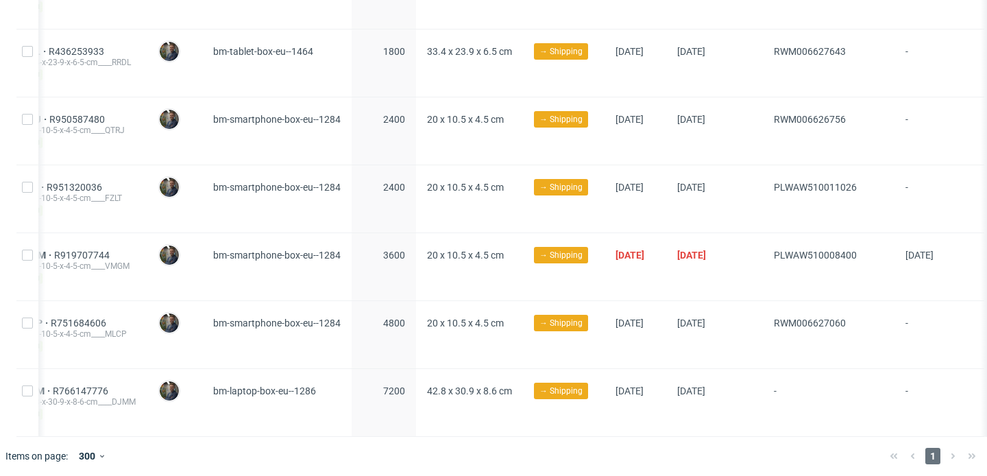
scroll to position [0, 175]
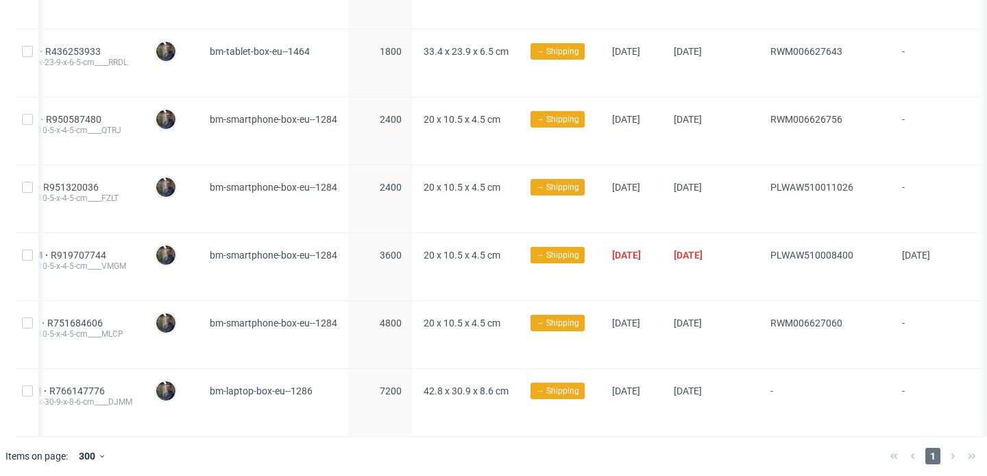
click at [49, 385] on span "DJMM" at bounding box center [31, 390] width 36 height 11
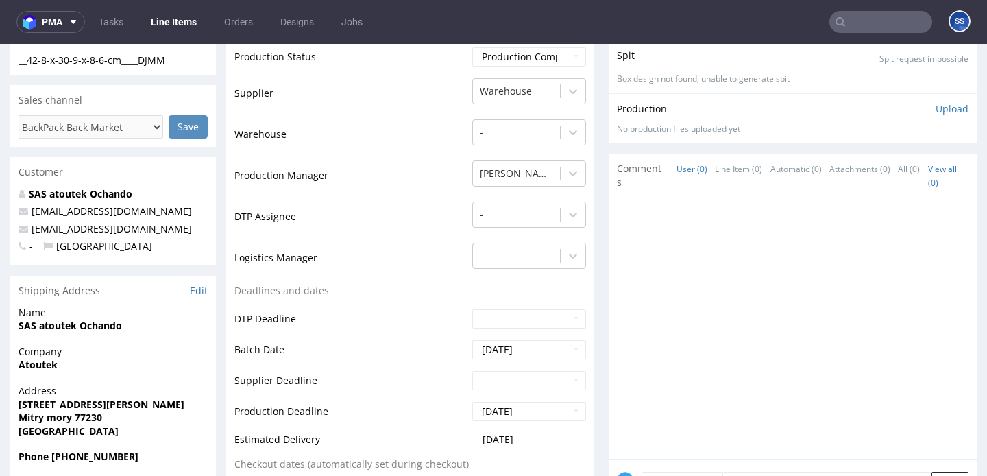
scroll to position [358, 0]
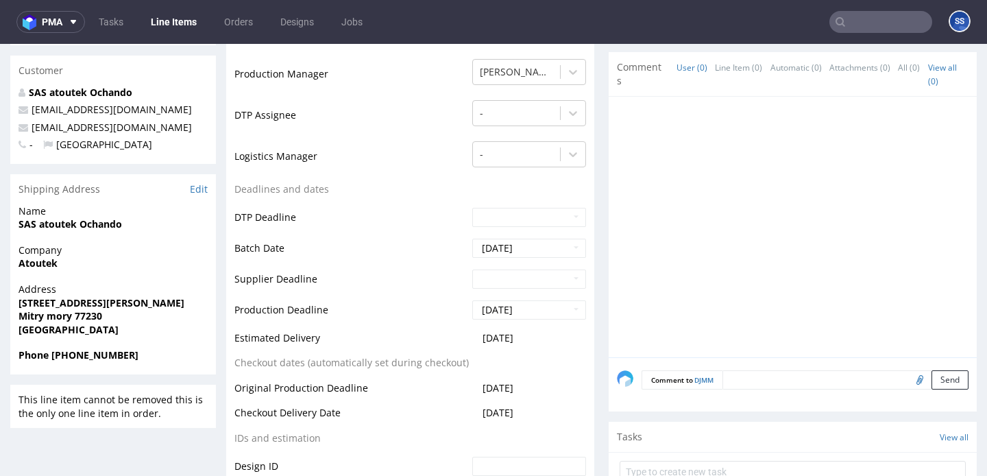
click at [44, 262] on strong "Atoutek" at bounding box center [38, 262] width 39 height 13
copy strong "Atoutek"
click at [87, 225] on strong "SAS atoutek Ochando" at bounding box center [71, 223] width 104 height 13
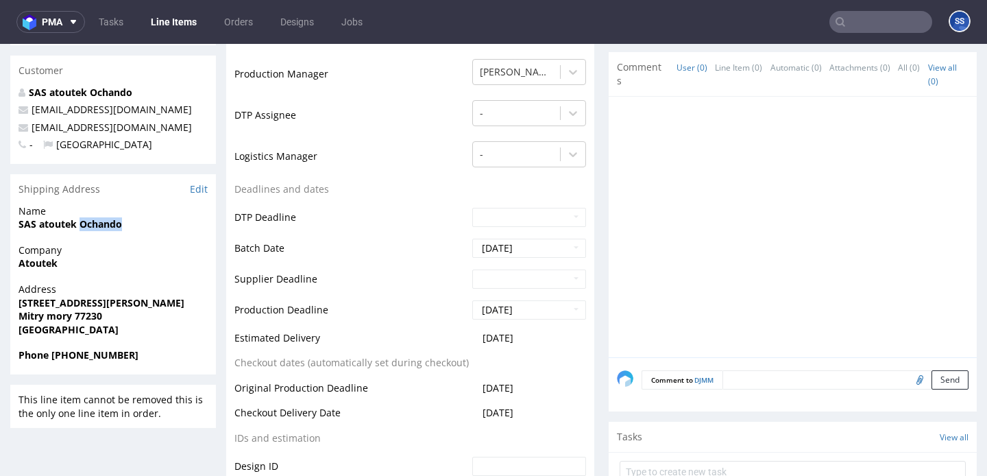
click at [87, 225] on strong "SAS atoutek Ochando" at bounding box center [71, 223] width 104 height 13
copy strong "SAS atoutek Ochando"
click at [93, 313] on strong "Mitry mory 77230" at bounding box center [61, 315] width 84 height 13
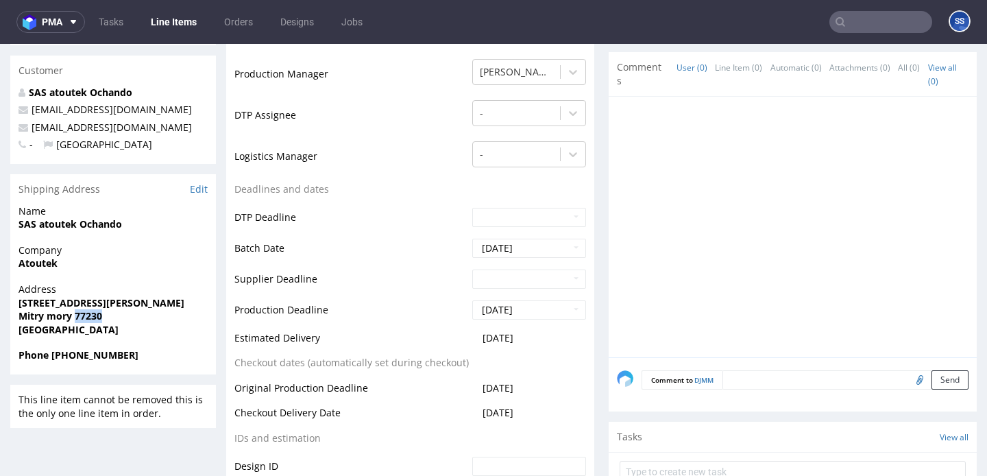
copy strong "77230"
drag, startPoint x: 19, startPoint y: 318, endPoint x: 137, endPoint y: 316, distance: 118.6
click at [137, 316] on span "Mitry mory 77230" at bounding box center [113, 316] width 189 height 14
copy strong "Mitry mory 77230"
click at [73, 222] on strong "SAS atoutek Ochando" at bounding box center [71, 223] width 104 height 13
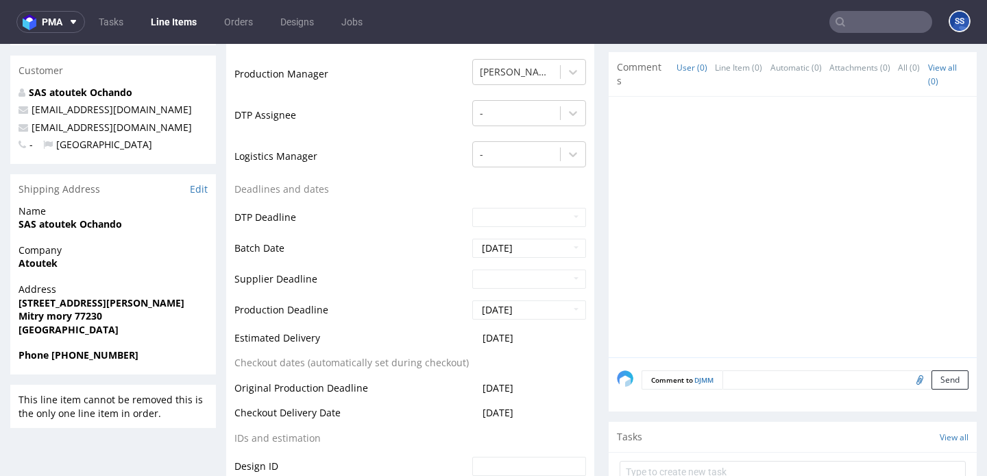
click at [73, 222] on strong "SAS atoutek Ochando" at bounding box center [71, 223] width 104 height 13
copy strong "SAS atoutek Ochando"
click at [189, 13] on link "Line Items" at bounding box center [174, 22] width 62 height 22
click at [37, 266] on strong "Atoutek" at bounding box center [38, 262] width 39 height 13
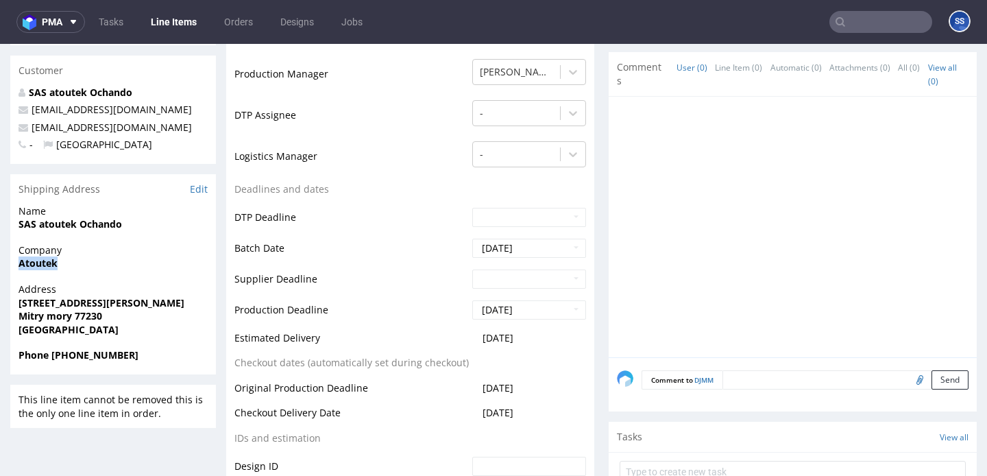
click at [37, 266] on strong "Atoutek" at bounding box center [38, 262] width 39 height 13
copy strong "Atoutek"
click at [70, 221] on strong "SAS atoutek Ochando" at bounding box center [71, 223] width 104 height 13
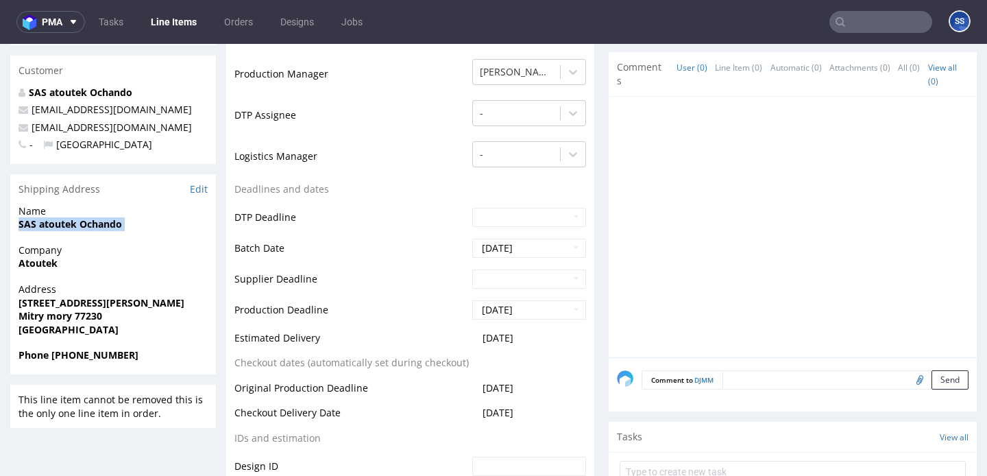
copy strong "SAS atoutek Ochando"
click at [29, 300] on strong "1 rue René cassin" at bounding box center [102, 302] width 166 height 13
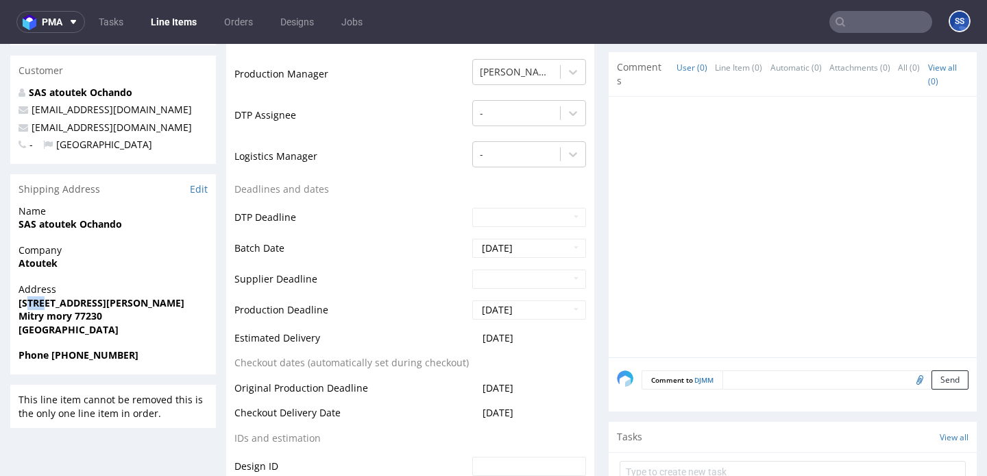
click at [29, 300] on strong "1 rue René cassin" at bounding box center [102, 302] width 166 height 13
click at [27, 300] on strong "1 rue René cassin" at bounding box center [102, 302] width 166 height 13
drag, startPoint x: 106, startPoint y: 316, endPoint x: 21, endPoint y: 300, distance: 86.6
click at [18, 304] on div "Address 1 rue René cassin Mitry mory 77230 France" at bounding box center [113, 315] width 206 height 66
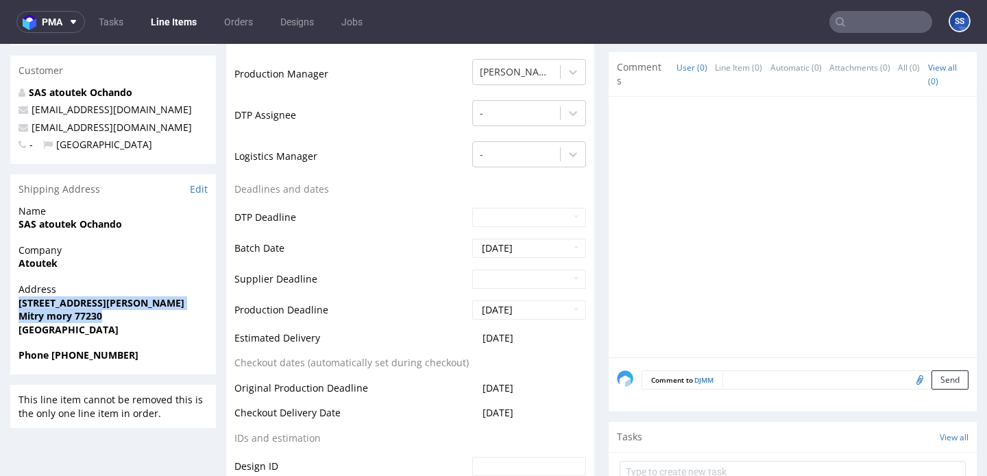
copy p "1 rue René cassin Mitry mory 77230"
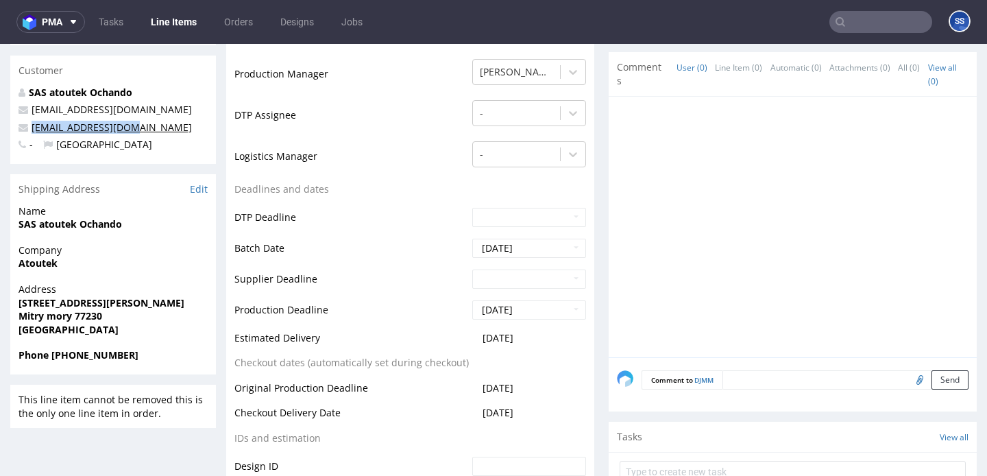
drag, startPoint x: 145, startPoint y: 125, endPoint x: 33, endPoint y: 127, distance: 112.5
click at [33, 127] on p "contact@atoutek.com" at bounding box center [113, 128] width 189 height 14
copy link "contact@atoutek.com"
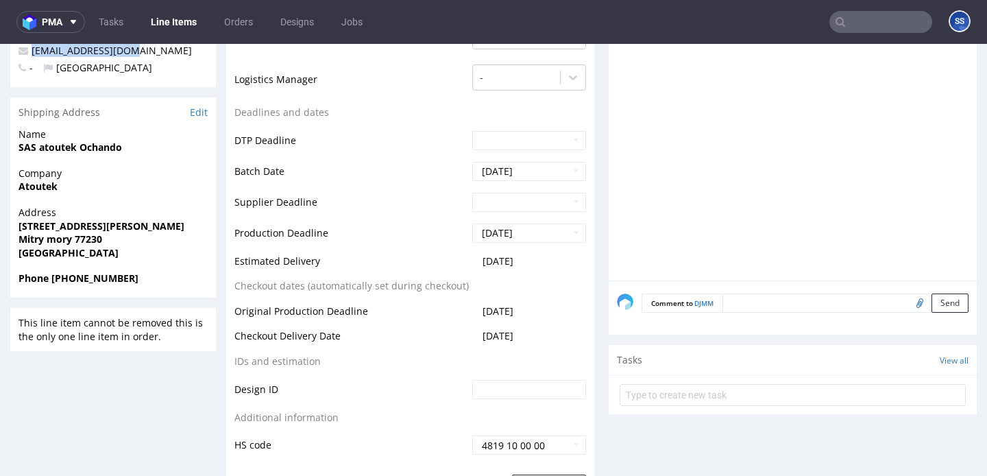
scroll to position [443, 0]
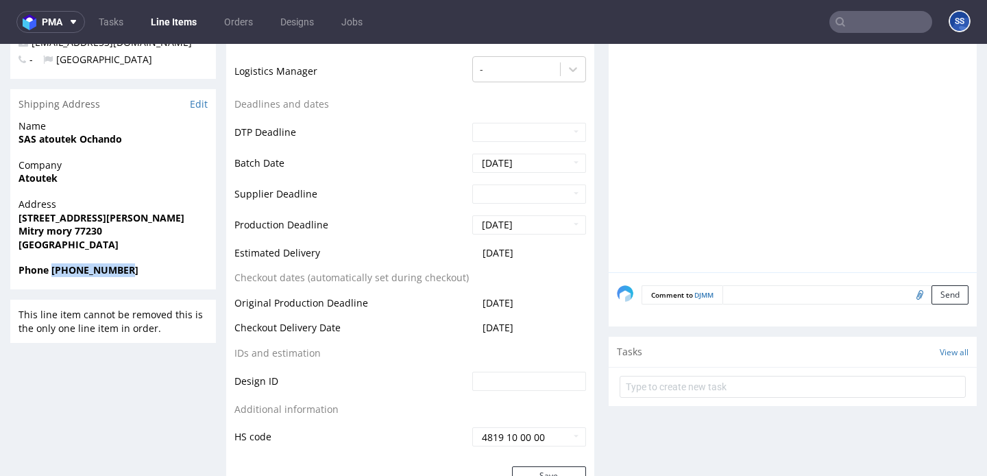
drag, startPoint x: 50, startPoint y: 269, endPoint x: 219, endPoint y: 163, distance: 199.9
click at [155, 270] on span "Phone +33 762975972" at bounding box center [113, 270] width 189 height 14
copy strong "+33 762975972"
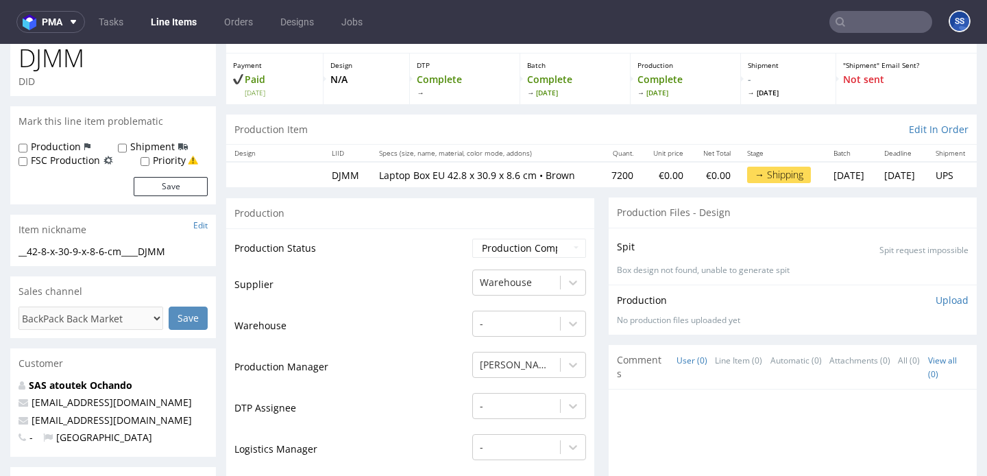
scroll to position [0, 0]
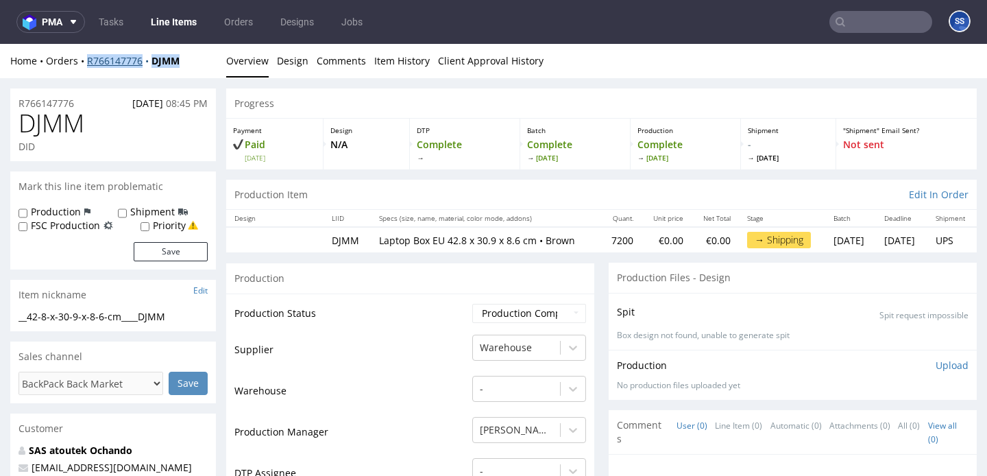
drag, startPoint x: 189, startPoint y: 60, endPoint x: 97, endPoint y: 55, distance: 92.0
click at [88, 58] on div "Home Orders R766147776 DJMM" at bounding box center [113, 61] width 206 height 14
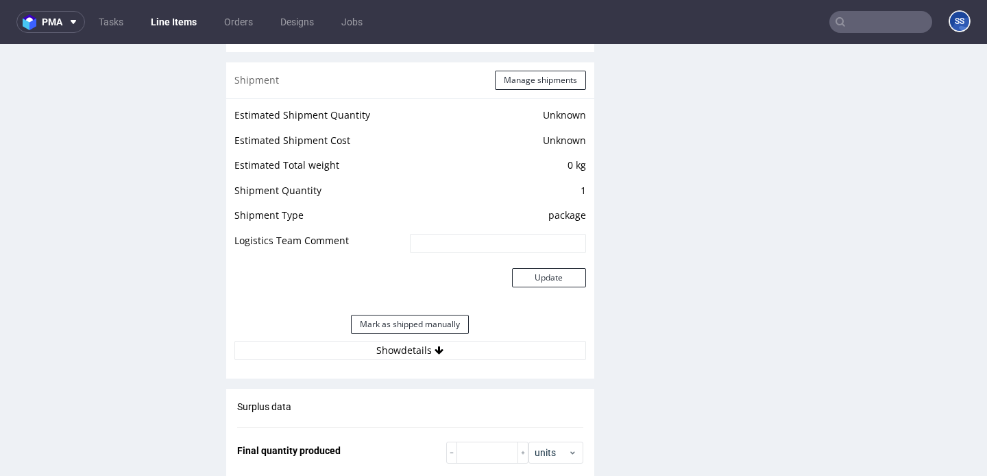
scroll to position [1081, 0]
drag, startPoint x: 514, startPoint y: 95, endPoint x: 534, endPoint y: 167, distance: 75.5
click at [514, 91] on button "Manage shipments" at bounding box center [540, 80] width 91 height 19
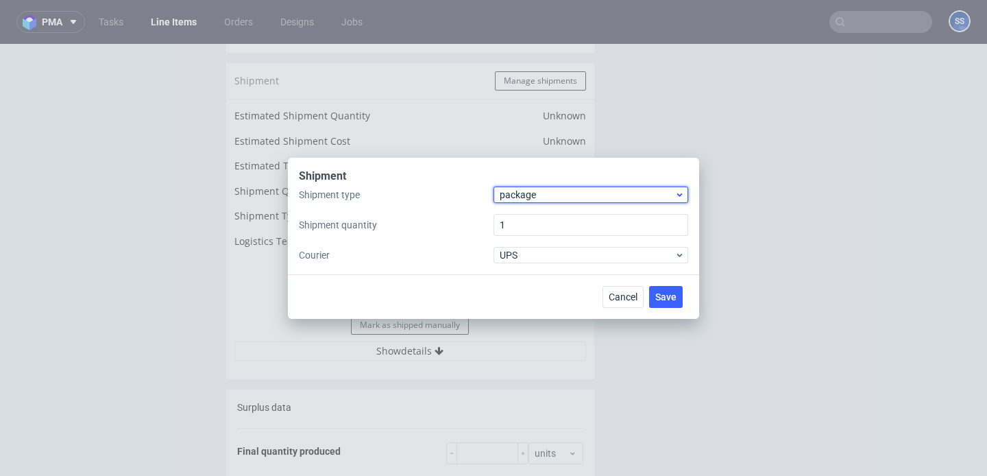
click at [530, 193] on span "package" at bounding box center [587, 195] width 175 height 14
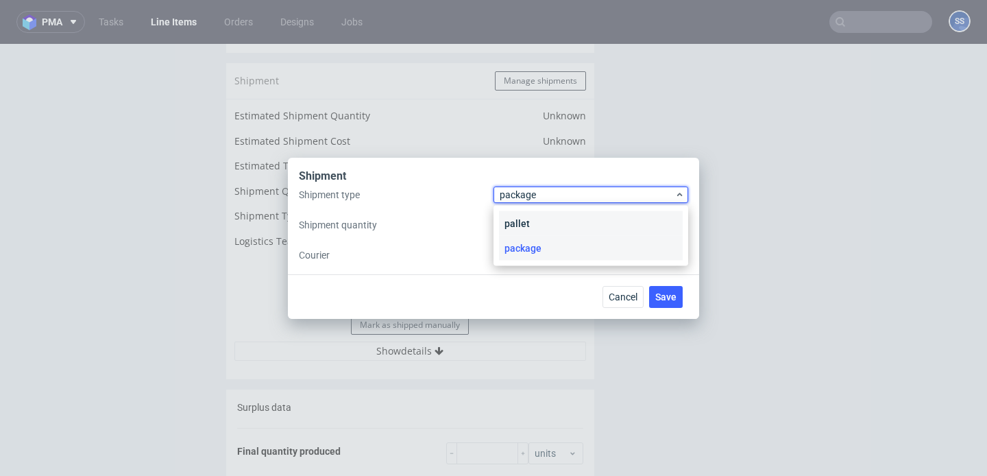
click at [540, 219] on div "pallet" at bounding box center [591, 223] width 184 height 25
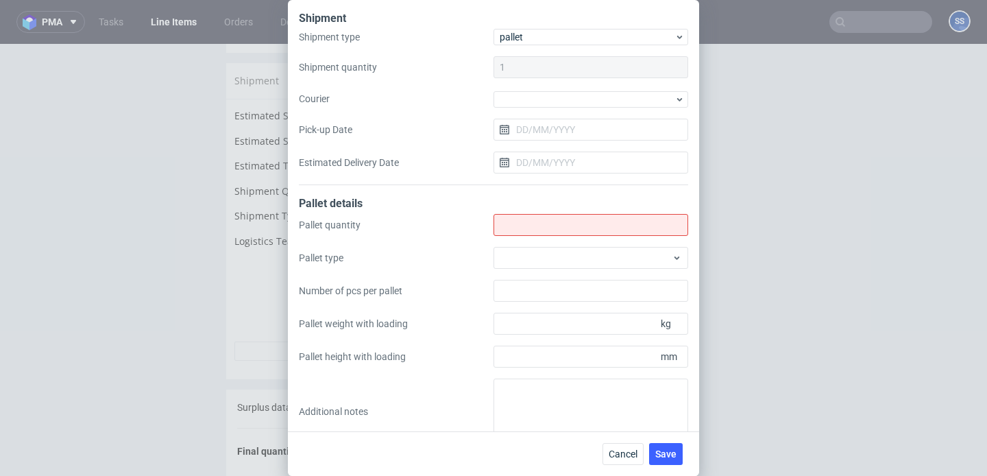
click at [540, 89] on div at bounding box center [591, 98] width 195 height 19
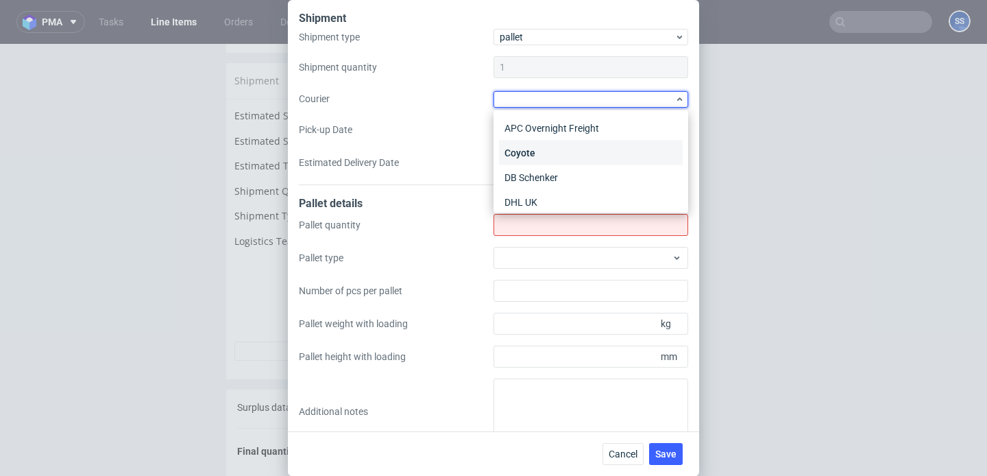
scroll to position [25, 0]
click at [558, 149] on div "DB Schenker" at bounding box center [591, 153] width 184 height 25
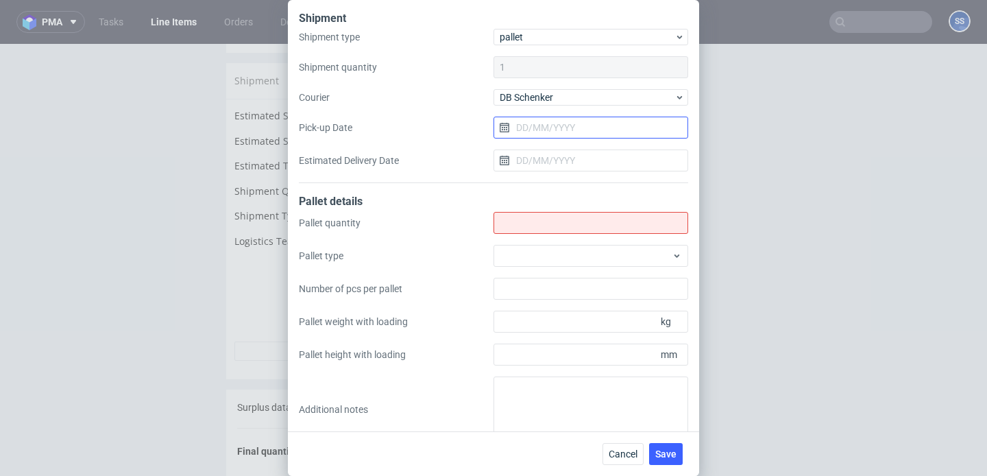
click at [544, 129] on input "Pick-up Date" at bounding box center [591, 128] width 195 height 22
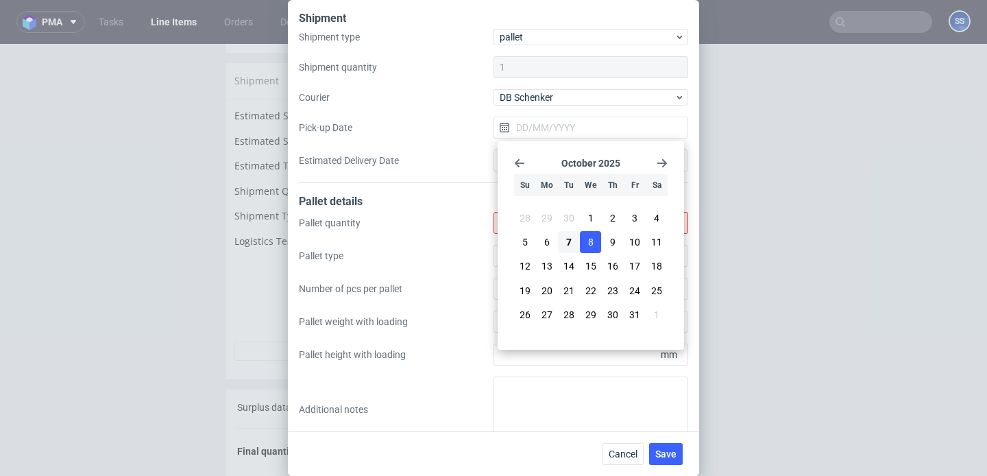
click at [592, 243] on span "8" at bounding box center [590, 242] width 5 height 14
type input "[DATE]"
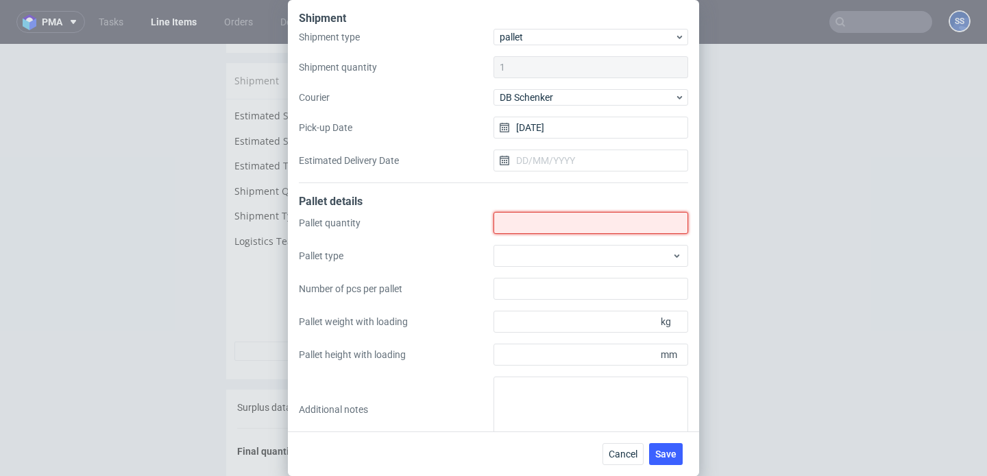
click at [532, 221] on input "Shipment type" at bounding box center [591, 223] width 195 height 22
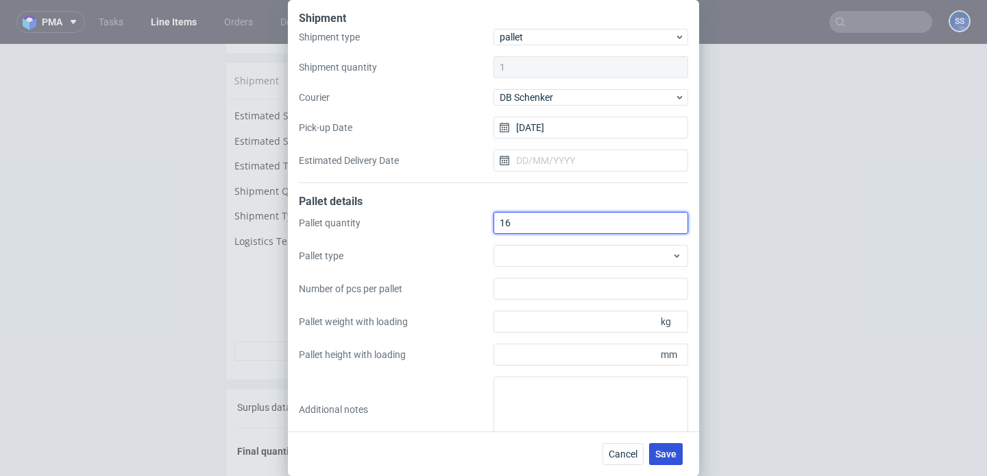
type input "16"
click at [662, 450] on span "Save" at bounding box center [665, 454] width 21 height 10
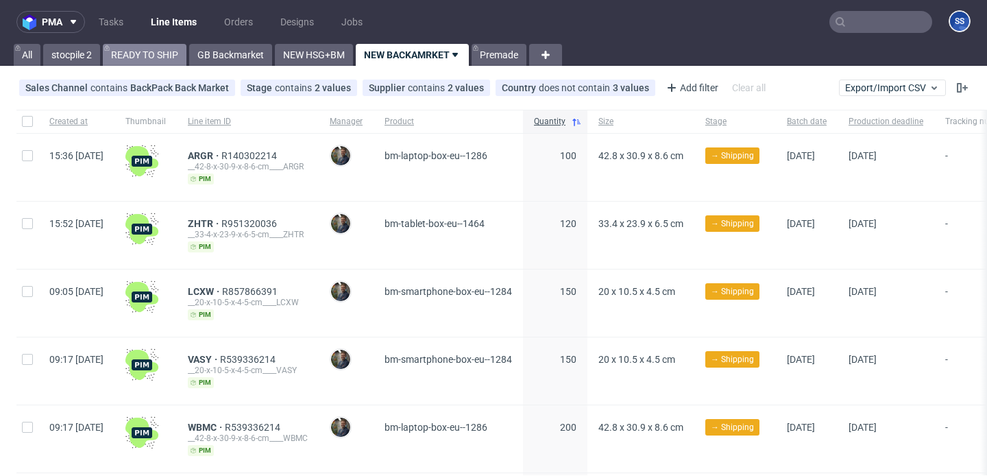
click at [163, 56] on link "READY TO SHIP" at bounding box center [145, 55] width 84 height 22
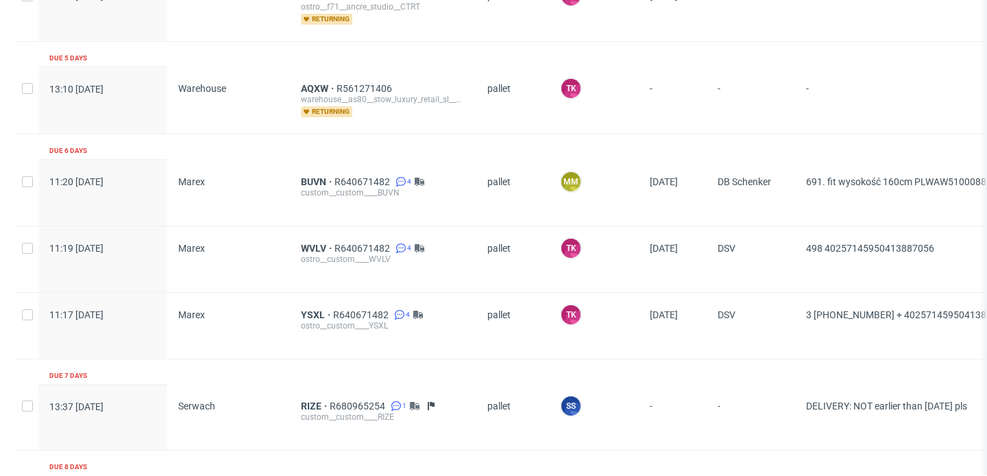
scroll to position [1379, 0]
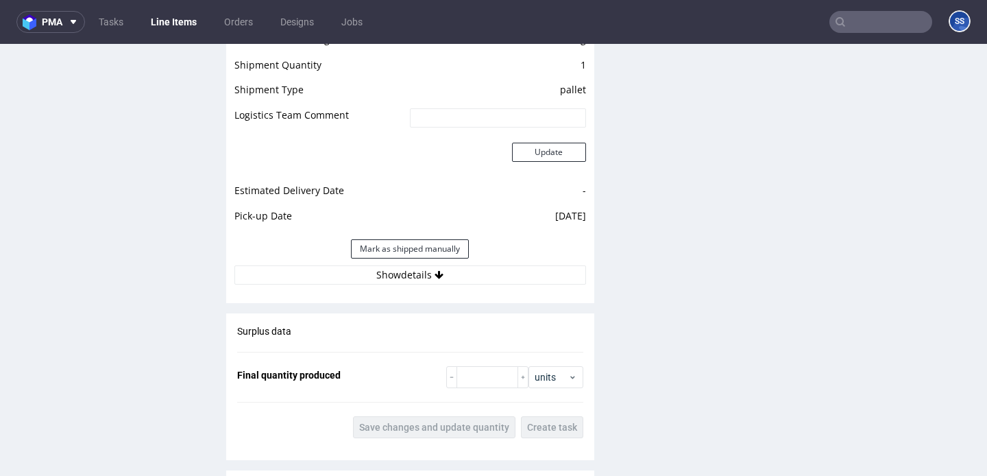
scroll to position [1220, 0]
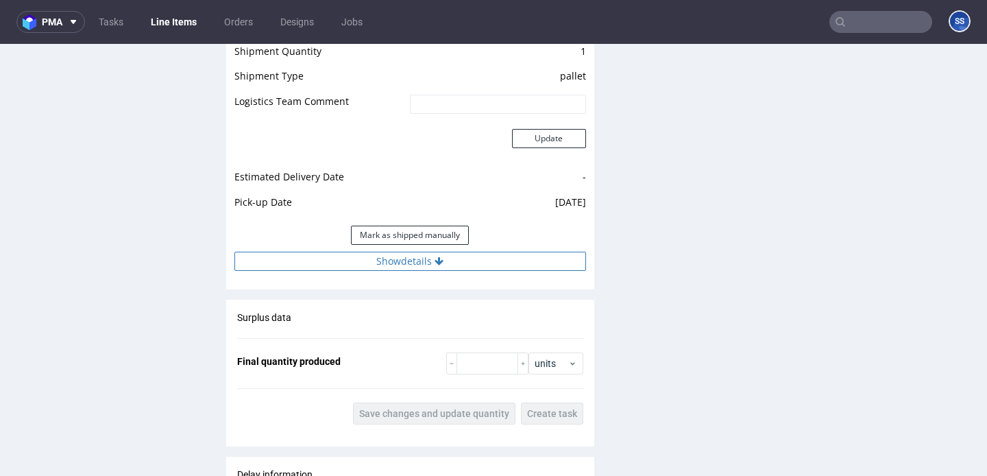
click at [413, 279] on div "Estimated Shipment Quantity Unknown Estimated Shipment Cost Unknown Estimated T…" at bounding box center [410, 119] width 368 height 320
click at [415, 271] on button "Show details" at bounding box center [410, 261] width 352 height 19
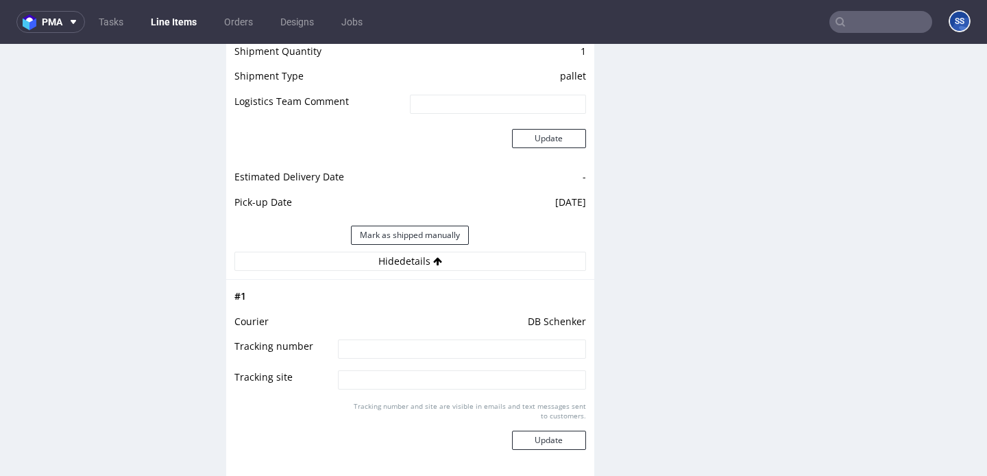
click at [393, 359] on input at bounding box center [462, 348] width 248 height 19
paste input "PLWAW510011477 + PLWAW510011486 + PLWAW510011489 +PLWAW510011491"
type input "PLWAW510011477 + PLWAW510011486 + PLWAW510011489 +PLWAW510011491"
click at [563, 450] on button "Update" at bounding box center [549, 440] width 74 height 19
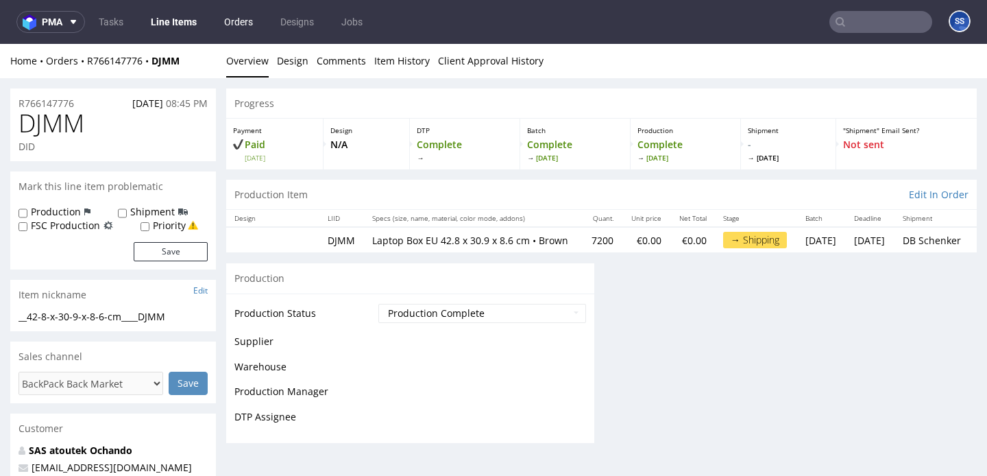
scroll to position [1048, 0]
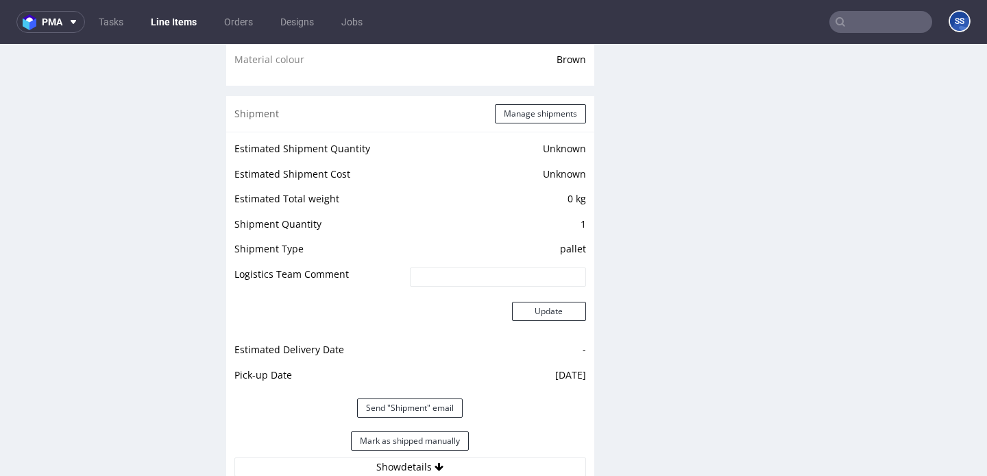
click at [179, 23] on link "Line Items" at bounding box center [174, 22] width 62 height 22
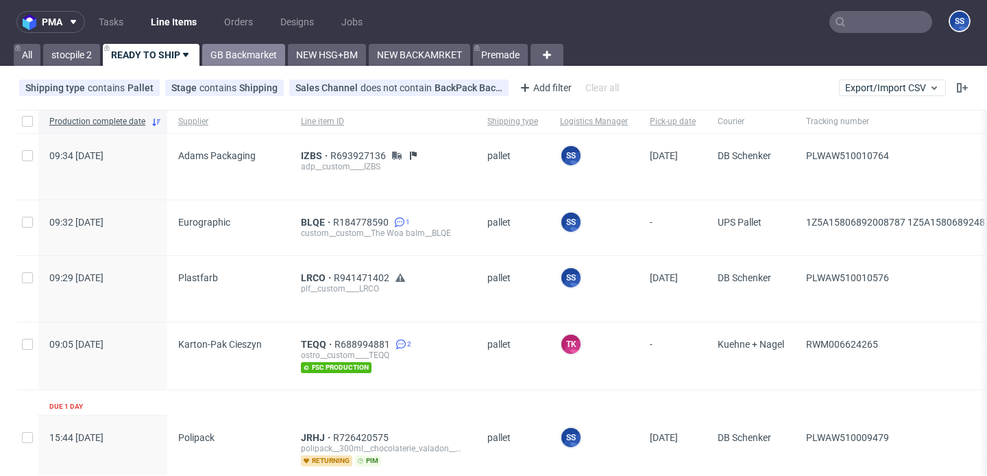
click at [270, 62] on link "GB Backmarket" at bounding box center [243, 55] width 83 height 22
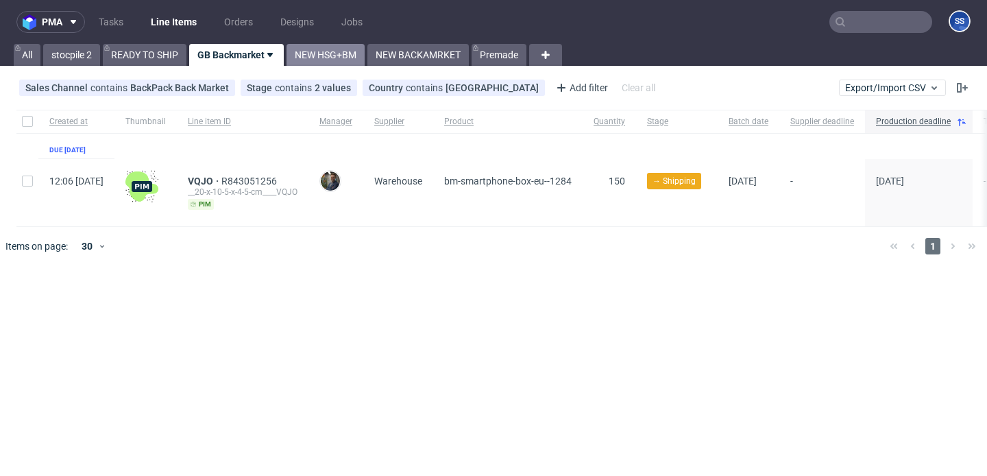
click at [352, 58] on link "NEW HSG+BM" at bounding box center [326, 55] width 78 height 22
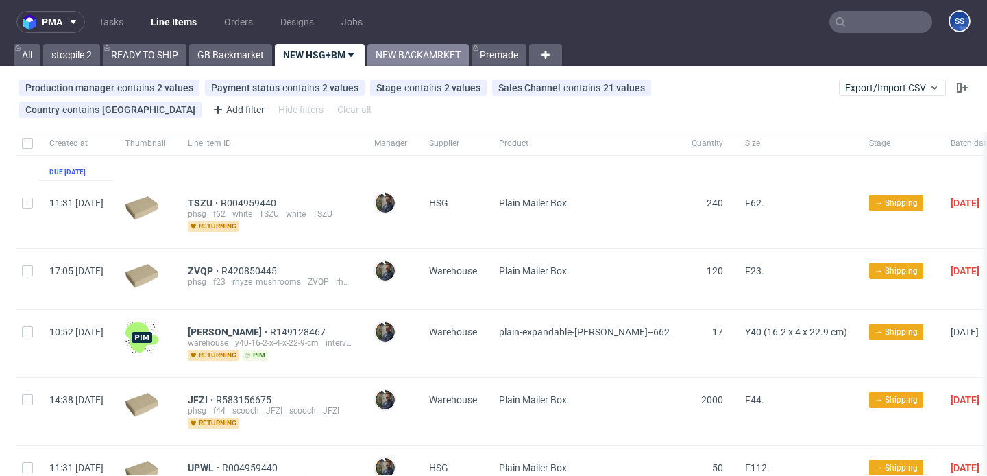
click at [406, 60] on link "NEW BACKAMRKET" at bounding box center [417, 55] width 101 height 22
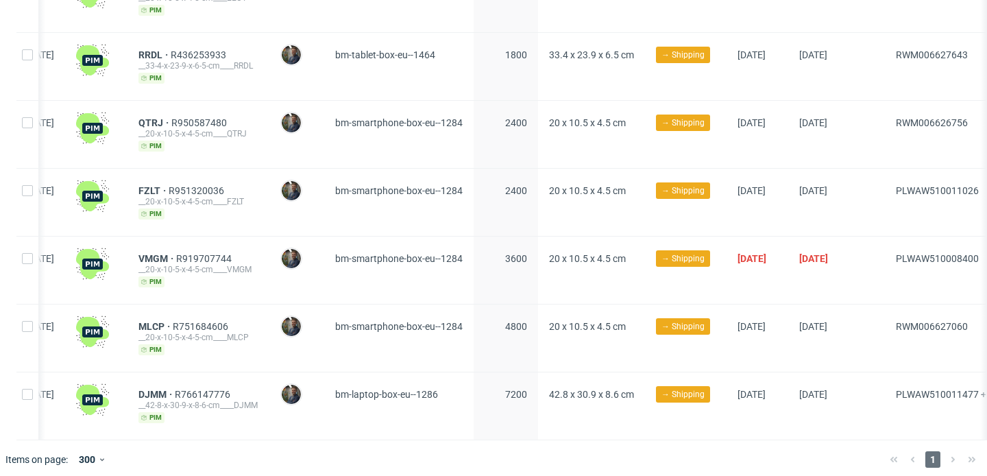
scroll to position [783, 0]
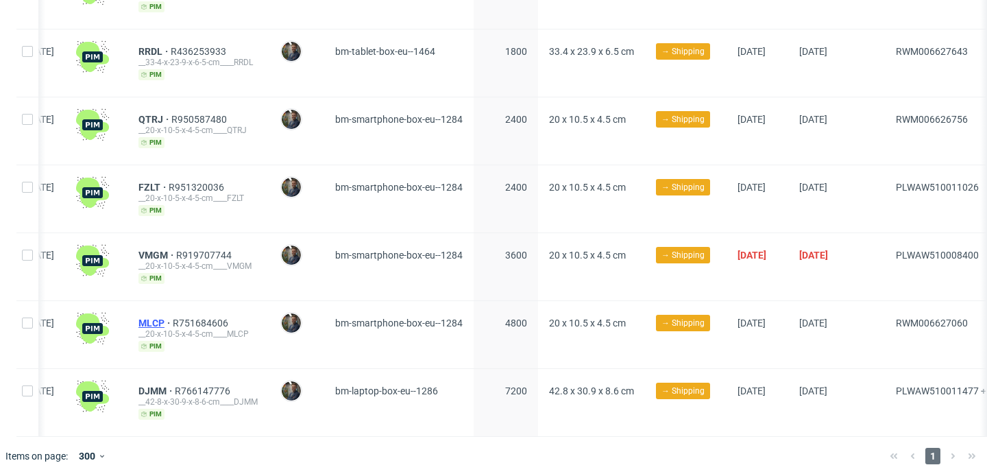
click at [173, 318] on span "MLCP" at bounding box center [155, 322] width 34 height 11
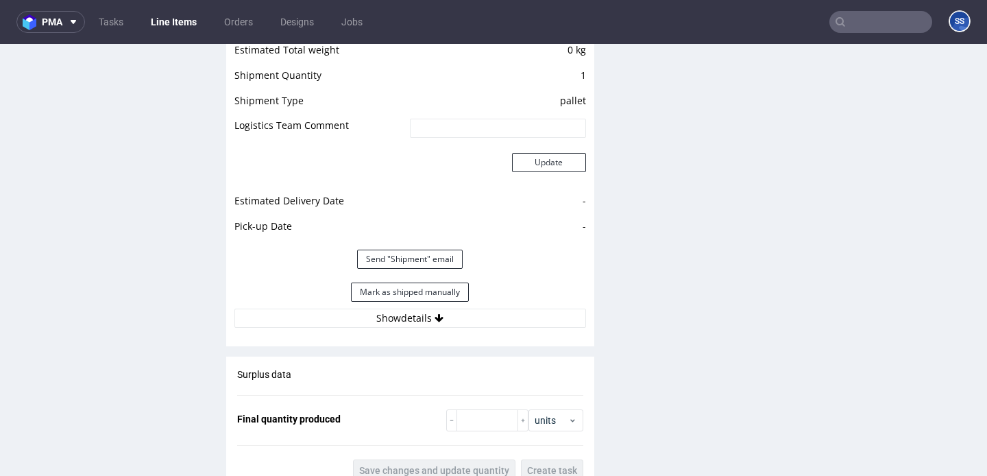
scroll to position [1223, 0]
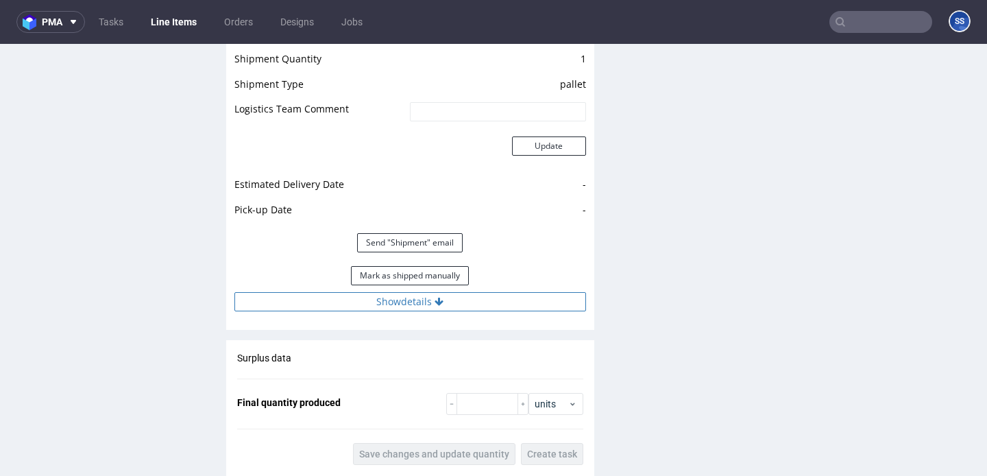
click at [404, 311] on button "Show details" at bounding box center [410, 301] width 352 height 19
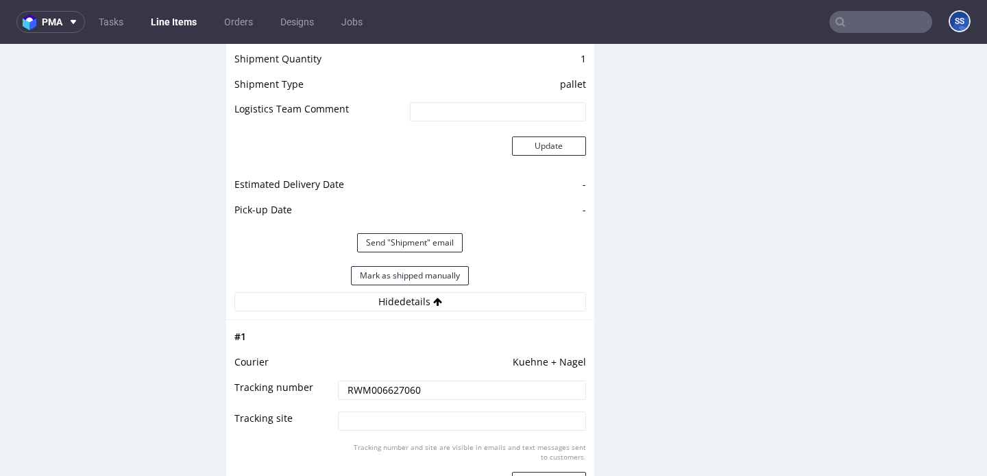
click at [388, 389] on input "RWM006627060" at bounding box center [462, 390] width 248 height 19
drag, startPoint x: 388, startPoint y: 389, endPoint x: 396, endPoint y: 71, distance: 318.2
click at [388, 389] on input "RWM006627060" at bounding box center [462, 390] width 248 height 19
click at [178, 29] on link "Line Items" at bounding box center [174, 22] width 62 height 22
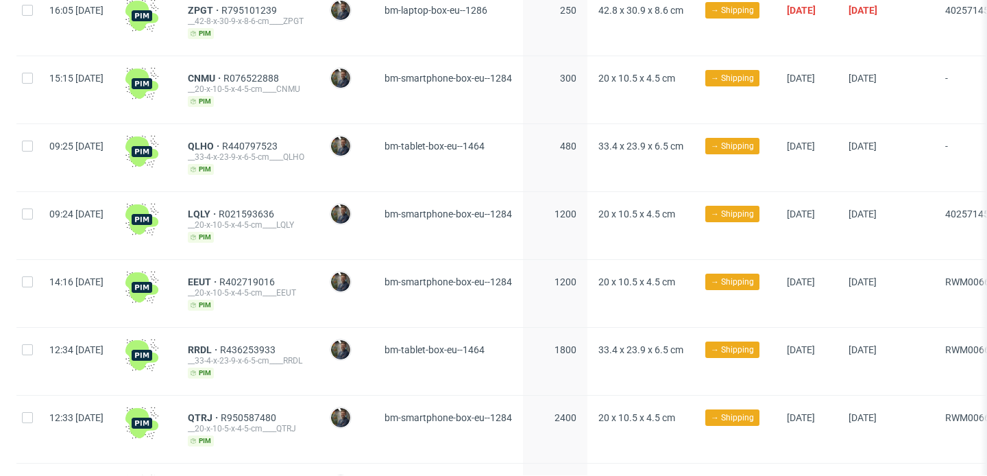
scroll to position [783, 0]
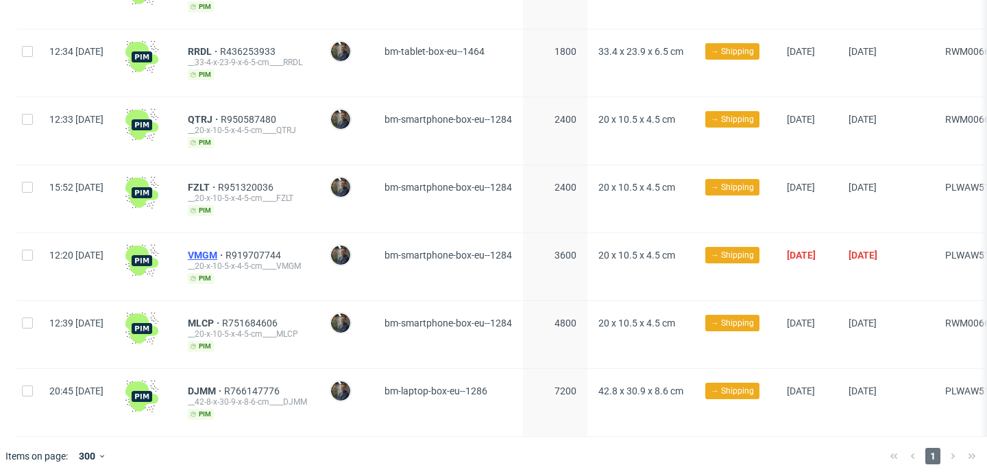
click at [226, 250] on span "VMGM" at bounding box center [207, 255] width 38 height 11
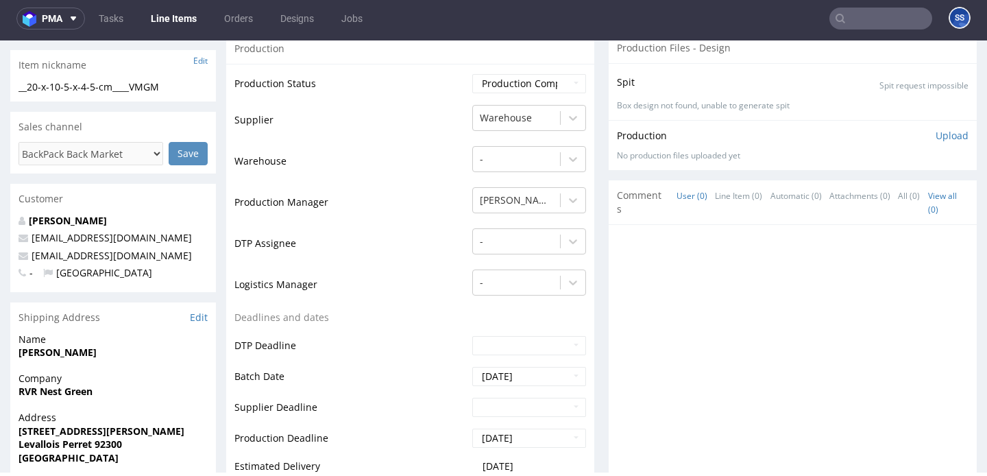
scroll to position [229, 0]
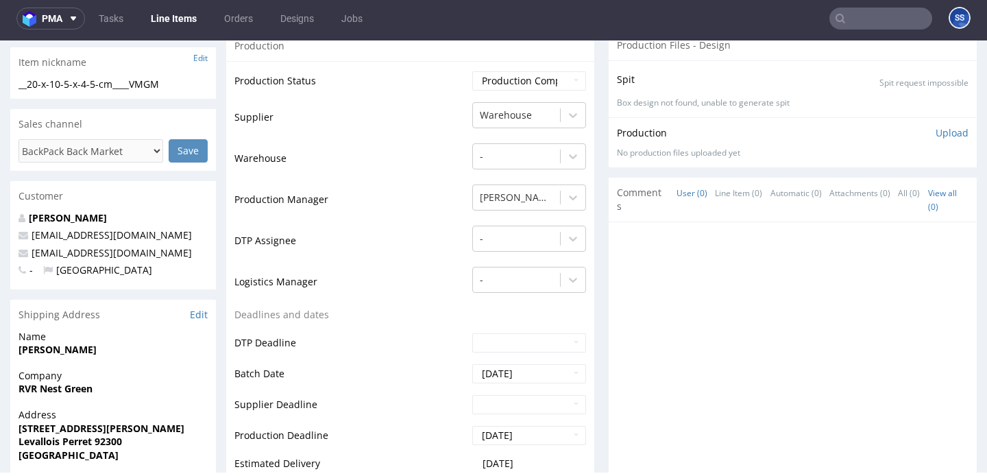
click at [194, 25] on link "Line Items" at bounding box center [174, 19] width 62 height 22
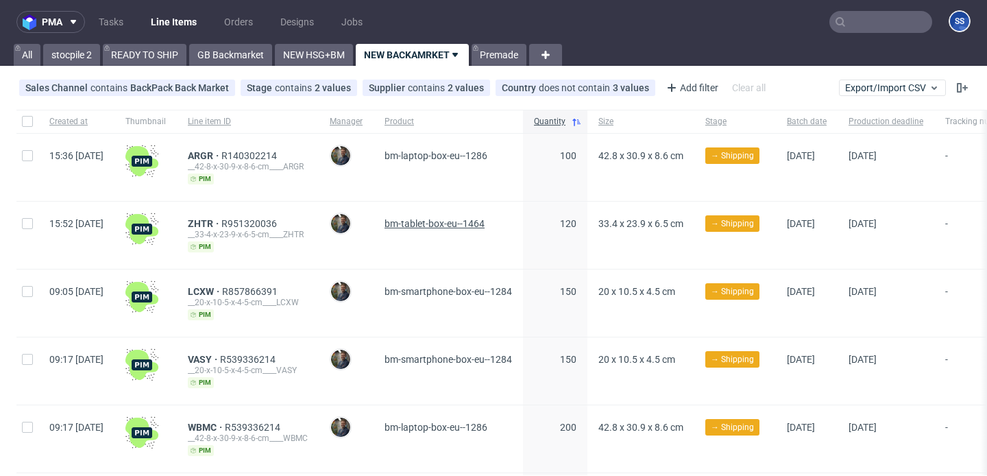
scroll to position [783, 0]
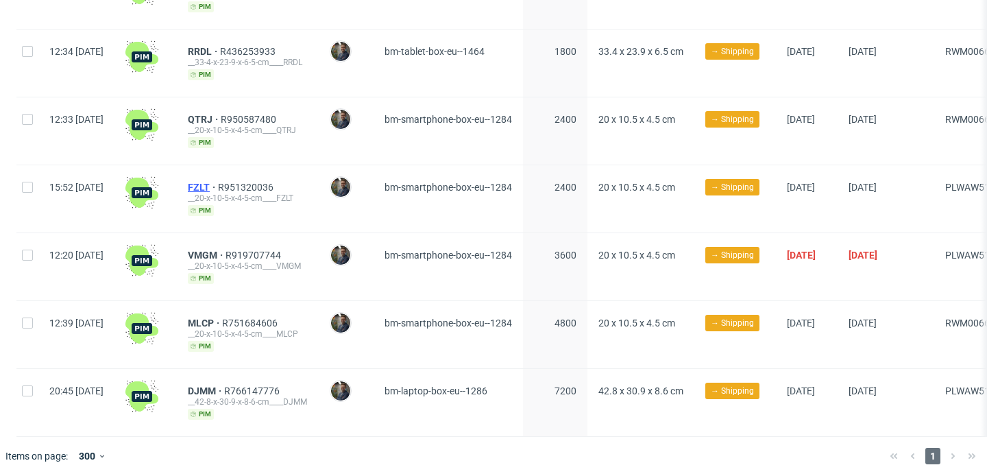
click at [218, 182] on span "FZLT" at bounding box center [203, 187] width 30 height 11
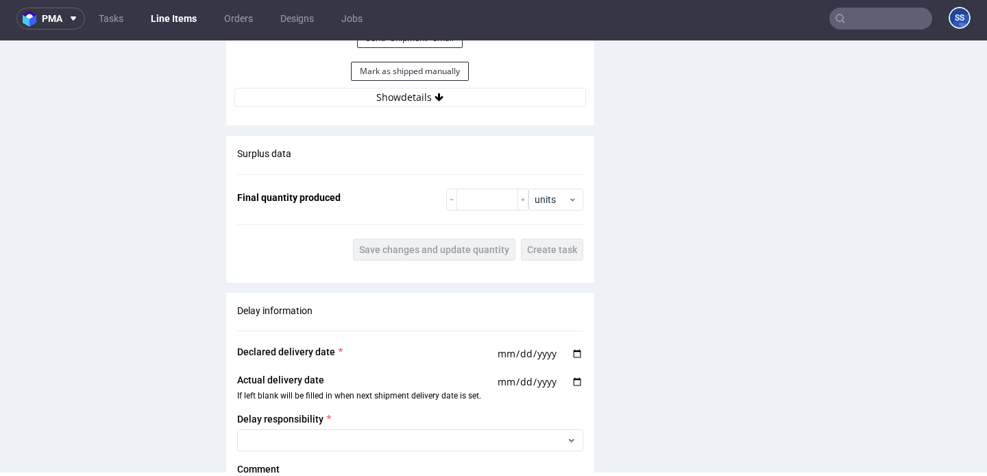
scroll to position [1417, 0]
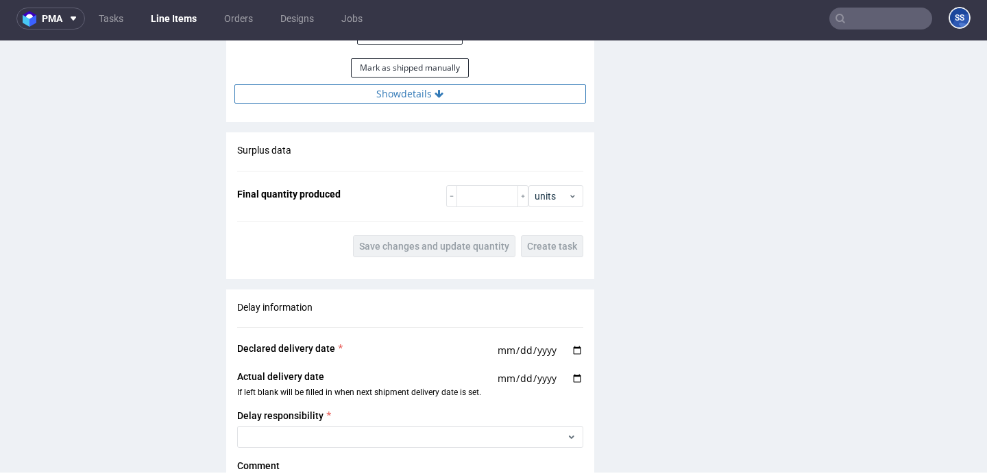
click at [455, 104] on button "Show details" at bounding box center [410, 93] width 352 height 19
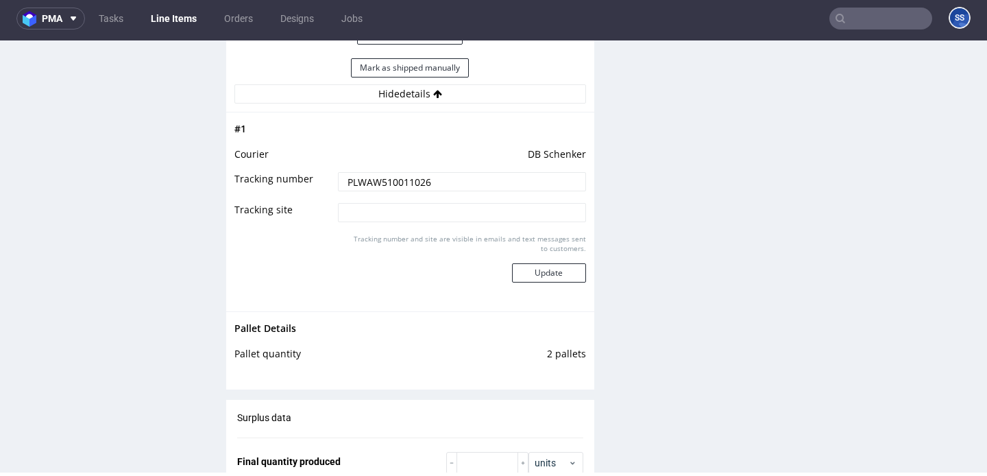
click at [412, 191] on input "PLWAW510011026" at bounding box center [462, 181] width 248 height 19
click at [169, 25] on link "Line Items" at bounding box center [174, 19] width 62 height 22
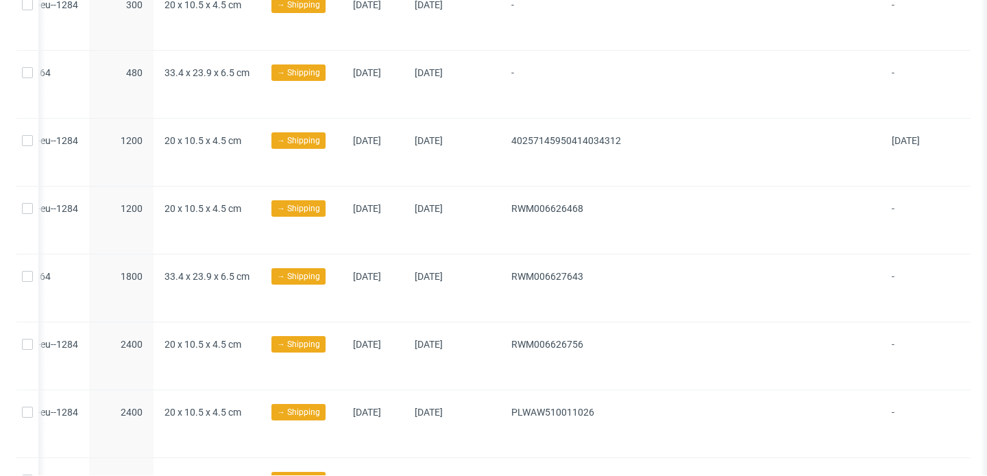
scroll to position [557, 0]
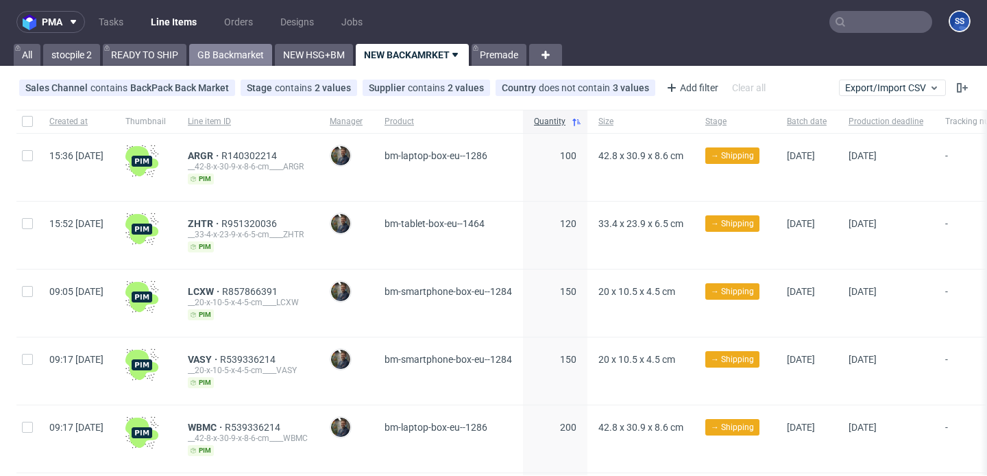
click at [224, 58] on link "GB Backmarket" at bounding box center [230, 55] width 83 height 22
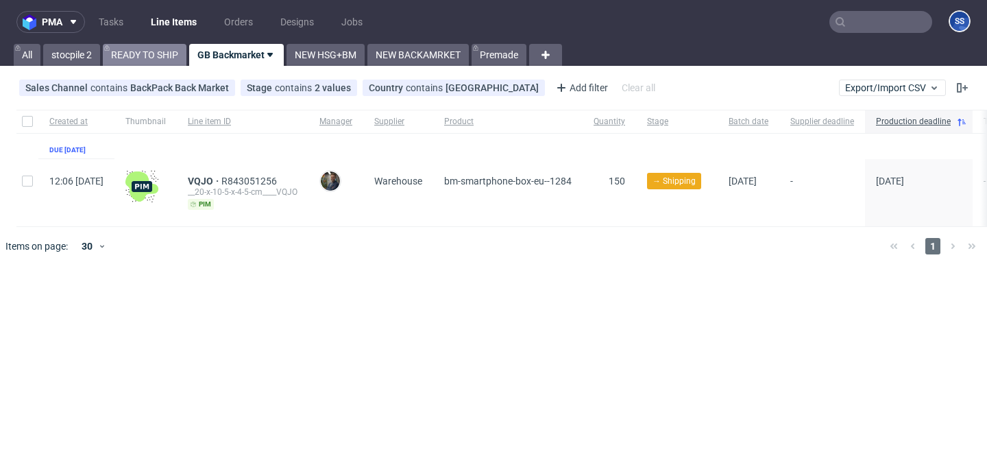
click at [154, 58] on link "READY TO SHIP" at bounding box center [145, 55] width 84 height 22
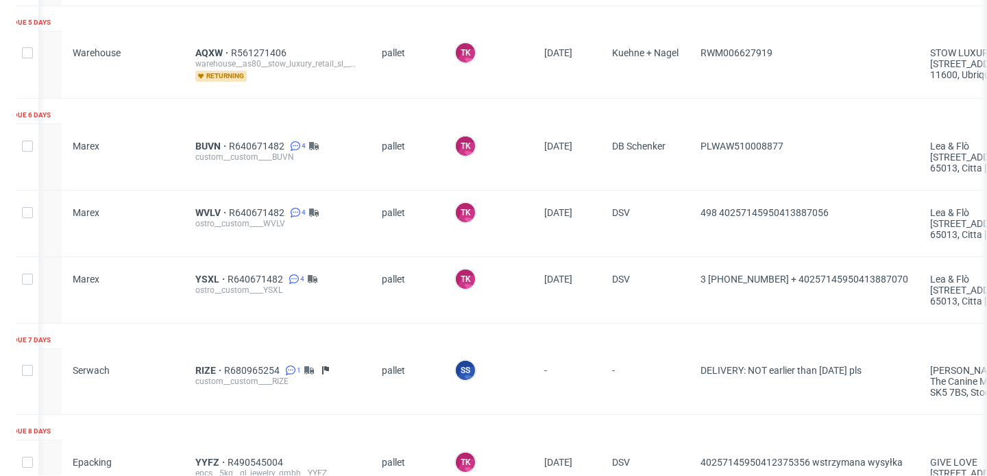
scroll to position [0, 106]
click at [195, 367] on span "RIZE" at bounding box center [209, 370] width 29 height 11
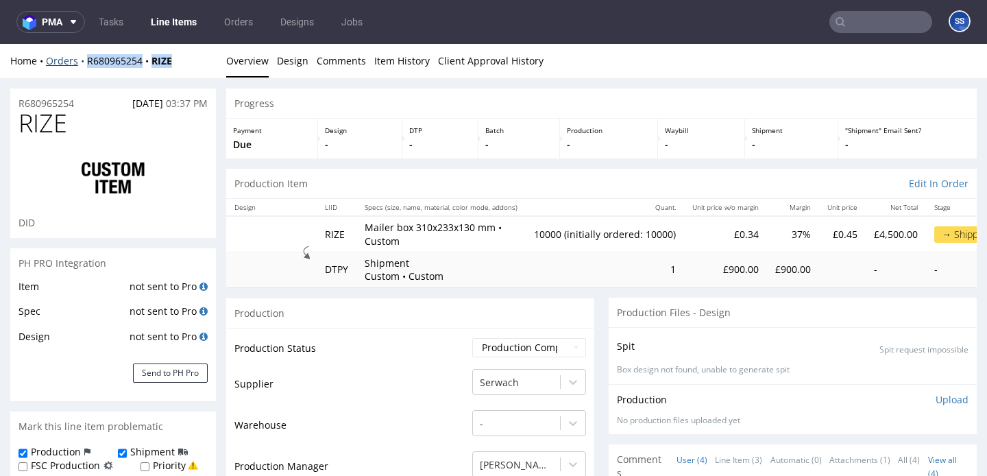
drag, startPoint x: 195, startPoint y: 63, endPoint x: 85, endPoint y: 60, distance: 110.4
click at [85, 60] on div "Home Orders R680965254 RIZE" at bounding box center [113, 61] width 206 height 14
copy div "R680965254 RIZE"
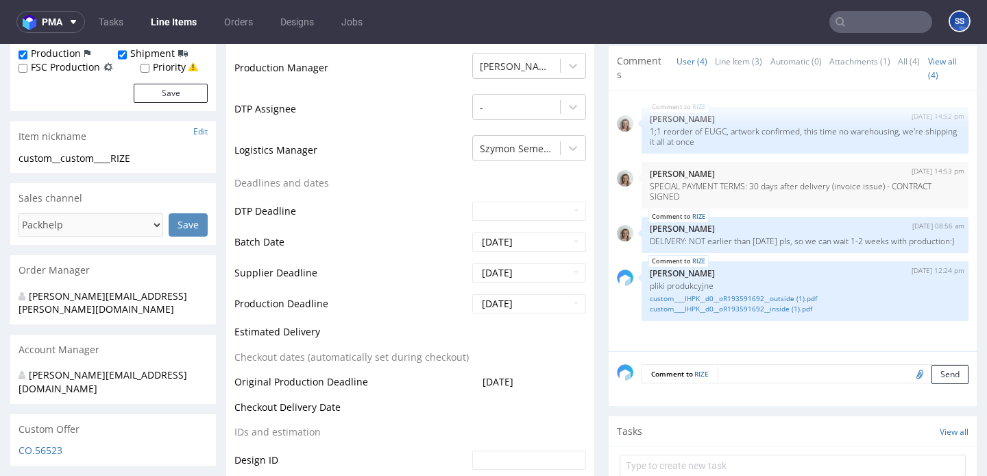
scroll to position [405, 0]
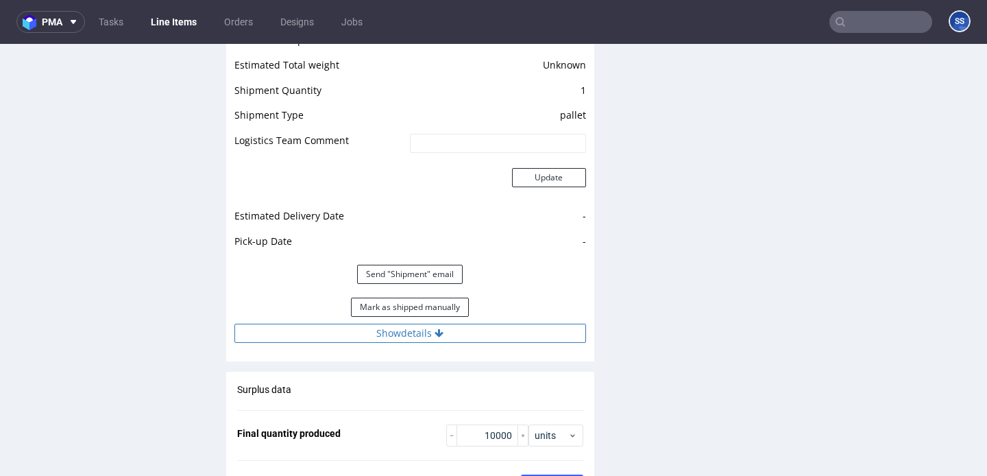
drag, startPoint x: 389, startPoint y: 345, endPoint x: 395, endPoint y: 337, distance: 10.3
click at [389, 344] on div "Estimated Shipment Quantity Unknown Estimated Shipment Cost Unknown Estimated T…" at bounding box center [410, 174] width 368 height 353
click at [395, 337] on button "Show details" at bounding box center [410, 333] width 352 height 19
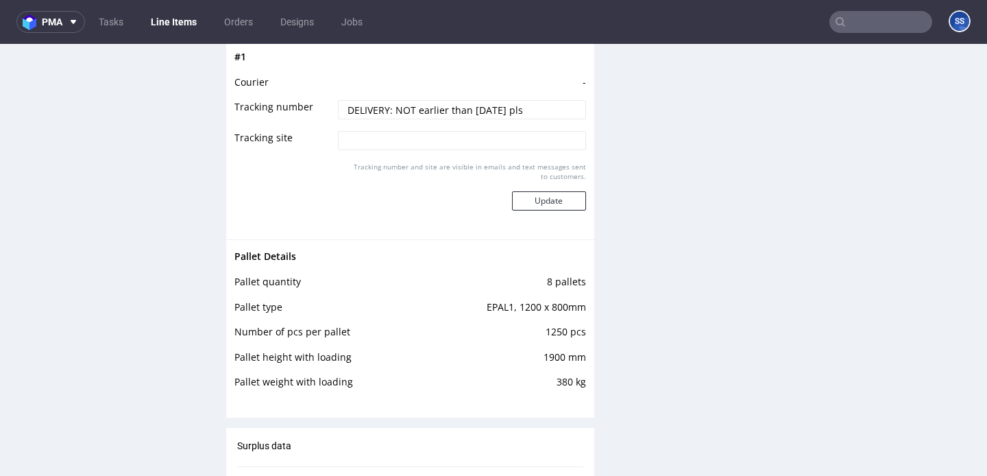
scroll to position [2260, 0]
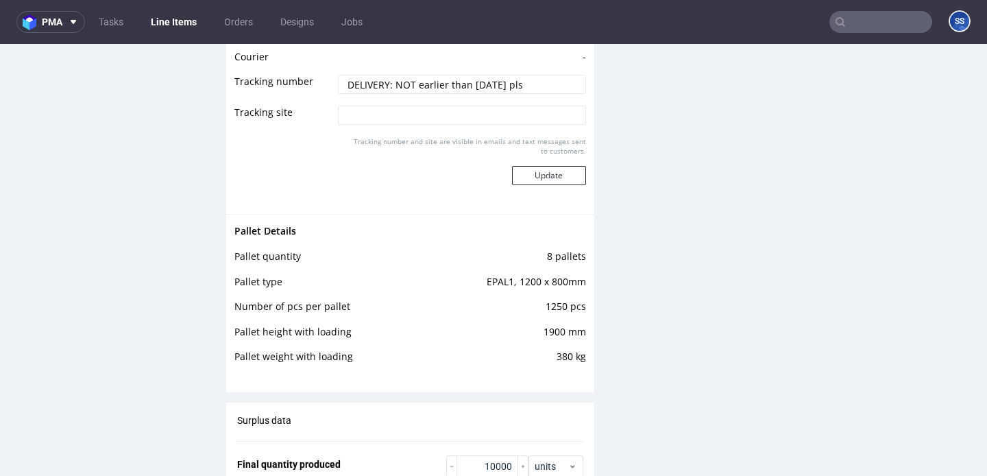
click at [180, 17] on link "Line Items" at bounding box center [174, 22] width 62 height 22
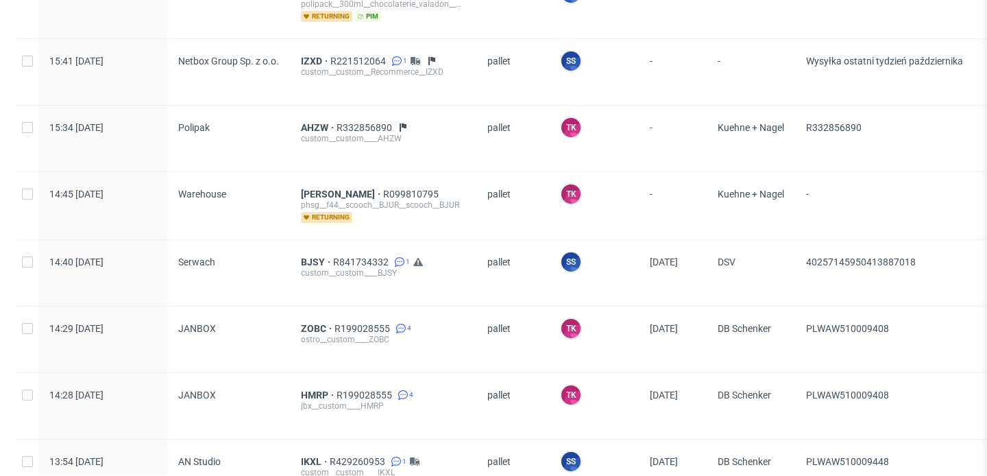
scroll to position [456, 0]
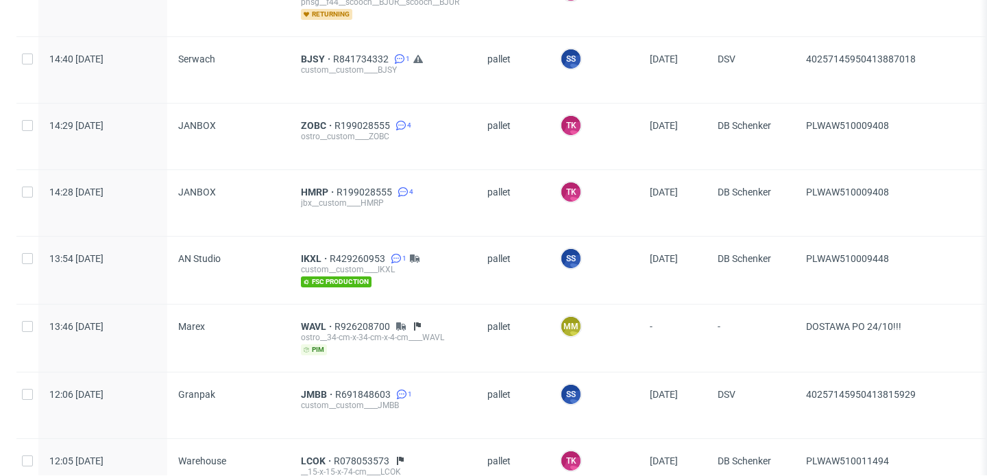
scroll to position [655, 0]
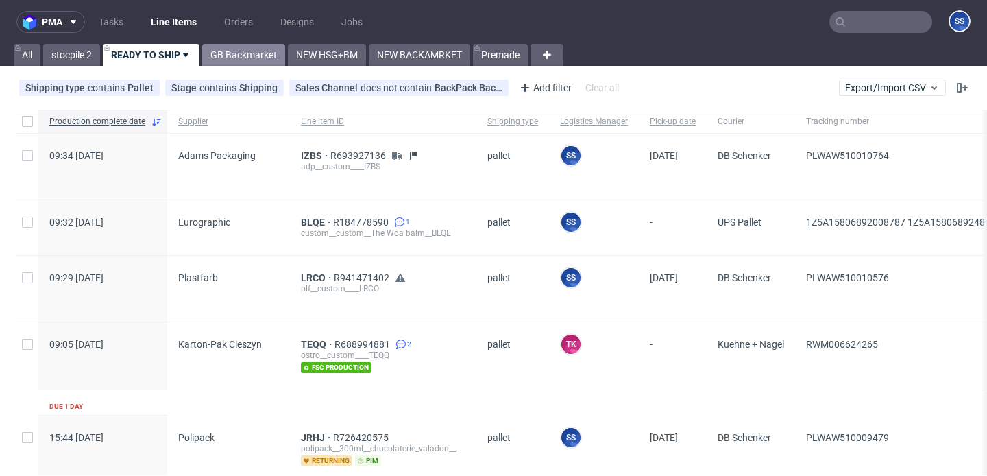
click at [230, 58] on link "GB Backmarket" at bounding box center [243, 55] width 83 height 22
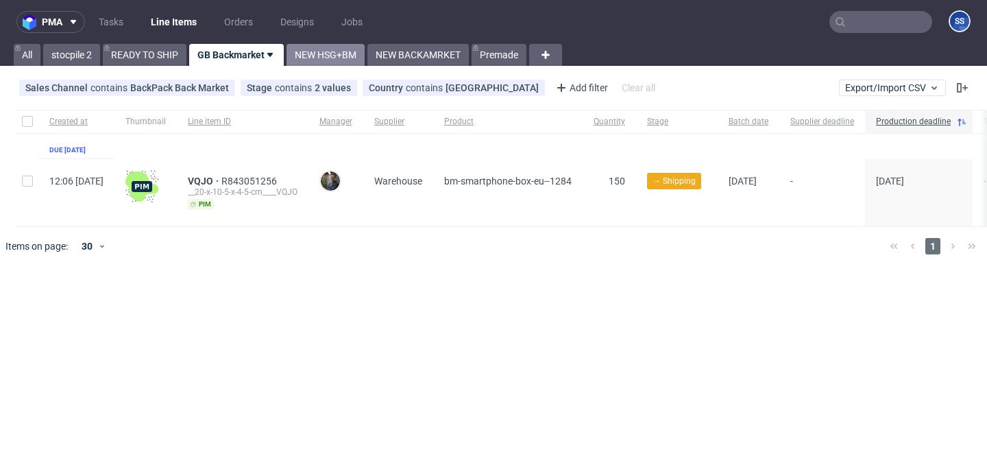
click at [361, 58] on link "NEW HSG+BM" at bounding box center [326, 55] width 78 height 22
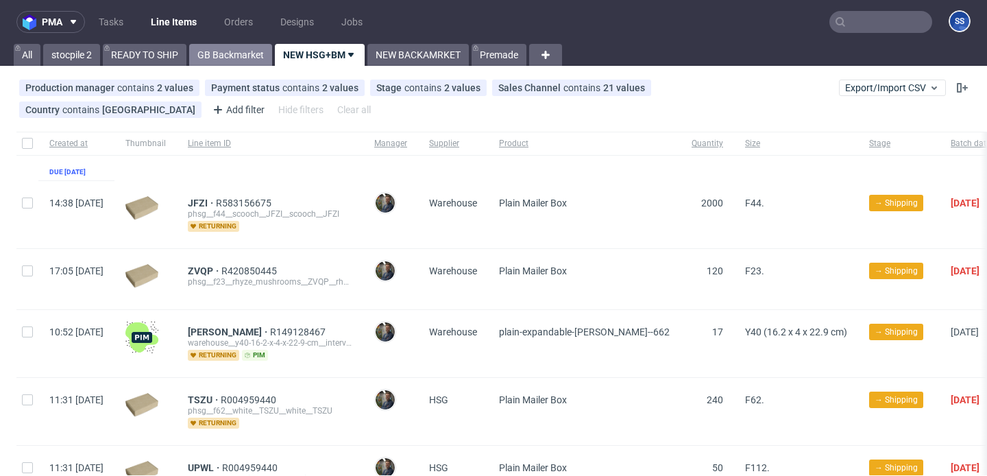
click at [215, 53] on link "GB Backmarket" at bounding box center [230, 55] width 83 height 22
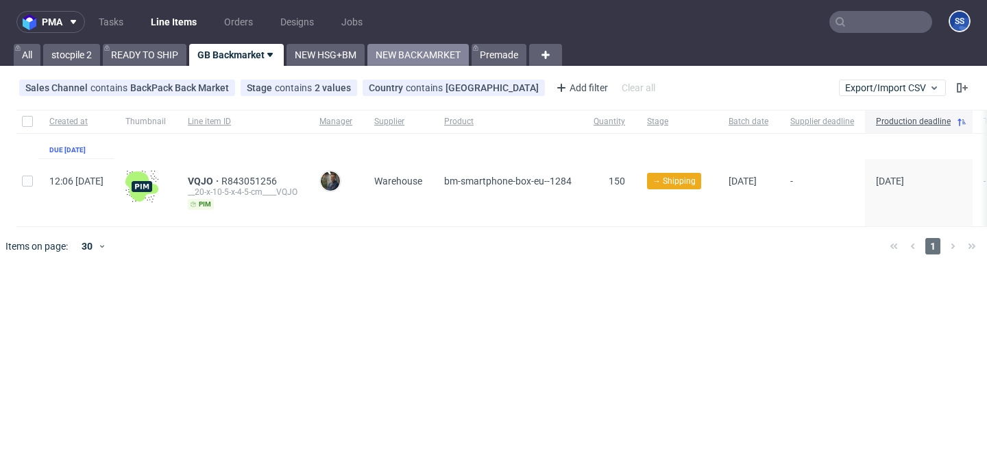
click at [415, 58] on link "NEW BACKAMRKET" at bounding box center [417, 55] width 101 height 22
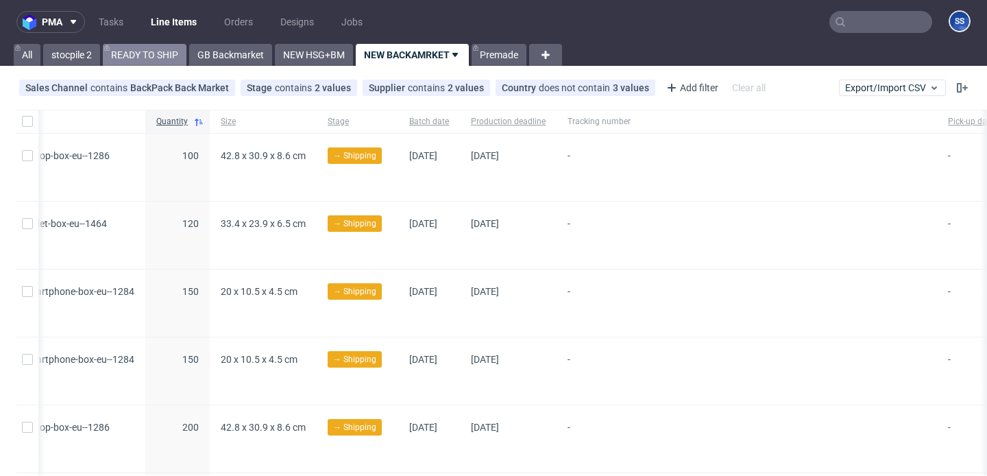
click at [151, 48] on link "READY TO SHIP" at bounding box center [145, 55] width 84 height 22
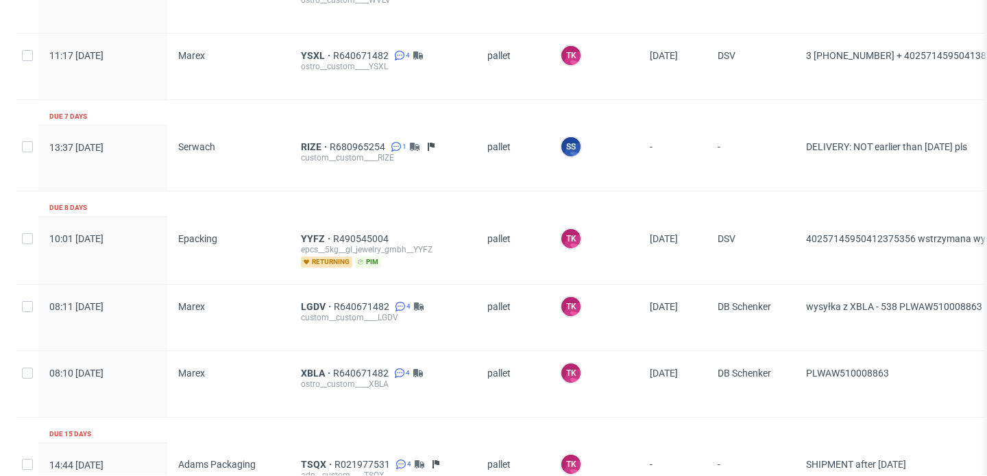
scroll to position [1626, 0]
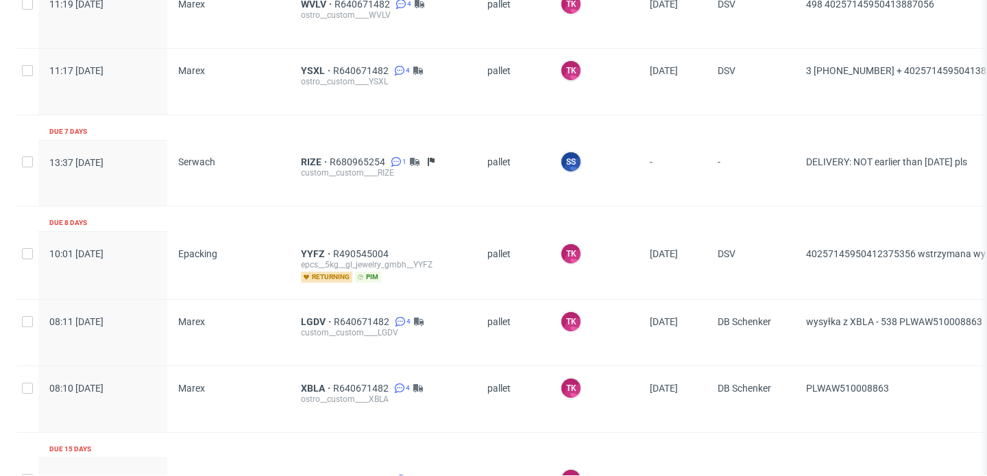
click at [310, 152] on div "RIZE R680965254 1 custom__custom____RIZE" at bounding box center [383, 173] width 186 height 66
click at [311, 158] on span "RIZE" at bounding box center [315, 161] width 29 height 11
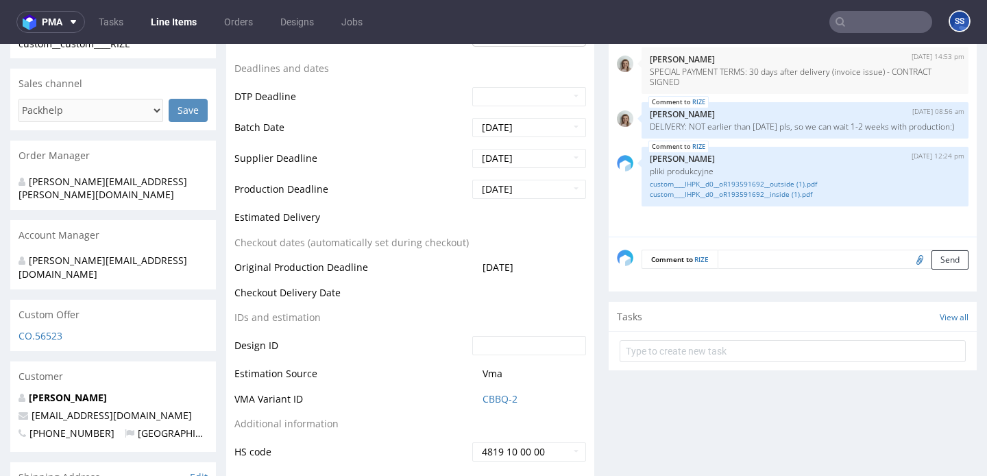
scroll to position [511, 0]
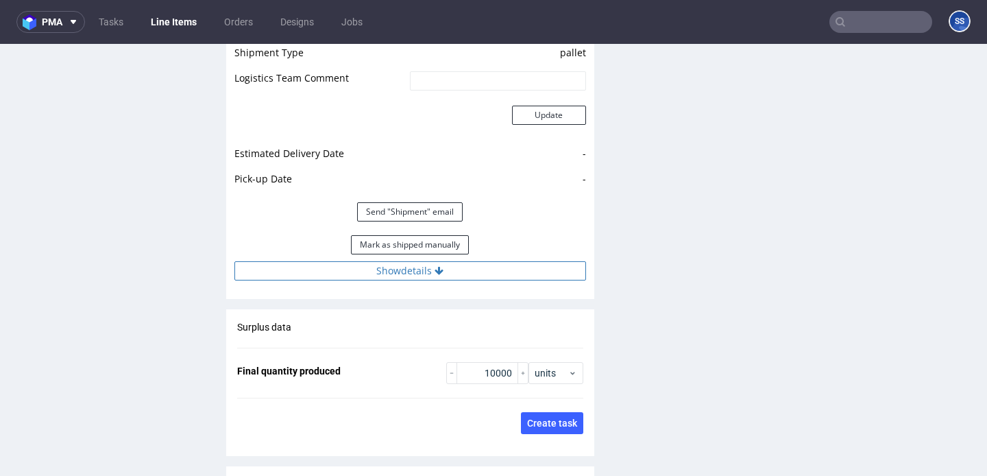
click at [424, 276] on button "Show details" at bounding box center [410, 270] width 352 height 19
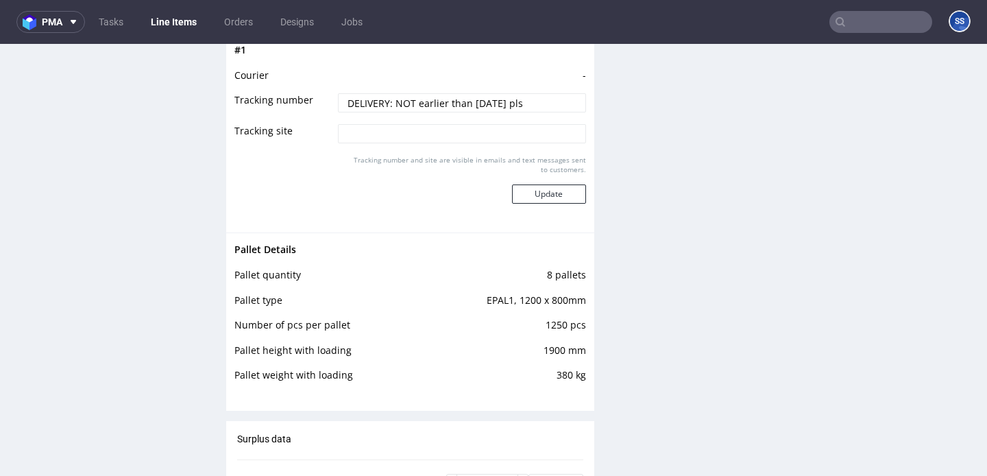
scroll to position [2243, 0]
click at [166, 14] on link "Line Items" at bounding box center [174, 22] width 62 height 22
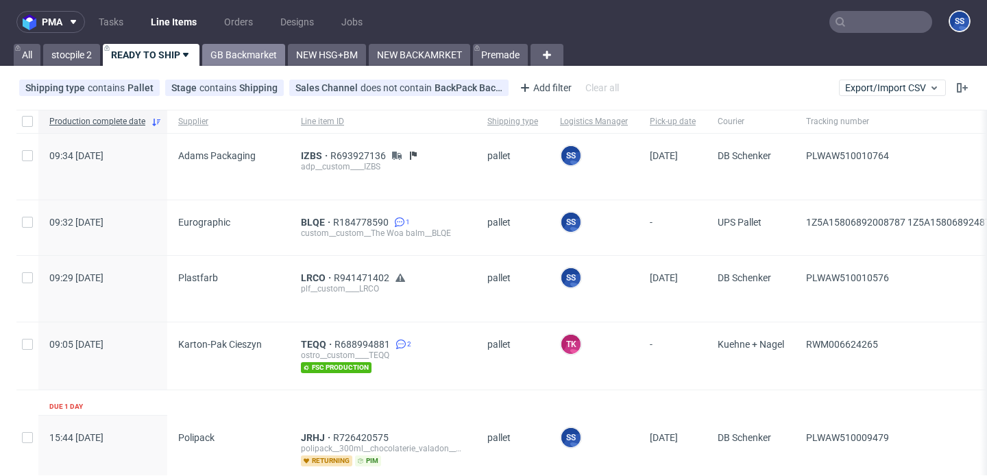
click at [245, 47] on link "GB Backmarket" at bounding box center [243, 55] width 83 height 22
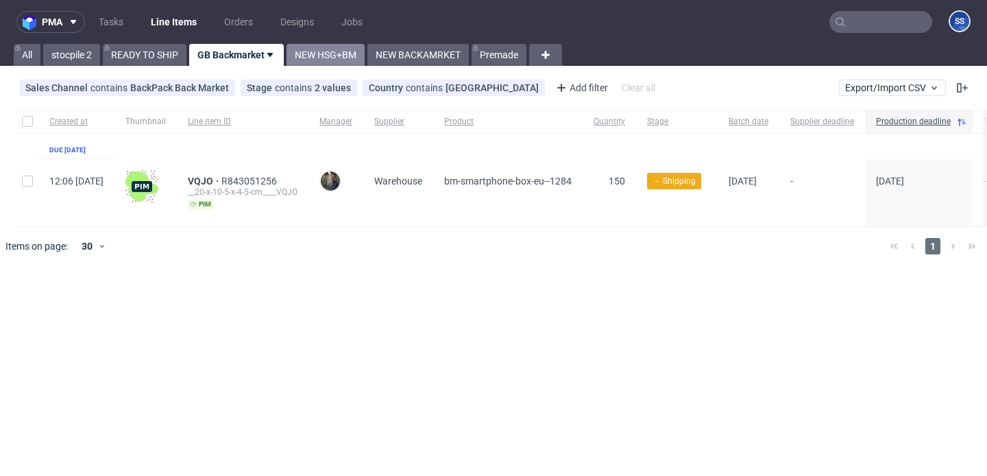
click at [338, 58] on link "NEW HSG+BM" at bounding box center [326, 55] width 78 height 22
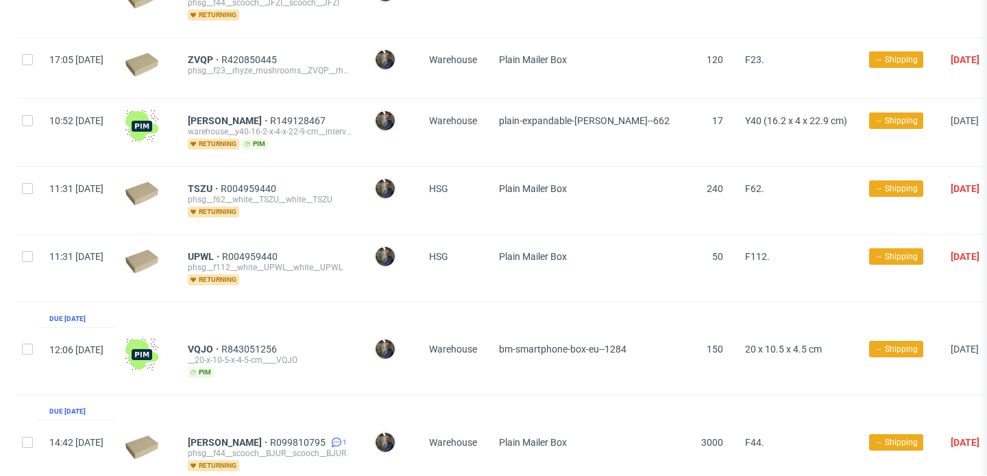
scroll to position [199, 0]
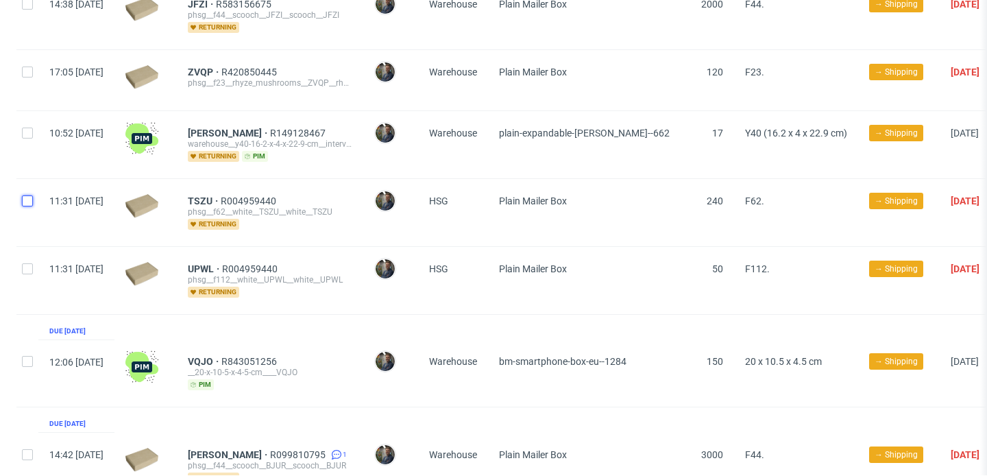
click at [29, 202] on input "checkbox" at bounding box center [27, 200] width 11 height 11
checkbox input "true"
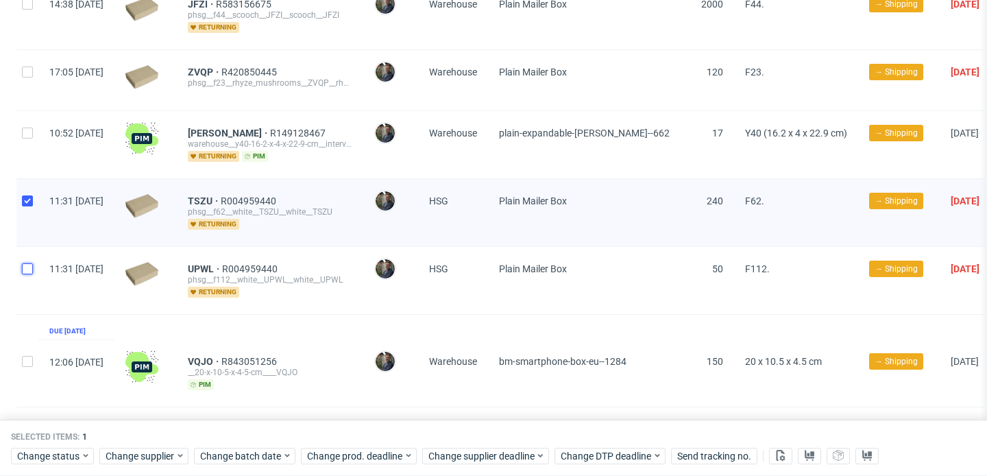
click at [28, 263] on input "checkbox" at bounding box center [27, 268] width 11 height 11
checkbox input "true"
click at [64, 460] on span "Change status" at bounding box center [49, 456] width 64 height 14
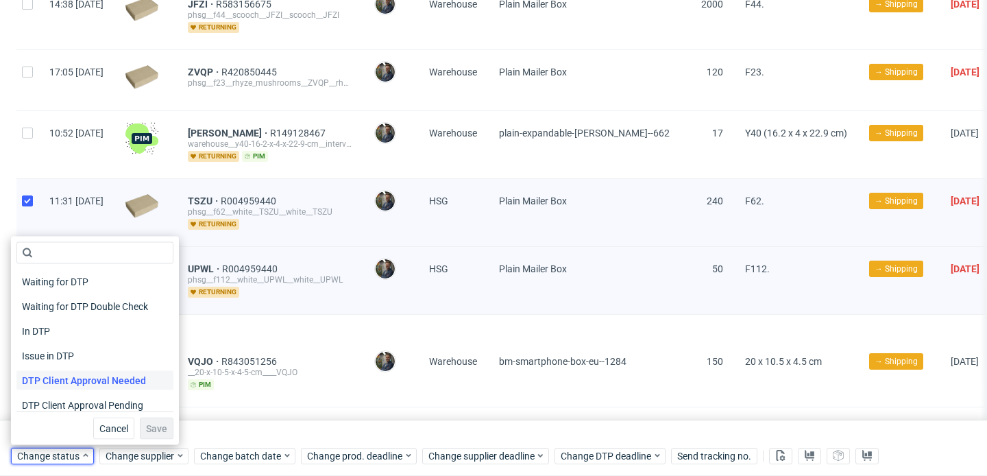
scroll to position [179, 0]
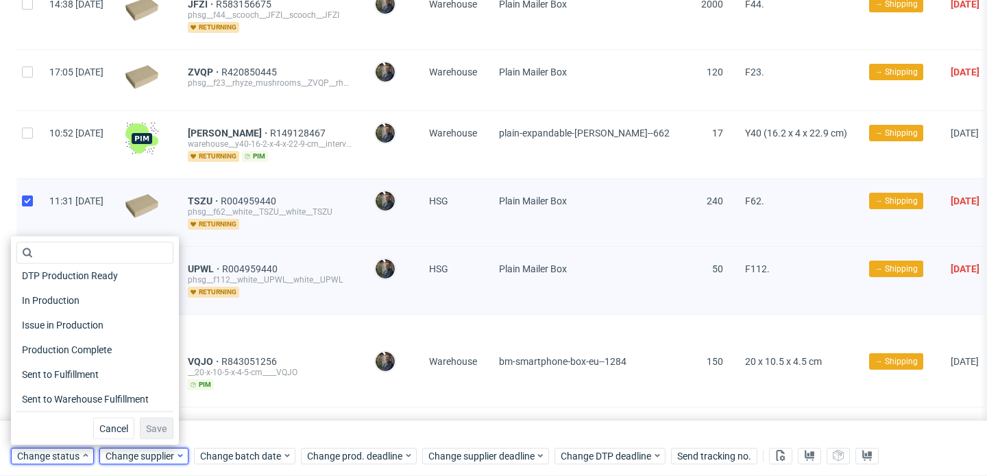
click at [137, 455] on span "Change supplier" at bounding box center [141, 456] width 70 height 14
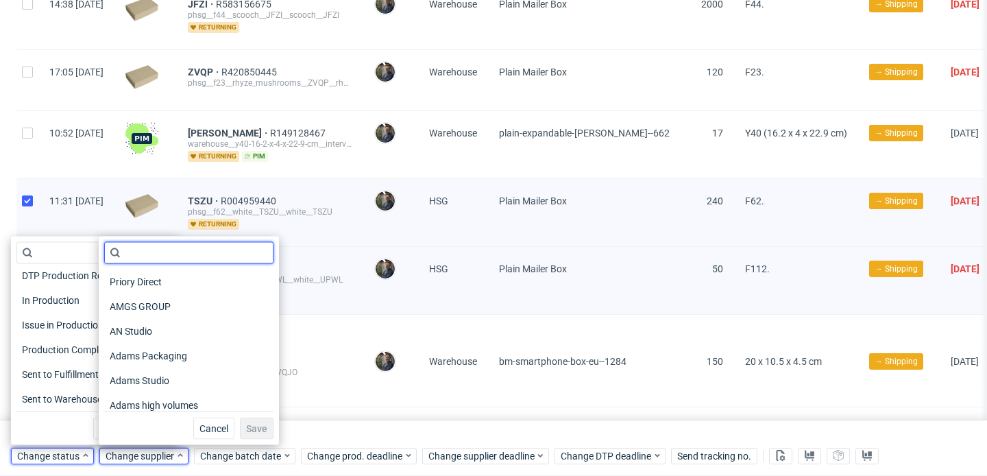
click at [157, 253] on input "text" at bounding box center [188, 253] width 169 height 22
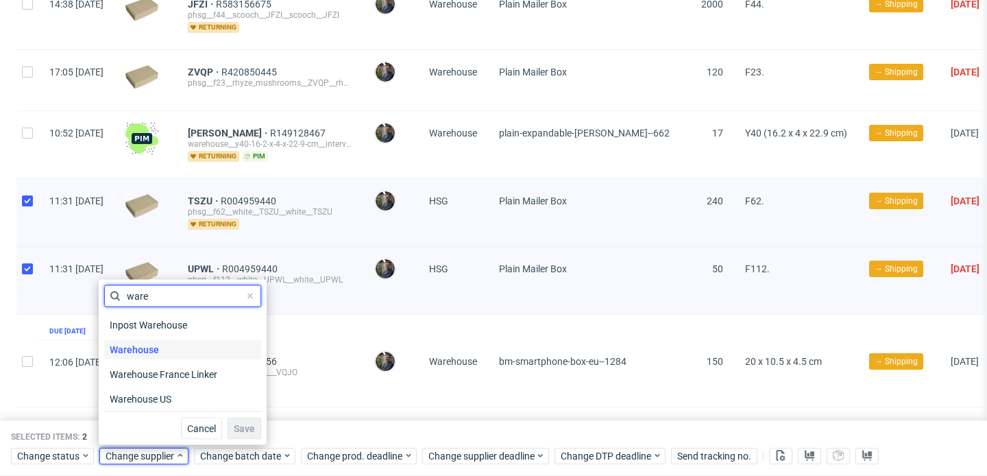
type input "ware"
click at [155, 350] on span "Warehouse" at bounding box center [134, 349] width 60 height 19
drag, startPoint x: 227, startPoint y: 424, endPoint x: 227, endPoint y: 414, distance: 9.6
click at [234, 424] on span "Save" at bounding box center [244, 429] width 21 height 10
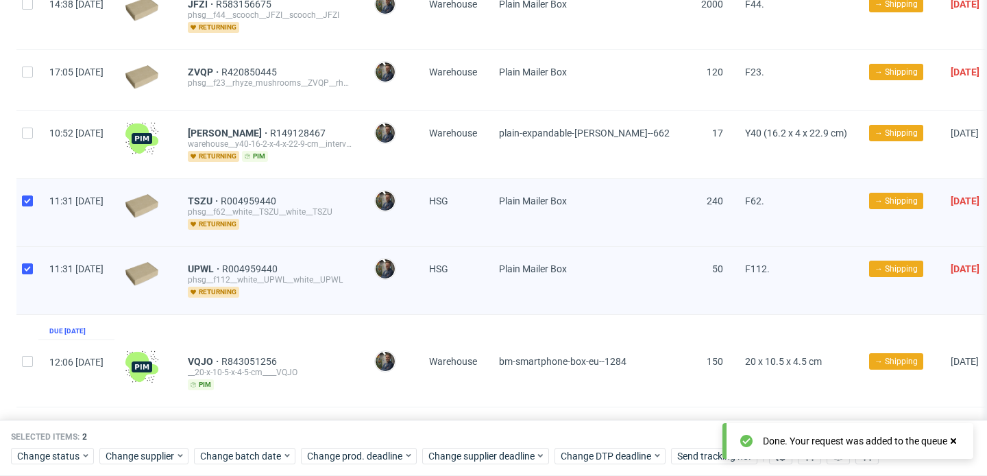
click at [305, 421] on div "Selected items: 2 Change status Change supplier Change batch date Change prod. …" at bounding box center [493, 448] width 987 height 57
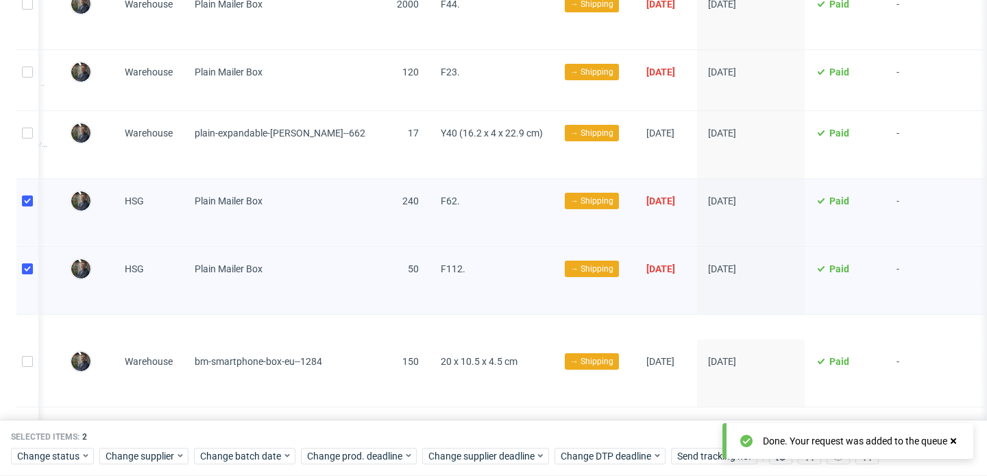
scroll to position [0, 434]
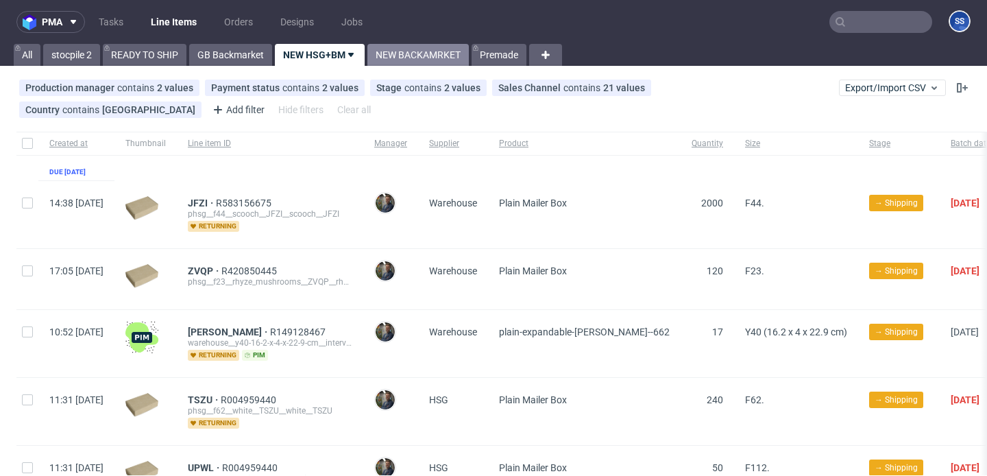
click at [381, 61] on link "NEW BACKAMRKET" at bounding box center [417, 55] width 101 height 22
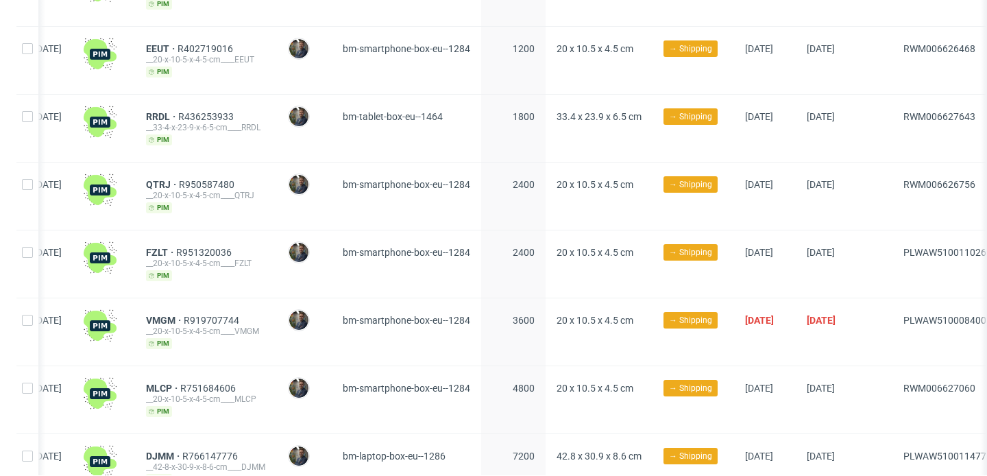
scroll to position [0, 33]
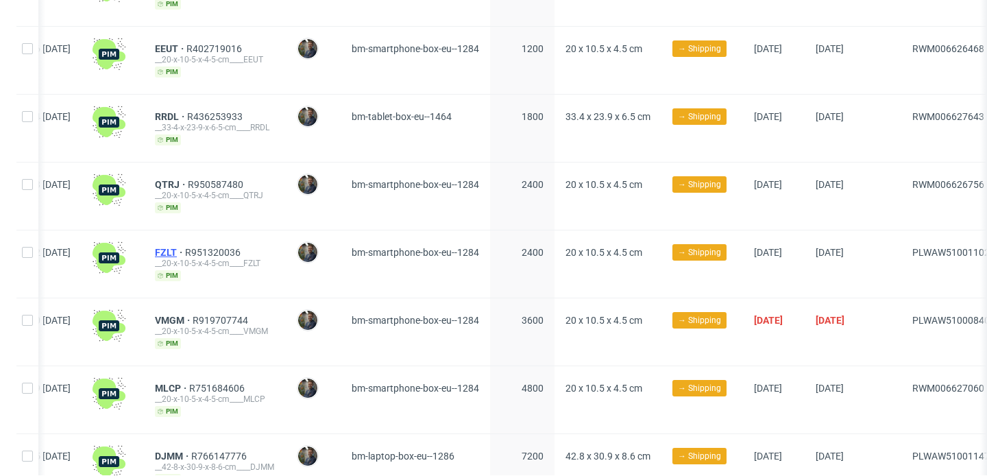
click at [185, 247] on span "FZLT" at bounding box center [170, 252] width 30 height 11
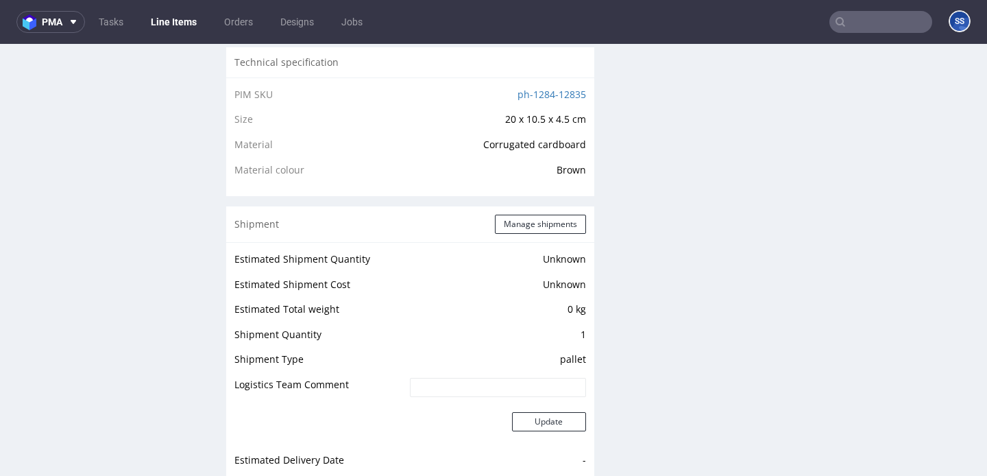
scroll to position [952, 0]
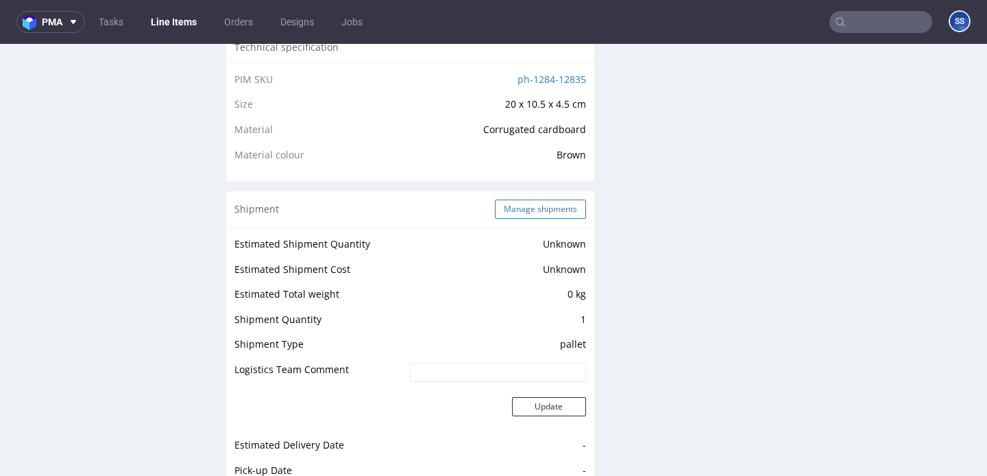
click at [511, 219] on button "Manage shipments" at bounding box center [540, 209] width 91 height 19
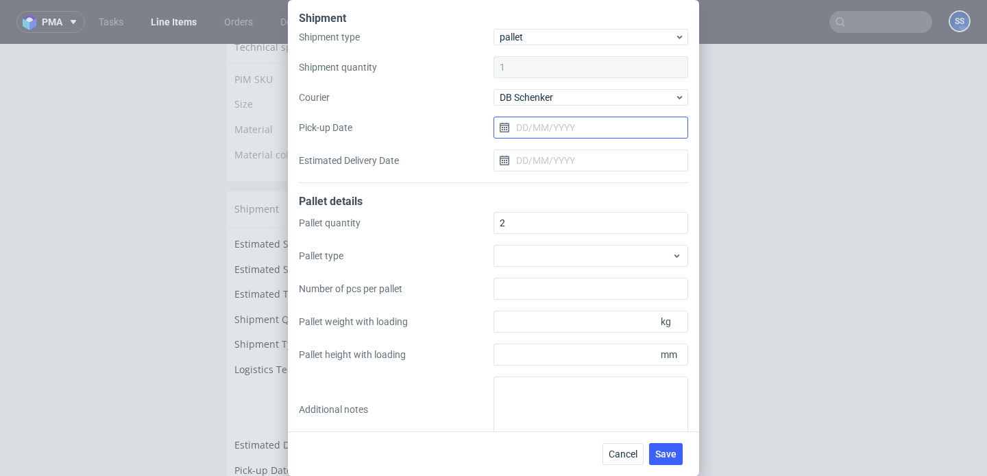
click at [529, 128] on input "Pick-up Date" at bounding box center [591, 128] width 195 height 22
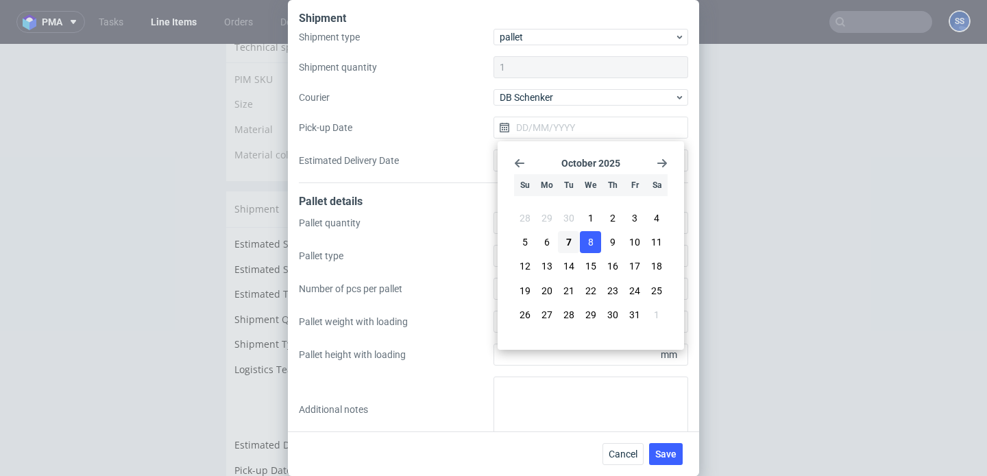
click at [594, 246] on button "8" at bounding box center [590, 242] width 21 height 22
type input "[DATE]"
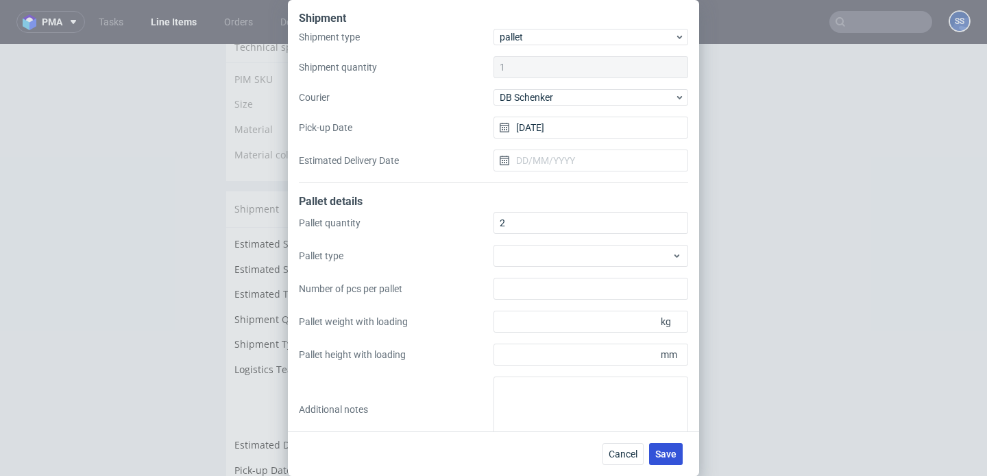
click at [675, 453] on span "Save" at bounding box center [665, 454] width 21 height 10
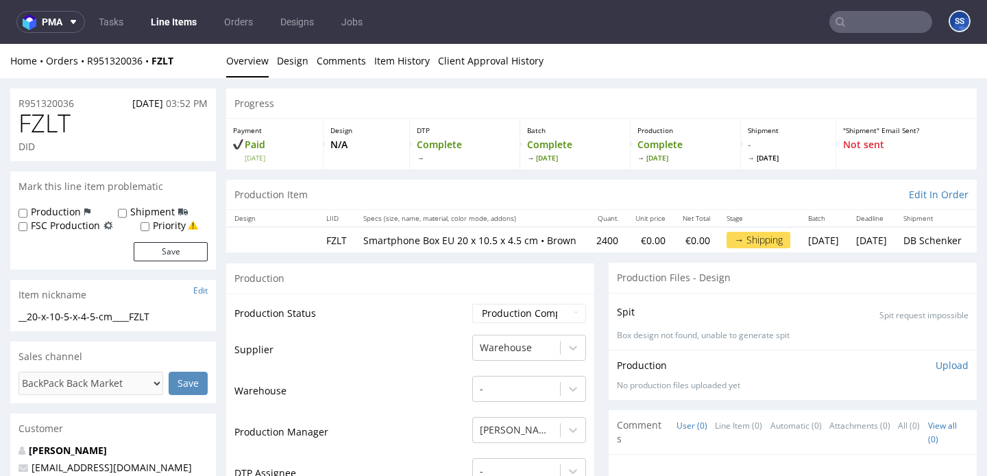
click at [176, 23] on link "Line Items" at bounding box center [174, 22] width 62 height 22
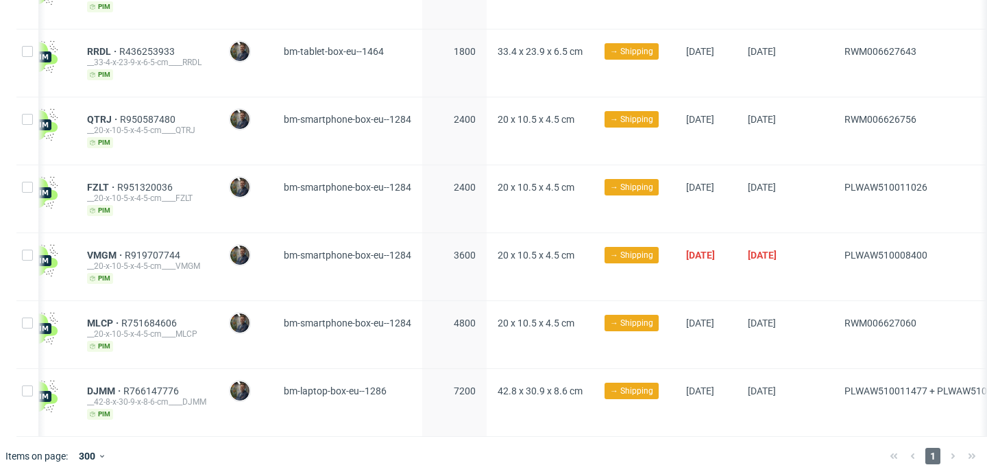
scroll to position [0, 98]
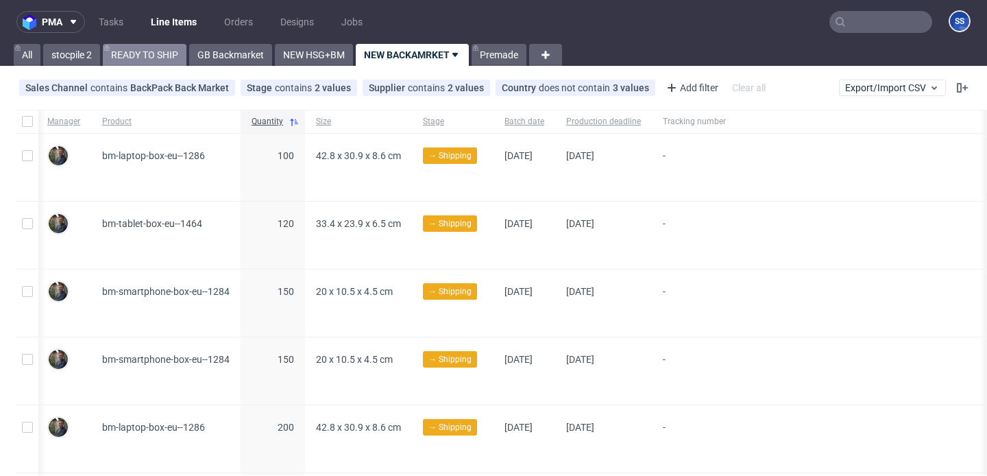
click at [160, 56] on link "READY TO SHIP" at bounding box center [145, 55] width 84 height 22
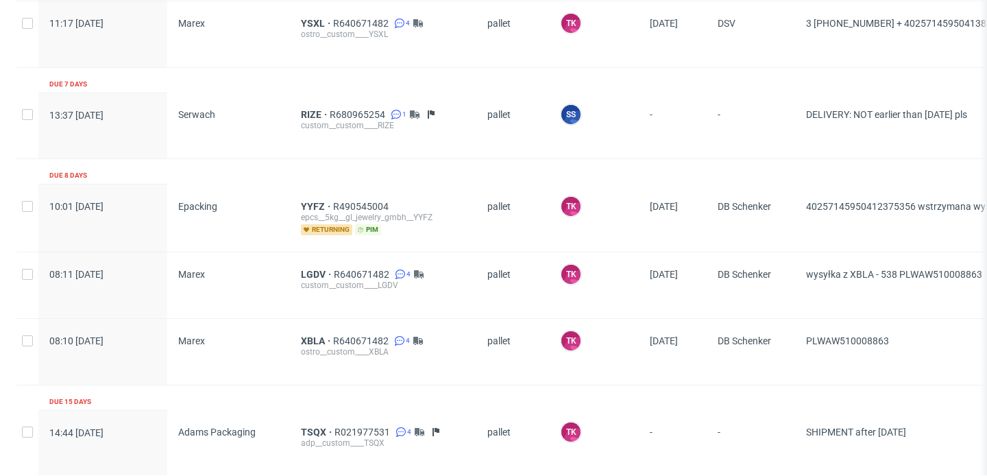
scroll to position [1668, 0]
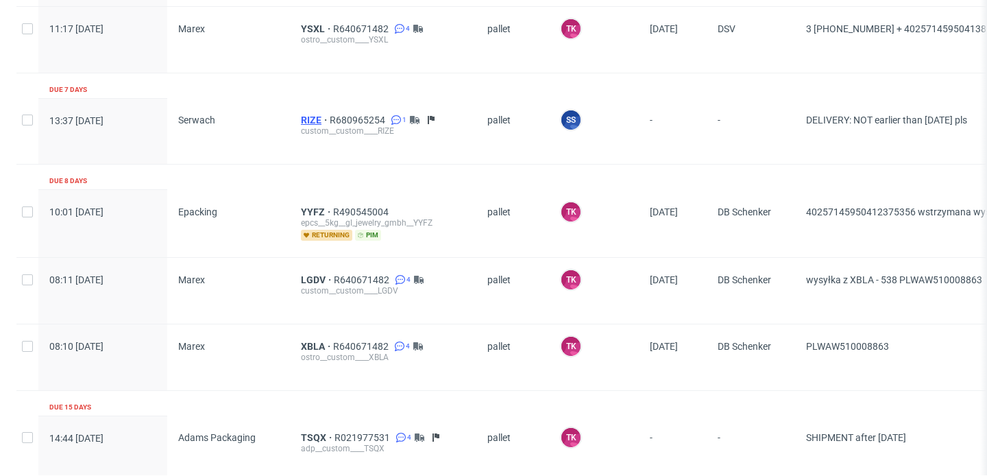
click at [301, 114] on span "RIZE" at bounding box center [315, 119] width 29 height 11
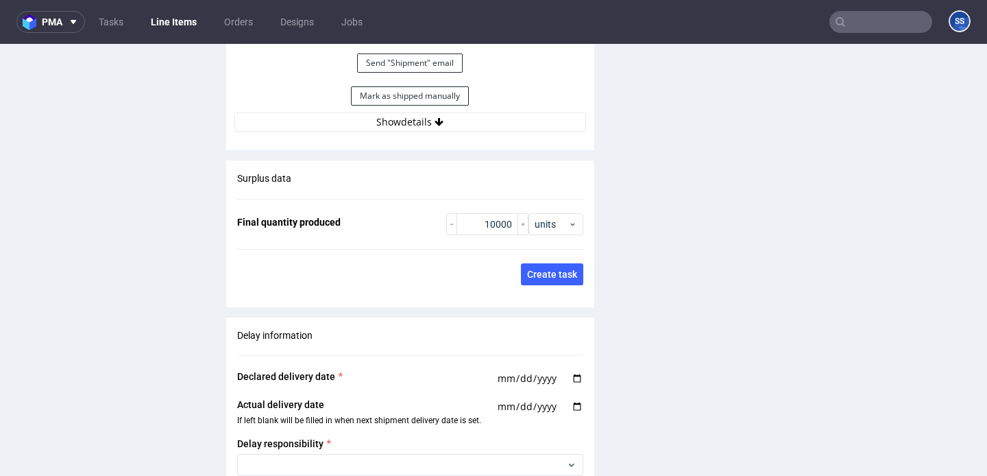
scroll to position [2146, 0]
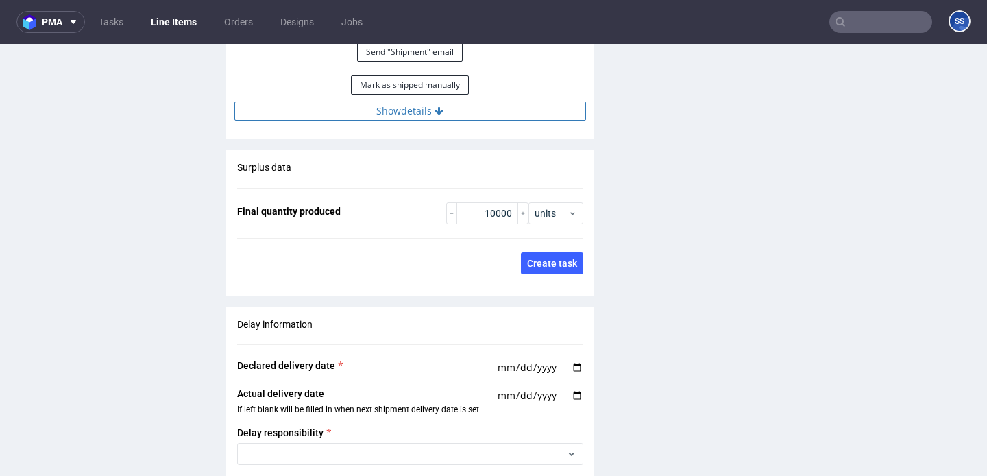
click at [451, 115] on button "Show details" at bounding box center [410, 110] width 352 height 19
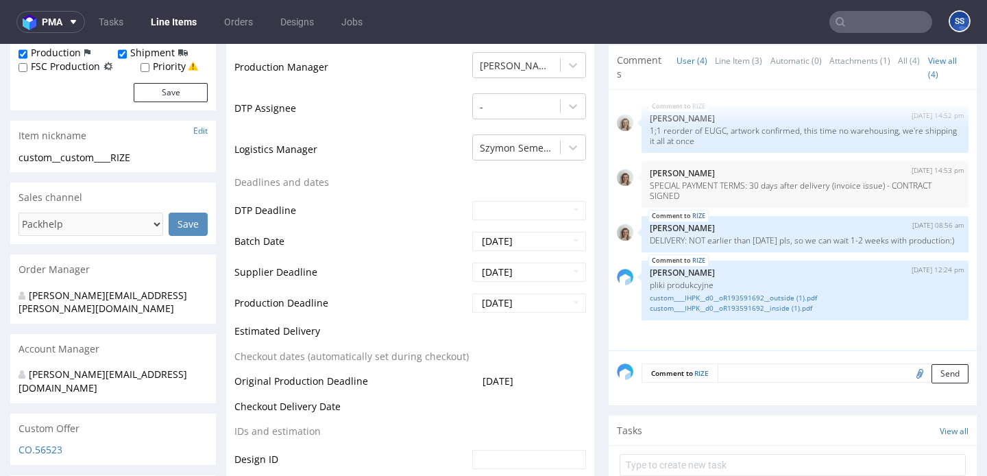
scroll to position [394, 0]
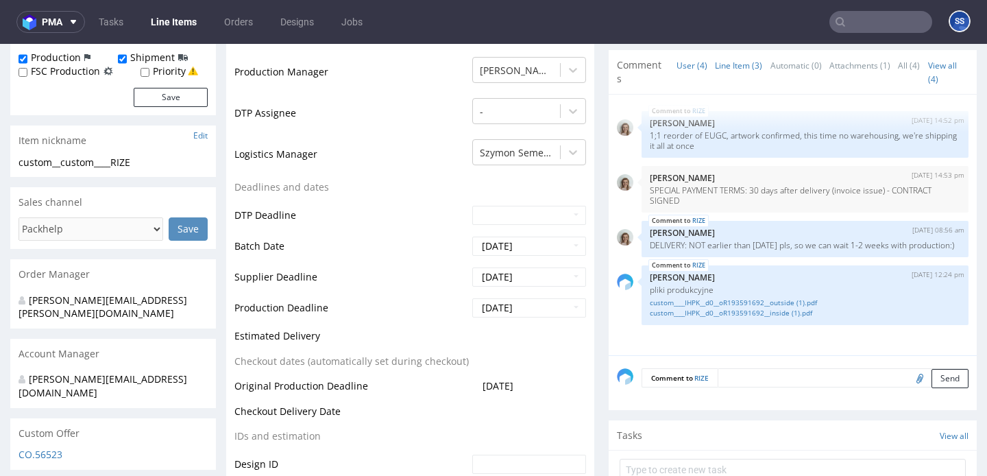
click at [725, 71] on link "Line Item (3)" at bounding box center [738, 65] width 47 height 29
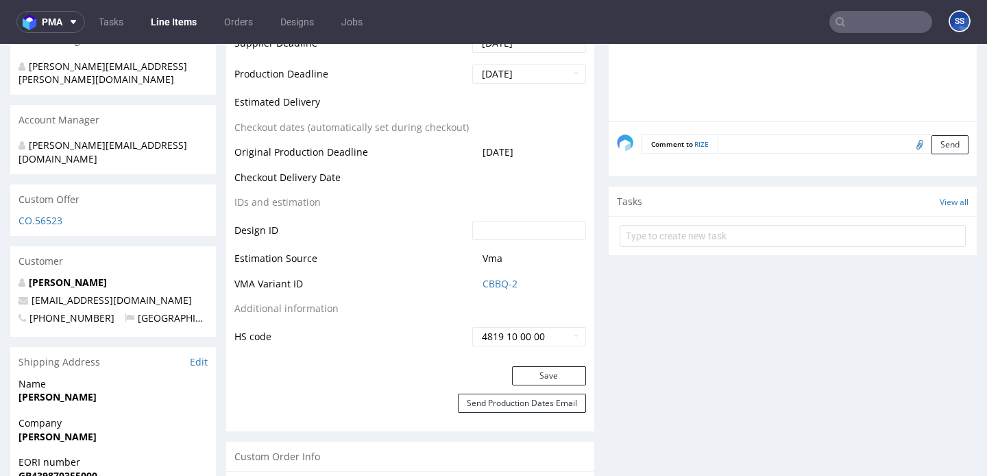
scroll to position [642, 0]
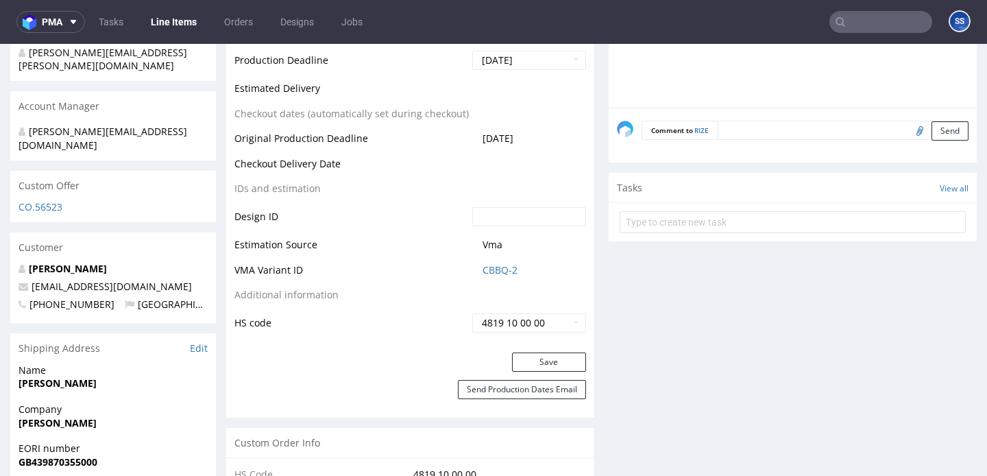
click at [49, 416] on strong "[PERSON_NAME]" at bounding box center [58, 422] width 78 height 13
copy strong "[PERSON_NAME]"
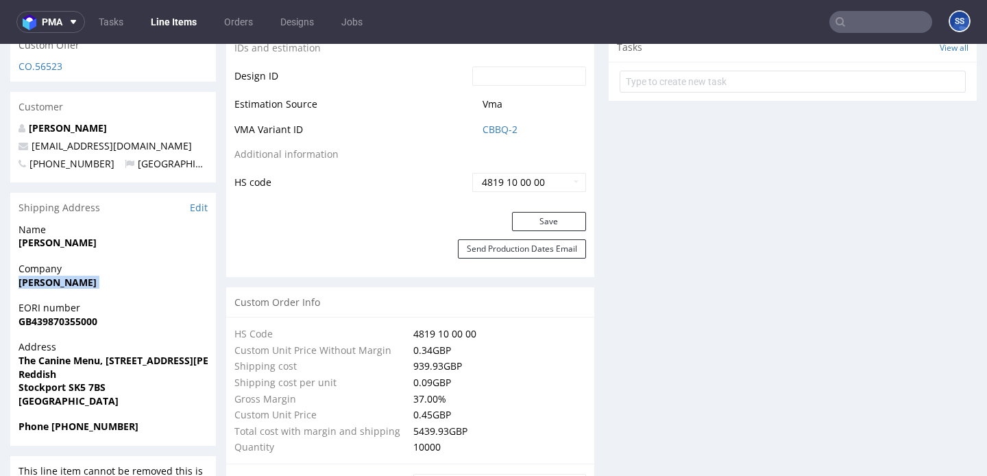
scroll to position [786, 0]
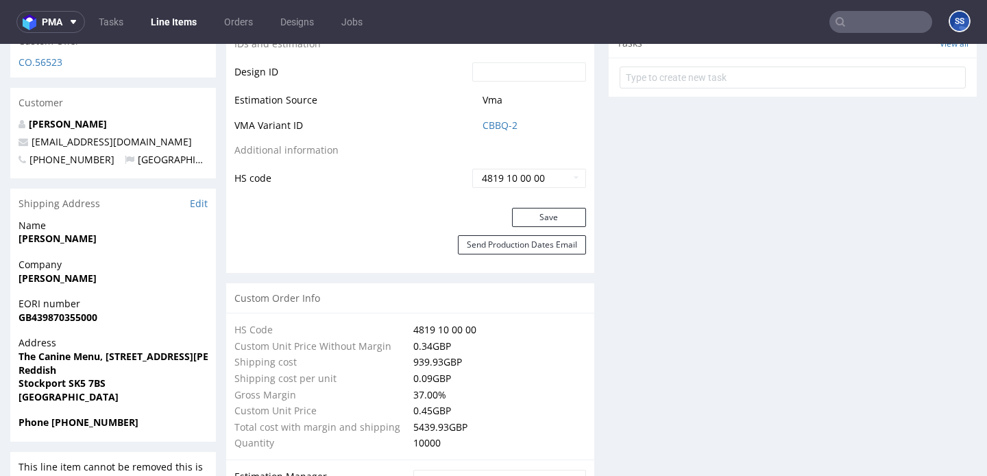
click at [76, 415] on strong "Phone [PHONE_NUMBER]" at bounding box center [79, 421] width 120 height 13
copy strong "447711161816"
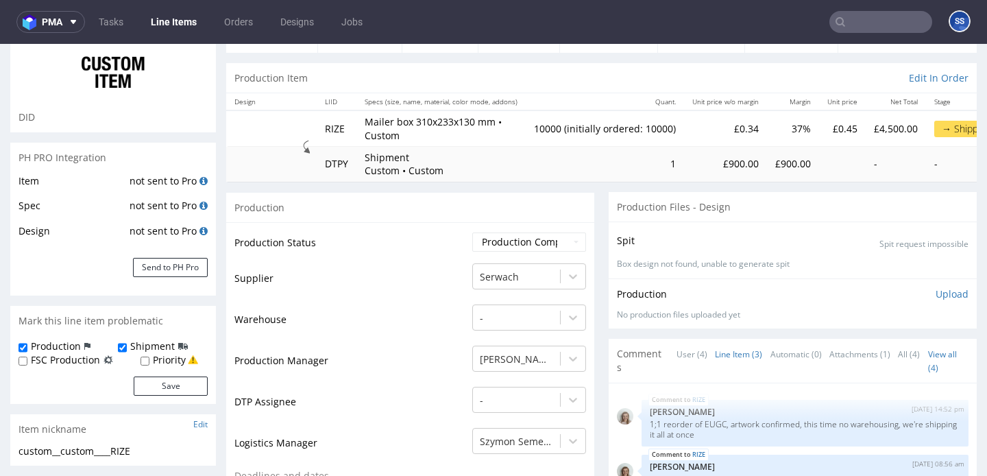
scroll to position [0, 0]
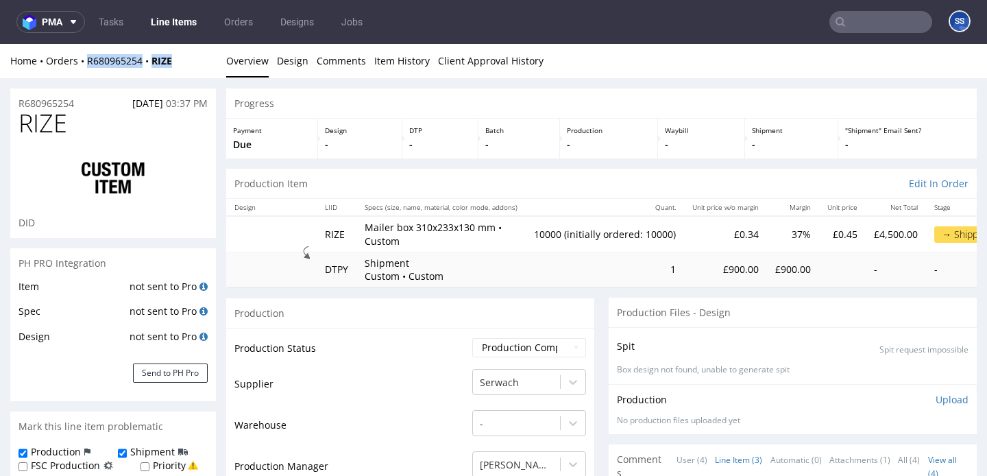
drag, startPoint x: 184, startPoint y: 61, endPoint x: 128, endPoint y: 49, distance: 58.1
click at [86, 63] on div "Home Orders R680965254 RIZE" at bounding box center [113, 61] width 206 height 14
copy div "R680965254 RIZE"
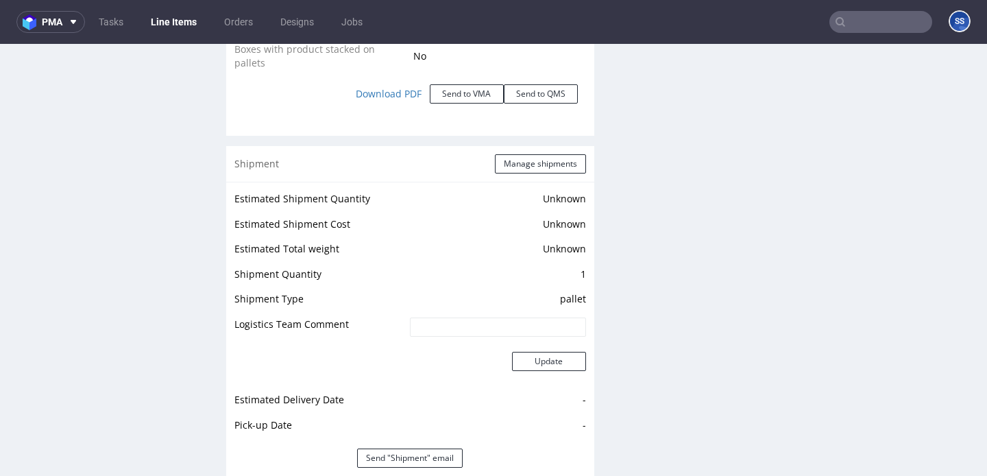
scroll to position [1734, 0]
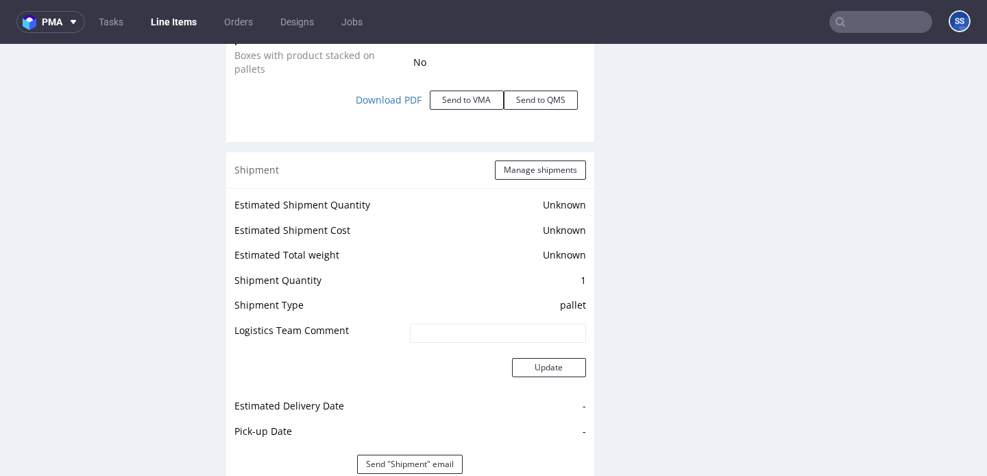
click at [529, 149] on div "Production Production Status Waiting for Artwork Waiting for Diecut Waiting for…" at bounding box center [410, 92] width 368 height 3056
click at [520, 173] on button "Manage shipments" at bounding box center [540, 169] width 91 height 19
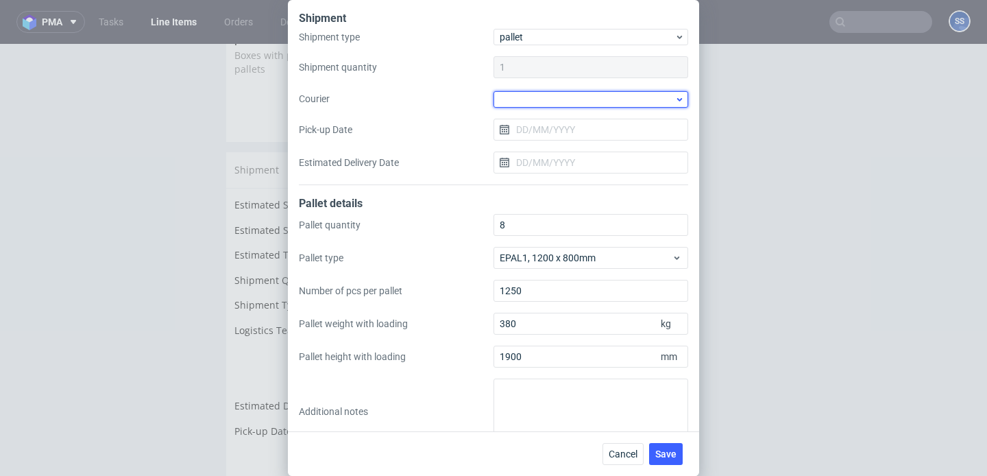
click at [538, 103] on div at bounding box center [591, 99] width 195 height 16
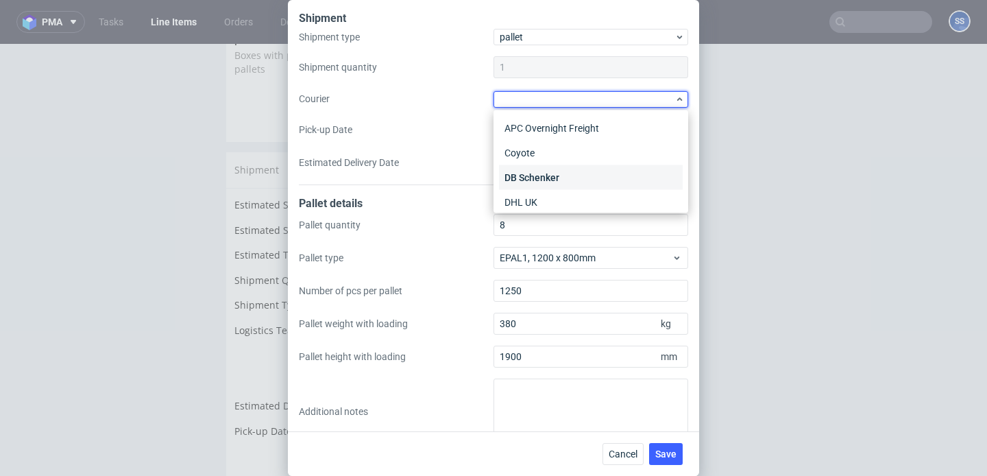
scroll to position [36, 0]
click at [550, 185] on div "DSV" at bounding box center [591, 190] width 184 height 25
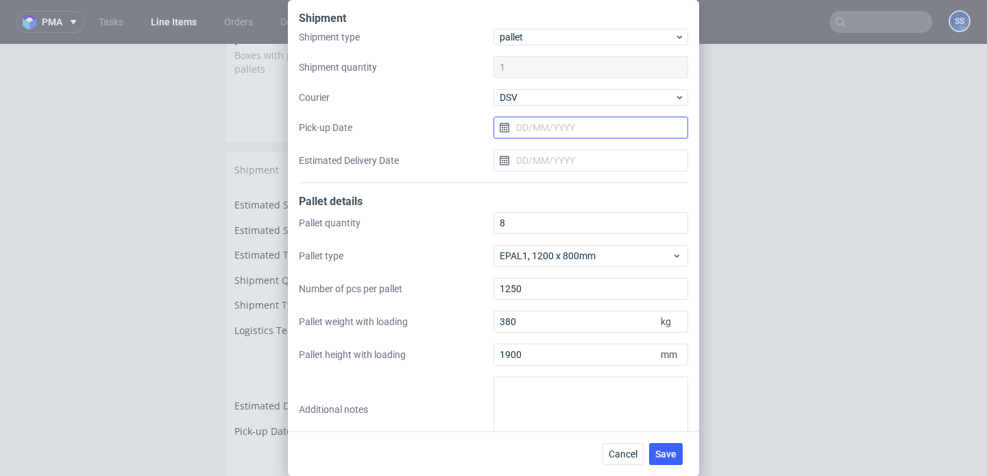
click at [546, 128] on input "Pick-up Date" at bounding box center [591, 128] width 195 height 22
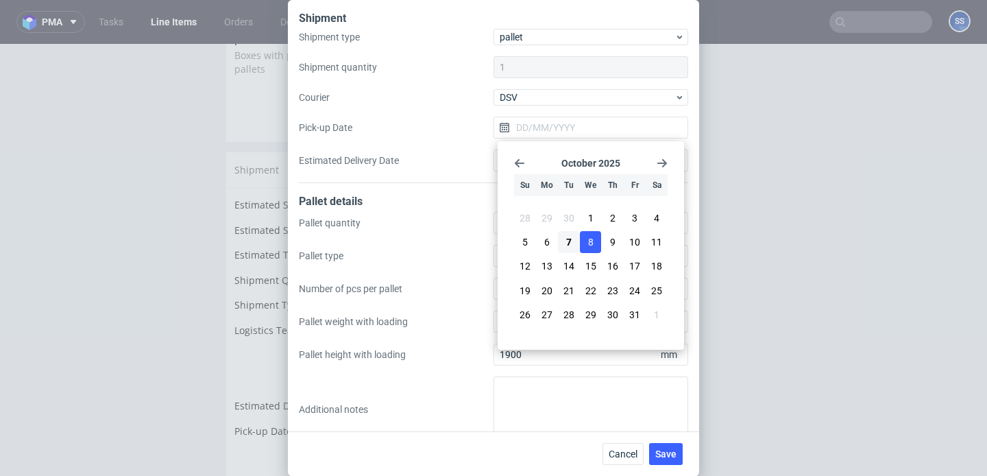
click at [581, 238] on button "8" at bounding box center [590, 242] width 21 height 22
type input "[DATE]"
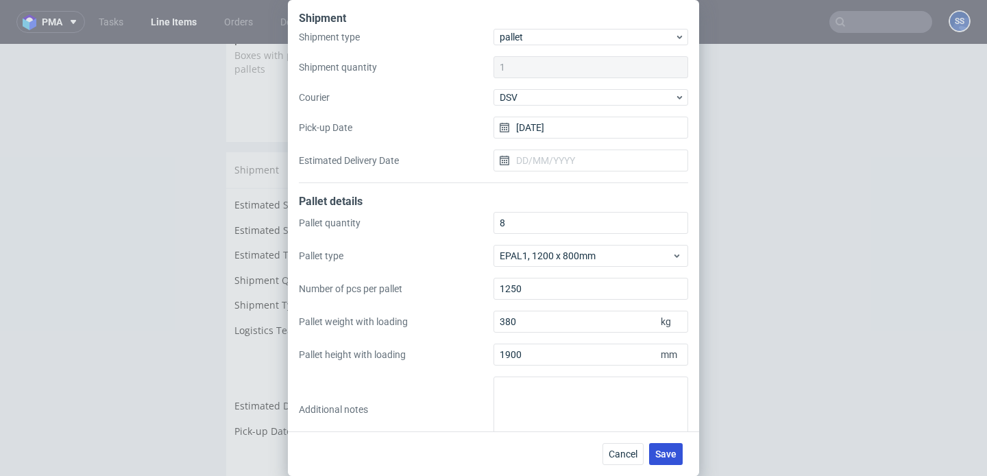
click at [658, 450] on span "Save" at bounding box center [665, 454] width 21 height 10
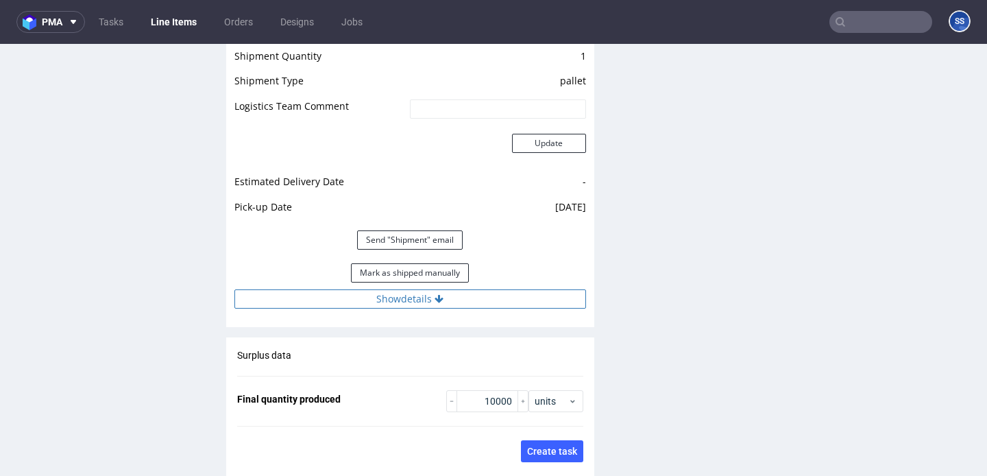
click at [471, 299] on button "Show details" at bounding box center [410, 298] width 352 height 19
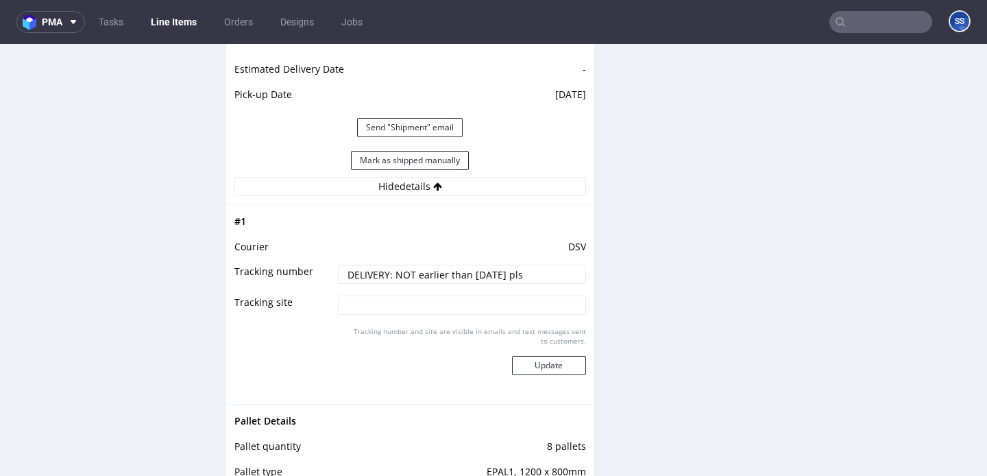
scroll to position [2084, 0]
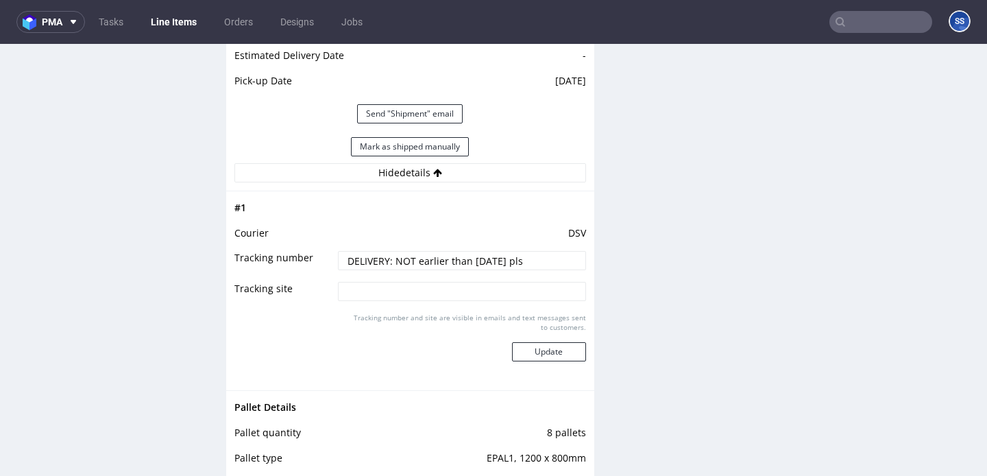
paste input "40257145950414108860"
drag, startPoint x: 551, startPoint y: 267, endPoint x: 317, endPoint y: 246, distance: 235.4
click at [317, 246] on tbody "# 1 Courier DSV Tracking number DELIVERY: NOT earlier than [DATE] pls Tracking …" at bounding box center [410, 291] width 352 height 182
paste input "40257145950414107023"
click at [457, 262] on input "40257145950414108860 40257145950414107023" at bounding box center [462, 260] width 248 height 19
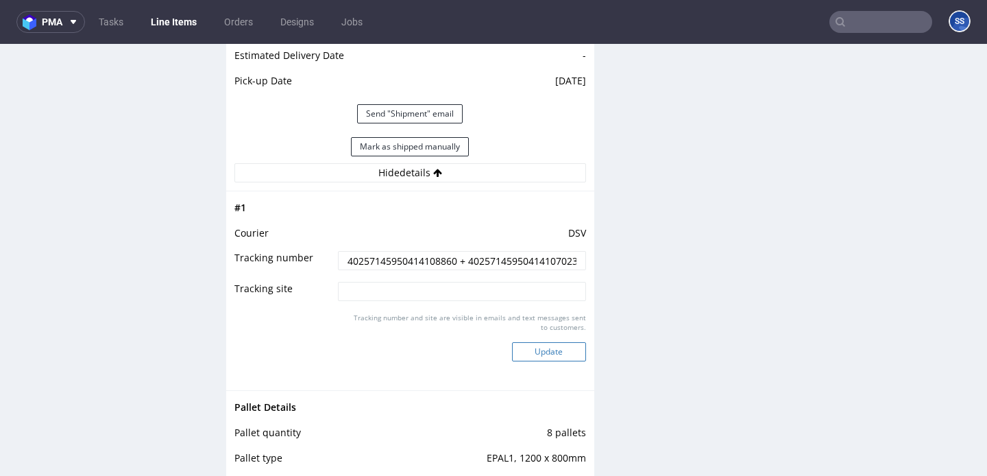
type input "40257145950414108860 + 40257145950414107023"
click at [542, 355] on button "Update" at bounding box center [549, 351] width 74 height 19
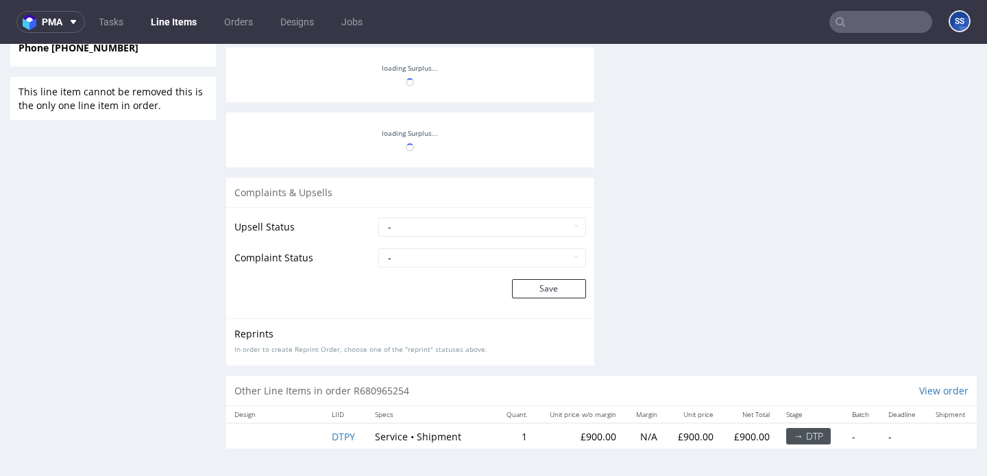
scroll to position [1161, 0]
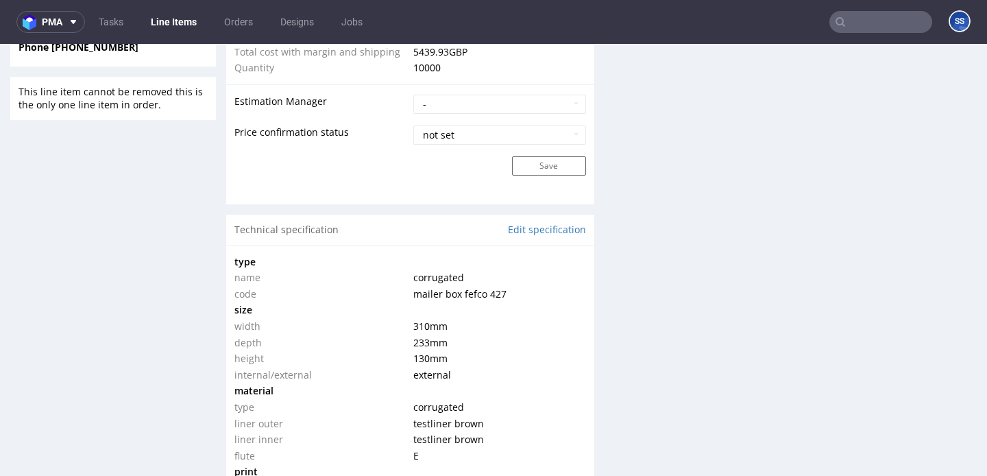
click at [180, 22] on link "Line Items" at bounding box center [174, 22] width 62 height 22
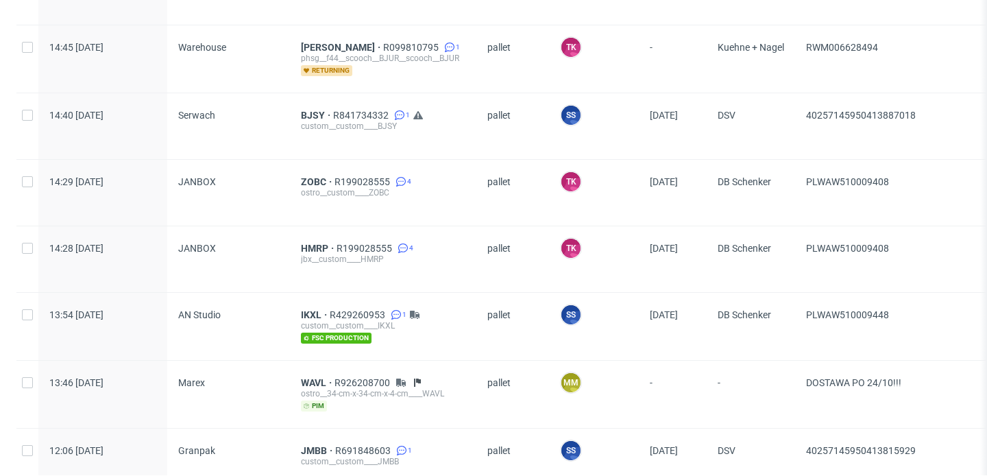
scroll to position [573, 0]
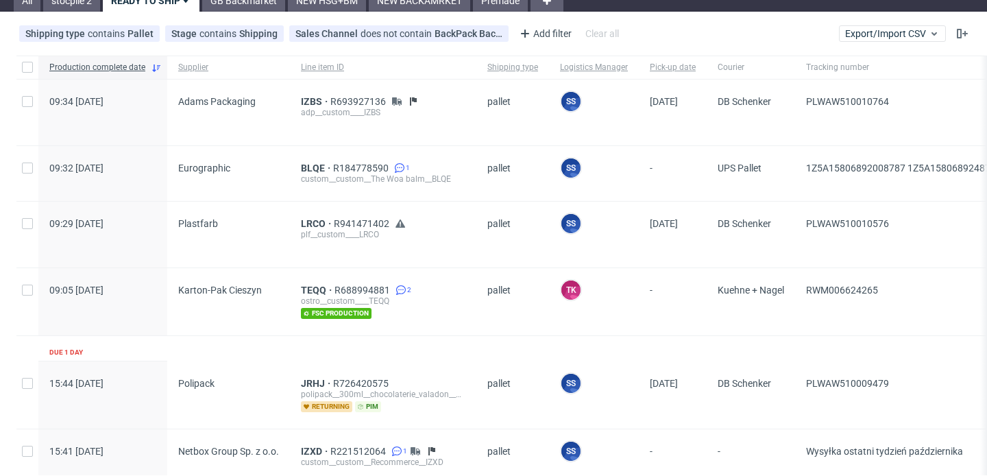
scroll to position [47, 0]
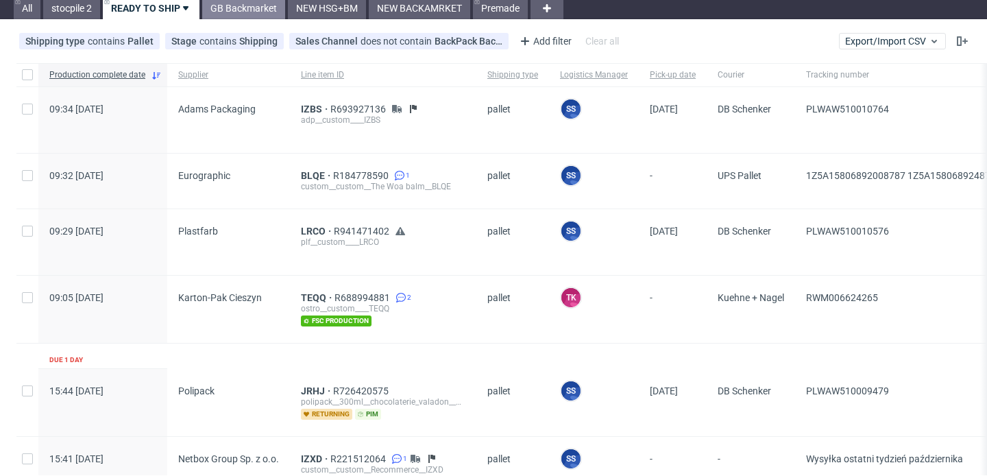
click at [267, 10] on link "GB Backmarket" at bounding box center [243, 8] width 83 height 22
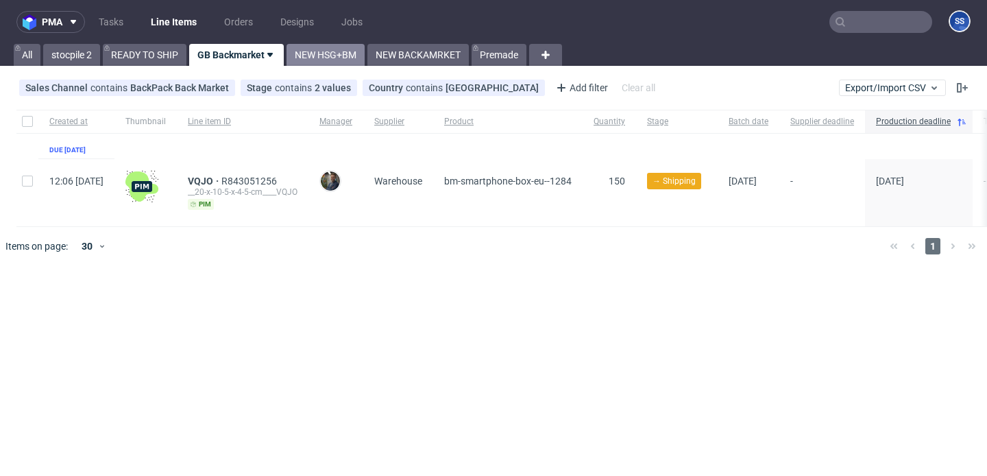
click at [310, 55] on link "NEW HSG+BM" at bounding box center [326, 55] width 78 height 22
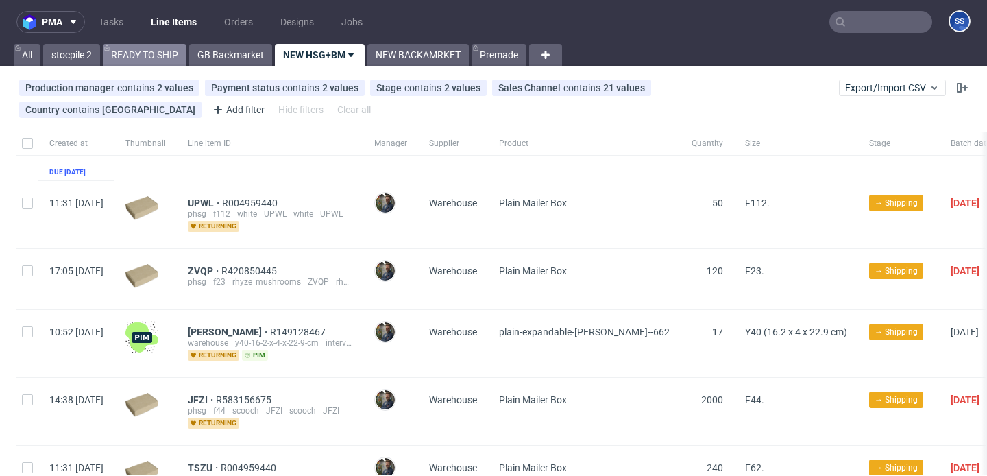
click at [159, 51] on link "READY TO SHIP" at bounding box center [145, 55] width 84 height 22
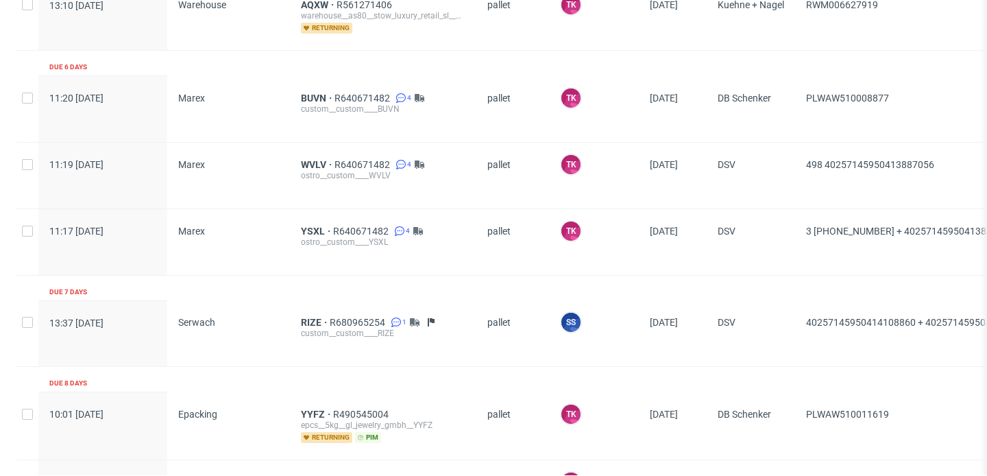
scroll to position [1781, 0]
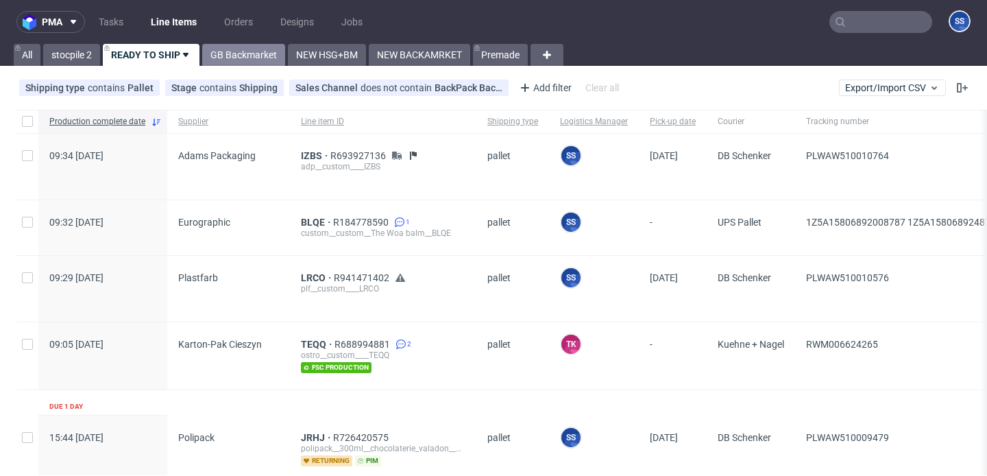
click at [248, 64] on link "GB Backmarket" at bounding box center [243, 55] width 83 height 22
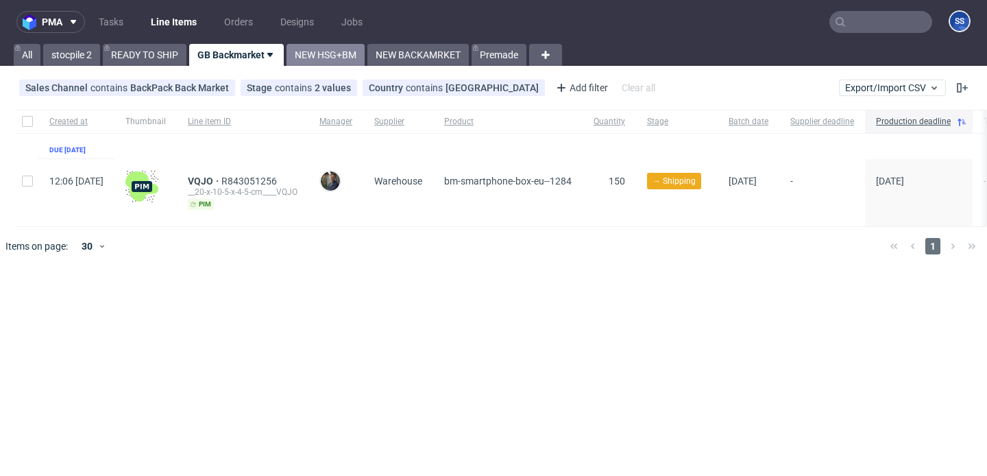
click at [342, 47] on link "NEW HSG+BM" at bounding box center [326, 55] width 78 height 22
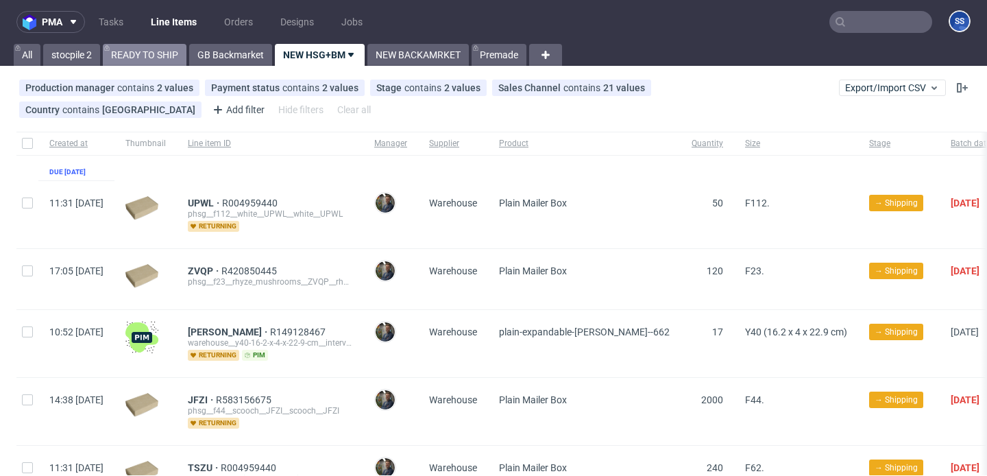
click at [155, 51] on link "READY TO SHIP" at bounding box center [145, 55] width 84 height 22
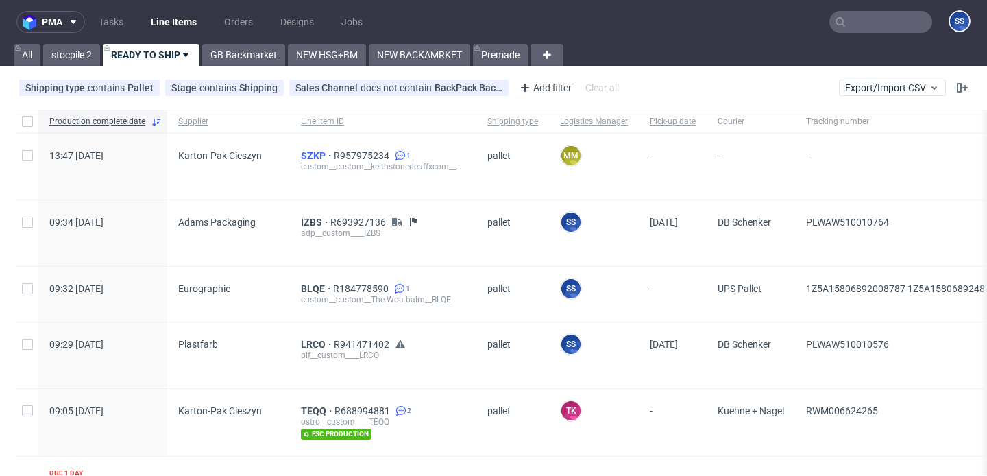
click at [307, 152] on span "SZKP" at bounding box center [317, 155] width 33 height 11
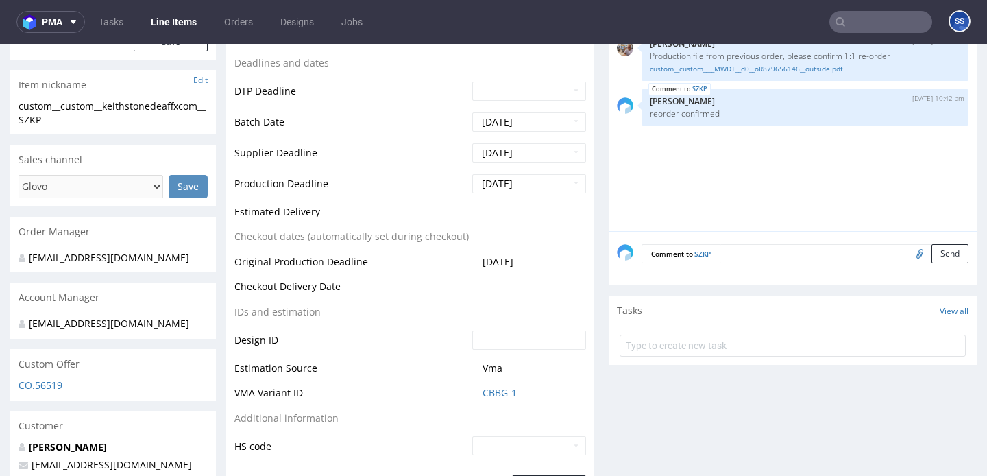
scroll to position [474, 0]
click at [168, 25] on link "Line Items" at bounding box center [174, 22] width 62 height 22
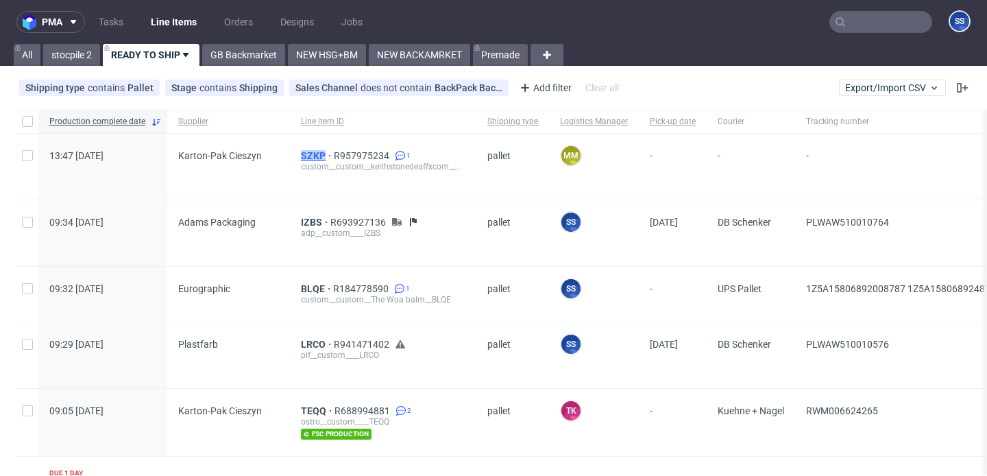
drag, startPoint x: 286, startPoint y: 156, endPoint x: 322, endPoint y: 159, distance: 36.5
copy div "SZKP"
click at [845, 29] on input "text" at bounding box center [881, 22] width 103 height 22
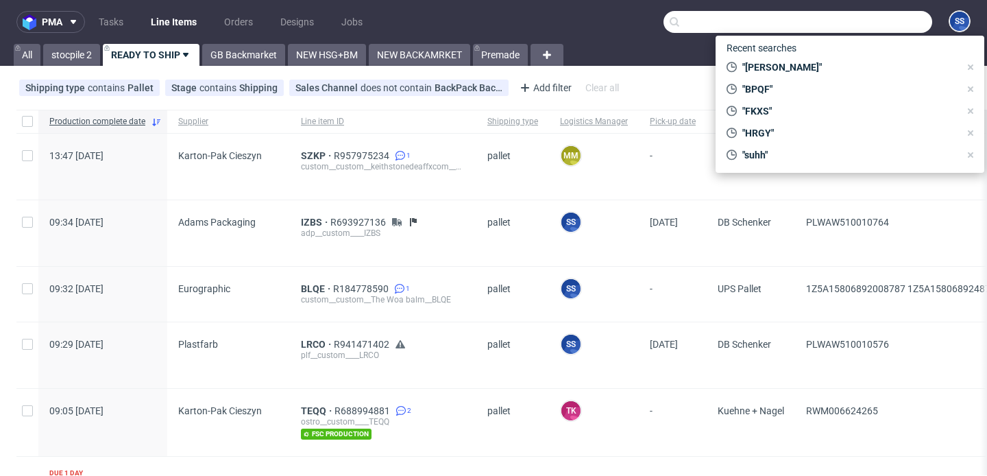
paste input "PLWAW509006504"
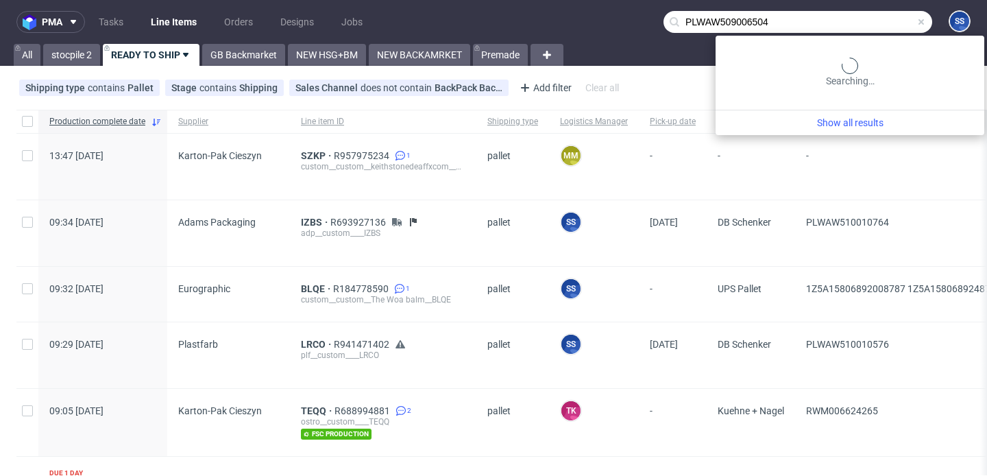
type input "PLWAW509006504"
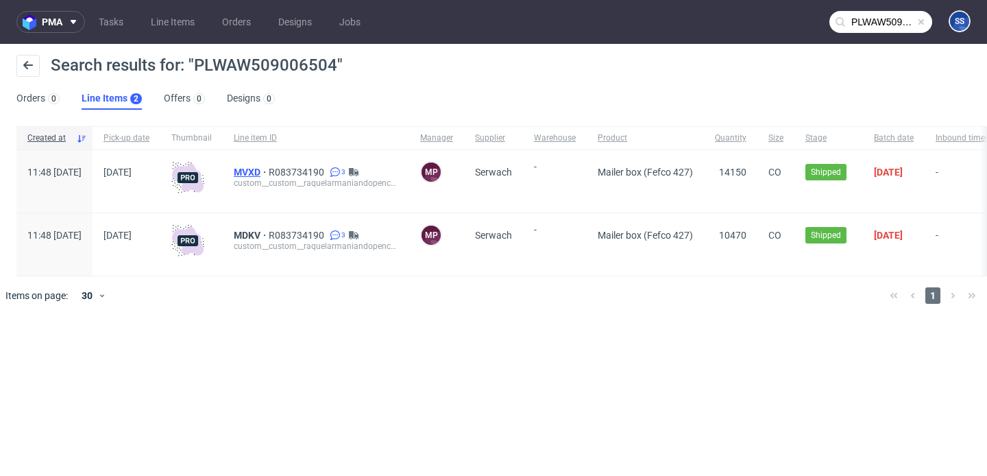
click at [269, 171] on span "MVXD" at bounding box center [251, 172] width 35 height 11
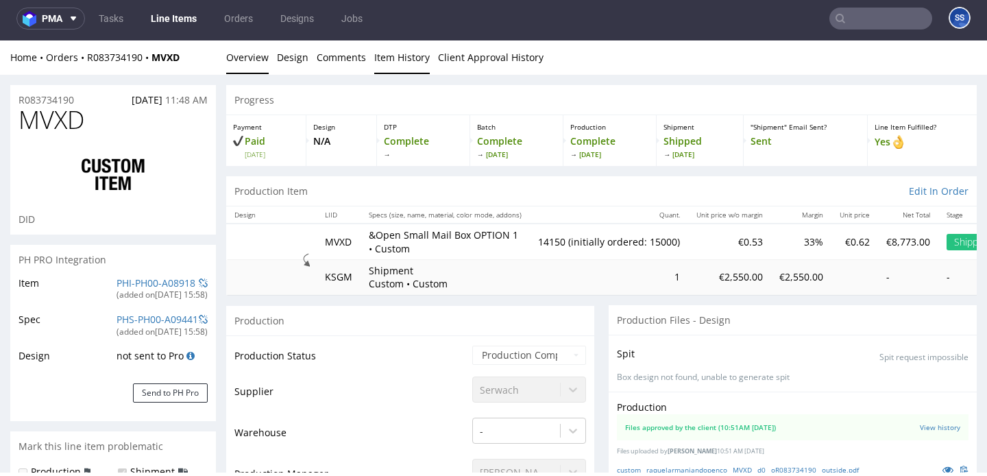
click at [380, 70] on link "Item History" at bounding box center [402, 57] width 56 height 34
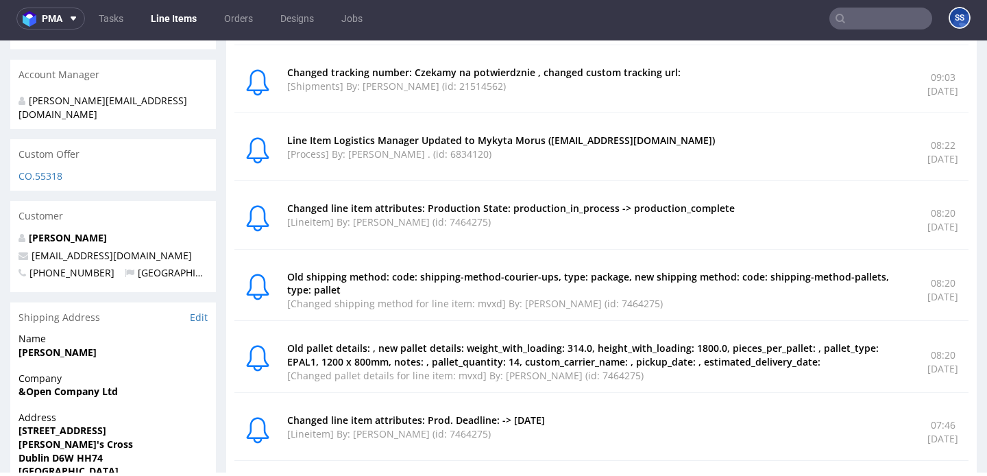
scroll to position [693, 0]
click at [180, 23] on link "Line Items" at bounding box center [174, 19] width 62 height 22
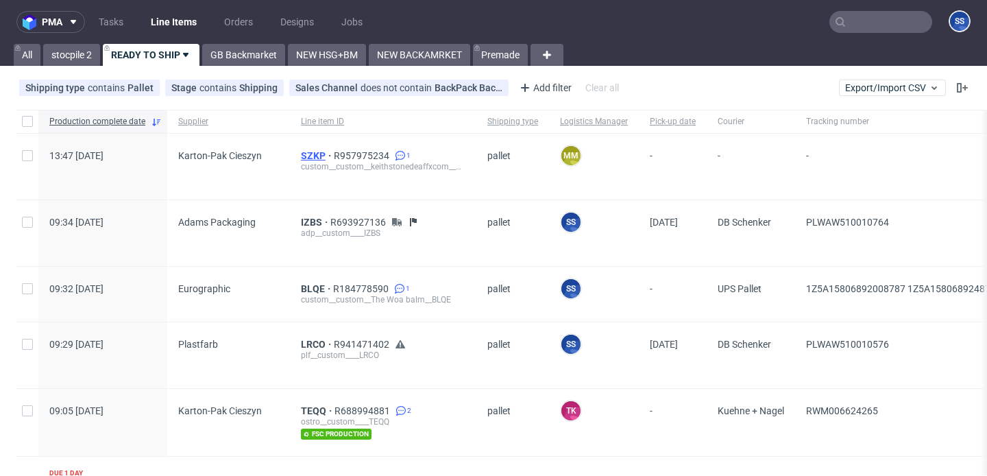
click at [311, 160] on span "SZKP" at bounding box center [317, 155] width 33 height 11
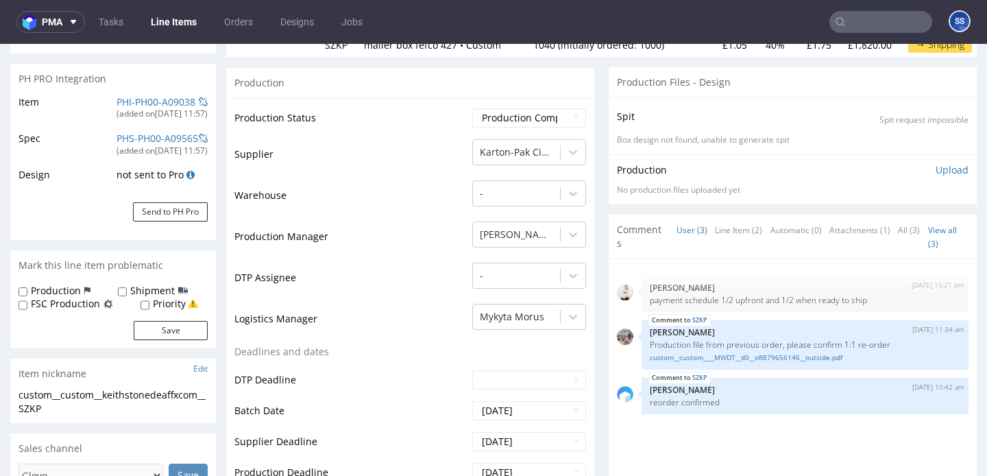
scroll to position [194, 0]
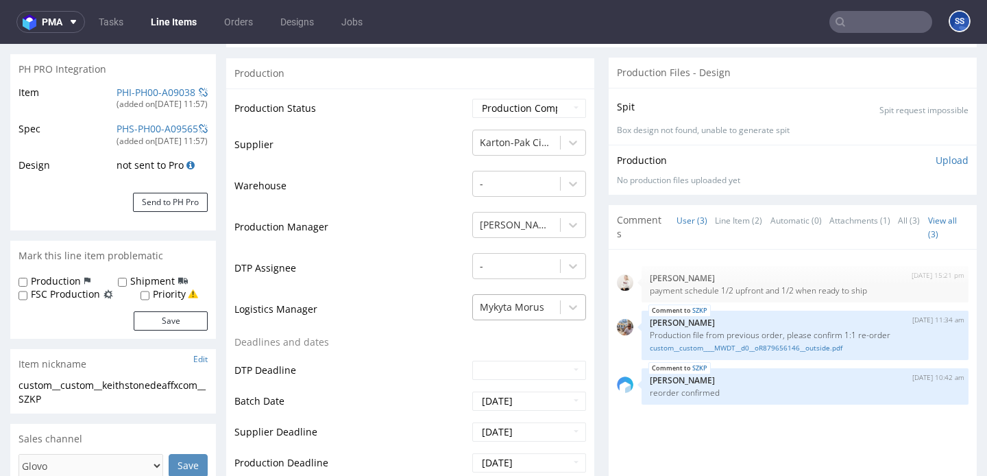
click at [514, 301] on div at bounding box center [516, 307] width 73 height 16
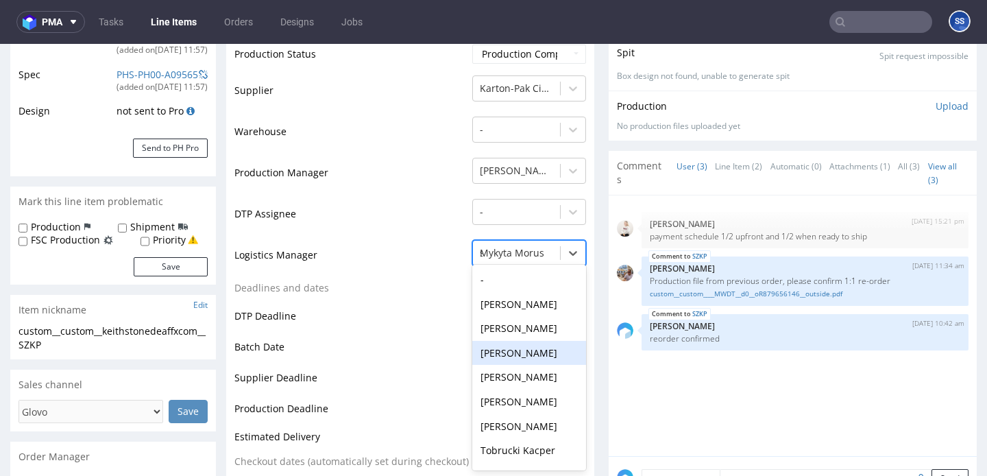
scroll to position [1, 0]
type input "sz"
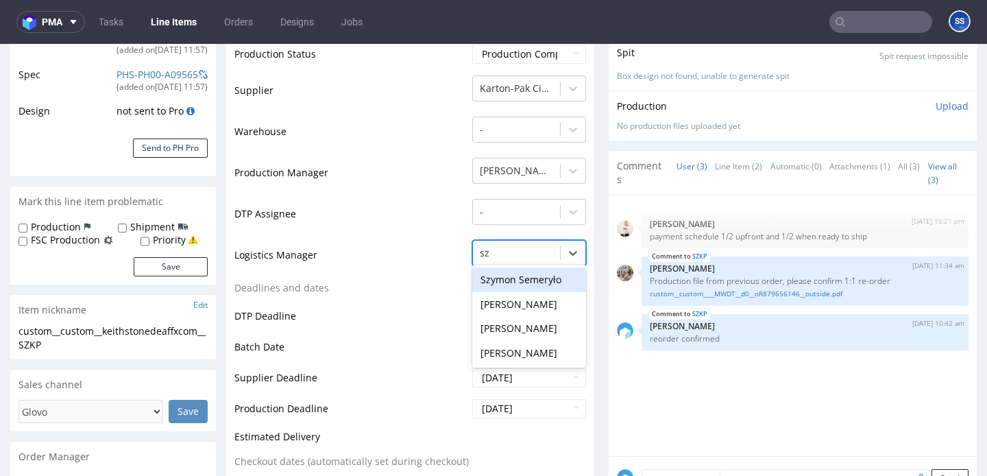
scroll to position [0, 0]
click at [506, 281] on div "Szymon Semeryło" at bounding box center [529, 279] width 114 height 25
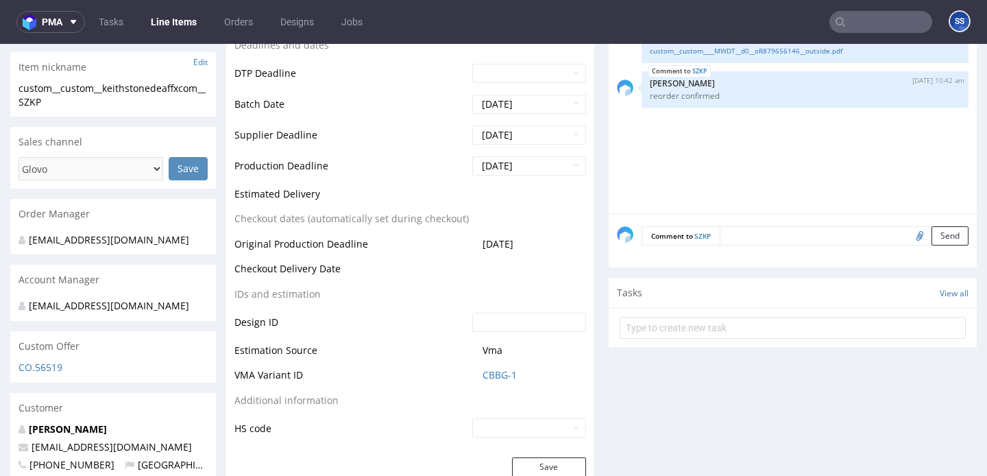
scroll to position [653, 0]
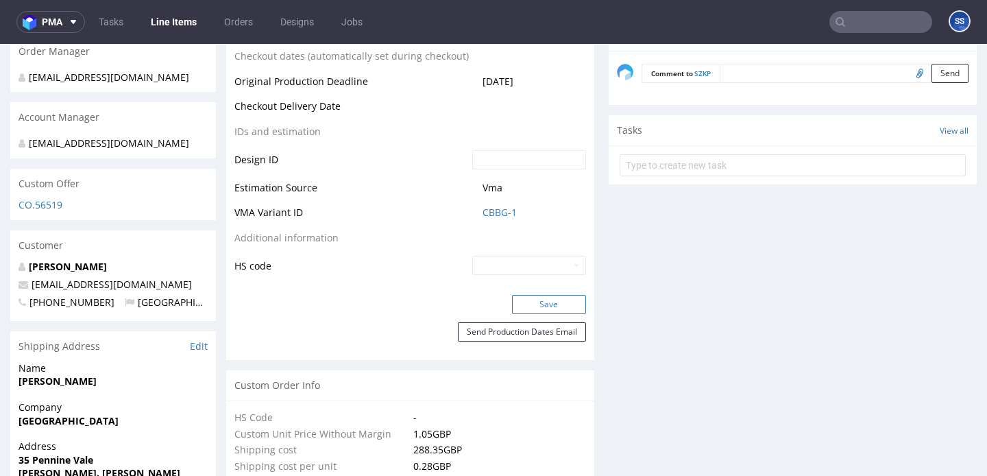
click at [533, 304] on button "Save" at bounding box center [549, 304] width 74 height 19
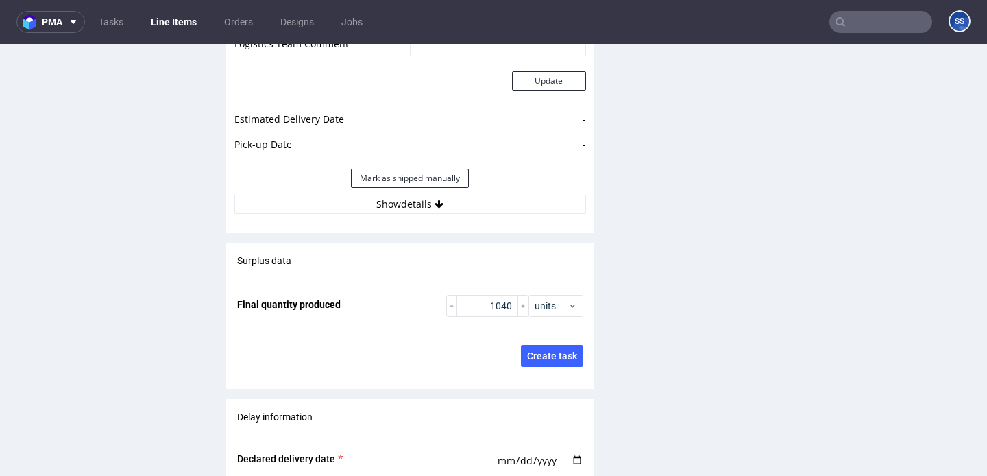
scroll to position [1955, 0]
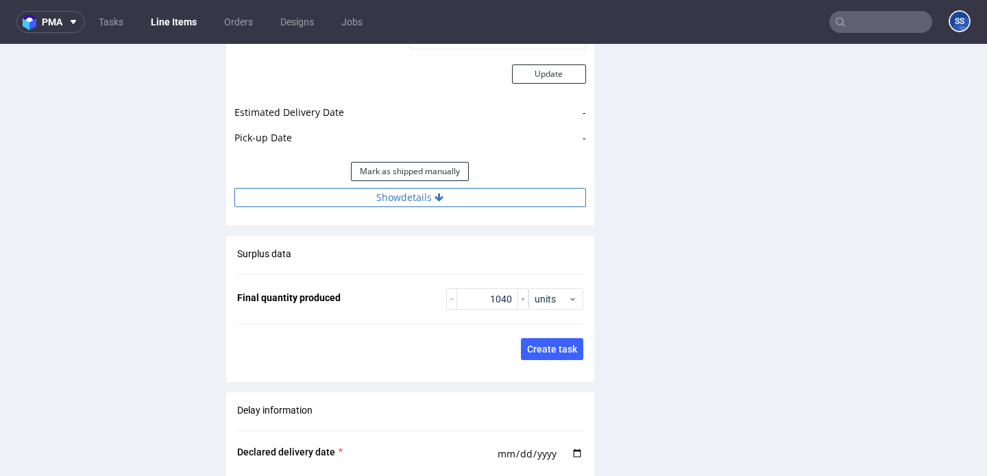
click at [327, 188] on button "Show details" at bounding box center [410, 197] width 352 height 19
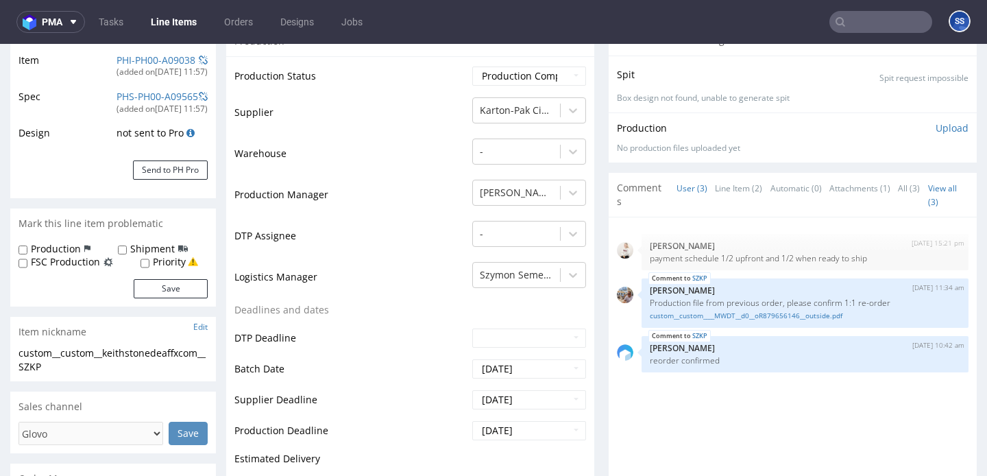
scroll to position [0, 0]
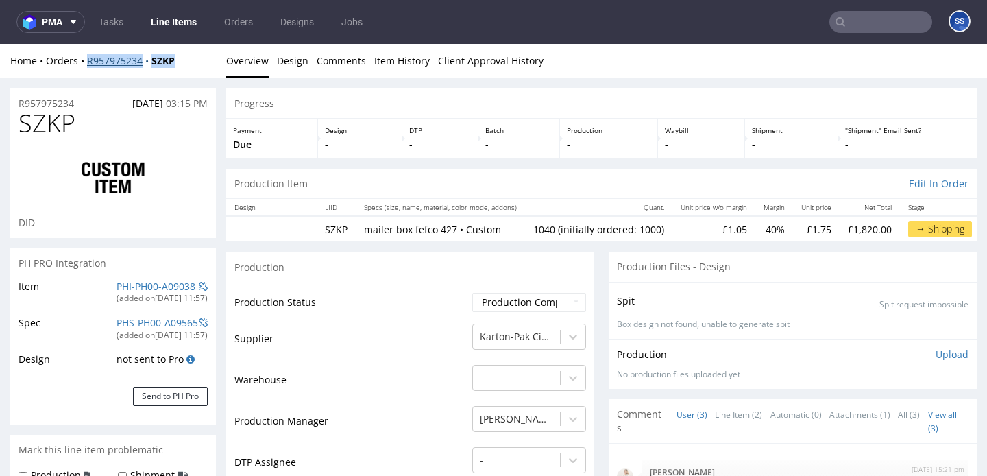
drag, startPoint x: 189, startPoint y: 59, endPoint x: 89, endPoint y: 60, distance: 99.4
click at [89, 60] on div "Home Orders R957975234 SZKP" at bounding box center [113, 61] width 206 height 14
copy div "R957975234 SZKP"
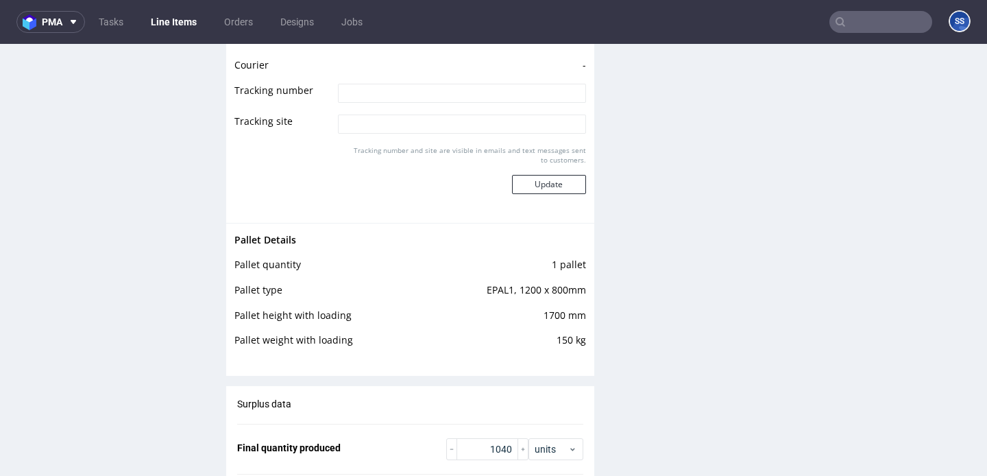
scroll to position [2149, 0]
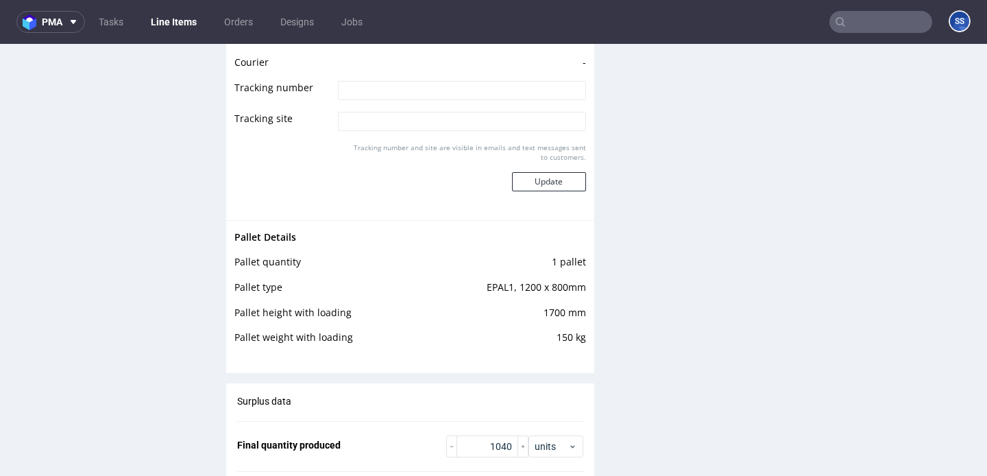
click at [177, 20] on link "Line Items" at bounding box center [174, 22] width 62 height 22
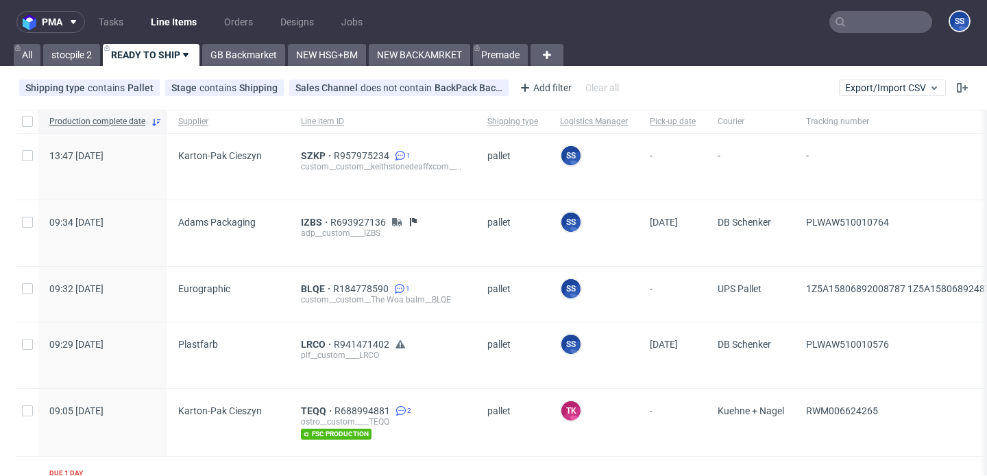
click at [841, 23] on input "text" at bounding box center [881, 22] width 103 height 22
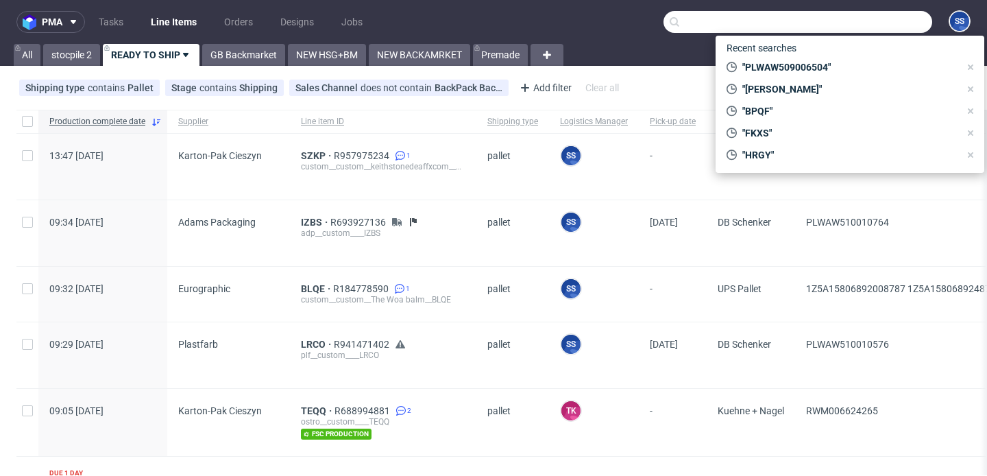
paste input "PLWAW509006509"
type input "PLWAW509006509"
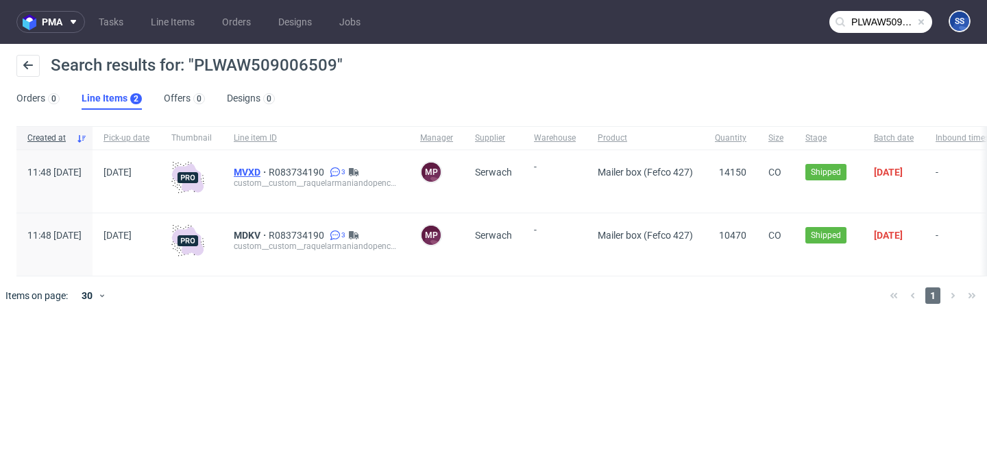
click at [269, 172] on span "MVXD" at bounding box center [251, 172] width 35 height 11
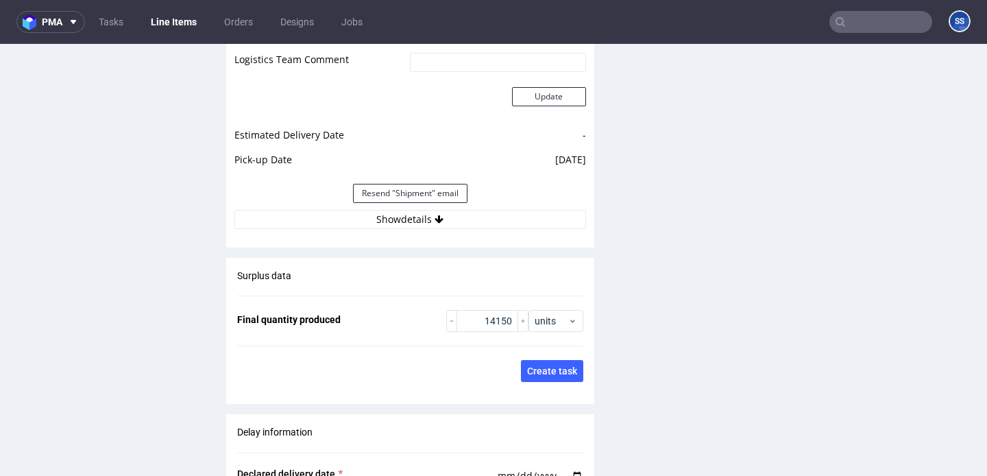
scroll to position [1969, 0]
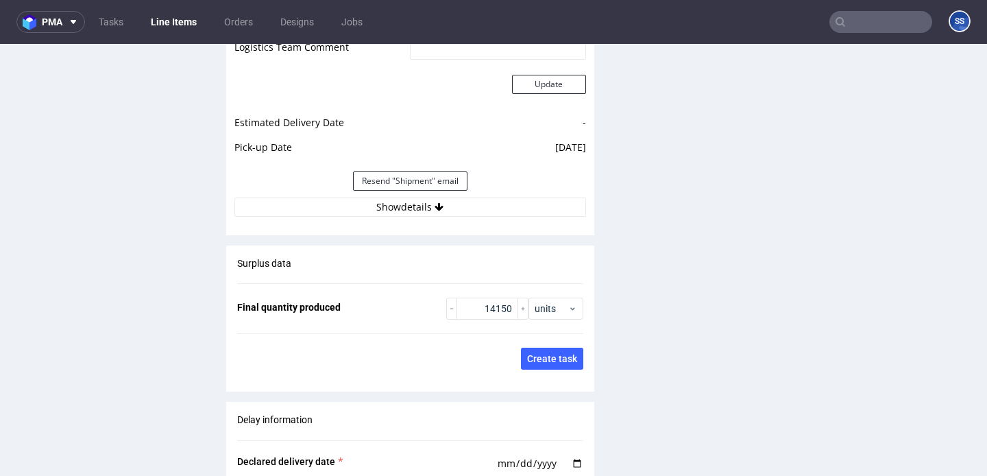
click at [339, 217] on div "Estimated Shipment Quantity Unknown Estimated Shipment Cost Unknown Estimated T…" at bounding box center [410, 65] width 368 height 320
click at [339, 214] on button "Show details" at bounding box center [410, 206] width 352 height 19
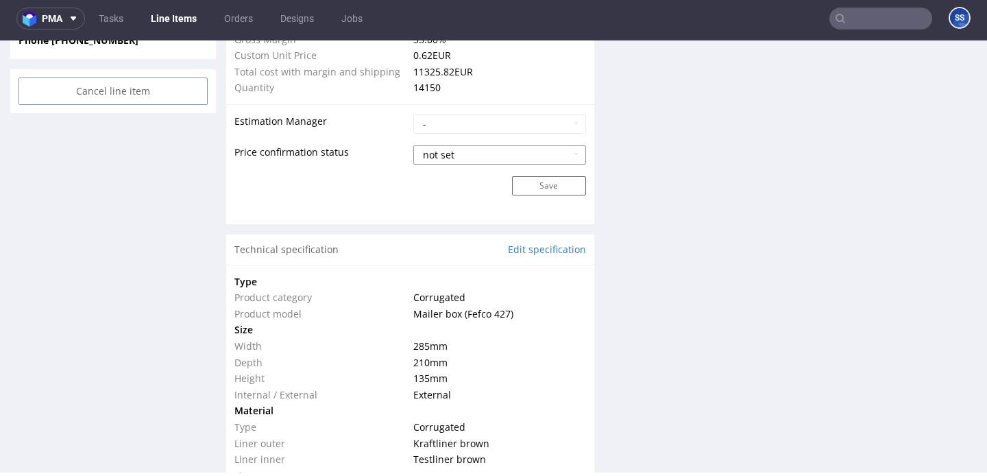
scroll to position [1018, 0]
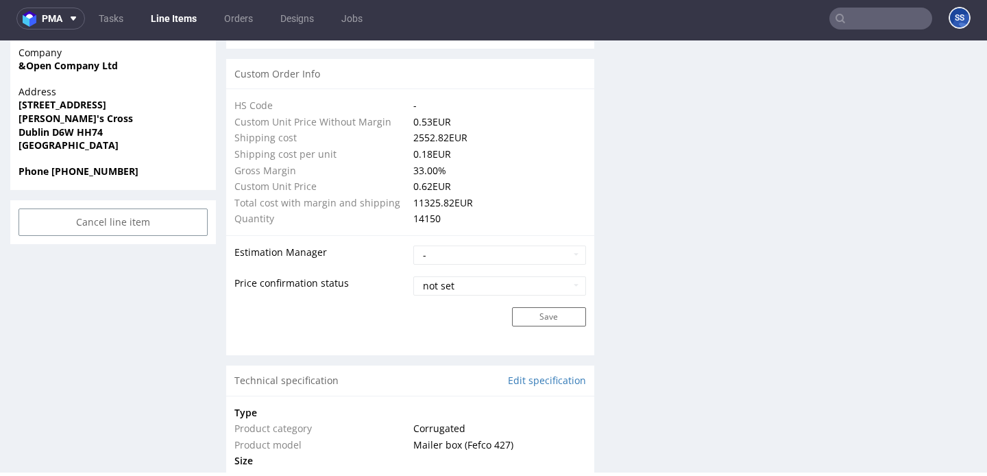
click at [177, 14] on link "Line Items" at bounding box center [174, 19] width 62 height 22
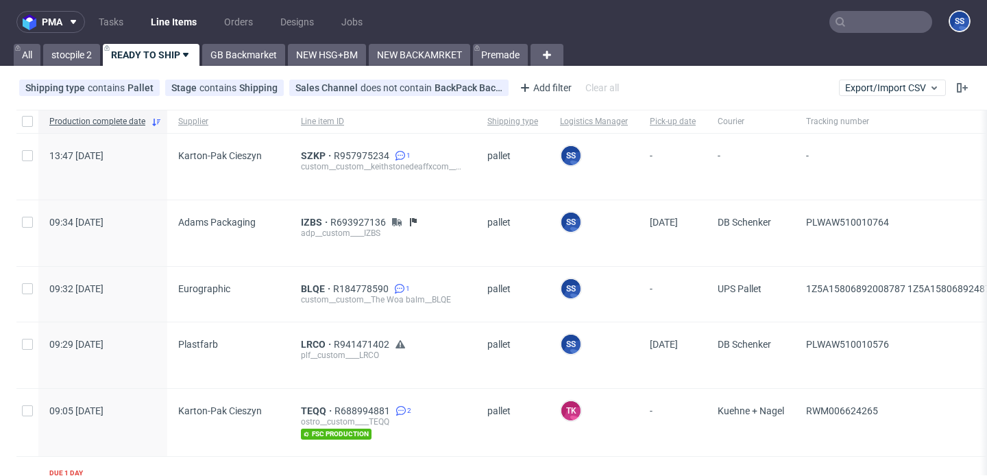
click at [844, 21] on input "text" at bounding box center [881, 22] width 103 height 22
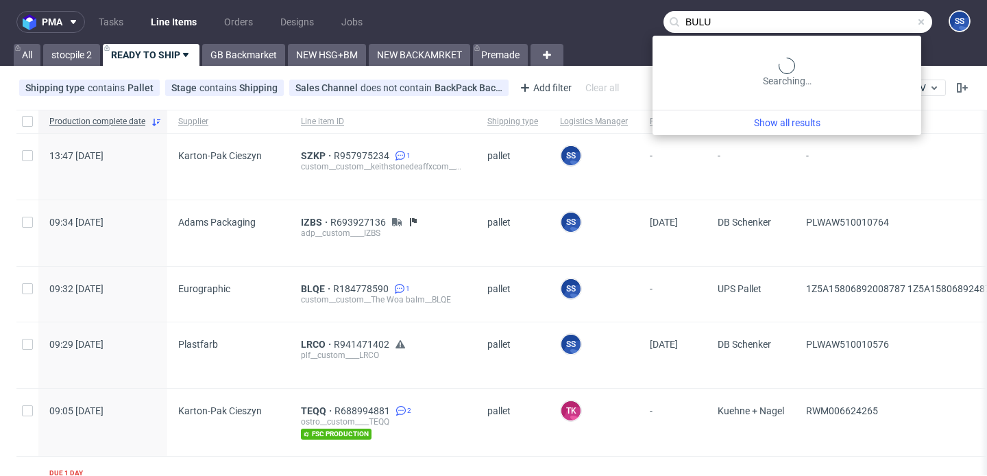
type input "BULU"
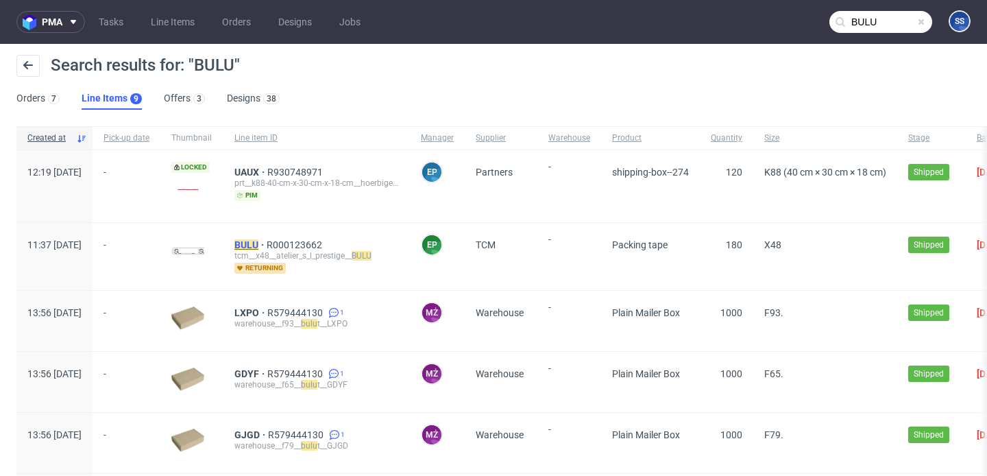
click at [258, 240] on mark "BULU" at bounding box center [246, 244] width 24 height 11
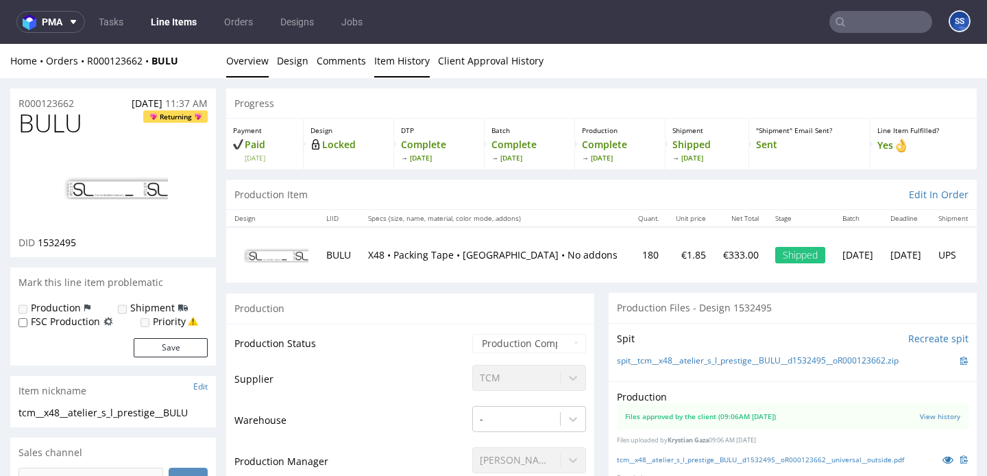
click at [381, 61] on link "Item History" at bounding box center [402, 61] width 56 height 34
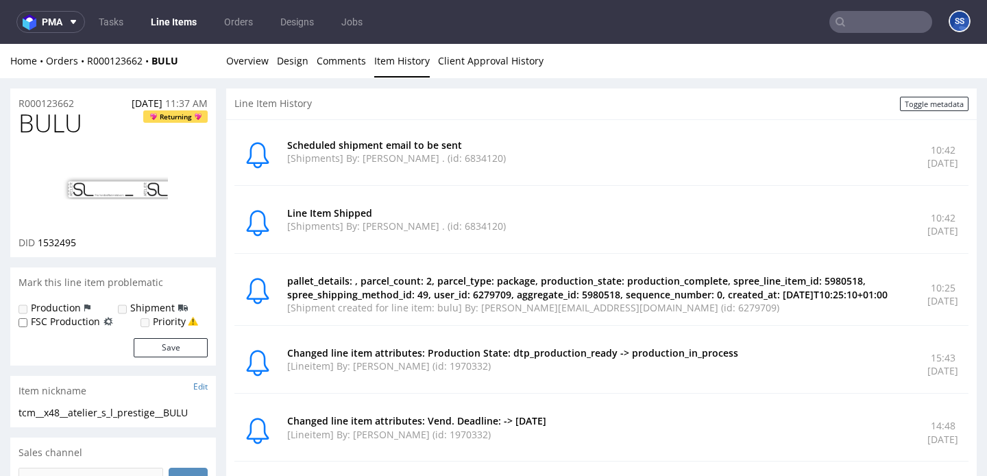
click at [874, 27] on input "text" at bounding box center [881, 22] width 103 height 22
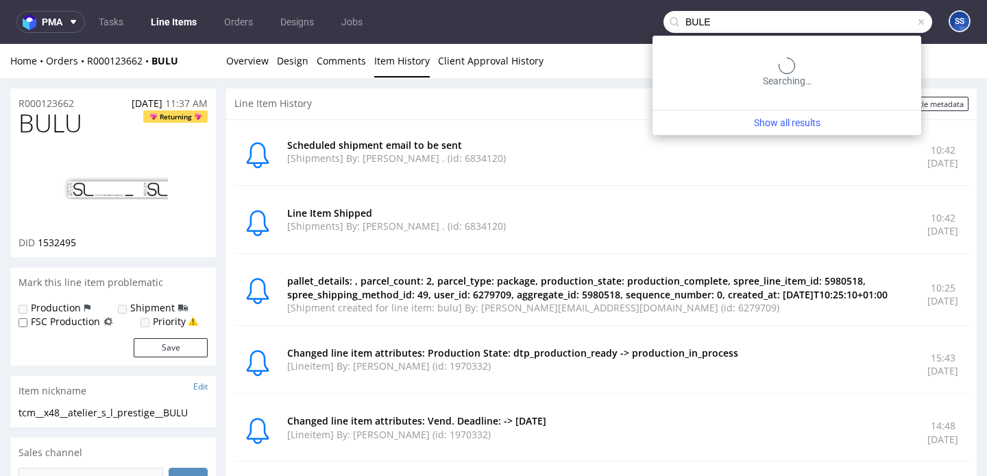
type input "BULE"
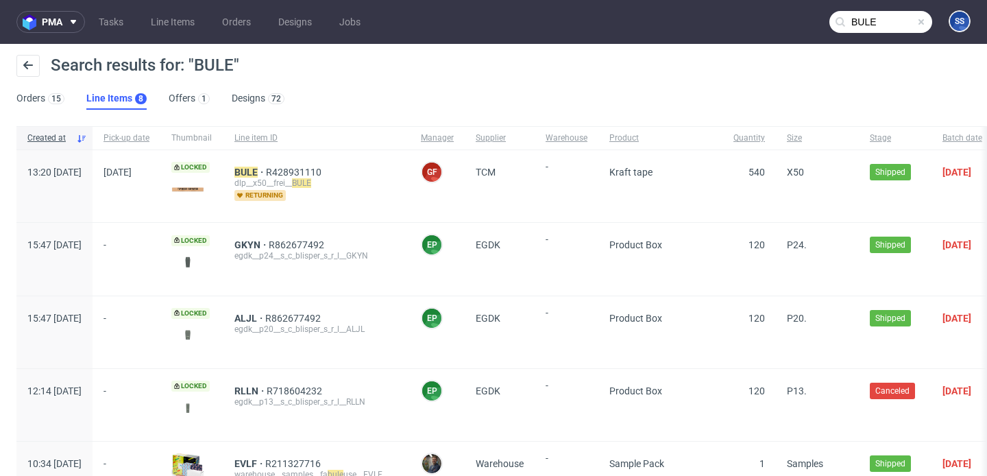
click at [279, 168] on div "BULE R428931110 dlp__x50__frei__ BULE returning" at bounding box center [317, 186] width 186 height 72
click at [258, 168] on mark "BULE" at bounding box center [245, 172] width 23 height 11
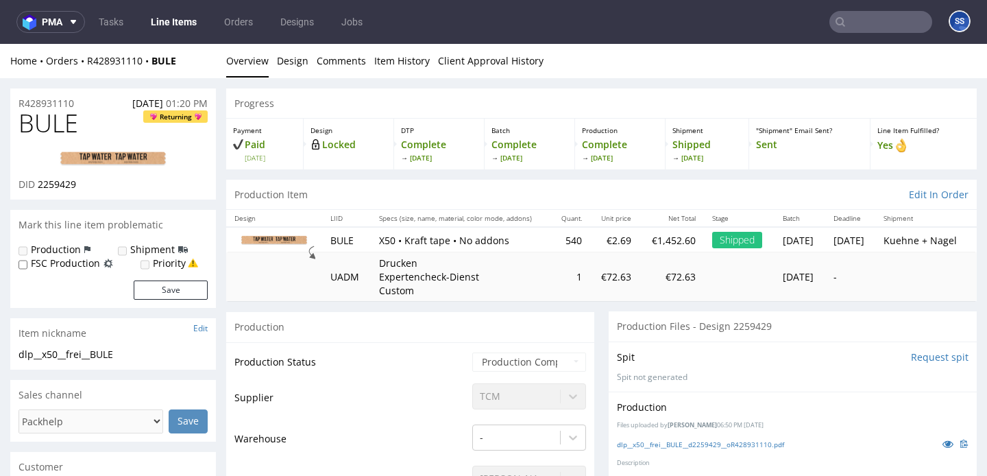
click at [369, 56] on li "Comments" at bounding box center [346, 61] width 58 height 14
click at [378, 60] on link "Item History" at bounding box center [402, 61] width 56 height 34
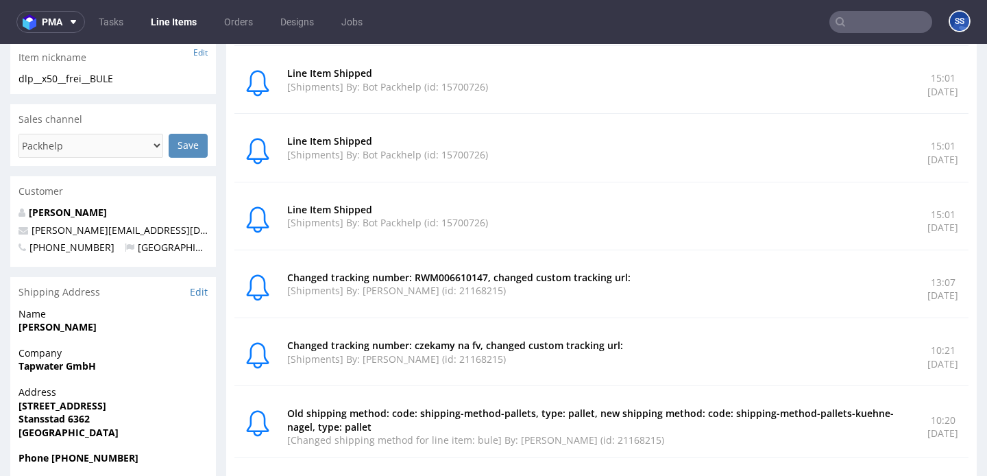
scroll to position [283, 0]
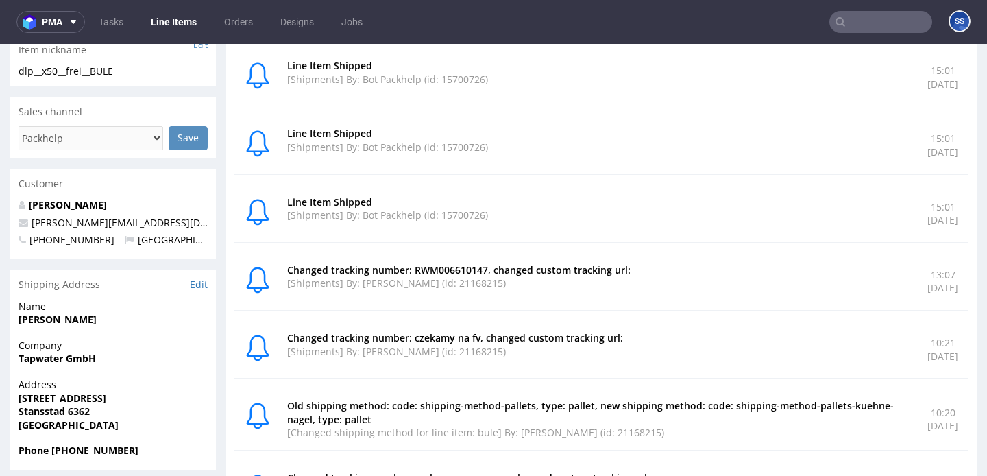
click at [165, 27] on link "Line Items" at bounding box center [174, 22] width 62 height 22
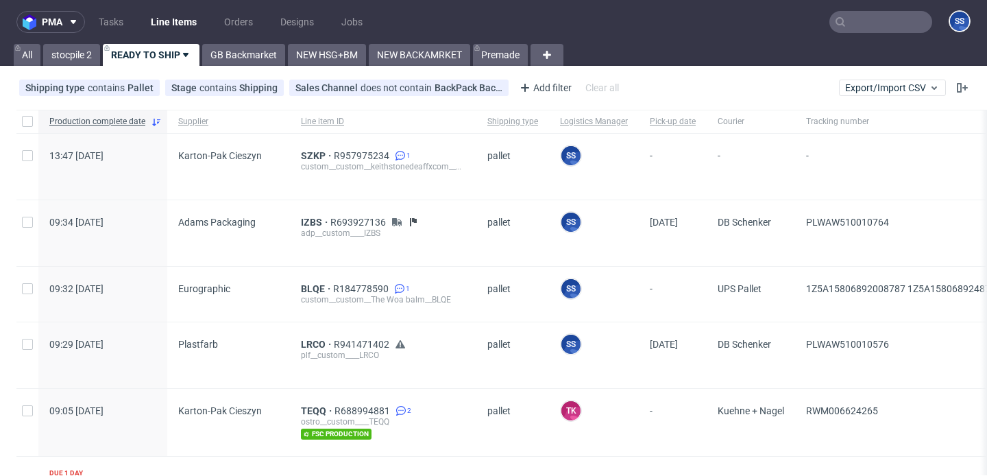
click at [847, 17] on input "text" at bounding box center [881, 22] width 103 height 22
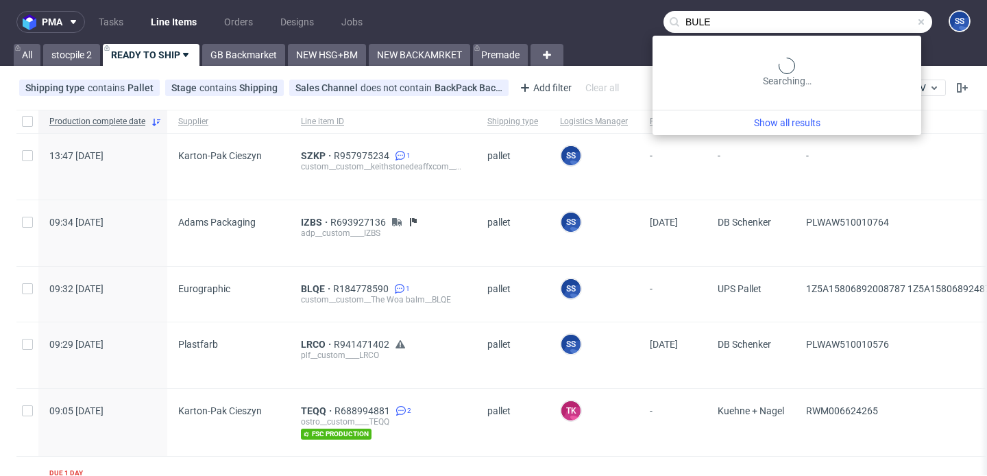
type input "BULE"
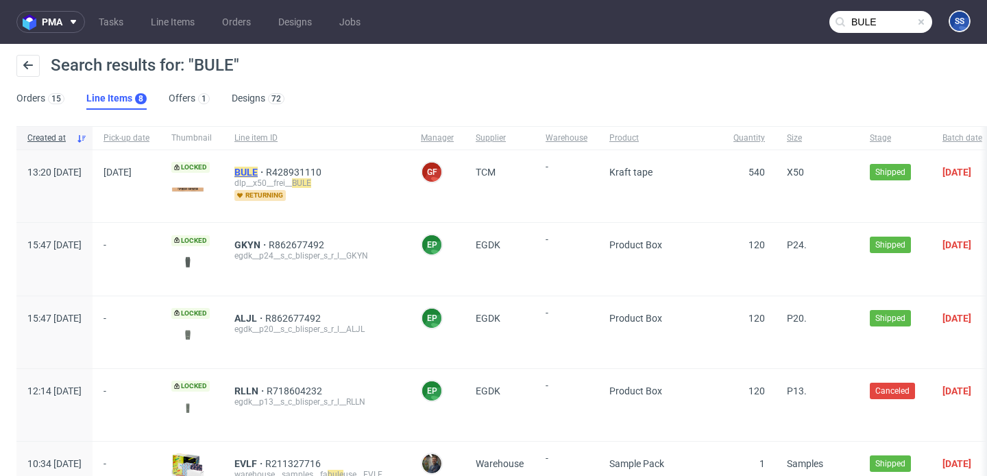
click at [258, 169] on mark "BULE" at bounding box center [245, 172] width 23 height 11
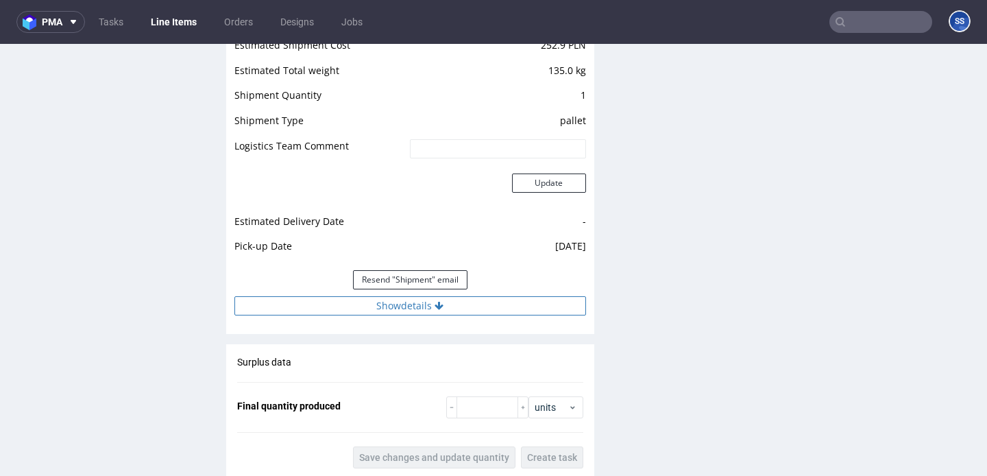
click at [389, 304] on button "Show details" at bounding box center [410, 305] width 352 height 19
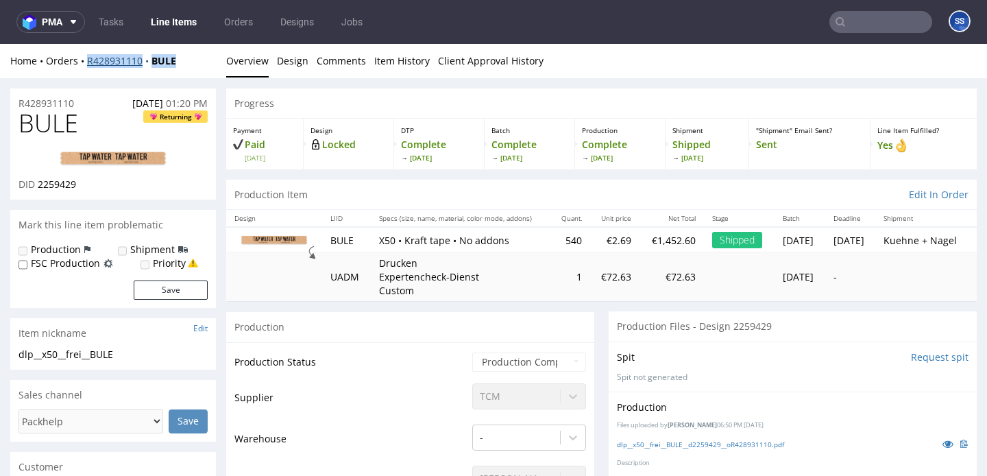
drag, startPoint x: 184, startPoint y: 57, endPoint x: 87, endPoint y: 61, distance: 96.8
click at [87, 61] on div "Home Orders R428931110 BULE" at bounding box center [113, 61] width 206 height 14
copy div "R428931110 BULE"
click at [170, 25] on link "Line Items" at bounding box center [174, 22] width 62 height 22
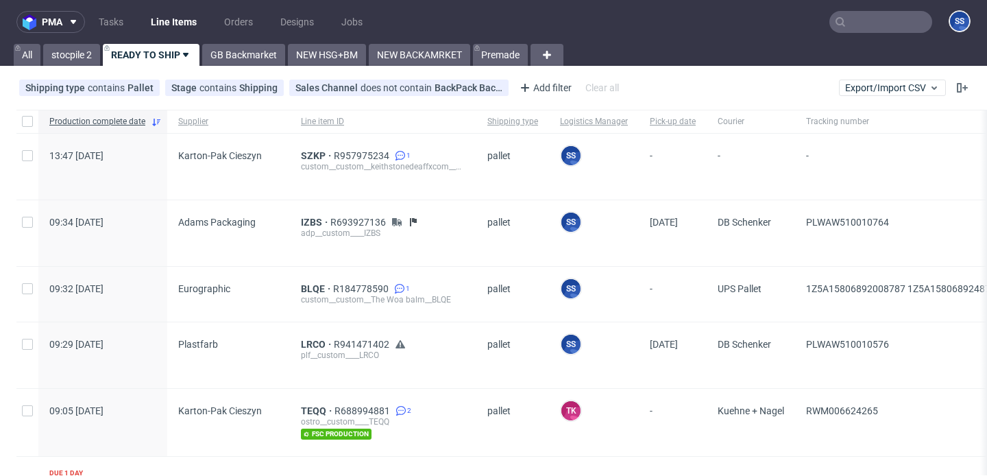
click at [849, 27] on input "text" at bounding box center [881, 22] width 103 height 22
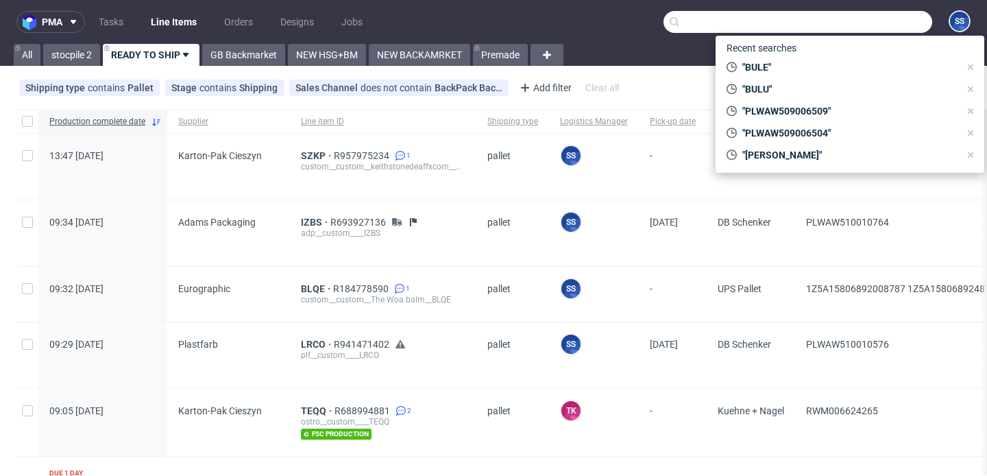
paste input "PLWAW509006504"
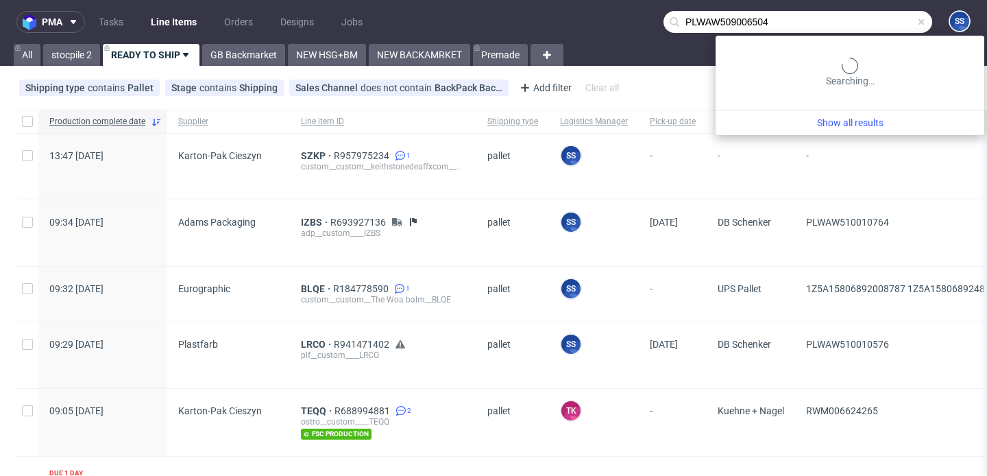
type input "PLWAW509006504"
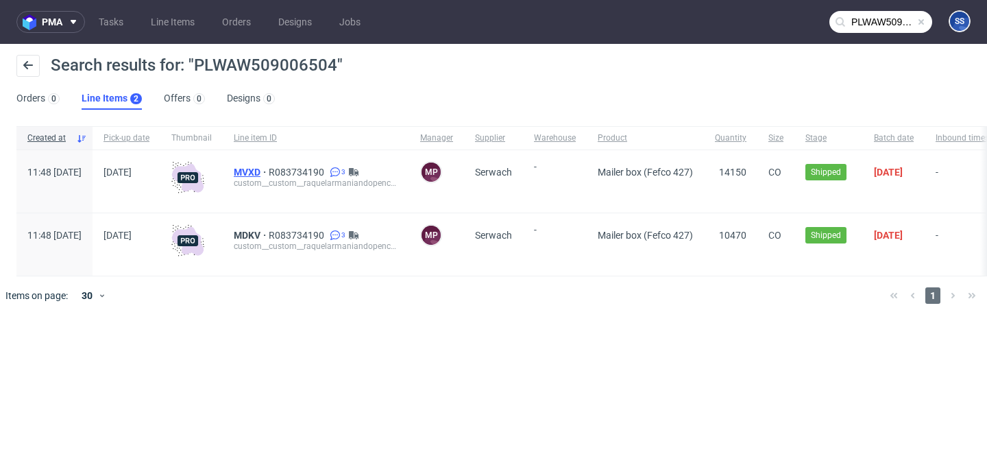
click at [269, 174] on span "MVXD" at bounding box center [251, 172] width 35 height 11
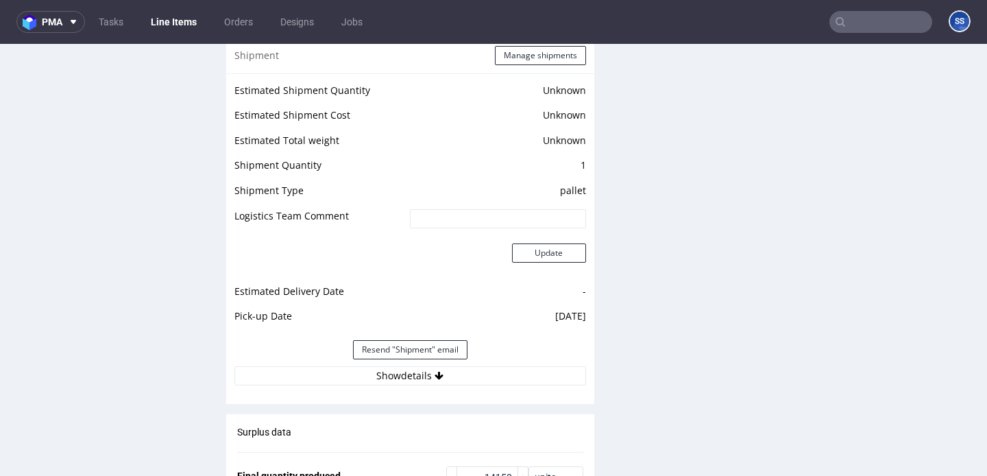
scroll to position [1842, 0]
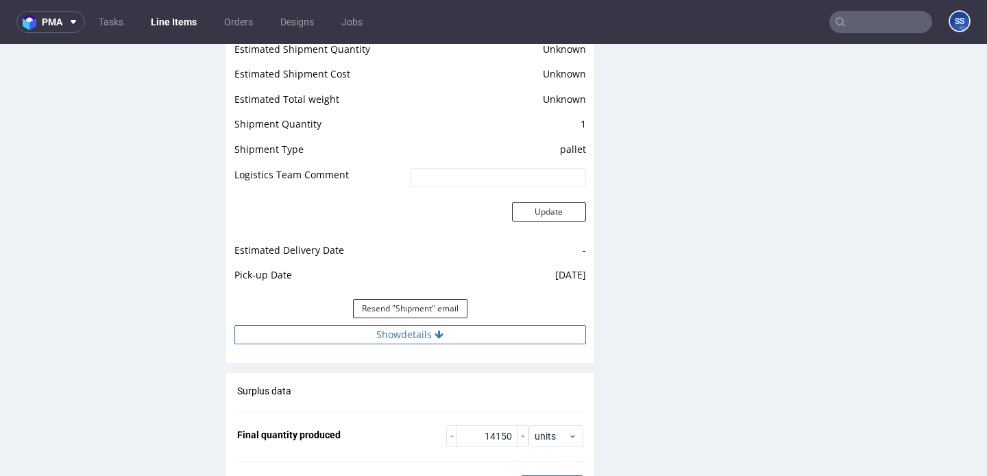
click at [391, 341] on button "Show details" at bounding box center [410, 334] width 352 height 19
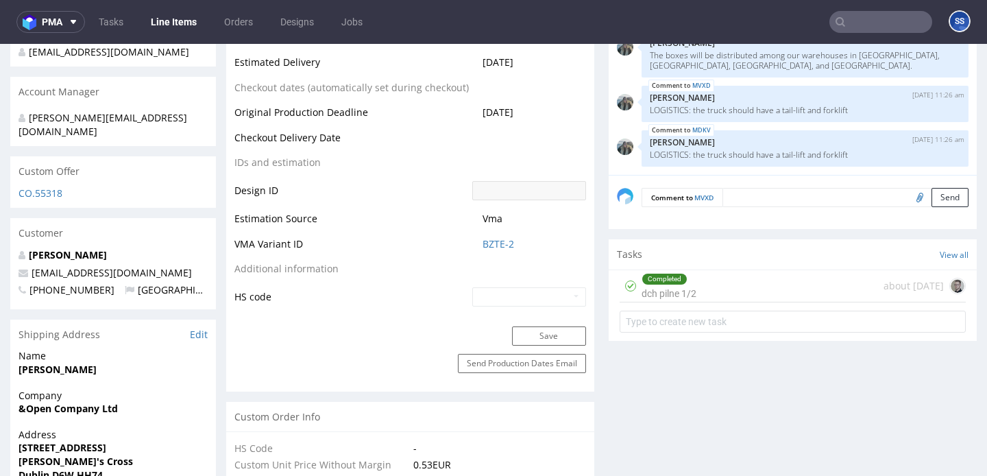
scroll to position [0, 0]
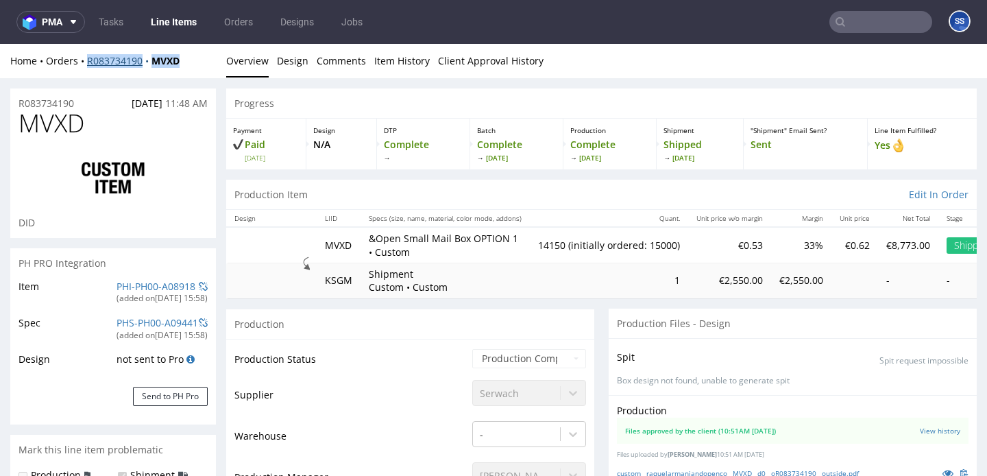
drag, startPoint x: 191, startPoint y: 58, endPoint x: 89, endPoint y: 64, distance: 102.3
click at [89, 64] on div "Home Orders R083734190 MVXD" at bounding box center [113, 61] width 206 height 14
copy div "R083734190 MVXD"
click at [173, 15] on link "Line Items" at bounding box center [174, 22] width 62 height 22
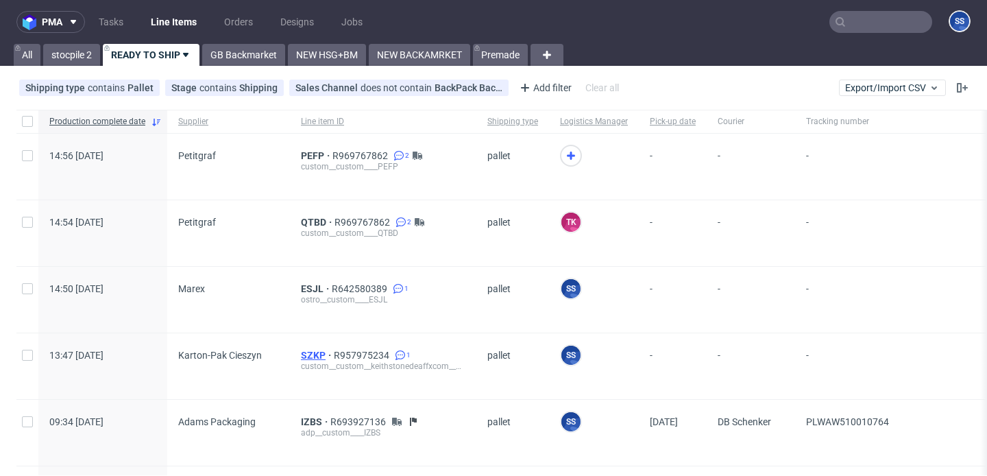
click at [311, 359] on span "SZKP" at bounding box center [317, 355] width 33 height 11
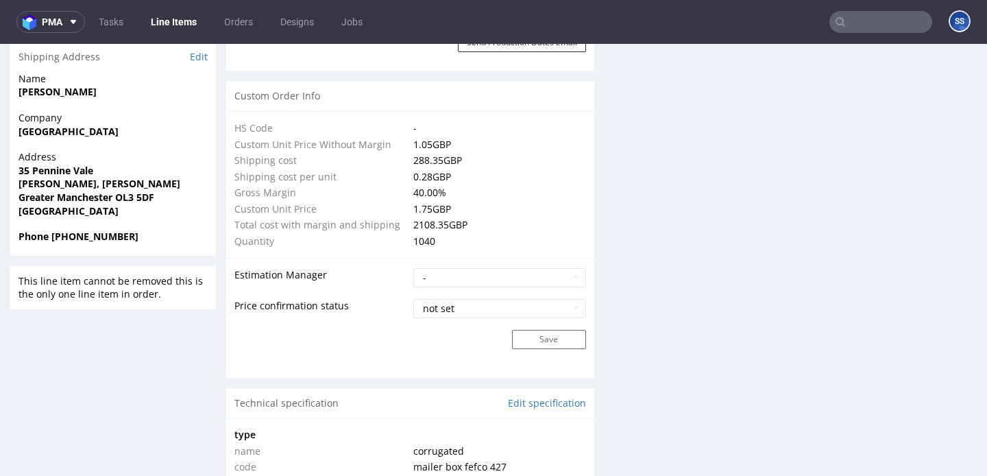
type input "1040"
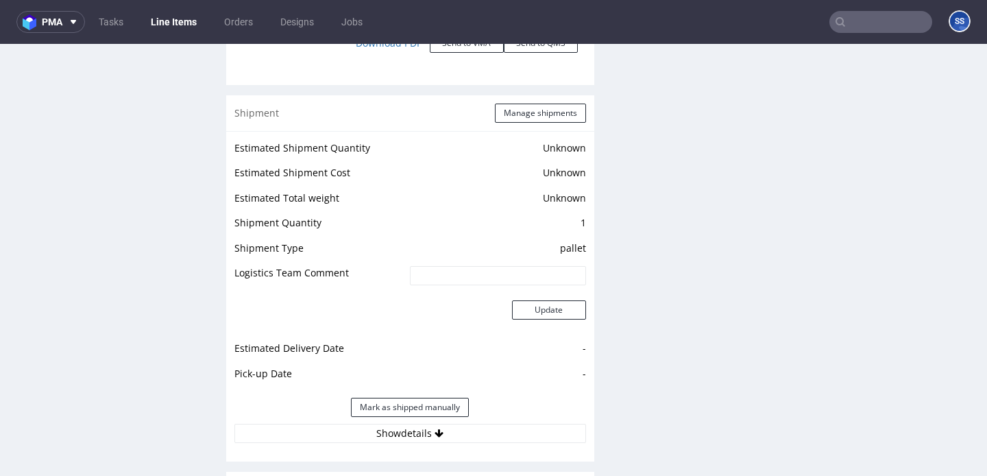
scroll to position [1721, 0]
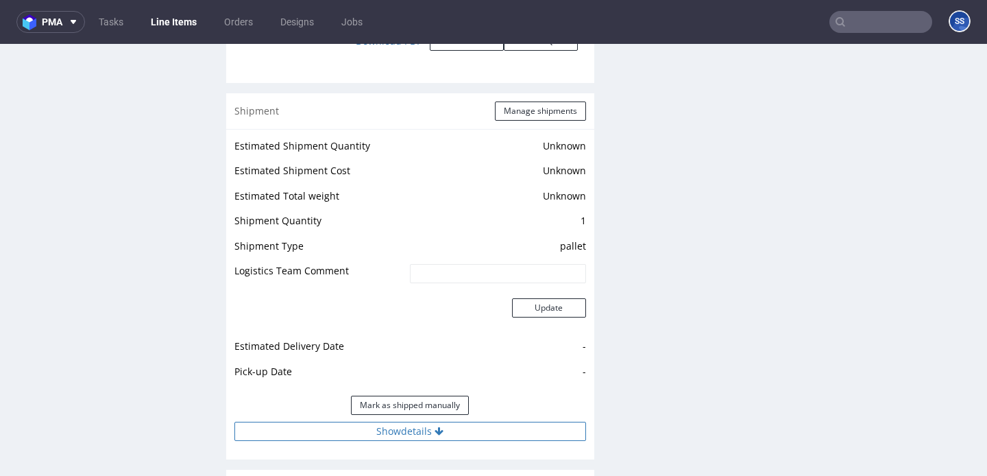
click at [503, 422] on button "Show details" at bounding box center [410, 431] width 352 height 19
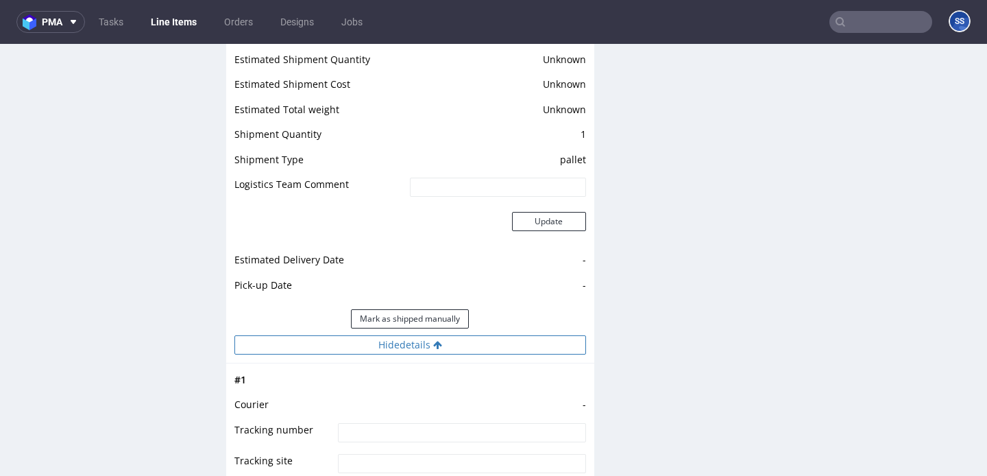
scroll to position [1832, 0]
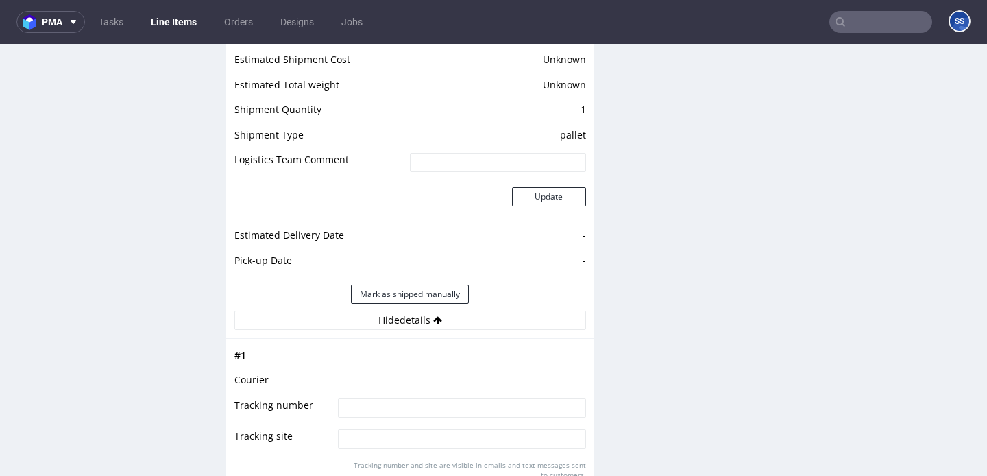
click at [458, 398] on input at bounding box center [462, 407] width 248 height 19
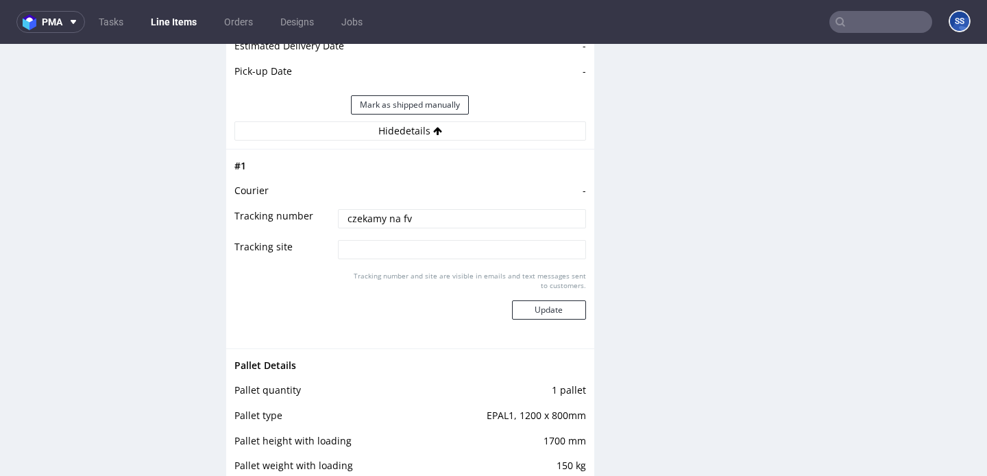
scroll to position [2049, 0]
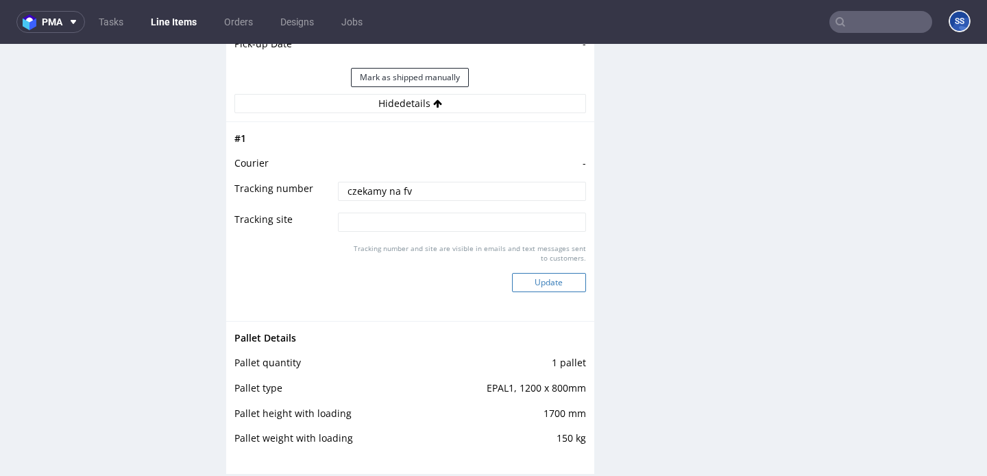
type input "czekamy na fv"
click at [528, 275] on button "Update" at bounding box center [549, 282] width 74 height 19
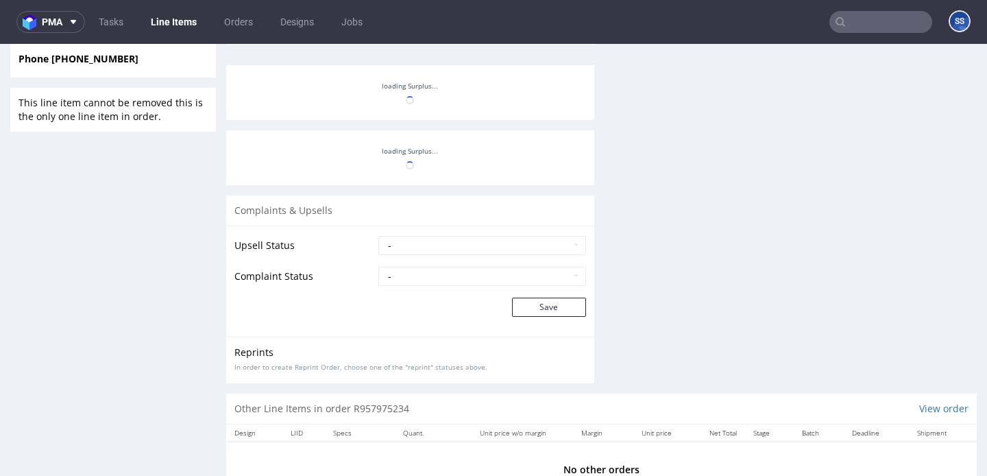
scroll to position [1169, 0]
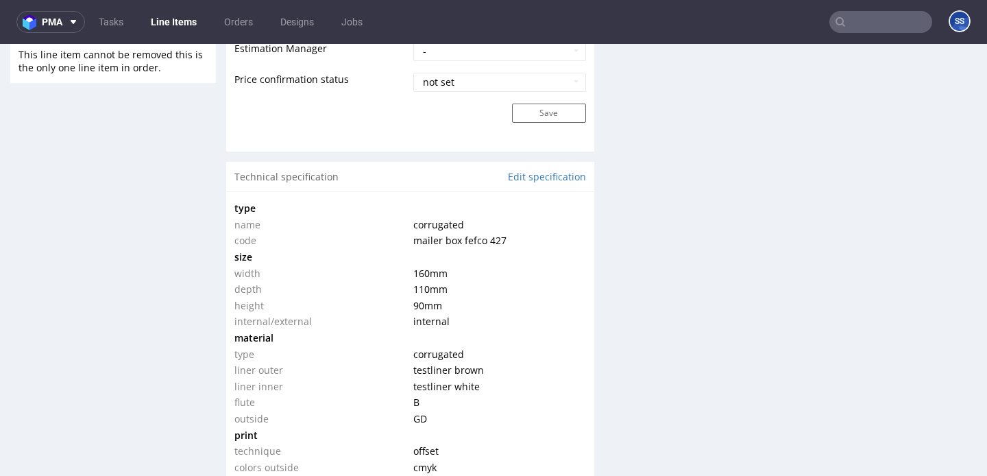
click at [168, 24] on link "Line Items" at bounding box center [174, 22] width 62 height 22
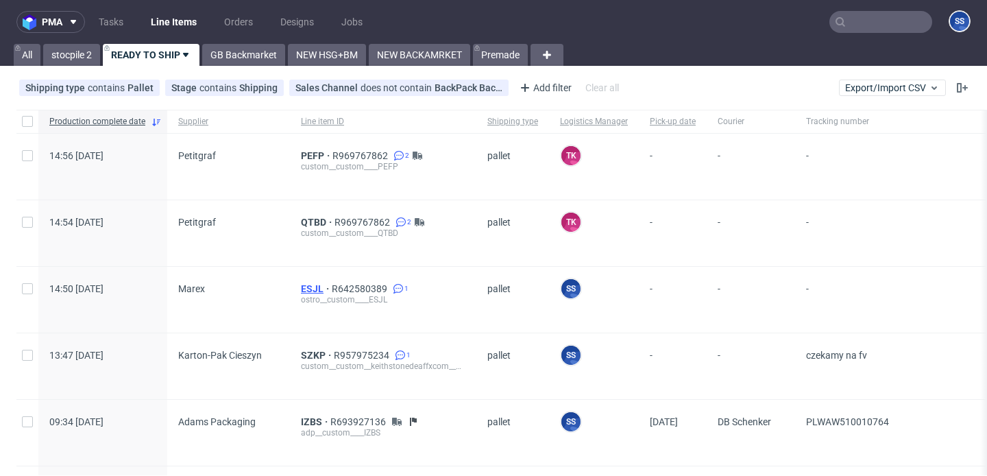
click at [306, 293] on span "ESJL" at bounding box center [316, 288] width 31 height 11
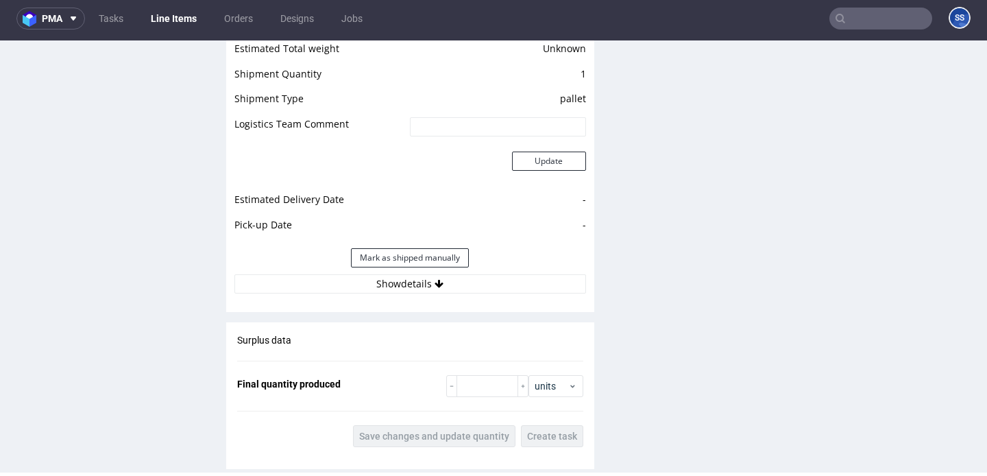
scroll to position [1864, 0]
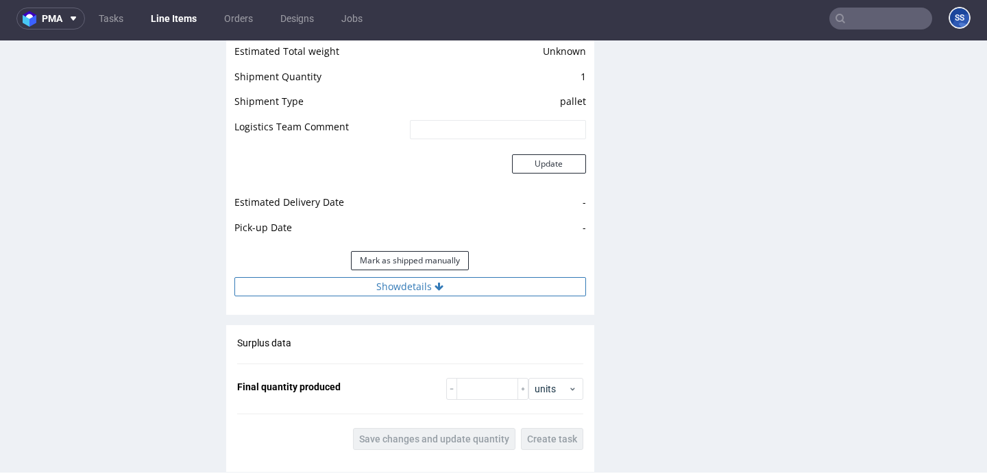
click at [359, 280] on button "Show details" at bounding box center [410, 286] width 352 height 19
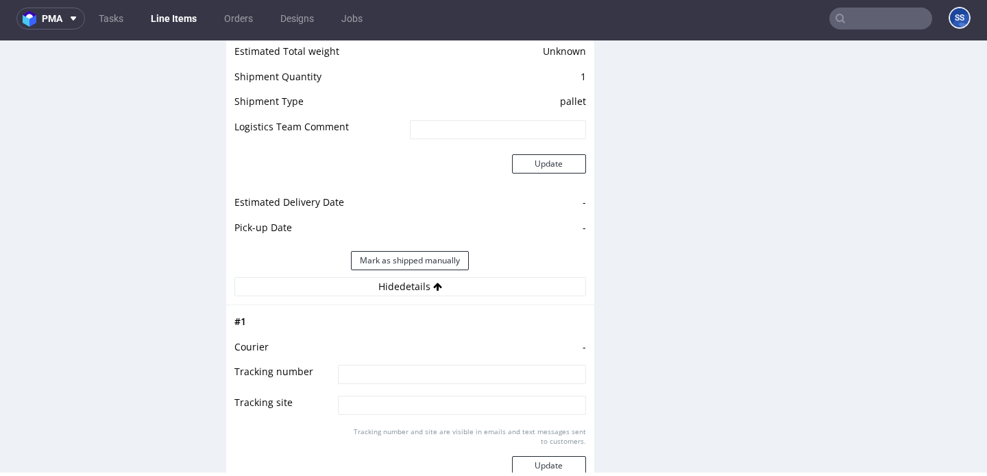
click at [381, 373] on td at bounding box center [460, 378] width 251 height 31
click at [383, 369] on input at bounding box center [462, 374] width 248 height 19
type input "czekamy na drugi LI"
click at [541, 456] on button "Update" at bounding box center [549, 465] width 74 height 19
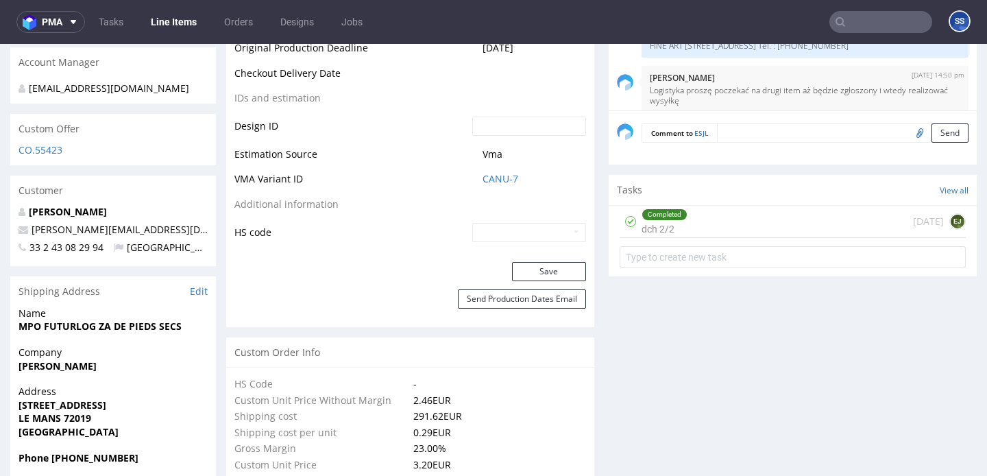
scroll to position [750, 0]
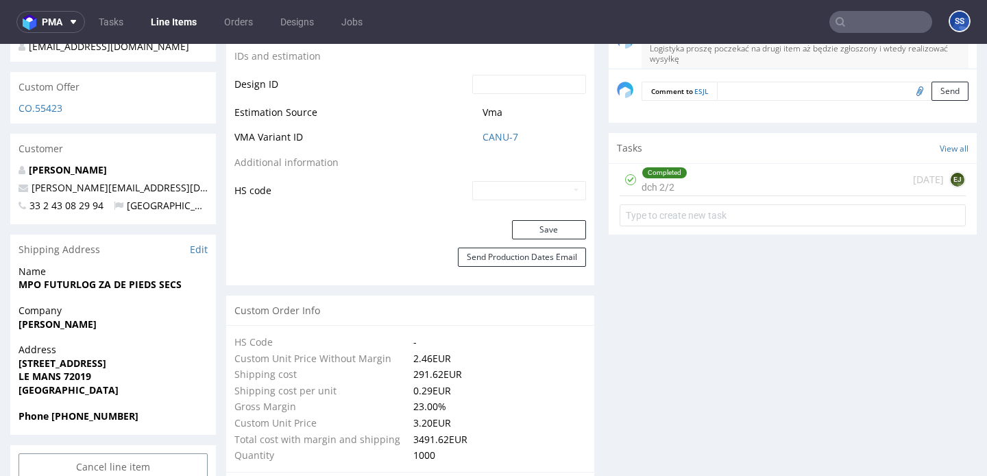
click at [169, 19] on link "Line Items" at bounding box center [174, 22] width 62 height 22
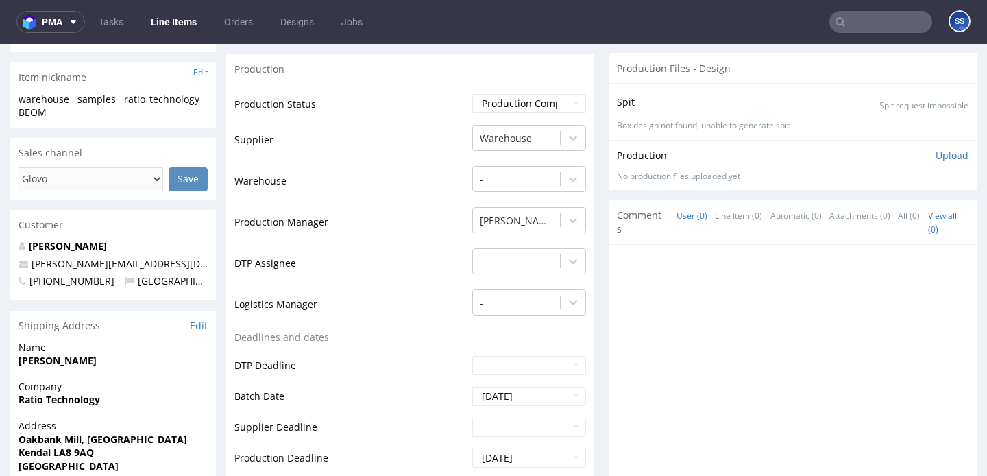
scroll to position [315, 0]
click at [63, 395] on strong "Ratio Technology" at bounding box center [60, 397] width 82 height 13
copy strong "Ratio Technology"
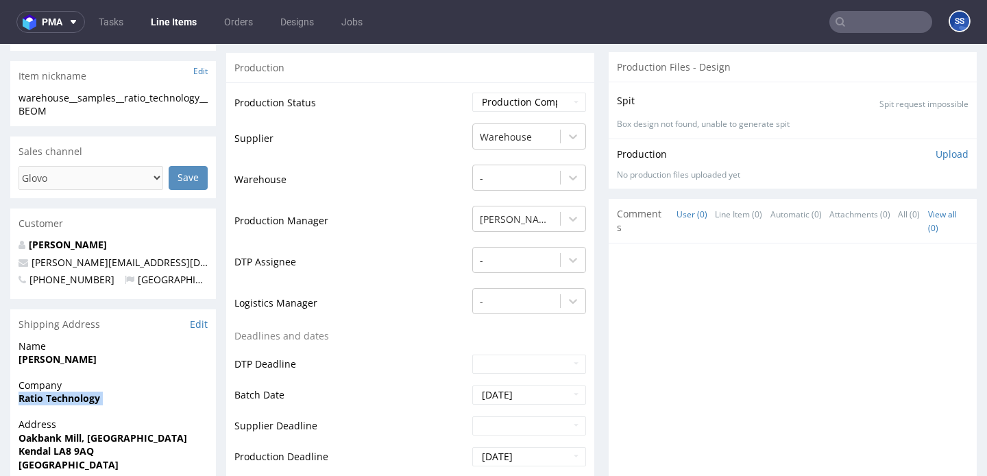
click at [29, 367] on div "Name Lewis Jones" at bounding box center [113, 358] width 206 height 39
click at [32, 361] on strong "Lewis Jones" at bounding box center [58, 358] width 78 height 13
copy strong "Lewis Jones"
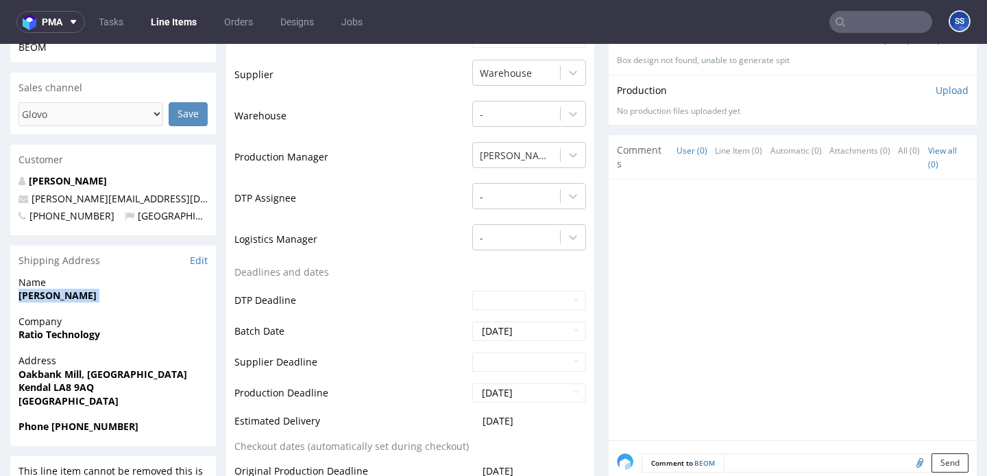
scroll to position [386, 0]
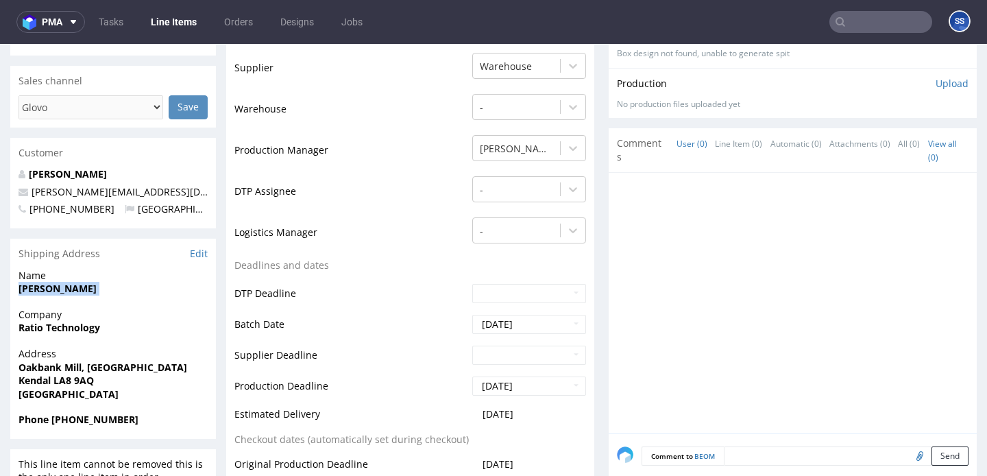
click at [85, 362] on strong "Oakbank Mill, Skelsmergh" at bounding box center [103, 367] width 169 height 13
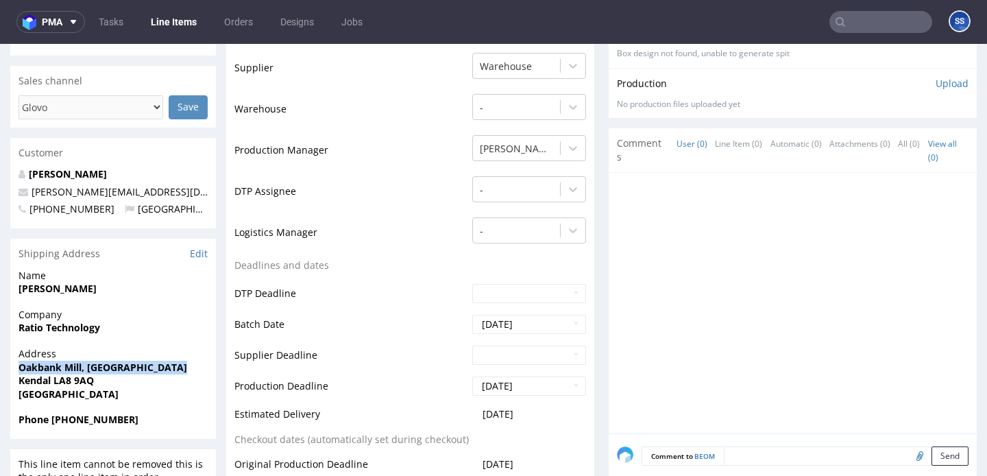
click at [85, 362] on strong "Oakbank Mill, Skelsmergh" at bounding box center [103, 367] width 169 height 13
copy strong "Oakbank Mill, Skelsmergh"
click at [38, 381] on strong "Kendal LA8 9AQ" at bounding box center [56, 380] width 75 height 13
drag, startPoint x: 53, startPoint y: 381, endPoint x: 103, endPoint y: 378, distance: 49.4
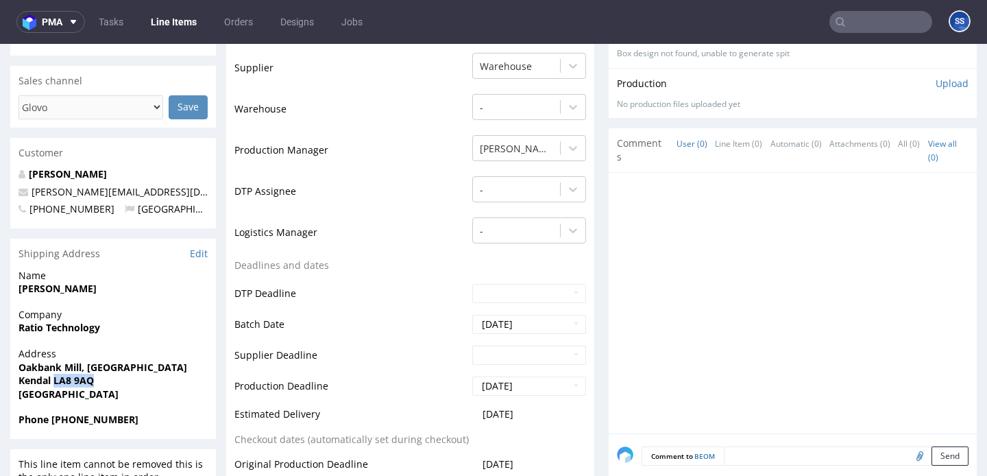
click at [103, 378] on span "Kendal LA8 9AQ" at bounding box center [113, 381] width 189 height 14
copy strong "LA8 9AQ"
click at [29, 381] on strong "Kendal LA8 9AQ" at bounding box center [56, 380] width 75 height 13
copy strong "Kendal"
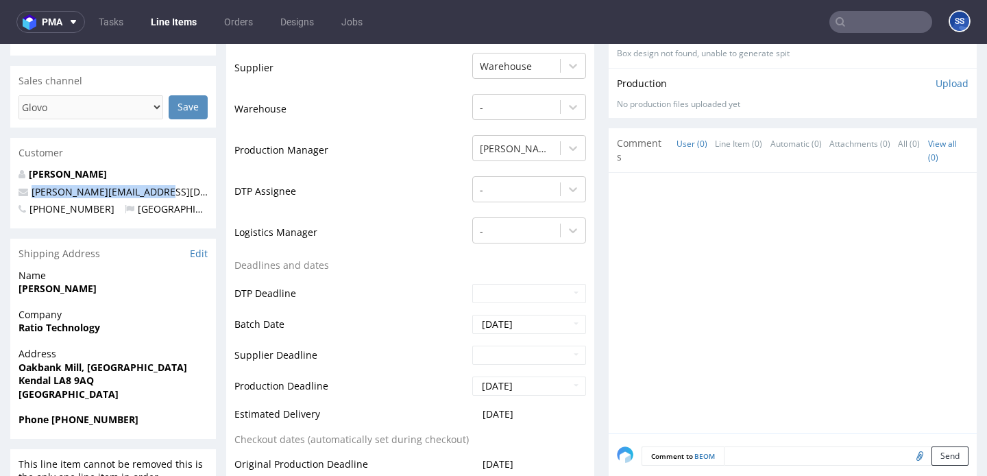
drag, startPoint x: 154, startPoint y: 193, endPoint x: 27, endPoint y: 192, distance: 126.2
click at [27, 192] on p "lewis@ratiotechnology.com" at bounding box center [113, 192] width 189 height 14
copy span "lewis@ratiotechnology.com"
click at [95, 413] on span "Phone +447563560547" at bounding box center [113, 420] width 189 height 14
click at [91, 424] on strong "Phone +447563560547" at bounding box center [79, 419] width 120 height 13
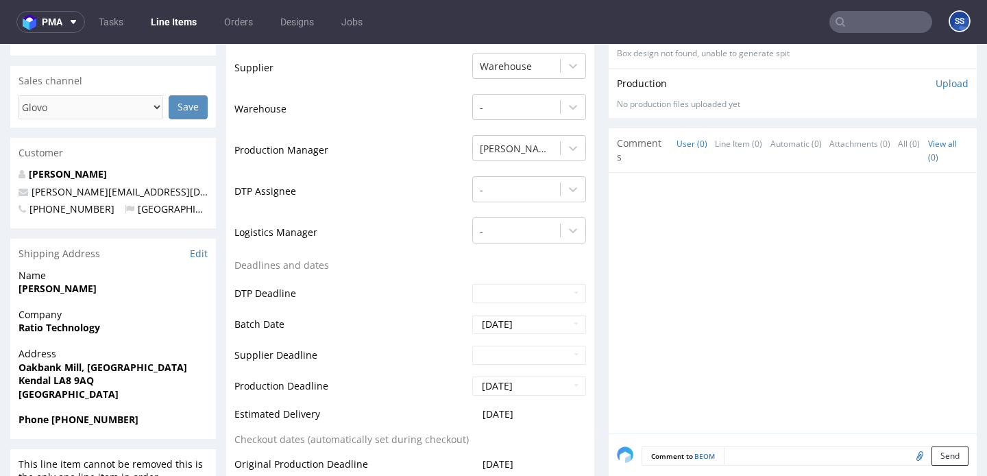
click at [91, 424] on strong "Phone +447563560547" at bounding box center [79, 419] width 120 height 13
copy strong "447563560547"
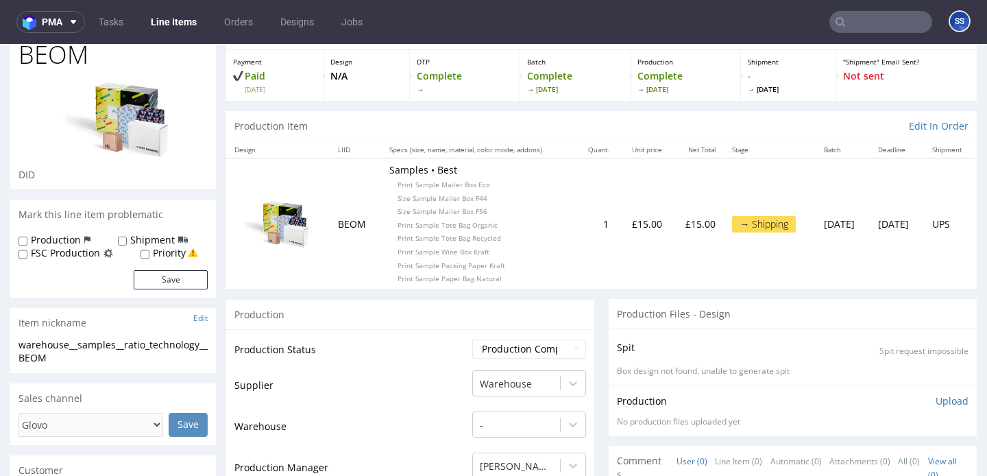
scroll to position [0, 0]
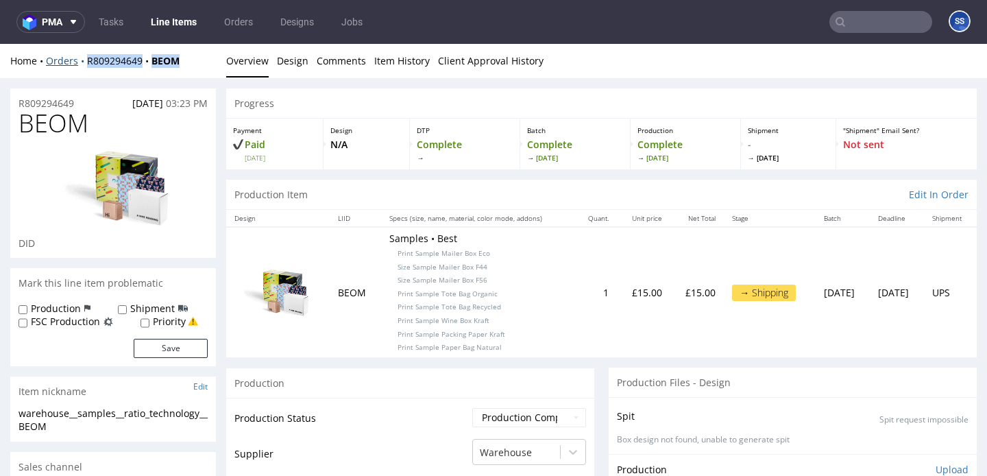
drag, startPoint x: 189, startPoint y: 56, endPoint x: 82, endPoint y: 64, distance: 108.0
click at [82, 64] on div "Home Orders R809294649 BEOM" at bounding box center [113, 61] width 206 height 14
copy div "R809294649 BEOM"
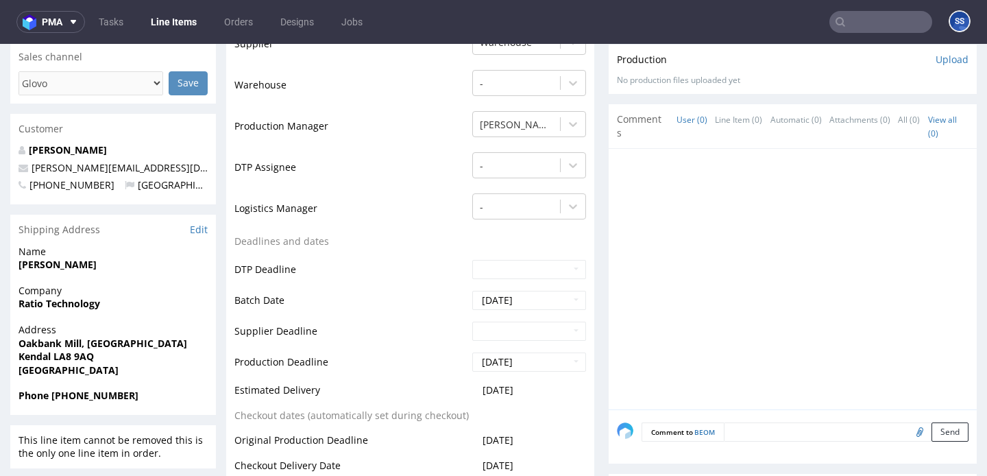
scroll to position [428, 0]
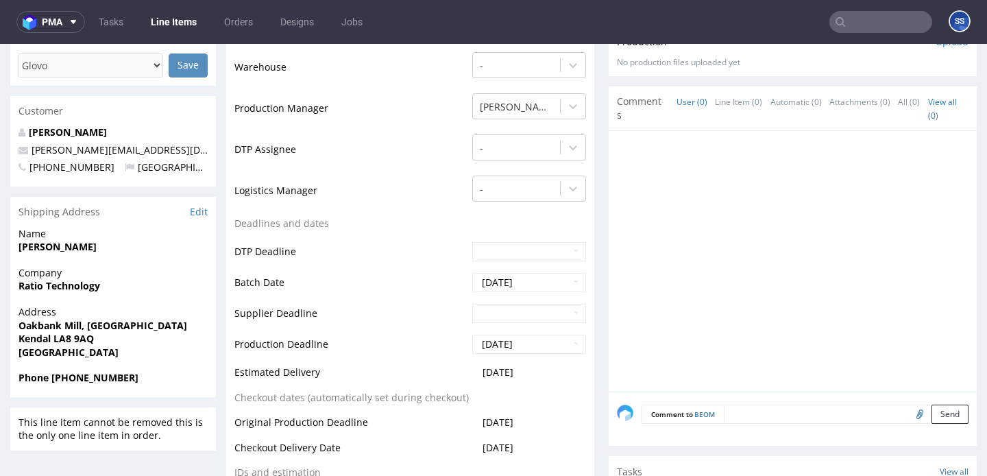
click at [67, 285] on strong "Ratio Technology" at bounding box center [60, 285] width 82 height 13
copy strong "Ratio Technology"
click at [38, 251] on strong "Lewis Jones" at bounding box center [58, 246] width 78 height 13
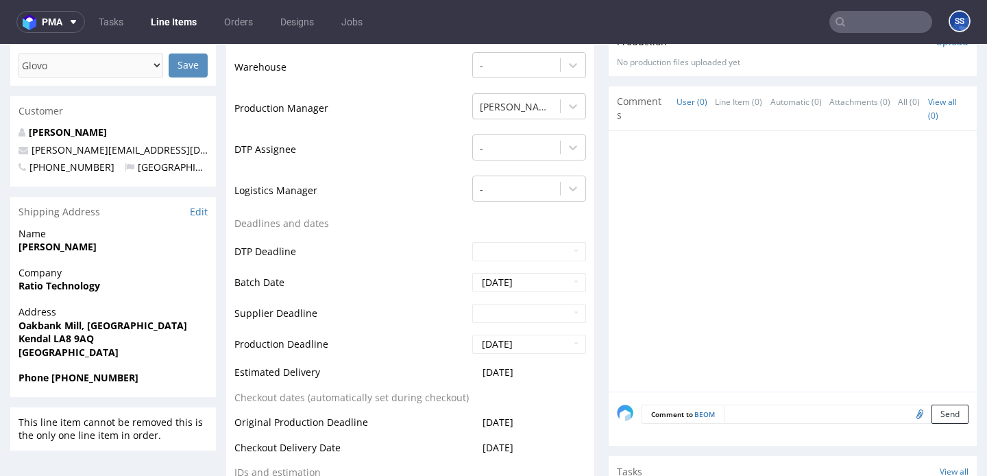
click at [38, 251] on strong "Lewis Jones" at bounding box center [58, 246] width 78 height 13
copy strong "Lewis Jones"
click at [85, 328] on strong "Oakbank Mill, Skelsmergh" at bounding box center [103, 325] width 169 height 13
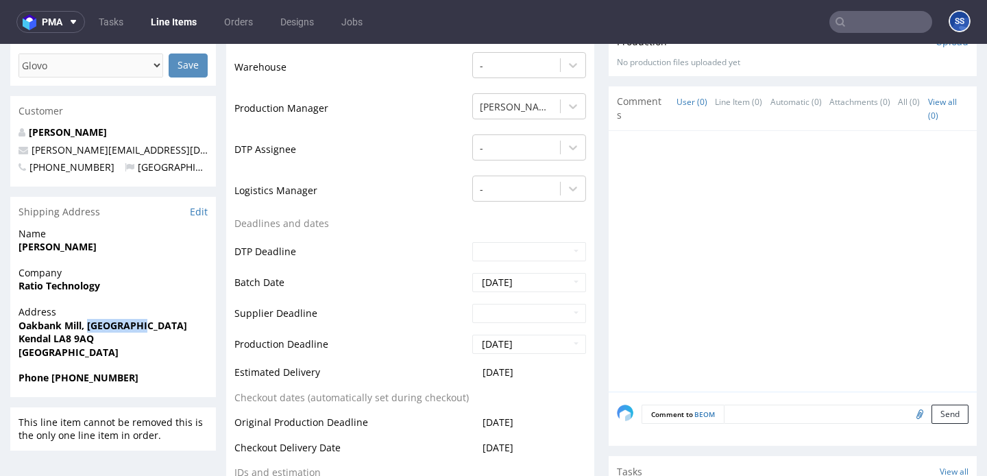
click at [85, 328] on strong "Oakbank Mill, Skelsmergh" at bounding box center [103, 325] width 169 height 13
drag, startPoint x: 52, startPoint y: 338, endPoint x: 108, endPoint y: 340, distance: 55.6
click at [108, 340] on span "Kendal LA8 9AQ" at bounding box center [113, 339] width 189 height 14
click at [33, 335] on strong "Kendal LA8 9AQ" at bounding box center [56, 338] width 75 height 13
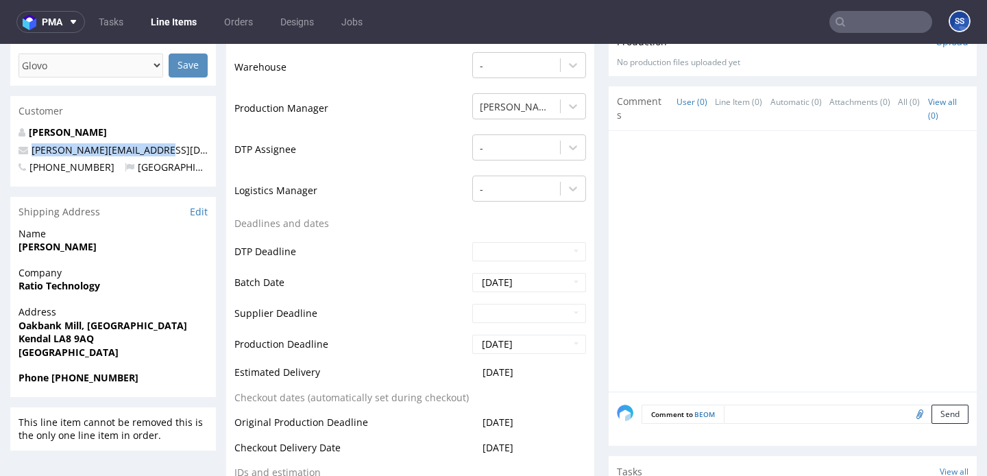
drag, startPoint x: 162, startPoint y: 145, endPoint x: 31, endPoint y: 154, distance: 131.9
click at [31, 154] on p "lewis@ratiotechnology.com" at bounding box center [113, 150] width 189 height 14
click at [65, 376] on strong "Phone +447563560547" at bounding box center [79, 377] width 120 height 13
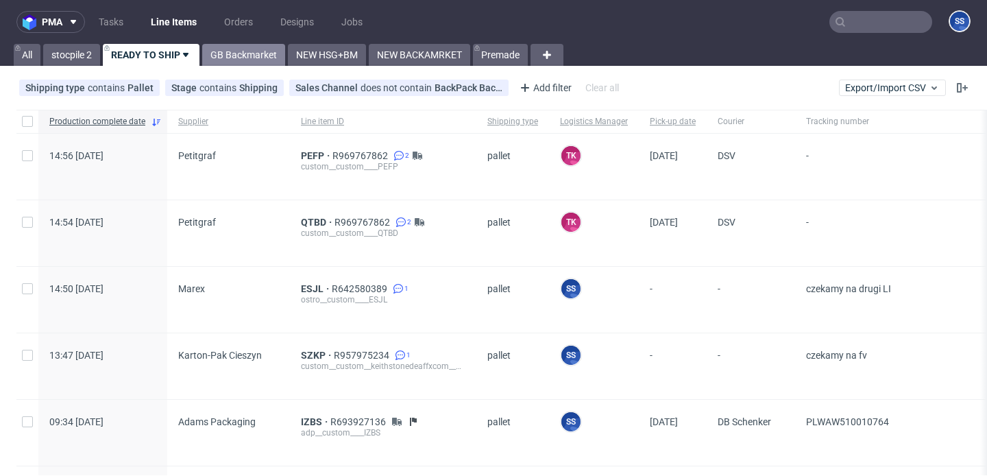
click at [261, 55] on link "GB Backmarket" at bounding box center [243, 55] width 83 height 22
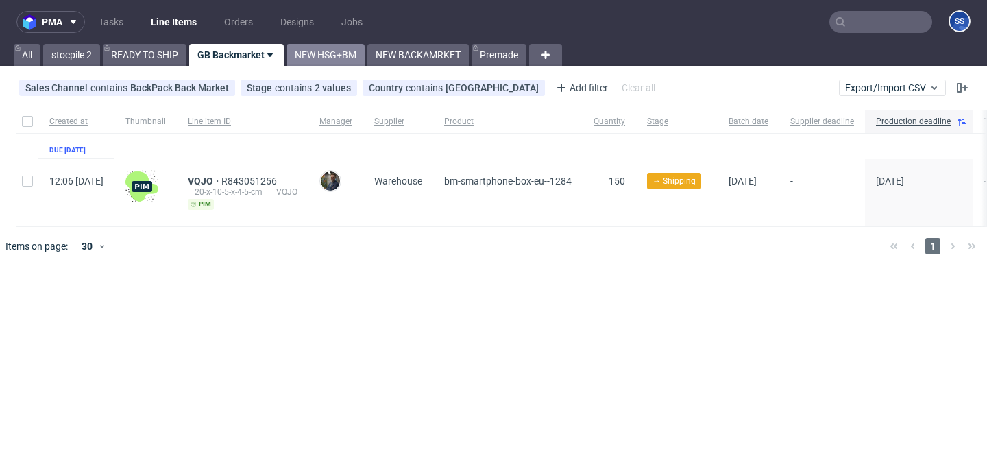
click at [313, 56] on link "NEW HSG+BM" at bounding box center [326, 55] width 78 height 22
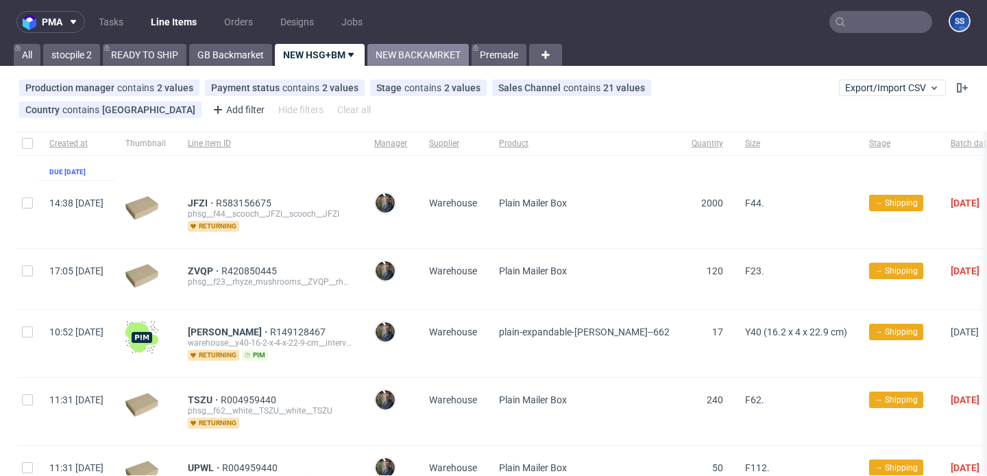
click at [383, 62] on link "NEW BACKAMRKET" at bounding box center [417, 55] width 101 height 22
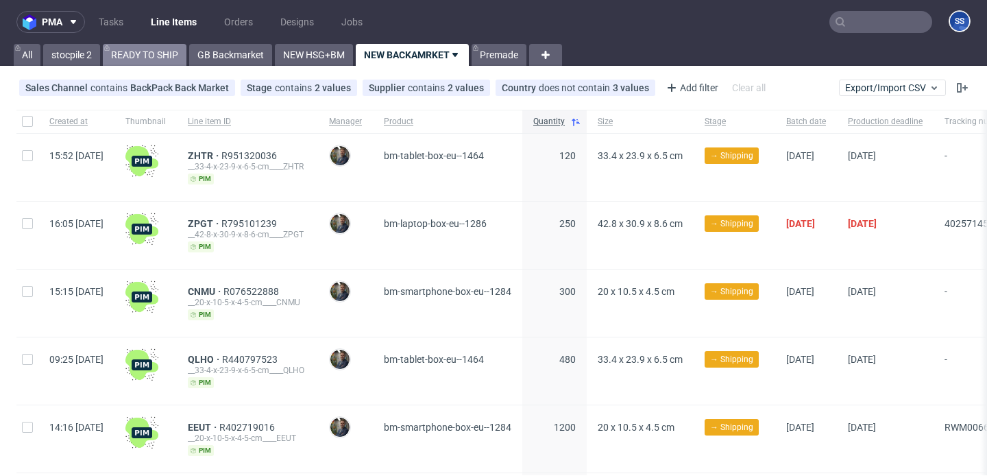
click at [147, 61] on link "READY TO SHIP" at bounding box center [145, 55] width 84 height 22
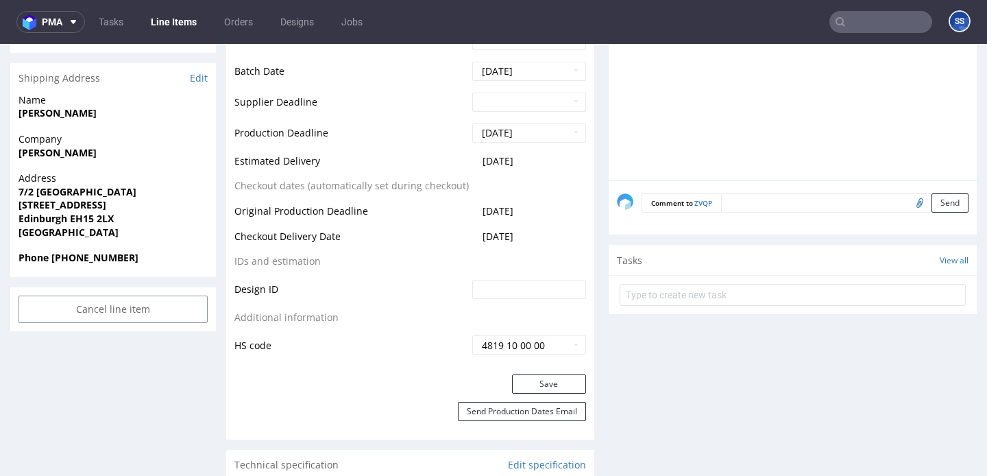
scroll to position [559, 0]
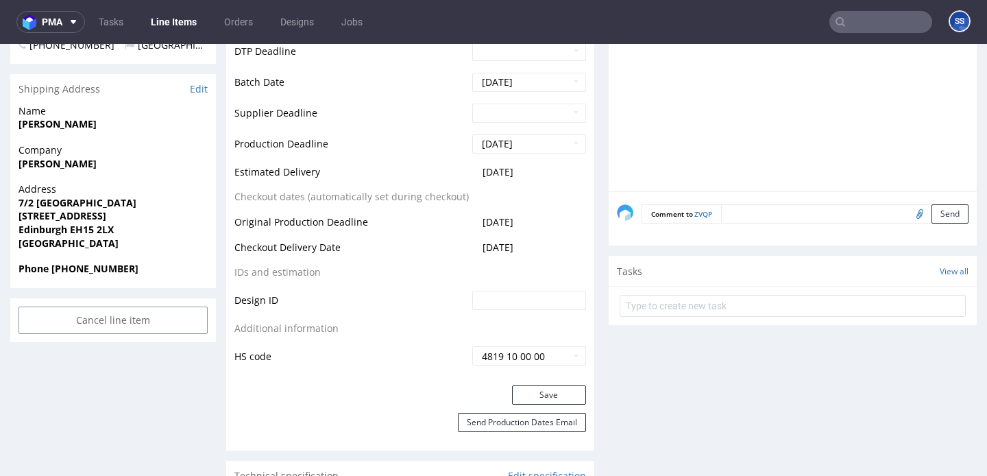
click at [53, 160] on strong "[PERSON_NAME]" at bounding box center [58, 163] width 78 height 13
copy strong "[PERSON_NAME]"
click at [73, 205] on strong "7/2 [GEOGRAPHIC_DATA]" at bounding box center [78, 202] width 118 height 13
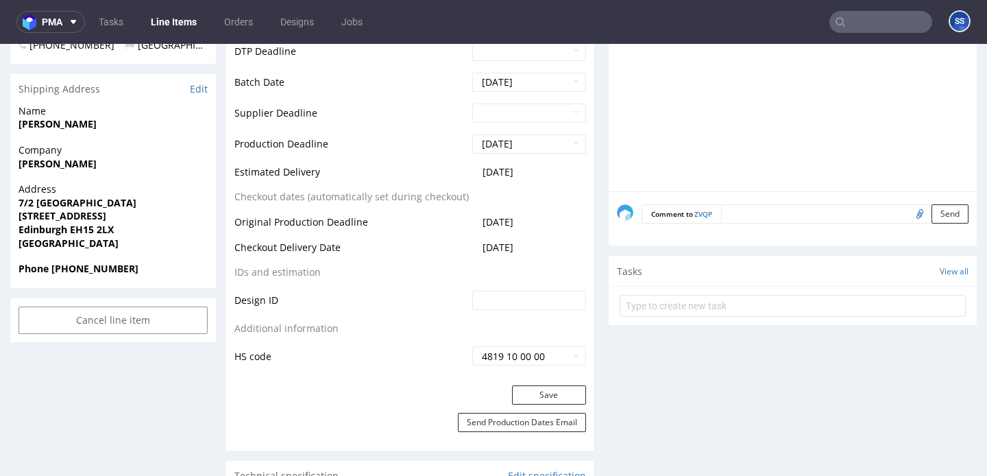
click at [73, 205] on strong "7/2 [GEOGRAPHIC_DATA]" at bounding box center [78, 202] width 118 height 13
copy strong "7/2 [GEOGRAPHIC_DATA]"
click at [71, 215] on strong "[STREET_ADDRESS]" at bounding box center [63, 215] width 88 height 13
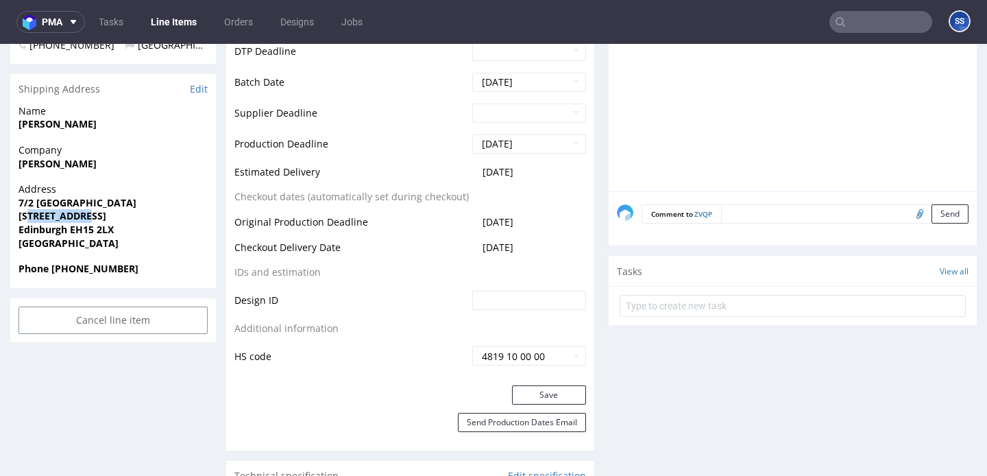
click at [71, 215] on strong "[STREET_ADDRESS]" at bounding box center [63, 215] width 88 height 13
copy strong "[STREET_ADDRESS]"
click at [45, 232] on strong "Edinburgh EH15 2LX" at bounding box center [66, 229] width 95 height 13
drag, startPoint x: 70, startPoint y: 231, endPoint x: 128, endPoint y: 233, distance: 57.6
click at [128, 233] on span "Edinburgh EH15 2LX" at bounding box center [113, 230] width 189 height 14
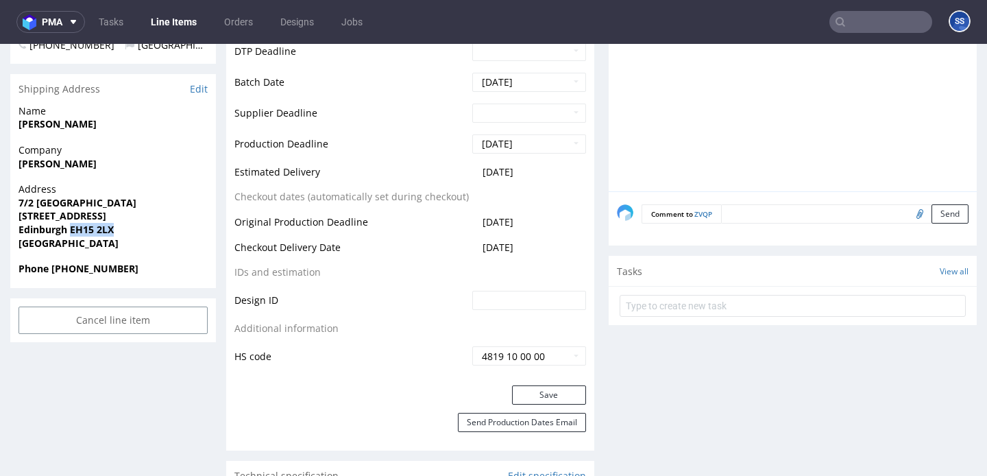
copy strong "EH15 2LX"
click at [32, 235] on span "Edinburgh EH15 2LX" at bounding box center [113, 230] width 189 height 14
click at [36, 231] on strong "Edinburgh EH15 2LX" at bounding box center [66, 229] width 95 height 13
copy strong "[GEOGRAPHIC_DATA]"
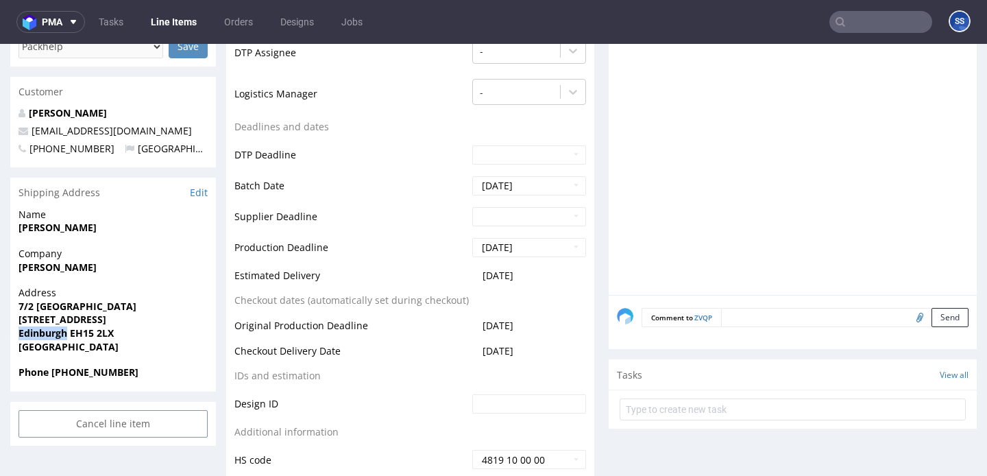
scroll to position [418, 0]
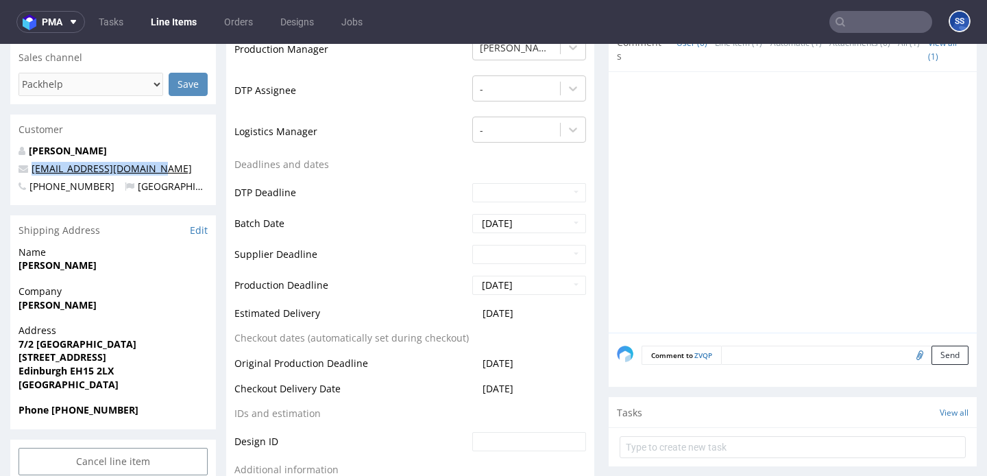
drag, startPoint x: 160, startPoint y: 170, endPoint x: 32, endPoint y: 168, distance: 128.2
click at [32, 168] on p "[EMAIL_ADDRESS][DOMAIN_NAME]" at bounding box center [113, 169] width 189 height 14
copy link "[EMAIL_ADDRESS][DOMAIN_NAME]"
click at [82, 412] on strong "Phone [PHONE_NUMBER]" at bounding box center [79, 409] width 120 height 13
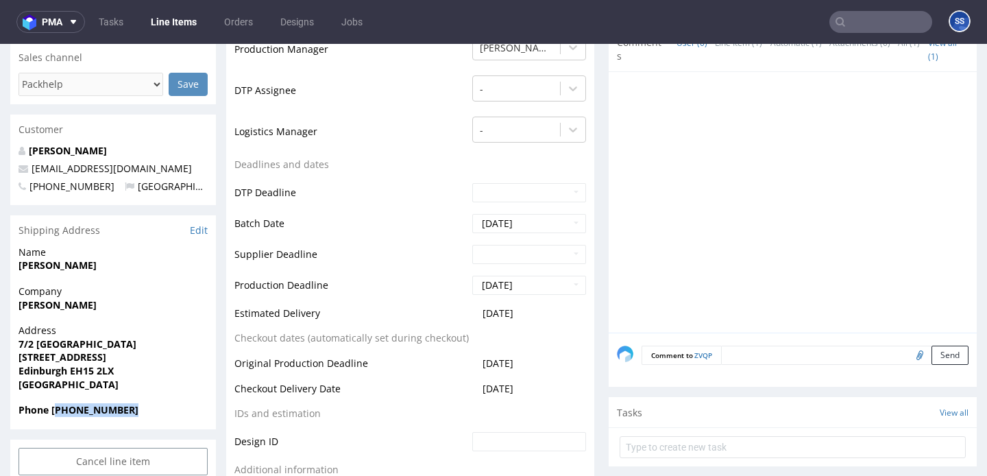
click at [82, 412] on strong "Phone +4407982996960" at bounding box center [79, 409] width 120 height 13
copy strong "Phone +4407982996960"
click at [79, 410] on strong "Phone +4407982996960" at bounding box center [79, 409] width 120 height 13
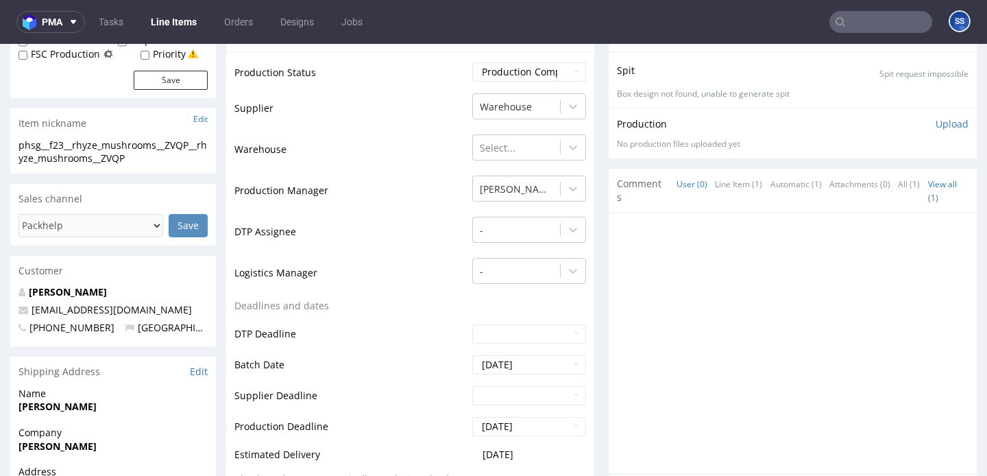
scroll to position [0, 0]
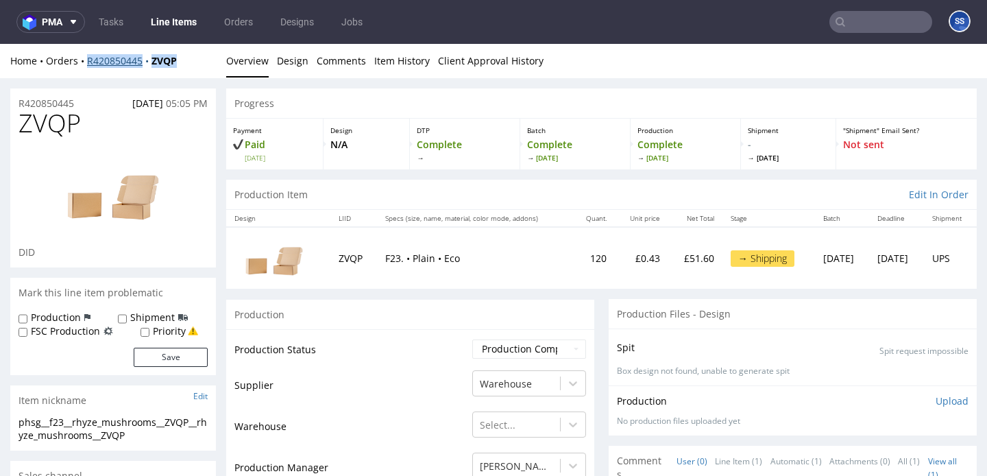
drag, startPoint x: 189, startPoint y: 64, endPoint x: 89, endPoint y: 61, distance: 99.5
click at [89, 61] on div "Home Orders R420850445 ZVQP" at bounding box center [113, 61] width 206 height 14
copy div "420850445 ZVQP"
click at [192, 58] on div "Home Orders R420850445 ZVQP" at bounding box center [113, 61] width 206 height 14
drag, startPoint x: 192, startPoint y: 58, endPoint x: 88, endPoint y: 64, distance: 104.4
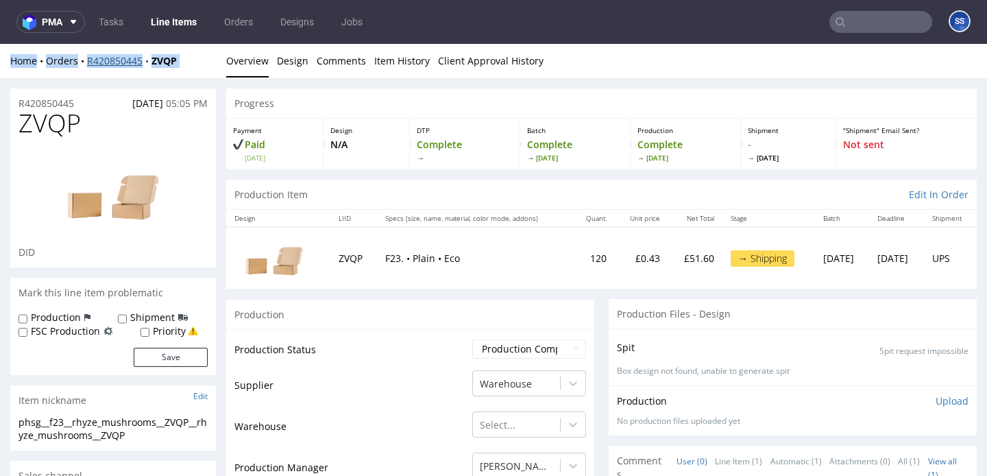
click at [88, 64] on div "Home Orders R420850445 ZVQP" at bounding box center [113, 61] width 206 height 14
click at [206, 62] on div "Home Orders R420850445 ZVQP" at bounding box center [113, 61] width 206 height 14
drag, startPoint x: 186, startPoint y: 60, endPoint x: 88, endPoint y: 64, distance: 98.8
click at [88, 64] on div "Home Orders R420850445 ZVQP" at bounding box center [113, 61] width 206 height 14
copy div "R420850445 ZVQP"
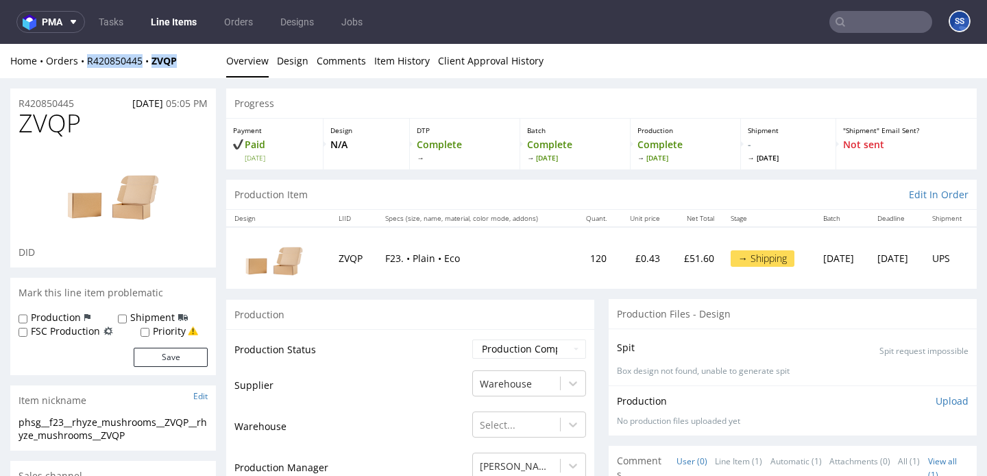
click at [173, 21] on link "Line Items" at bounding box center [174, 22] width 62 height 22
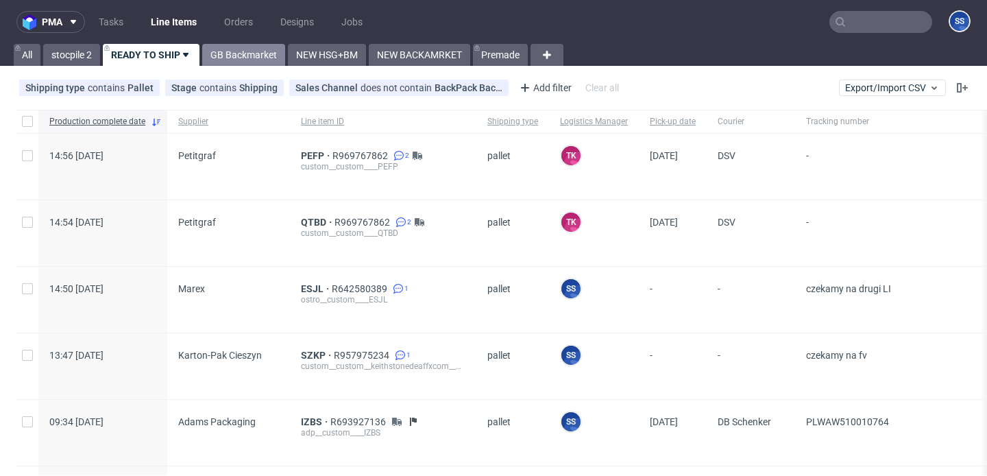
click at [238, 50] on link "GB Backmarket" at bounding box center [243, 55] width 83 height 22
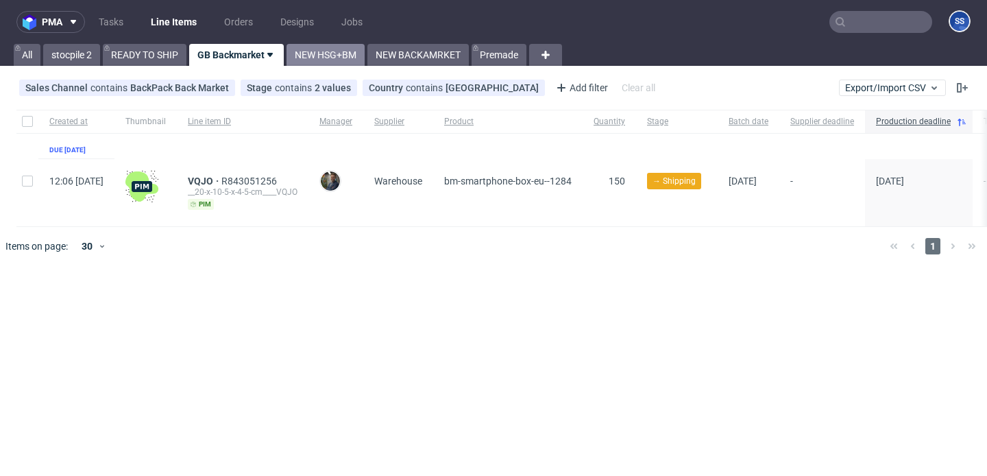
click at [339, 51] on link "NEW HSG+BM" at bounding box center [326, 55] width 78 height 22
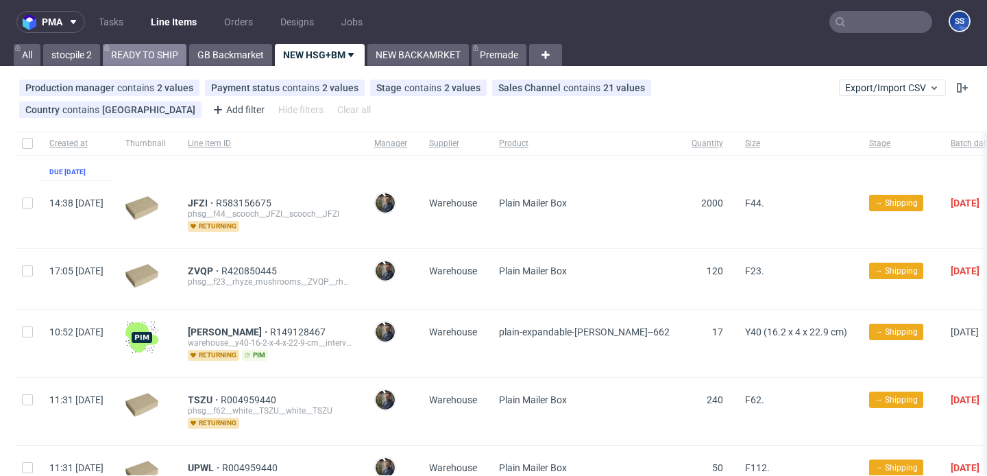
click at [125, 53] on link "READY TO SHIP" at bounding box center [145, 55] width 84 height 22
